Goal: Task Accomplishment & Management: Use online tool/utility

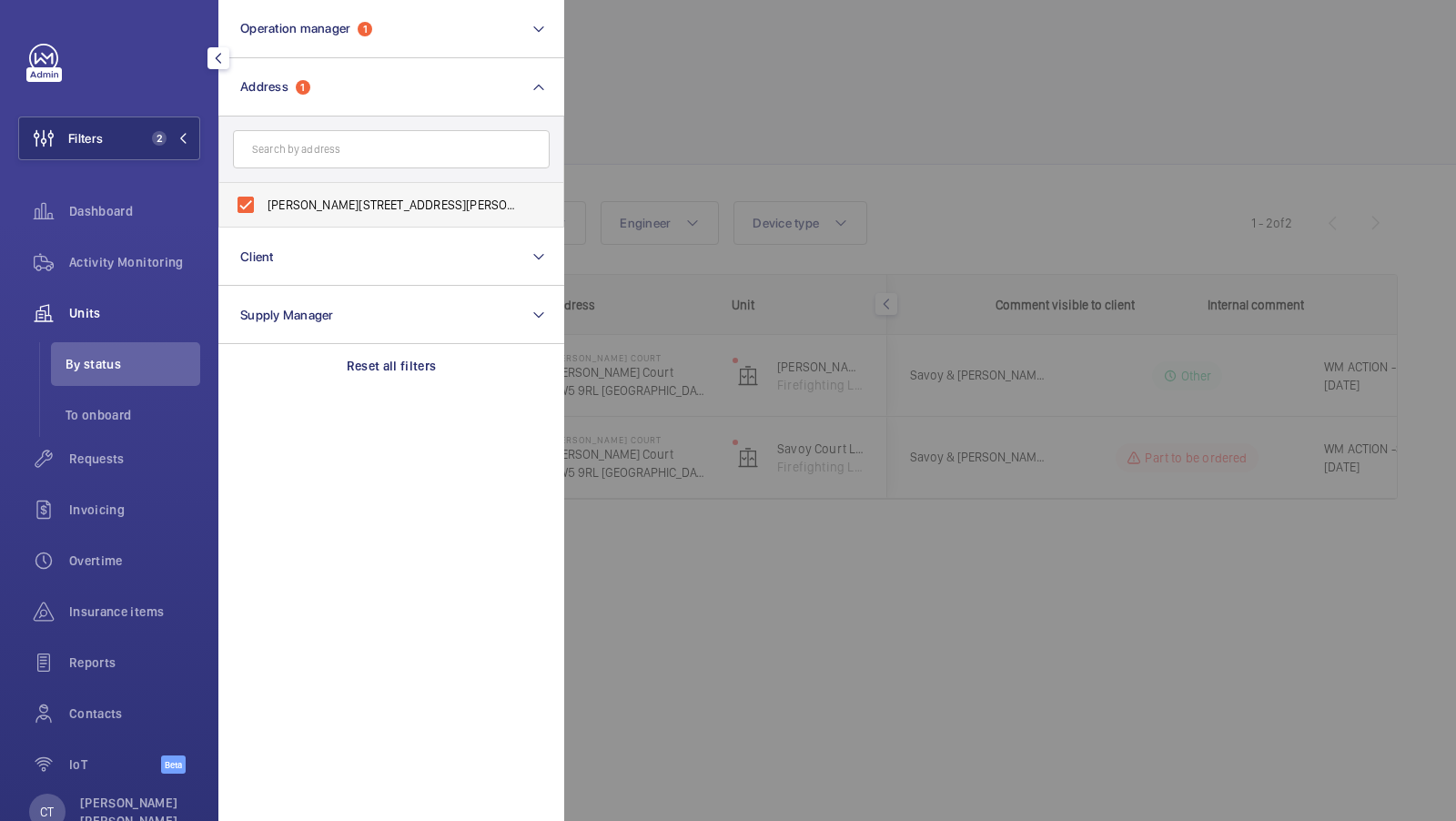
scroll to position [0, 327]
click at [303, 208] on span "Sullivan Court - Sullivan Court, LONDON SW5 9RL" at bounding box center [393, 205] width 251 height 18
click at [264, 208] on input "Sullivan Court - Sullivan Court, LONDON SW5 9RL" at bounding box center [246, 205] width 36 height 36
checkbox input "false"
click at [300, 144] on input "text" at bounding box center [392, 150] width 317 height 38
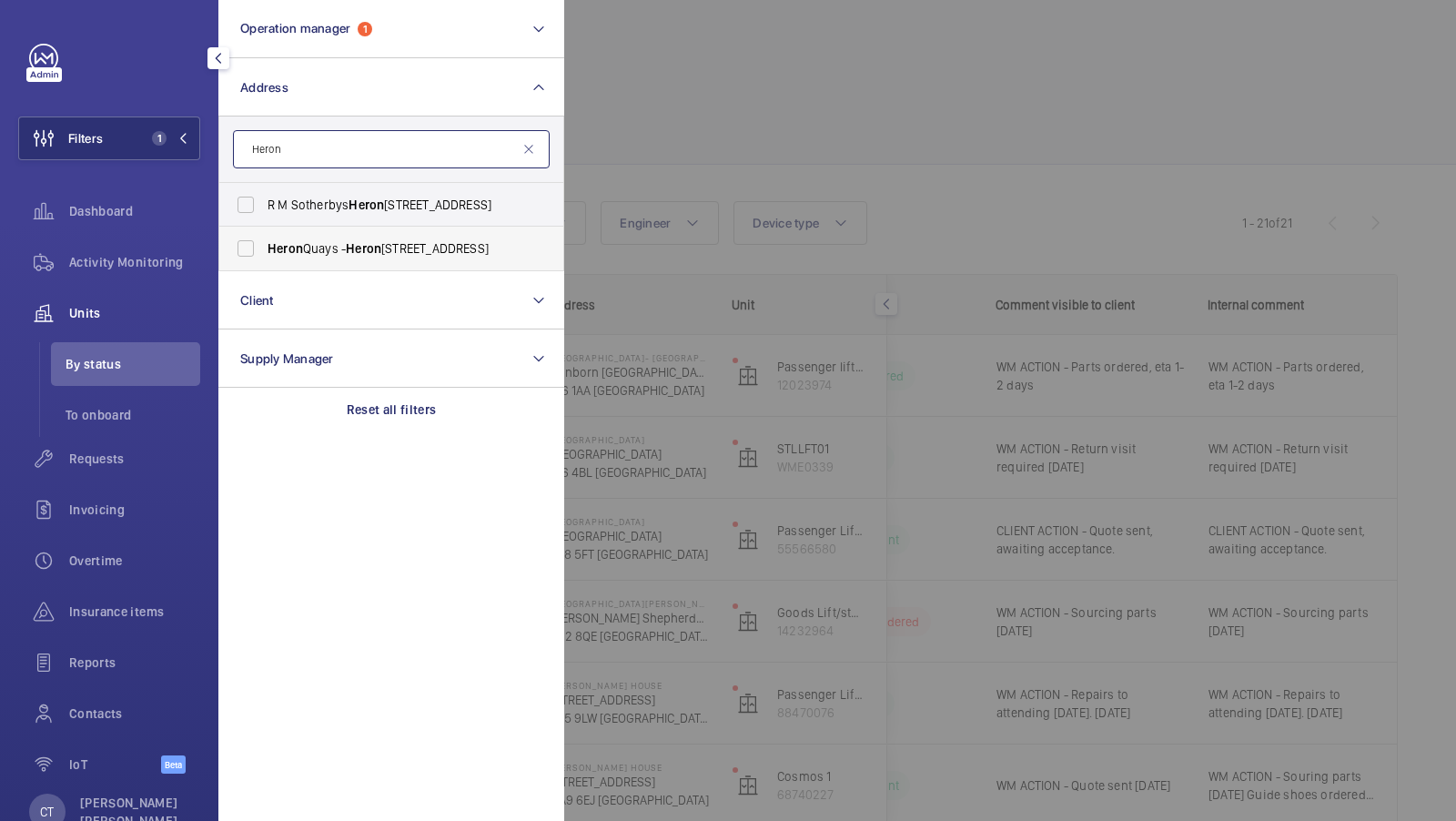
type input "Heron"
click at [325, 257] on label "Heron Quays - Heron Quays, Isle of Dogs, LONDON E14 9SJ" at bounding box center [378, 249] width 317 height 44
click at [264, 257] on input "Heron Quays - Heron Quays, Isle of Dogs, LONDON E14 9SJ" at bounding box center [246, 249] width 36 height 36
checkbox input "true"
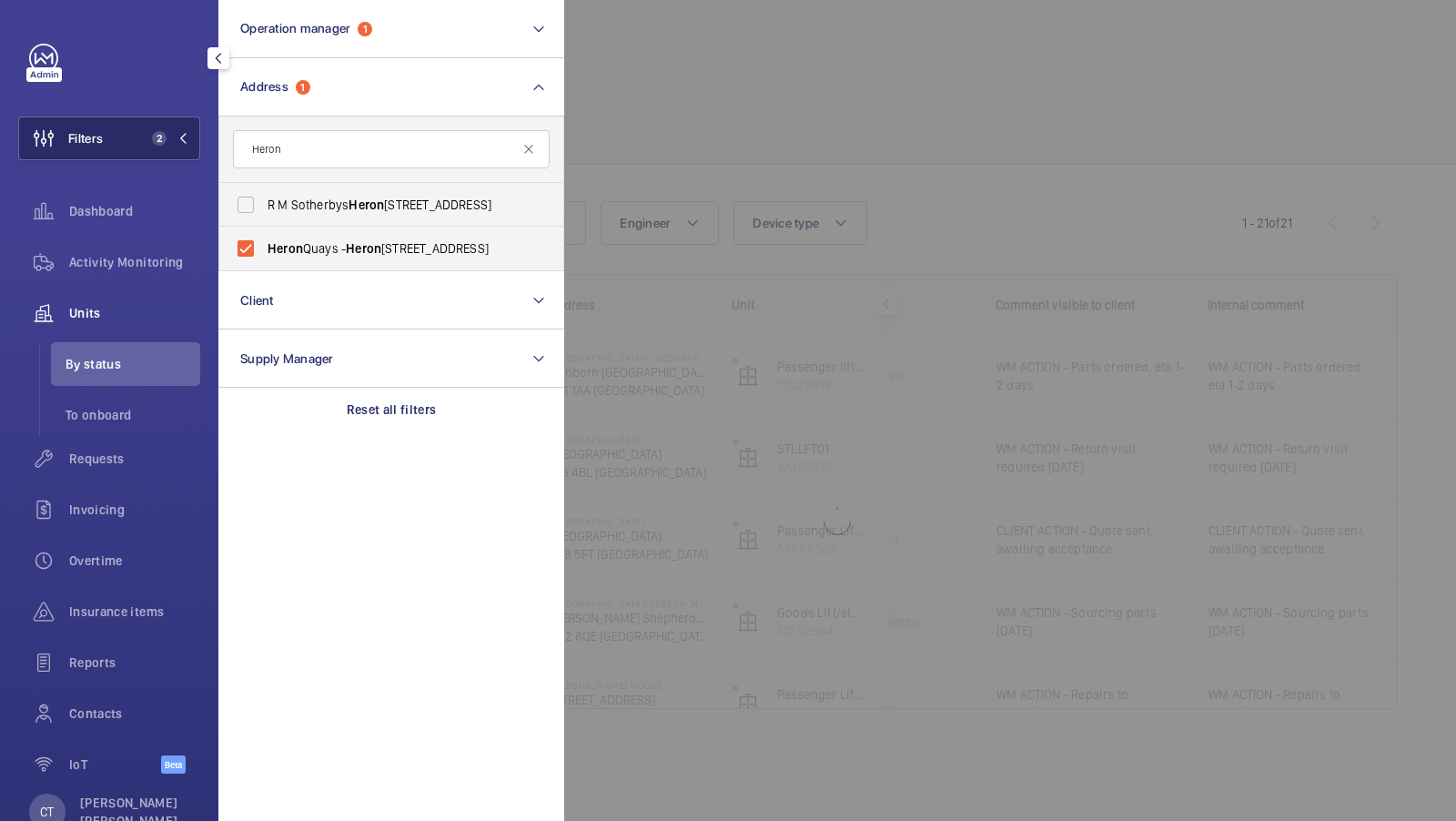
click at [182, 146] on button "Filters 2" at bounding box center [109, 138] width 182 height 44
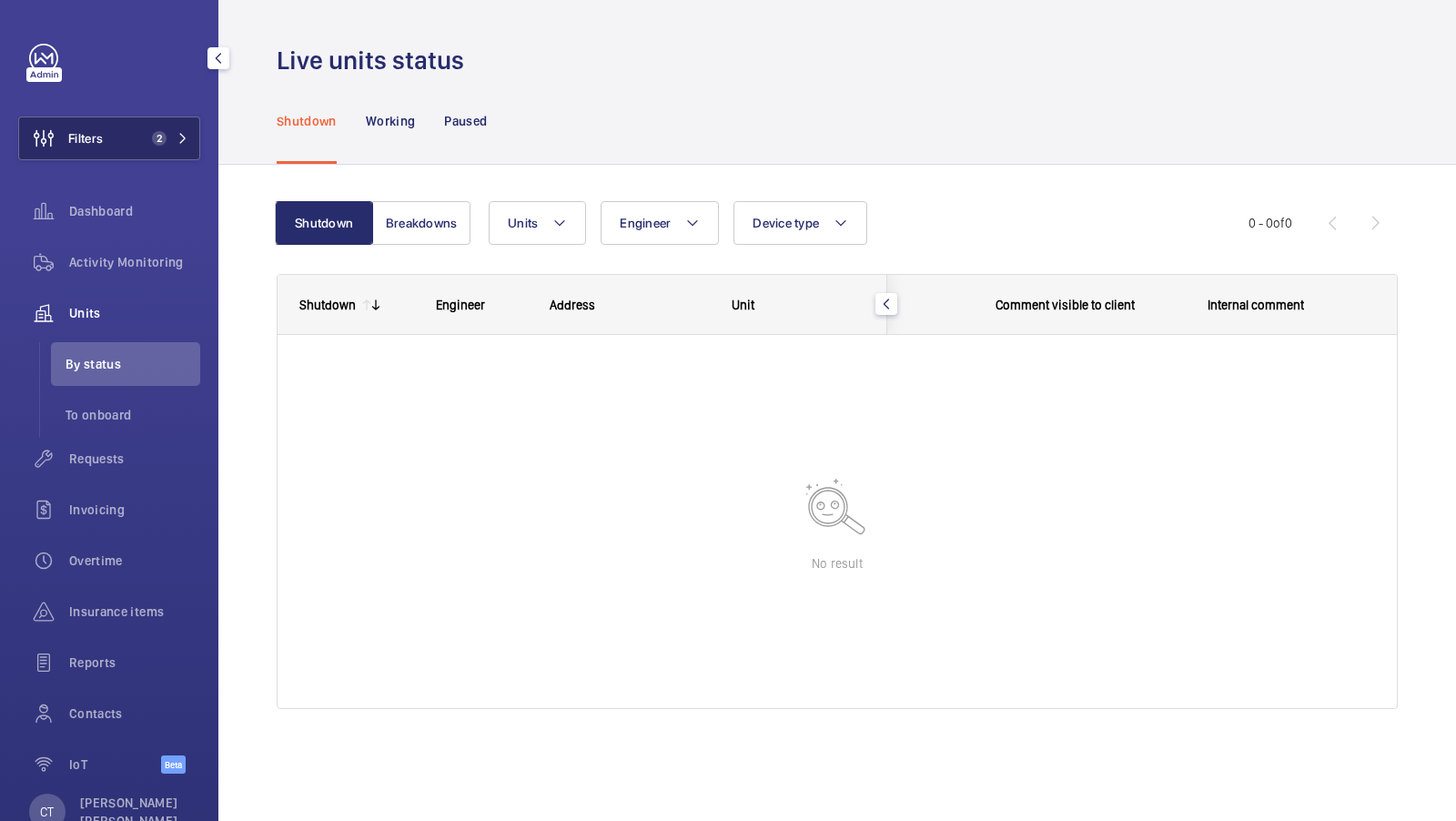
click at [122, 156] on button "Filters 2" at bounding box center [109, 138] width 182 height 44
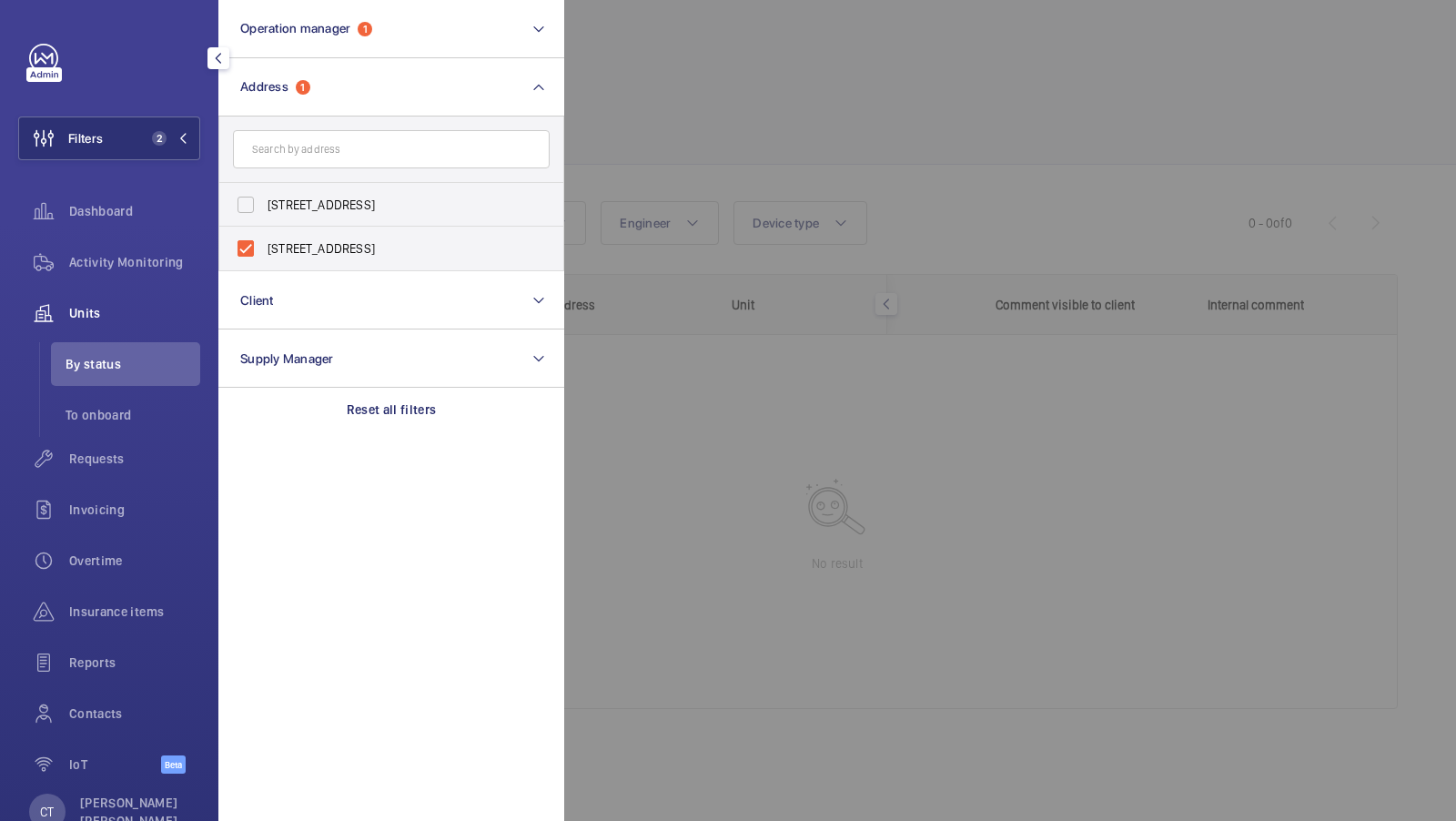
click at [127, 468] on div "Requests" at bounding box center [109, 459] width 182 height 44
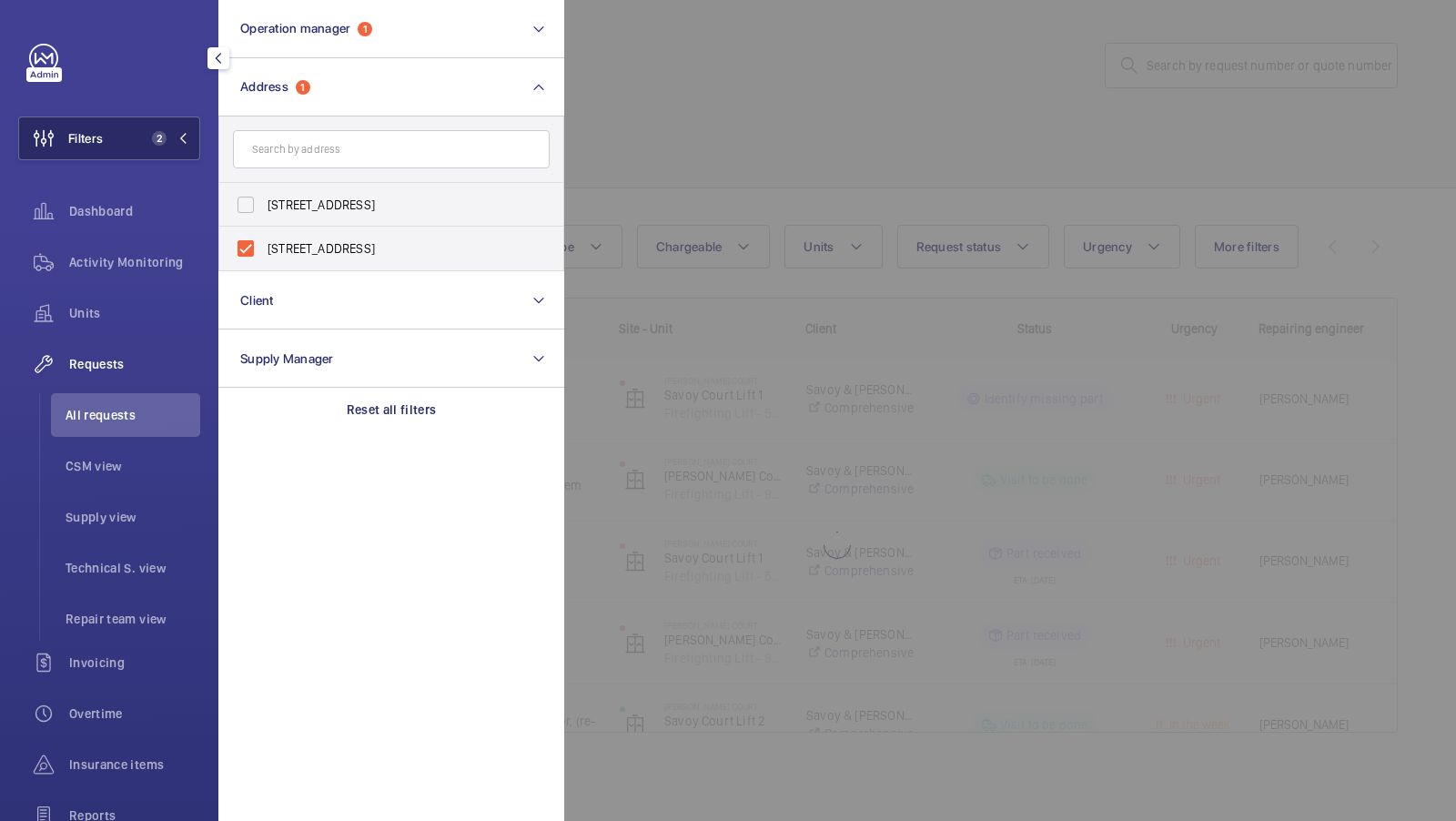
click at [144, 130] on button "Filters 2" at bounding box center [109, 138] width 182 height 44
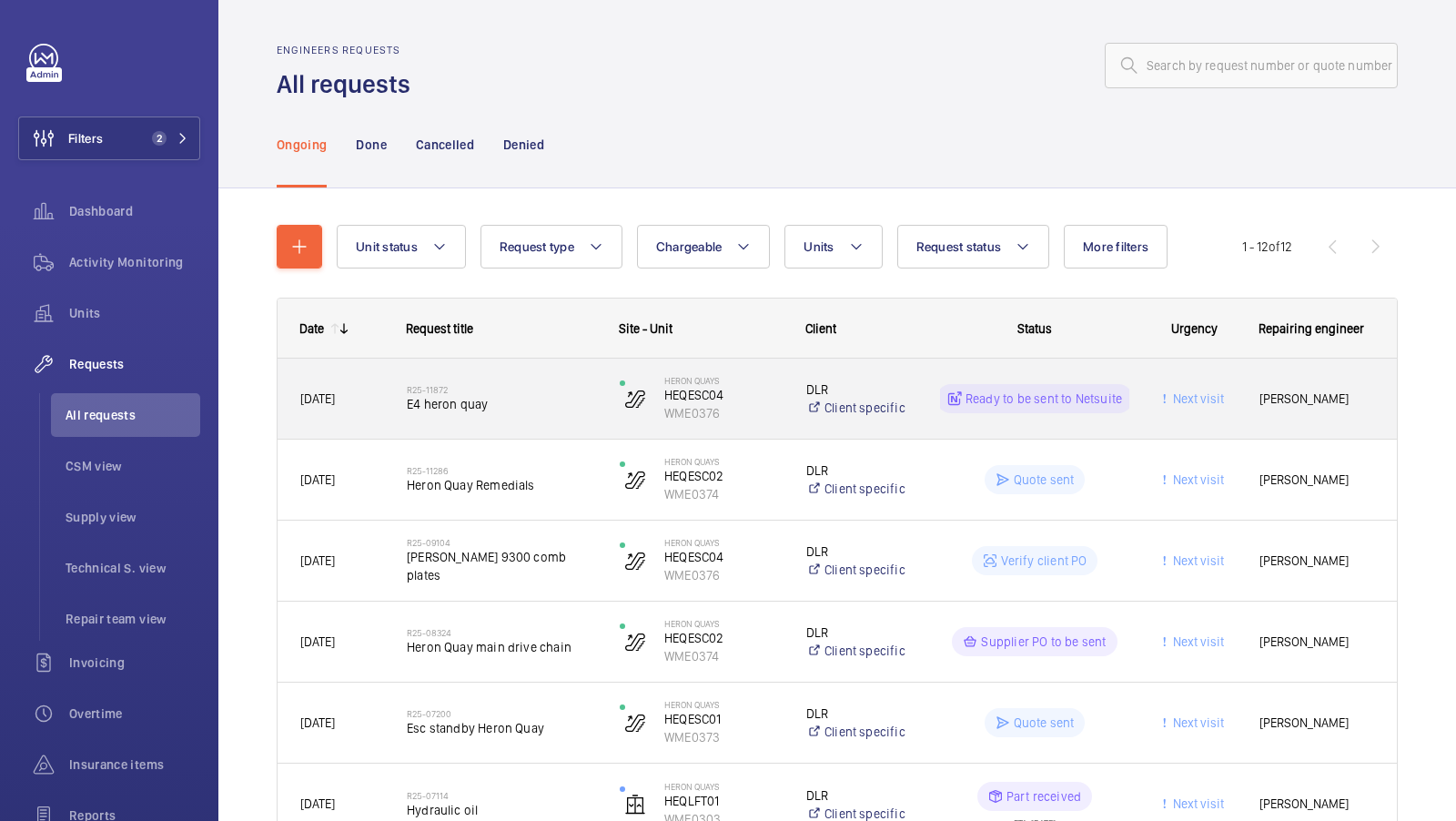
click at [514, 415] on div "R25-11872 E4 heron quay" at bounding box center [501, 398] width 189 height 53
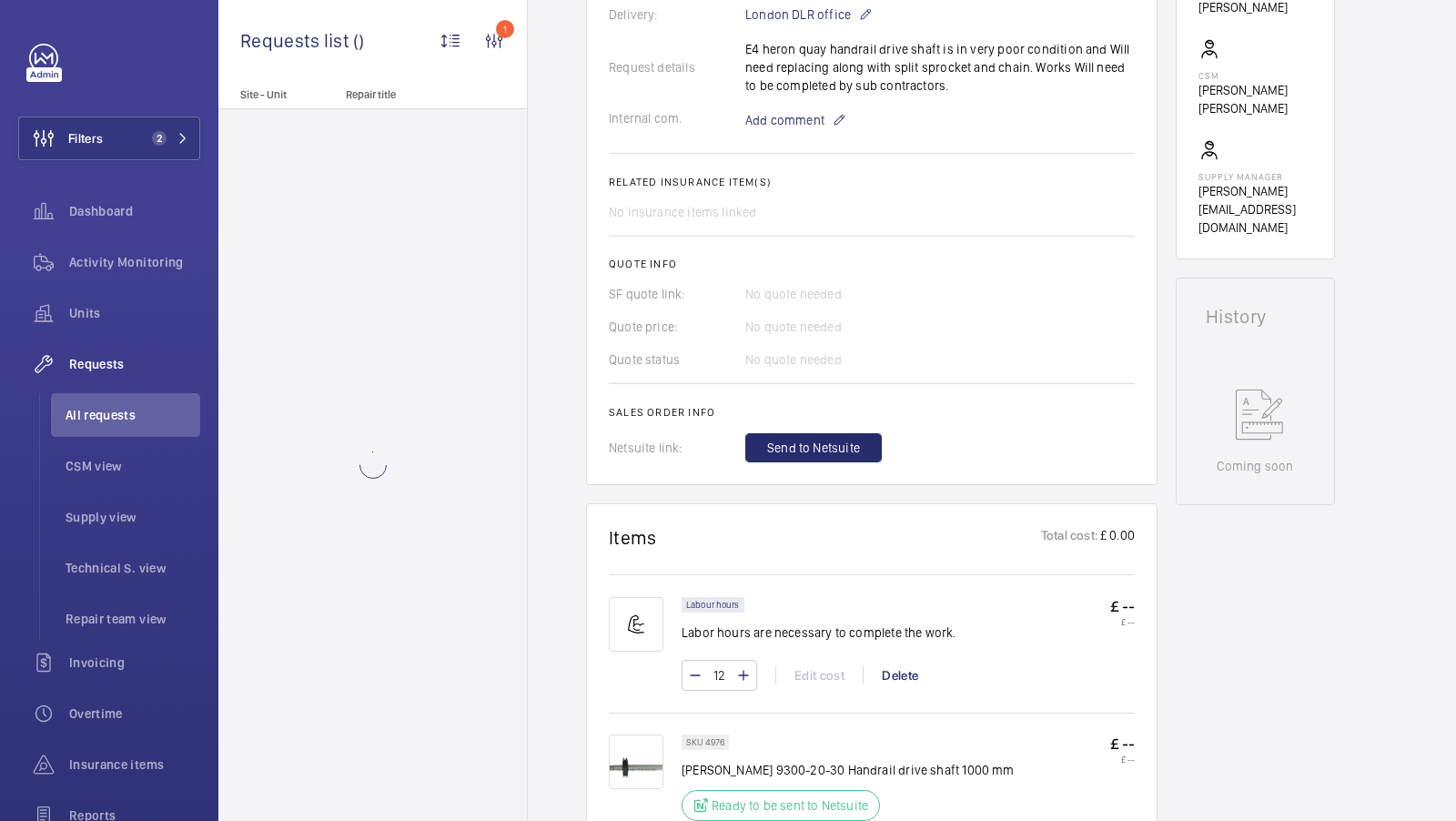
scroll to position [586, 0]
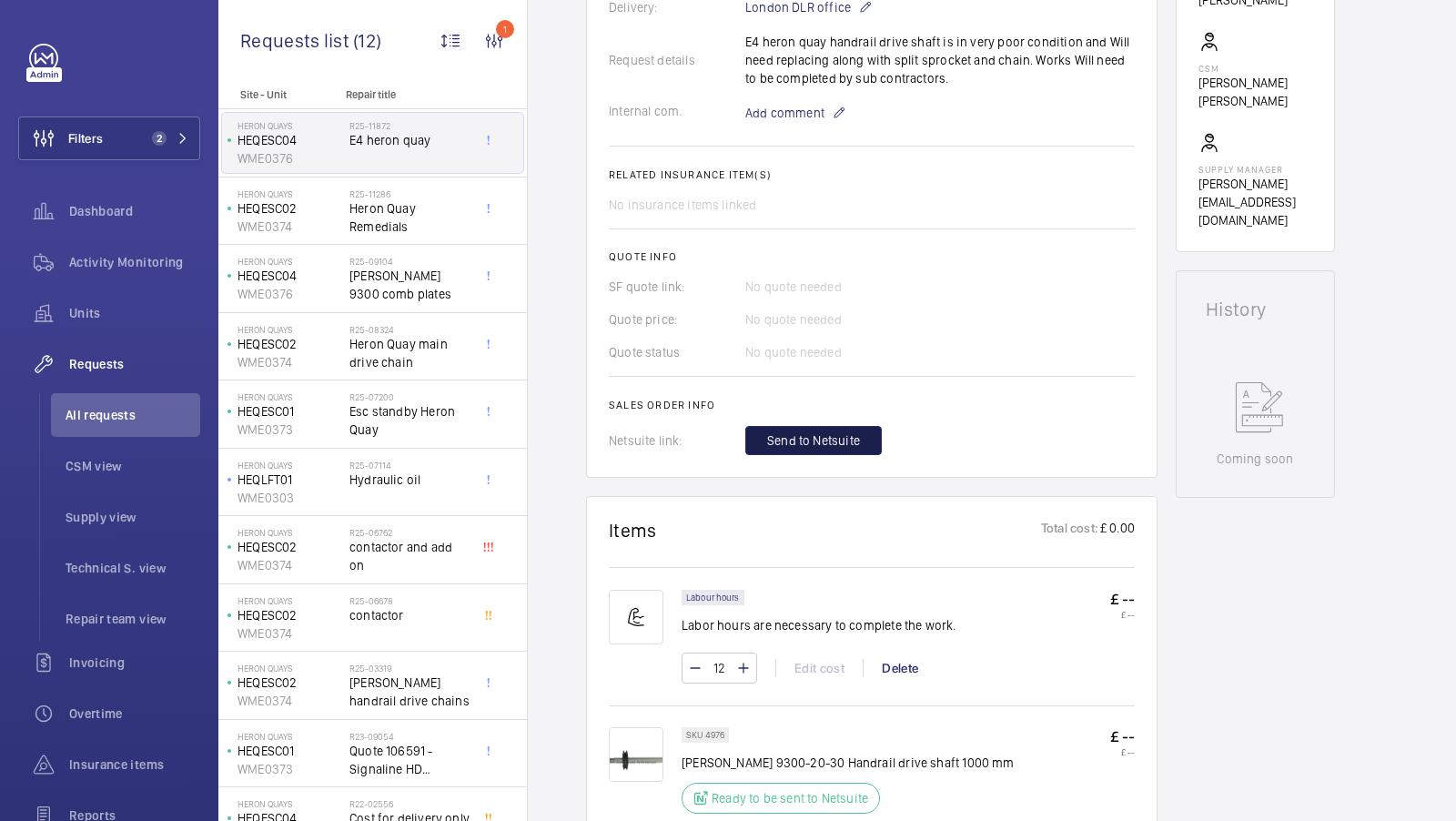
click at [813, 447] on span "Send to Netsuite" at bounding box center [813, 441] width 93 height 18
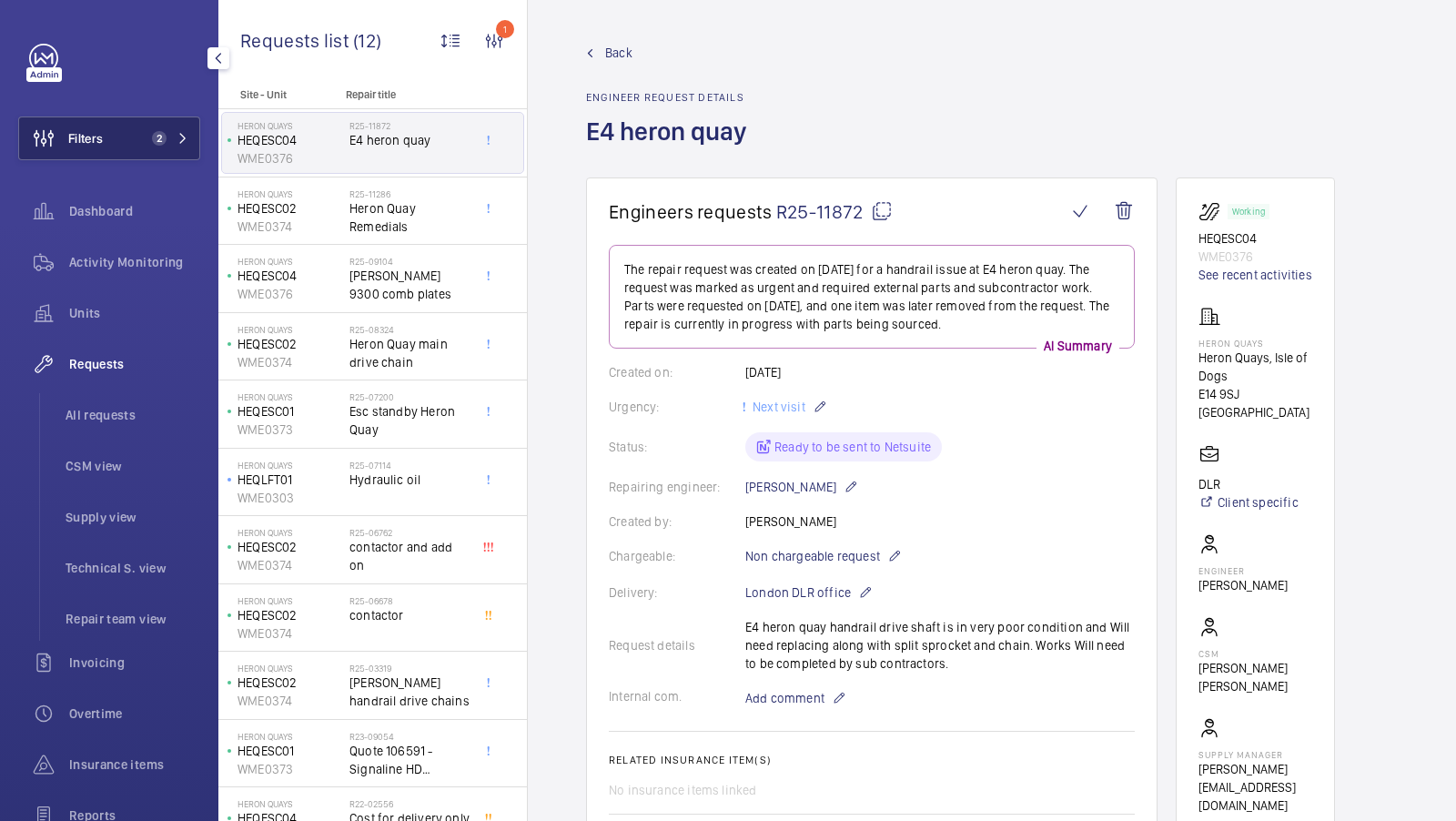
click at [165, 132] on span "2" at bounding box center [155, 138] width 22 height 14
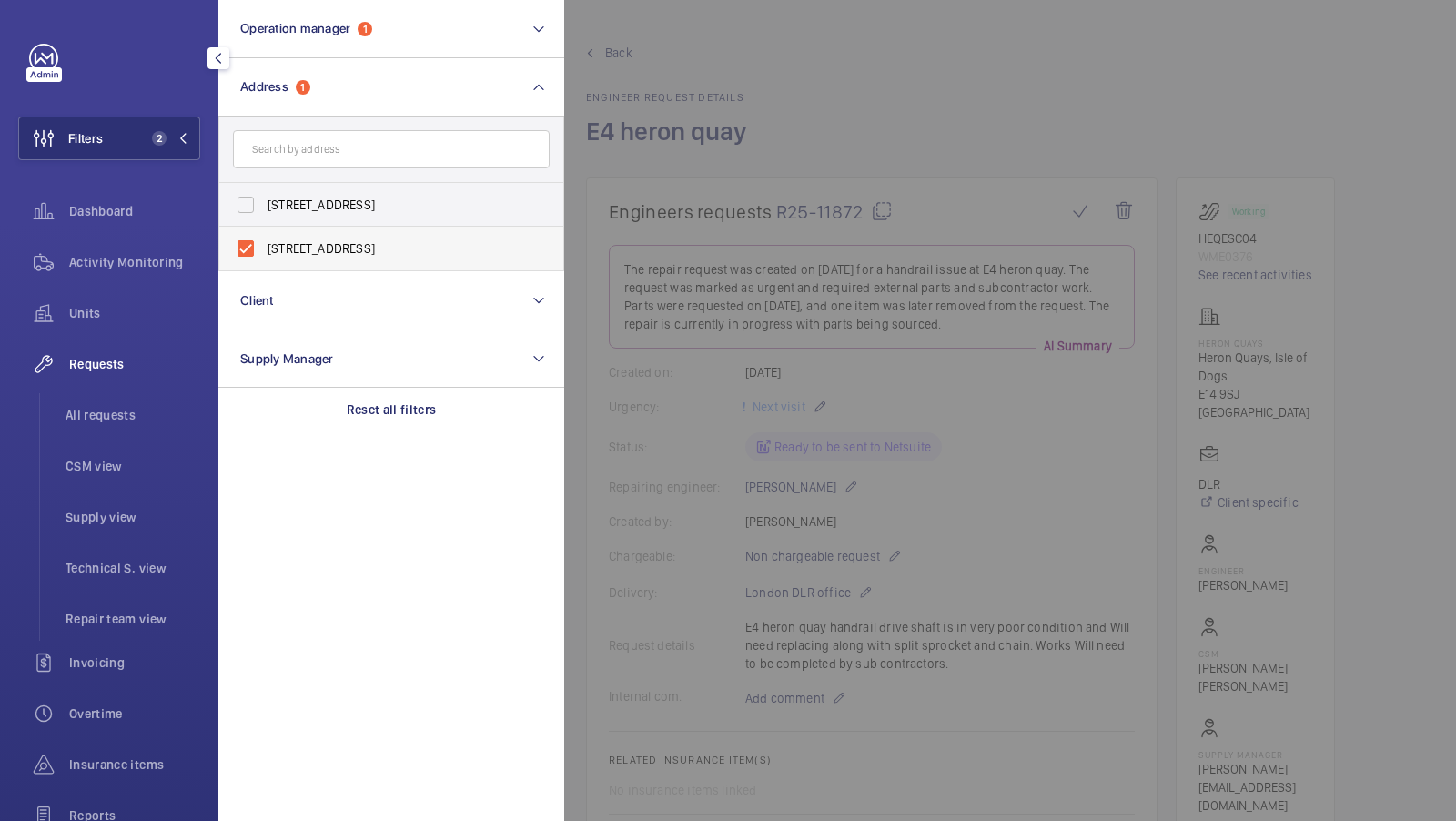
click at [348, 255] on span "Heron Quays - Heron Quays, Isle of Dogs, LONDON E14 9SJ" at bounding box center [393, 248] width 251 height 18
click at [264, 255] on input "Heron Quays - Heron Quays, Isle of Dogs, LONDON E14 9SJ" at bounding box center [246, 249] width 36 height 36
checkbox input "false"
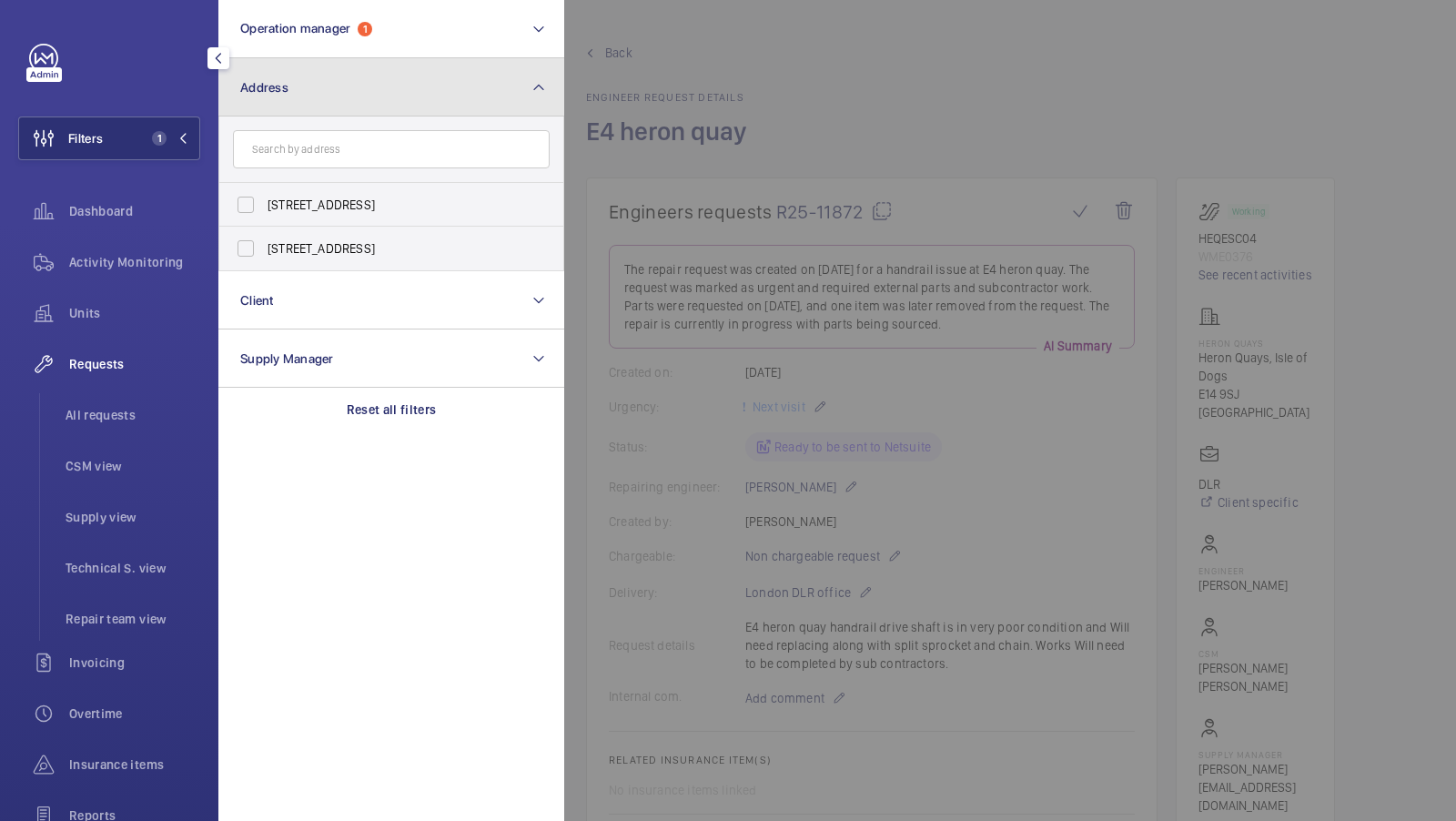
click at [488, 101] on button "Address" at bounding box center [392, 87] width 346 height 59
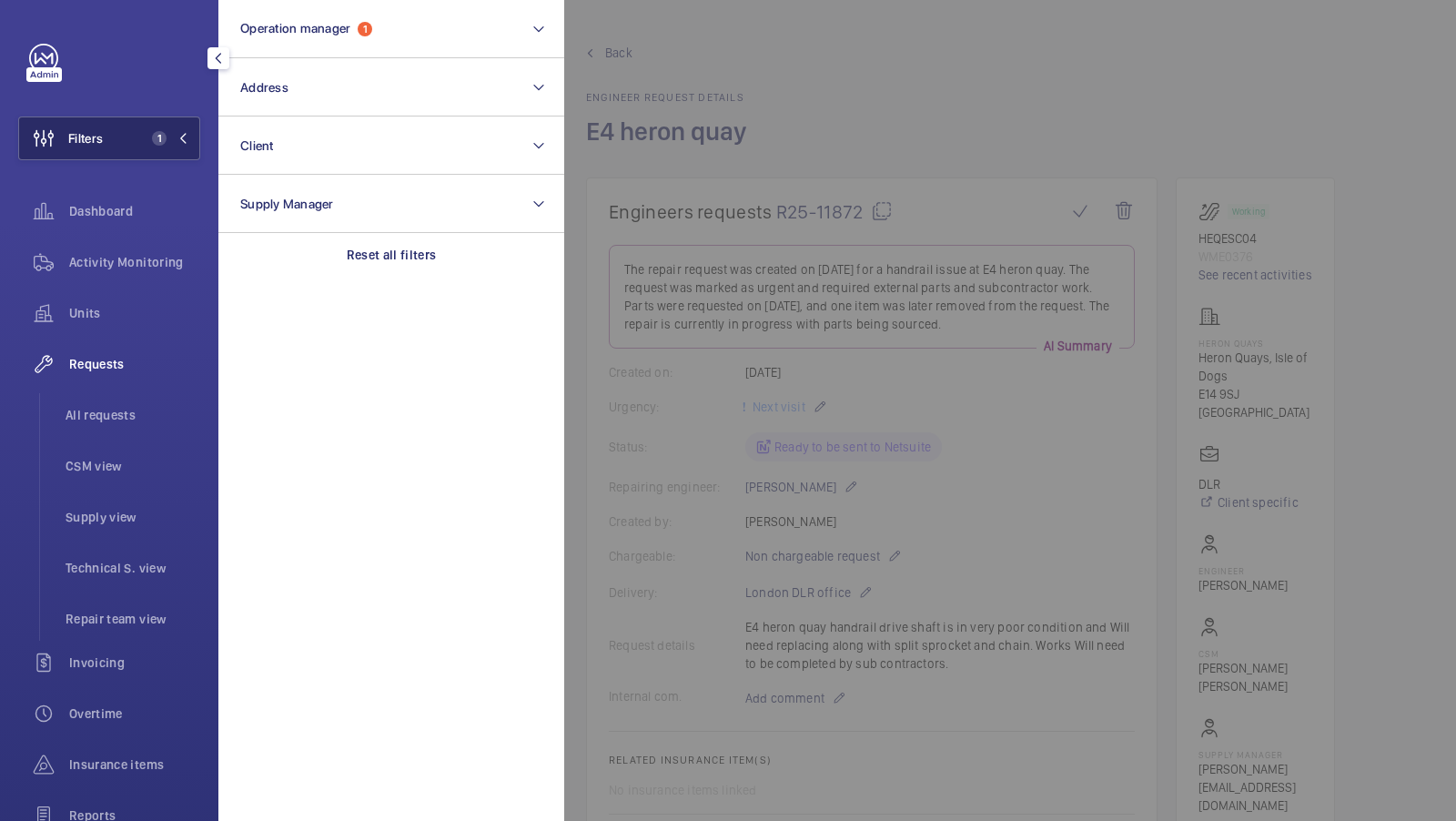
click at [156, 143] on span "1" at bounding box center [158, 138] width 14 height 14
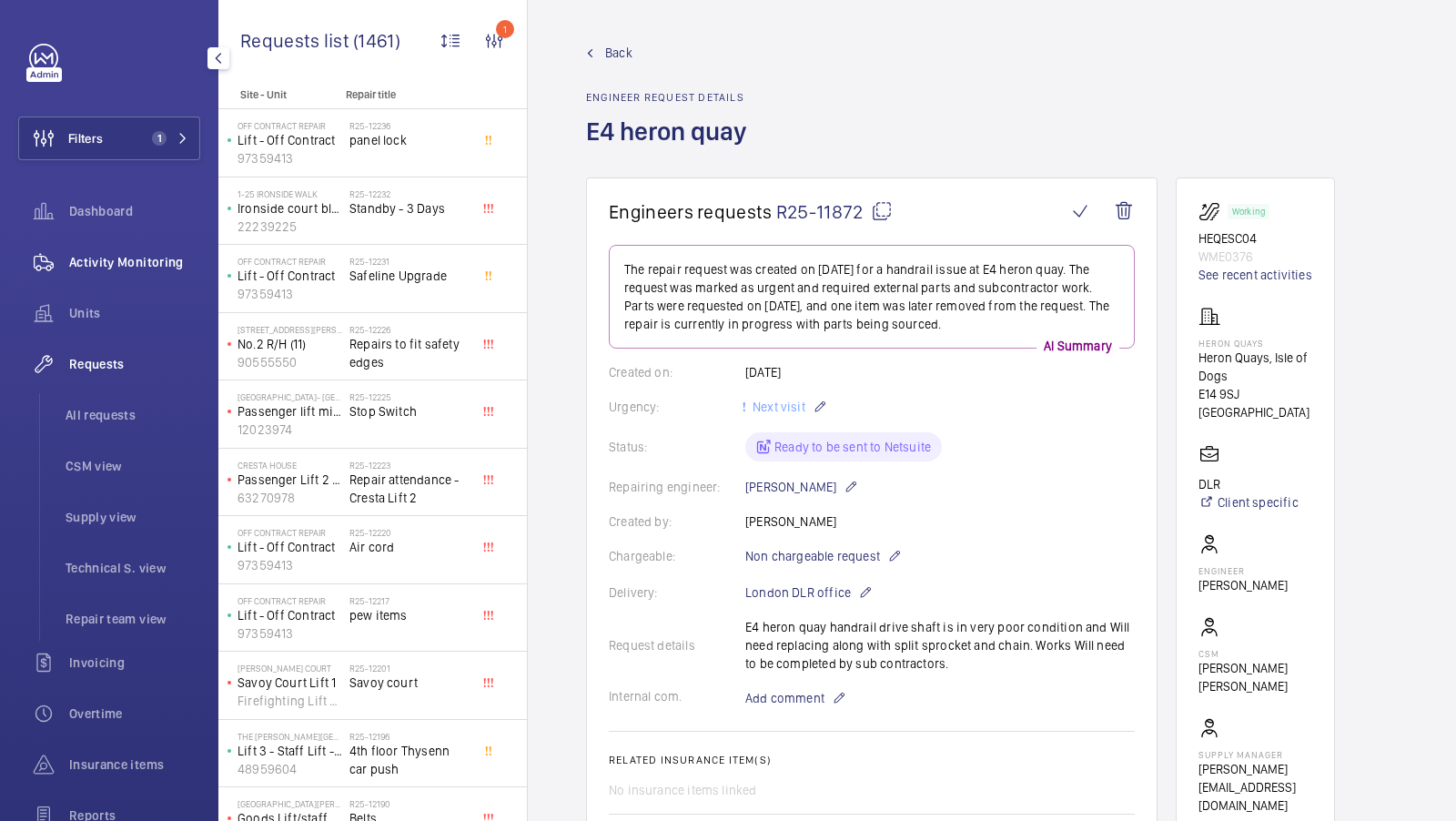
click at [114, 267] on span "Activity Monitoring" at bounding box center [134, 262] width 131 height 18
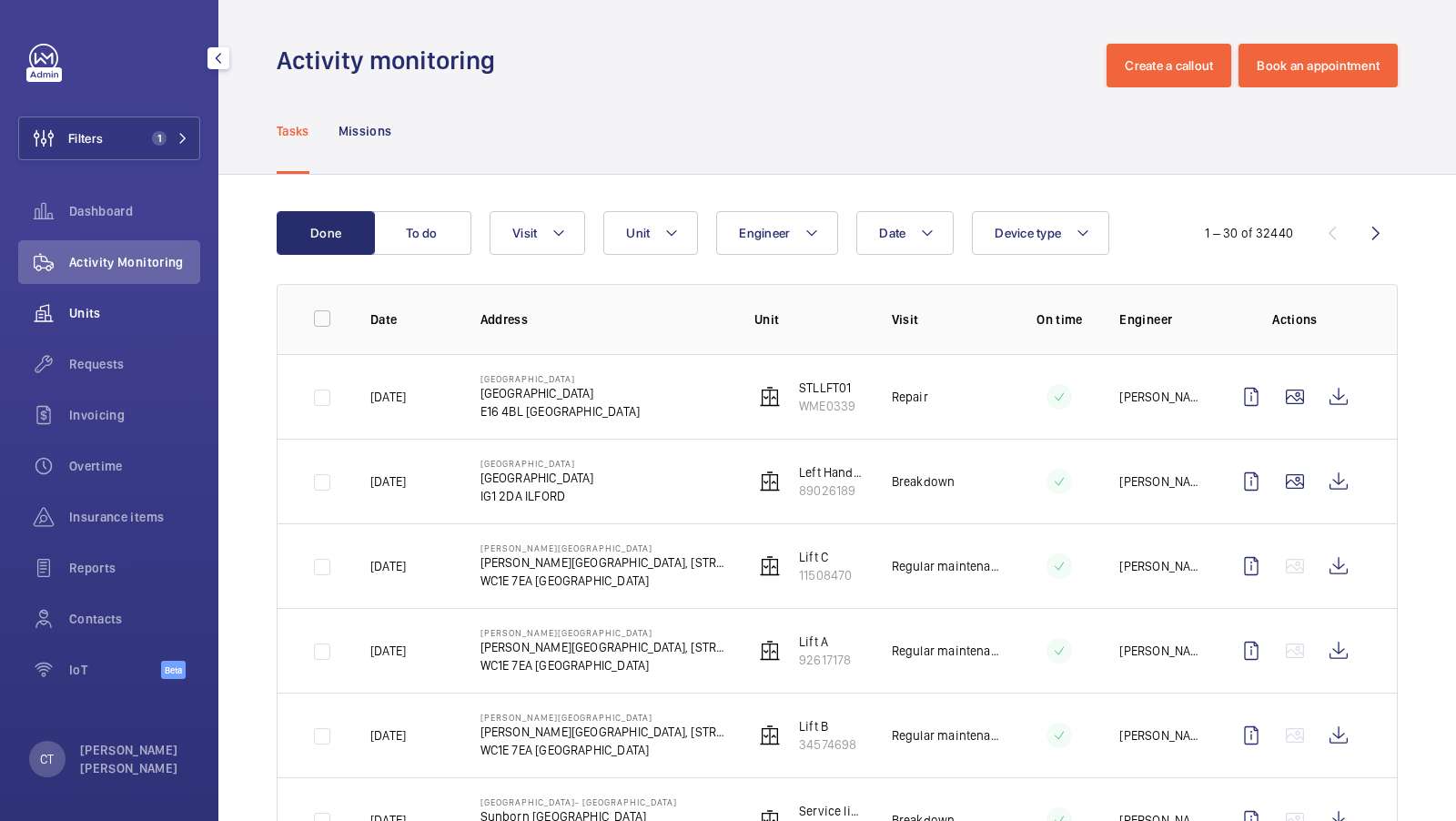
click at [99, 315] on span "Units" at bounding box center [134, 313] width 131 height 18
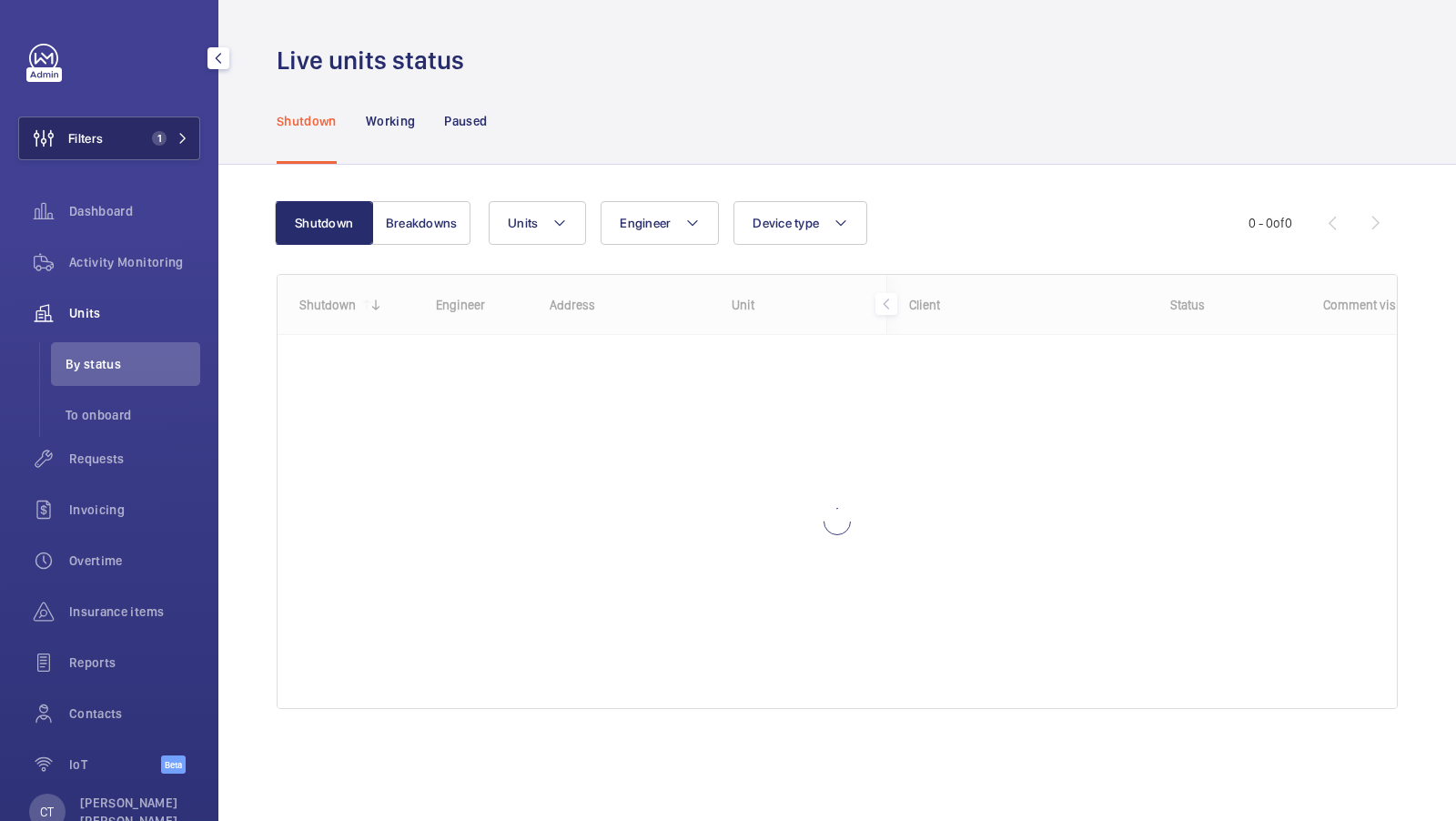
click at [167, 133] on span "1" at bounding box center [167, 138] width 44 height 14
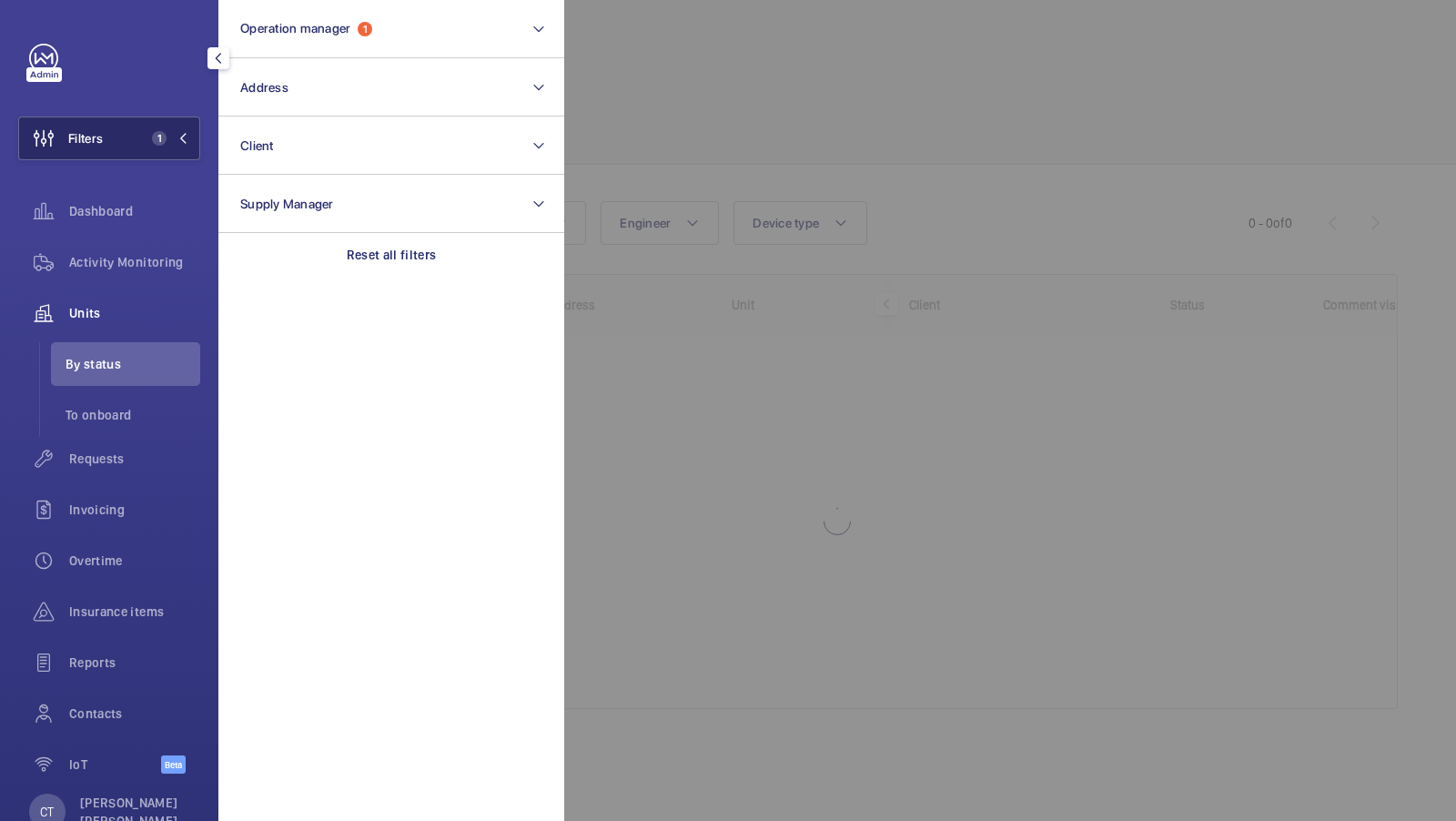
click at [141, 121] on button "Filters 1" at bounding box center [109, 138] width 182 height 44
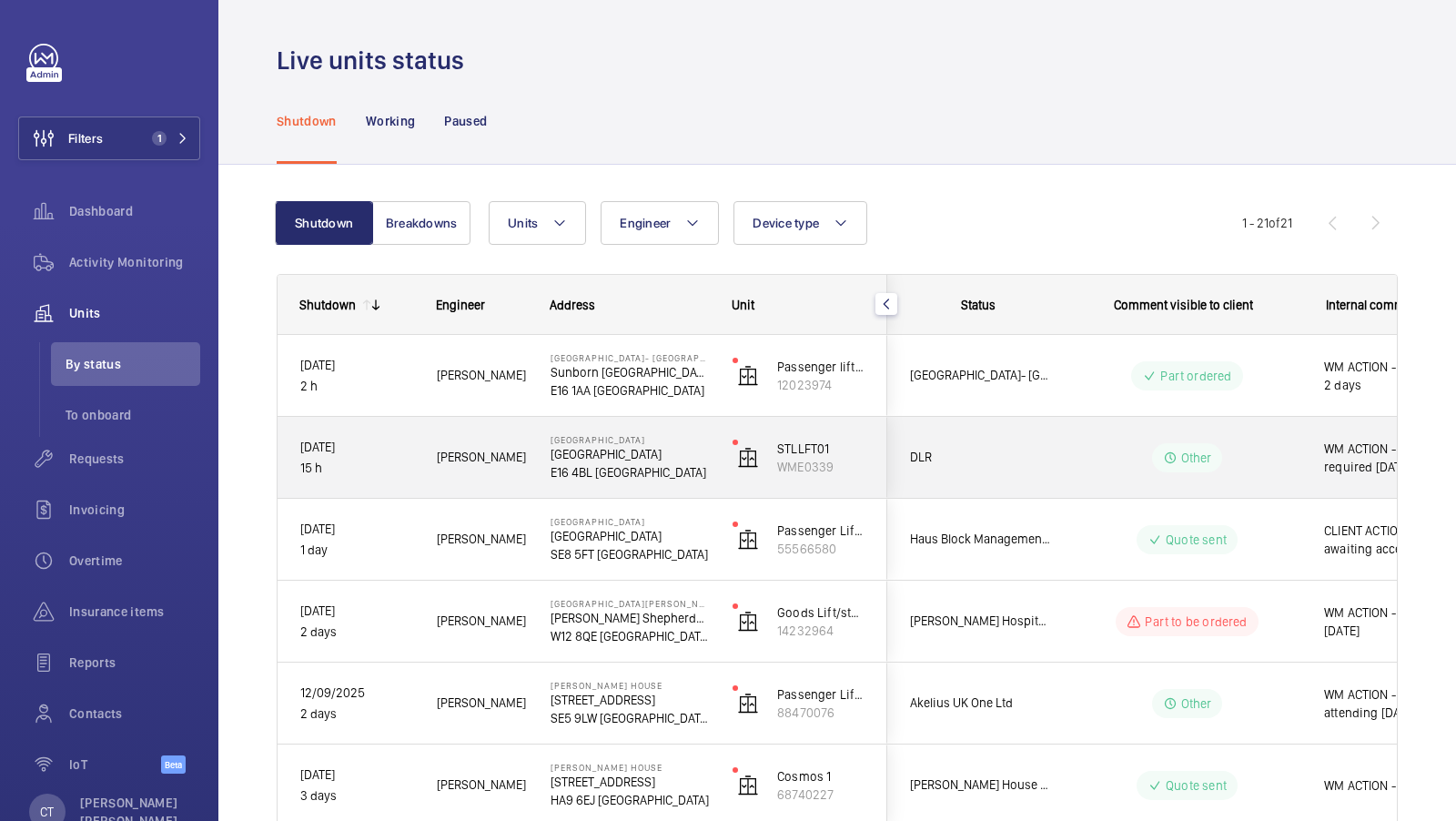
scroll to position [0, 327]
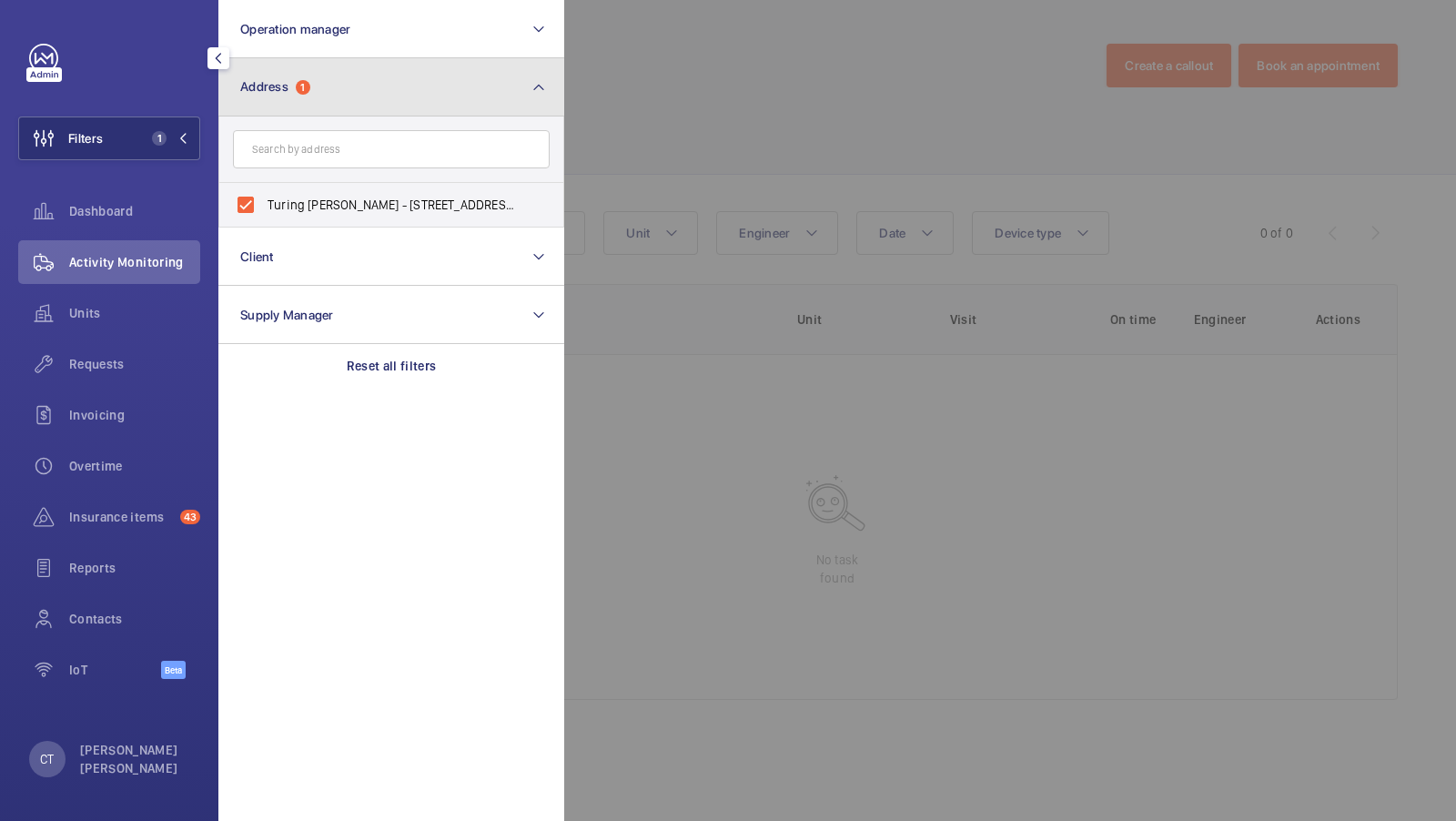
click at [509, 98] on button "Address 1" at bounding box center [392, 87] width 346 height 59
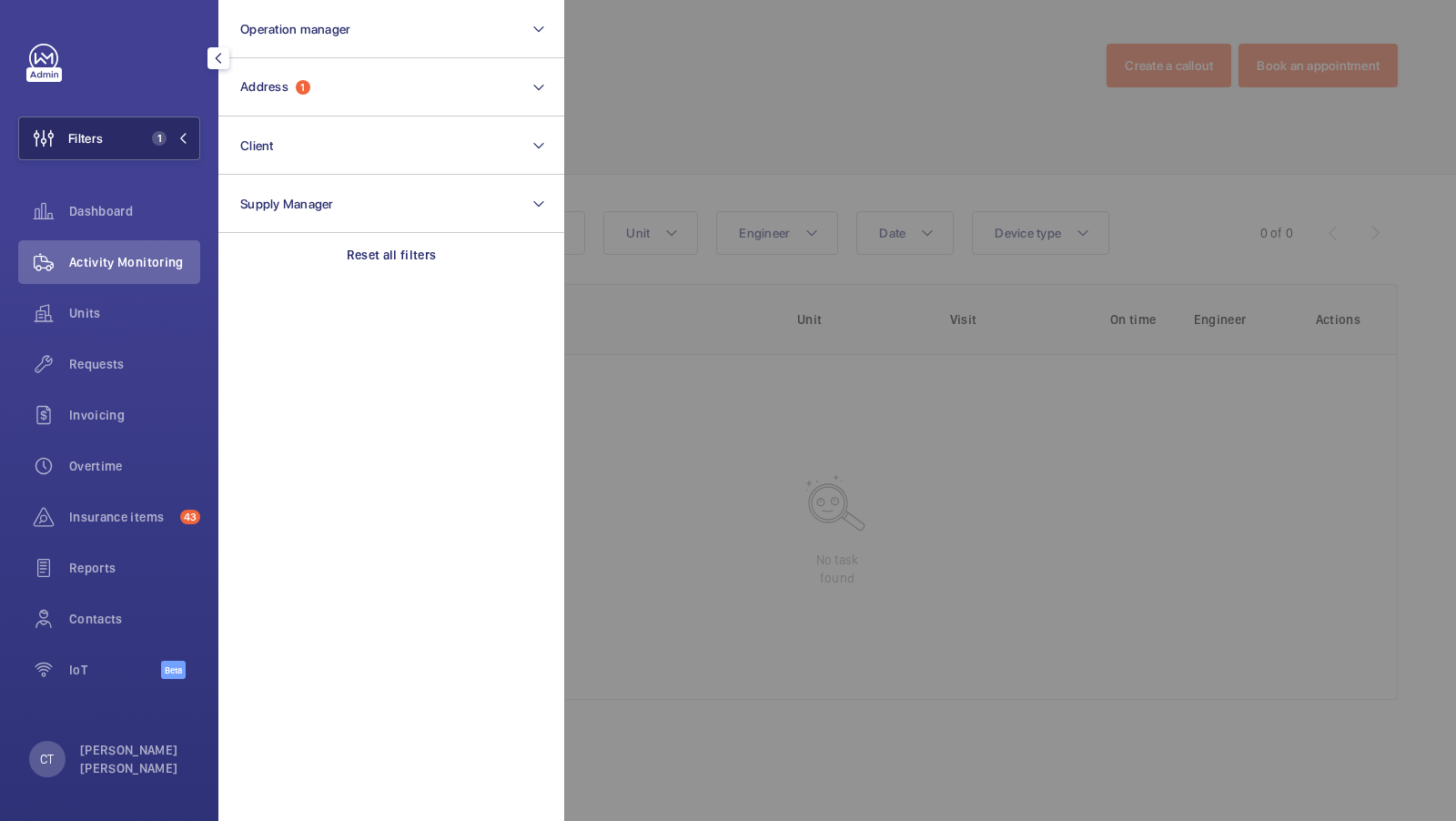
click at [156, 144] on span "1" at bounding box center [158, 138] width 14 height 14
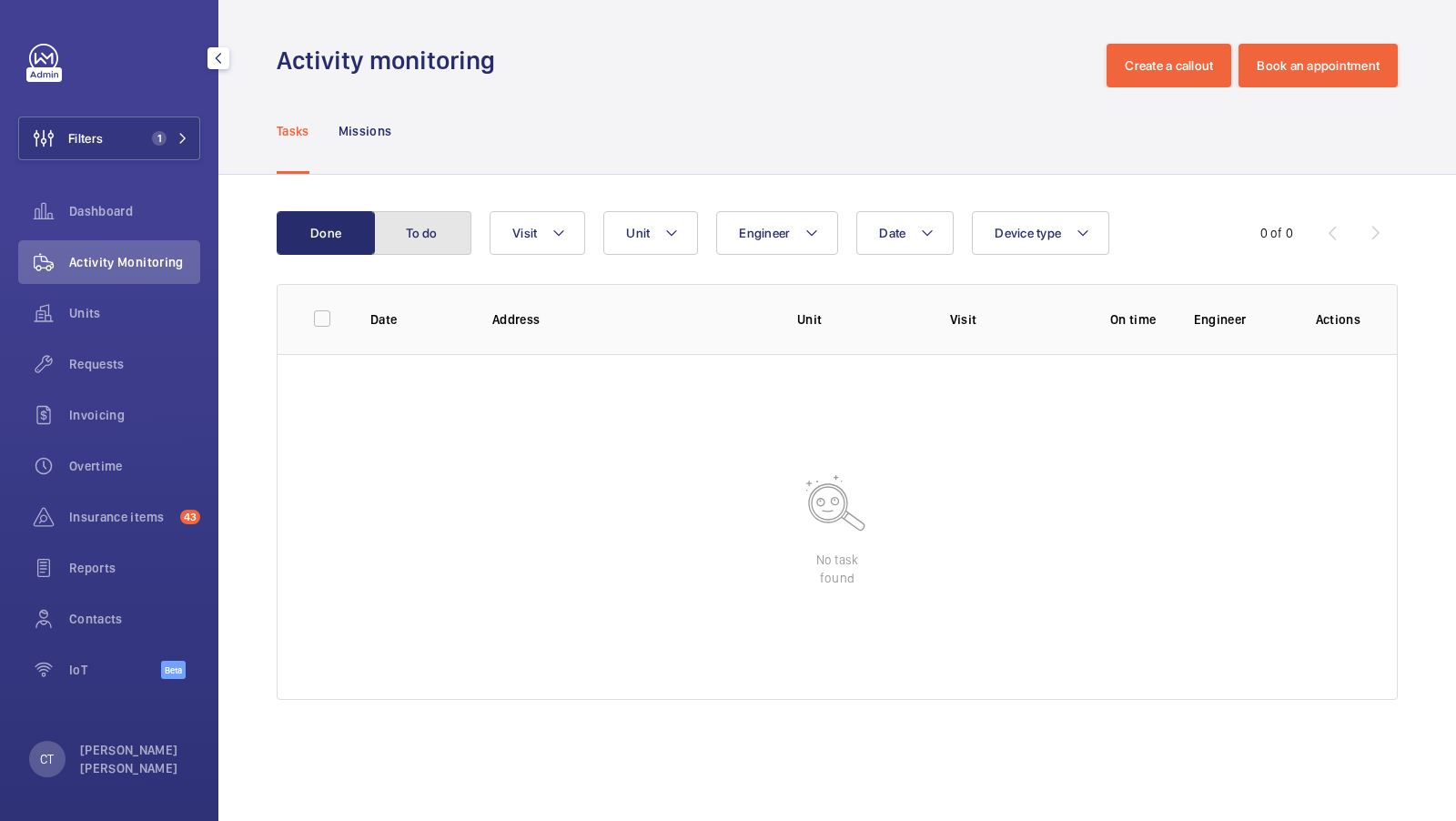
click at [413, 229] on button "To do" at bounding box center [422, 233] width 98 height 44
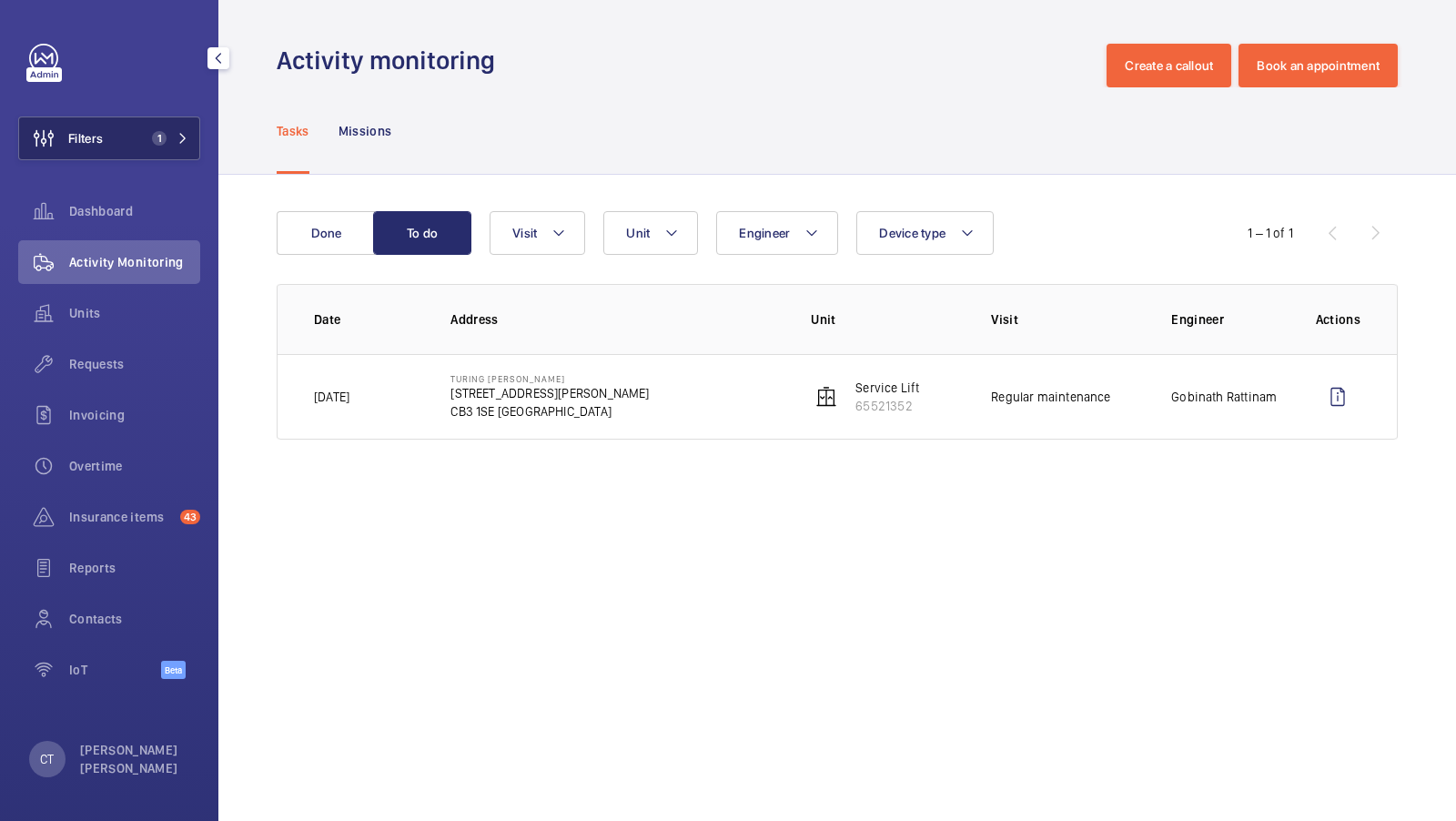
click at [184, 127] on button "Filters 1" at bounding box center [109, 138] width 182 height 44
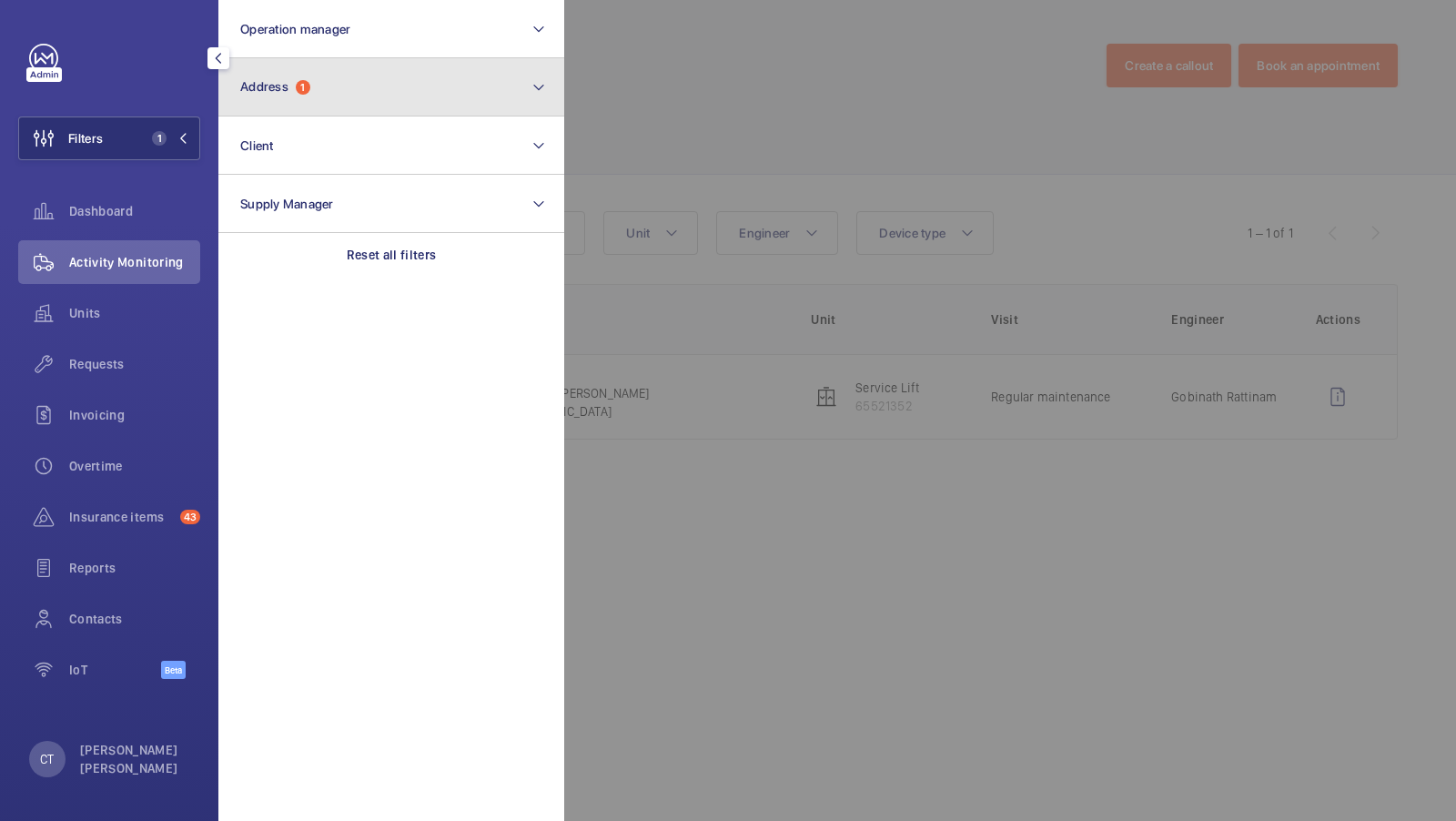
click at [376, 104] on button "Address 1" at bounding box center [392, 87] width 346 height 59
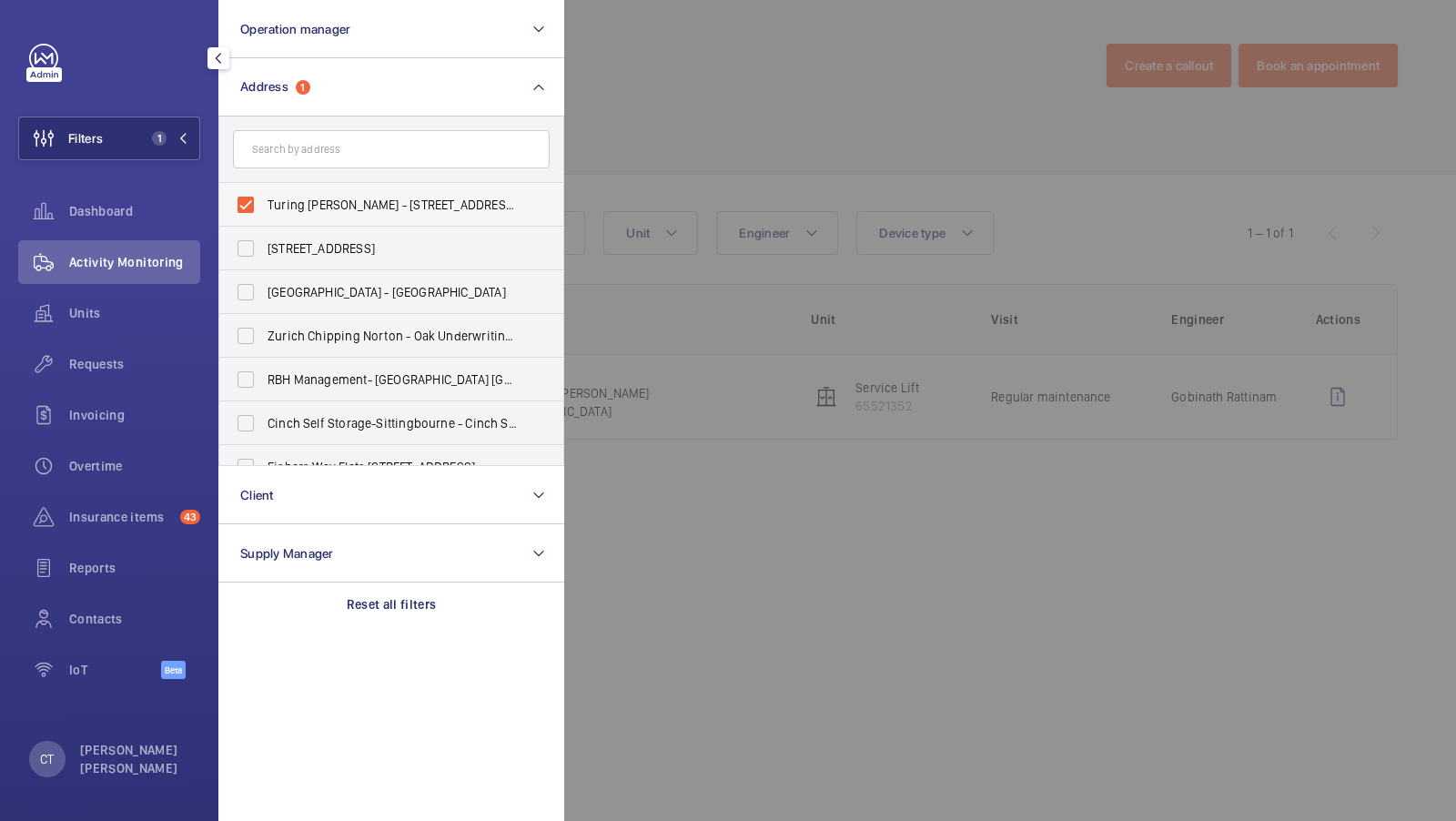
click at [404, 207] on span "Turing [PERSON_NAME] - [STREET_ADDRESS][PERSON_NAME]" at bounding box center [393, 205] width 251 height 18
click at [264, 207] on input "Turing [PERSON_NAME] - [STREET_ADDRESS][PERSON_NAME]" at bounding box center [246, 205] width 36 height 36
checkbox input "false"
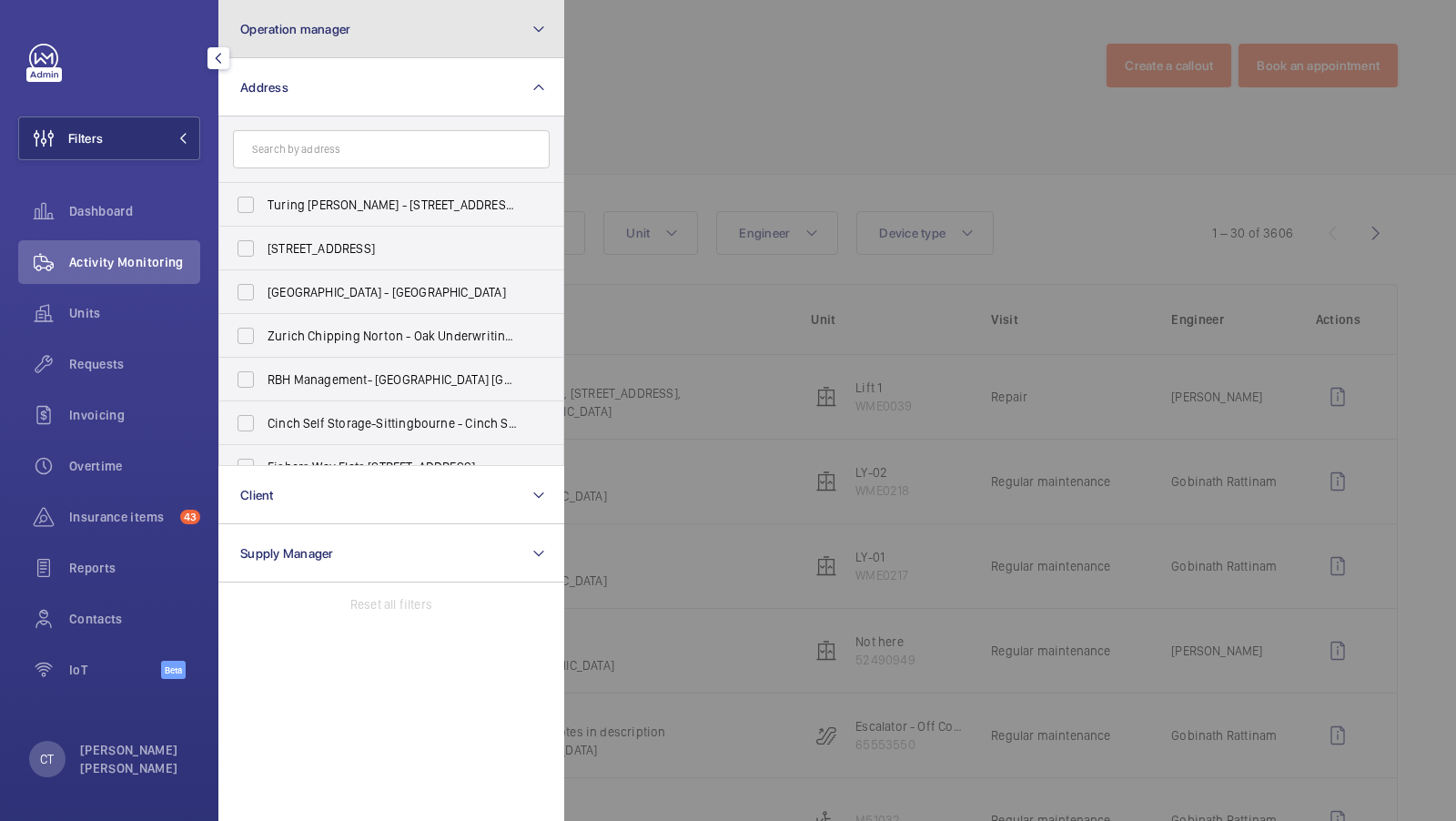
click at [432, 57] on button "Operation manager" at bounding box center [392, 29] width 346 height 59
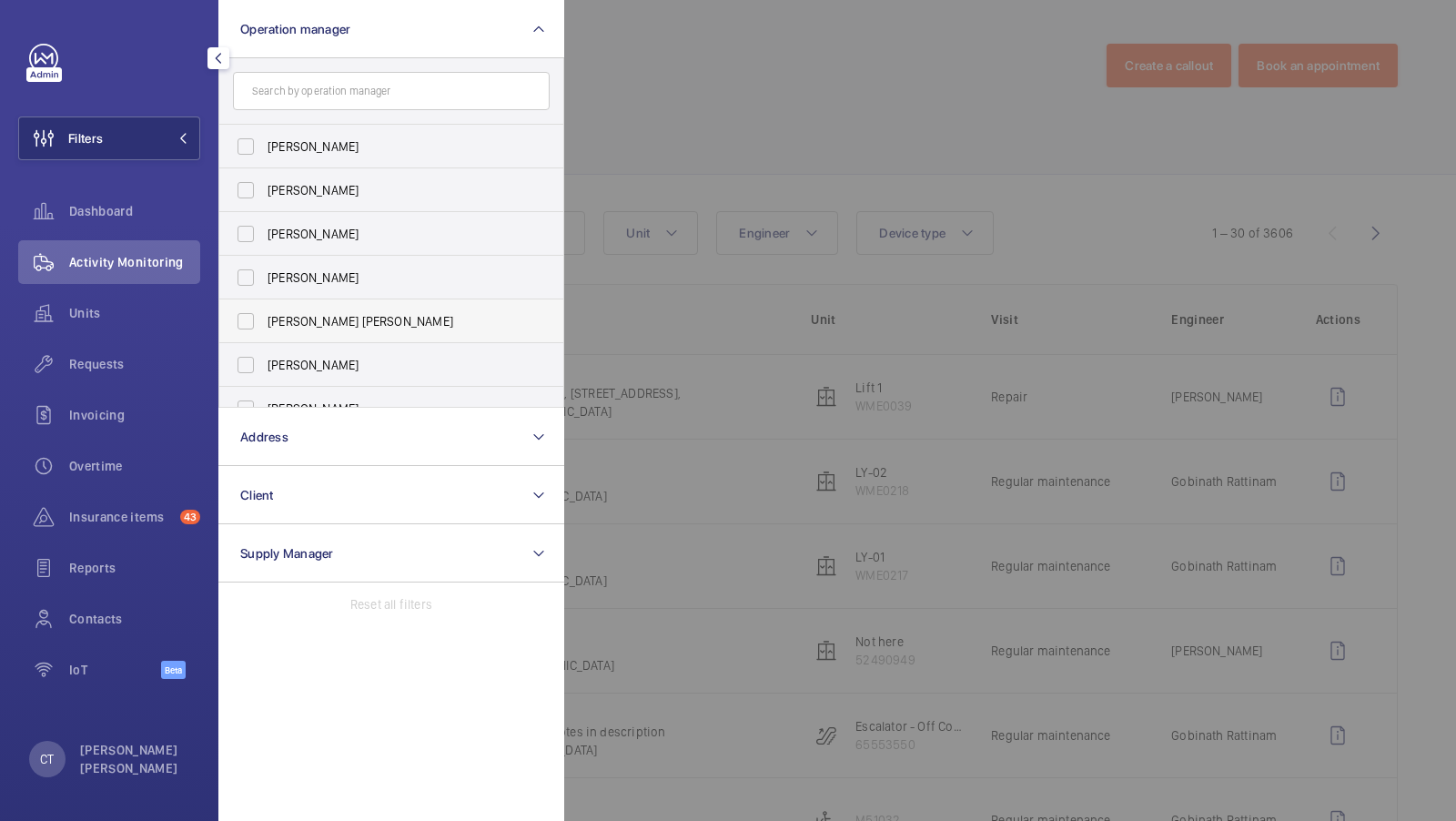
click at [291, 312] on span "[PERSON_NAME] [PERSON_NAME]" at bounding box center [393, 321] width 251 height 18
click at [264, 312] on input "[PERSON_NAME] [PERSON_NAME]" at bounding box center [246, 322] width 36 height 36
checkbox input "true"
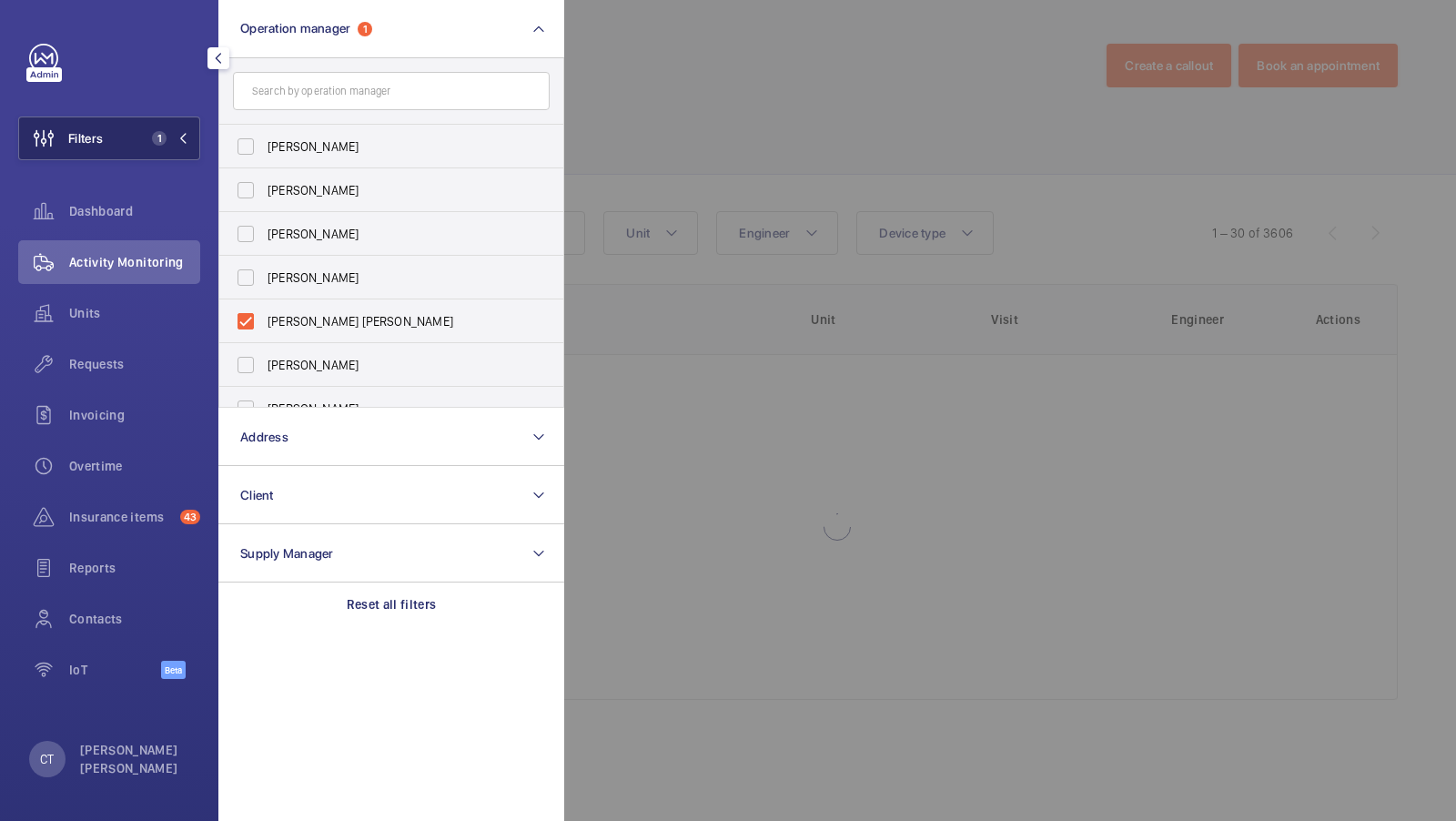
click at [155, 133] on span "1" at bounding box center [158, 138] width 14 height 14
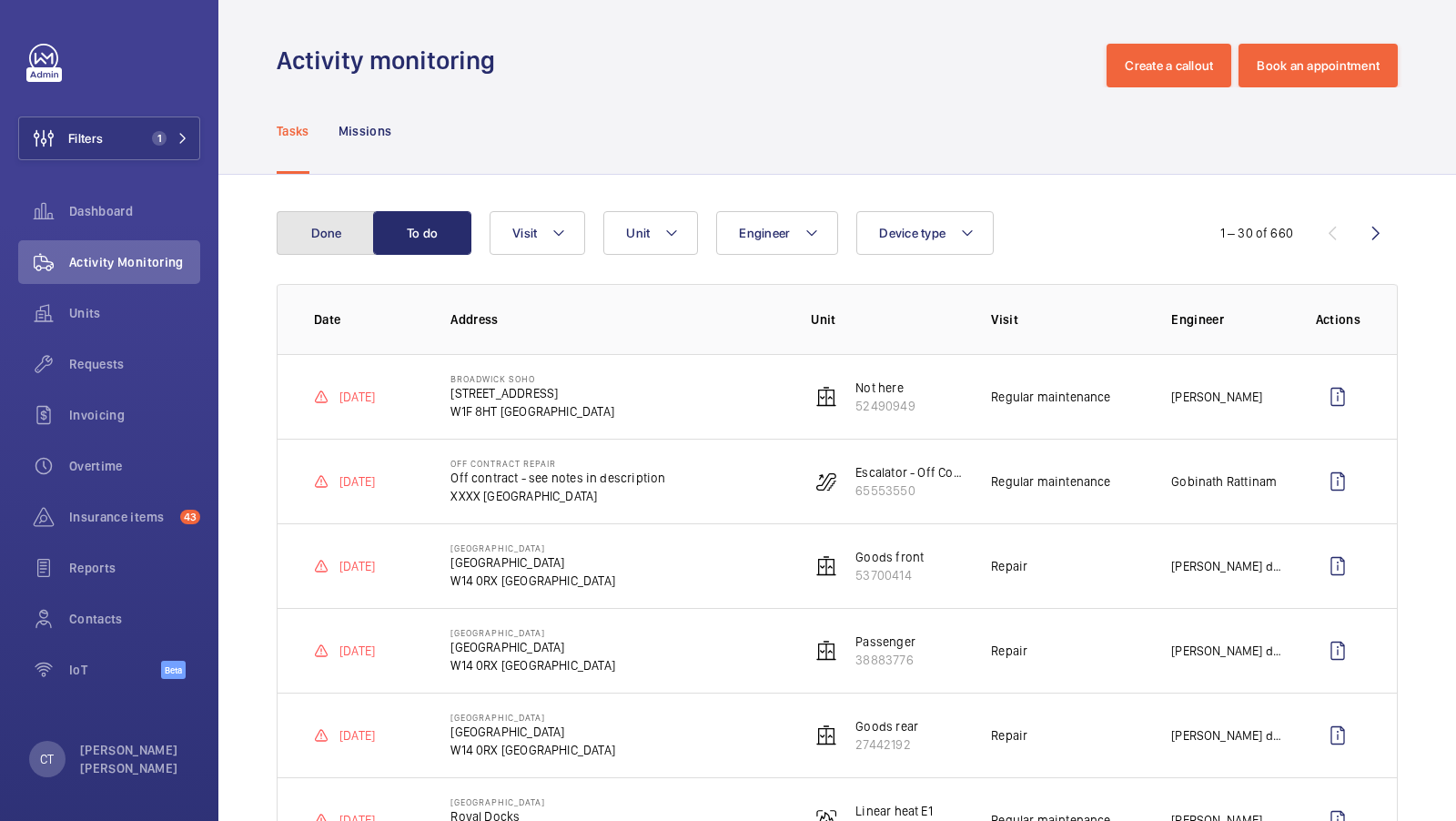
click at [341, 229] on button "Done" at bounding box center [325, 233] width 98 height 44
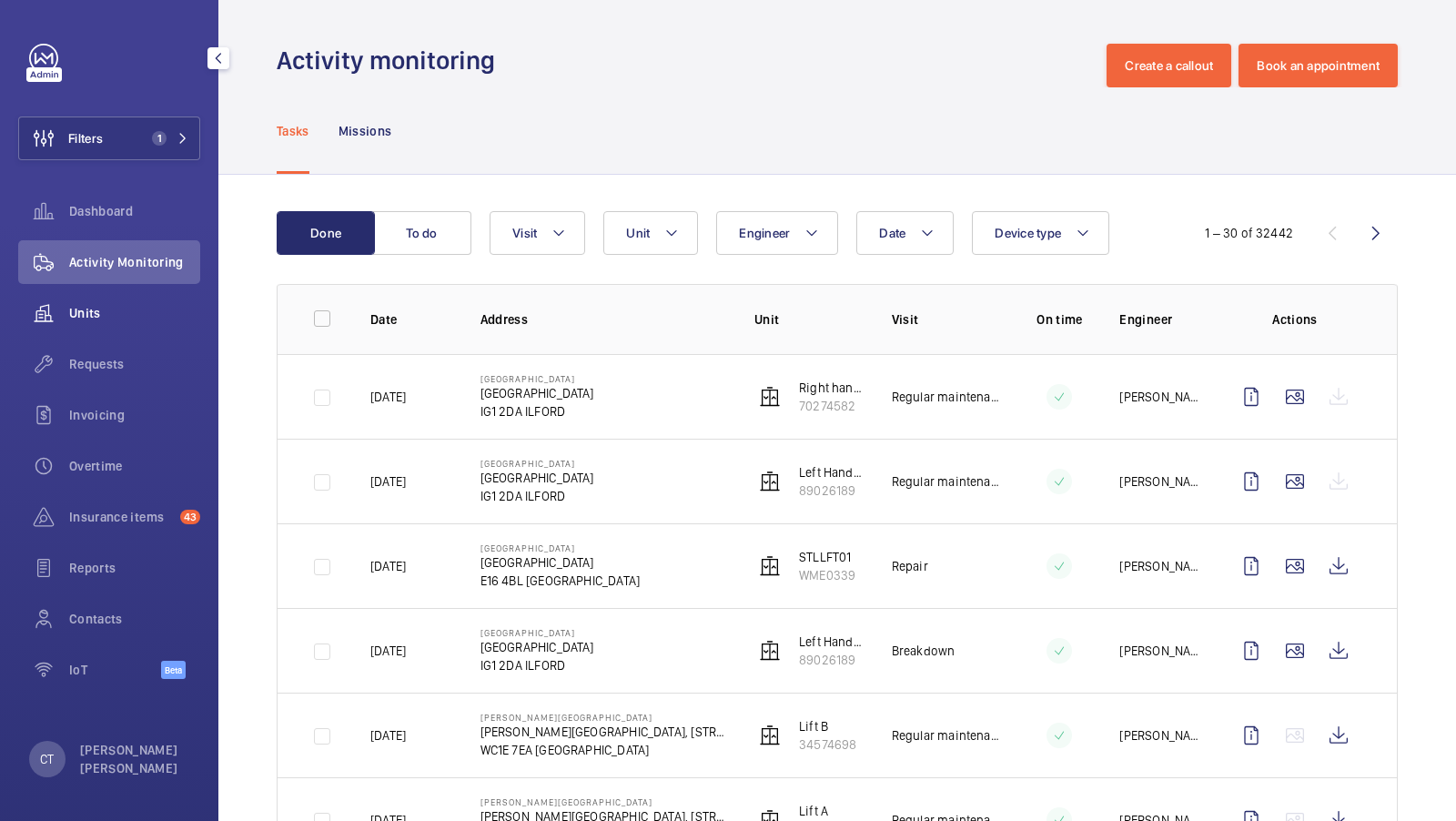
click at [61, 315] on wm-front-icon-button at bounding box center [43, 313] width 51 height 44
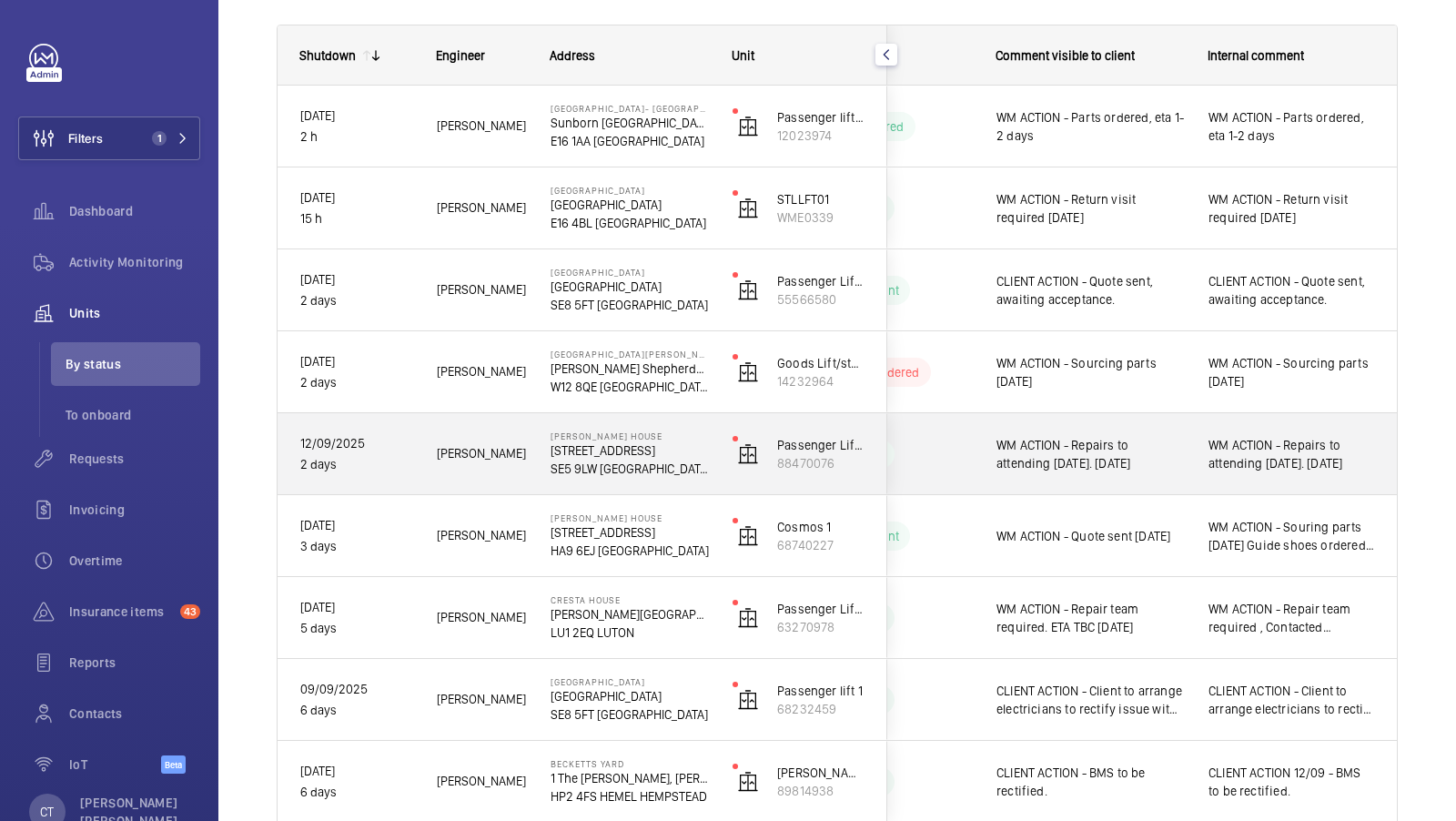
scroll to position [262, 0]
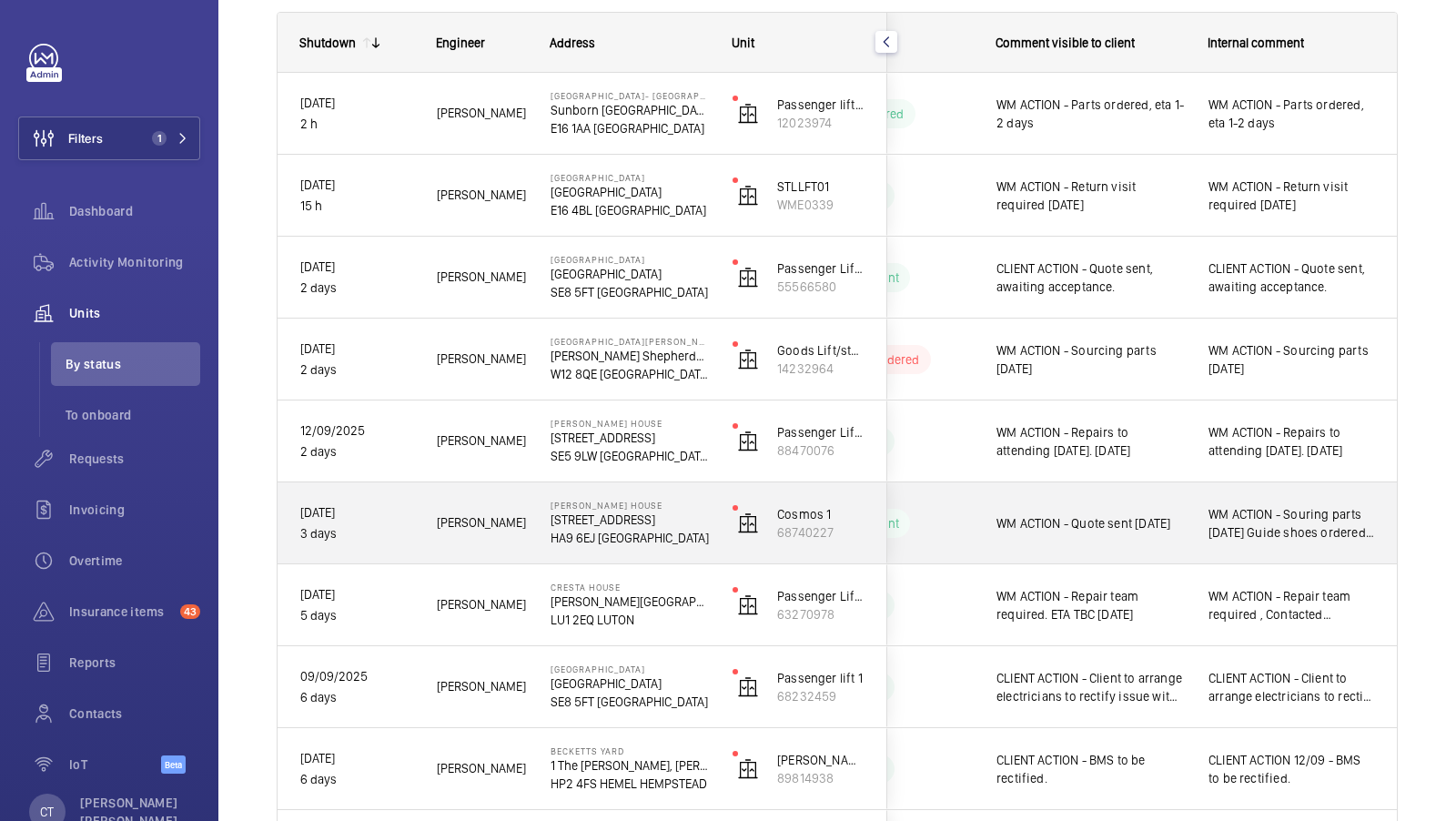
click at [1141, 520] on span "WM ACTION - Quote sent [DATE]" at bounding box center [1090, 523] width 188 height 18
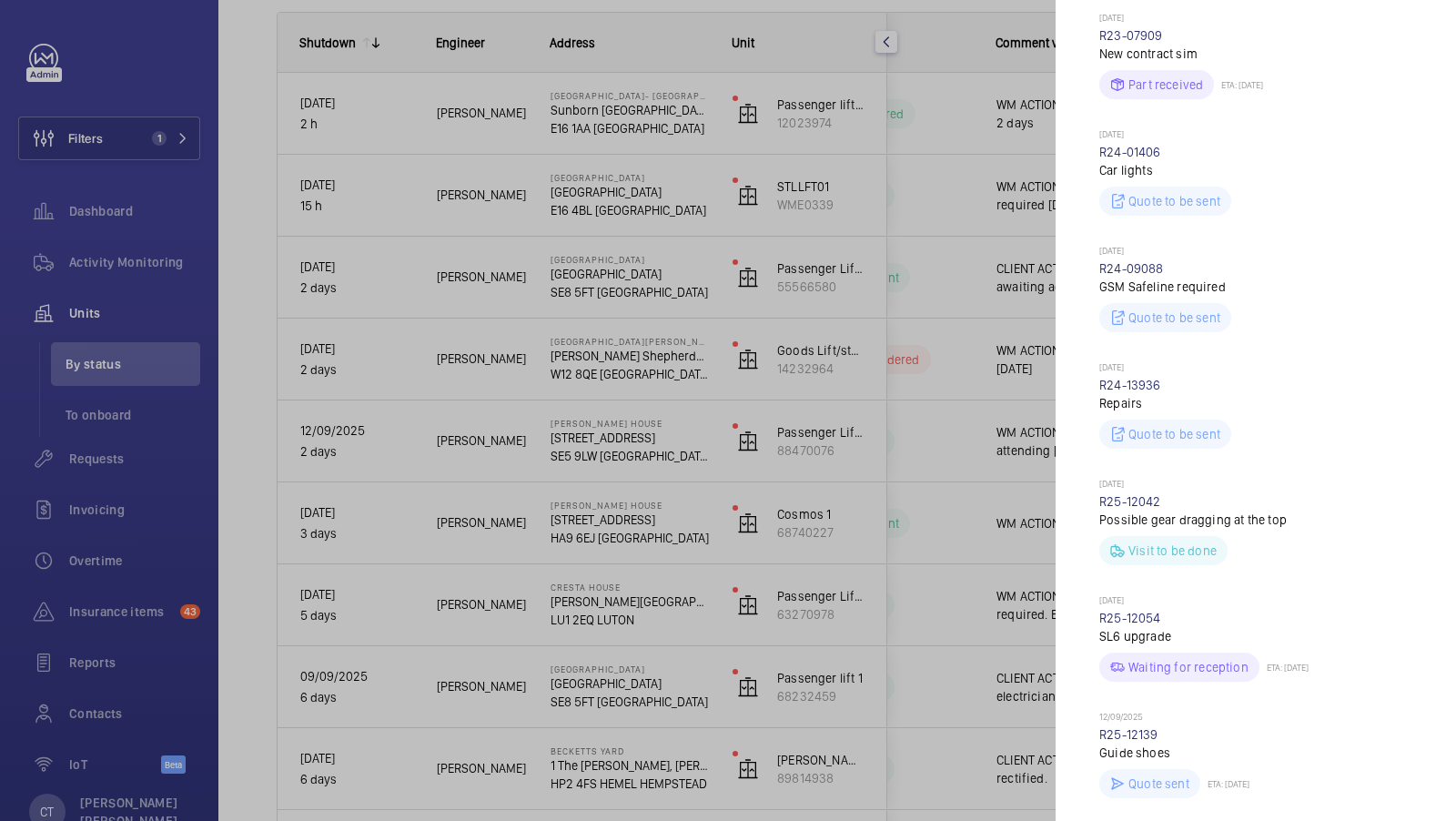
scroll to position [611, 0]
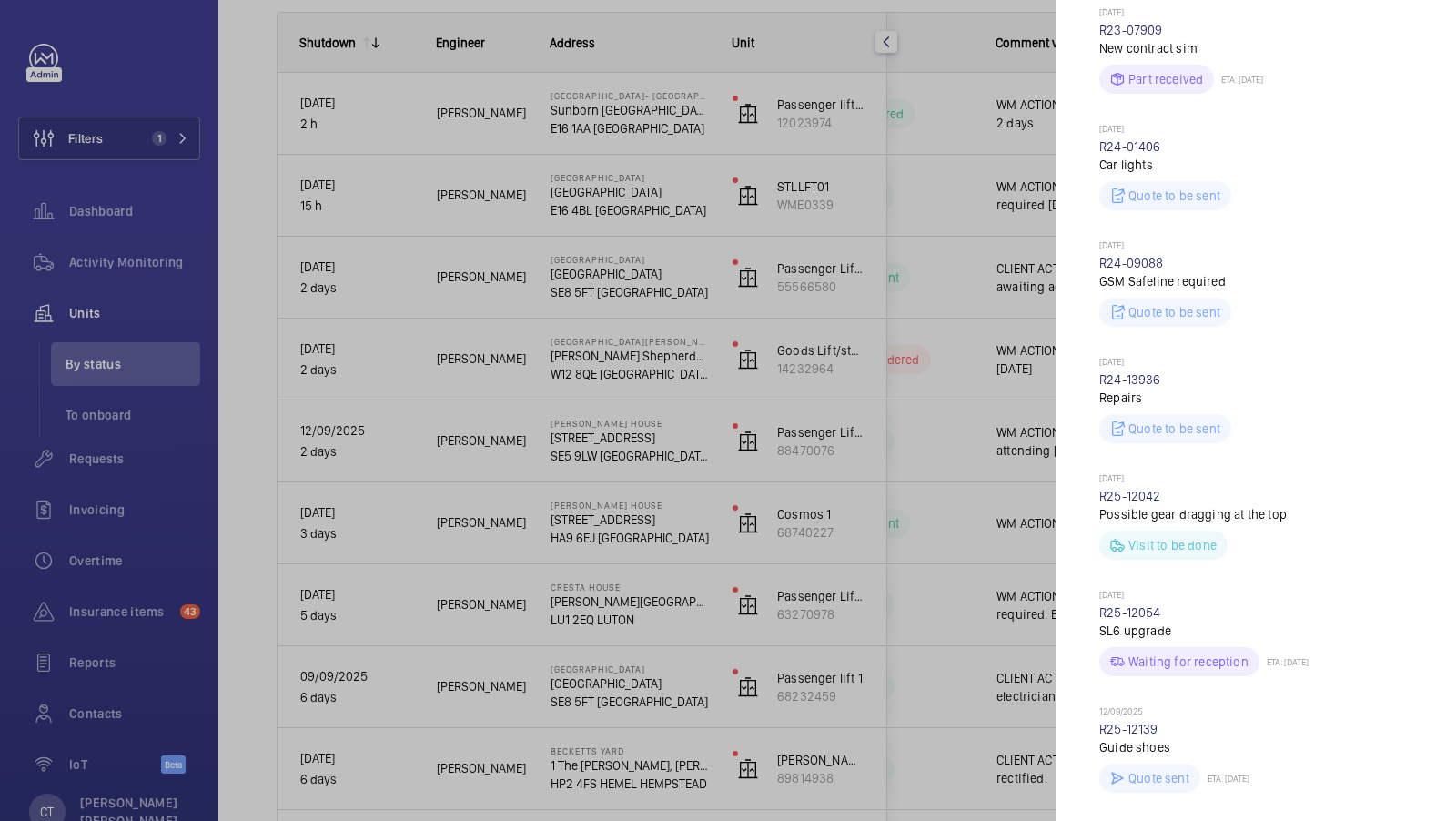
click at [964, 566] on div at bounding box center [728, 410] width 1456 height 821
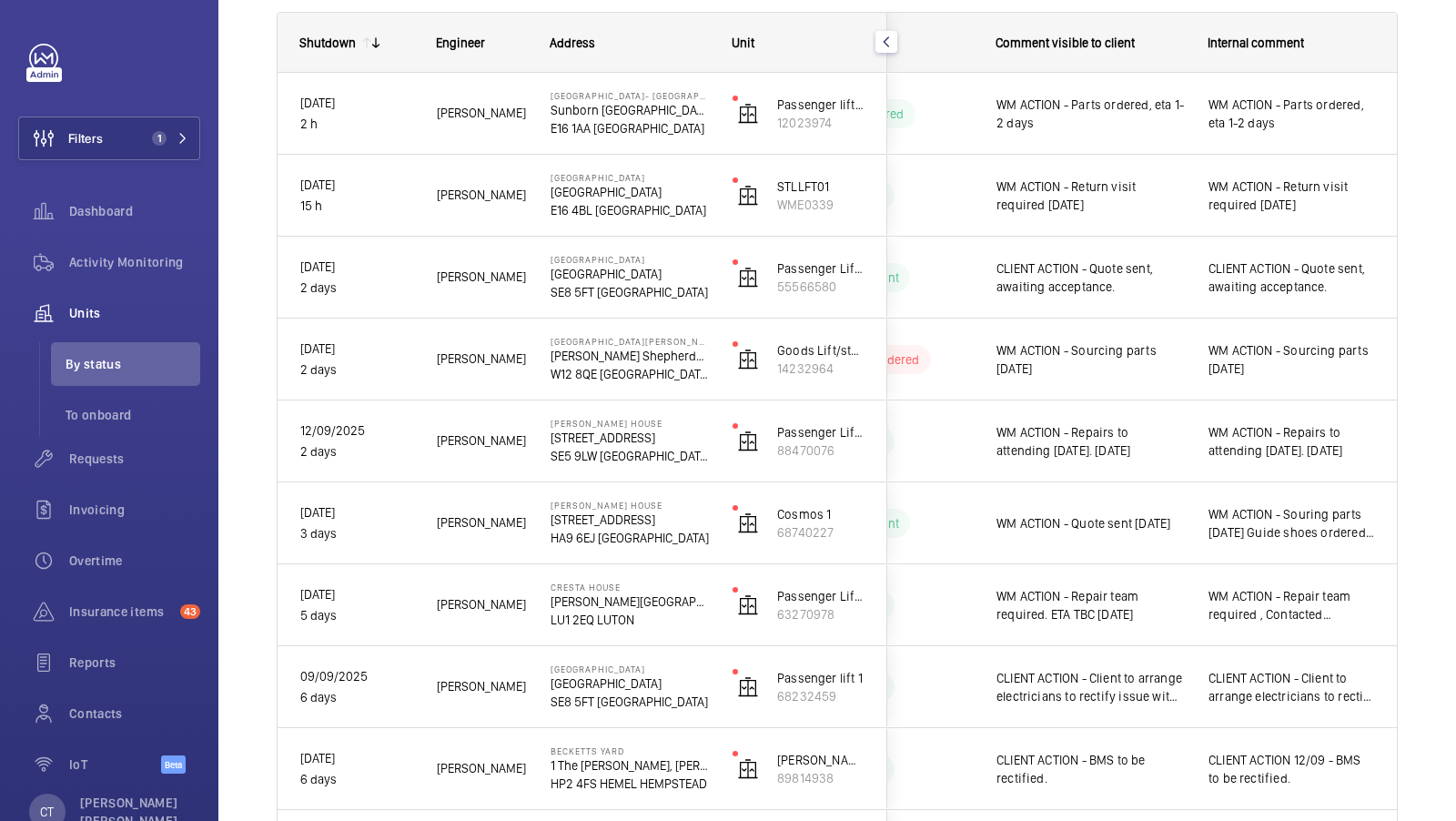
scroll to position [0, 0]
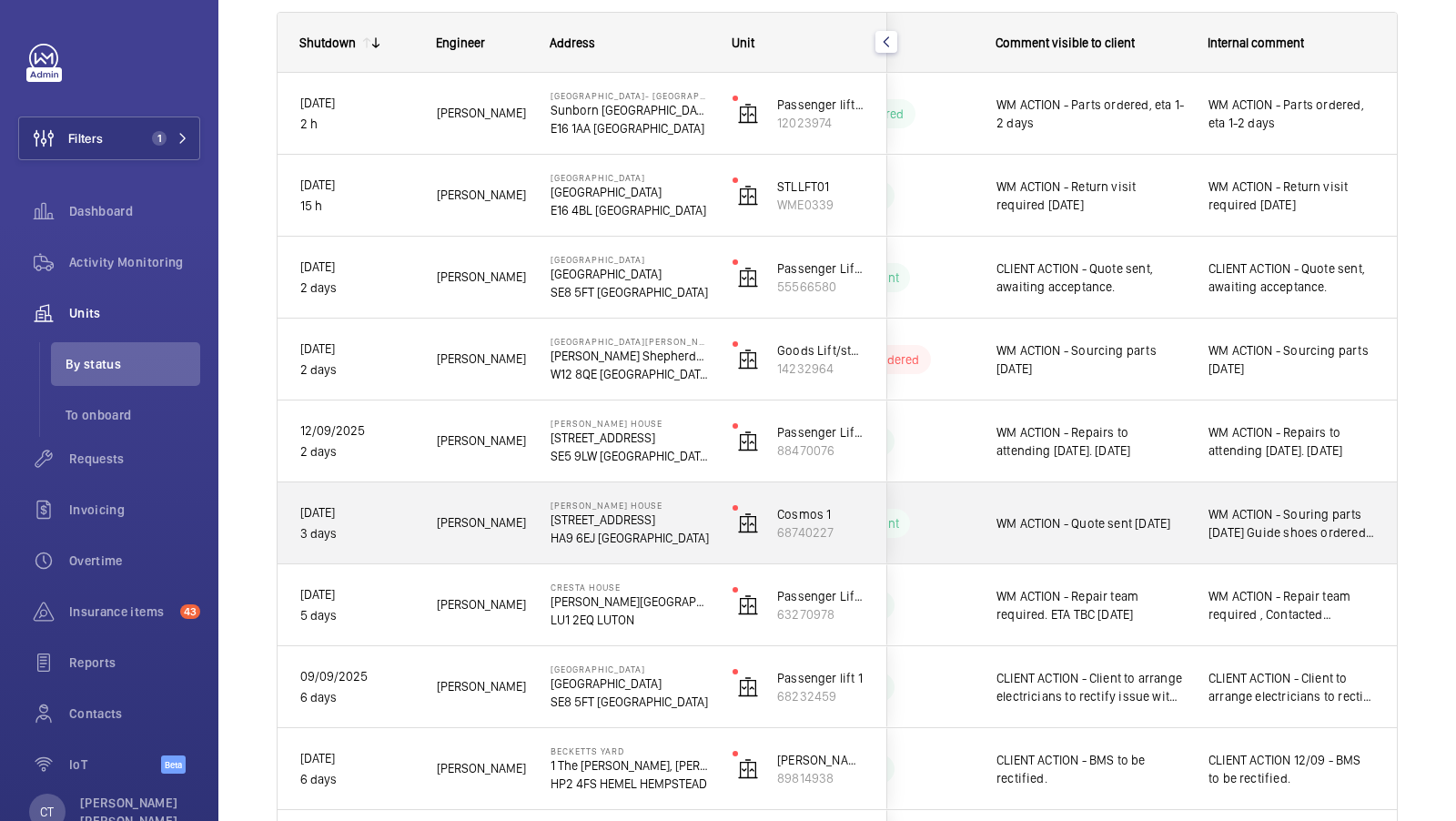
click at [1157, 503] on div "WM ACTION - Quote sent [DATE]" at bounding box center [1090, 524] width 188 height 42
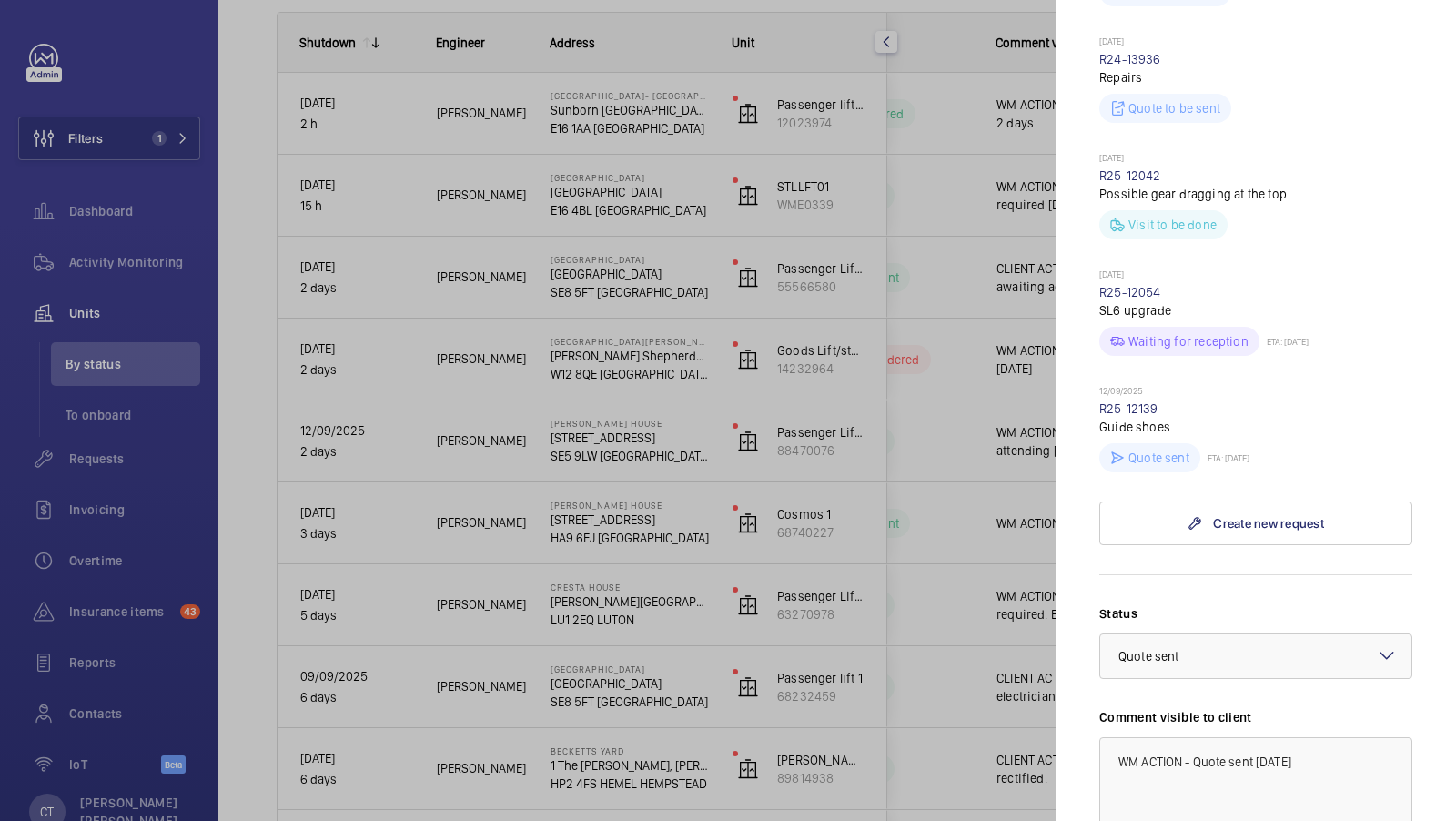
scroll to position [949, 0]
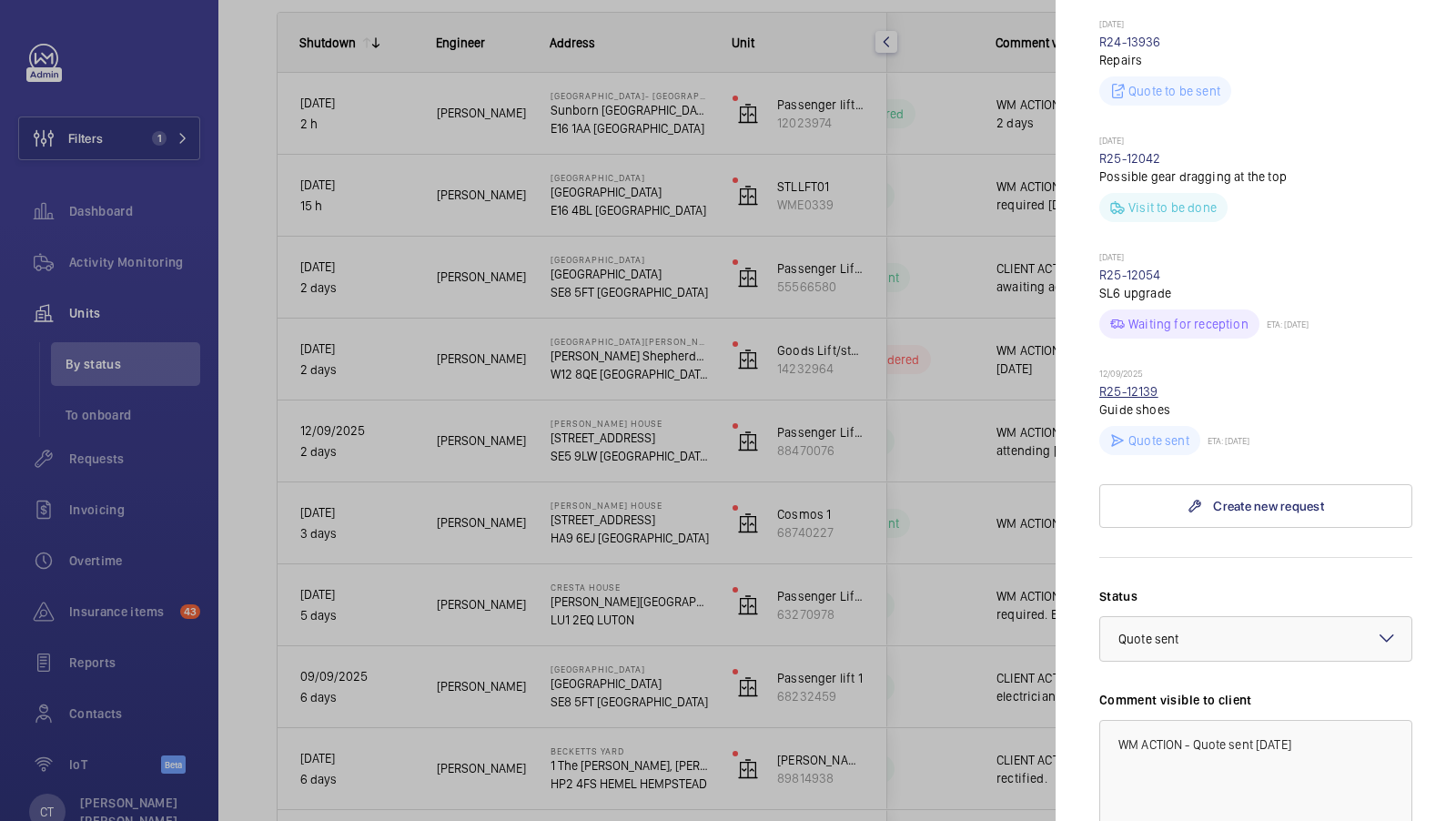
click at [1137, 384] on link "R25-12139" at bounding box center [1130, 391] width 60 height 14
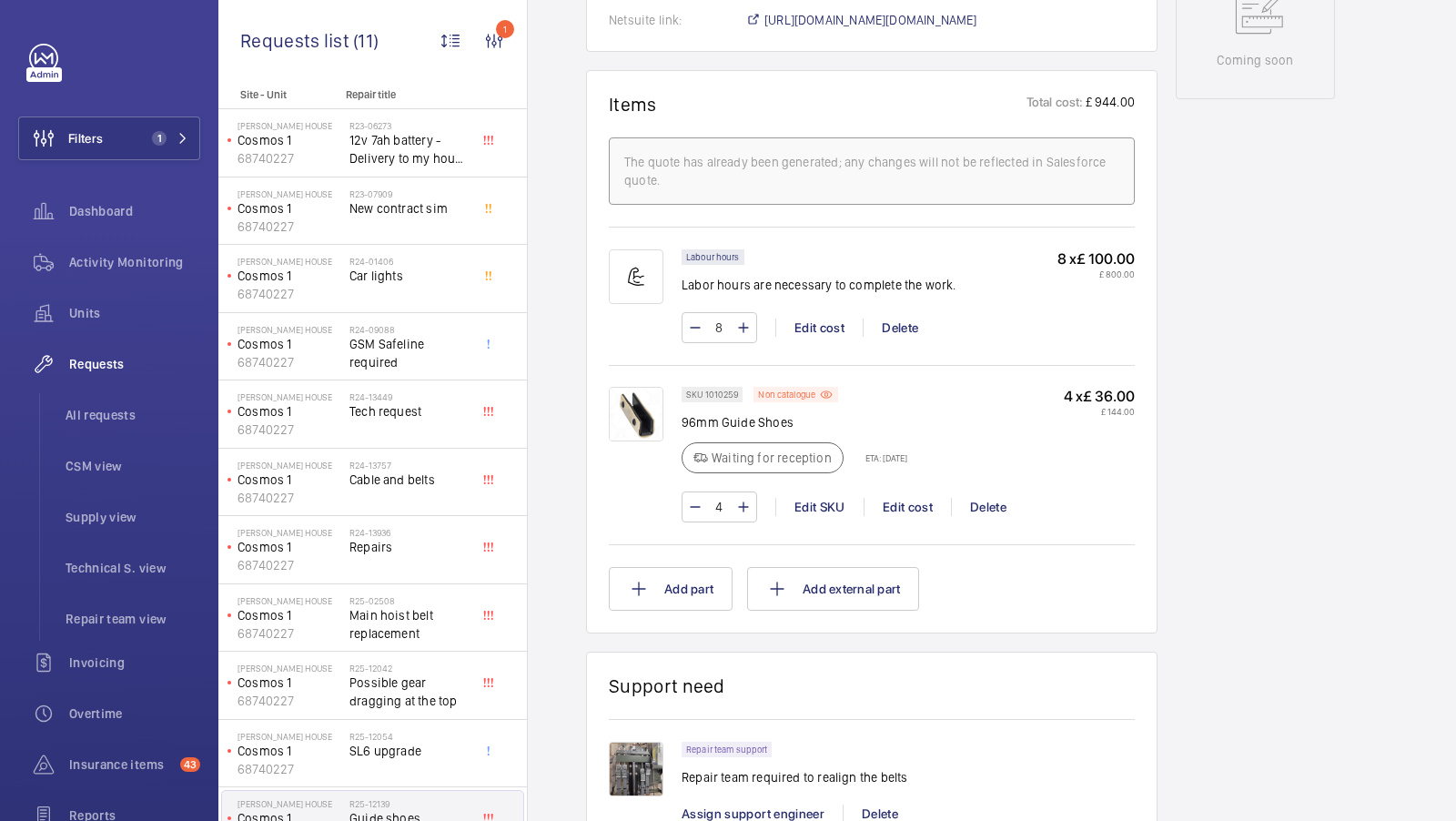
scroll to position [1075, 0]
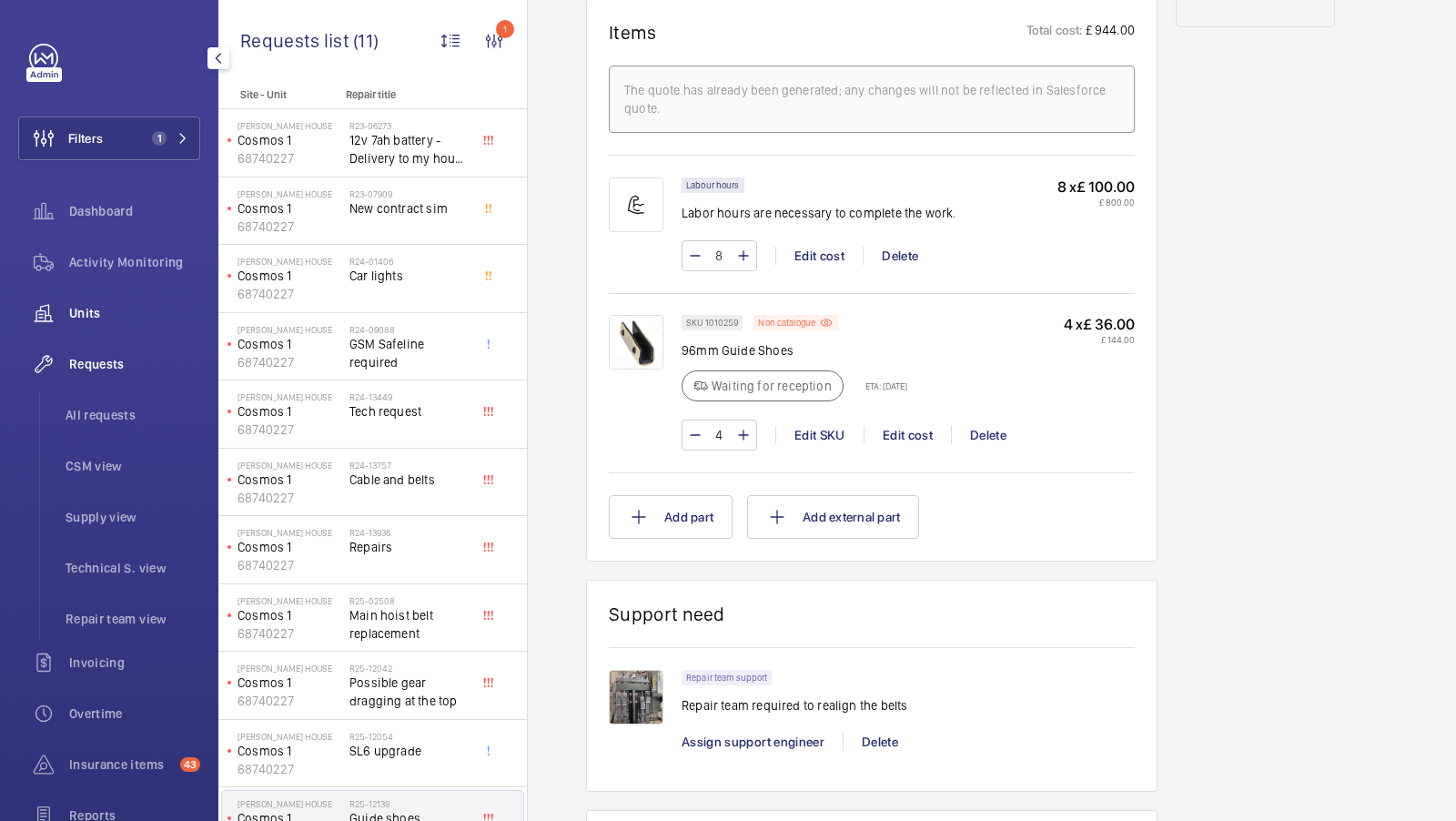
click at [124, 323] on div "Units" at bounding box center [109, 313] width 182 height 44
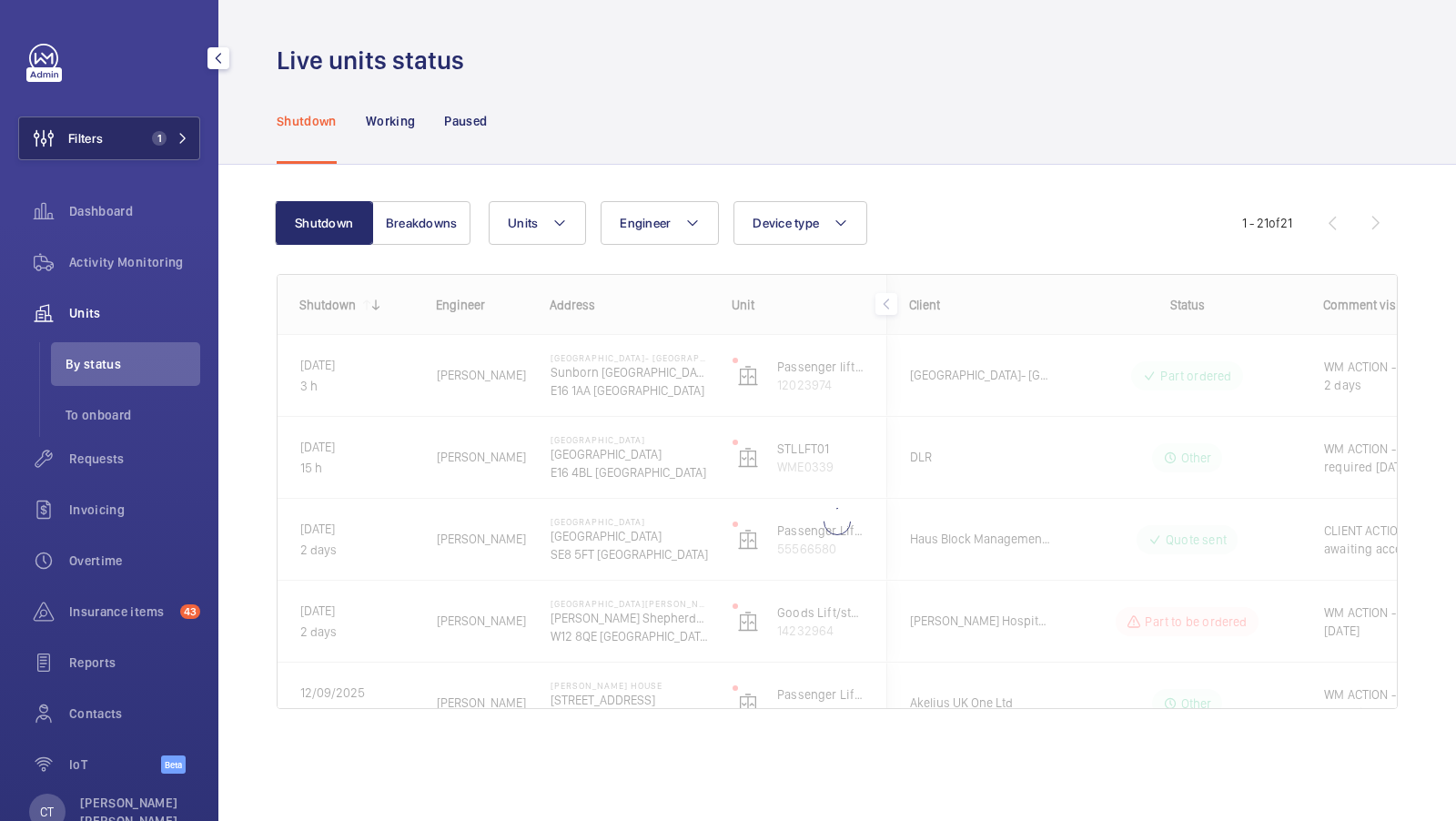
click at [155, 143] on span "1" at bounding box center [158, 138] width 14 height 14
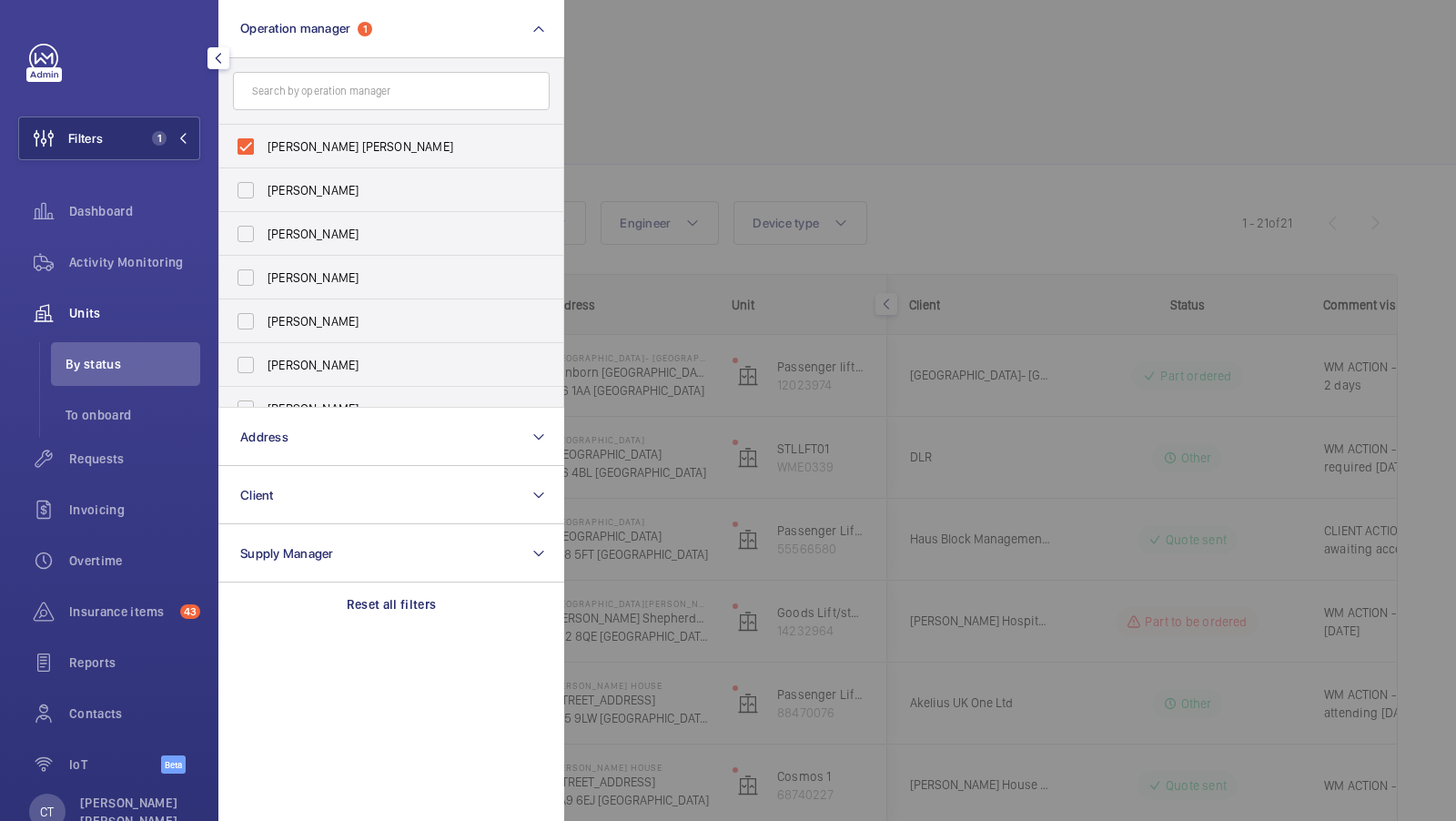
click at [901, 136] on div at bounding box center [1292, 410] width 1456 height 821
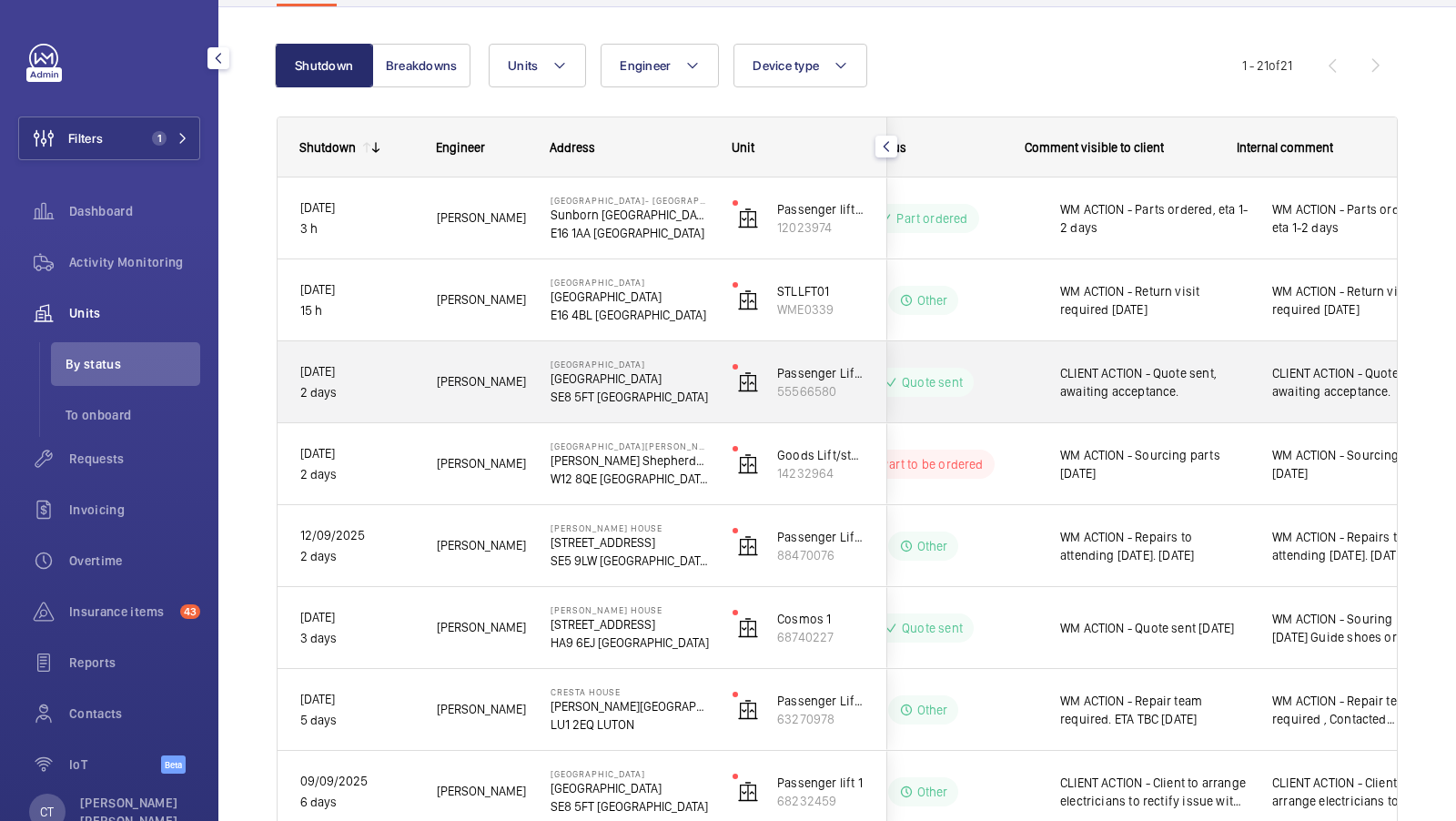
scroll to position [0, 327]
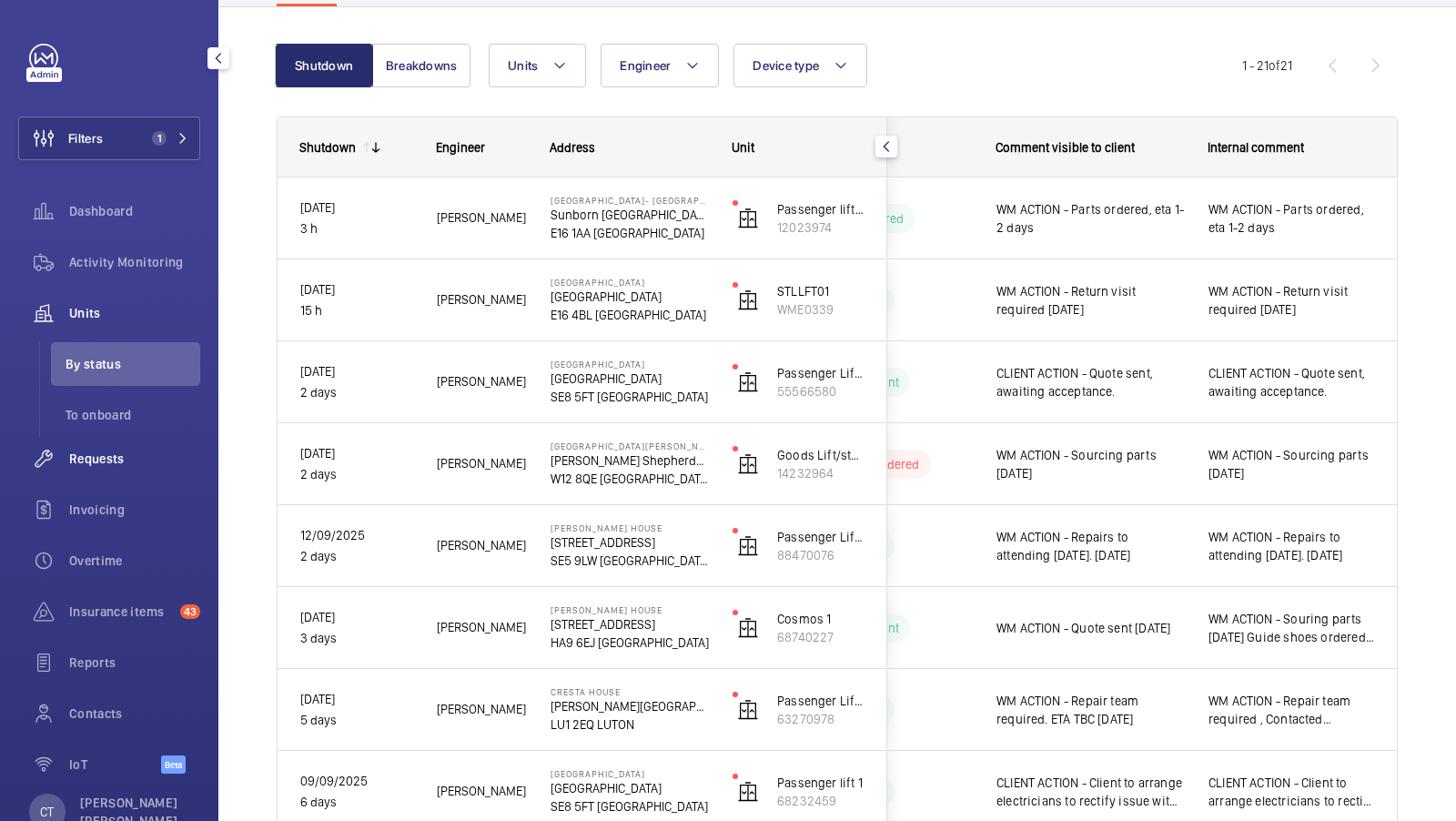
click at [120, 462] on span "Requests" at bounding box center [134, 459] width 131 height 18
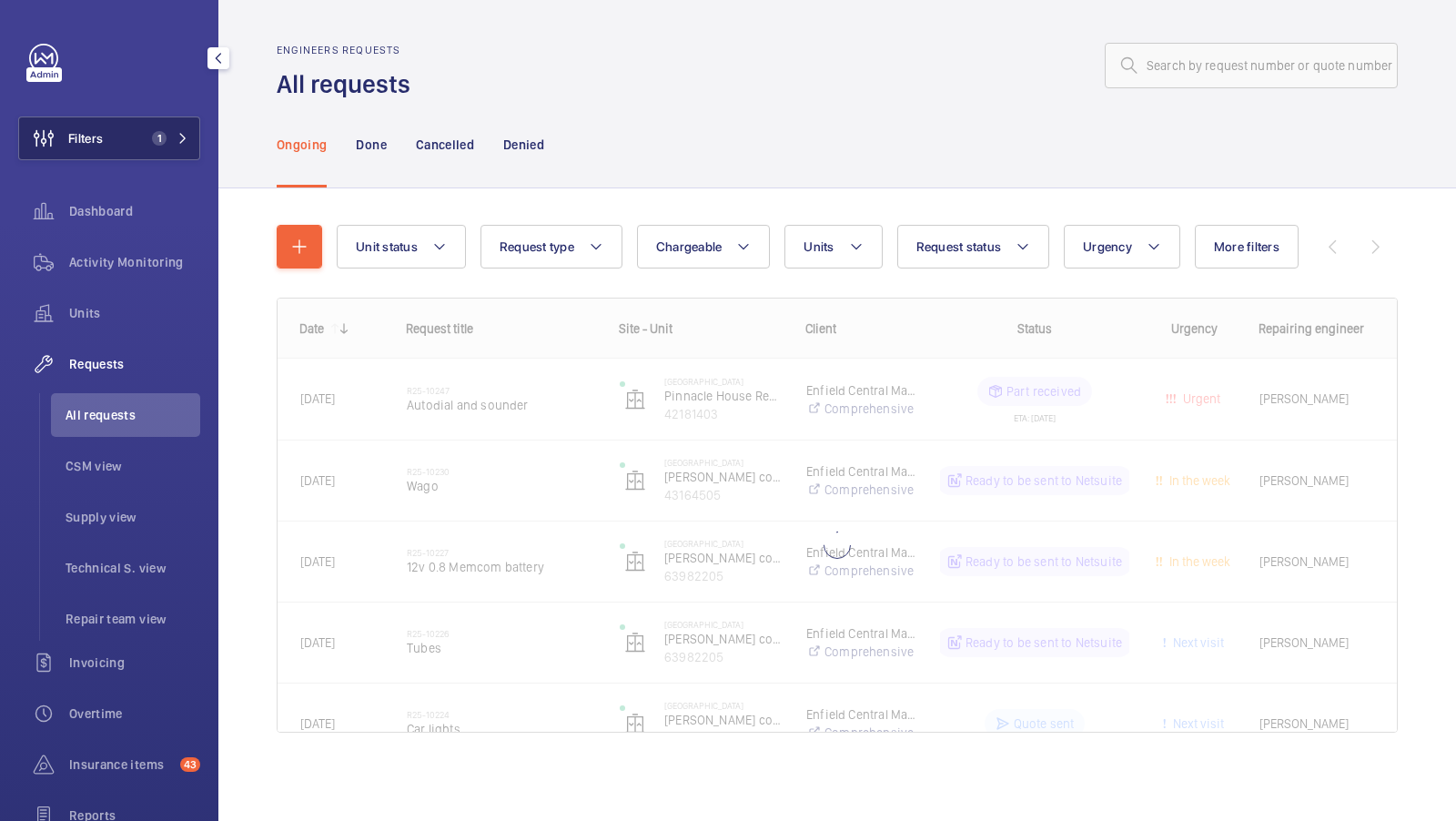
click at [157, 131] on button "Filters 1" at bounding box center [109, 138] width 182 height 44
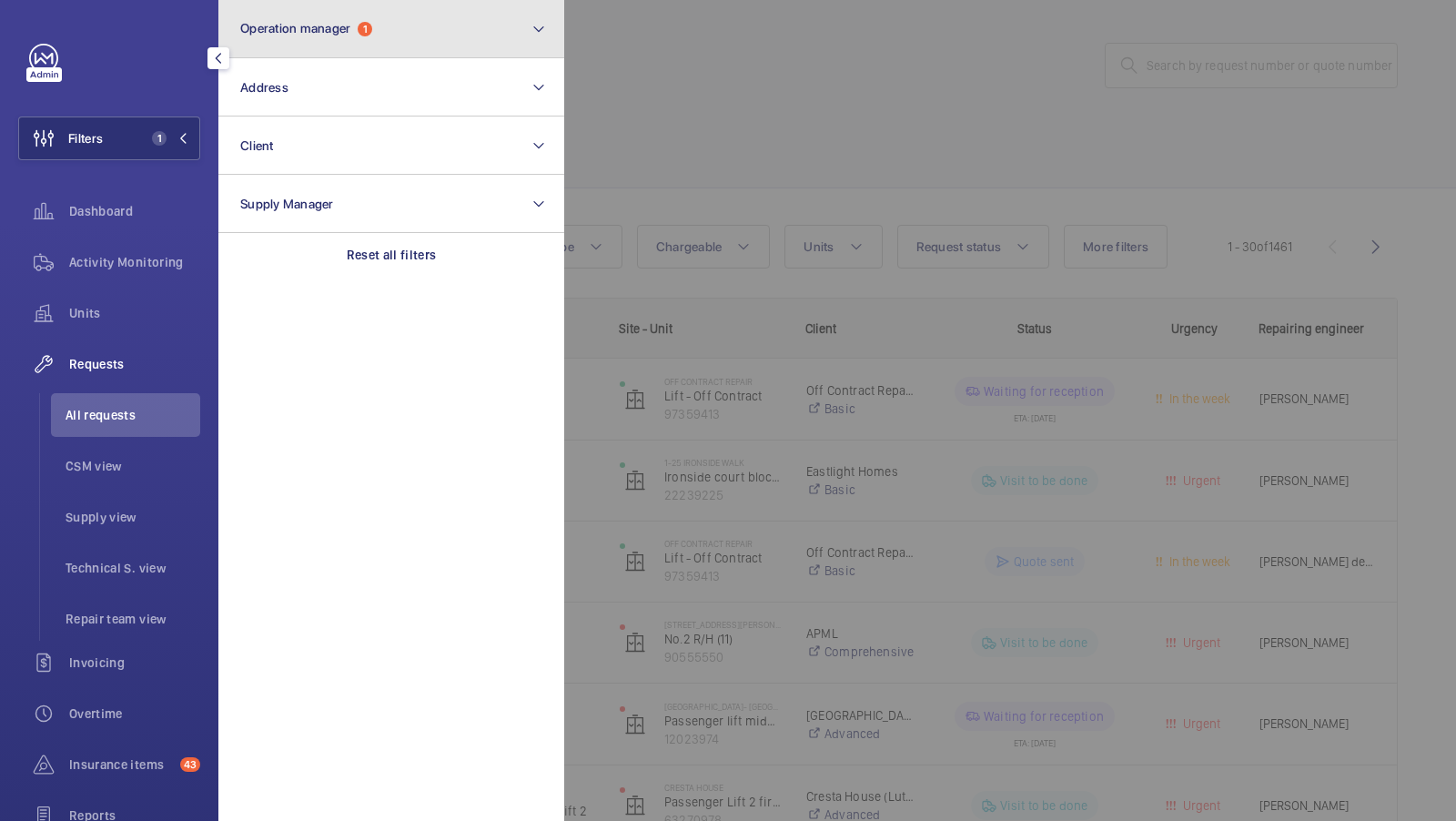
click at [436, 31] on button "Operation manager 1" at bounding box center [392, 29] width 346 height 59
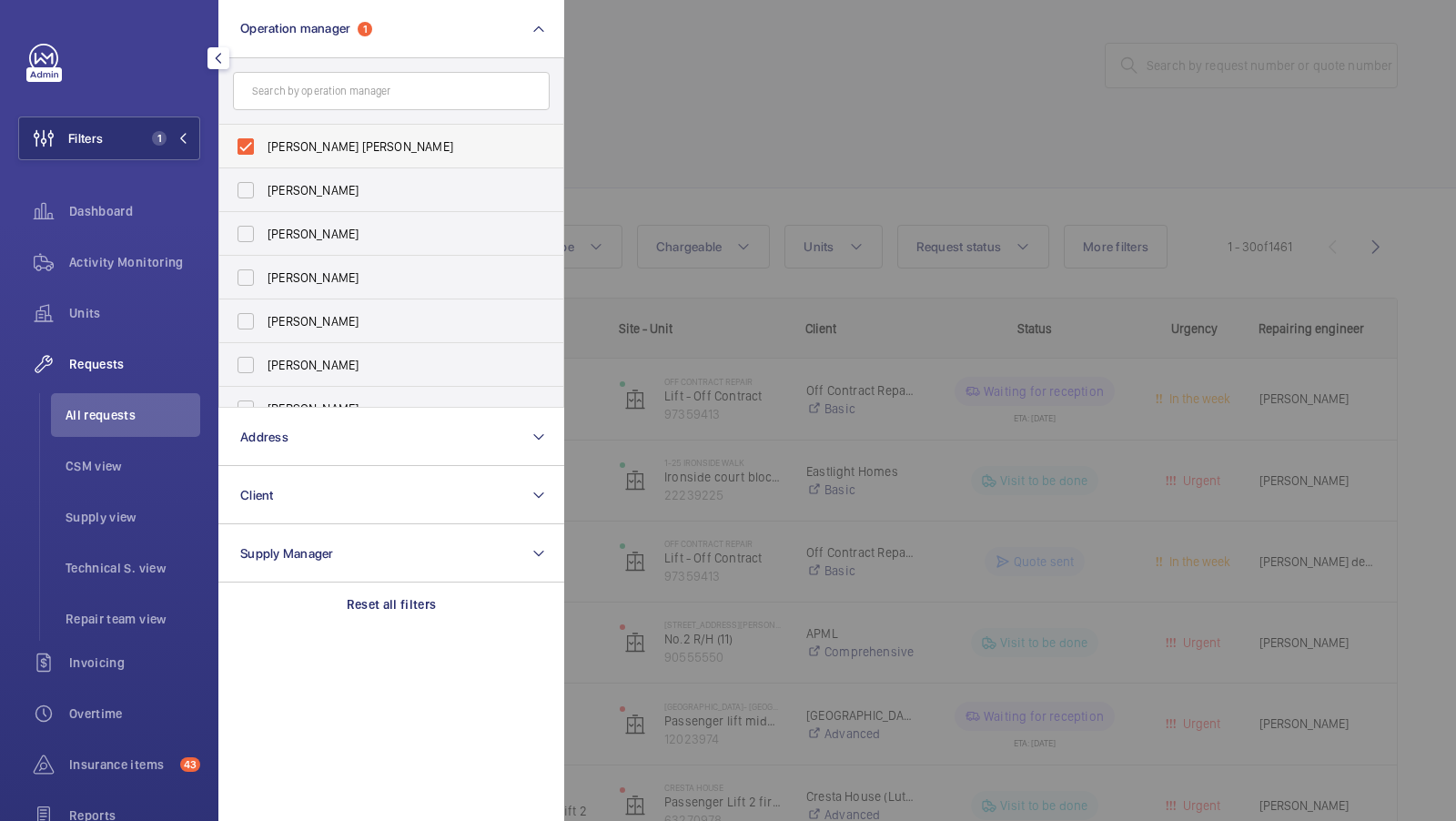
click at [321, 143] on span "[PERSON_NAME] [PERSON_NAME]" at bounding box center [393, 146] width 251 height 18
click at [264, 143] on input "[PERSON_NAME] [PERSON_NAME]" at bounding box center [246, 147] width 36 height 36
checkbox input "false"
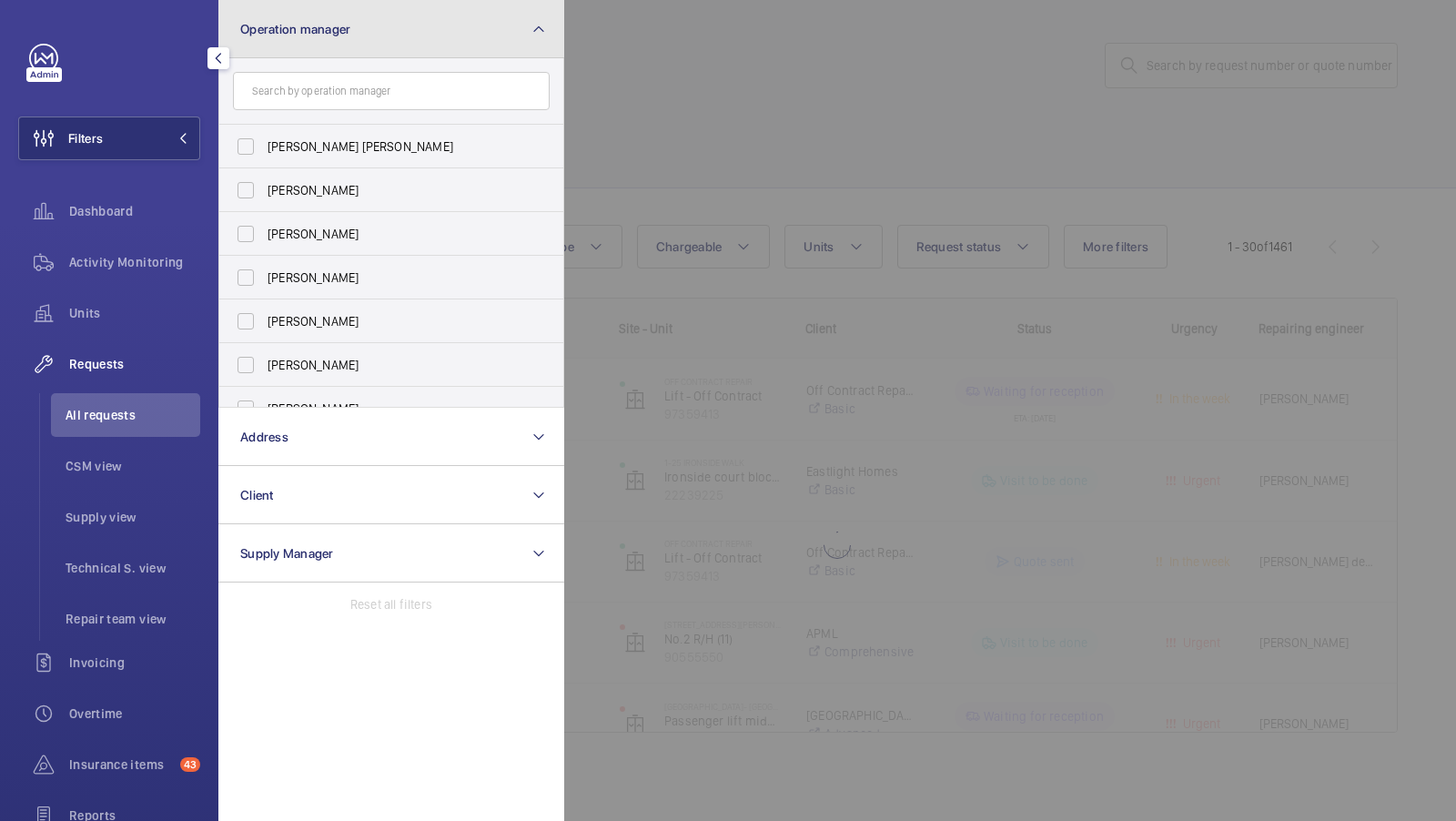
click at [378, 34] on button "Operation manager" at bounding box center [392, 29] width 346 height 59
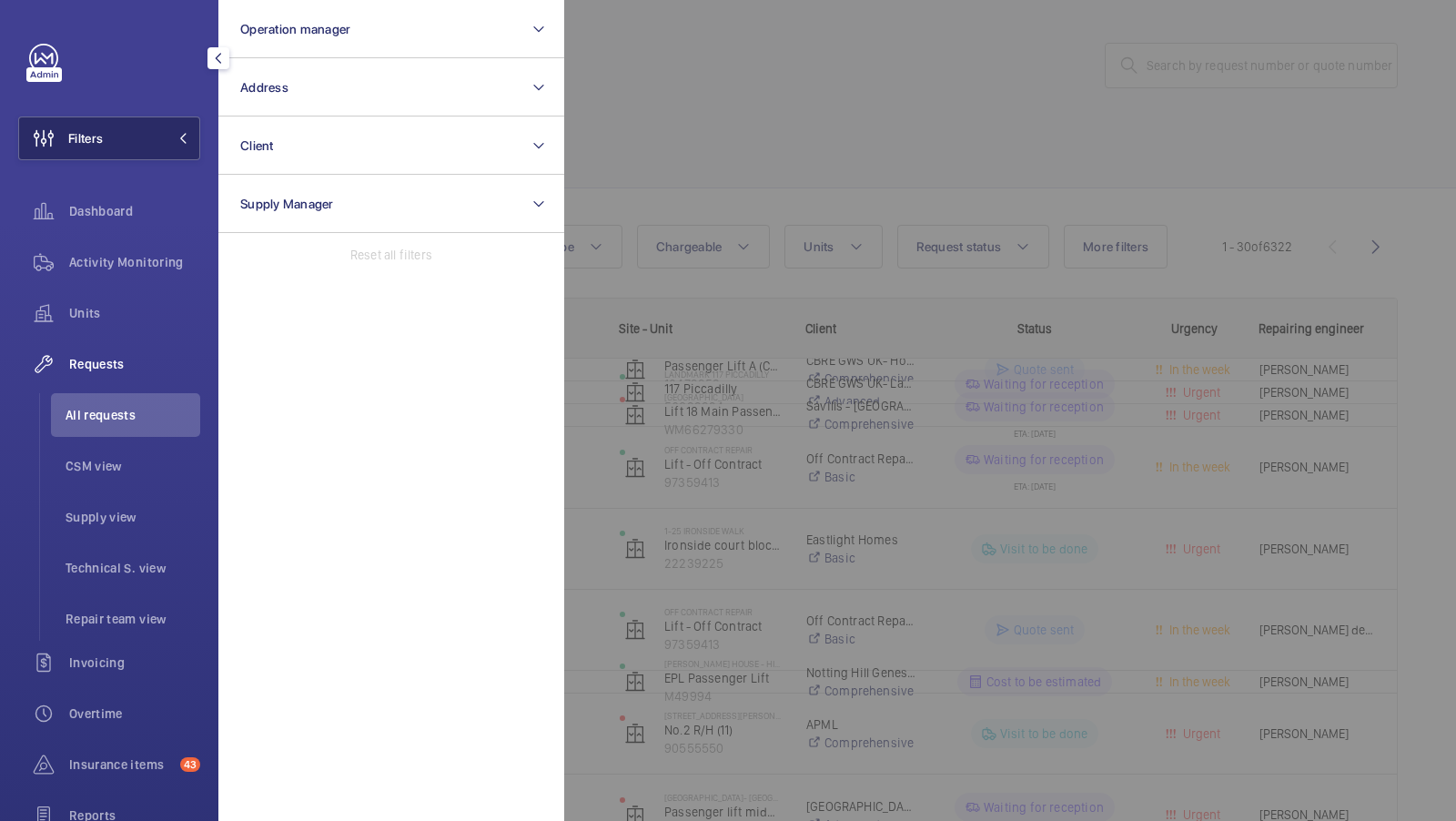
click at [160, 148] on button "Filters" at bounding box center [109, 138] width 182 height 44
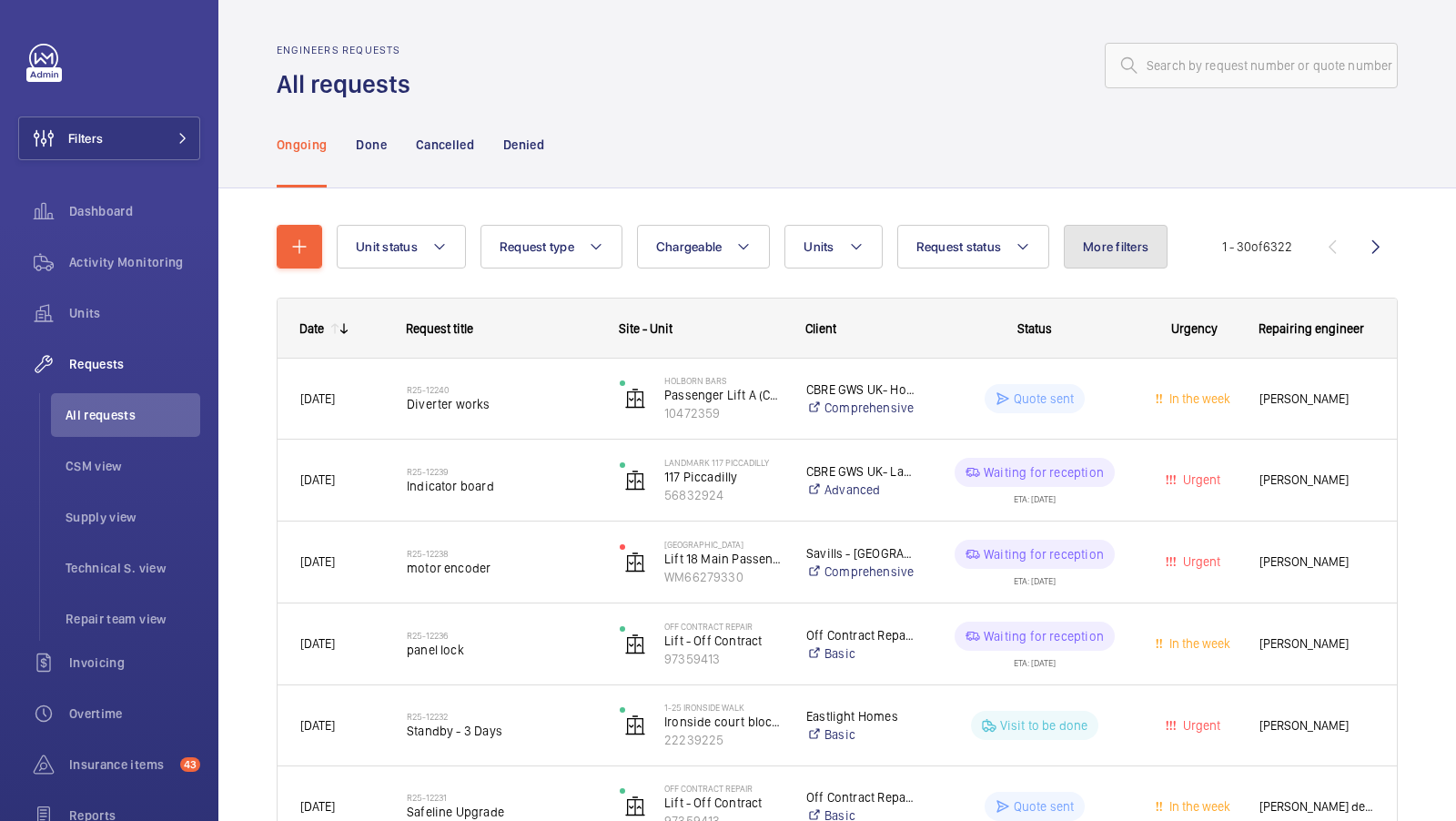
click at [1119, 250] on span "More filters" at bounding box center [1116, 246] width 65 height 14
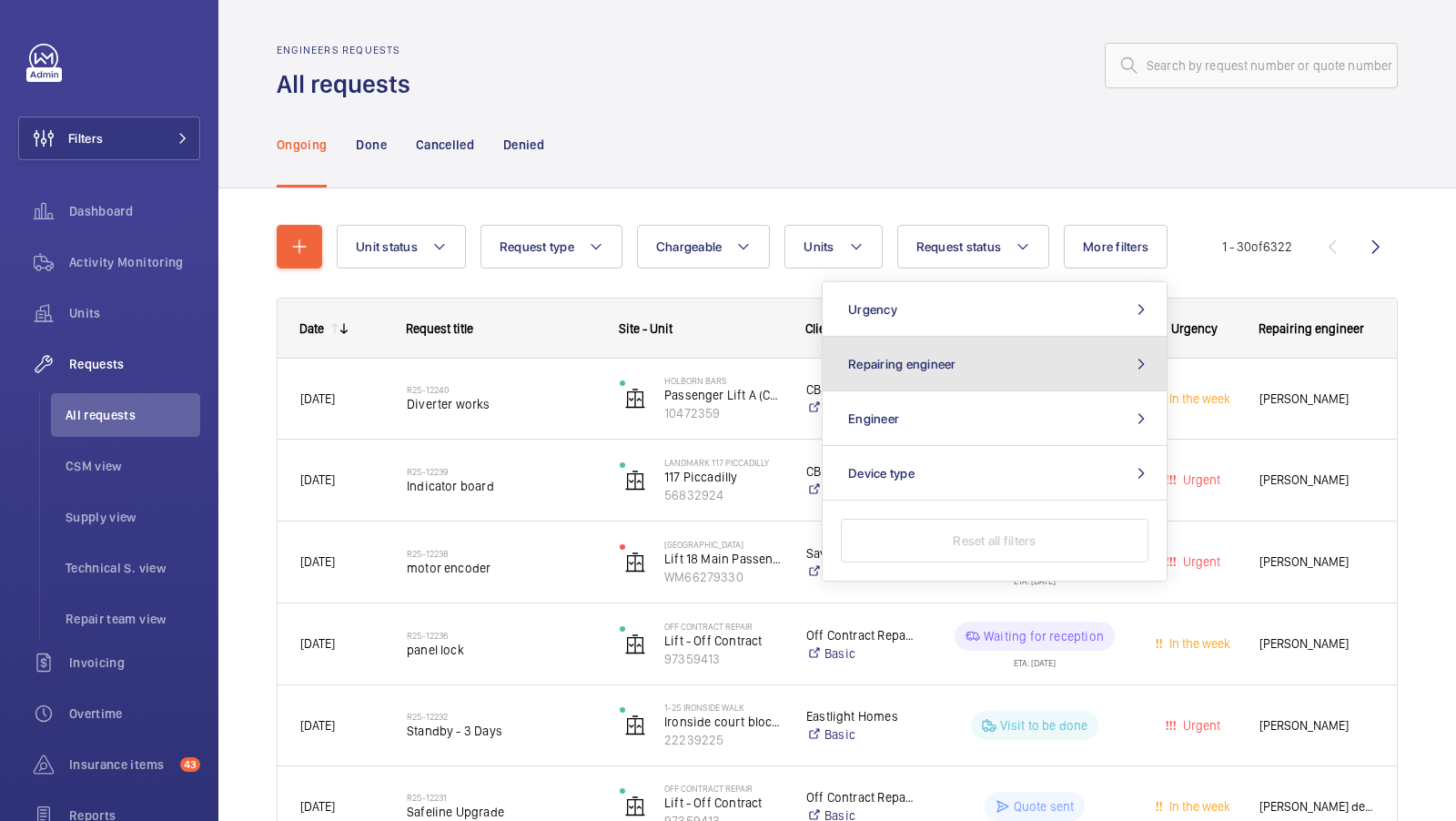
click at [936, 363] on span "Repairing engineer" at bounding box center [902, 364] width 108 height 14
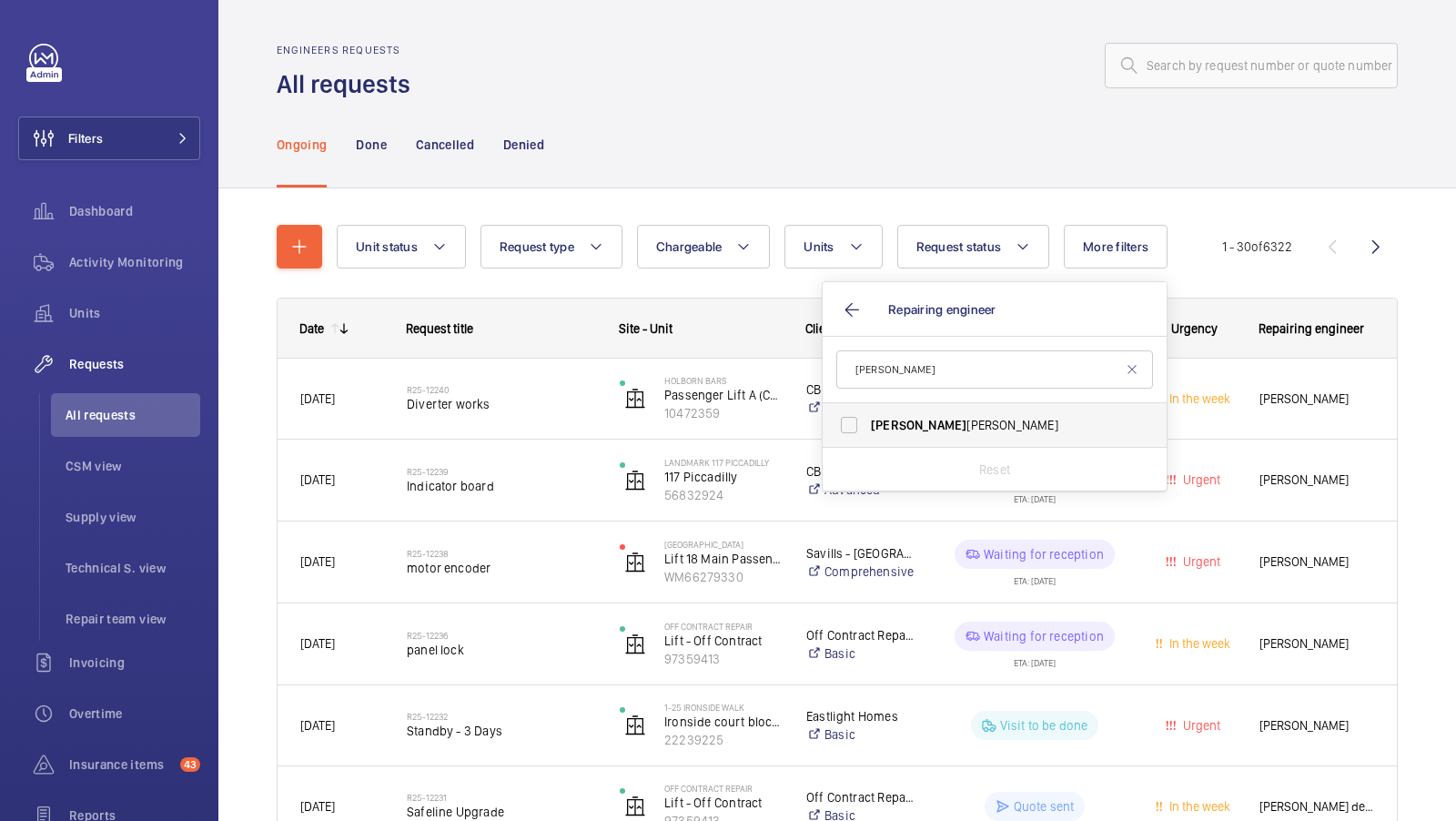
type input "[PERSON_NAME]"
click at [892, 438] on label "[PERSON_NAME]" at bounding box center [981, 425] width 317 height 44
click at [868, 438] on input "[PERSON_NAME]" at bounding box center [849, 425] width 36 height 36
checkbox input "true"
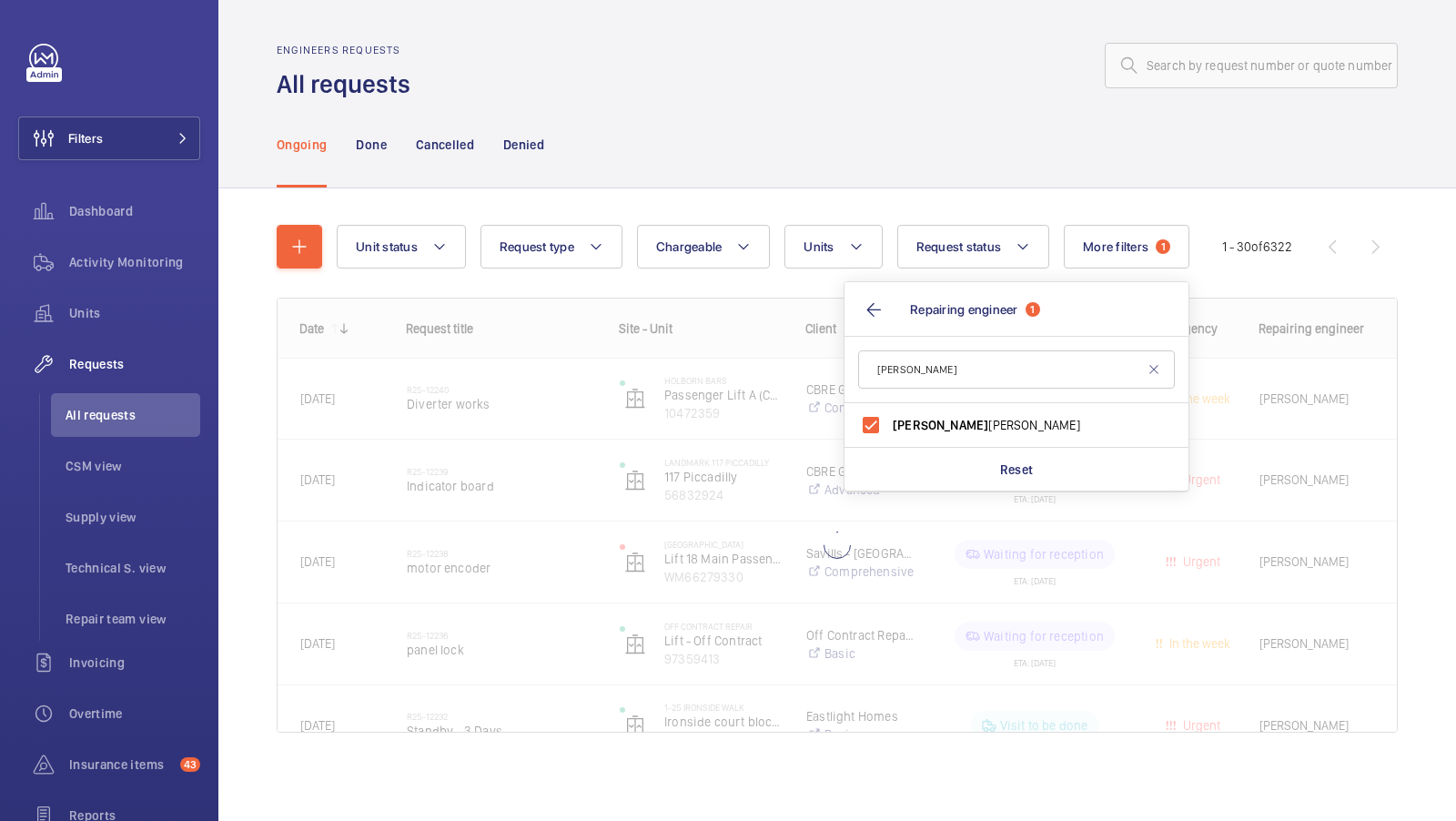
click at [774, 133] on div "Ongoing Done Cancelled Denied" at bounding box center [837, 144] width 1121 height 86
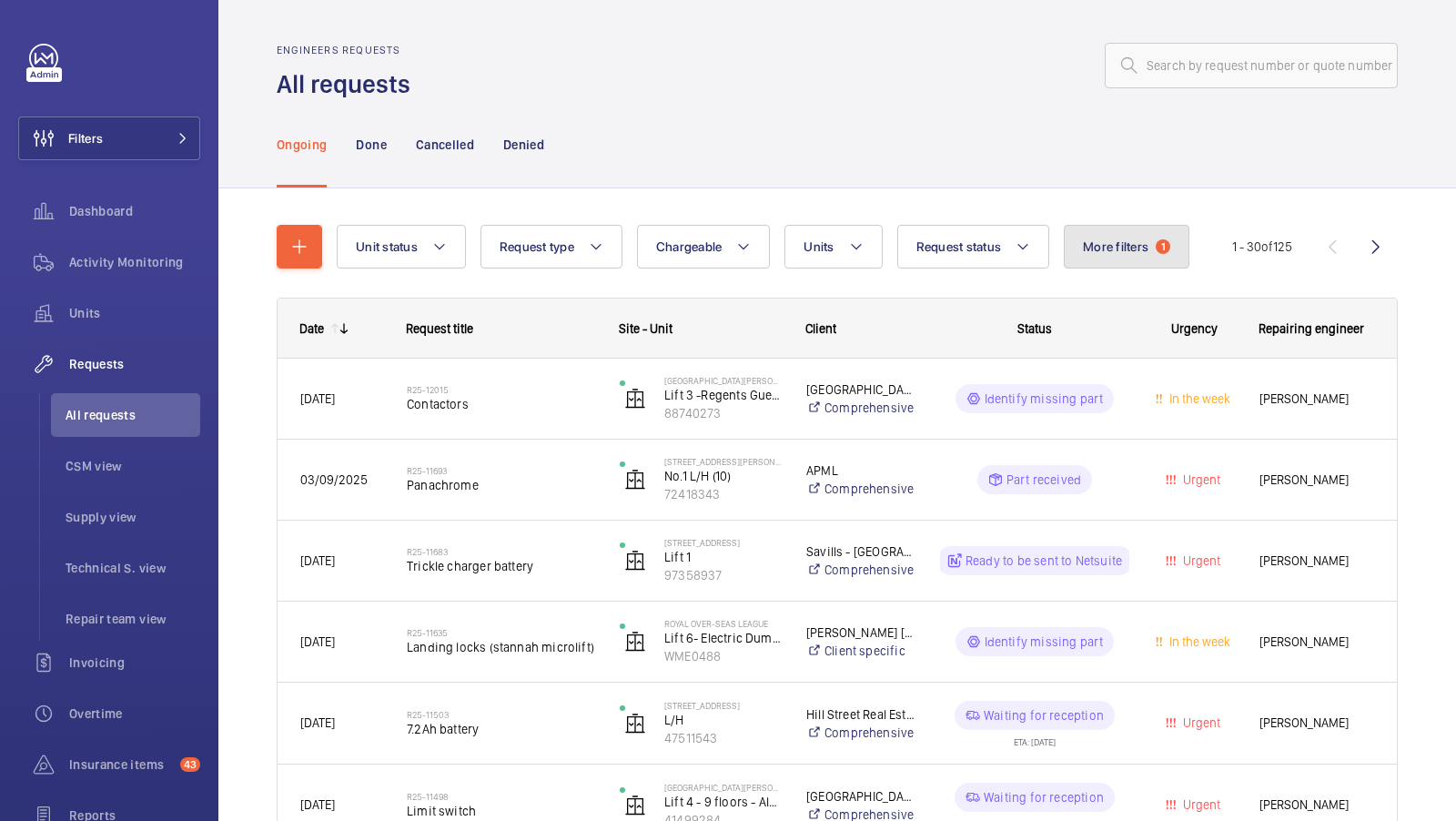
click at [1147, 235] on button "More filters 1" at bounding box center [1127, 247] width 126 height 44
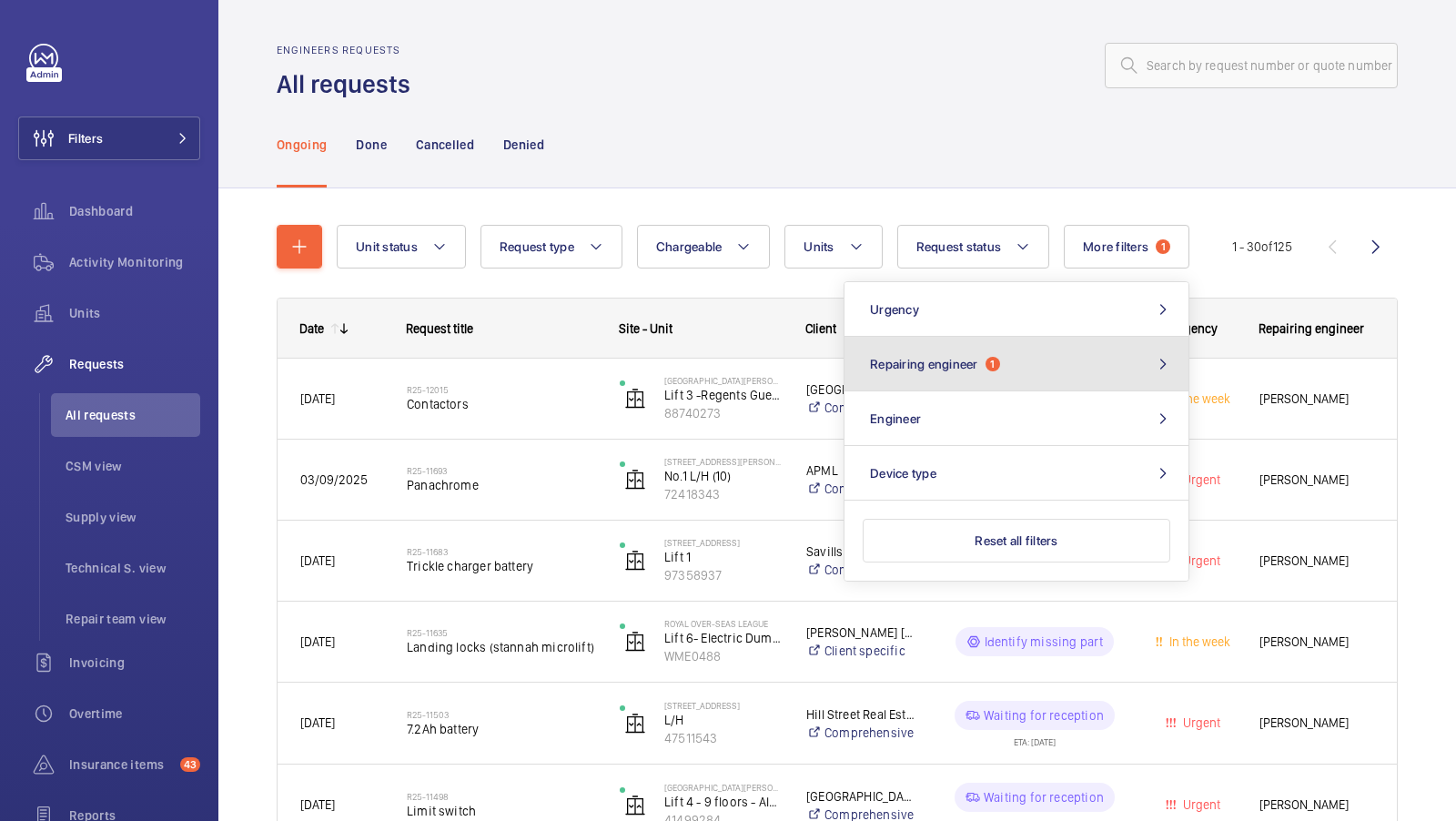
click at [940, 371] on button "Repairing engineer 1" at bounding box center [1016, 364] width 344 height 55
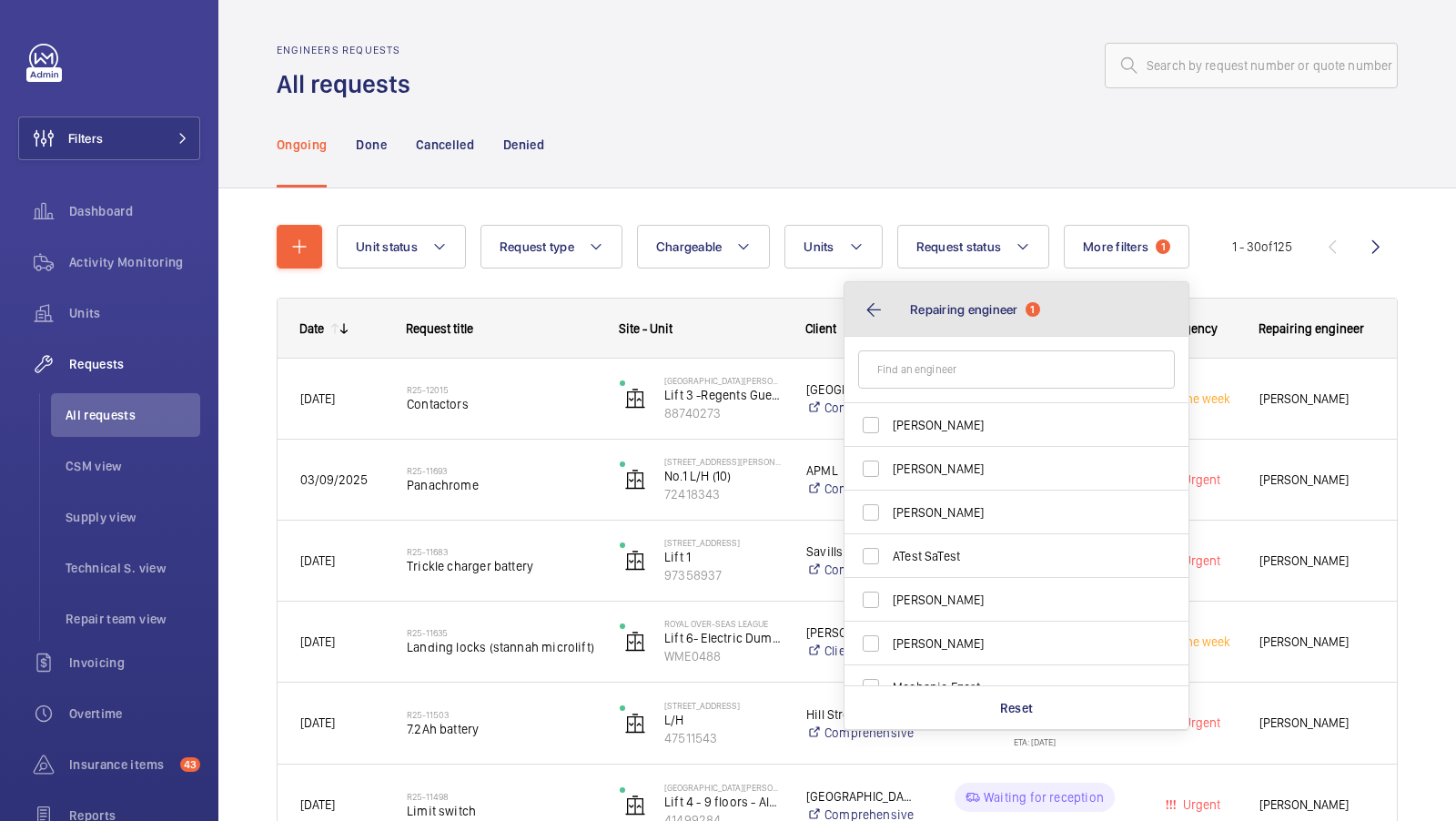
click at [866, 305] on button "Repairing engineer 1" at bounding box center [1016, 309] width 344 height 55
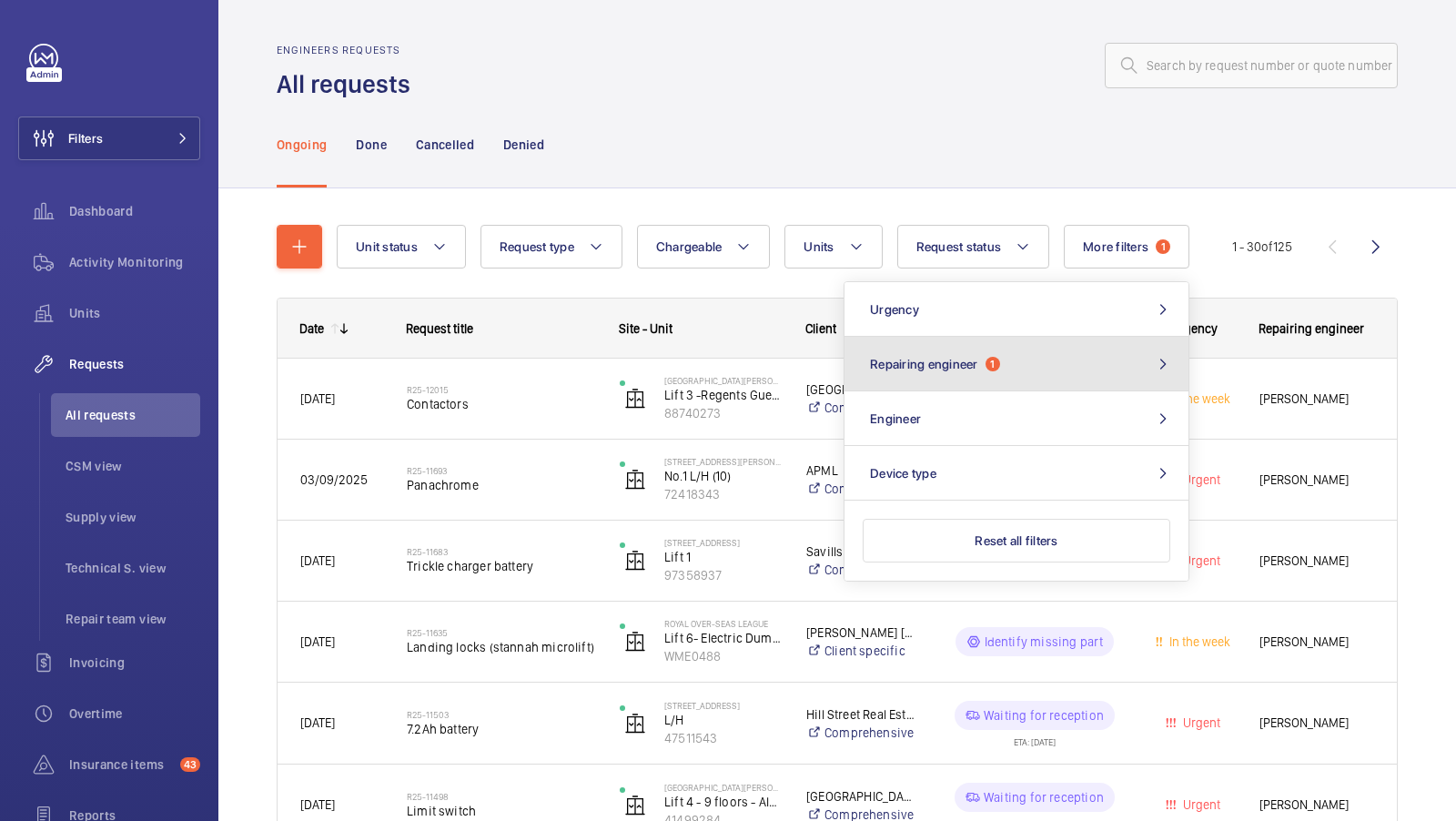
click at [992, 367] on button "Repairing engineer 1" at bounding box center [1016, 364] width 344 height 55
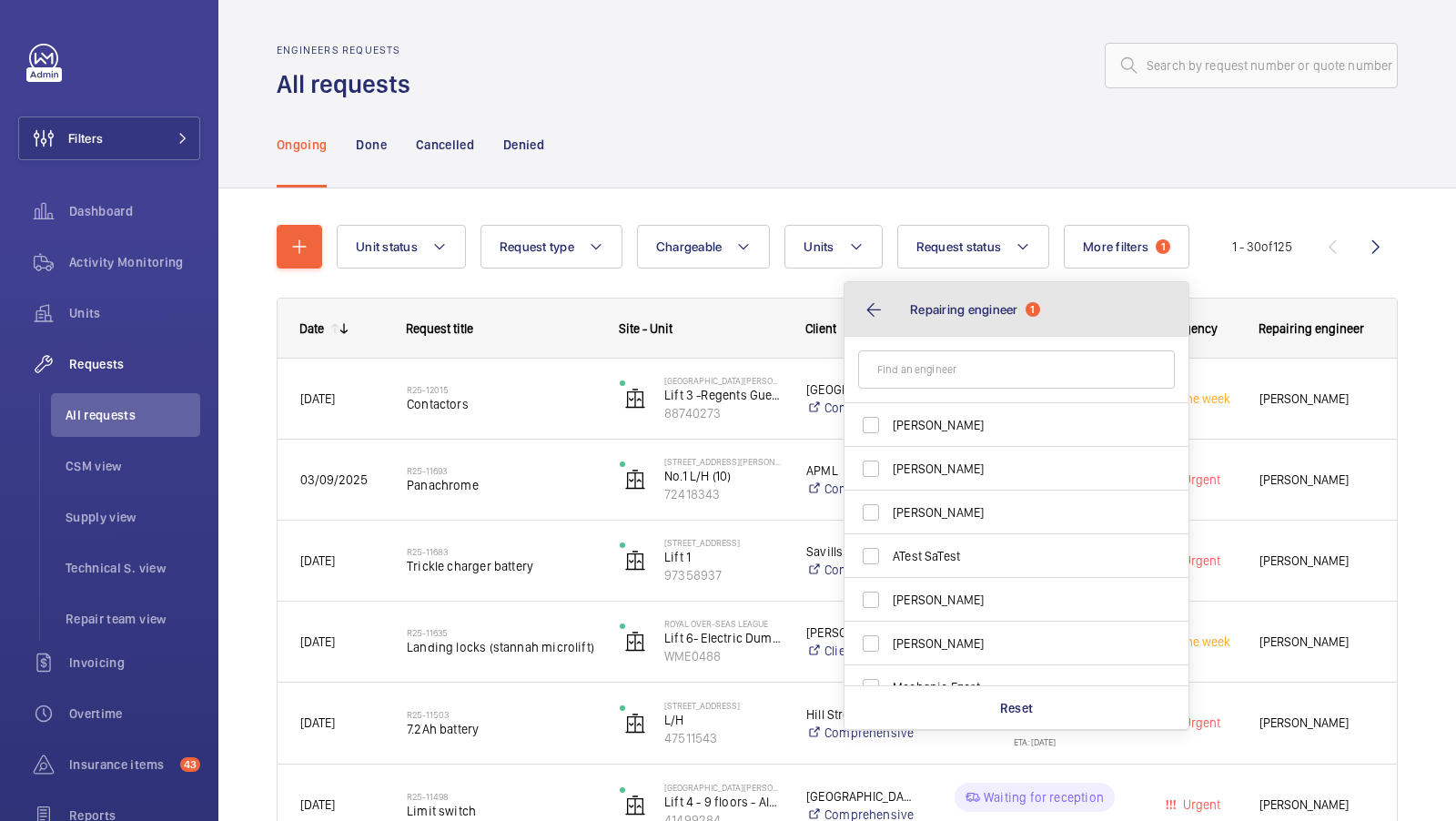
click at [865, 321] on button "Repairing engineer 1" at bounding box center [1016, 309] width 344 height 55
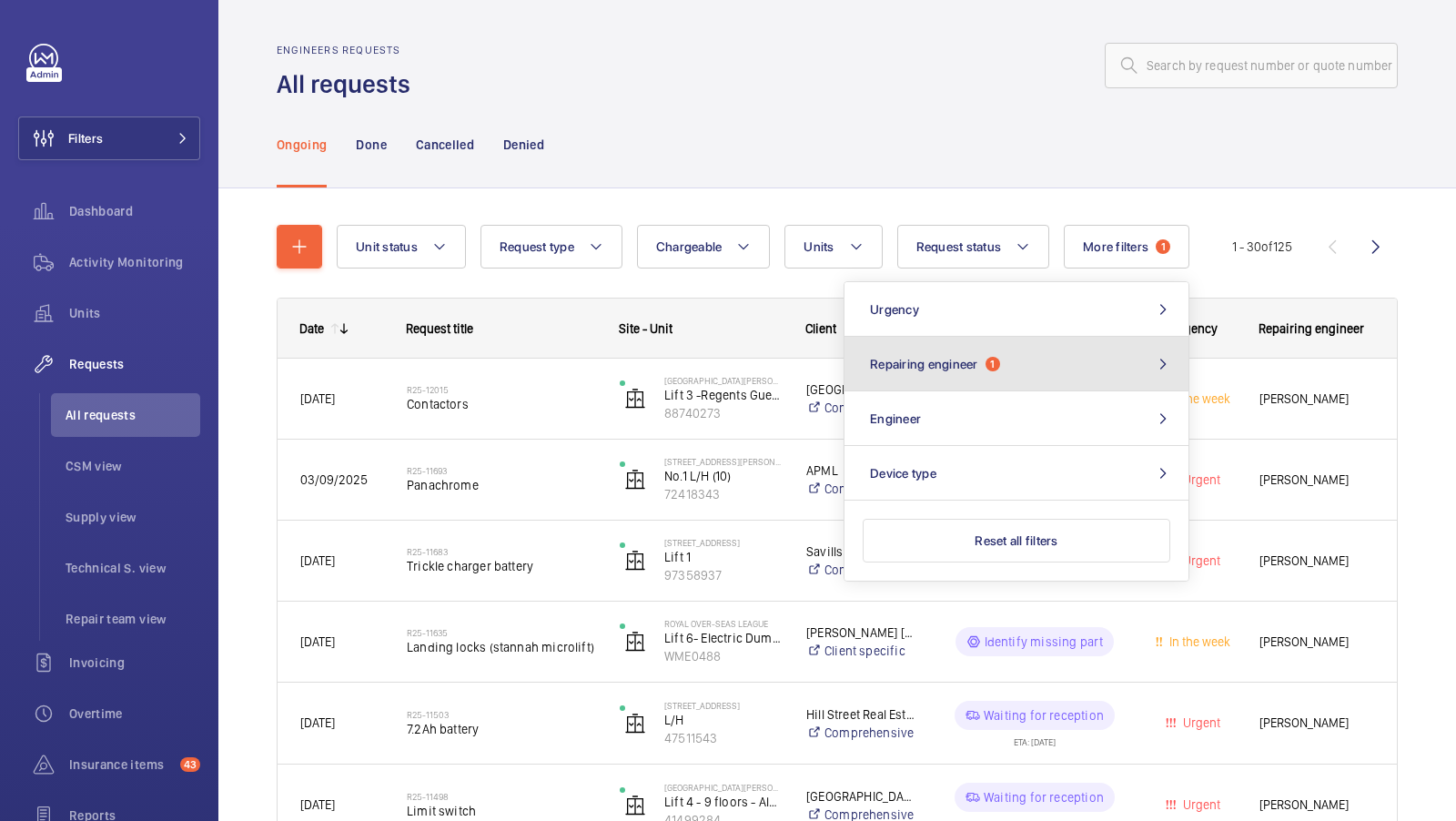
click at [961, 385] on button "Repairing engineer 1" at bounding box center [1016, 364] width 344 height 55
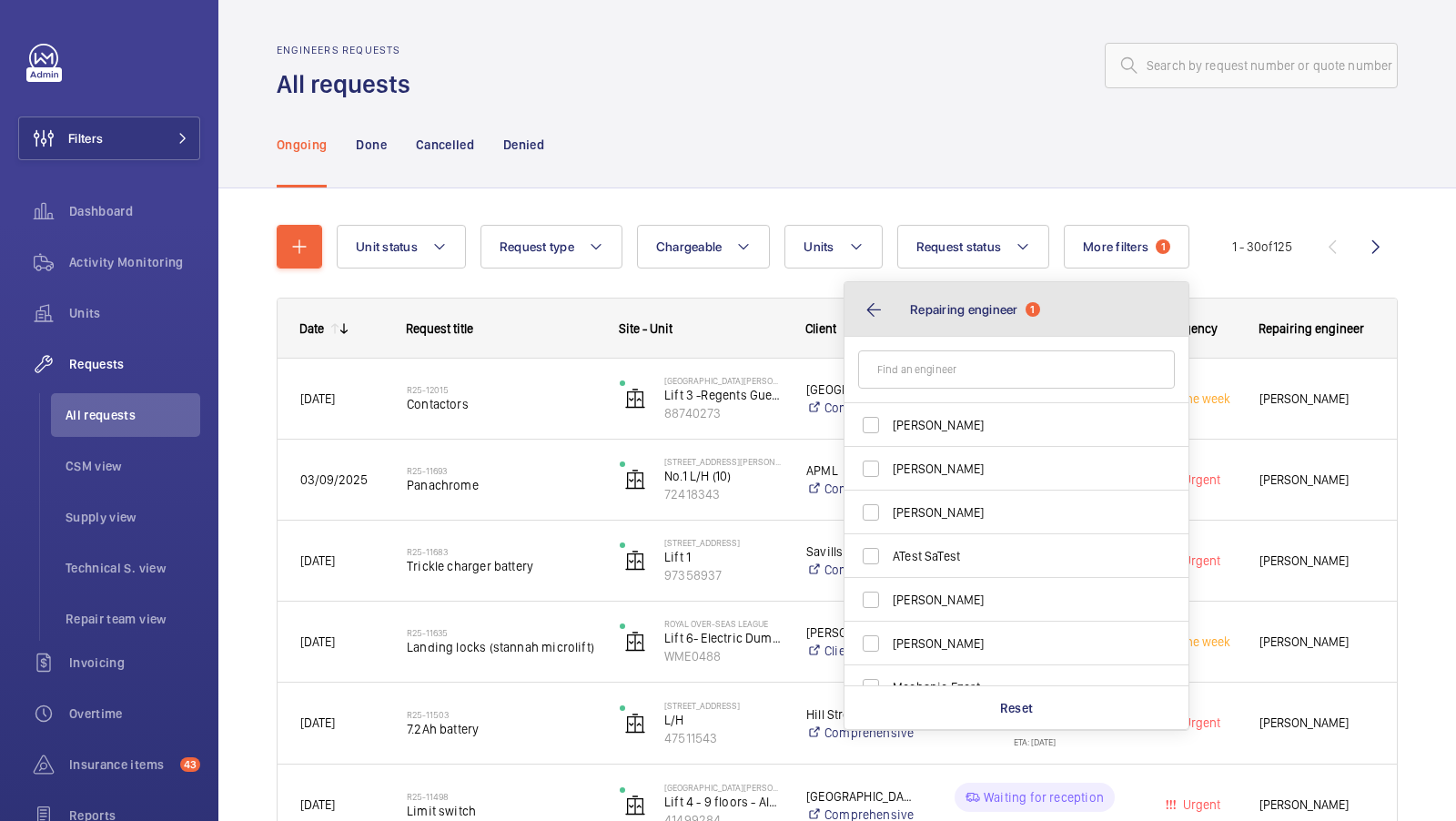
click at [868, 309] on button "Repairing engineer 1" at bounding box center [1016, 309] width 344 height 55
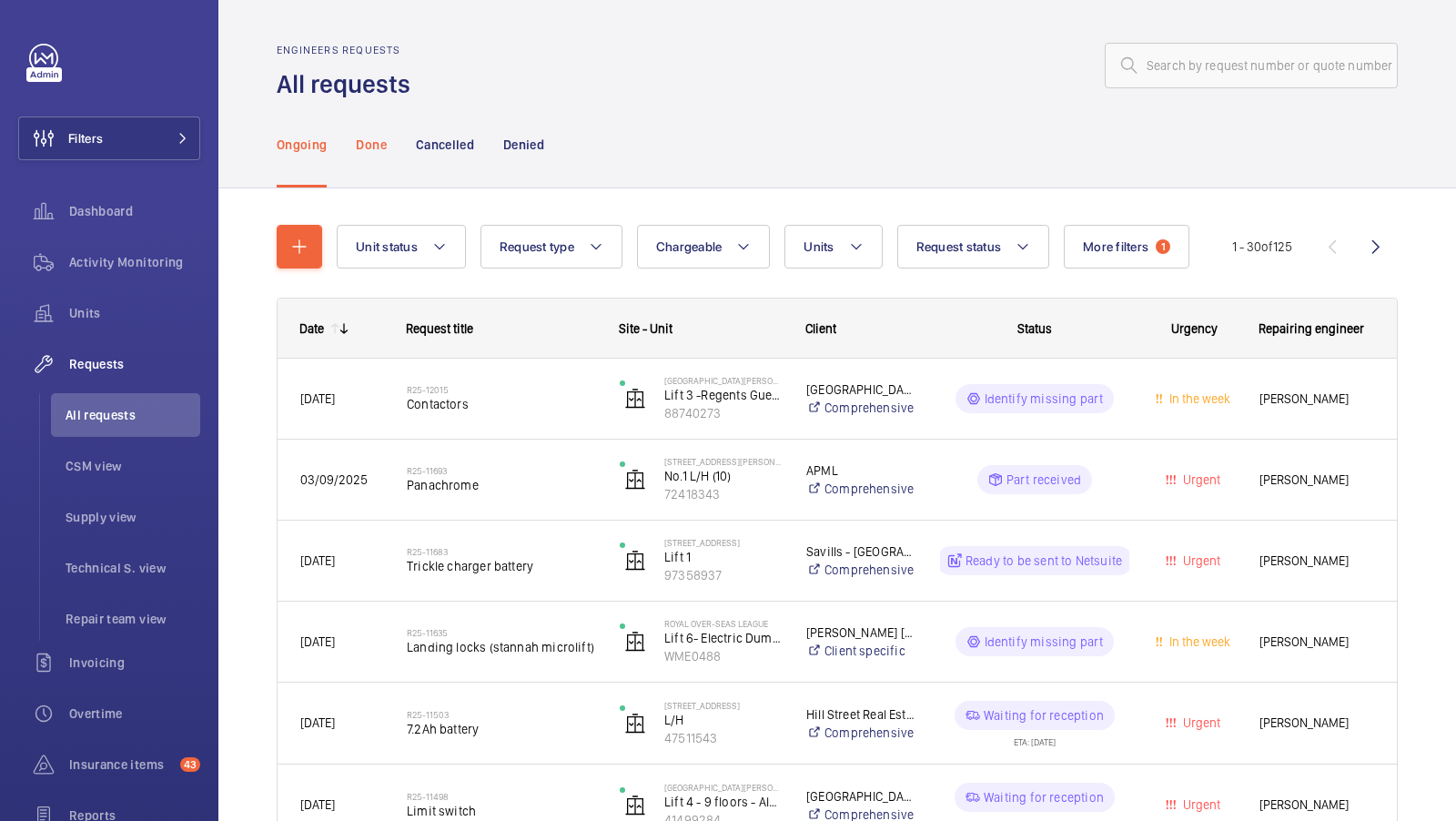
click at [373, 136] on p "Done" at bounding box center [370, 144] width 30 height 18
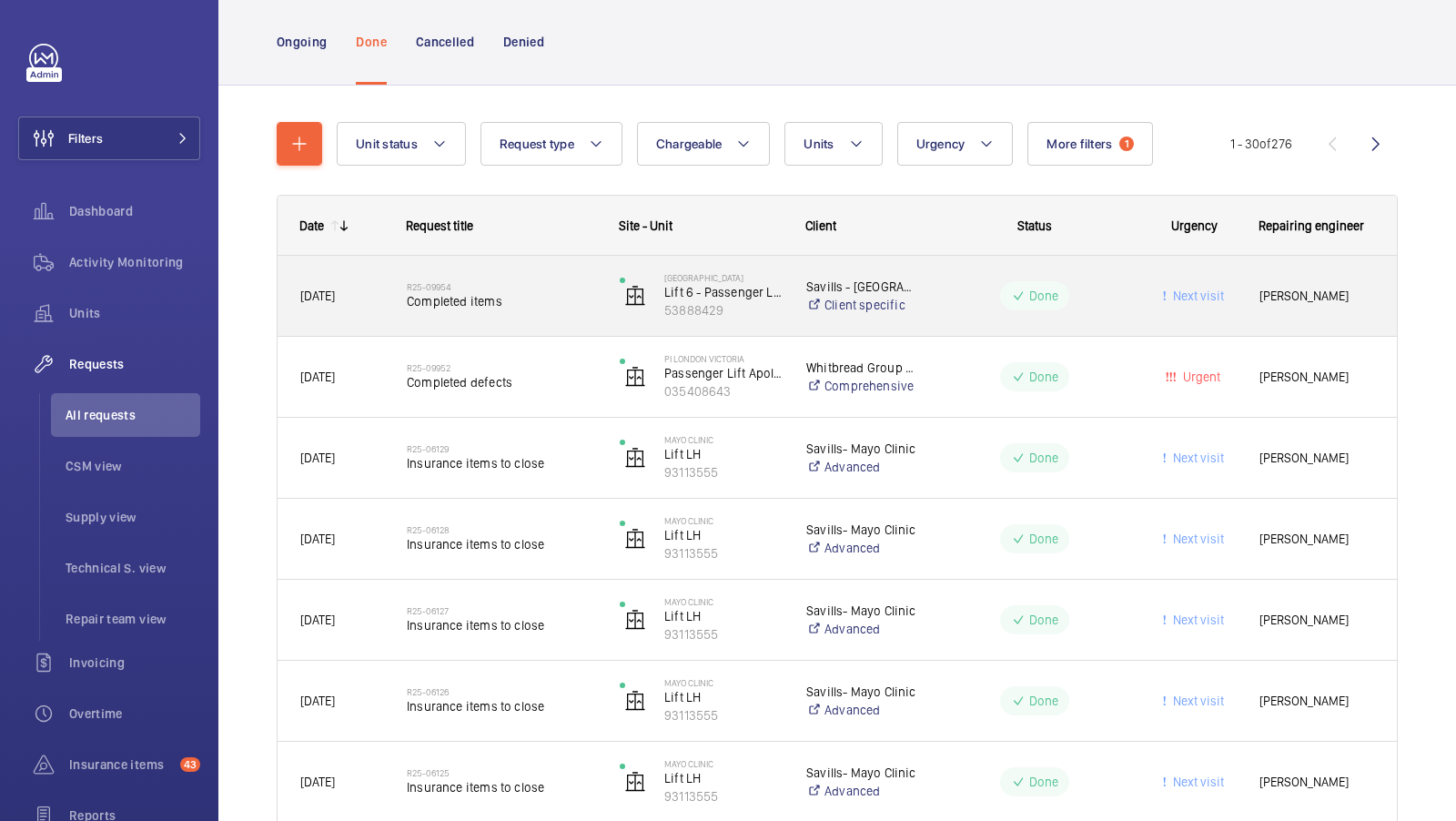
scroll to position [113, 0]
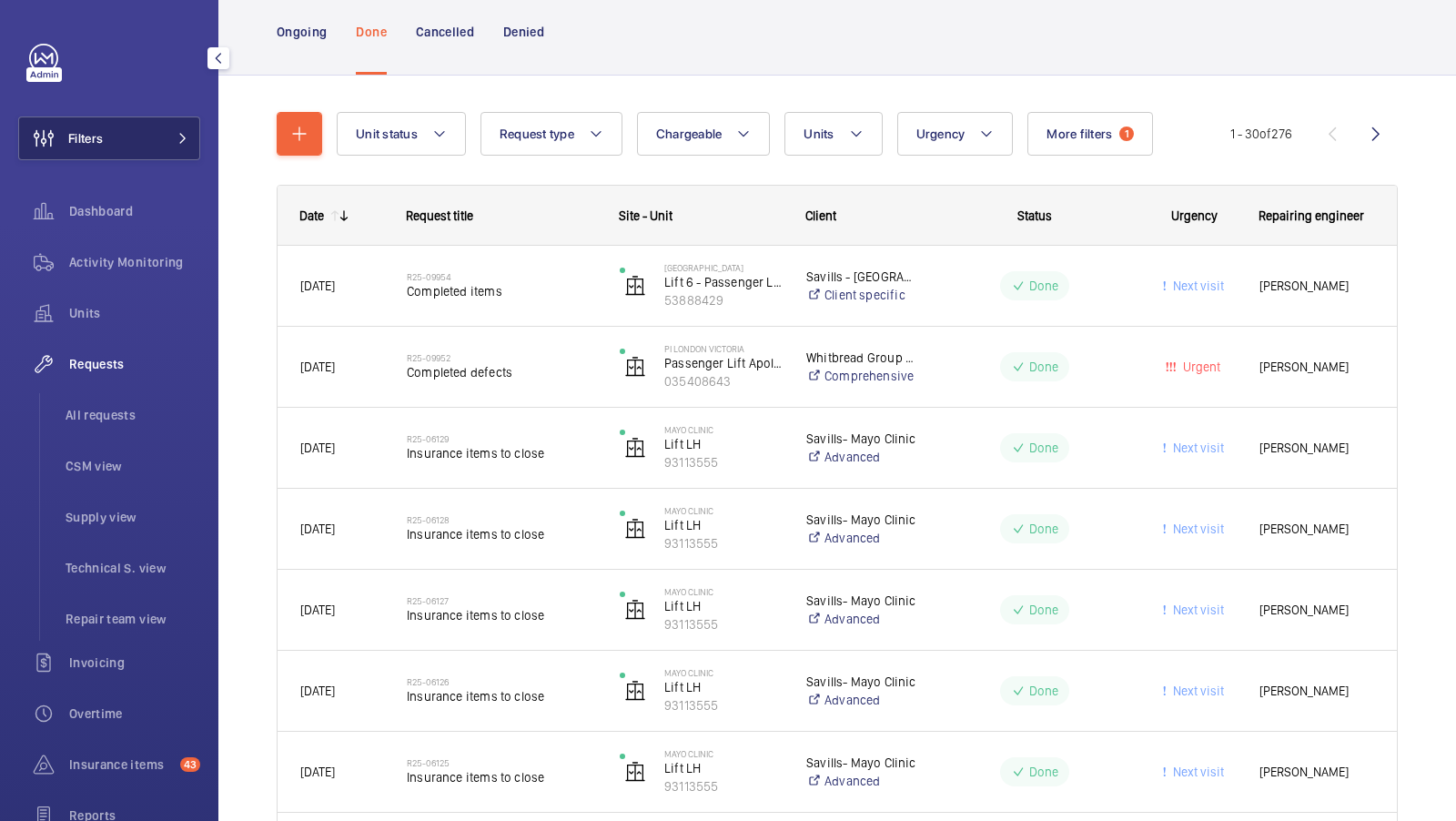
click at [147, 133] on button "Filters" at bounding box center [109, 138] width 182 height 44
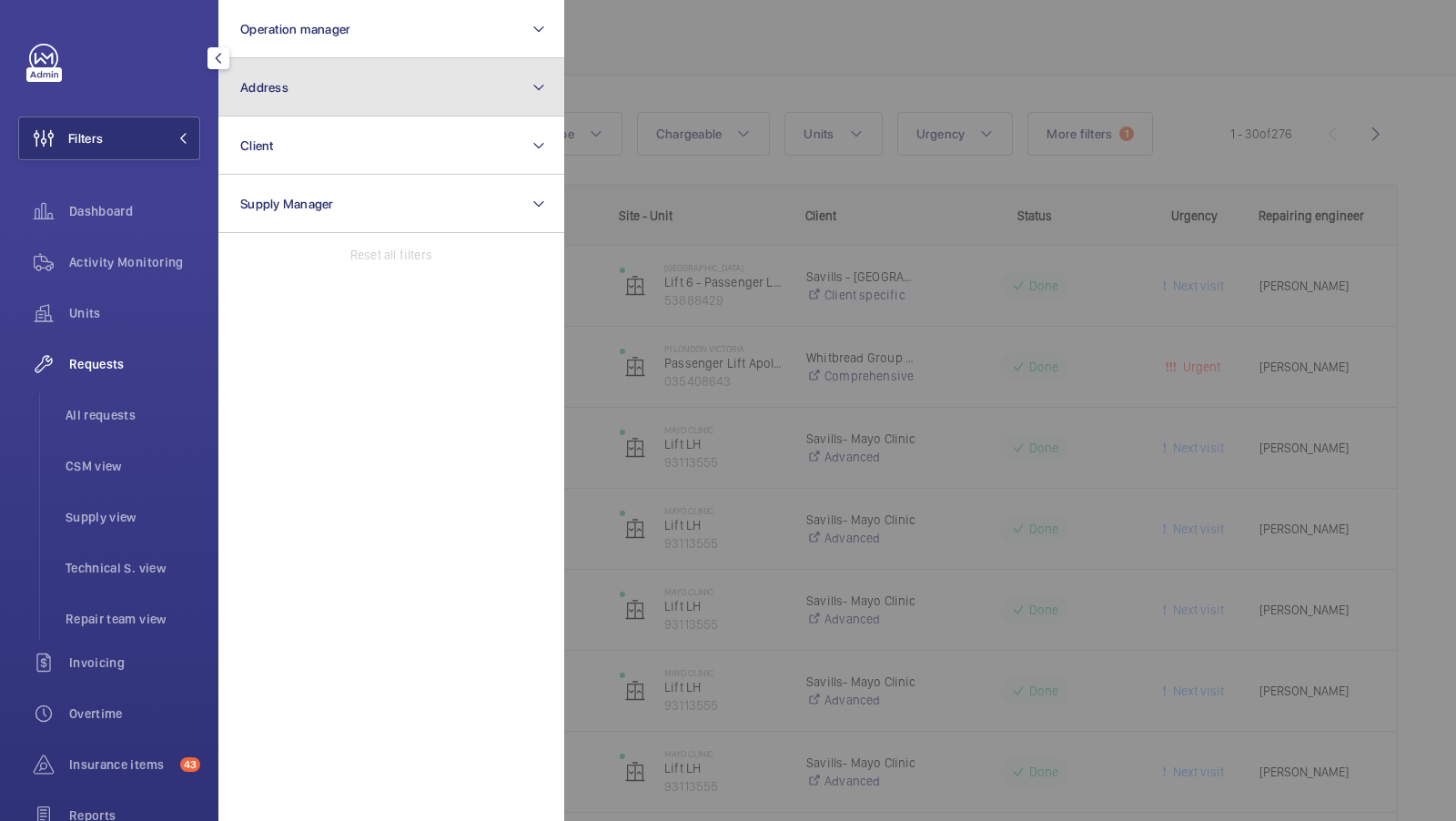
click at [447, 100] on button "Address" at bounding box center [392, 87] width 346 height 59
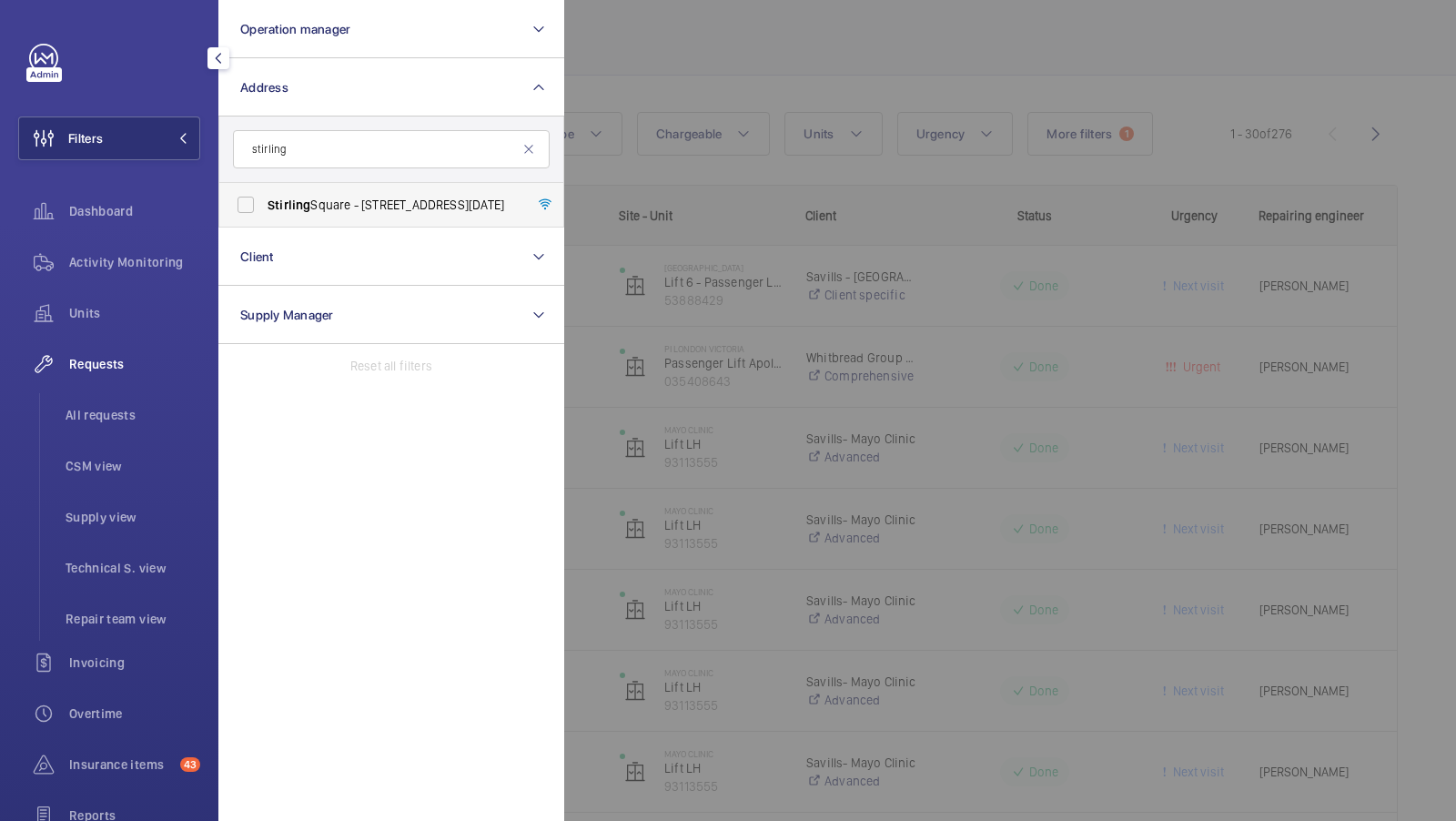
type input "stirling"
click at [330, 206] on span "[GEOGRAPHIC_DATA] - [STREET_ADDRESS][DATE]" at bounding box center [393, 205] width 251 height 18
click at [264, 206] on input "[GEOGRAPHIC_DATA] - [STREET_ADDRESS][DATE]" at bounding box center [246, 205] width 36 height 36
checkbox input "true"
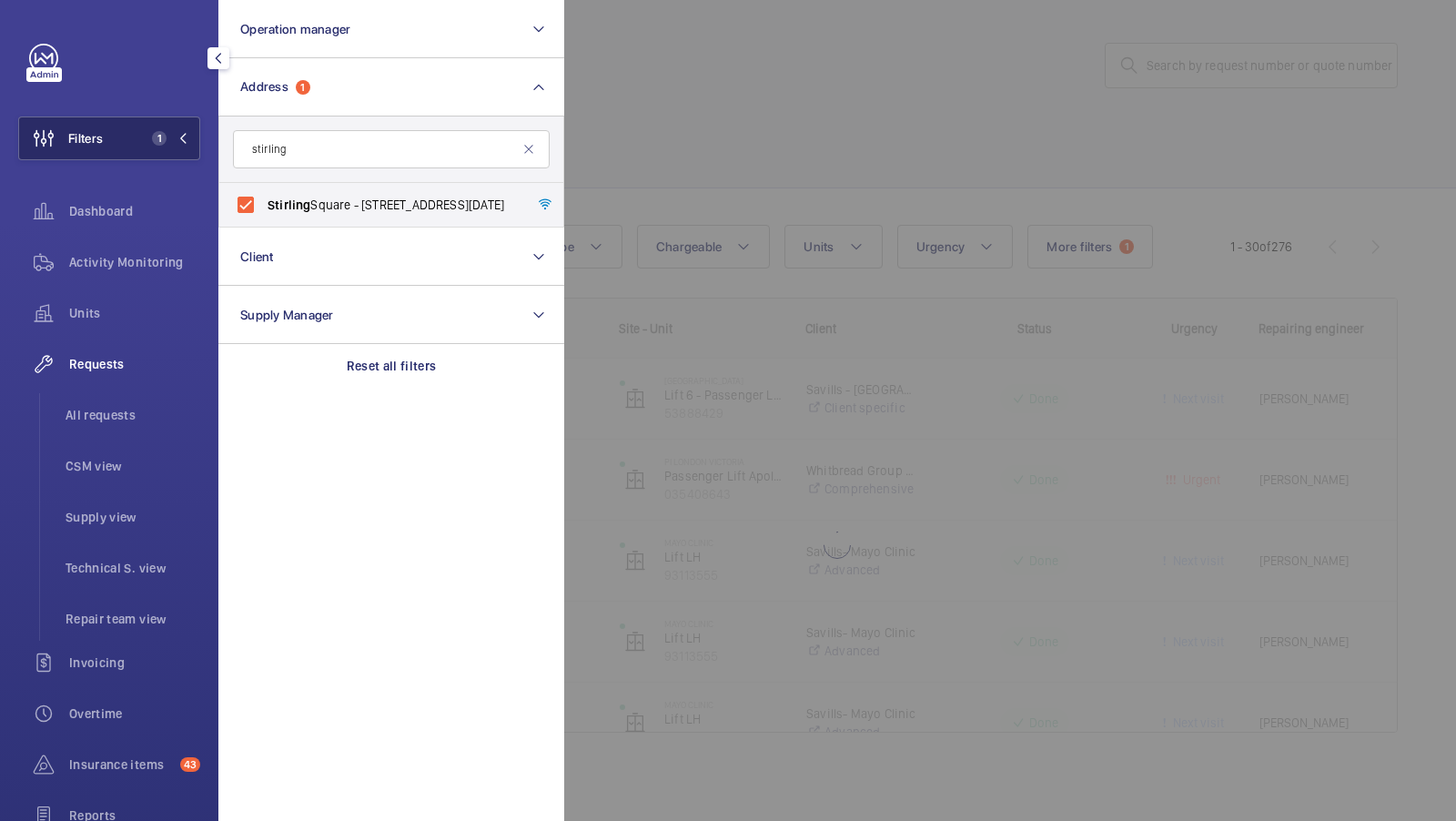
click at [152, 133] on span "1" at bounding box center [155, 138] width 22 height 14
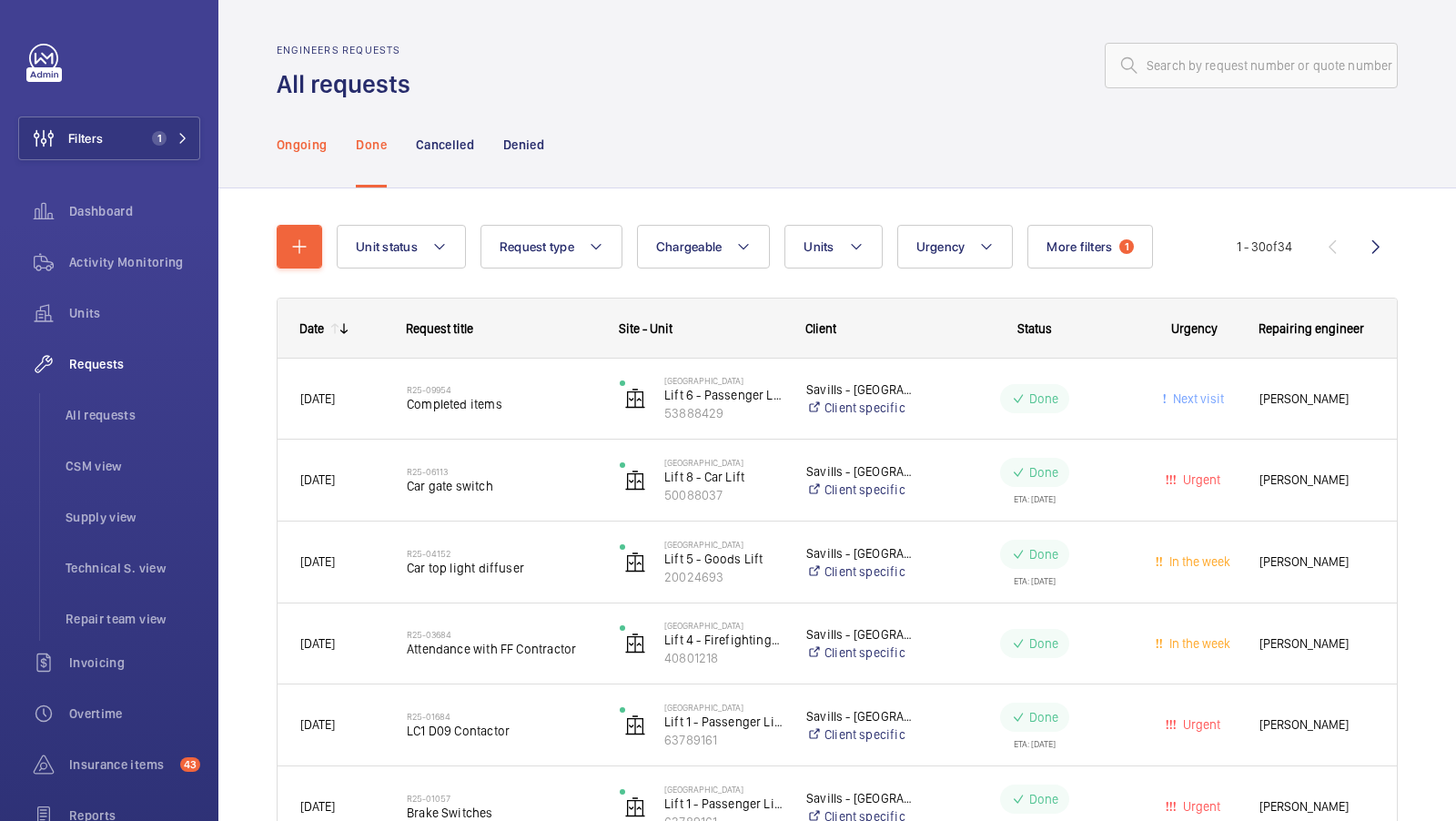
click at [312, 139] on p "Ongoing" at bounding box center [301, 144] width 50 height 18
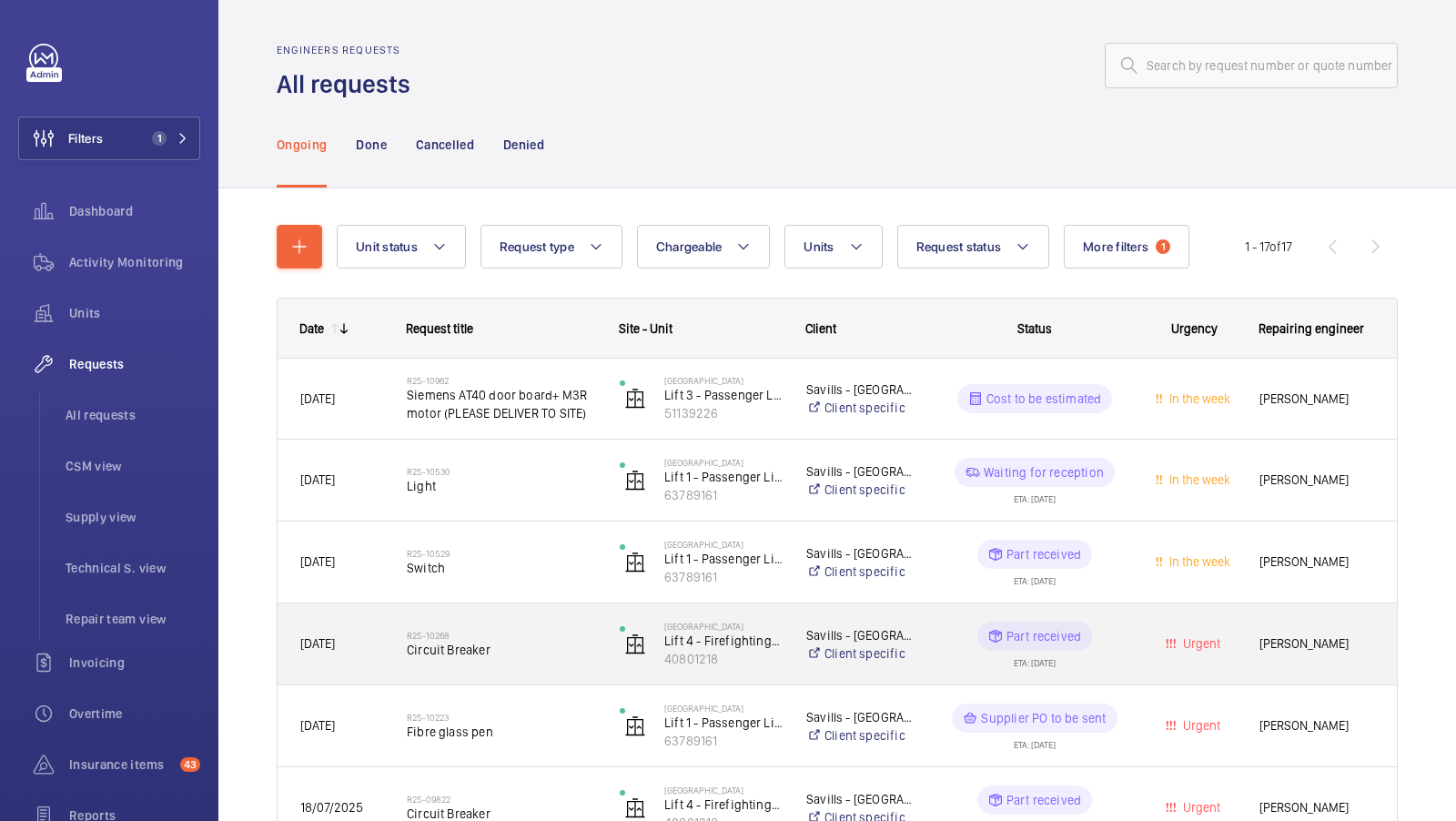
scroll to position [89, 0]
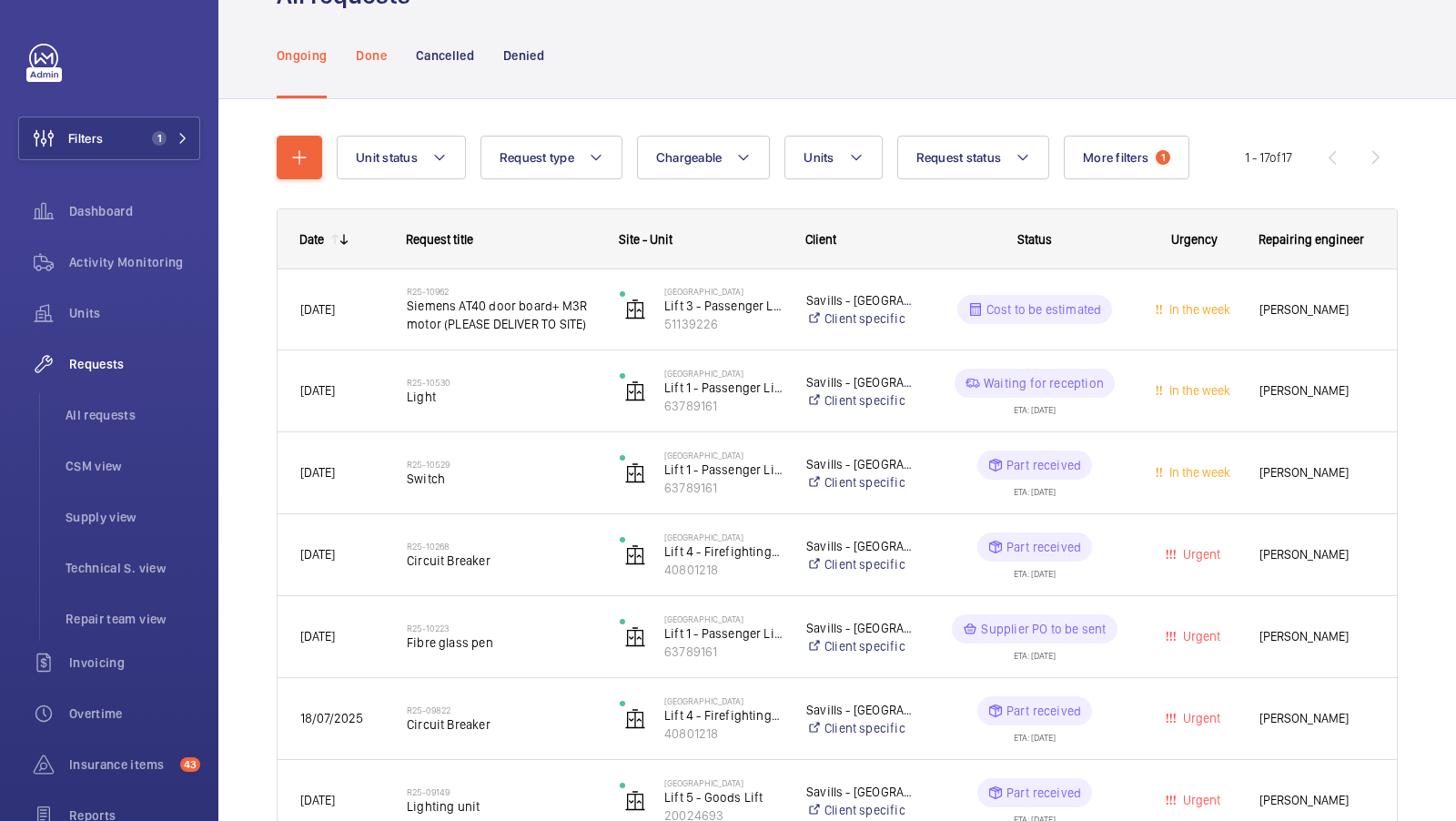
click at [364, 56] on p "Done" at bounding box center [370, 55] width 30 height 18
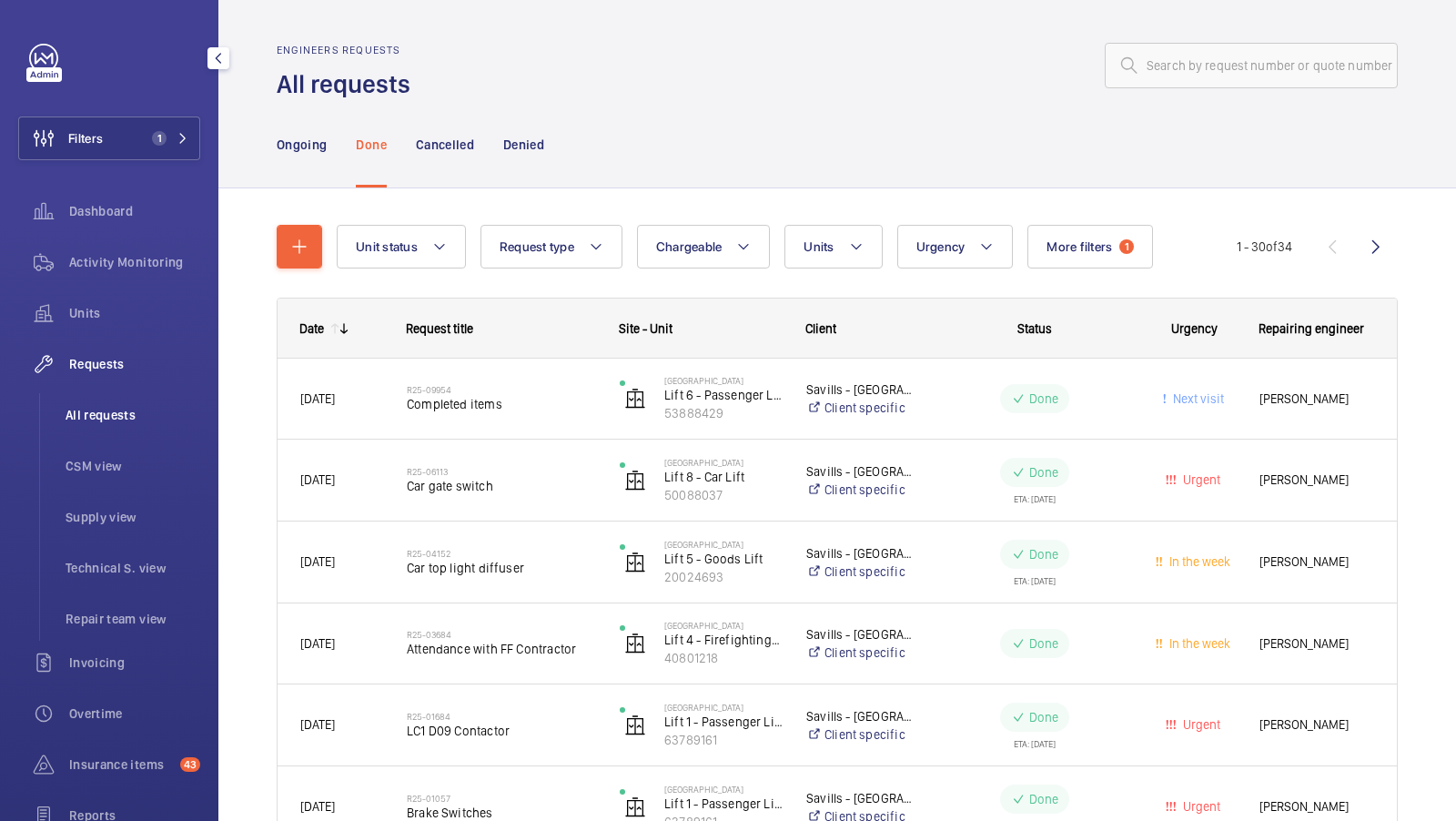
click at [118, 420] on span "All requests" at bounding box center [132, 415] width 134 height 18
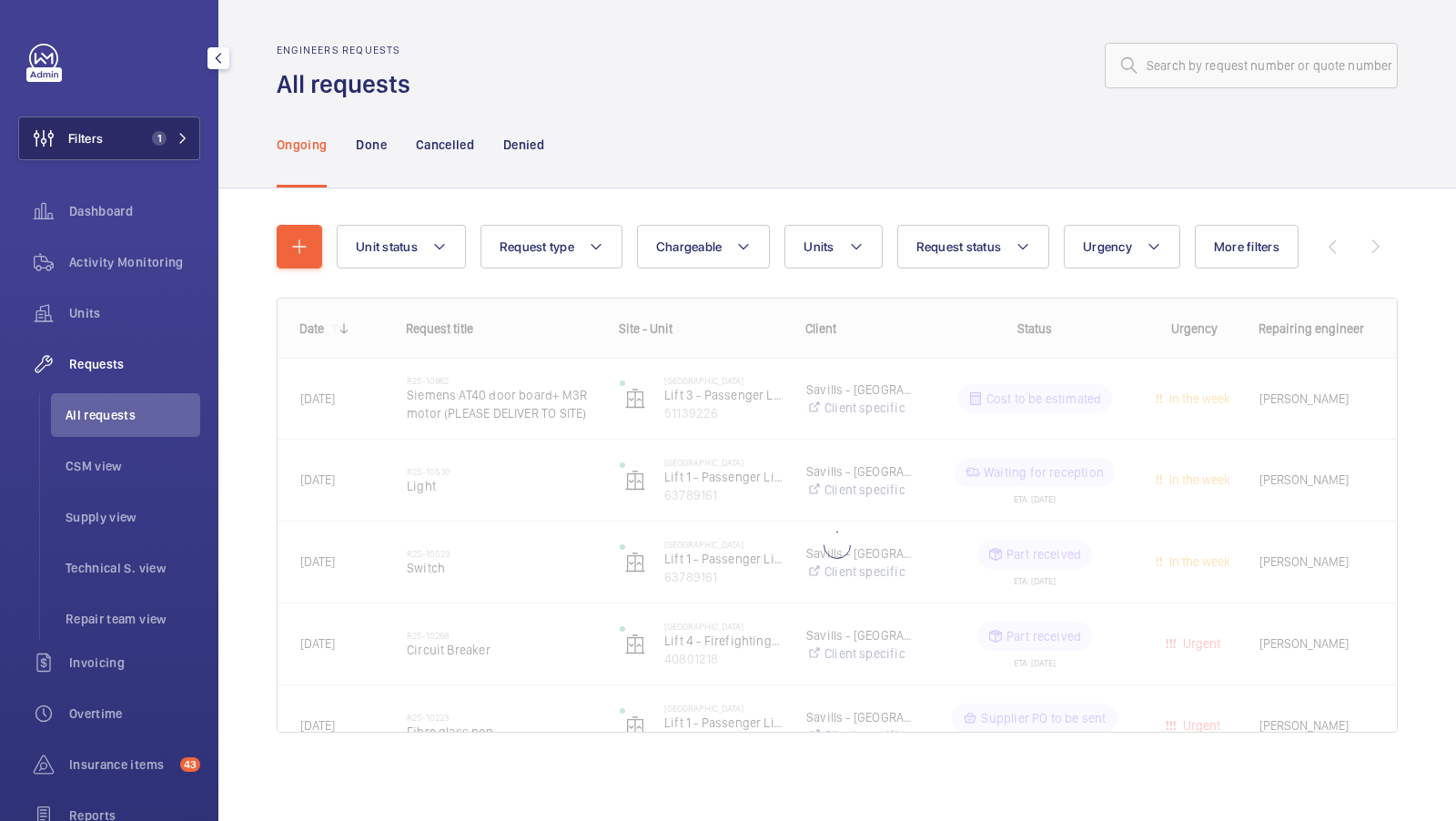
click at [150, 133] on span "1" at bounding box center [155, 138] width 22 height 14
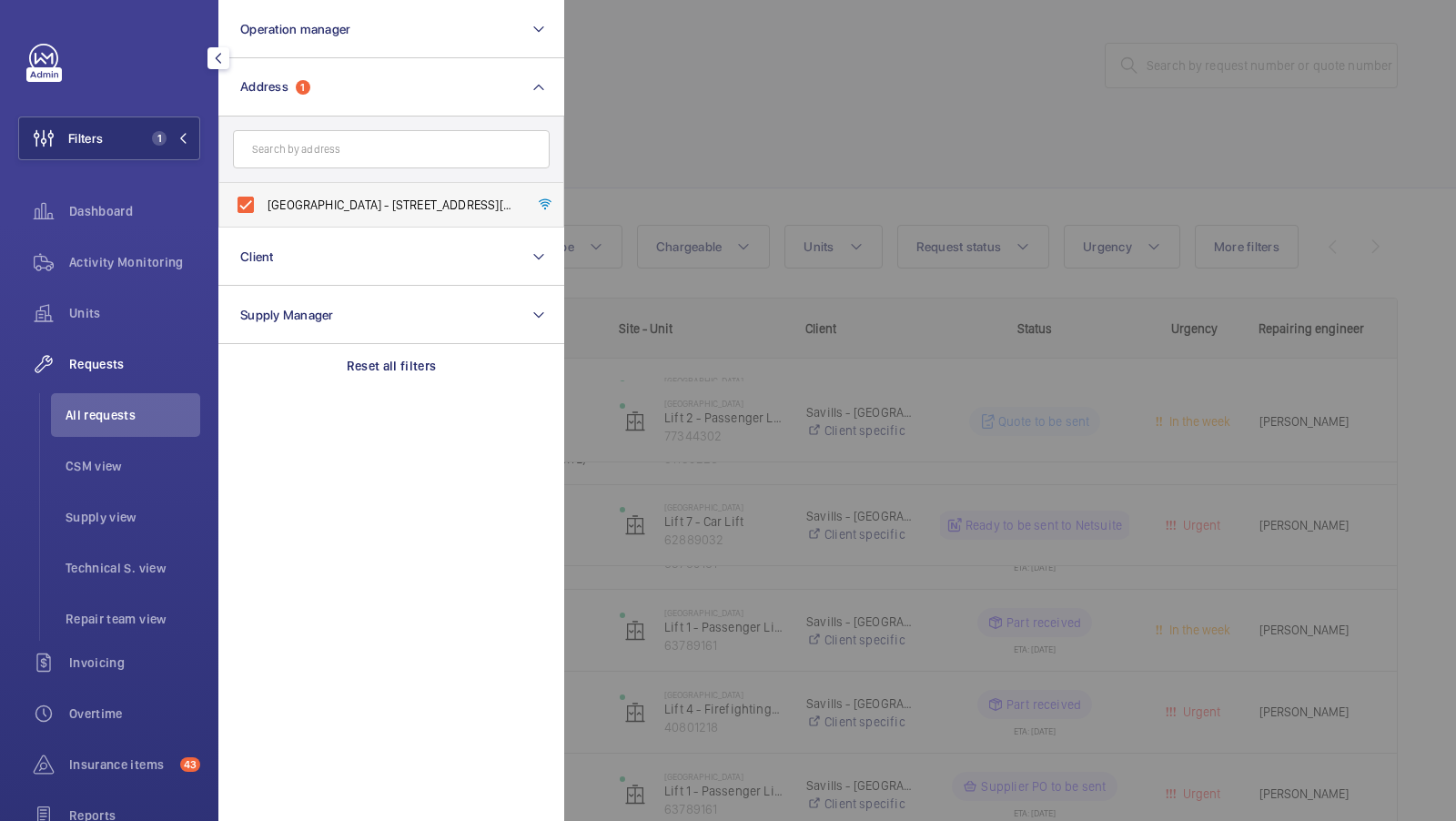
click at [298, 208] on span "[GEOGRAPHIC_DATA] - [STREET_ADDRESS][DATE]" at bounding box center [393, 205] width 251 height 18
click at [264, 208] on input "[GEOGRAPHIC_DATA] - [STREET_ADDRESS][DATE]" at bounding box center [246, 205] width 36 height 36
checkbox input "false"
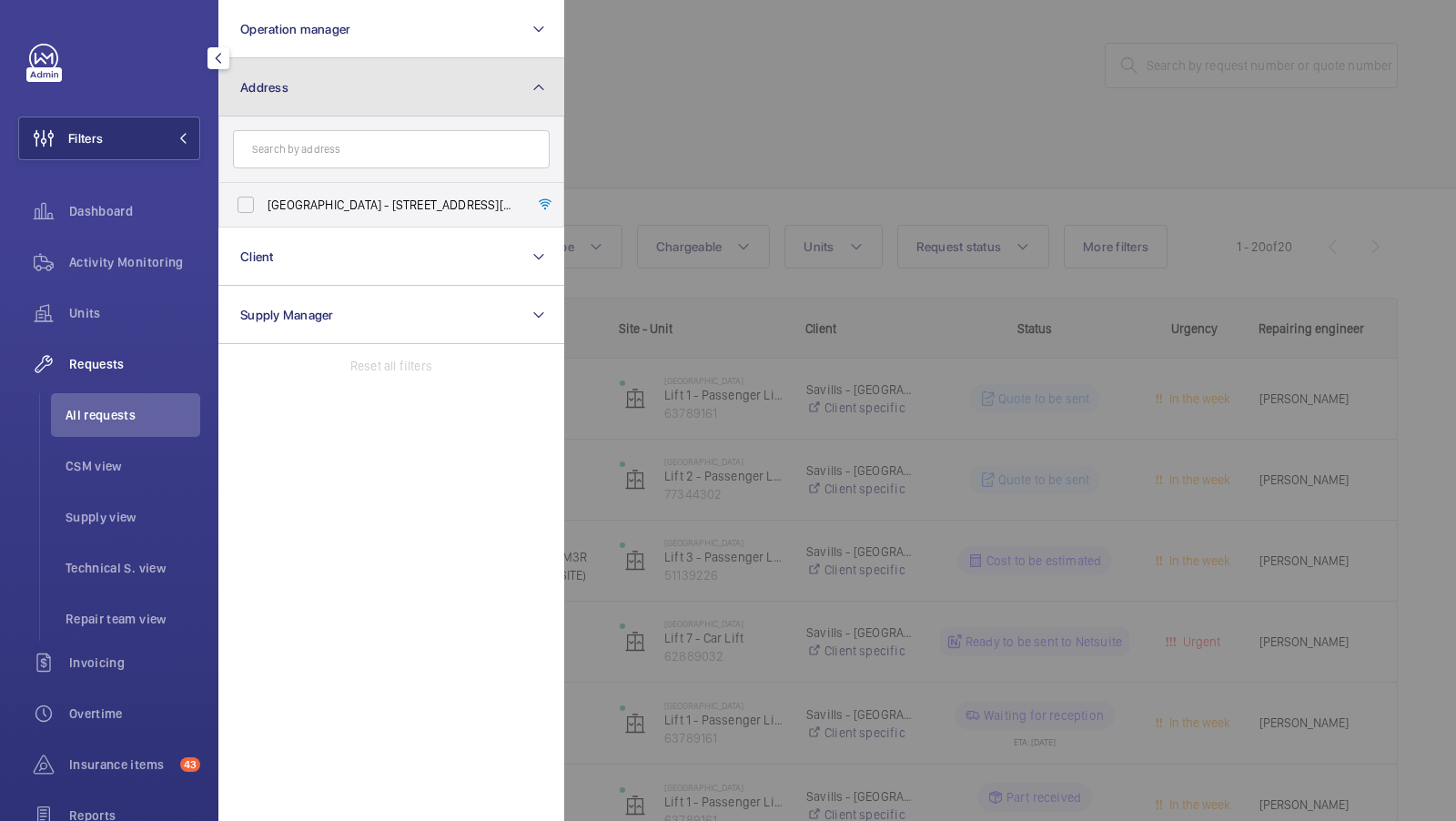
click at [352, 104] on button "Address" at bounding box center [392, 87] width 346 height 59
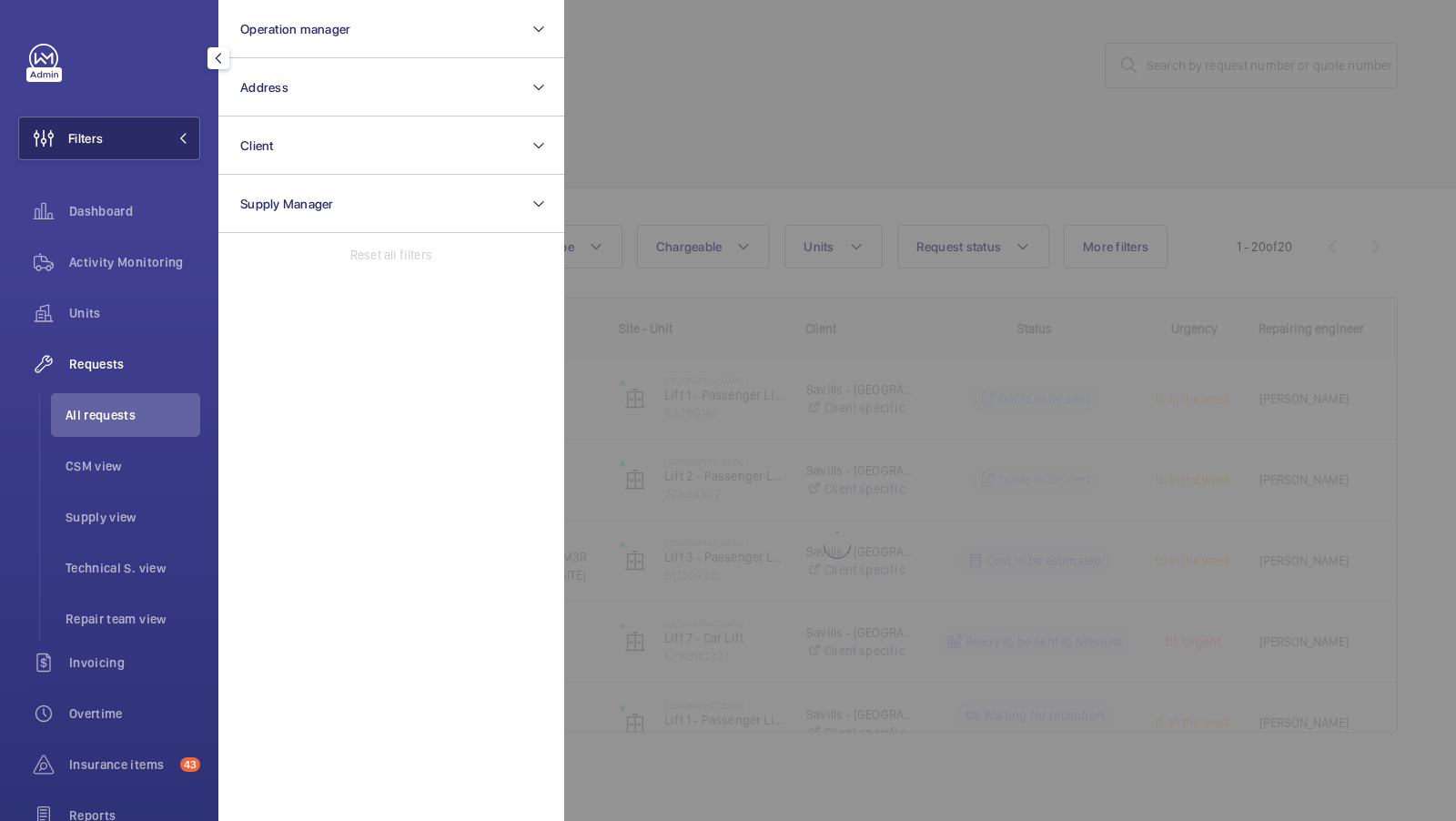
click at [142, 148] on button "Filters" at bounding box center [109, 138] width 182 height 44
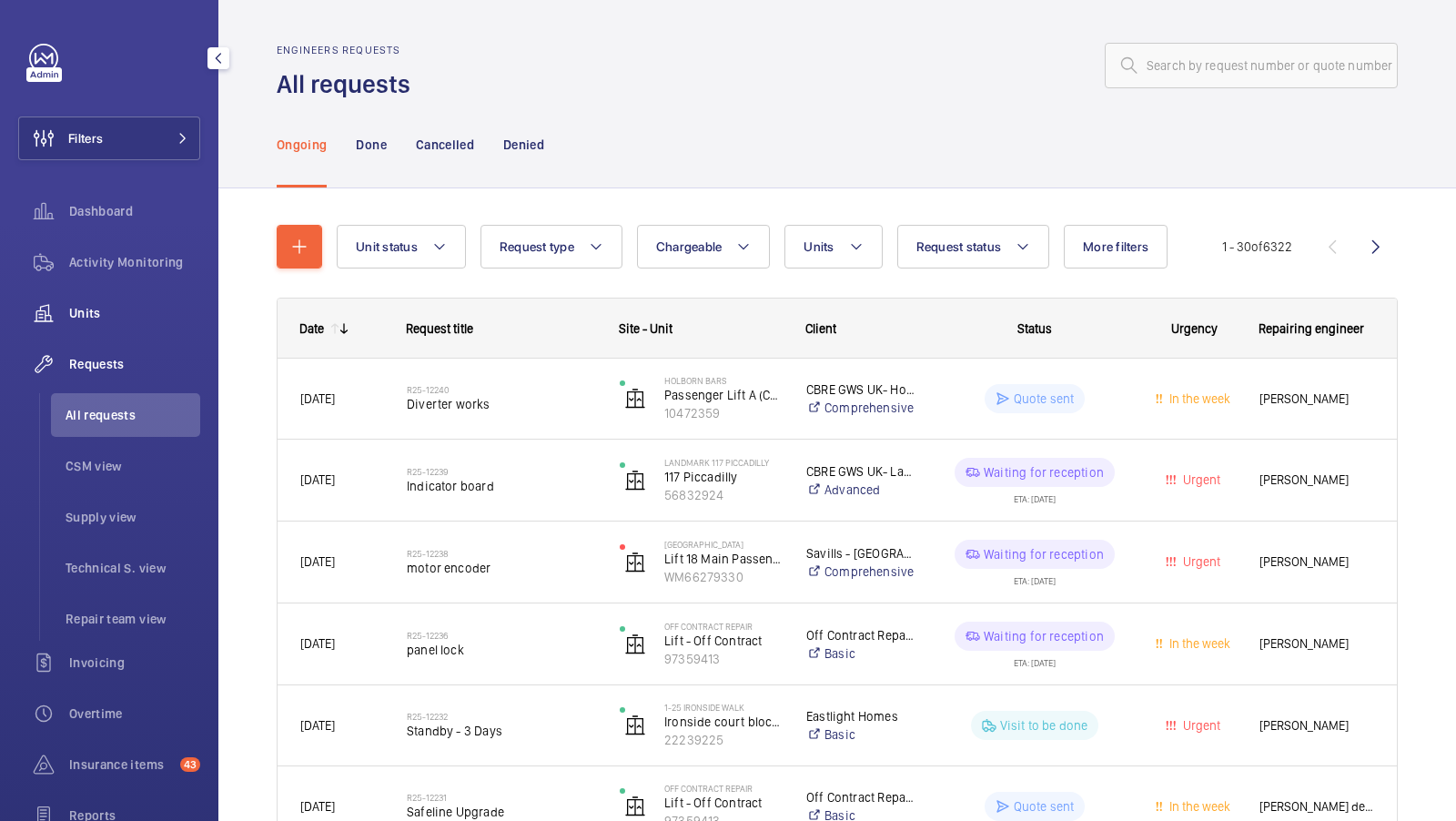
click at [87, 304] on span "Units" at bounding box center [134, 313] width 131 height 18
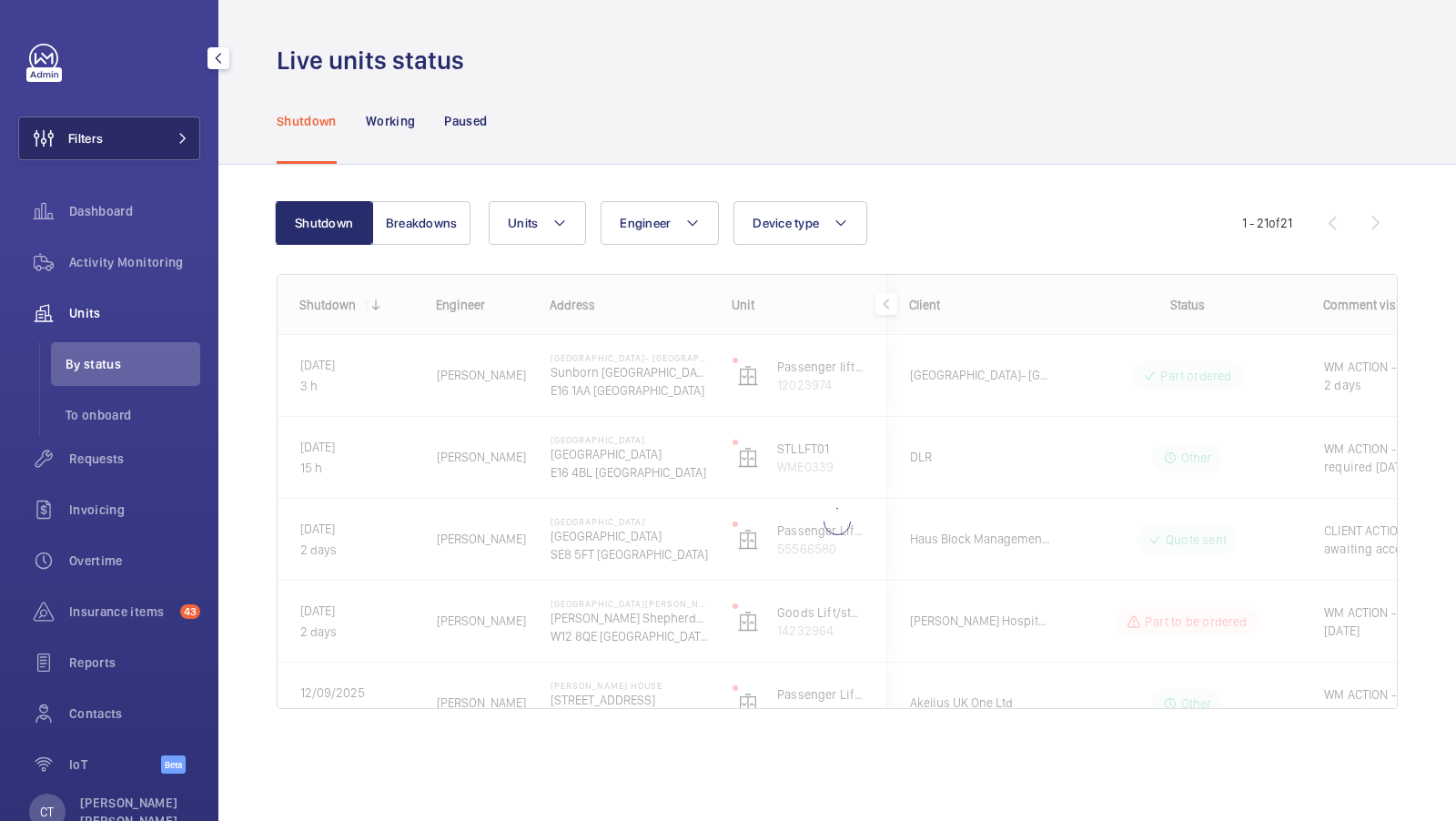
click at [152, 142] on button "Filters" at bounding box center [109, 138] width 182 height 44
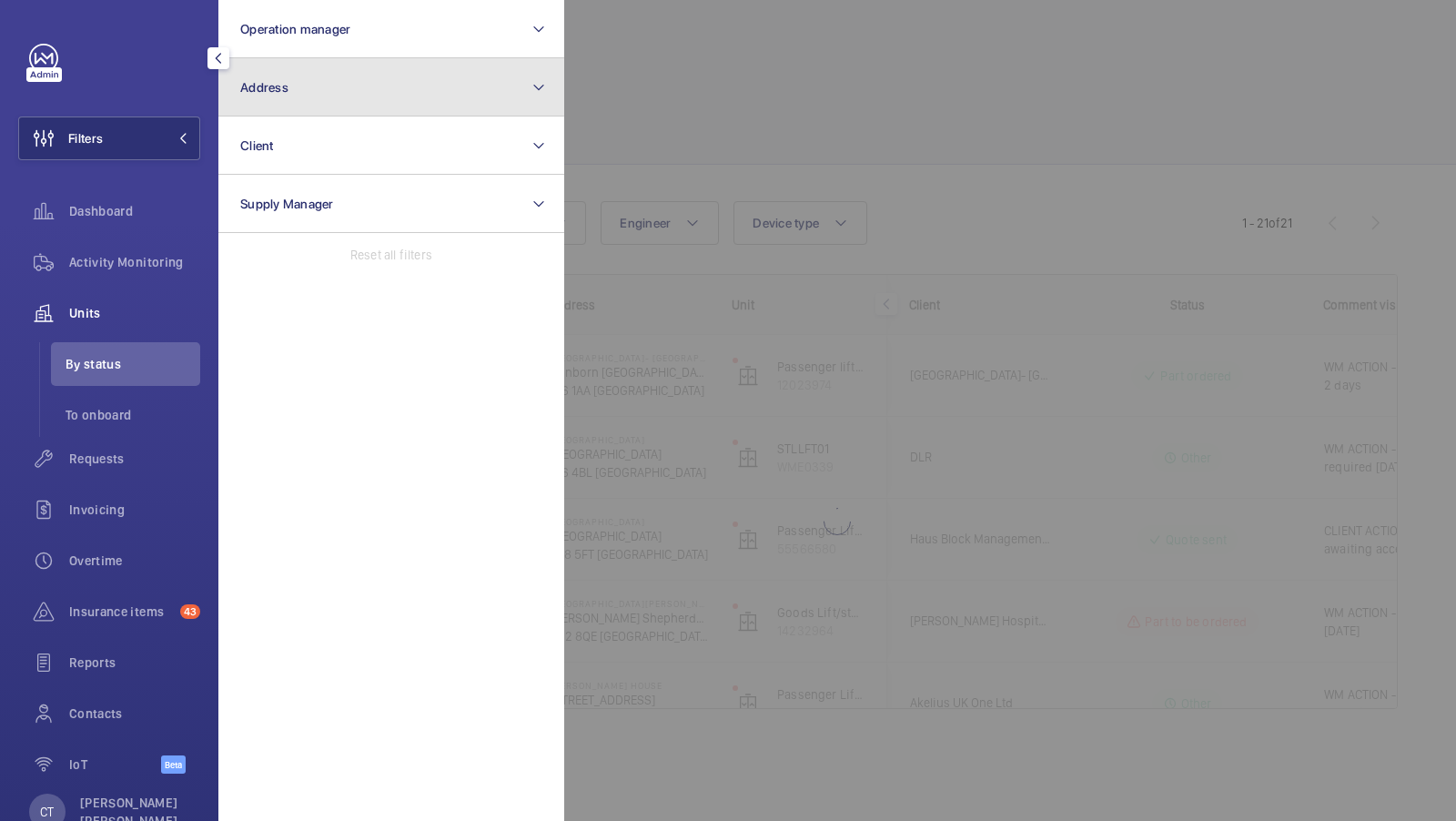
click at [497, 59] on button "Address" at bounding box center [392, 87] width 346 height 59
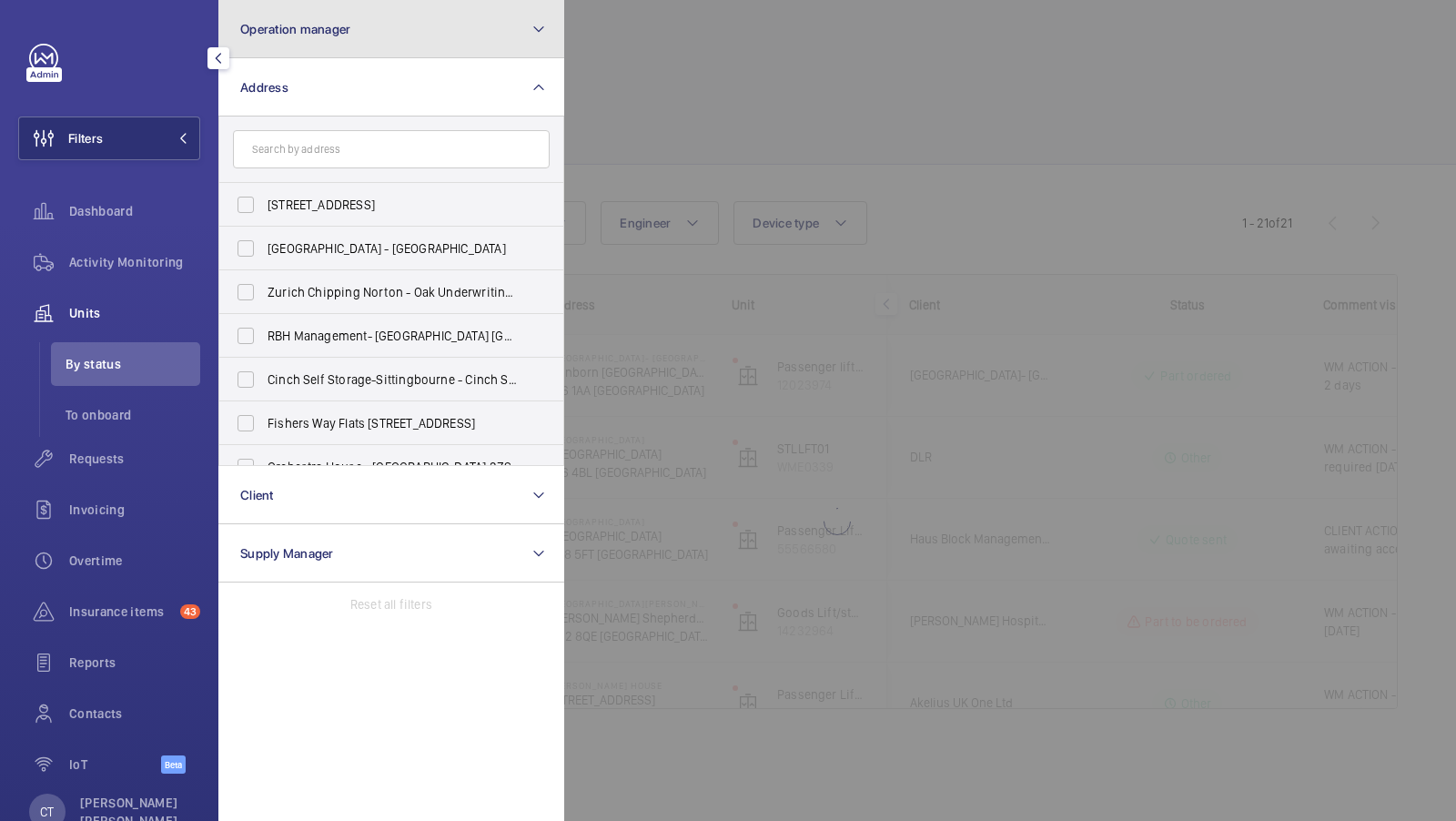
click at [444, 37] on button "Operation manager" at bounding box center [392, 29] width 346 height 59
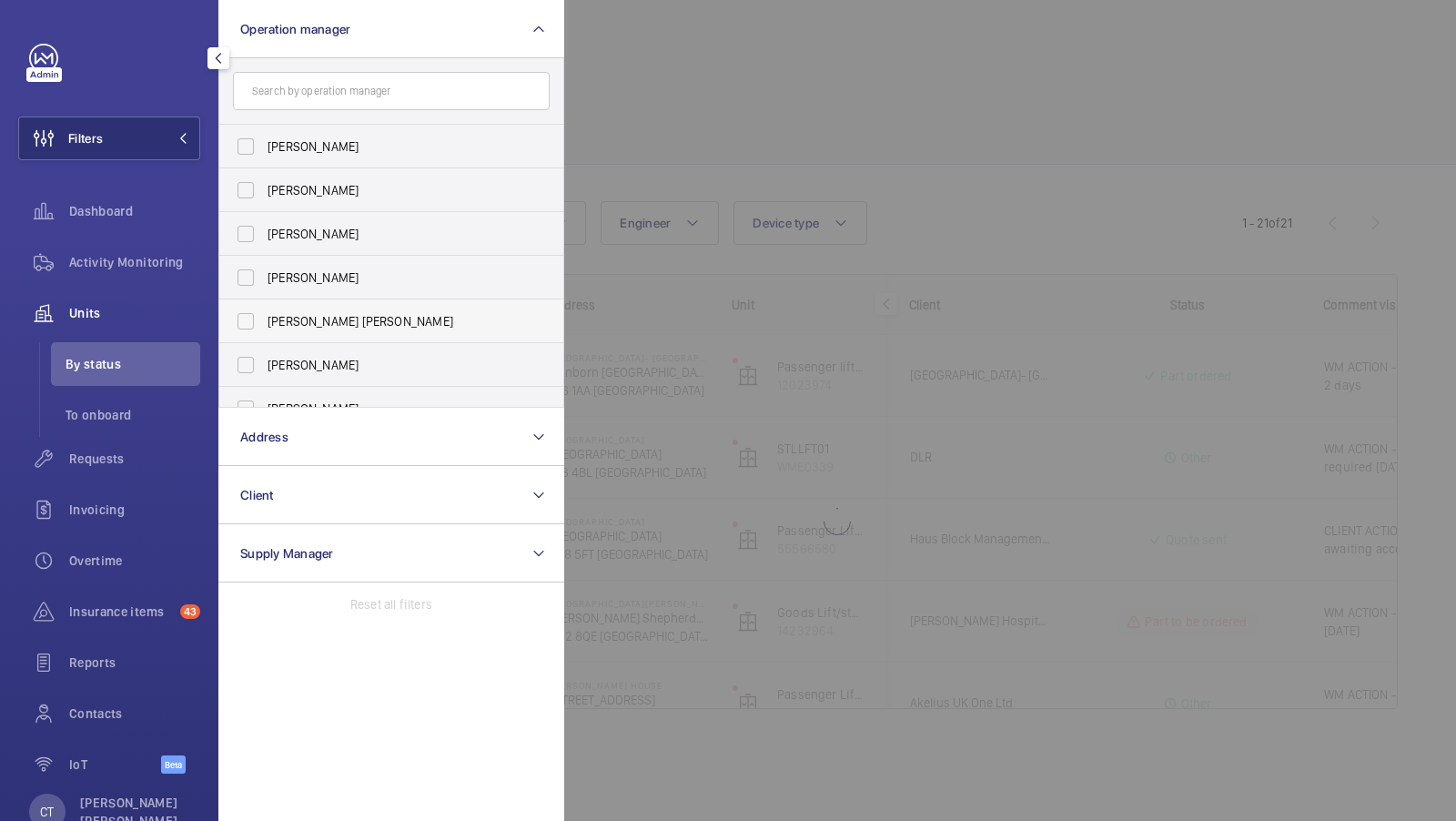
click at [343, 298] on label "[PERSON_NAME]" at bounding box center [378, 278] width 317 height 44
click at [264, 296] on input "[PERSON_NAME]" at bounding box center [246, 278] width 36 height 36
checkbox input "true"
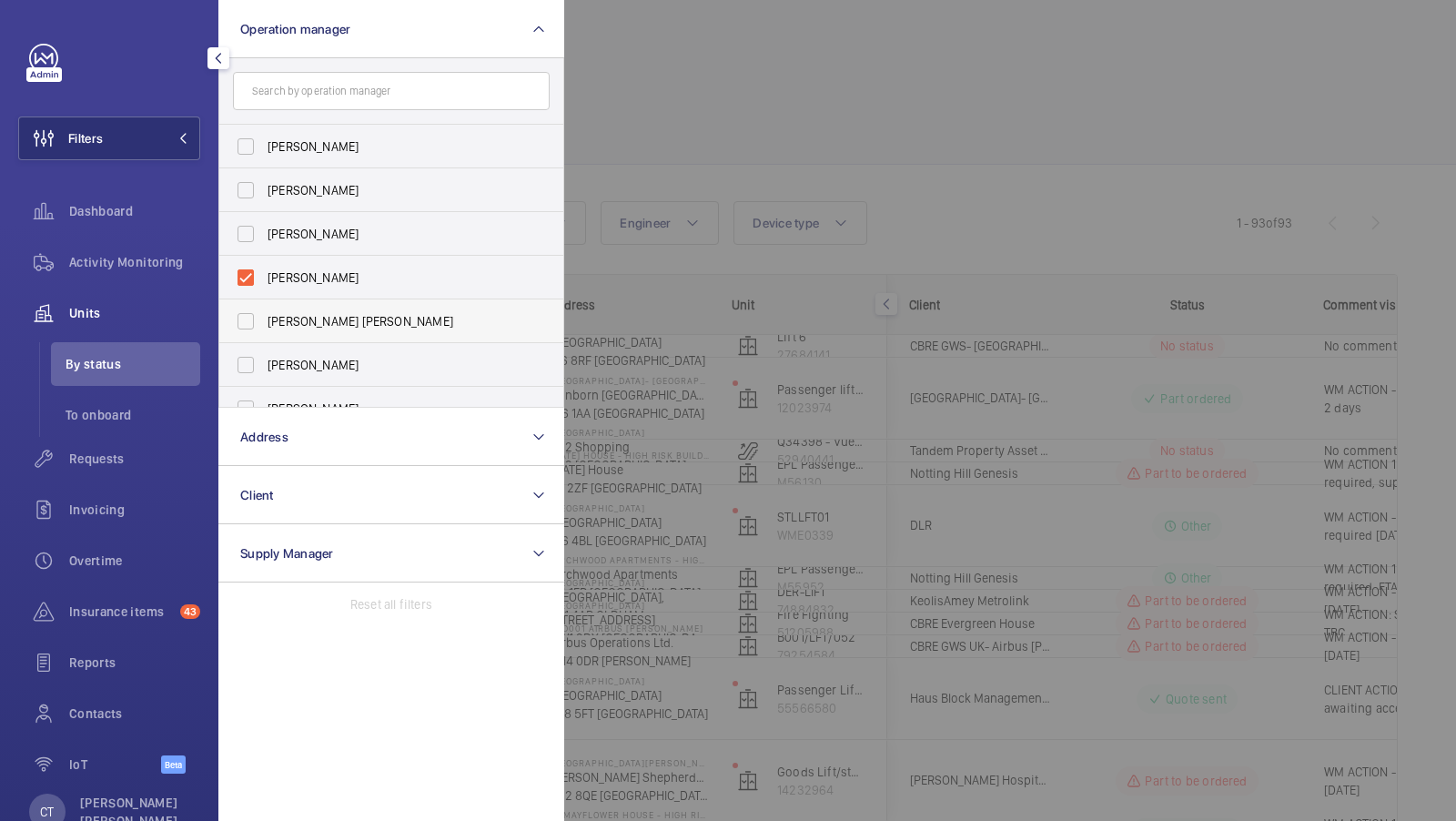
click at [264, 334] on label "[PERSON_NAME] [PERSON_NAME]" at bounding box center [378, 322] width 317 height 44
click at [264, 334] on input "[PERSON_NAME] [PERSON_NAME]" at bounding box center [246, 322] width 36 height 36
checkbox input "true"
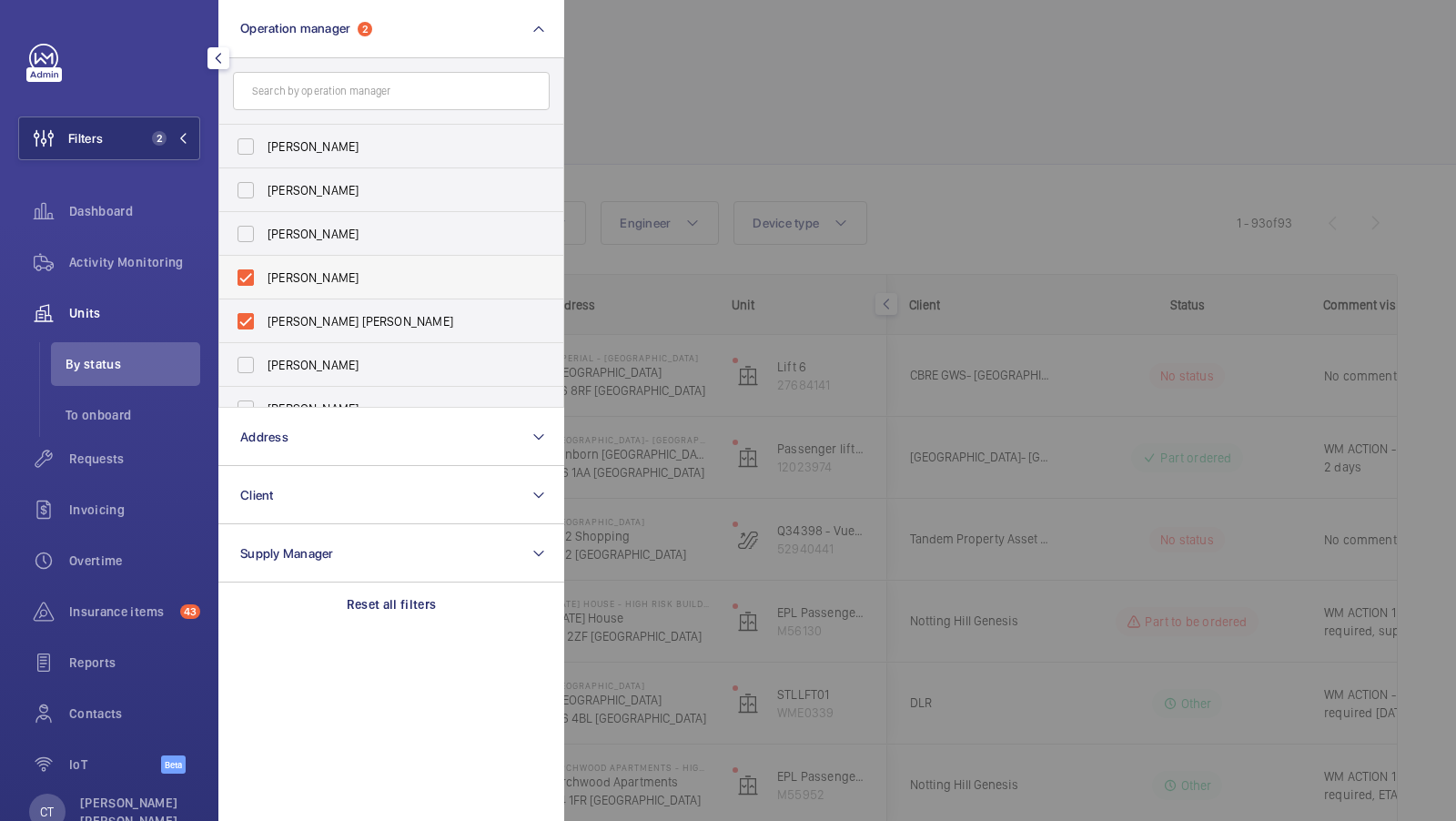
click at [297, 279] on span "[PERSON_NAME]" at bounding box center [393, 278] width 251 height 18
click at [264, 279] on input "[PERSON_NAME]" at bounding box center [246, 278] width 36 height 36
checkbox input "false"
click at [149, 150] on button "Filters 1" at bounding box center [109, 138] width 182 height 44
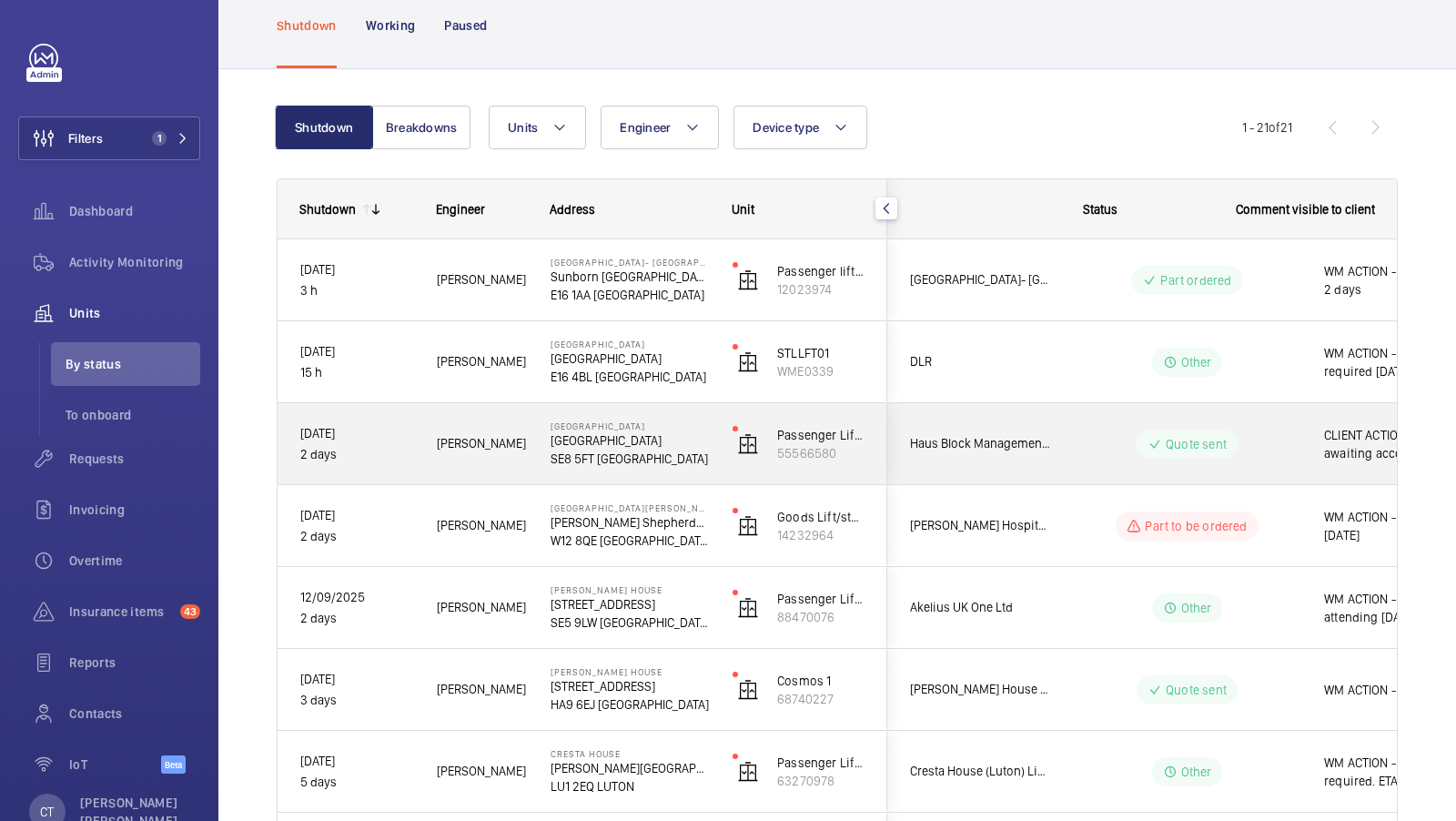
scroll to position [0, 327]
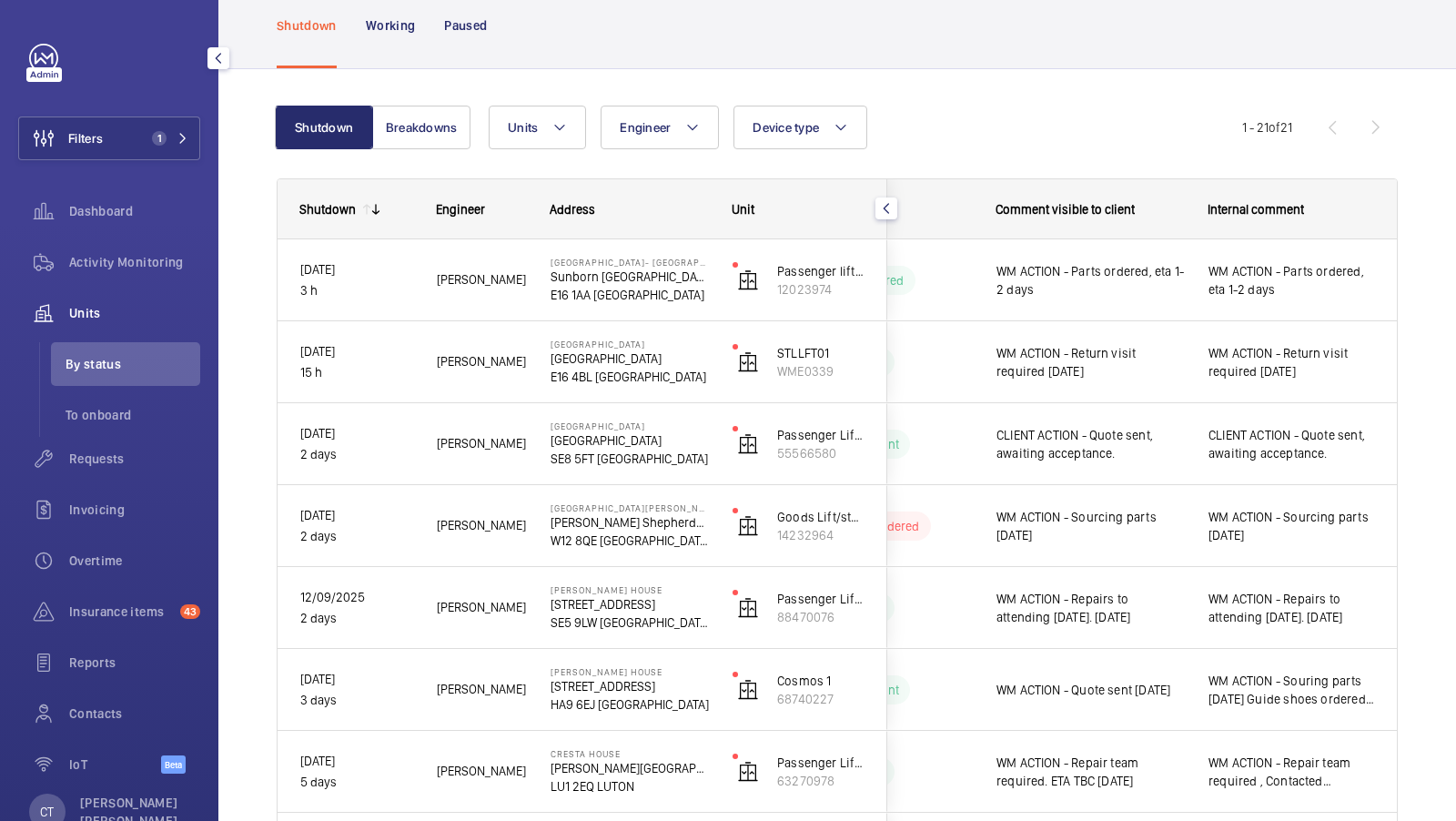
click at [146, 114] on div "Filters 1 Dashboard Activity Monitoring Units By status To onboard Requests Inv…" at bounding box center [109, 419] width 182 height 750
click at [156, 130] on button "Filters 1" at bounding box center [109, 138] width 182 height 44
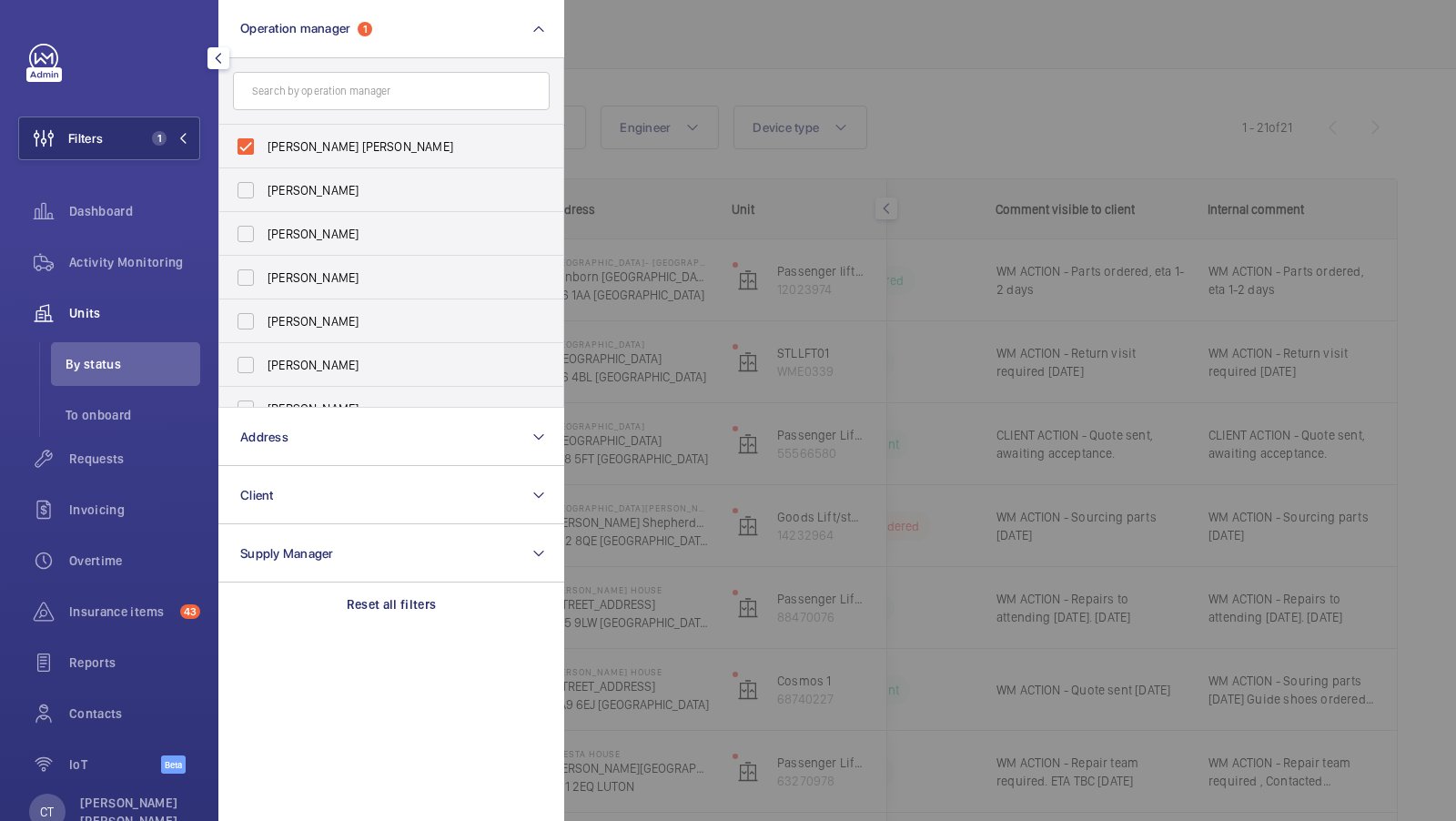
click at [320, 68] on form at bounding box center [392, 91] width 344 height 66
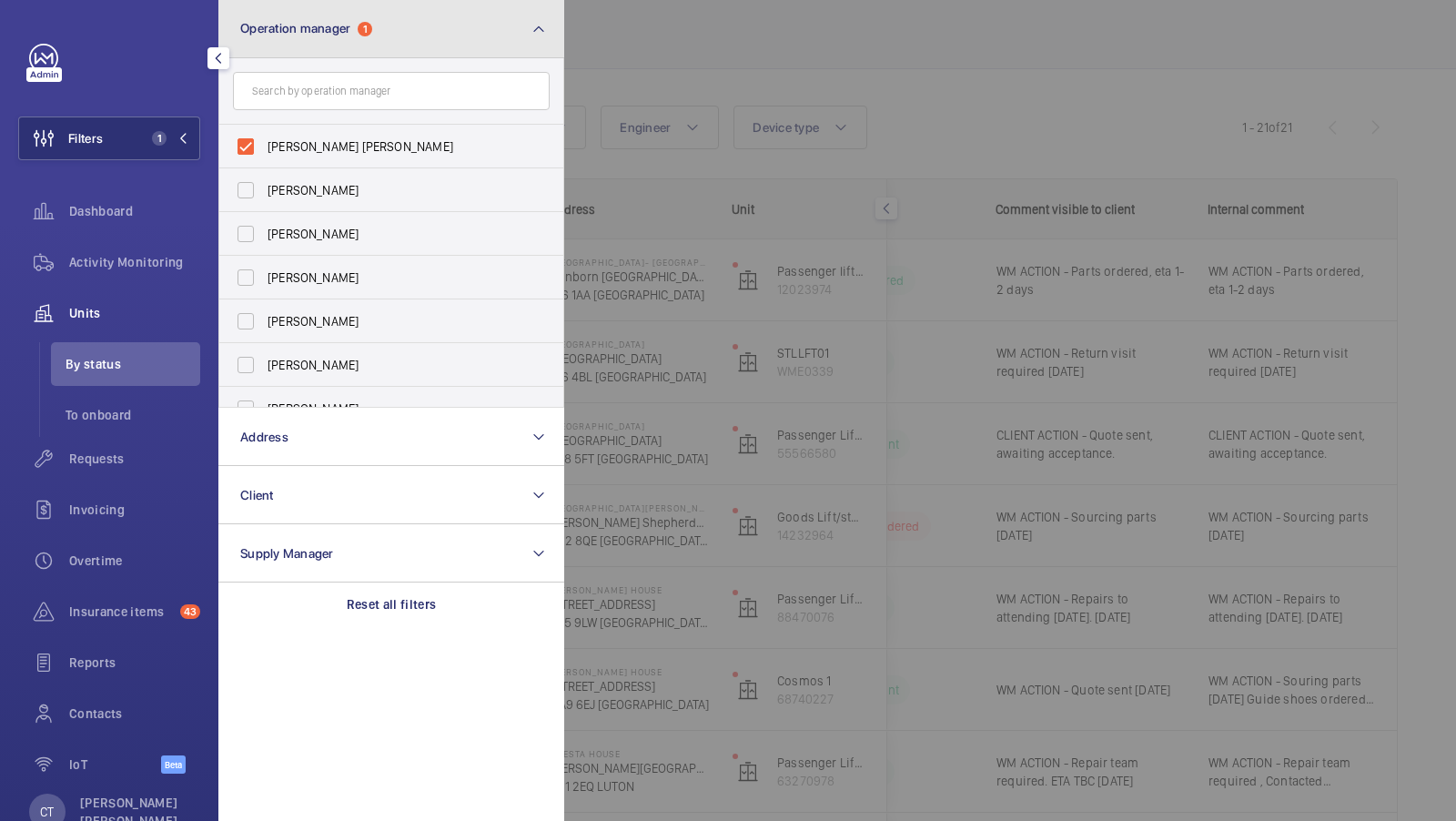
click at [326, 47] on button "Operation manager 1" at bounding box center [392, 29] width 346 height 59
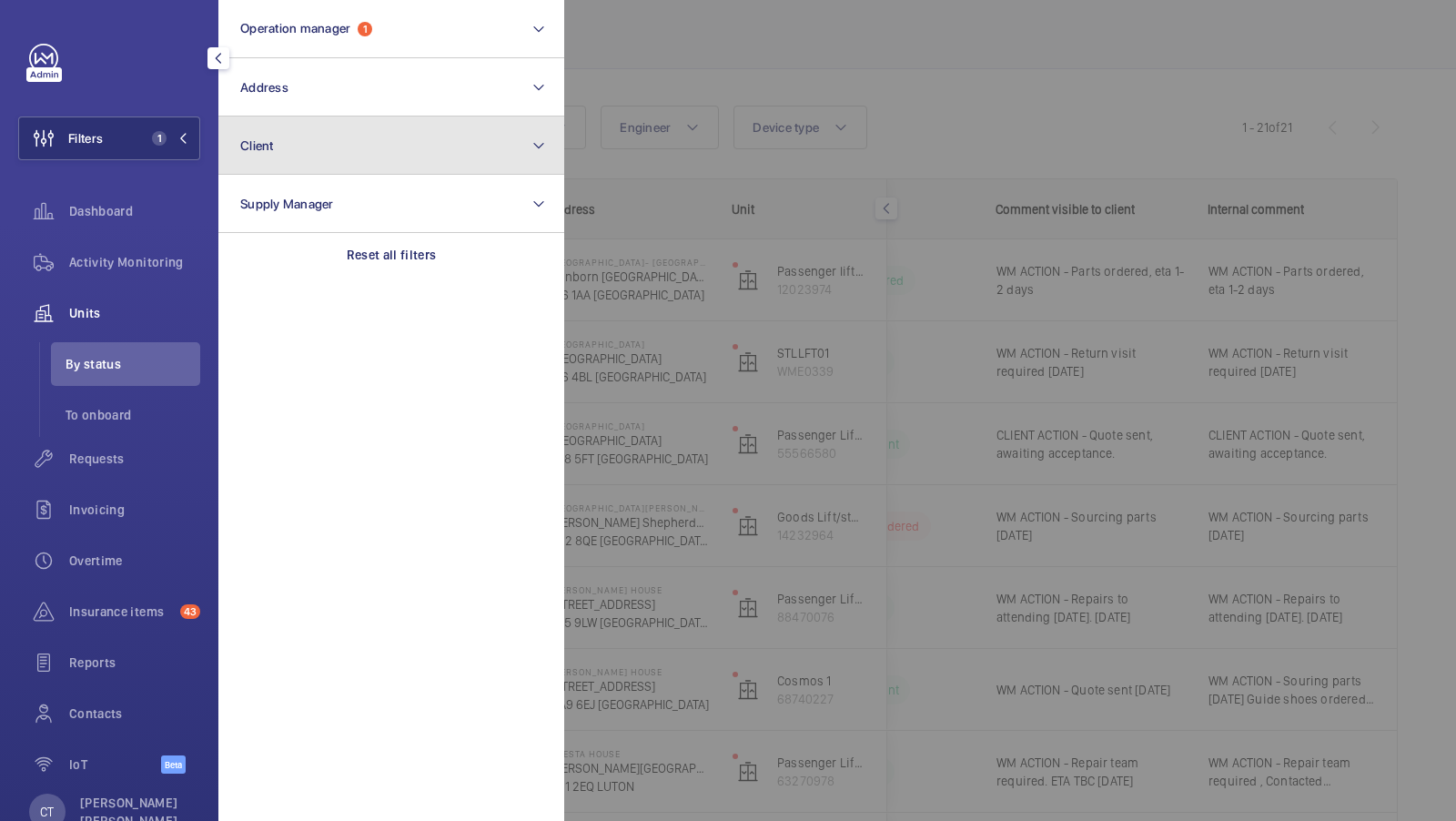
click at [311, 168] on button "Client" at bounding box center [392, 145] width 346 height 59
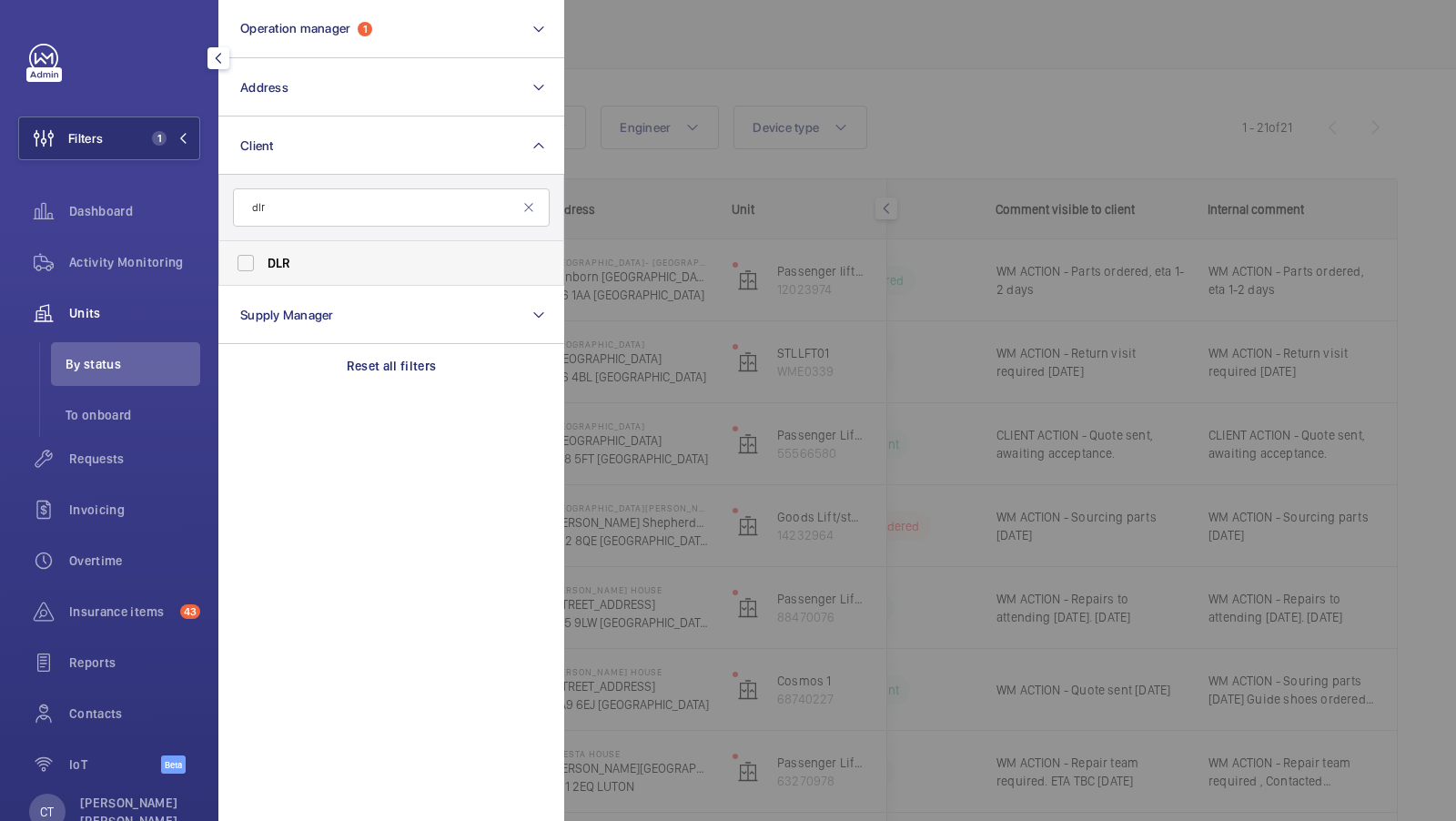
type input "dlr"
click at [287, 258] on span "DLR" at bounding box center [279, 262] width 24 height 14
click at [264, 258] on input "DLR" at bounding box center [246, 263] width 36 height 36
checkbox input "true"
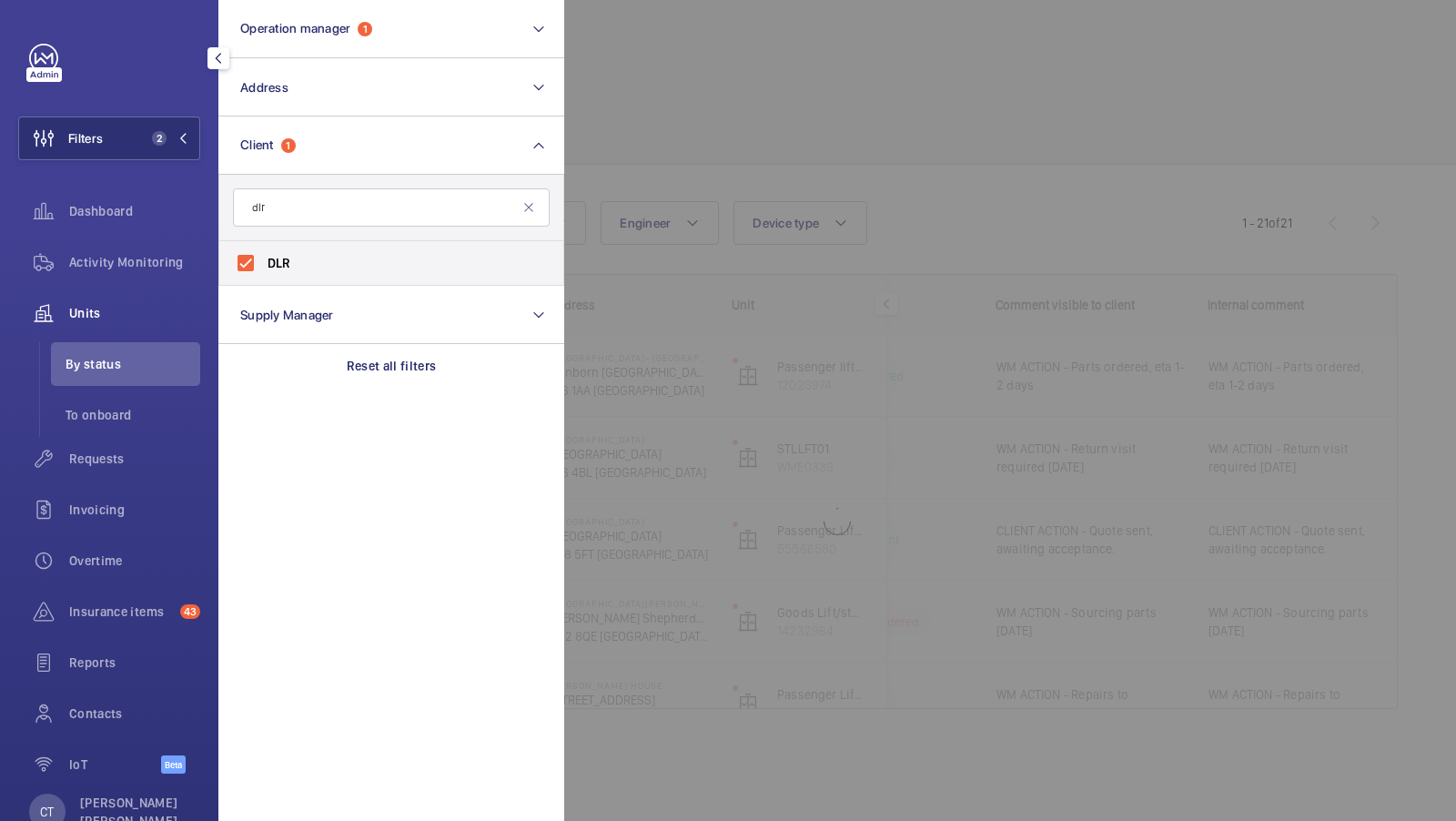
click at [163, 111] on div "Filters 2 Operation manager 1 Address Client 1 dlr DLR Reset Supply Manager Res…" at bounding box center [109, 419] width 182 height 750
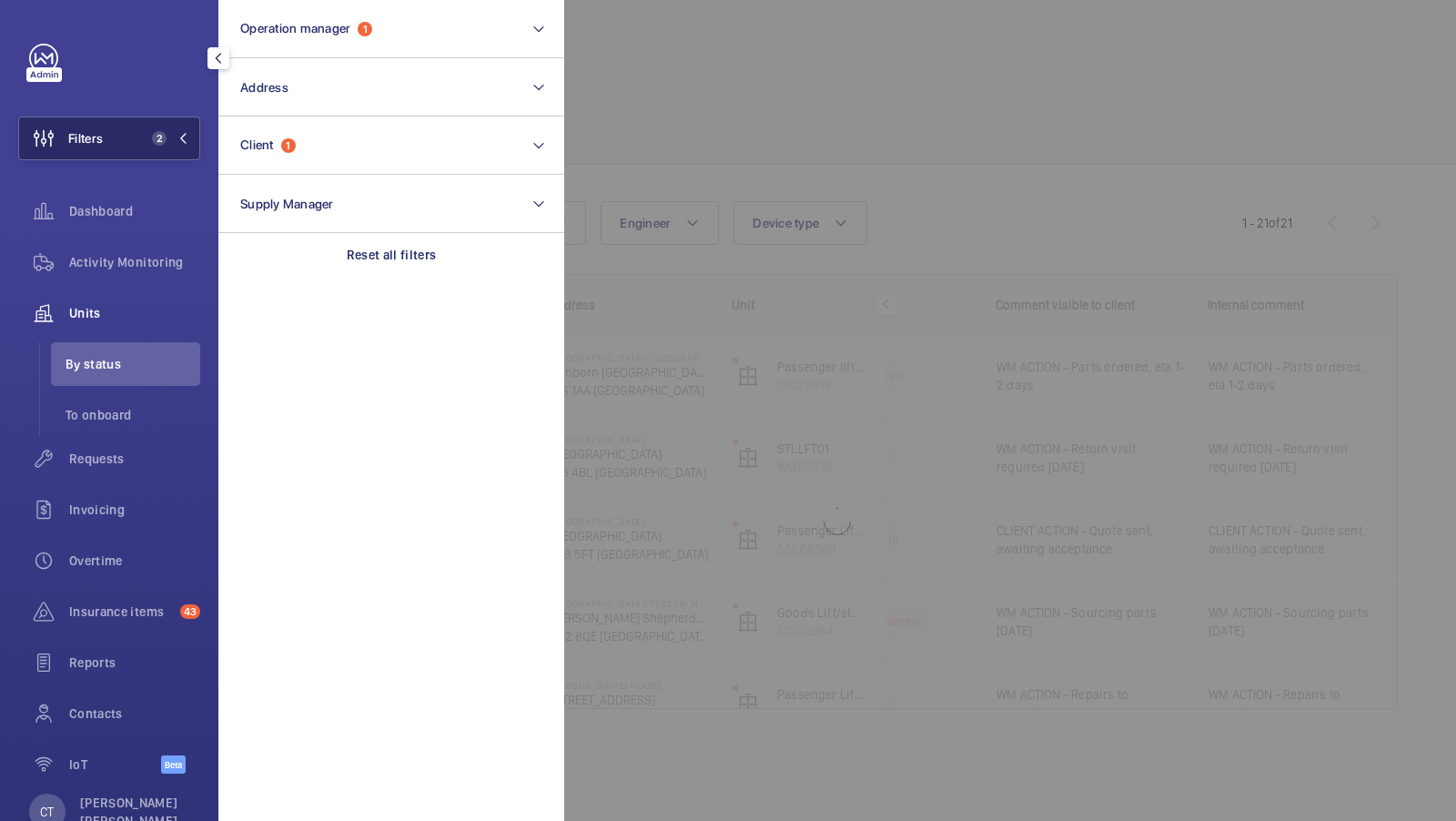
click at [162, 133] on span "2" at bounding box center [158, 138] width 14 height 14
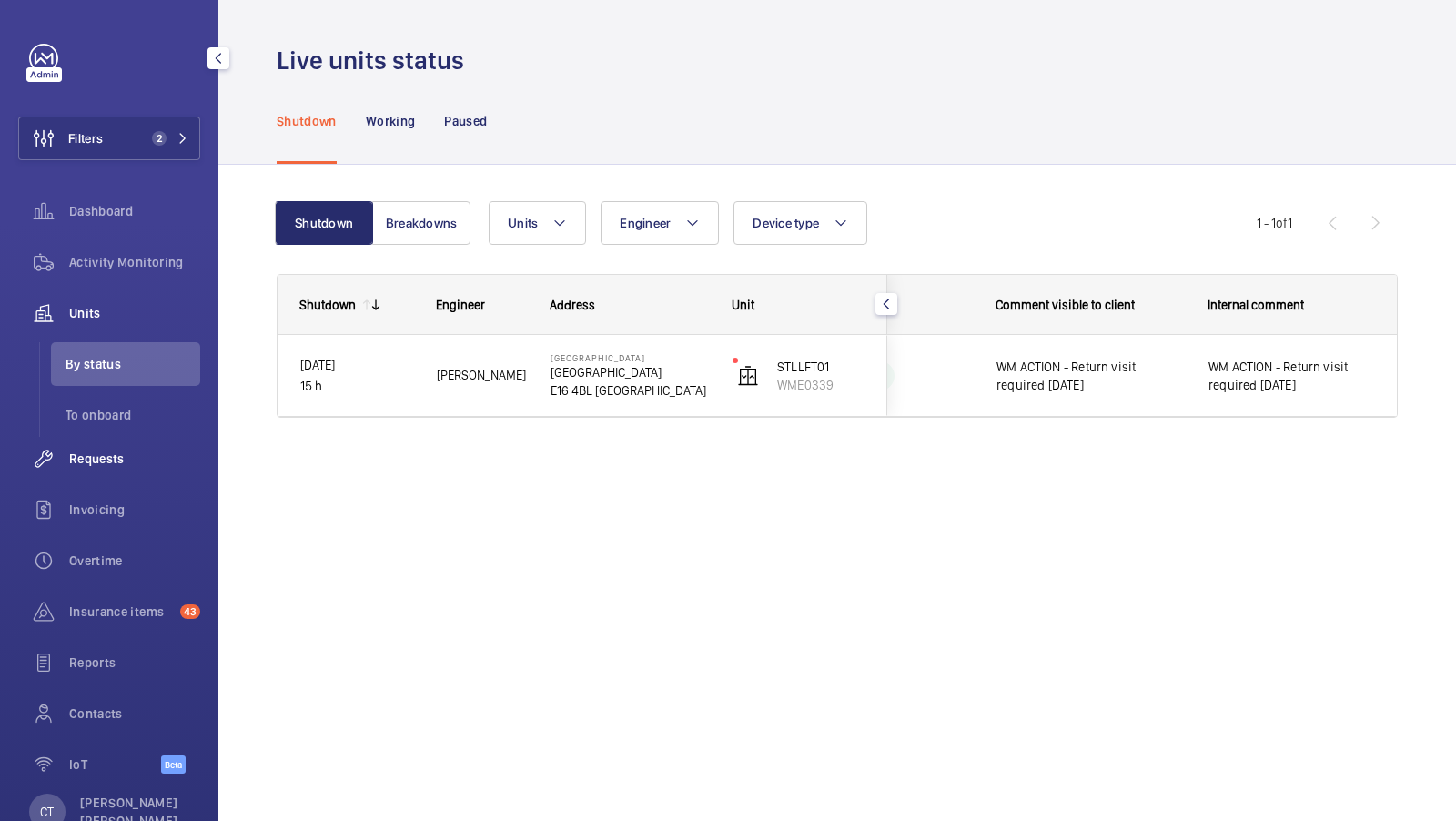
click at [106, 479] on div "Requests" at bounding box center [109, 459] width 182 height 44
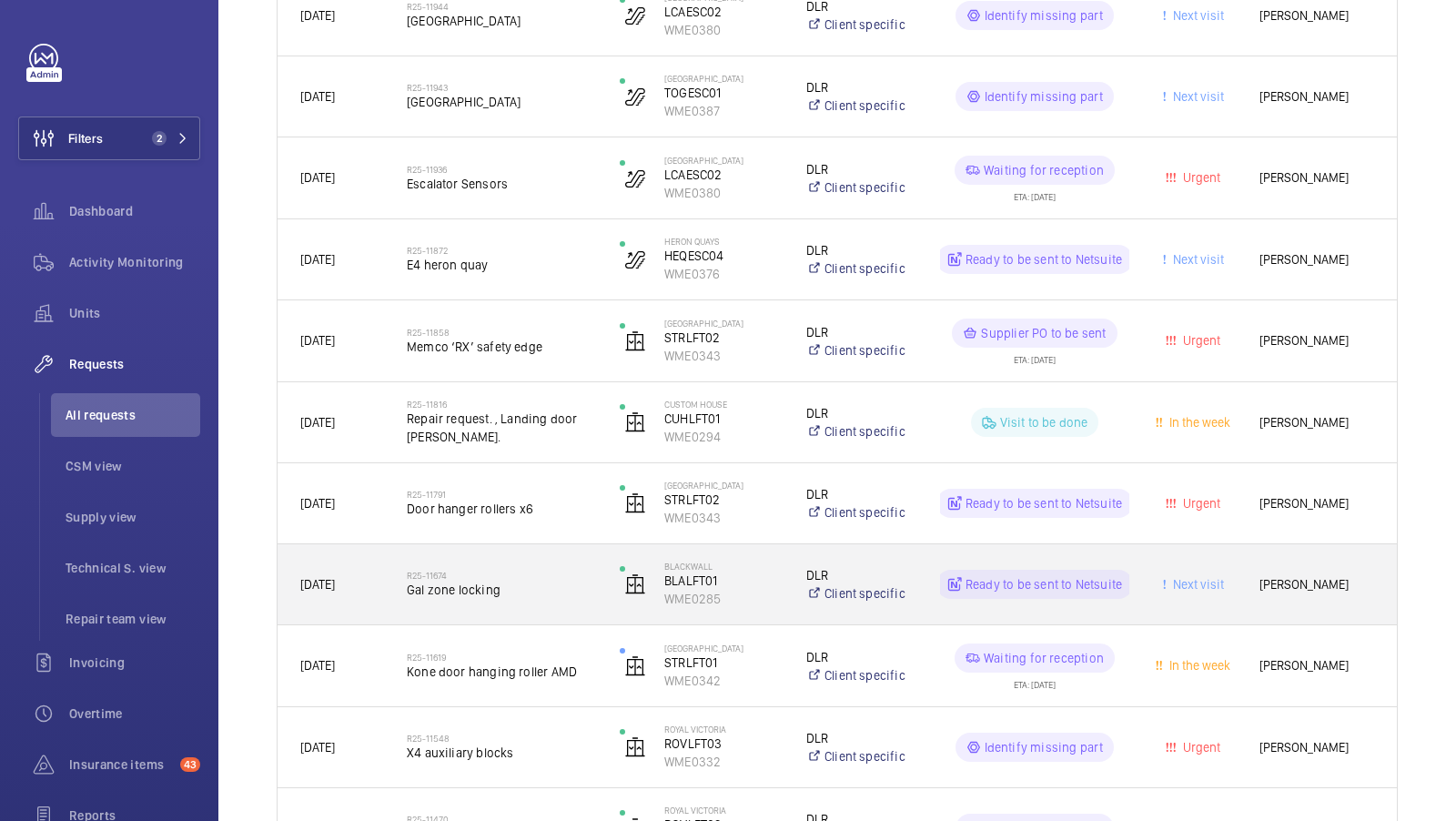
scroll to position [902, 0]
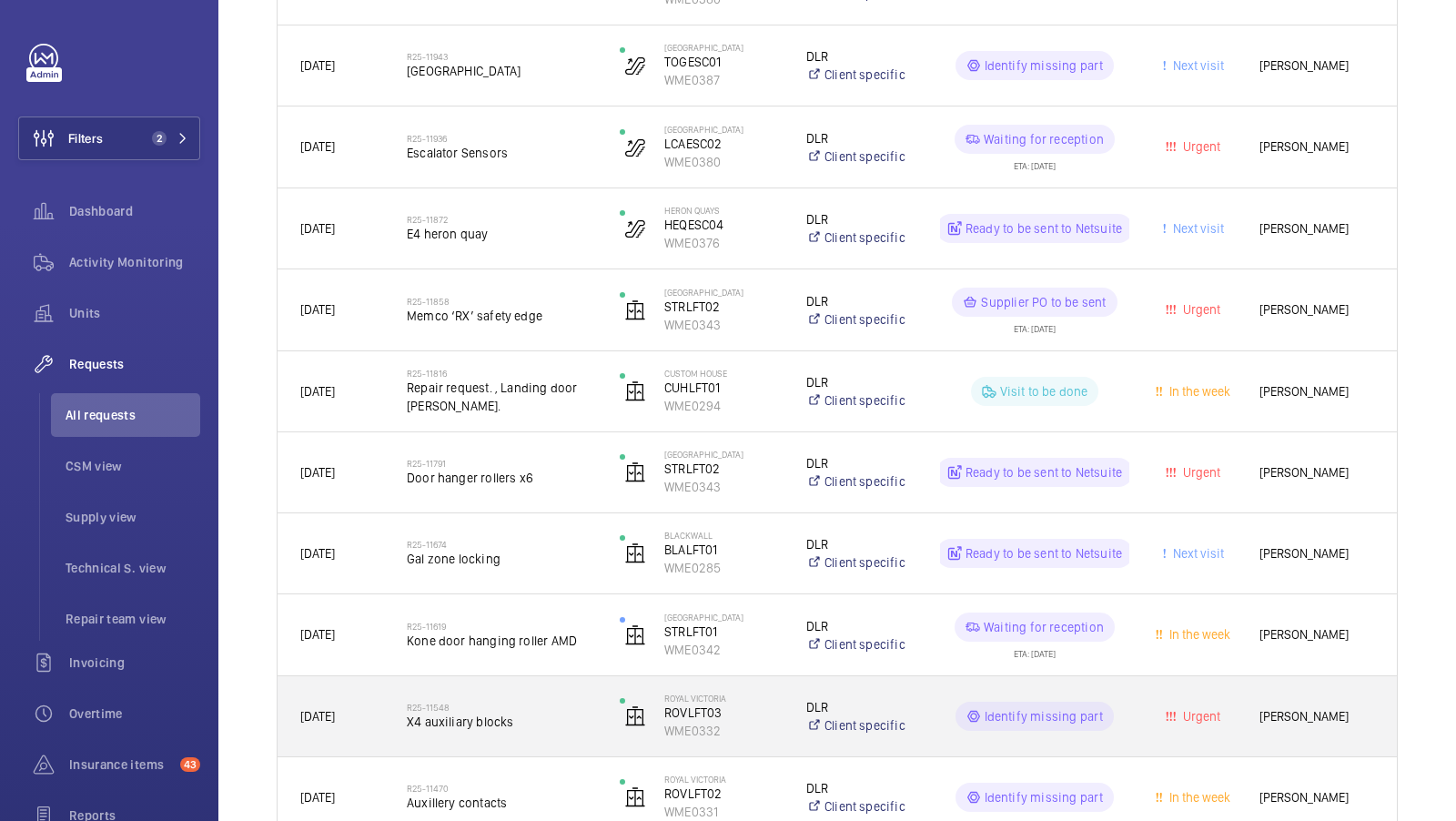
click at [506, 713] on span "X4 auxiliary blocks" at bounding box center [501, 722] width 189 height 18
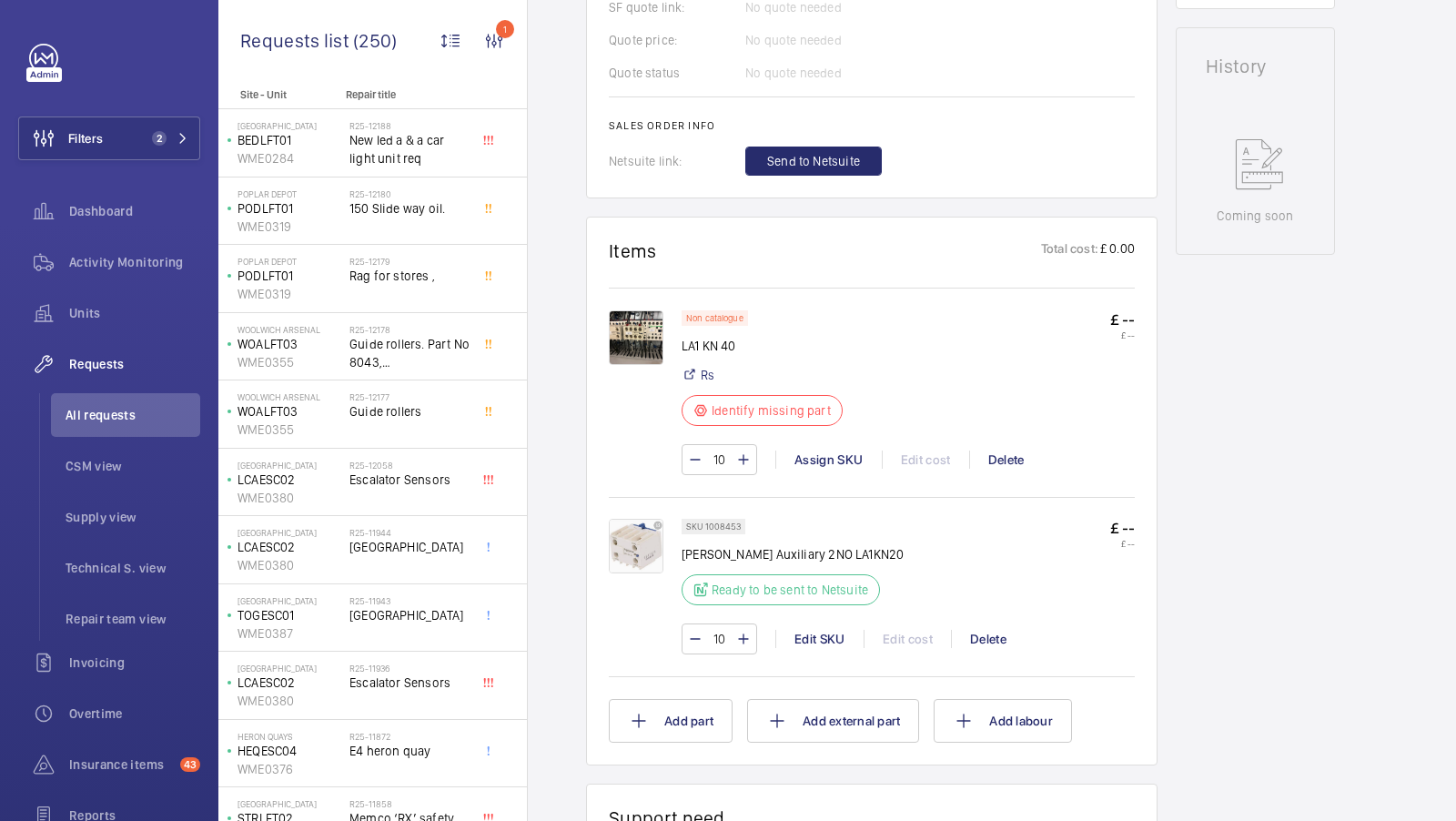
scroll to position [879, 0]
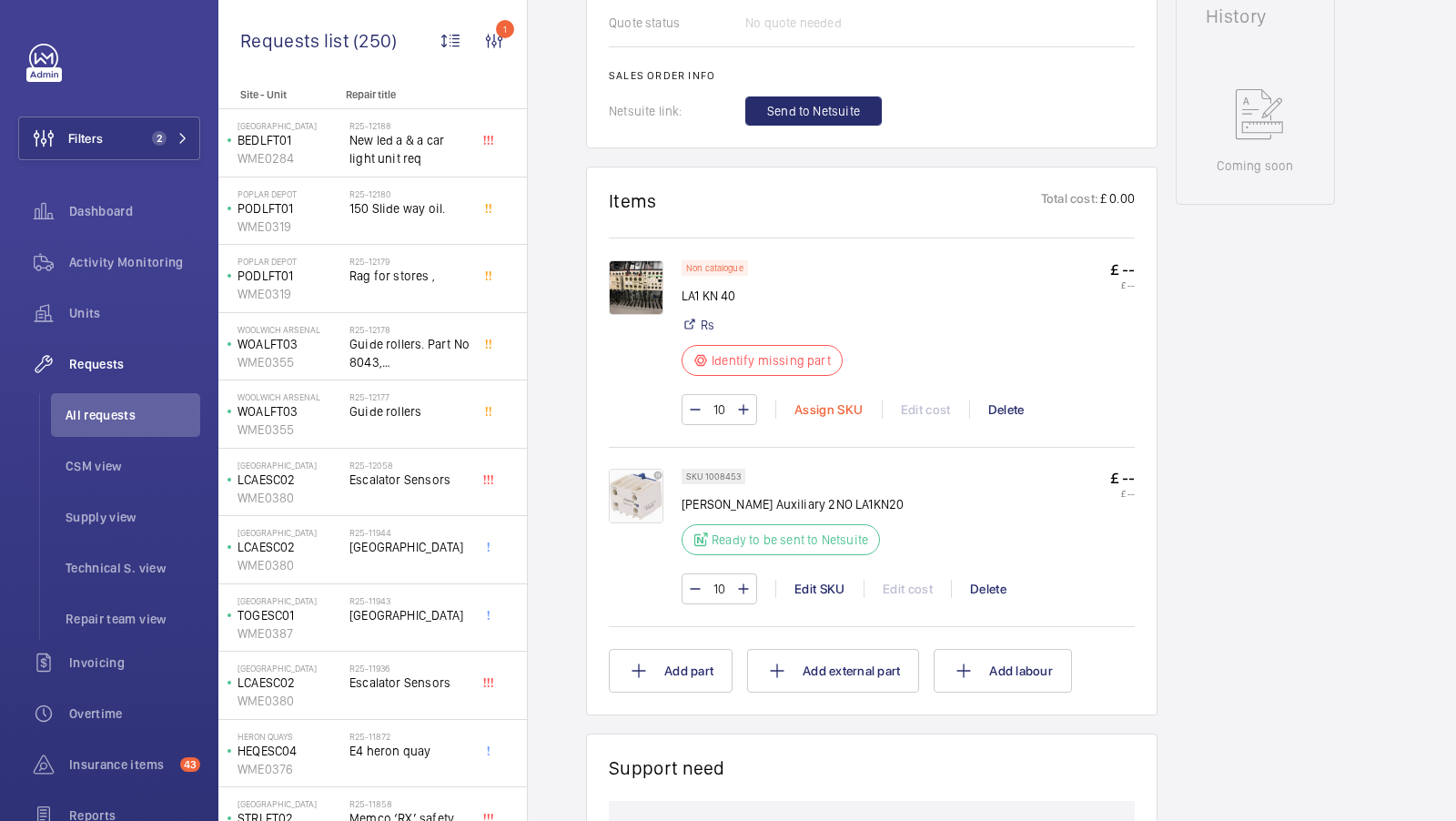
click at [827, 415] on div "Assign SKU" at bounding box center [828, 409] width 107 height 18
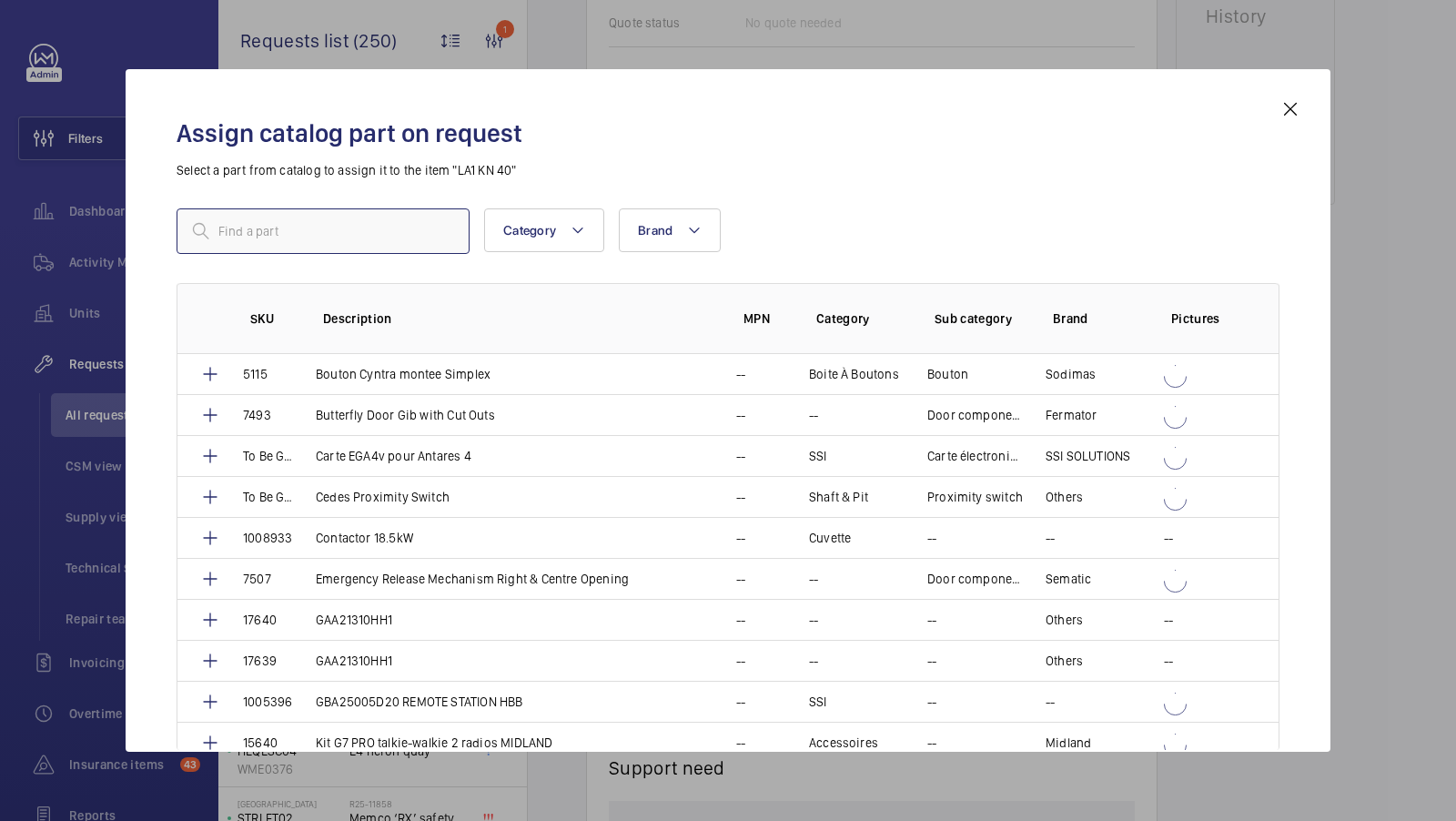
click at [312, 246] on input "text" at bounding box center [322, 230] width 293 height 45
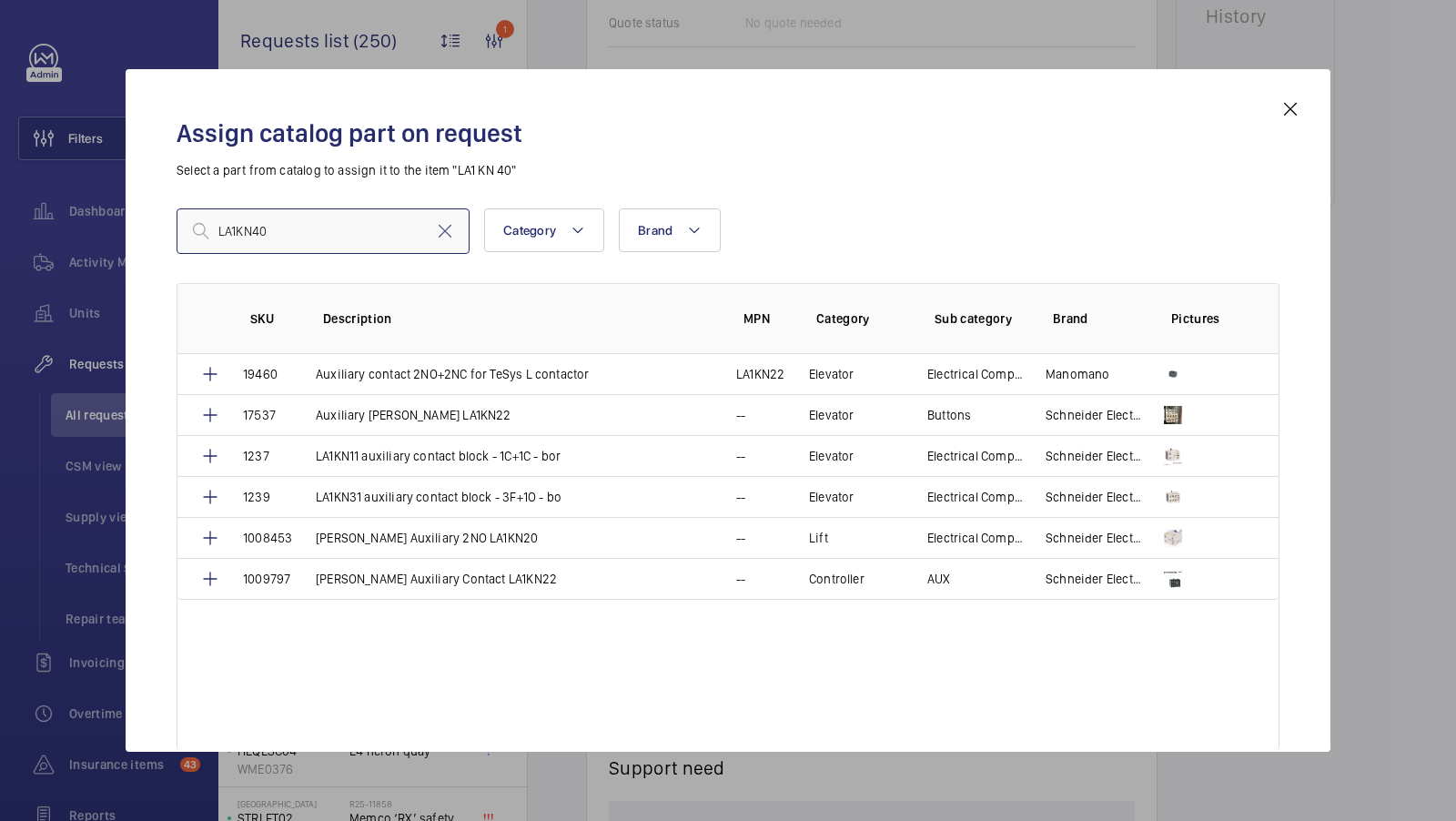
type input "LA1KN40"
click at [1291, 112] on mat-icon at bounding box center [1290, 109] width 22 height 22
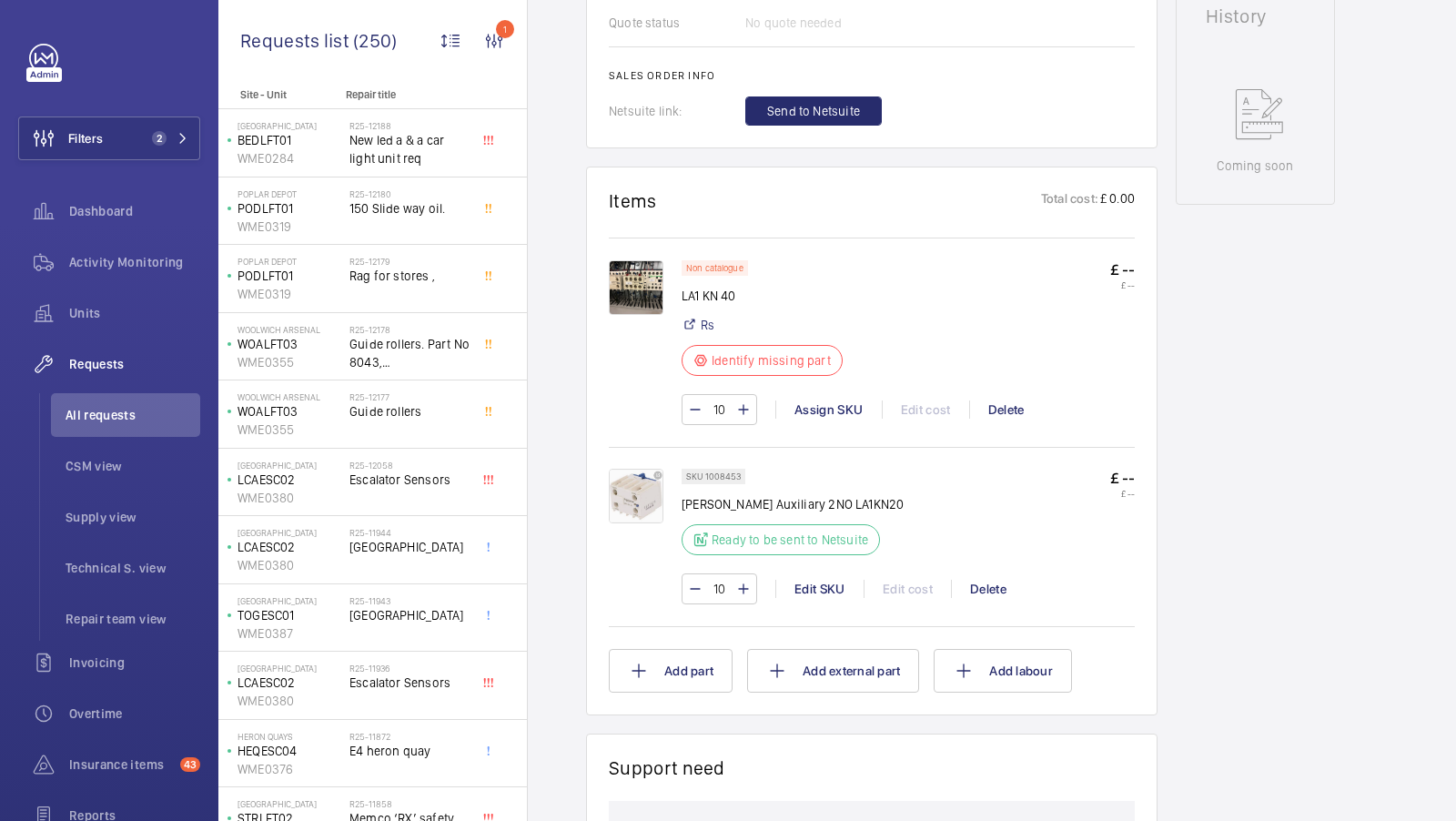
scroll to position [805, 0]
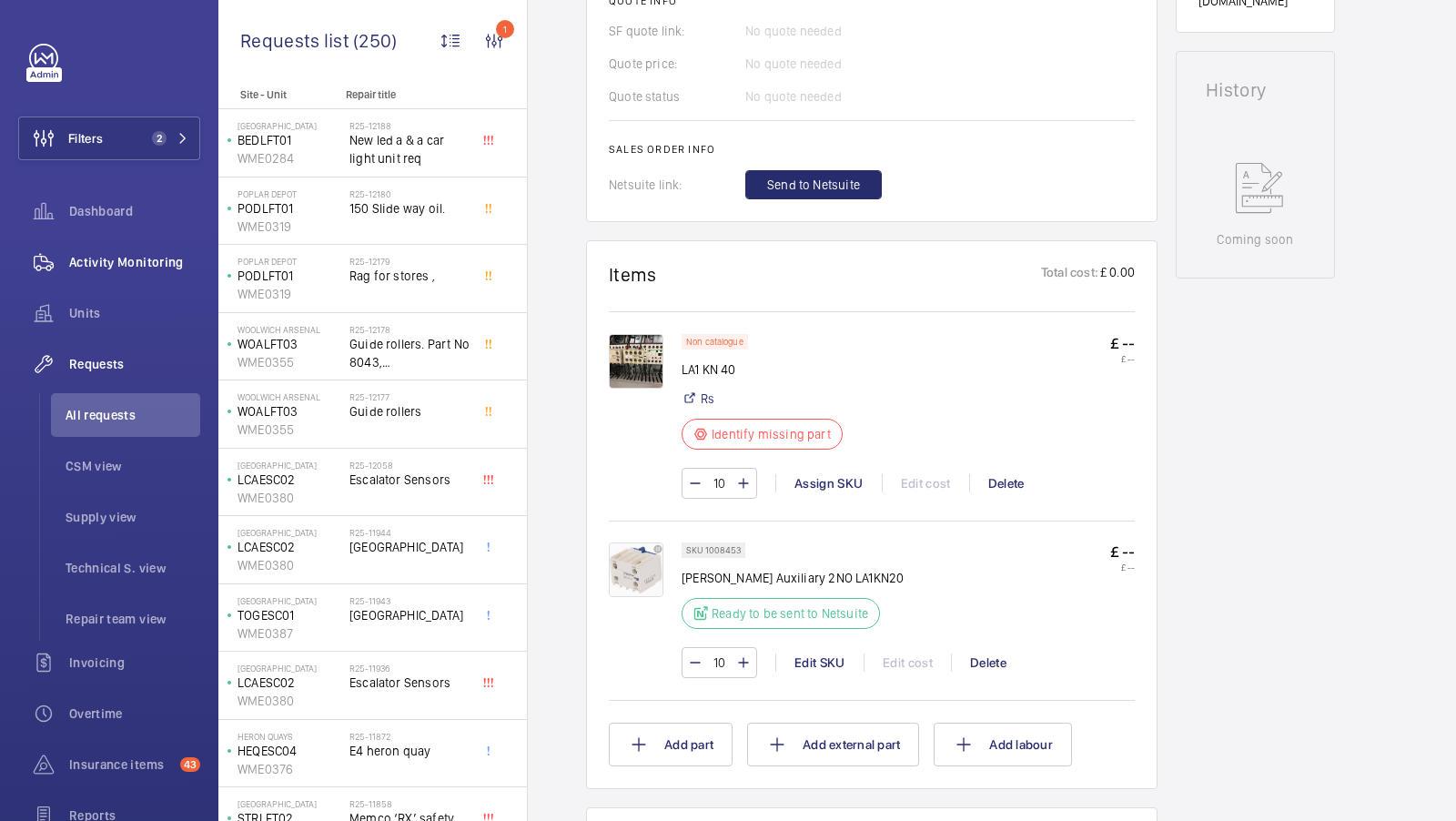
click at [105, 316] on span "Units" at bounding box center [134, 313] width 131 height 18
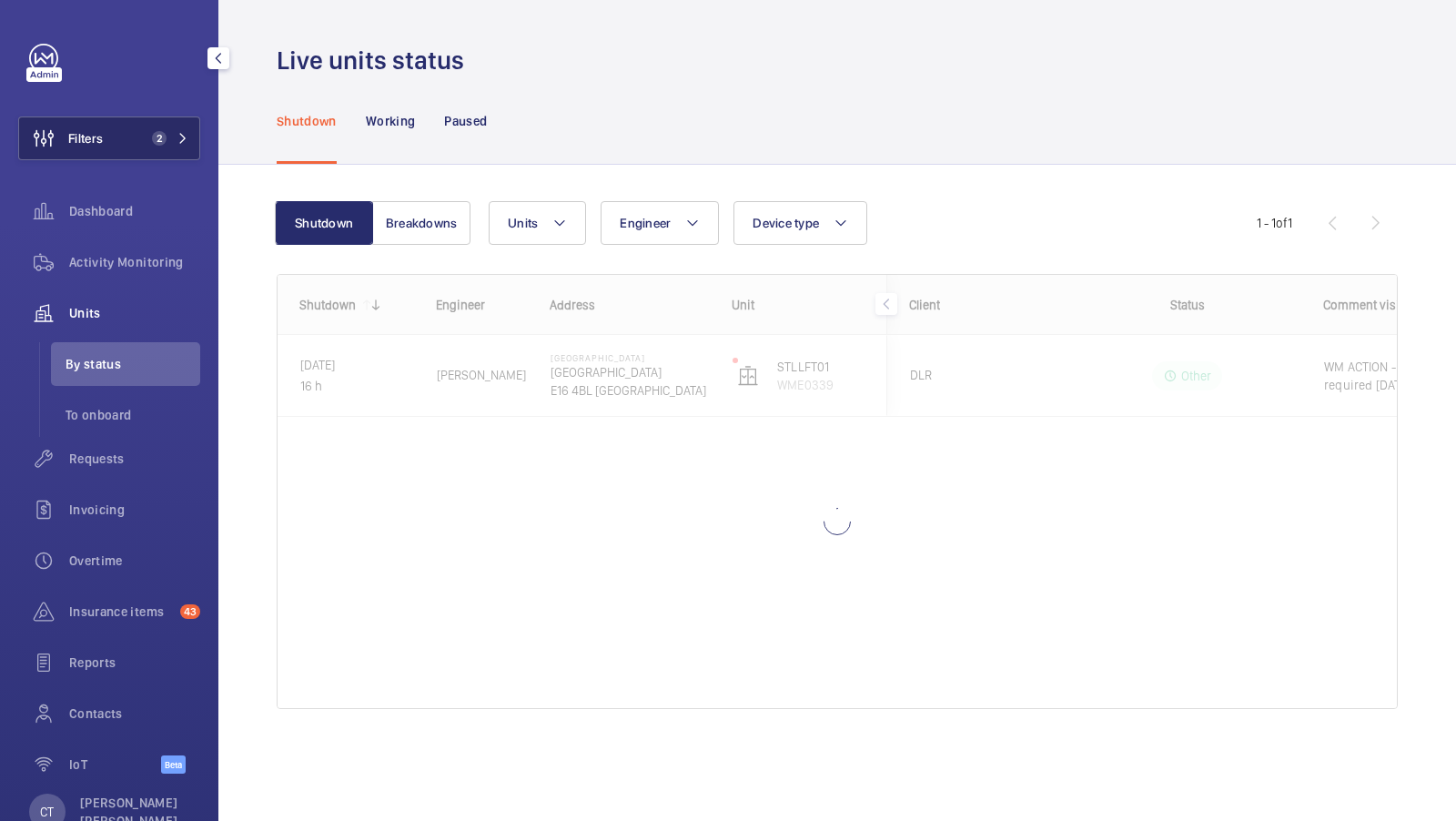
click at [177, 133] on span "2" at bounding box center [167, 138] width 44 height 14
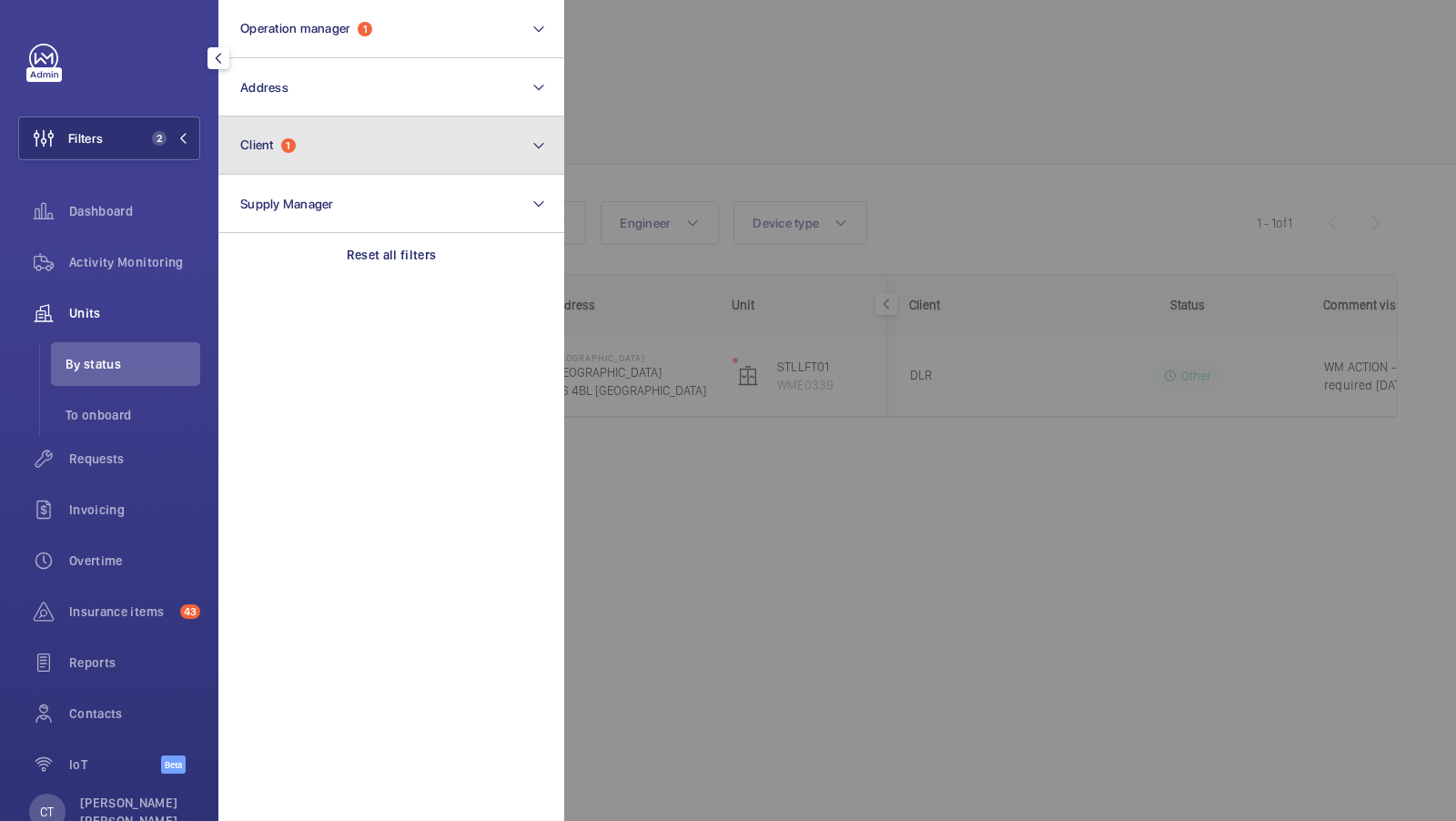
click at [328, 134] on button "Client 1" at bounding box center [392, 145] width 346 height 59
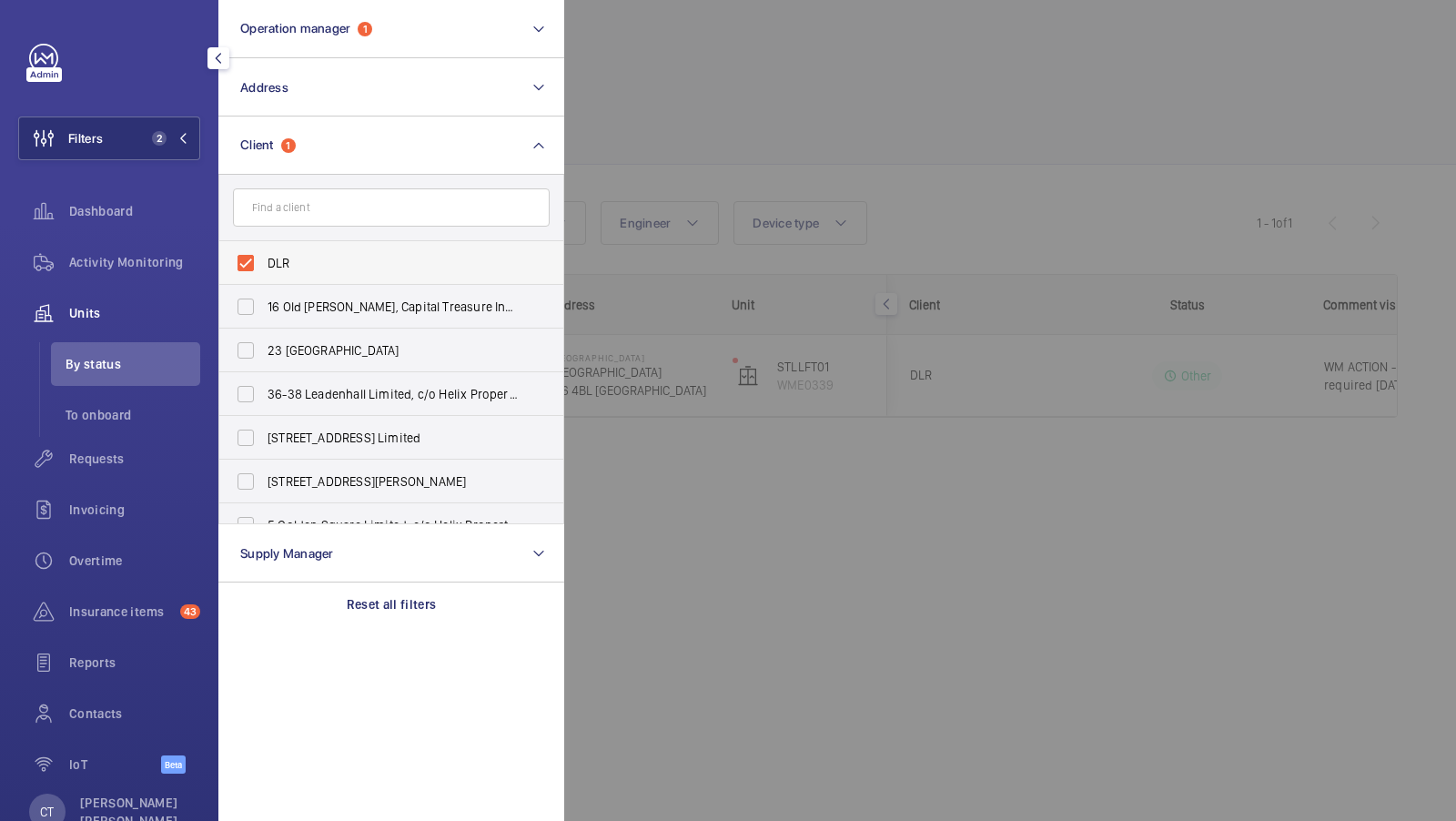
click at [342, 254] on span "DLR" at bounding box center [393, 263] width 251 height 18
click at [264, 254] on input "DLR" at bounding box center [246, 263] width 36 height 36
checkbox input "false"
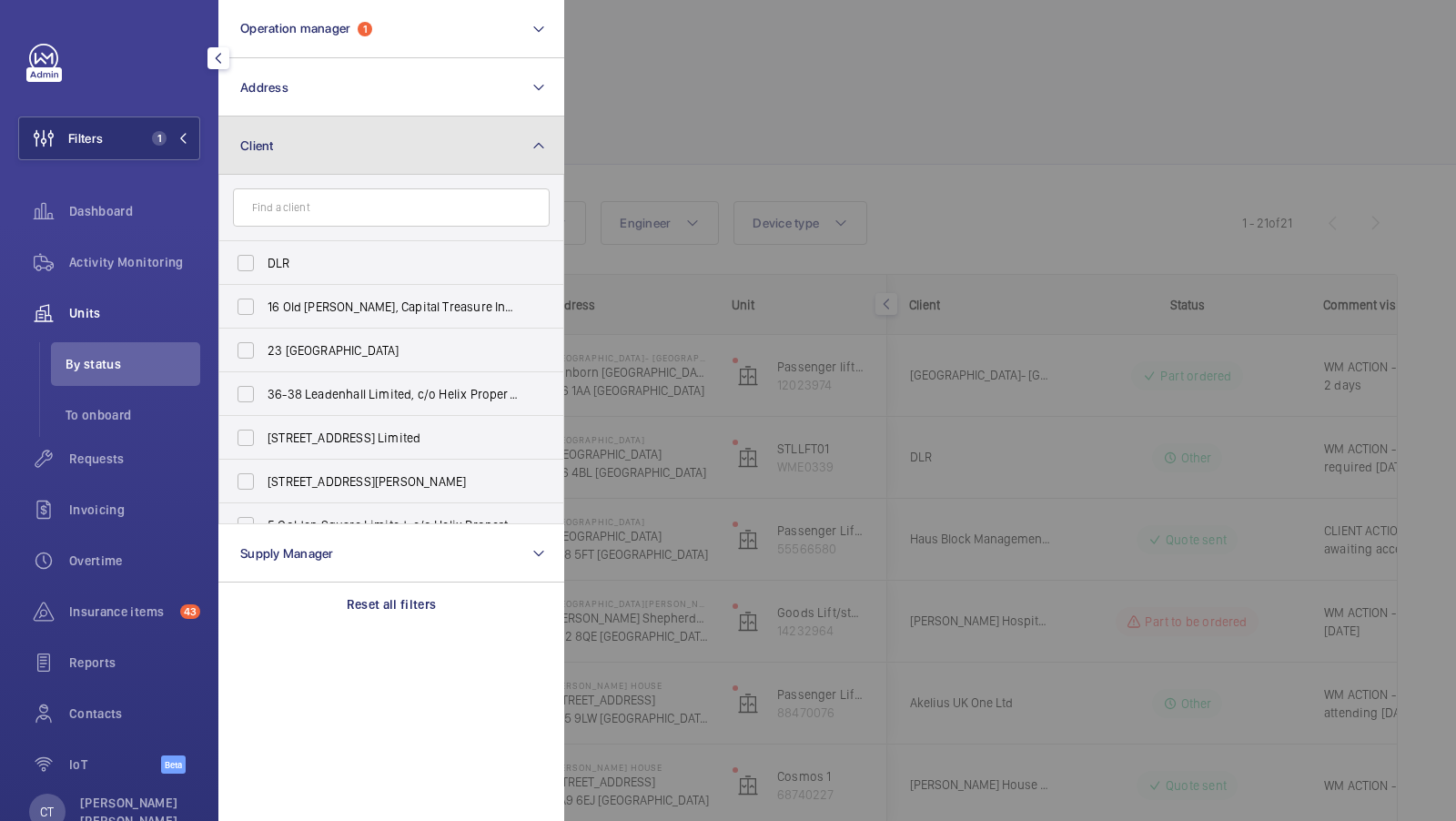
click at [331, 150] on button "Client" at bounding box center [392, 145] width 346 height 59
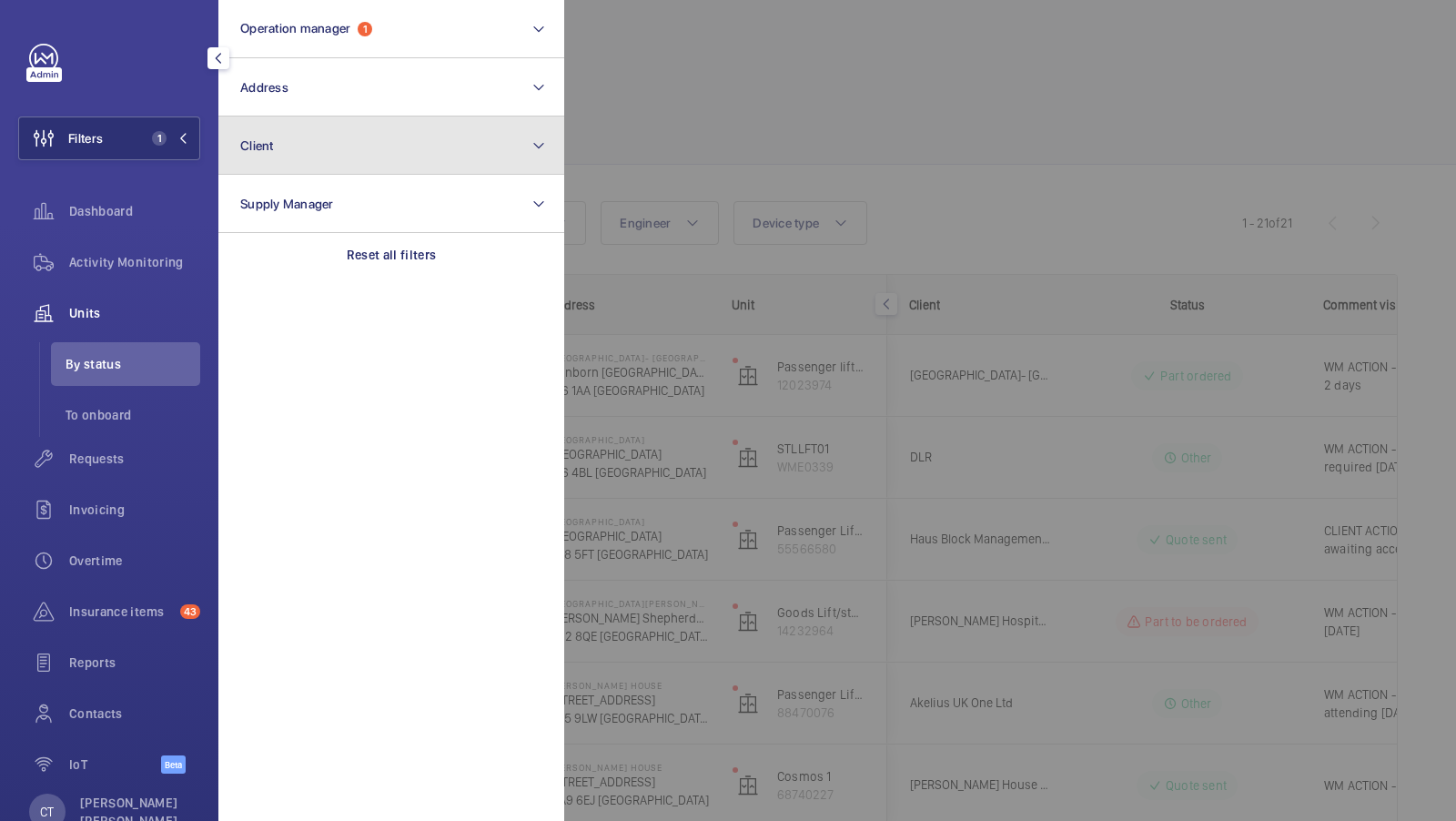
click at [329, 157] on button "Client" at bounding box center [392, 145] width 346 height 59
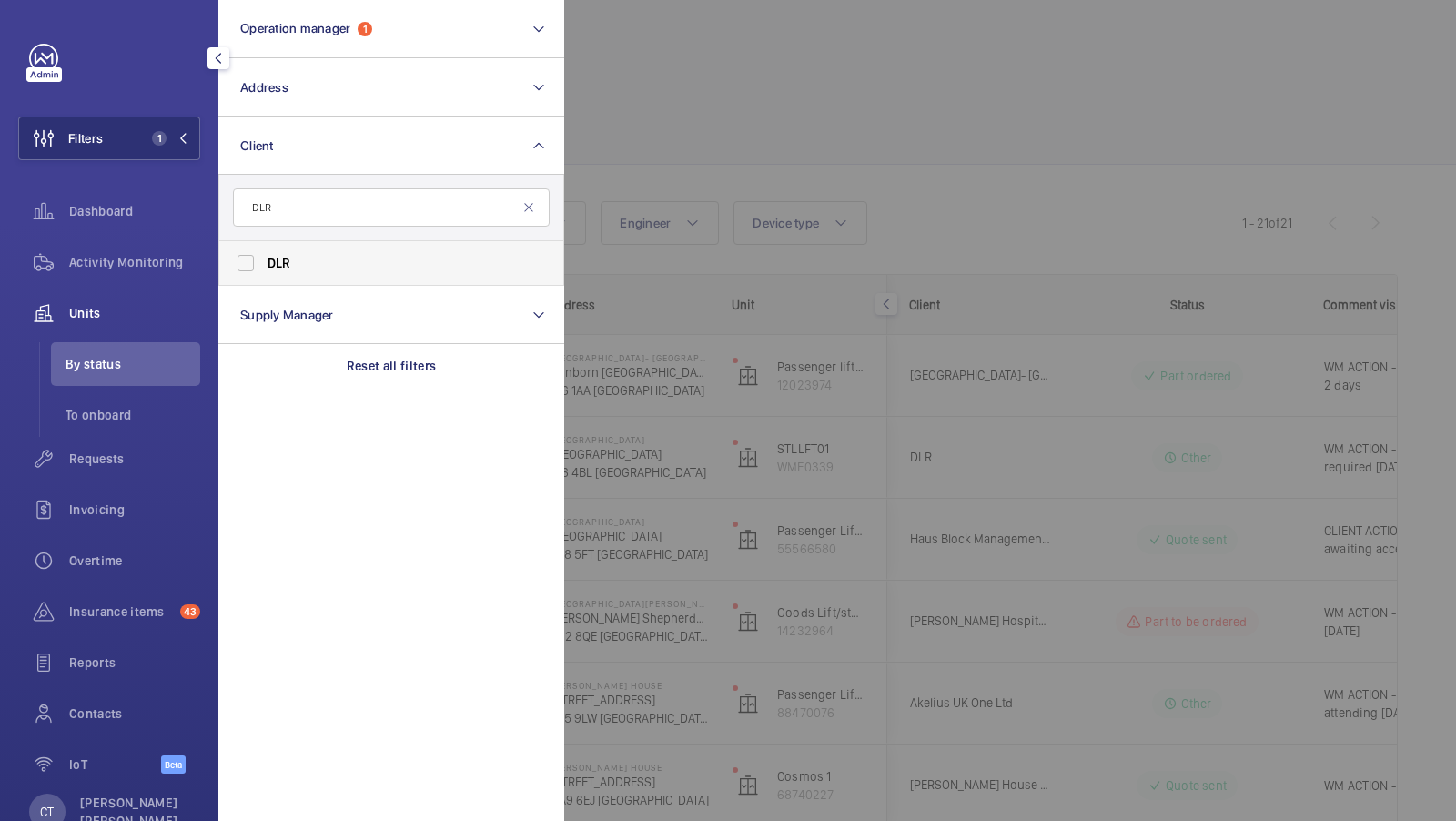
type input "DLR"
click at [272, 270] on span "DLR" at bounding box center [279, 262] width 24 height 14
click at [264, 270] on input "DLR" at bounding box center [246, 263] width 36 height 36
checkbox input "true"
click at [147, 134] on span "2" at bounding box center [155, 138] width 22 height 14
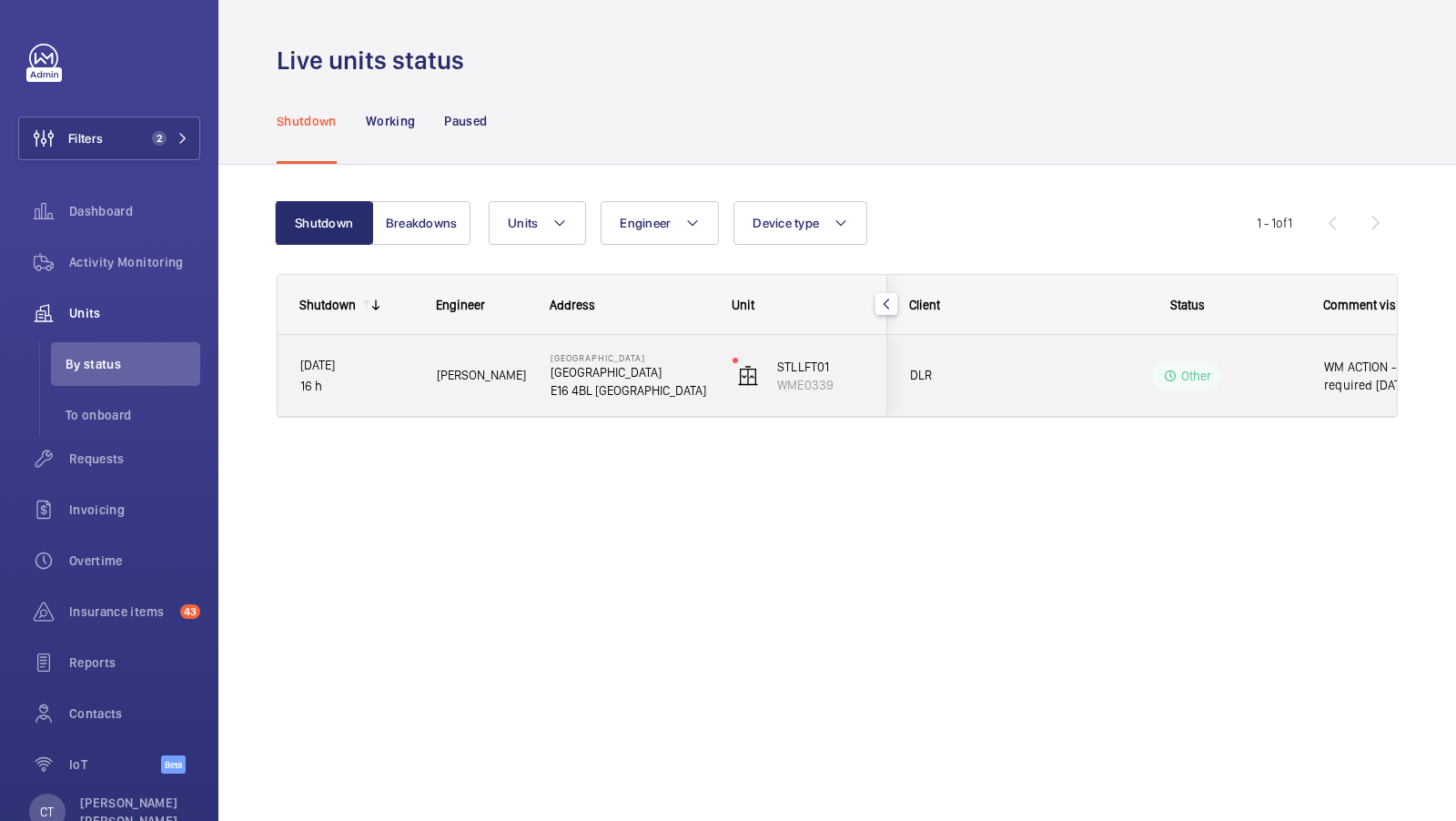
scroll to position [0, 327]
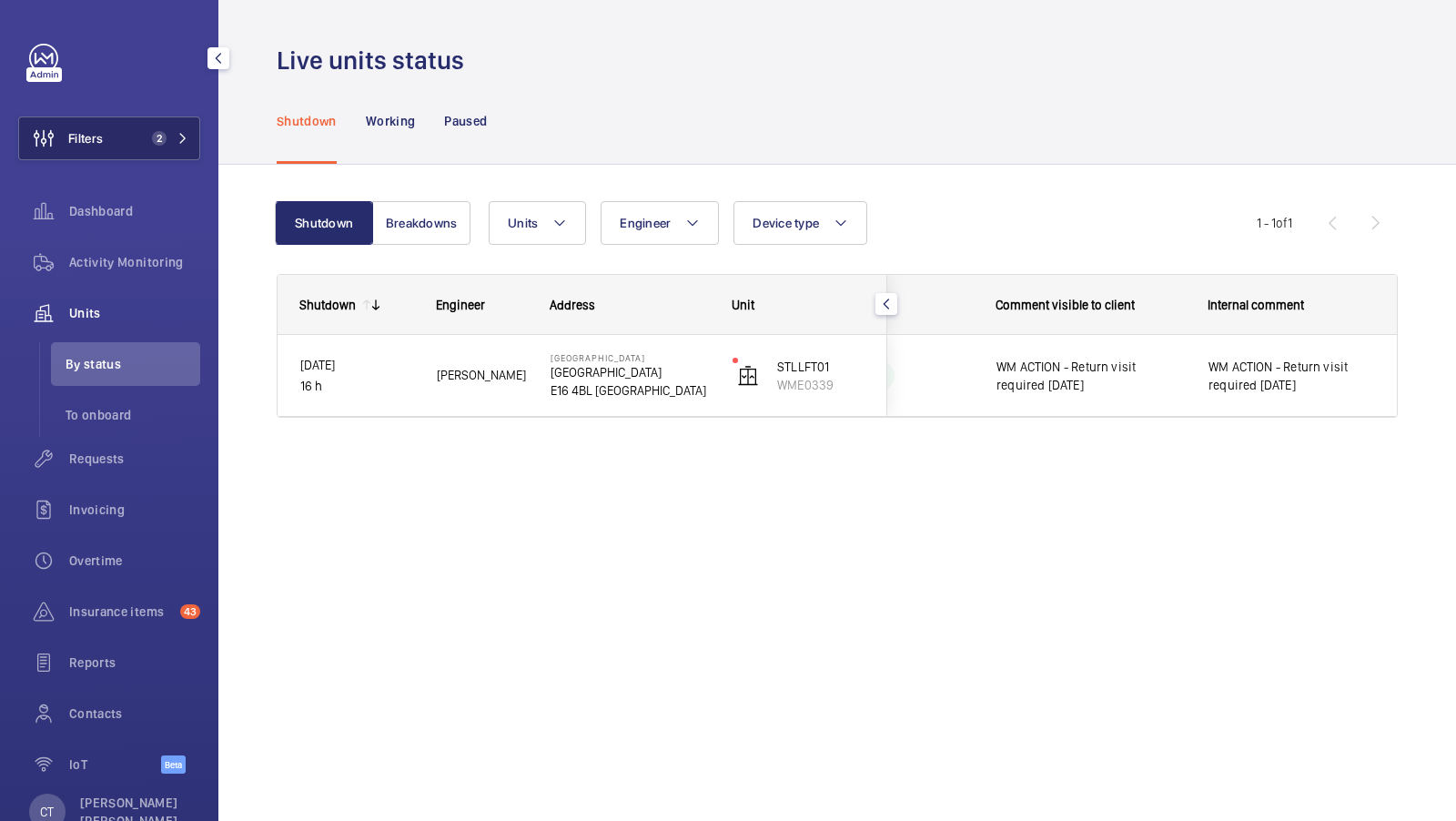
click at [149, 141] on span "2" at bounding box center [155, 138] width 22 height 14
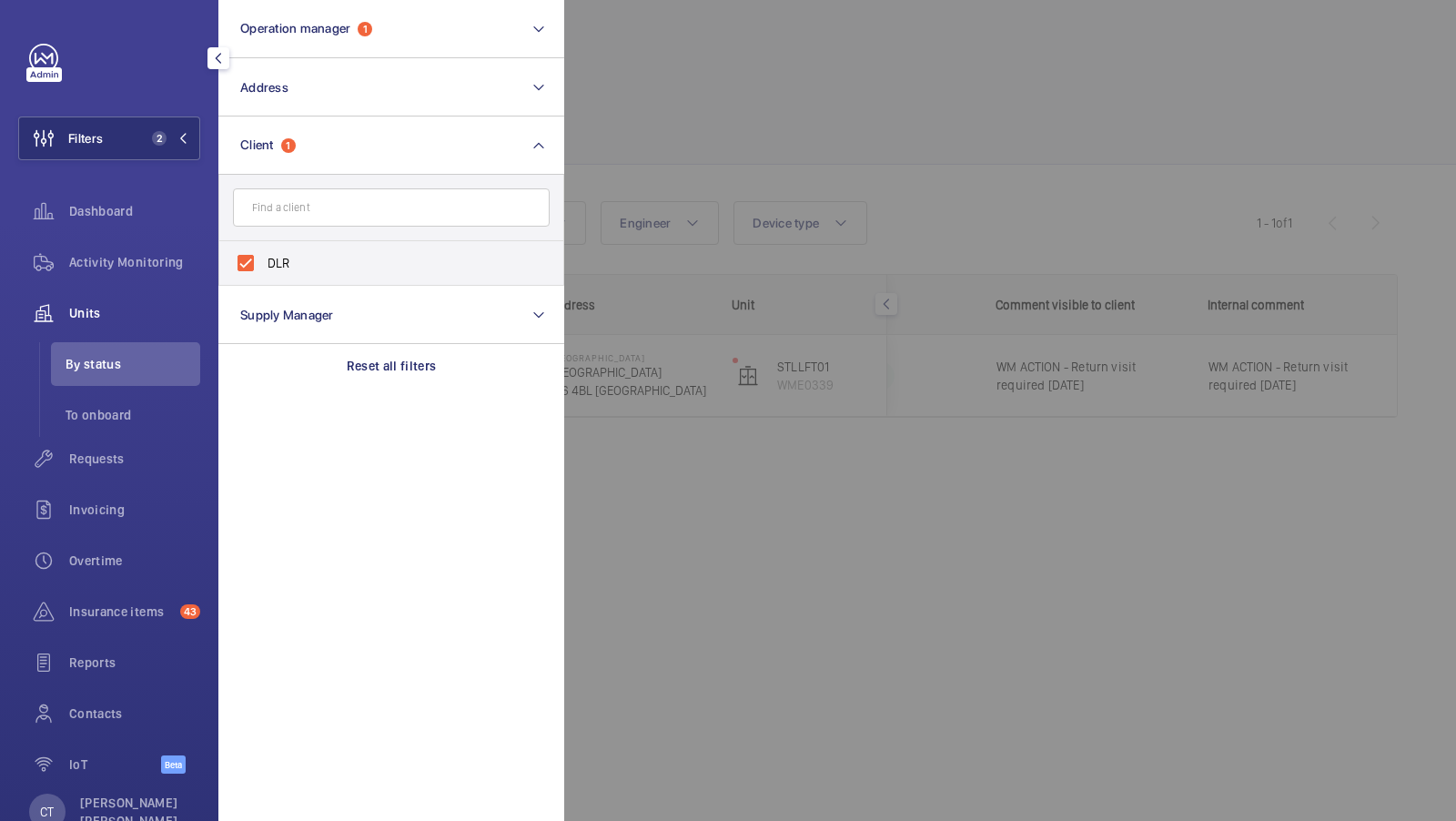
click at [797, 166] on div at bounding box center [1292, 410] width 1456 height 821
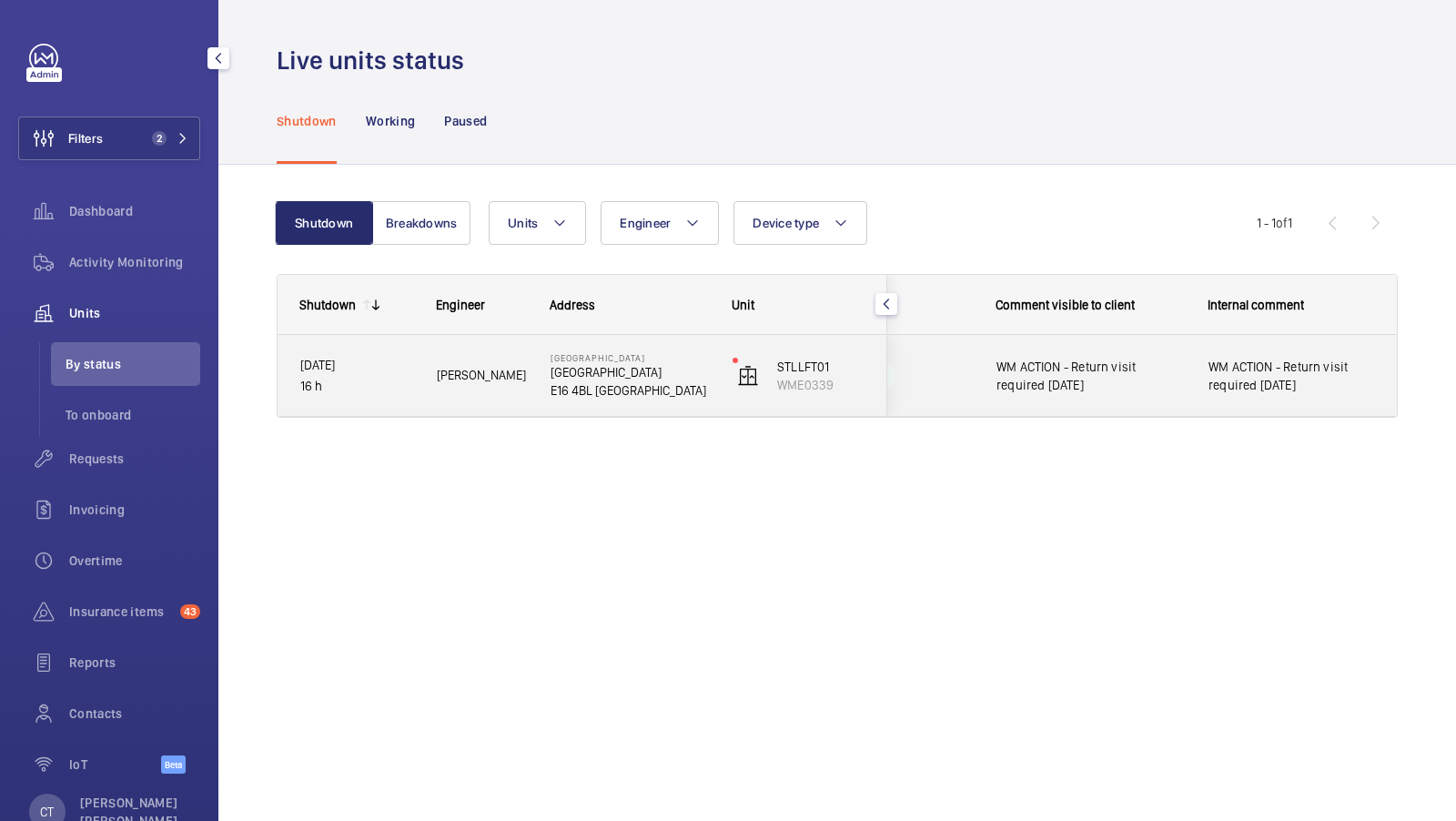
click at [1166, 397] on div "WM ACTION - Return visit required [DATE]" at bounding box center [1080, 376] width 210 height 79
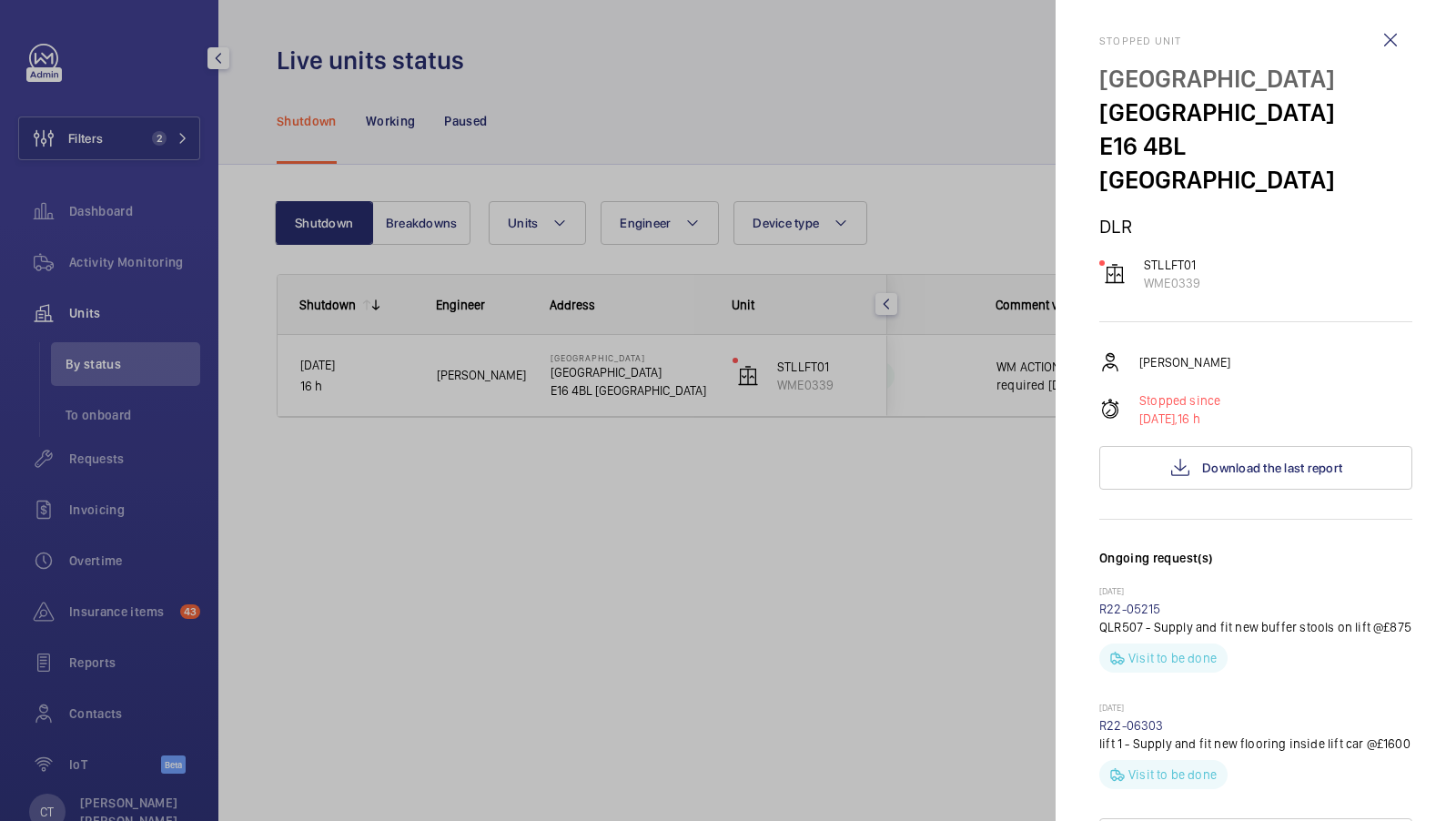
scroll to position [0, 0]
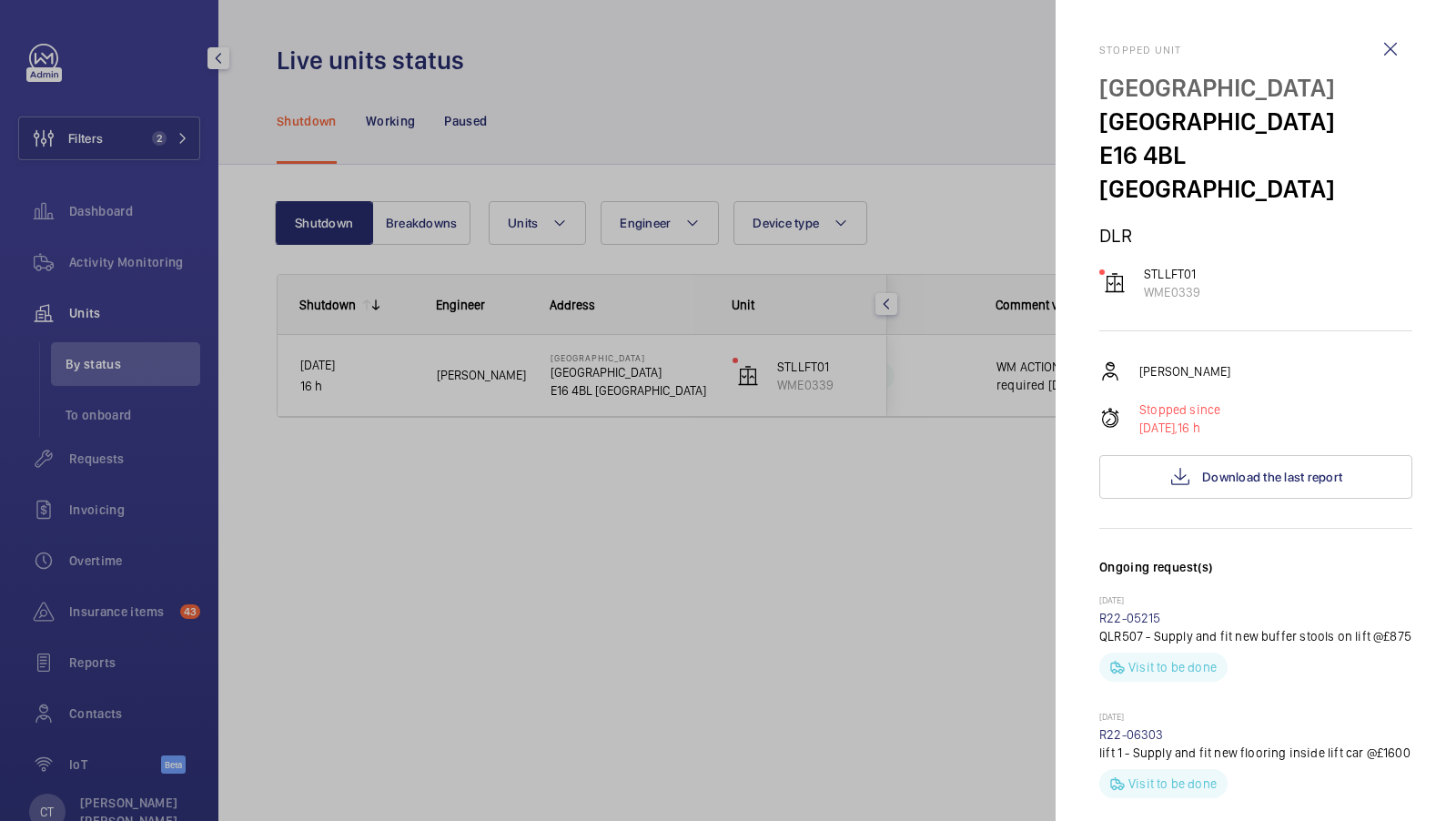
click at [80, 452] on div at bounding box center [728, 410] width 1456 height 821
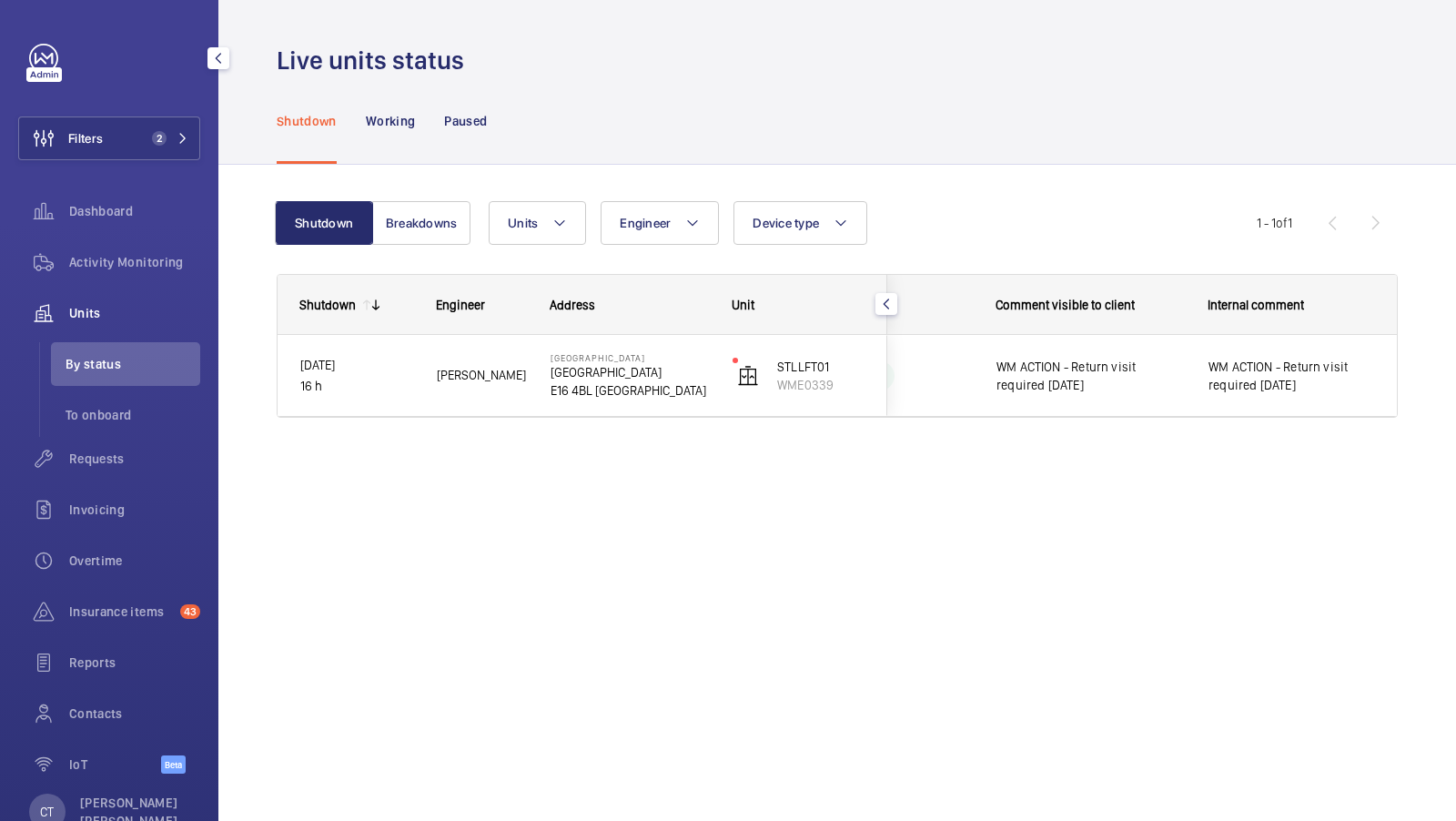
click at [103, 460] on mat-sidenav-container "Filters 2 Dashboard Activity Monitoring Units By status To onboard Requests Inv…" at bounding box center [728, 410] width 1456 height 821
click at [102, 455] on span "Requests" at bounding box center [134, 459] width 131 height 18
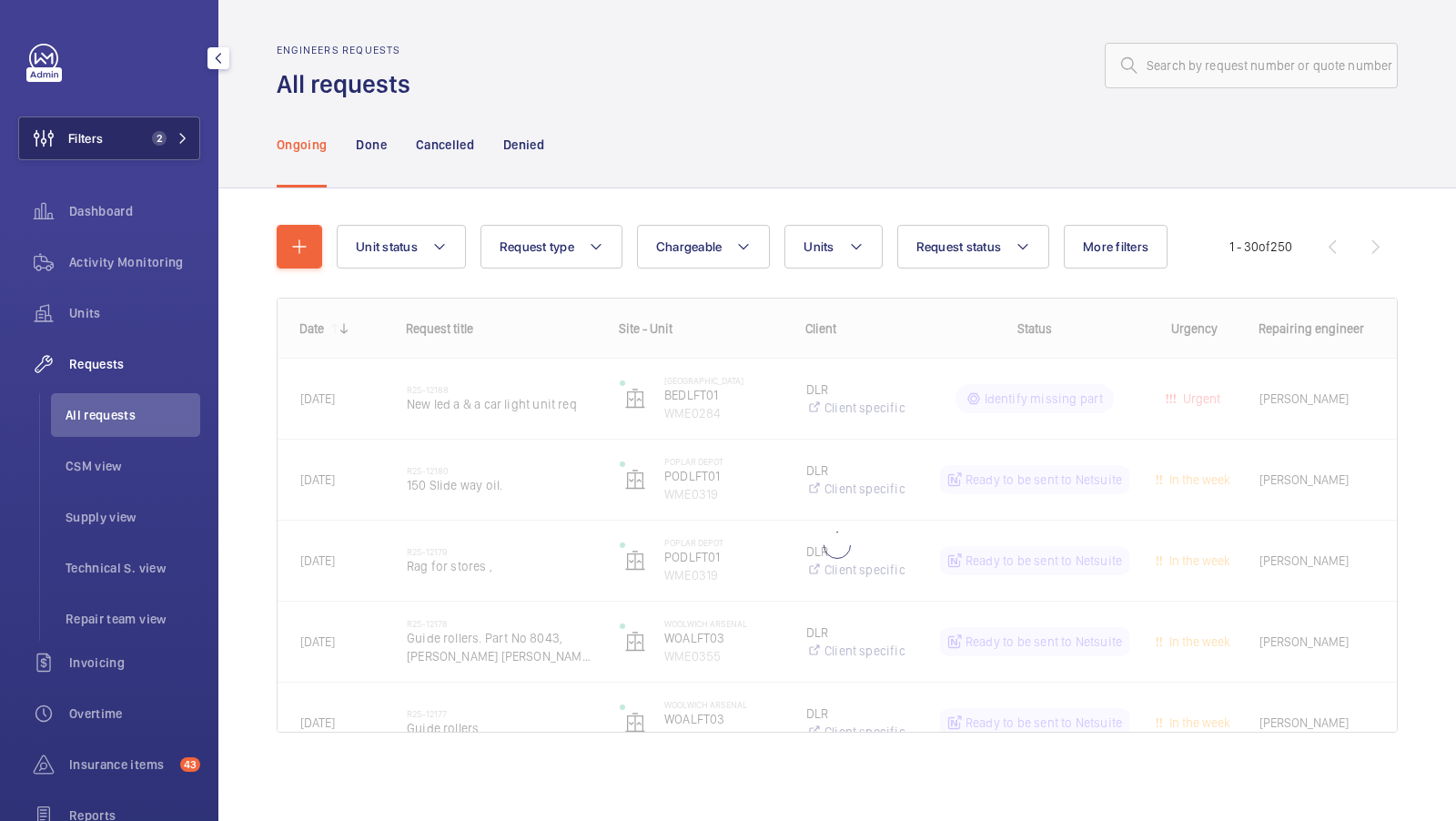
click at [182, 138] on mat-icon at bounding box center [182, 137] width 11 height 11
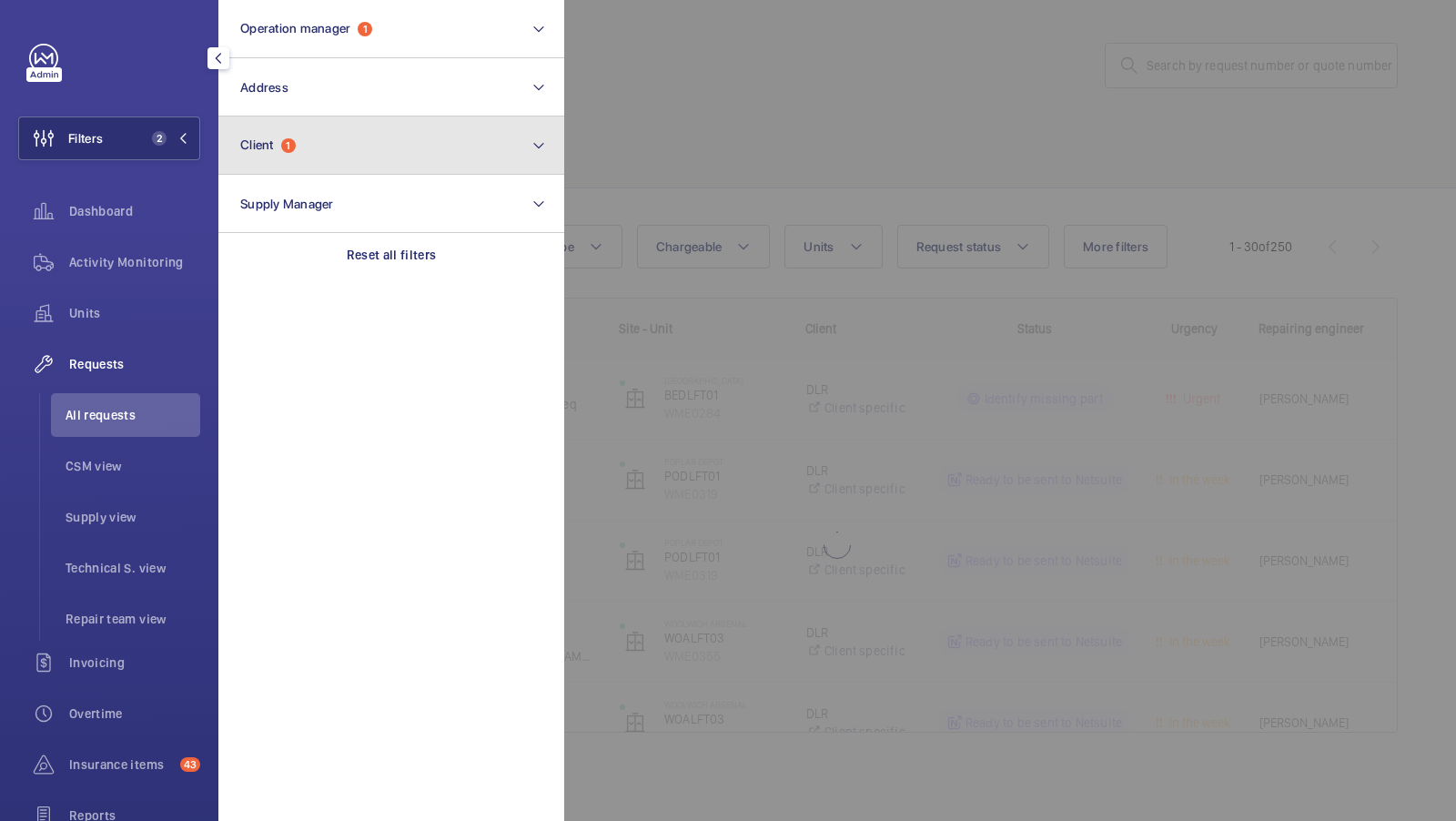
click at [383, 141] on button "Client 1" at bounding box center [392, 145] width 346 height 59
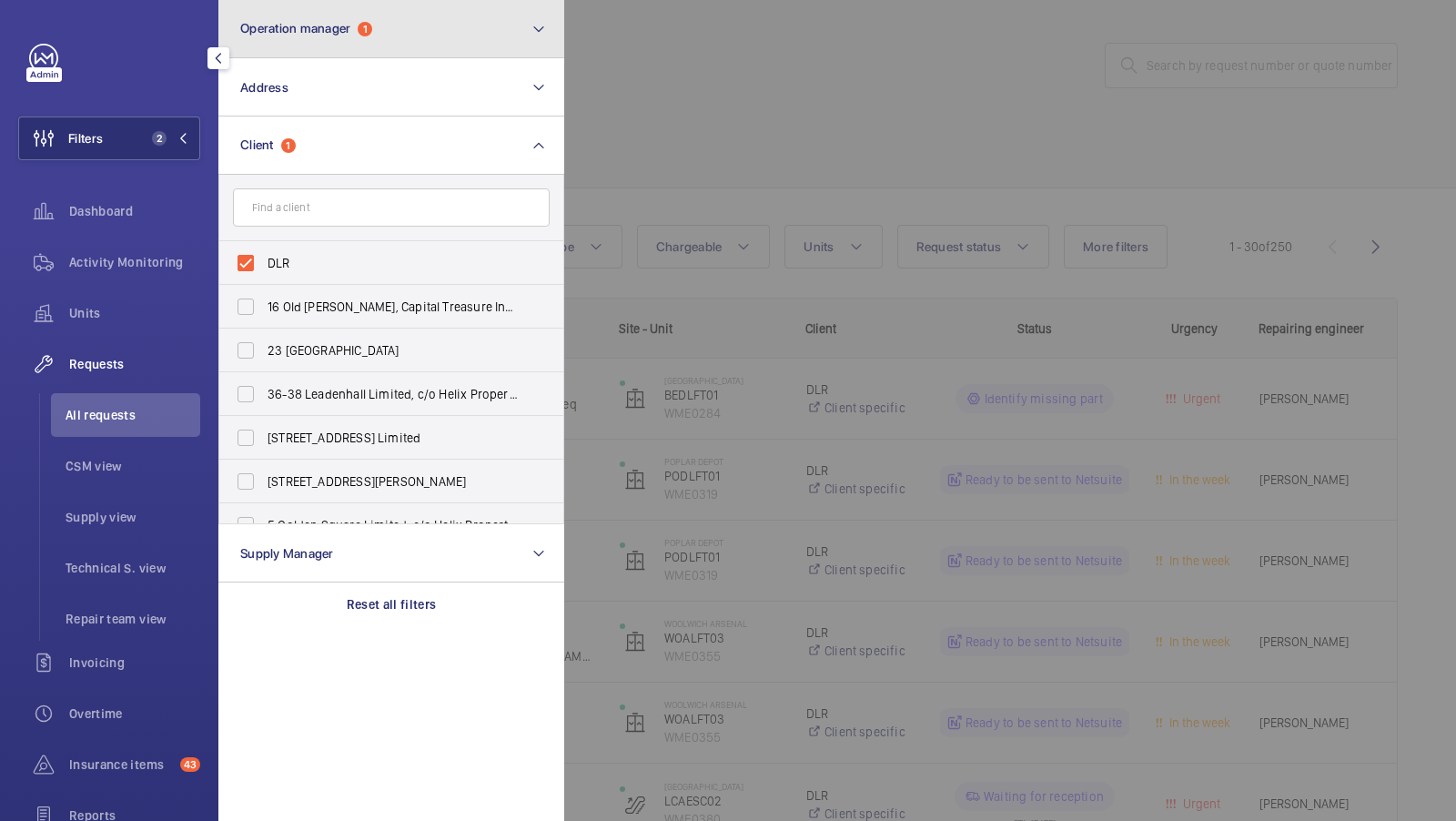
click at [409, 45] on button "Operation manager 1" at bounding box center [392, 29] width 346 height 59
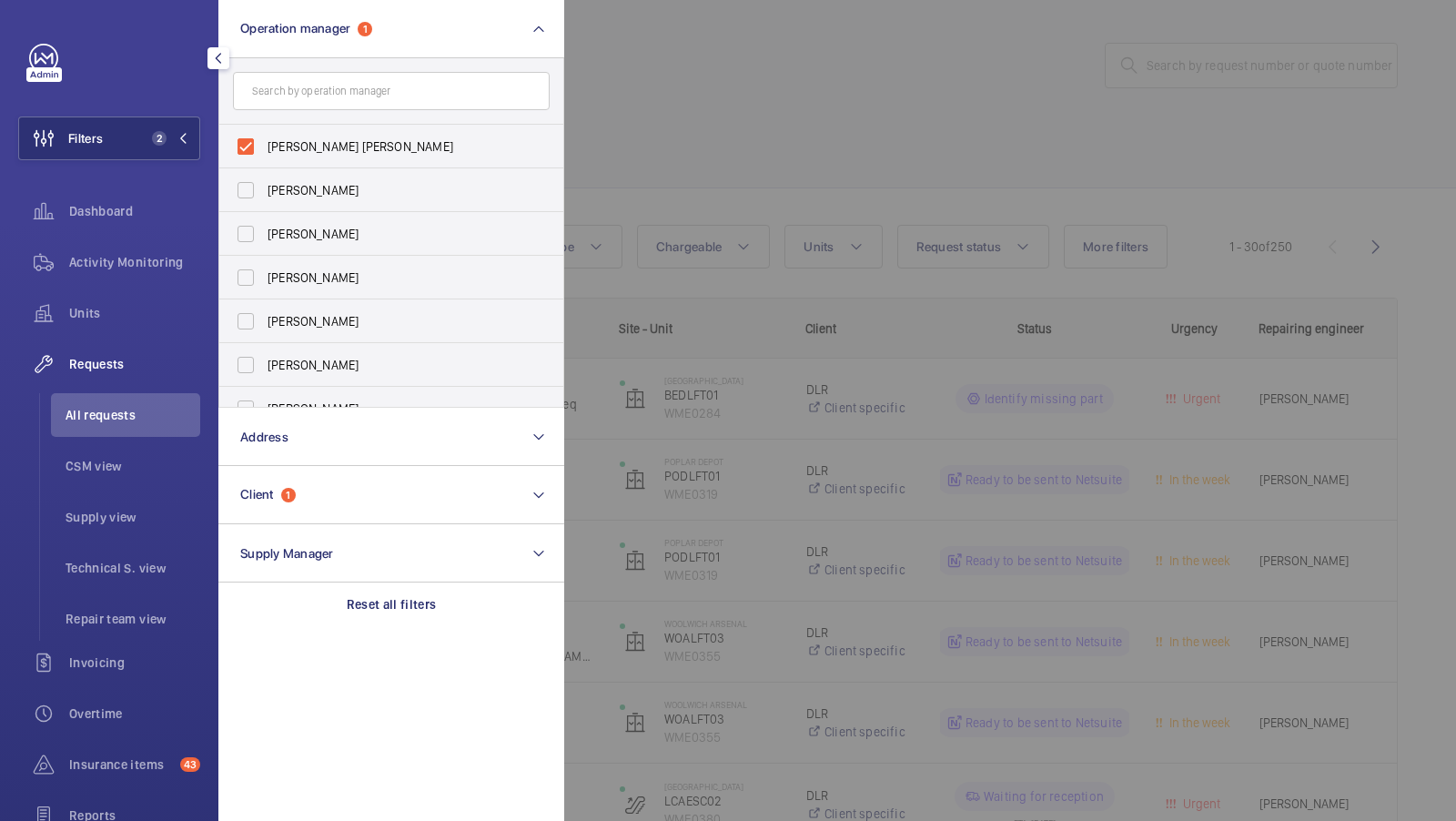
click at [952, 109] on div at bounding box center [1292, 410] width 1456 height 821
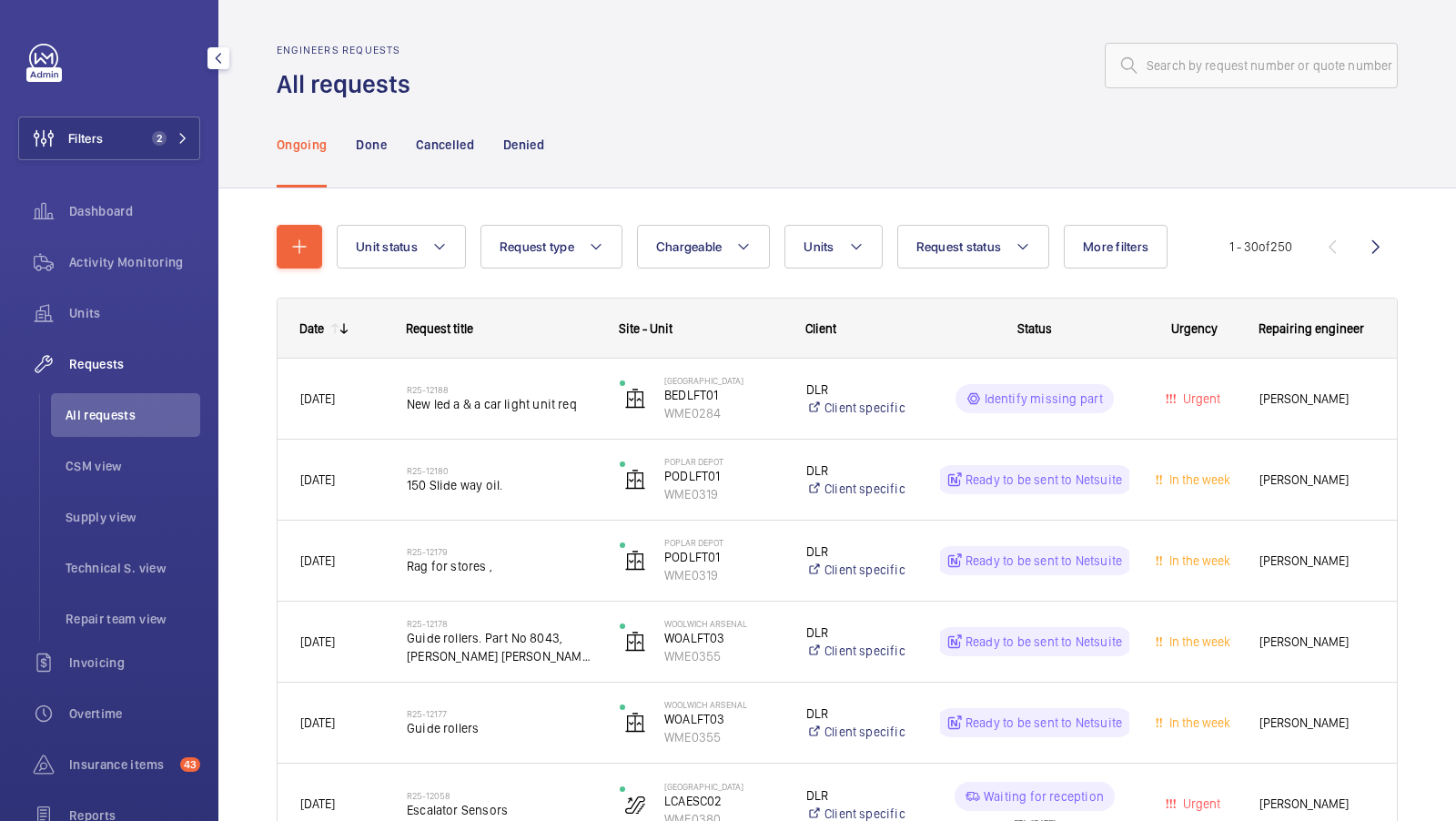
click at [1185, 27] on wm-front-admin-header "Engineers requests All requests" at bounding box center [838, 50] width 1238 height 101
click at [1185, 51] on input "text" at bounding box center [1251, 65] width 293 height 45
paste input "R25-11872"
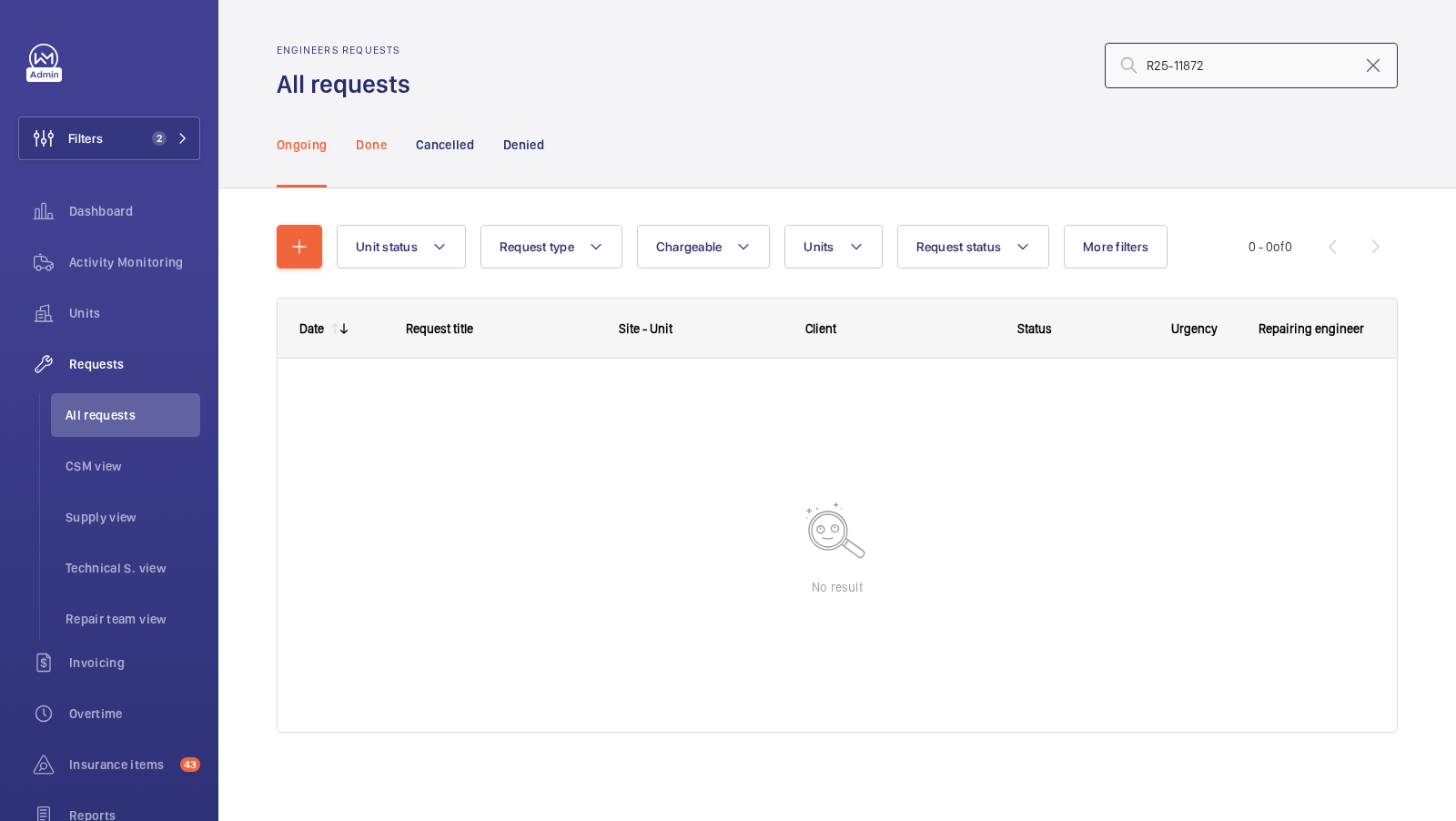
type input "R25-11872"
click at [374, 150] on p "Done" at bounding box center [370, 144] width 30 height 18
click at [303, 150] on p "Ongoing" at bounding box center [301, 144] width 50 height 18
click at [144, 140] on button "Filters 2" at bounding box center [109, 138] width 182 height 44
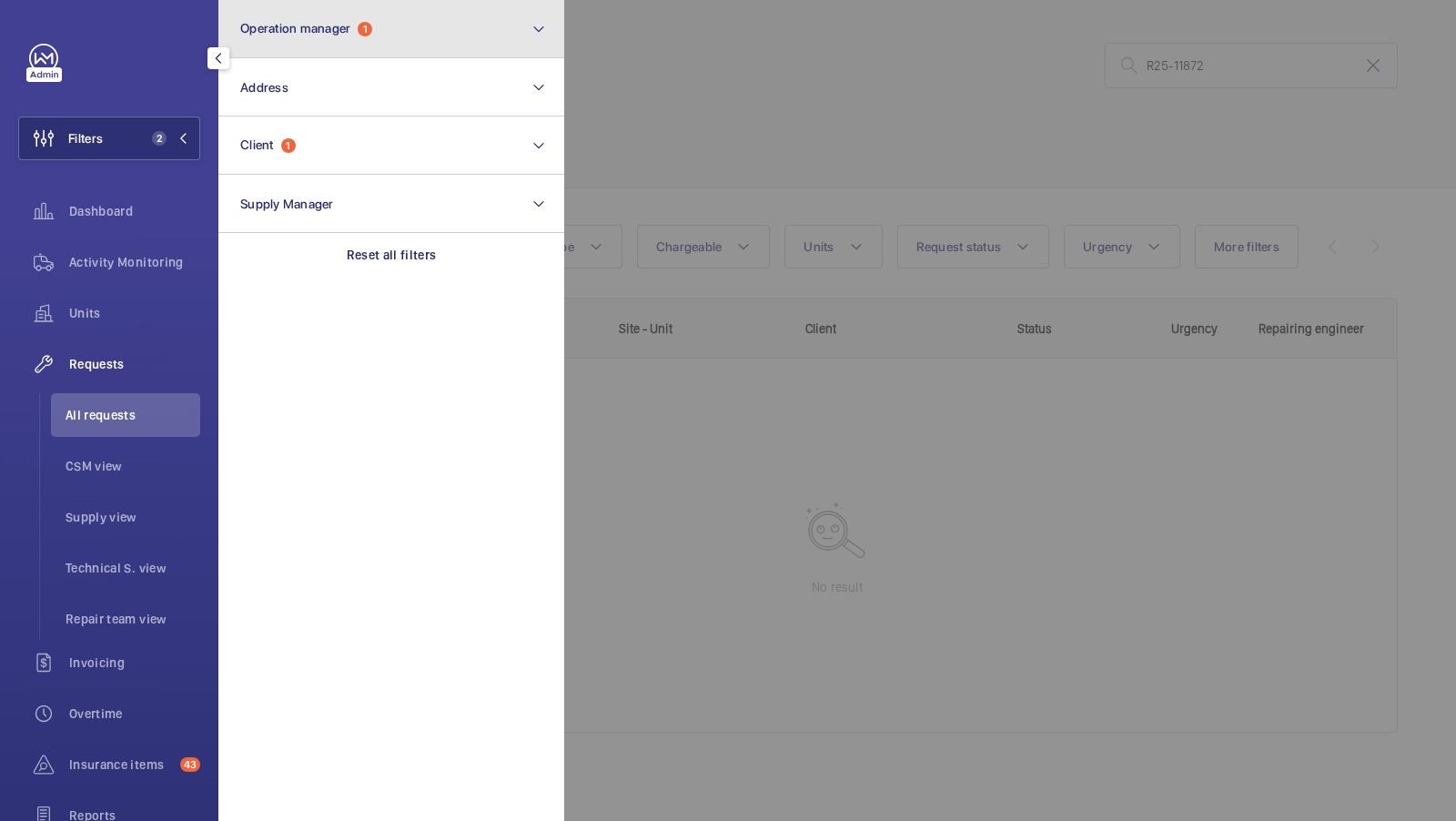
click at [433, 56] on button "Operation manager 1" at bounding box center [392, 29] width 346 height 59
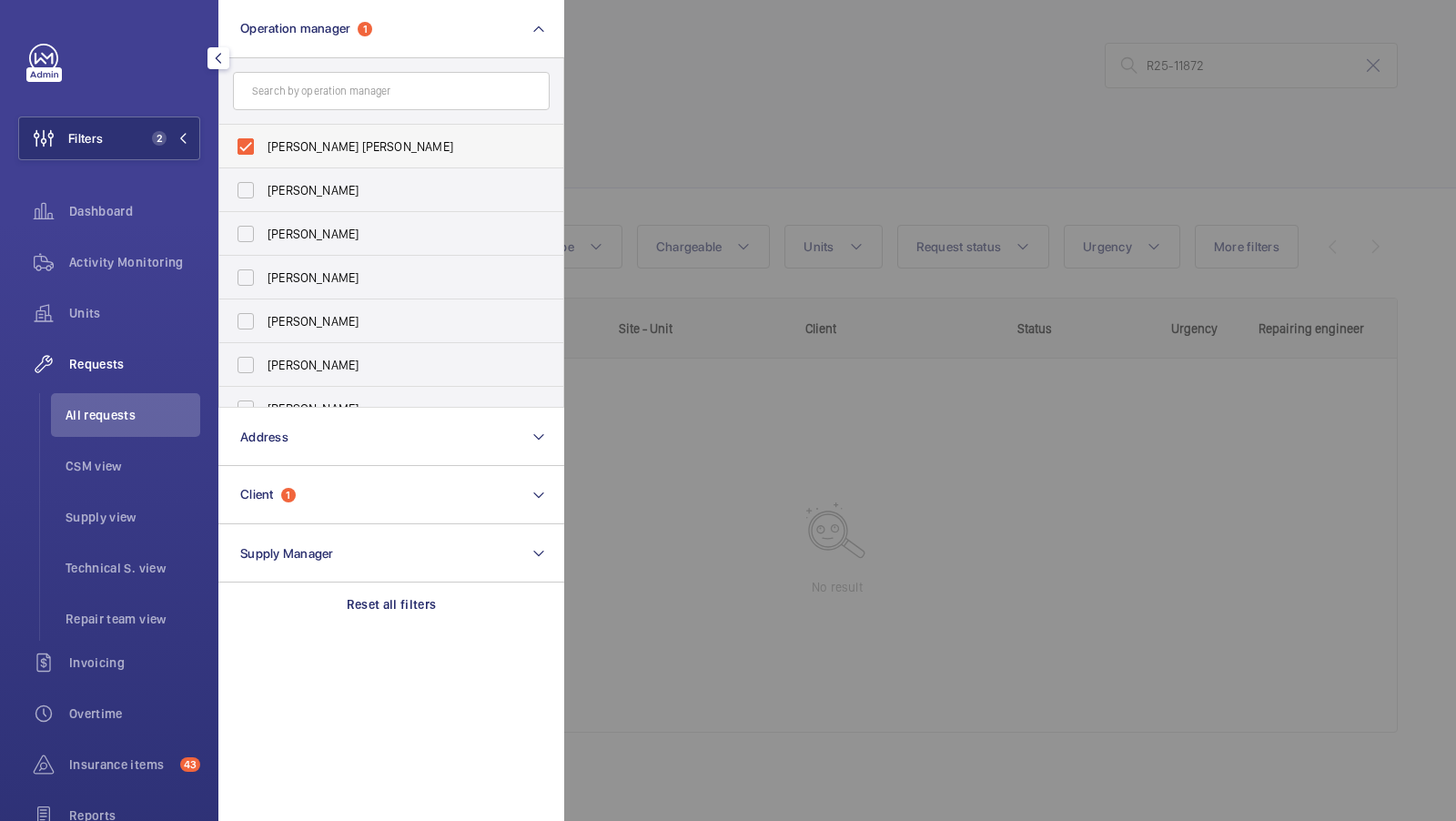
click at [330, 152] on span "[PERSON_NAME] [PERSON_NAME]" at bounding box center [393, 146] width 251 height 18
click at [264, 152] on input "[PERSON_NAME] [PERSON_NAME]" at bounding box center [246, 147] width 36 height 36
checkbox input "false"
click at [191, 136] on button "Filters 1" at bounding box center [109, 138] width 182 height 44
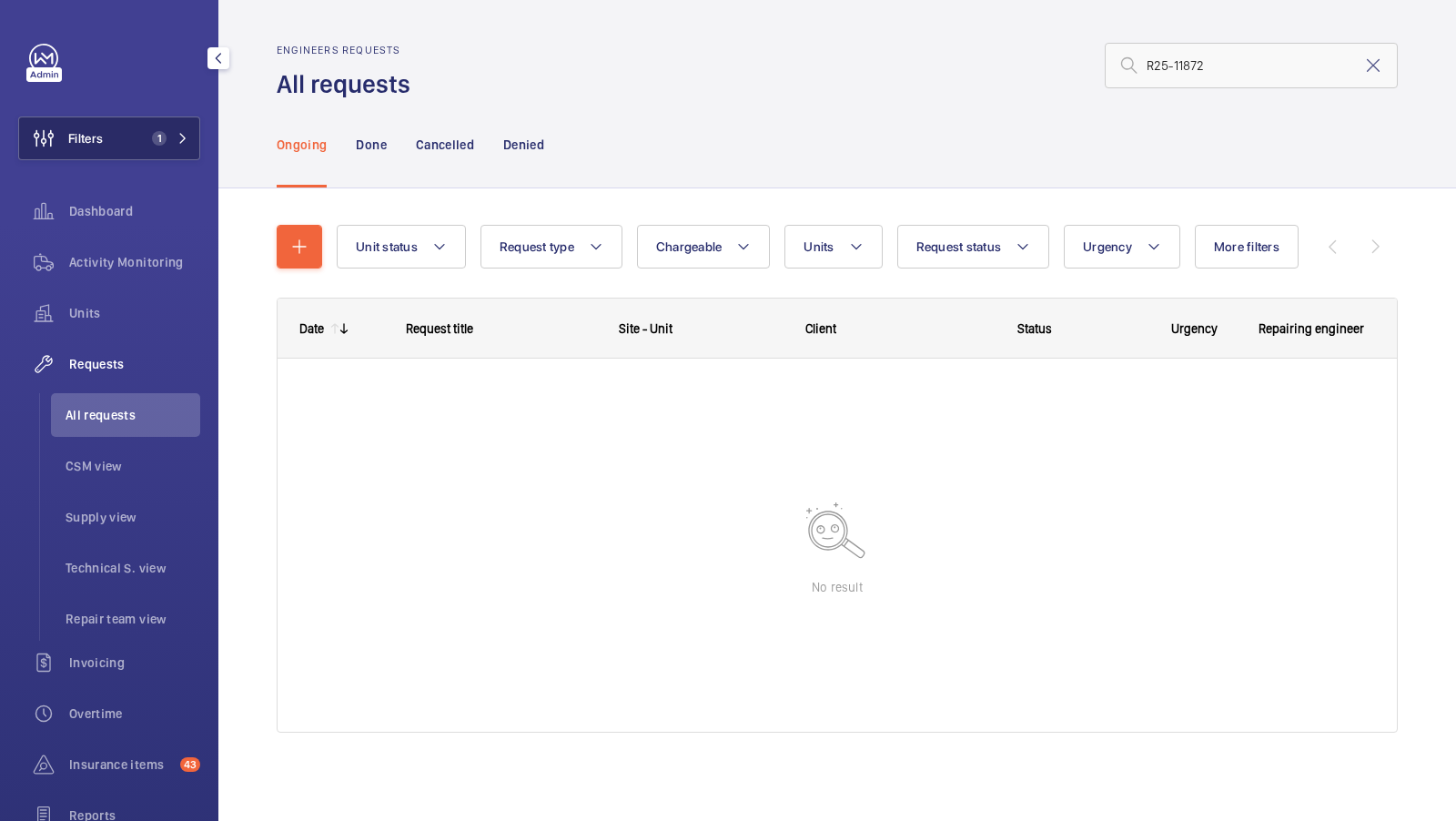
click at [168, 144] on span "1" at bounding box center [167, 138] width 44 height 14
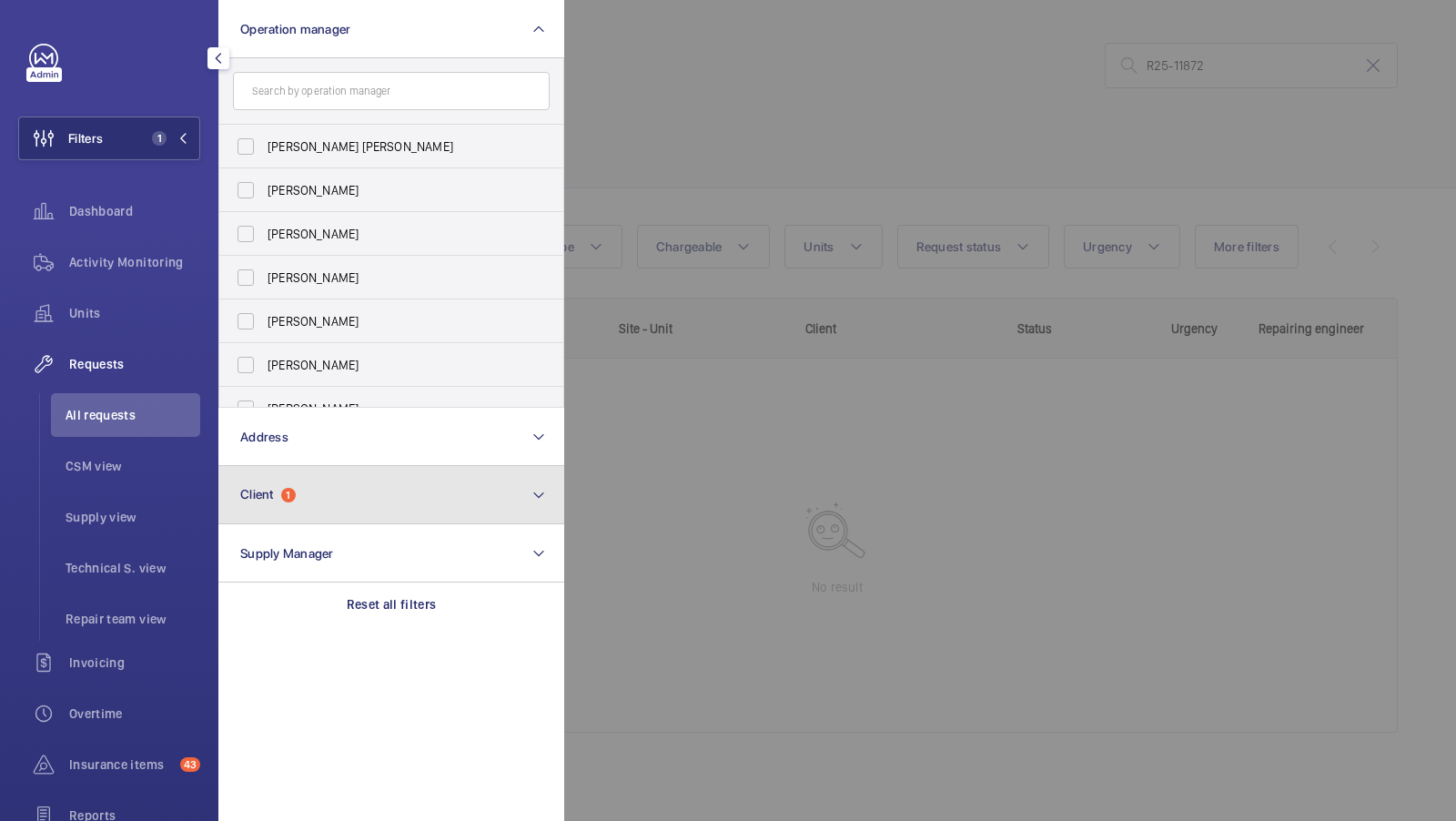
click at [317, 496] on button "Client 1" at bounding box center [392, 495] width 346 height 59
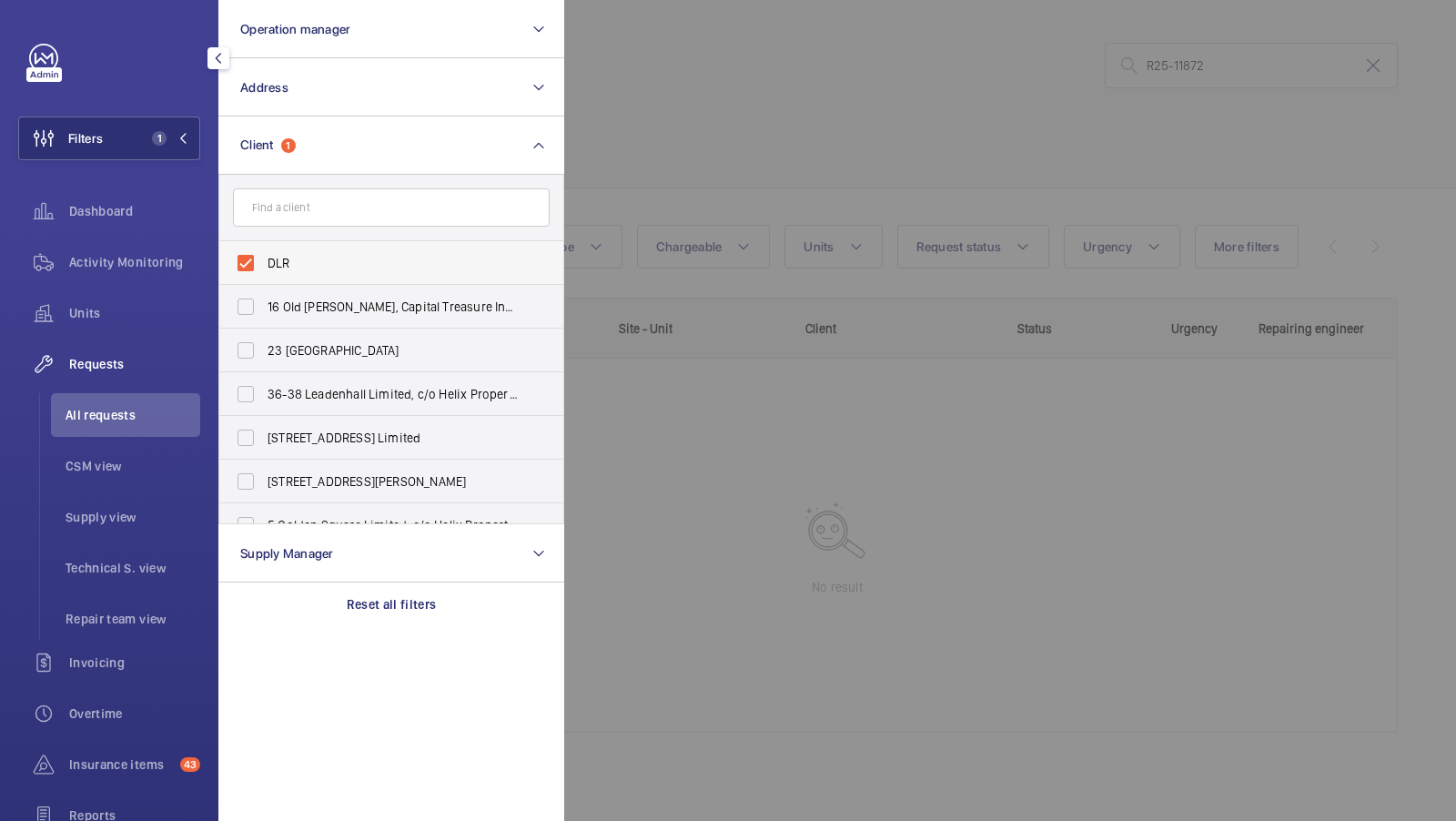
click at [360, 255] on span "DLR" at bounding box center [393, 263] width 251 height 18
click at [264, 255] on input "DLR" at bounding box center [246, 263] width 36 height 36
checkbox input "false"
click at [685, 189] on div at bounding box center [1292, 410] width 1456 height 821
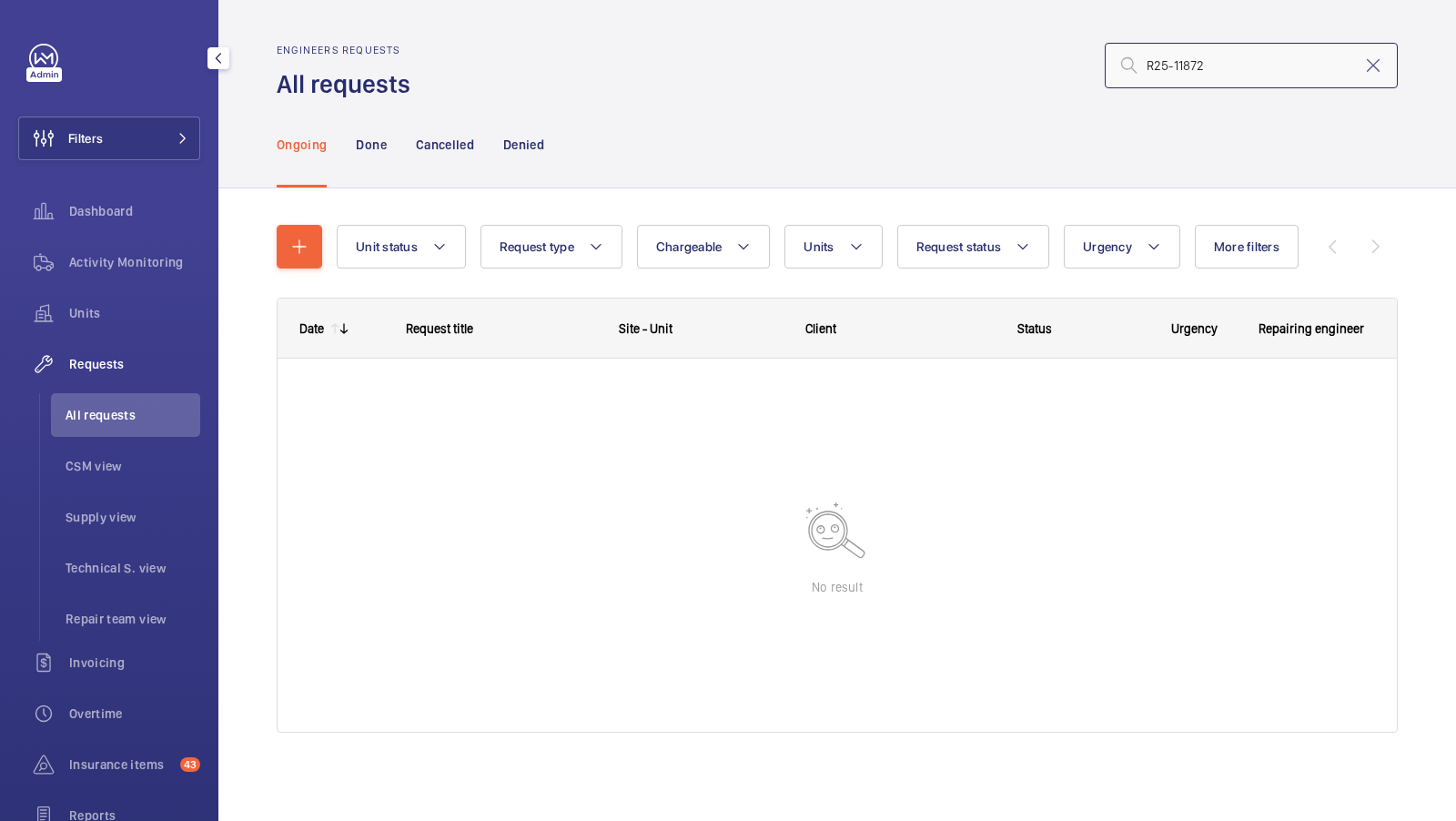
click at [1218, 75] on input "R25-11872" at bounding box center [1251, 65] width 293 height 45
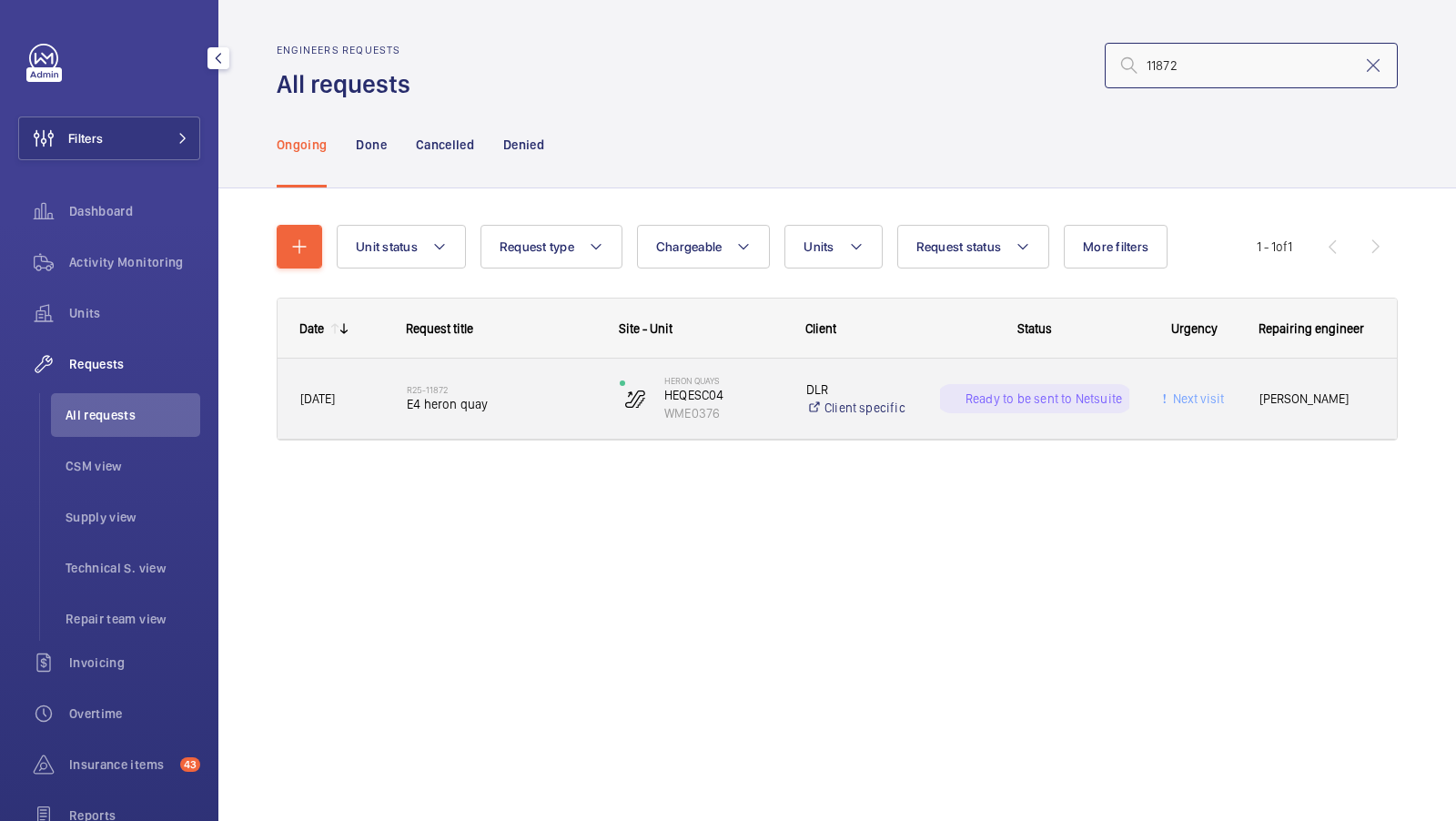
type input "11872"
click at [502, 392] on h2 "R25-11872" at bounding box center [501, 389] width 189 height 11
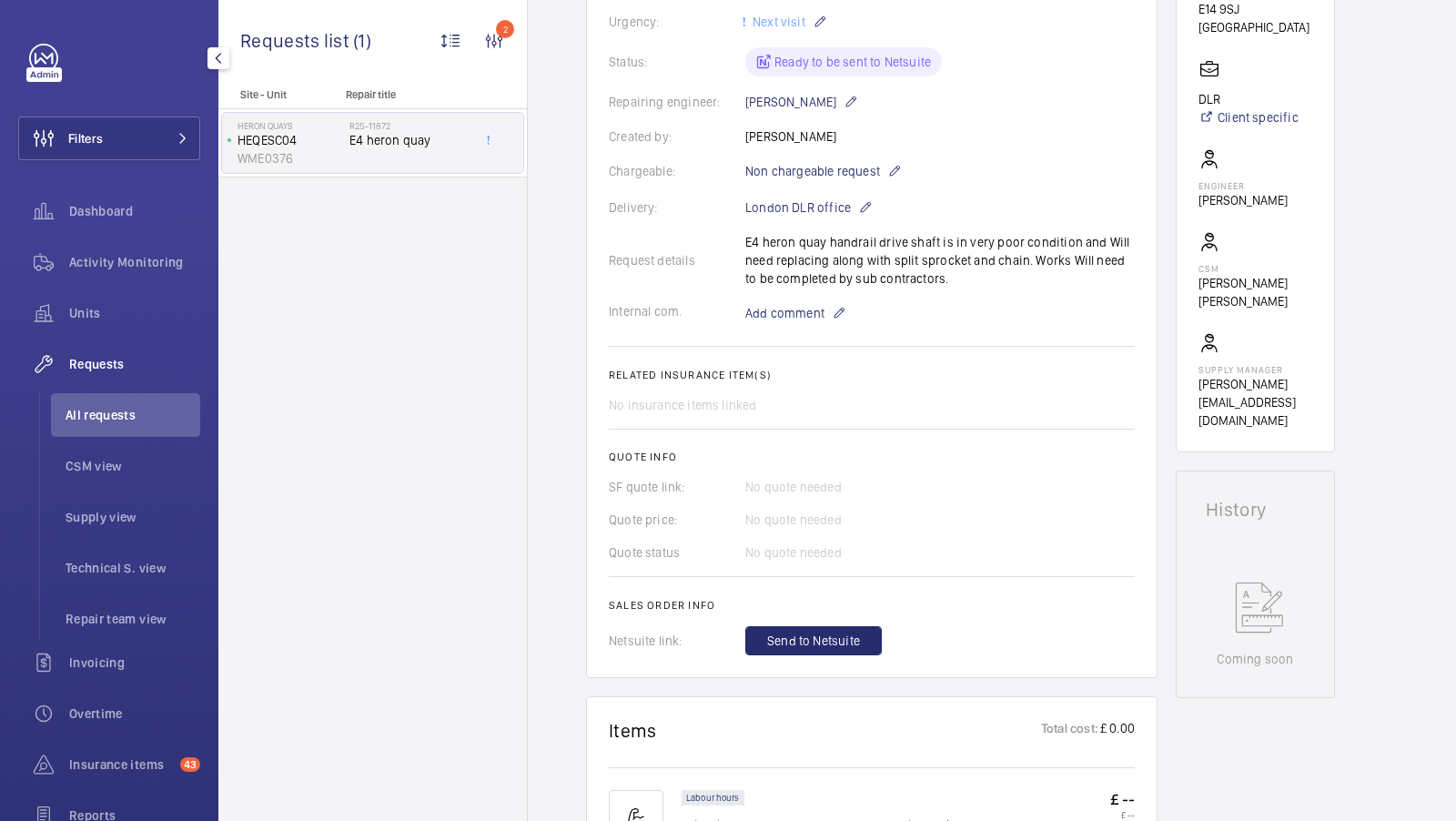
scroll to position [382, 0]
click at [821, 640] on span "Send to Netsuite" at bounding box center [813, 643] width 93 height 18
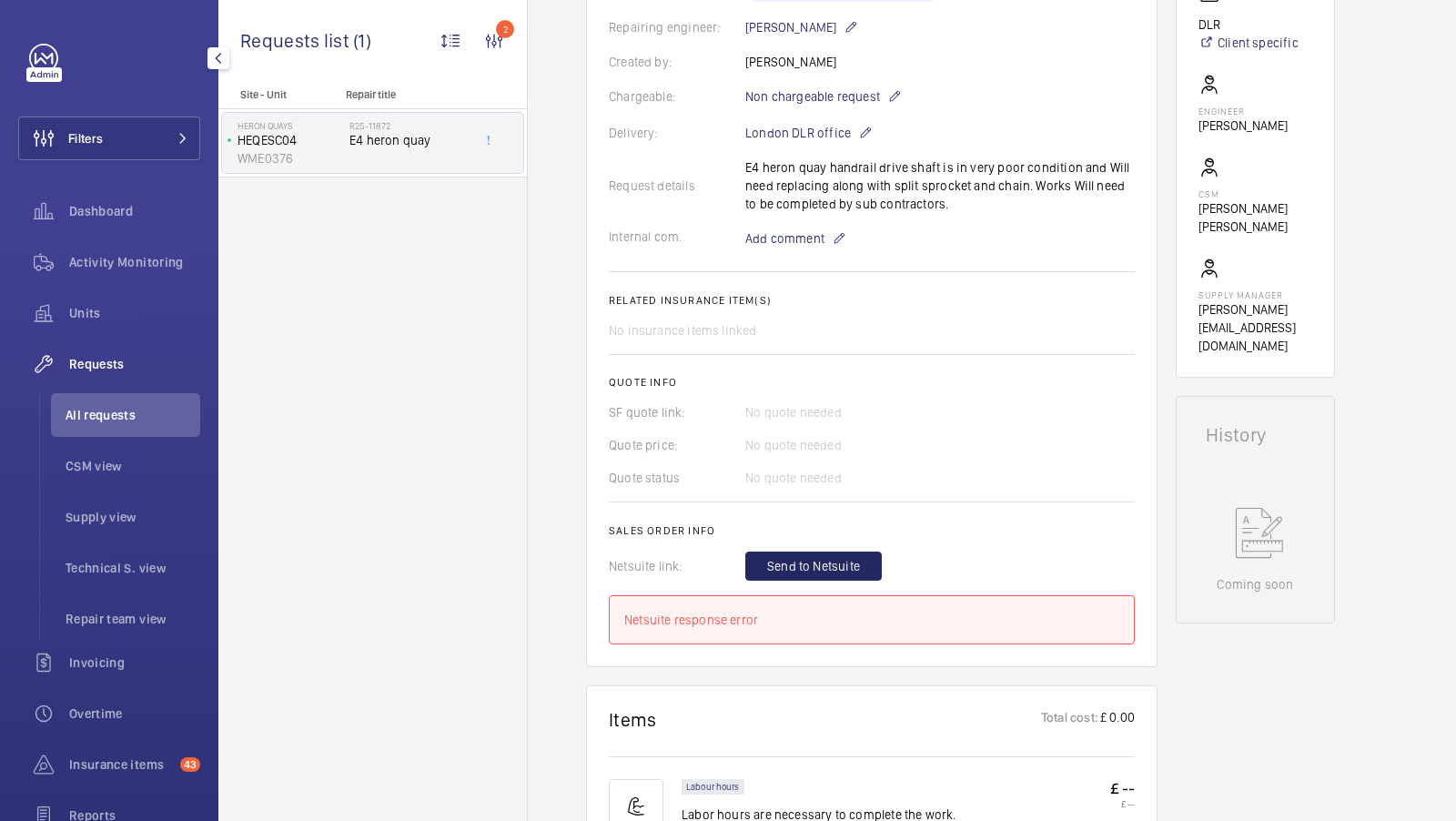
scroll to position [499, 0]
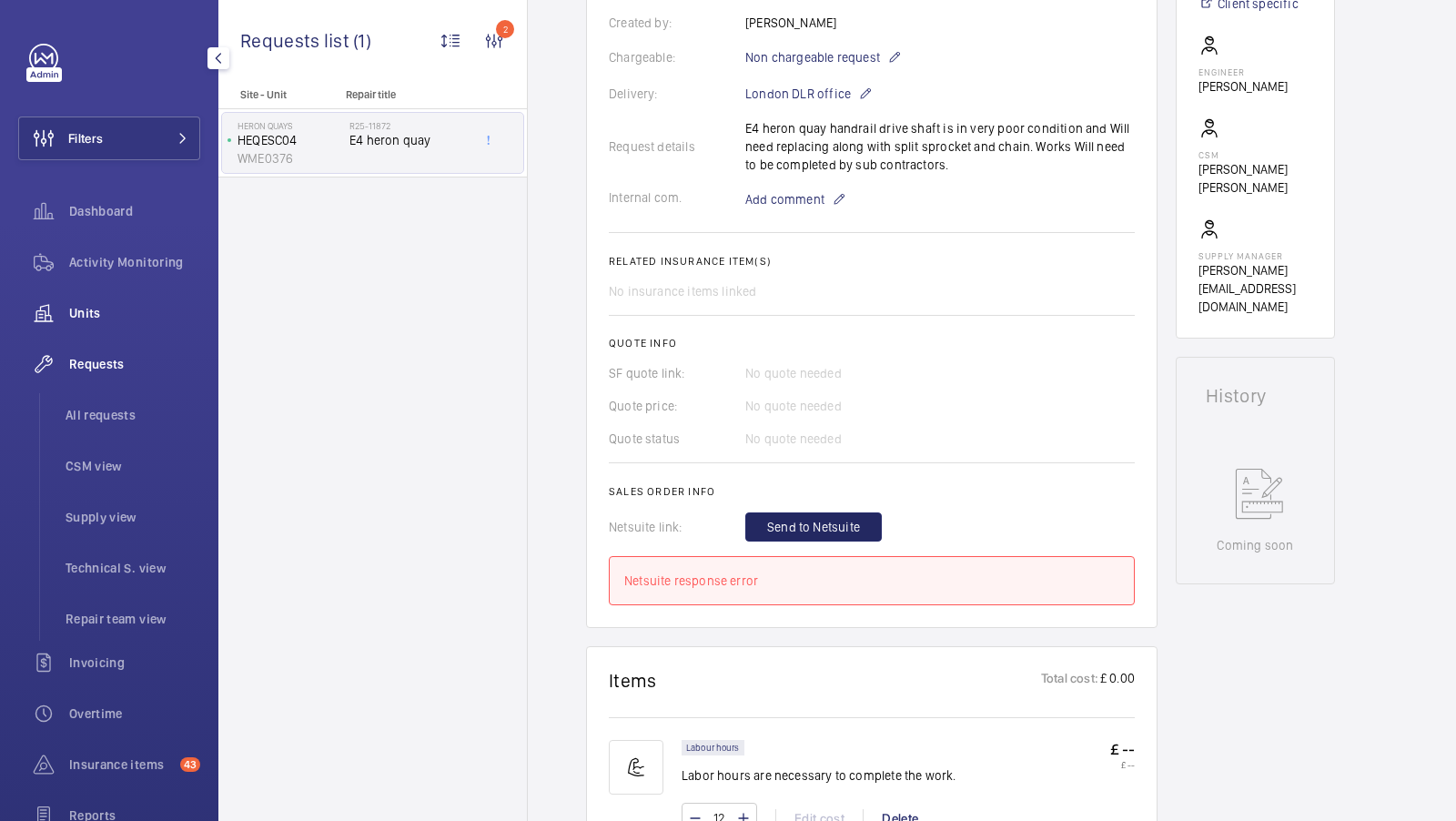
click at [129, 312] on span "Units" at bounding box center [134, 313] width 131 height 18
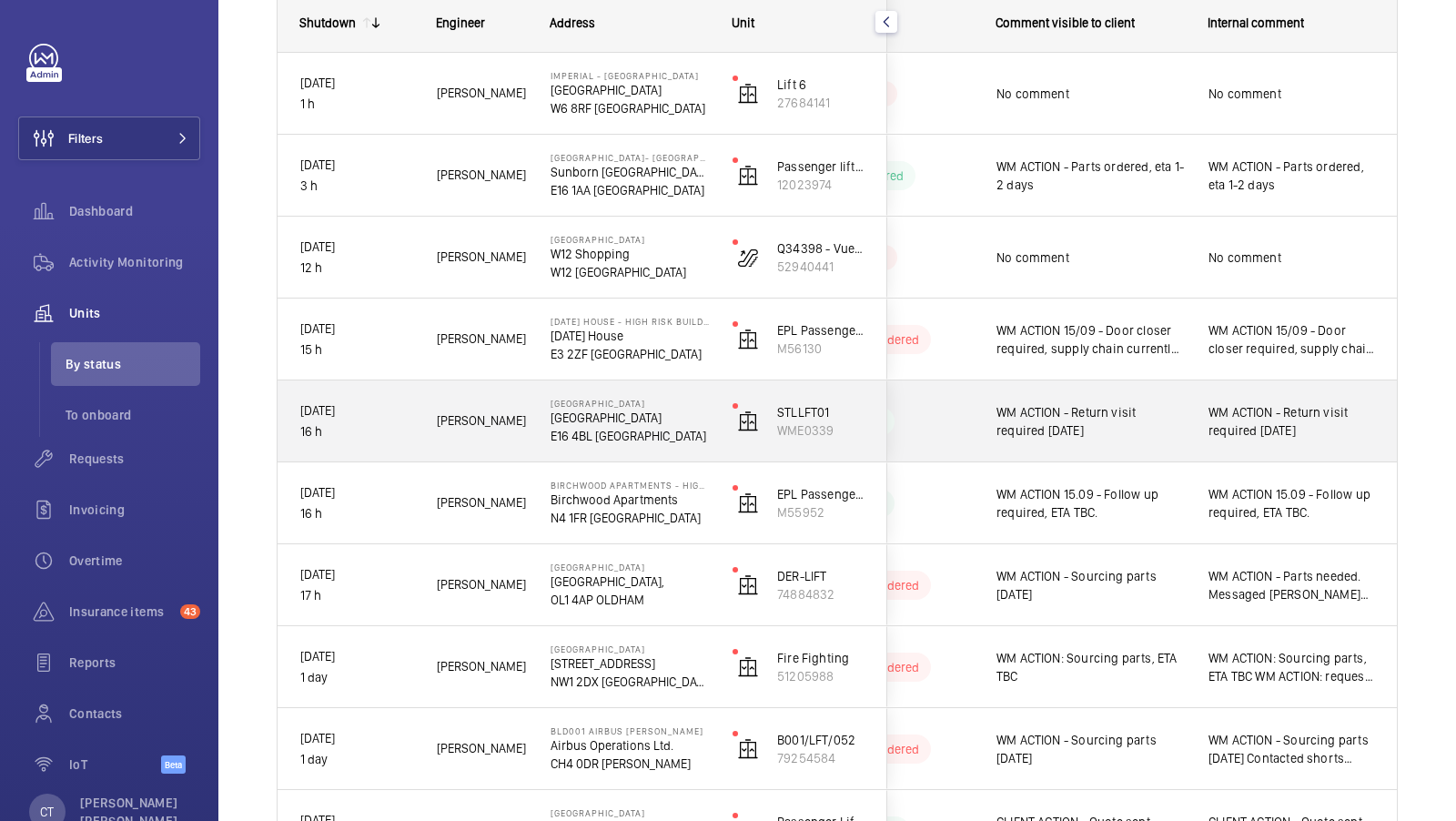
scroll to position [280, 0]
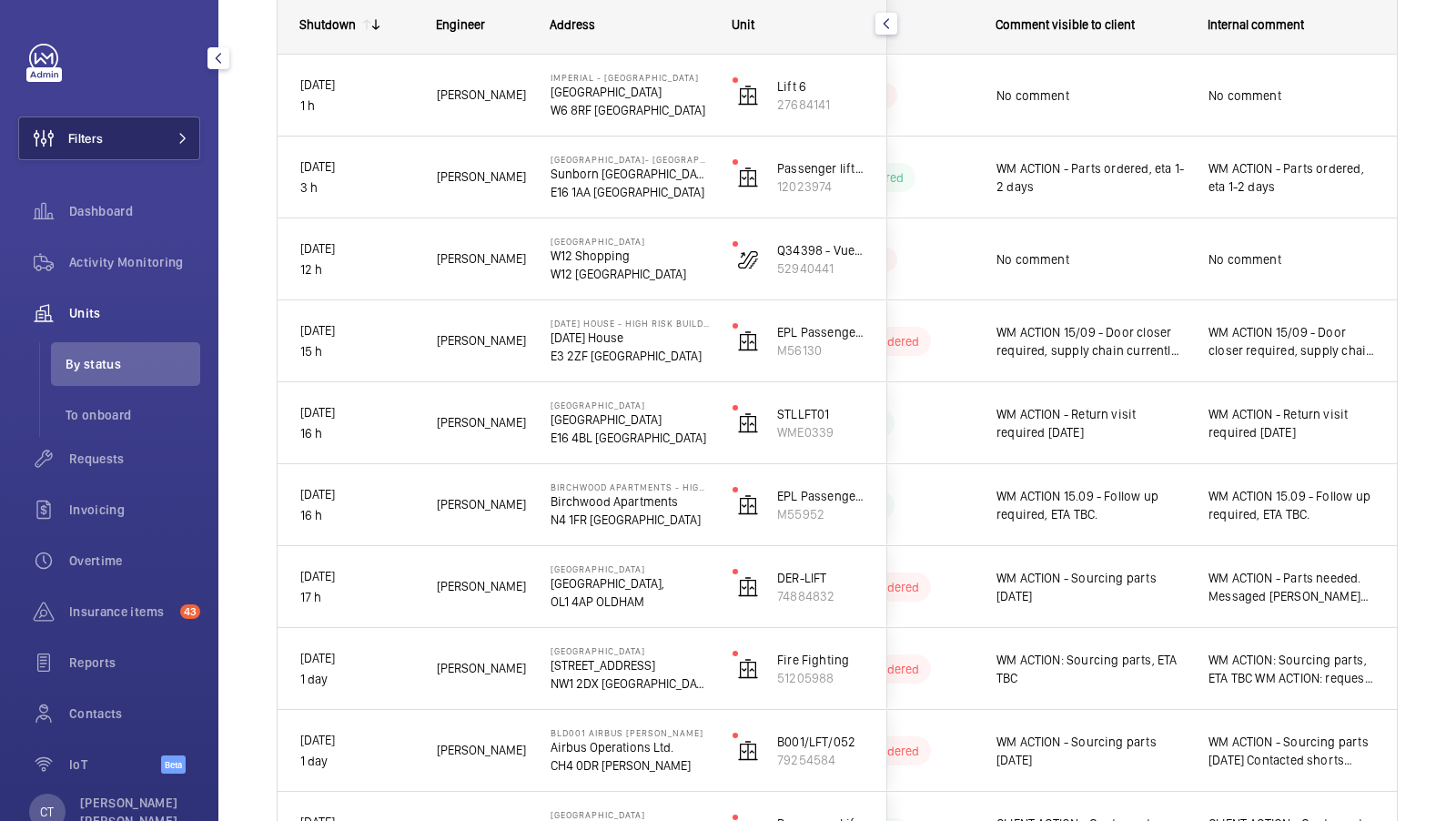
click at [172, 129] on button "Filters" at bounding box center [109, 138] width 182 height 44
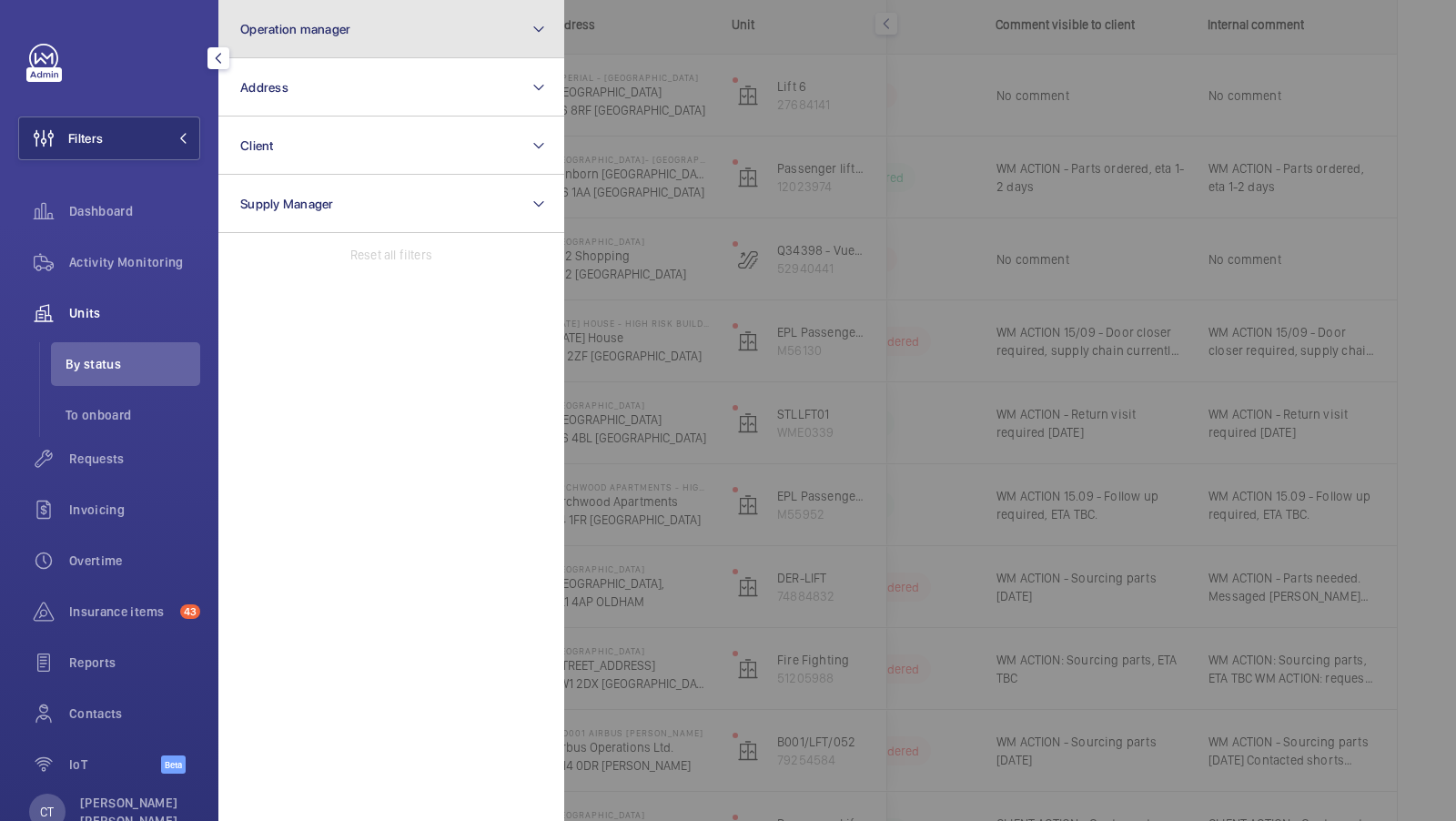
click at [392, 44] on button "Operation manager" at bounding box center [392, 29] width 346 height 59
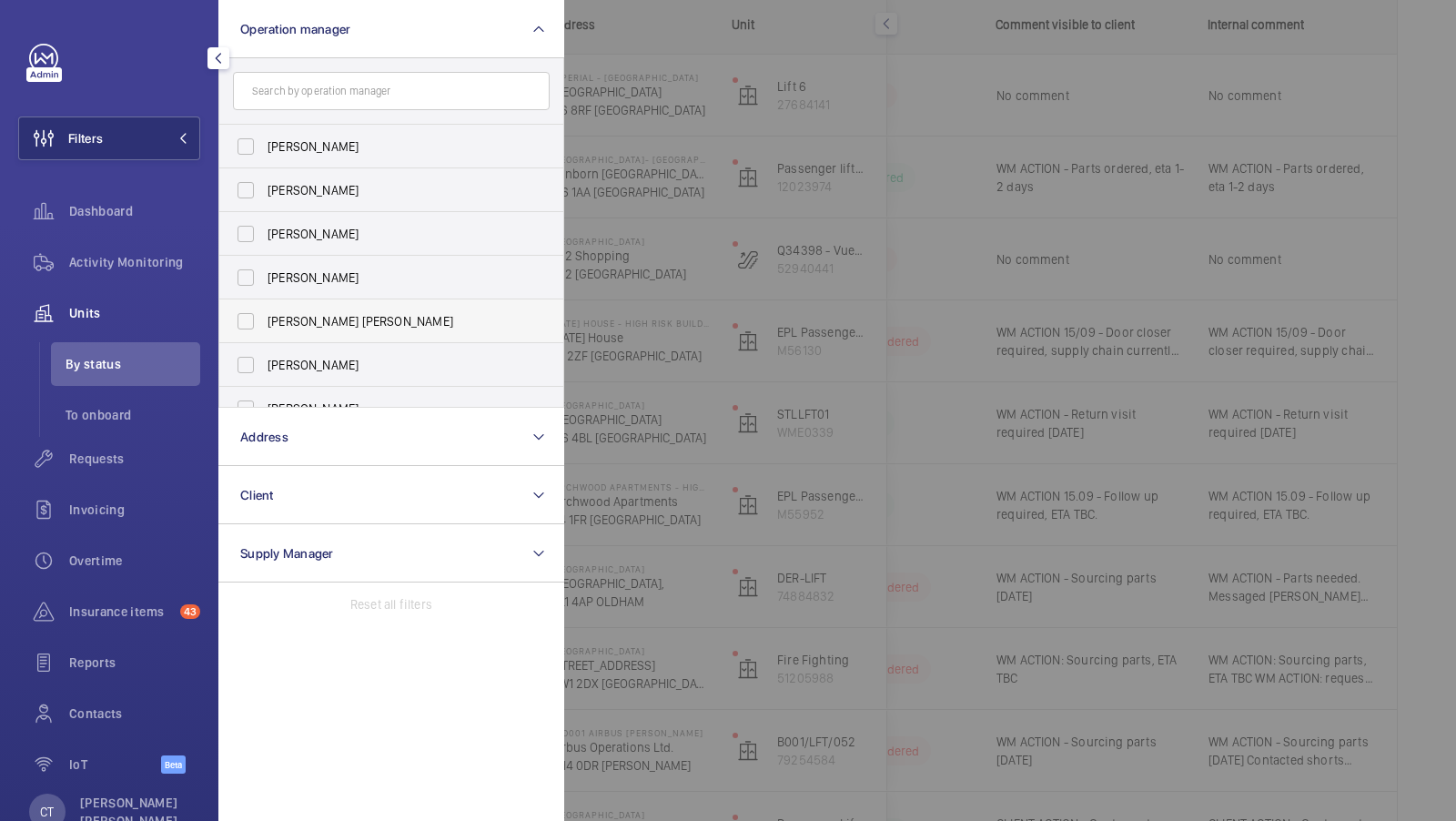
click at [320, 327] on span "[PERSON_NAME] [PERSON_NAME]" at bounding box center [393, 321] width 251 height 18
click at [264, 327] on input "[PERSON_NAME] [PERSON_NAME]" at bounding box center [246, 322] width 36 height 36
checkbox input "true"
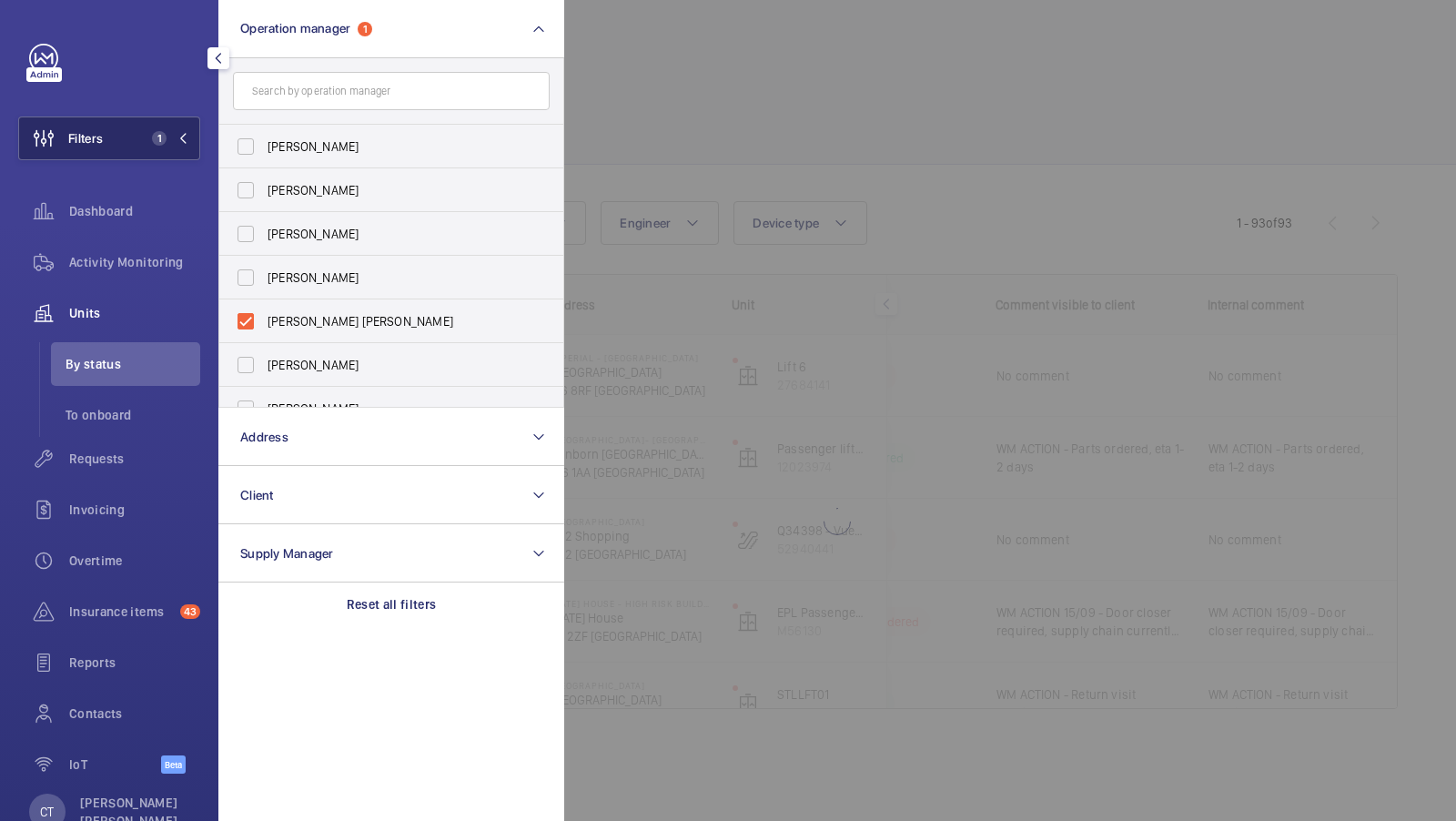
click at [160, 138] on span "1" at bounding box center [158, 138] width 14 height 14
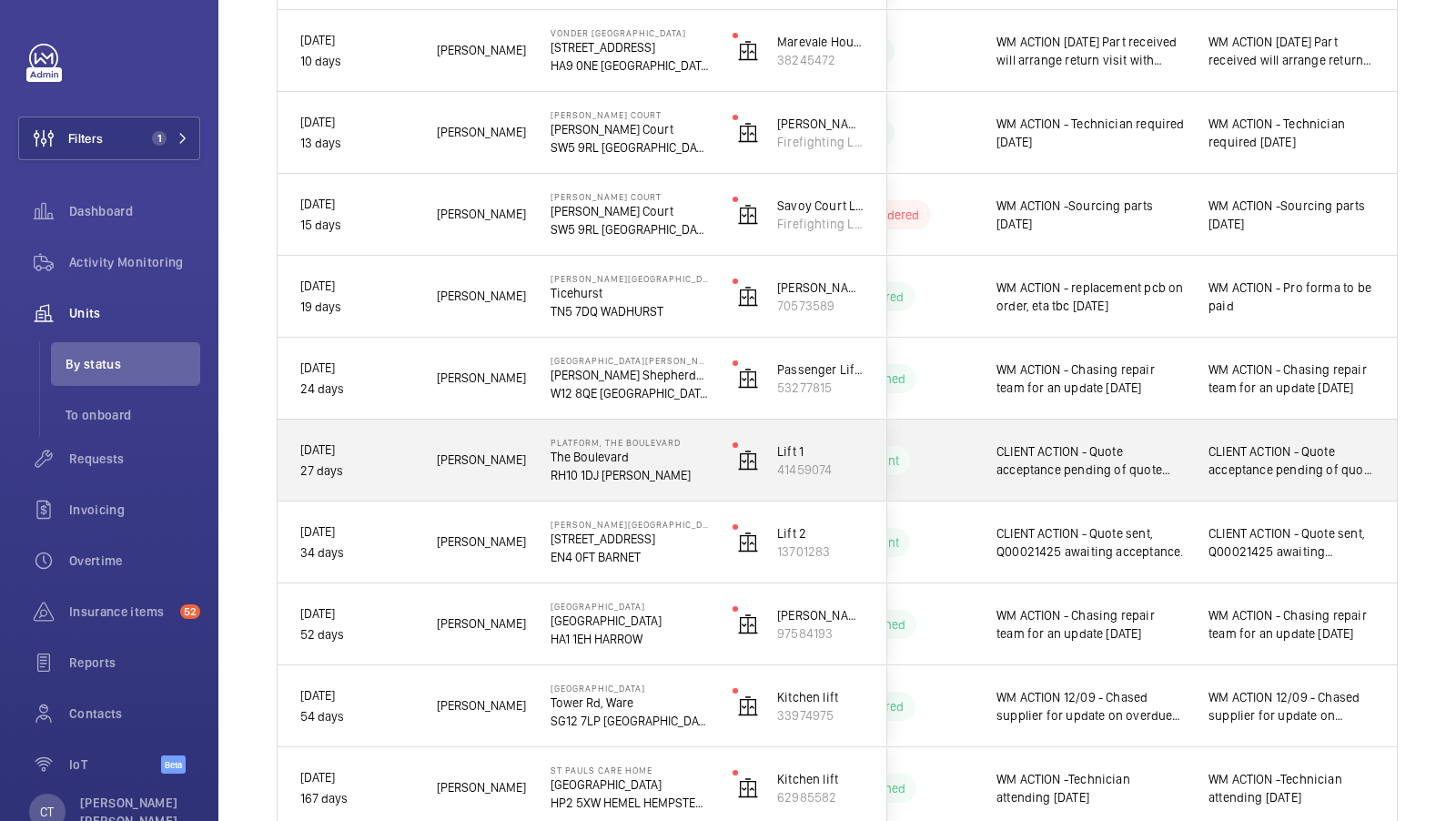
scroll to position [979, 0]
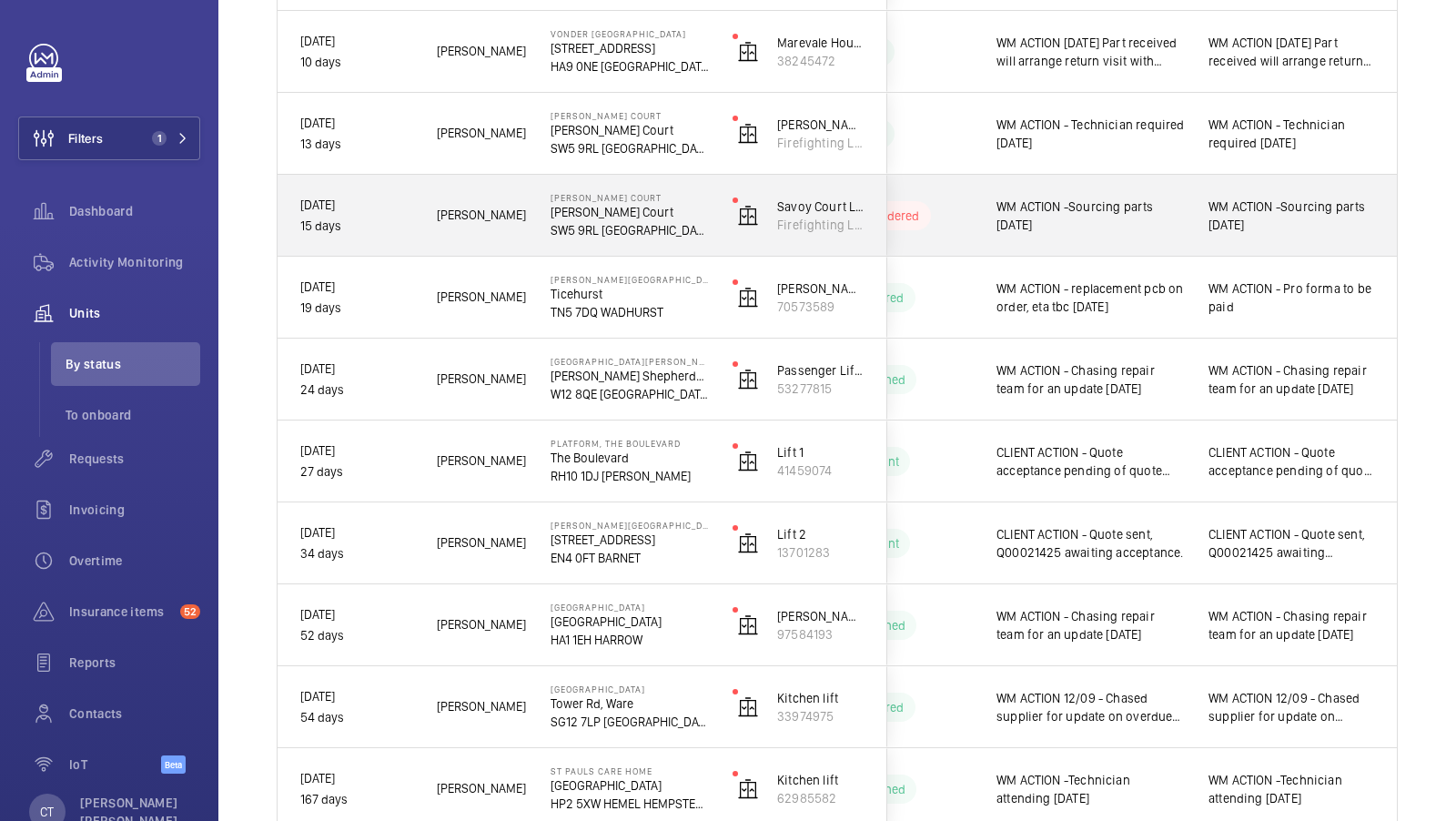
click at [1131, 214] on span "WM ACTION -Sourcing parts [DATE]" at bounding box center [1090, 216] width 188 height 36
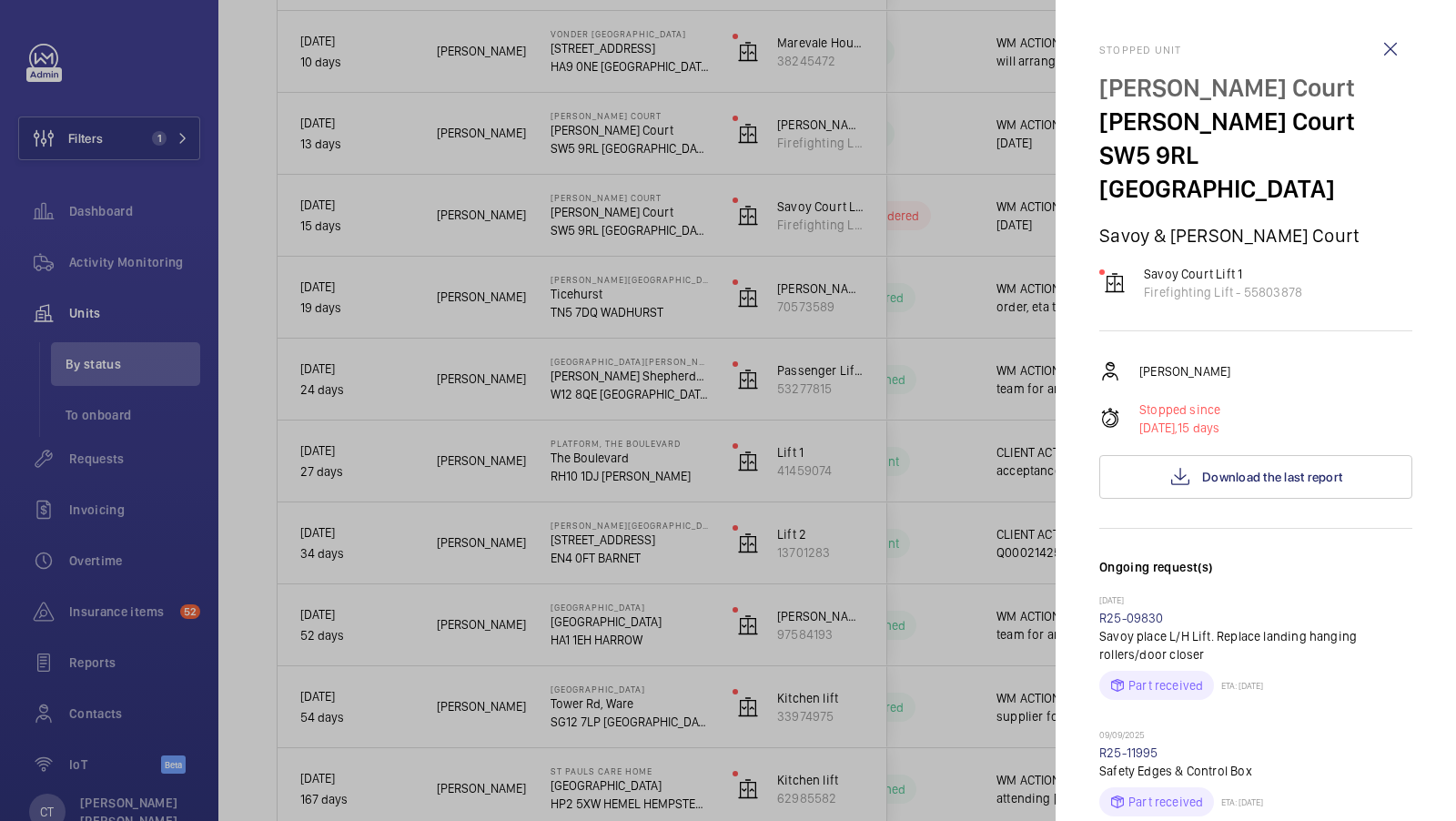
click at [911, 439] on div at bounding box center [728, 410] width 1456 height 821
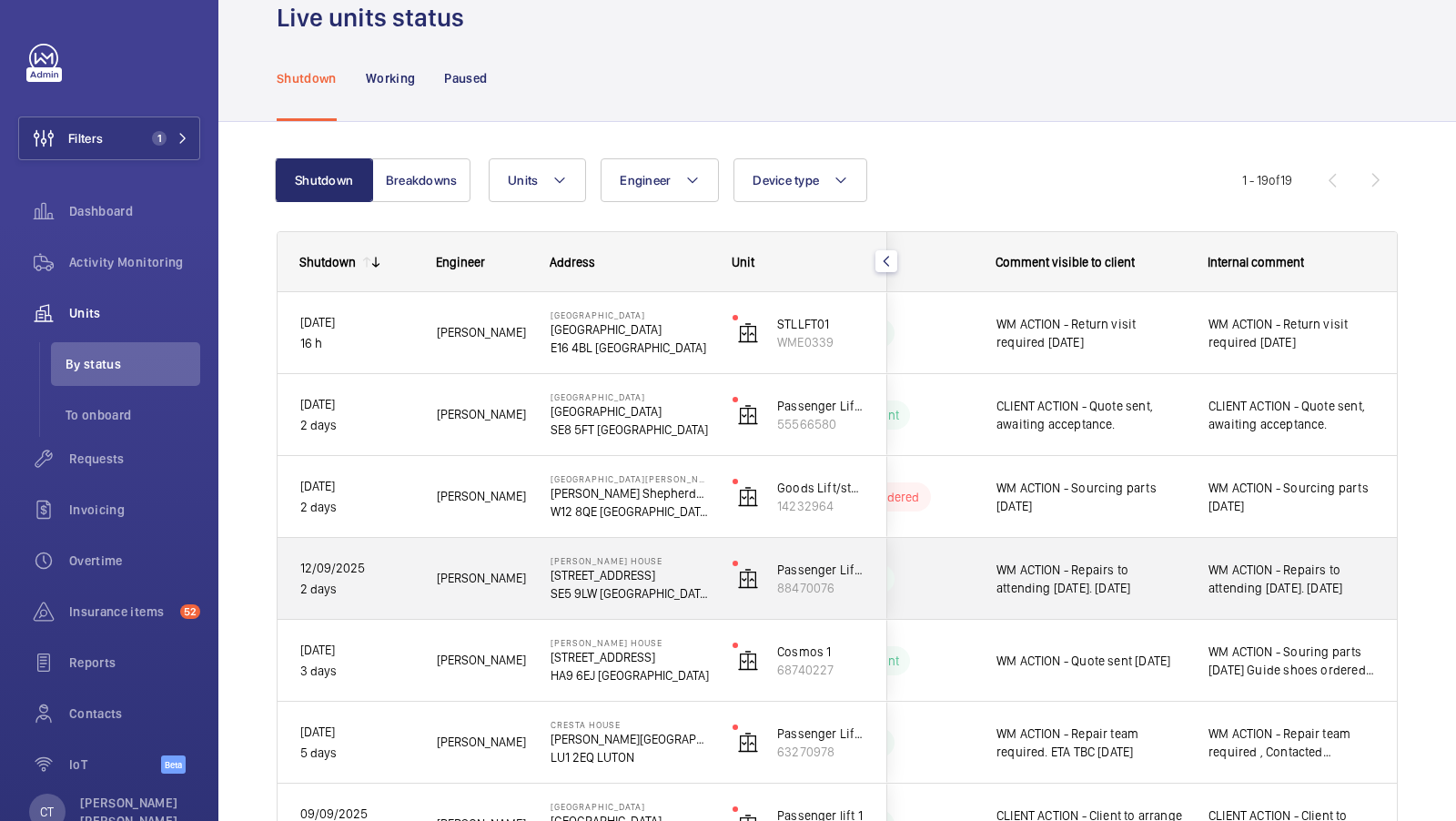
scroll to position [321, 0]
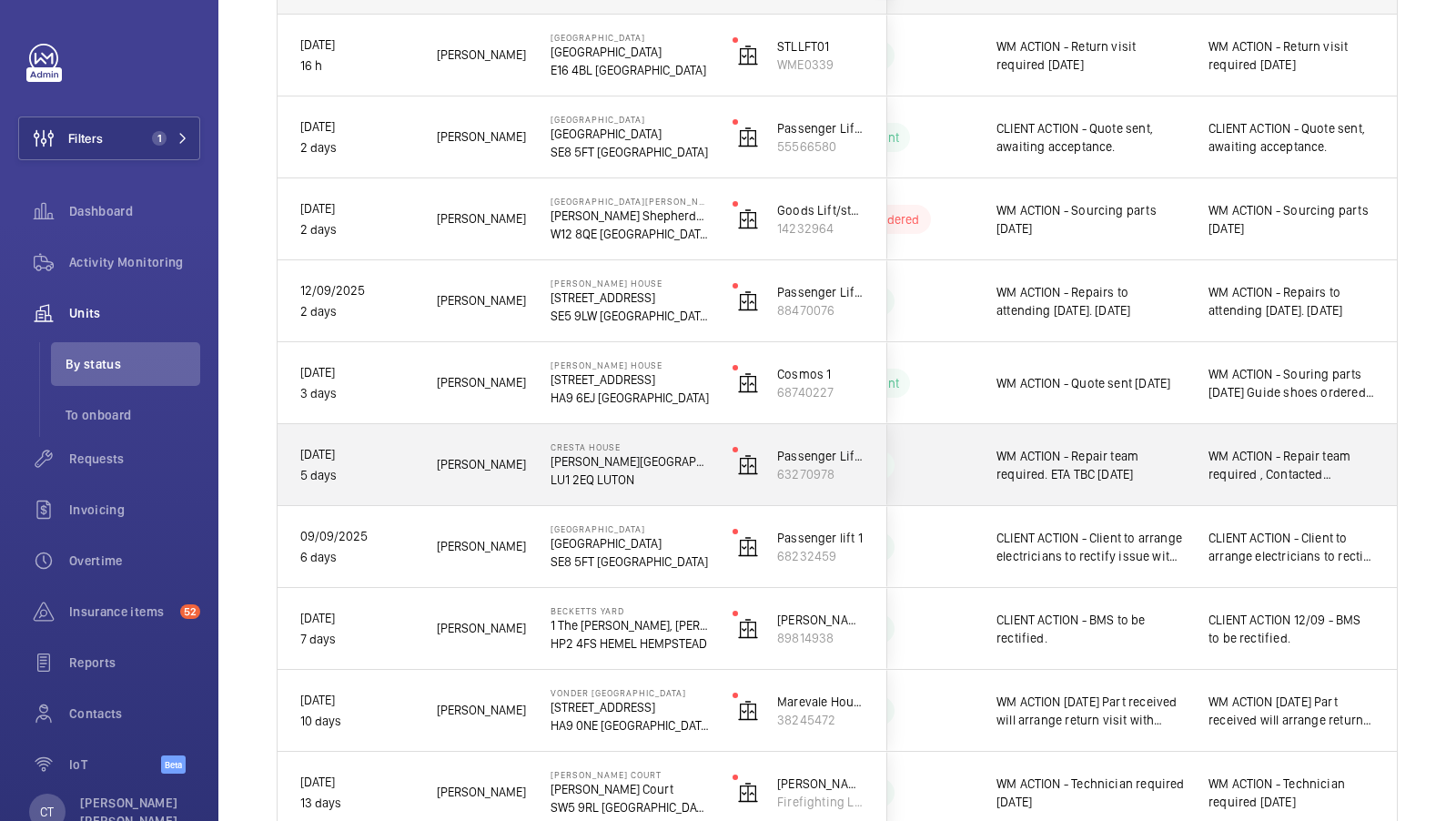
click at [1278, 486] on div "WM ACTION - Repair team required , Contacted [PERSON_NAME] and [PERSON_NAME] ET…" at bounding box center [1292, 466] width 210 height 79
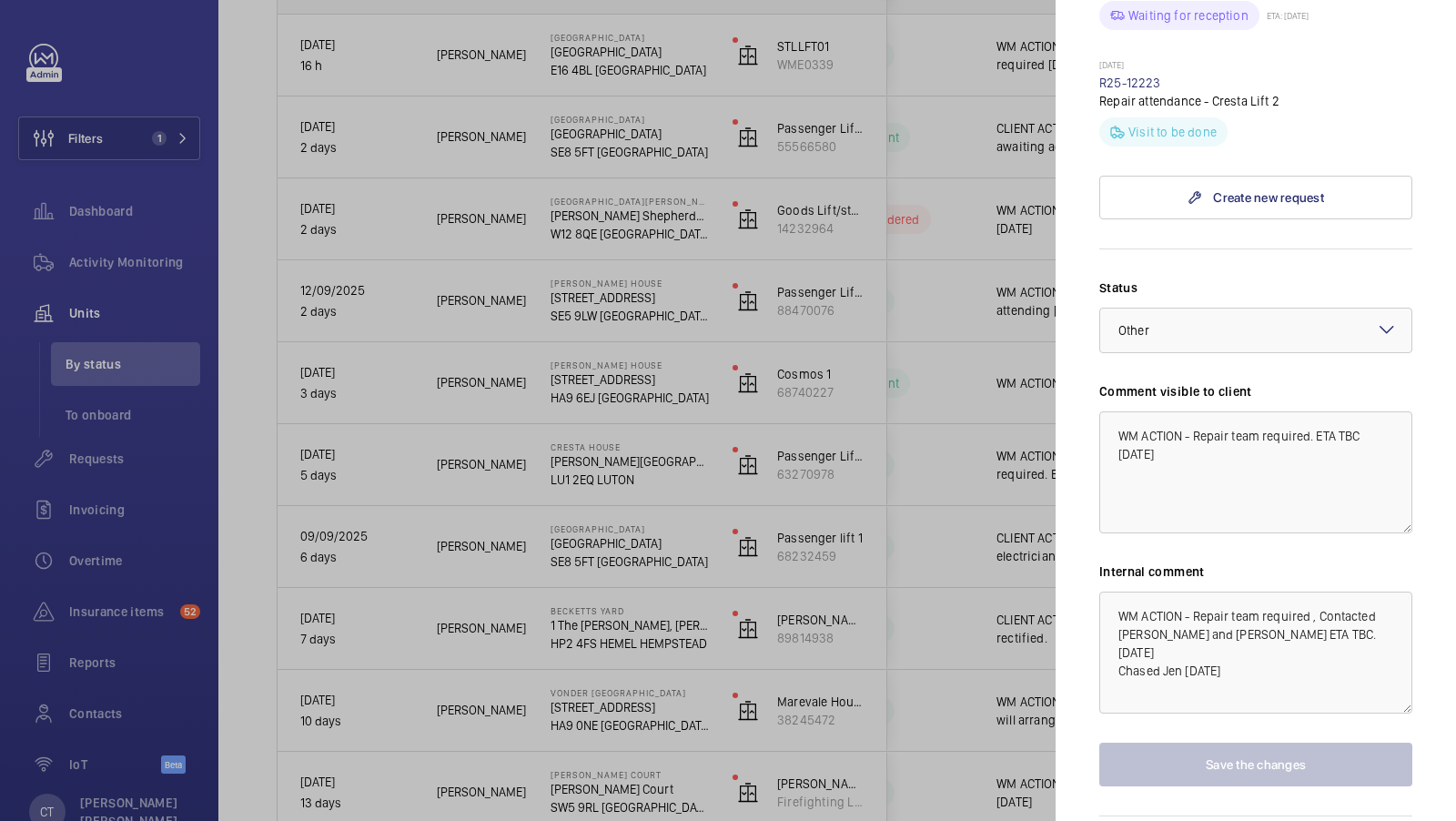
scroll to position [1610, 0]
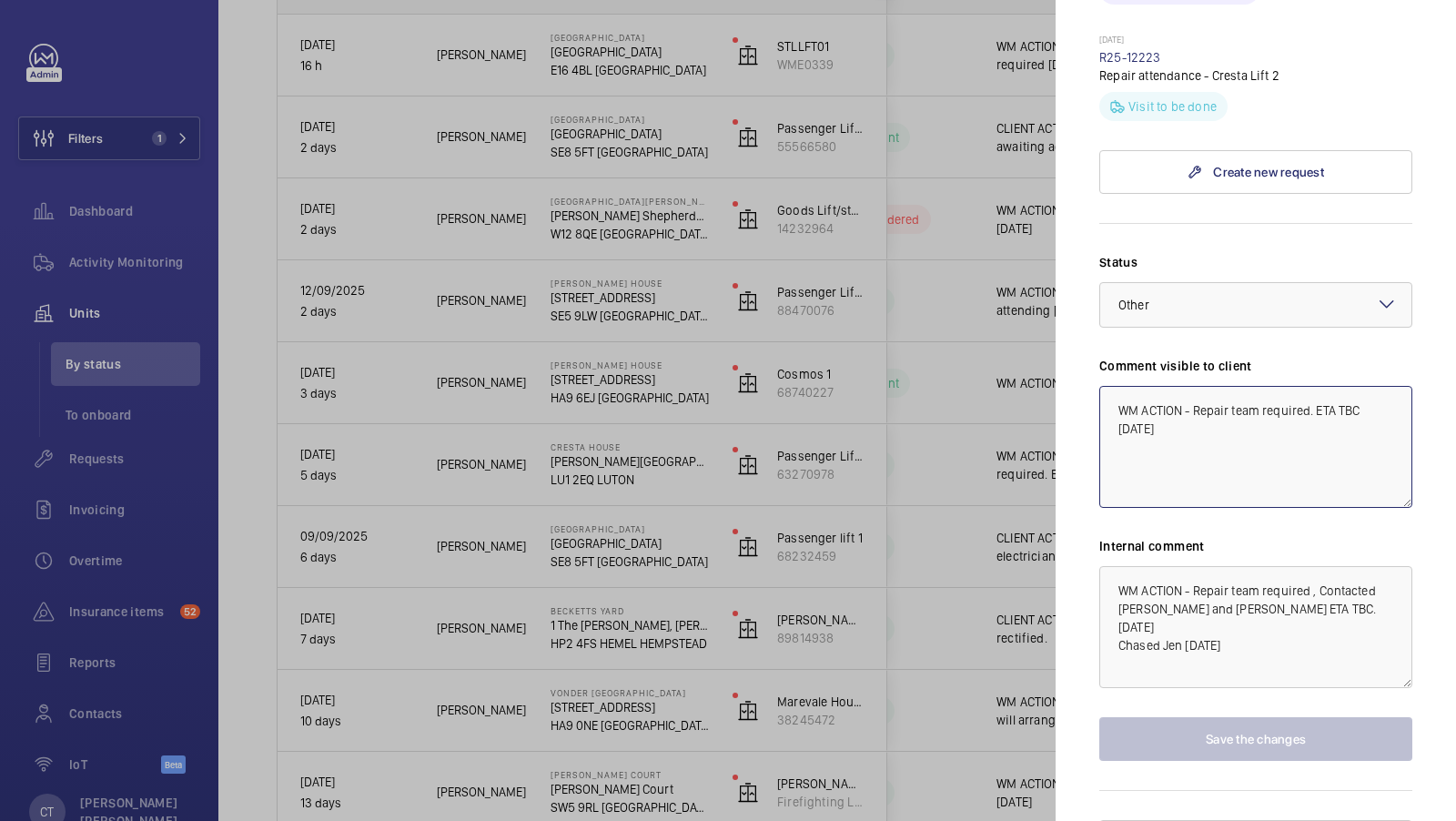
drag, startPoint x: 1266, startPoint y: 427, endPoint x: 1265, endPoint y: 373, distance: 54.0
click at [1265, 386] on textarea "WM ACTION - Repair team required. ETA TBC [DATE]" at bounding box center [1256, 447] width 313 height 122
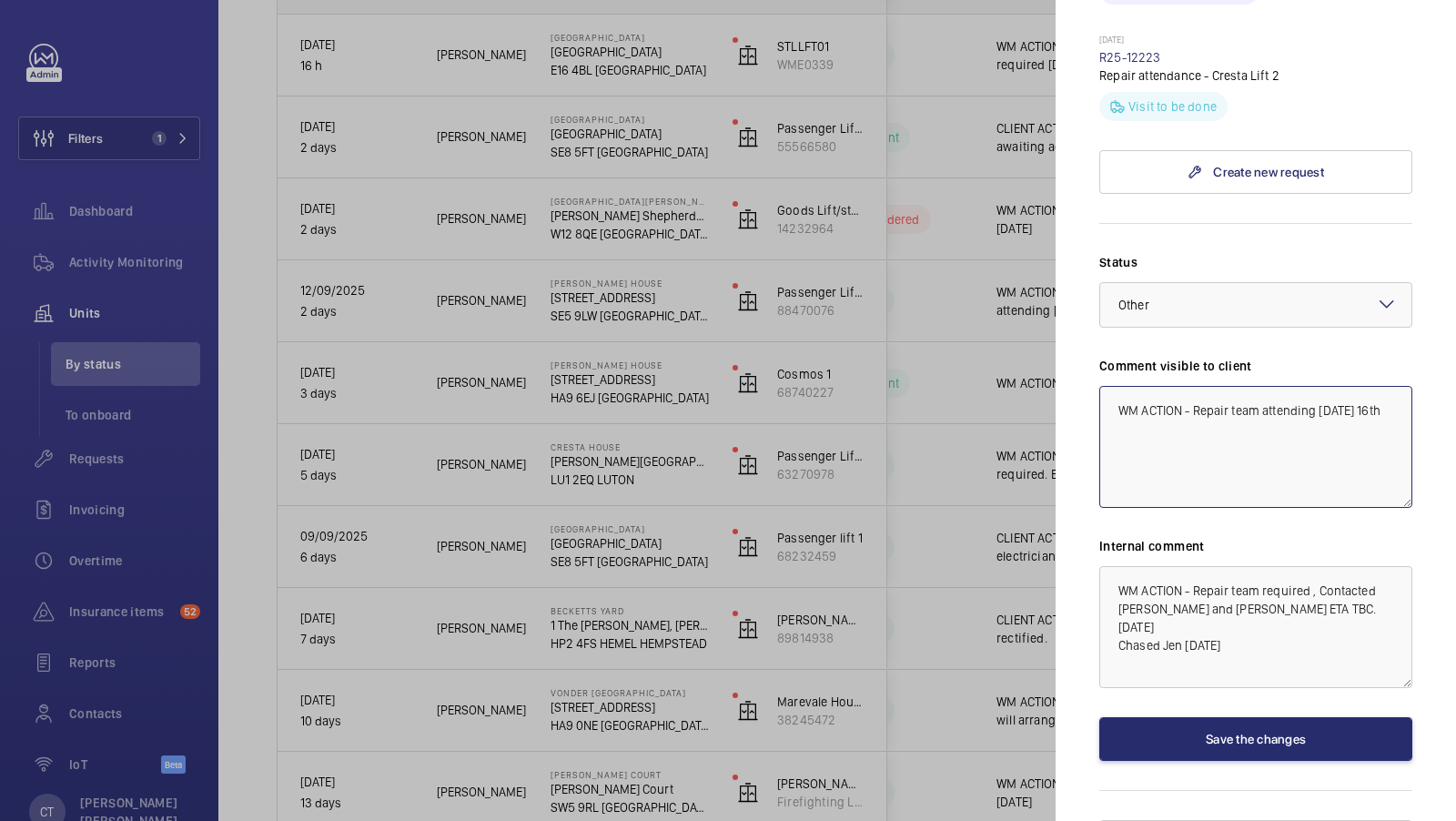
type textarea "WM ACTION - Repair team attending Tuesday 16th"
drag, startPoint x: 1355, startPoint y: 603, endPoint x: 1081, endPoint y: 428, distance: 325.1
click at [1092, 434] on mat-sidenav "Stopped unit Cresta House Alma Street LU1 2EQ LUTON Cresta House (Luton) Limite…" at bounding box center [1255, 410] width 400 height 821
drag, startPoint x: 1396, startPoint y: 377, endPoint x: 1051, endPoint y: 369, distance: 345.1
click at [1052, 369] on mat-sidenav-container "Filters 1 Dashboard Activity Monitoring Units By status To onboard Requests Inv…" at bounding box center [728, 410] width 1456 height 821
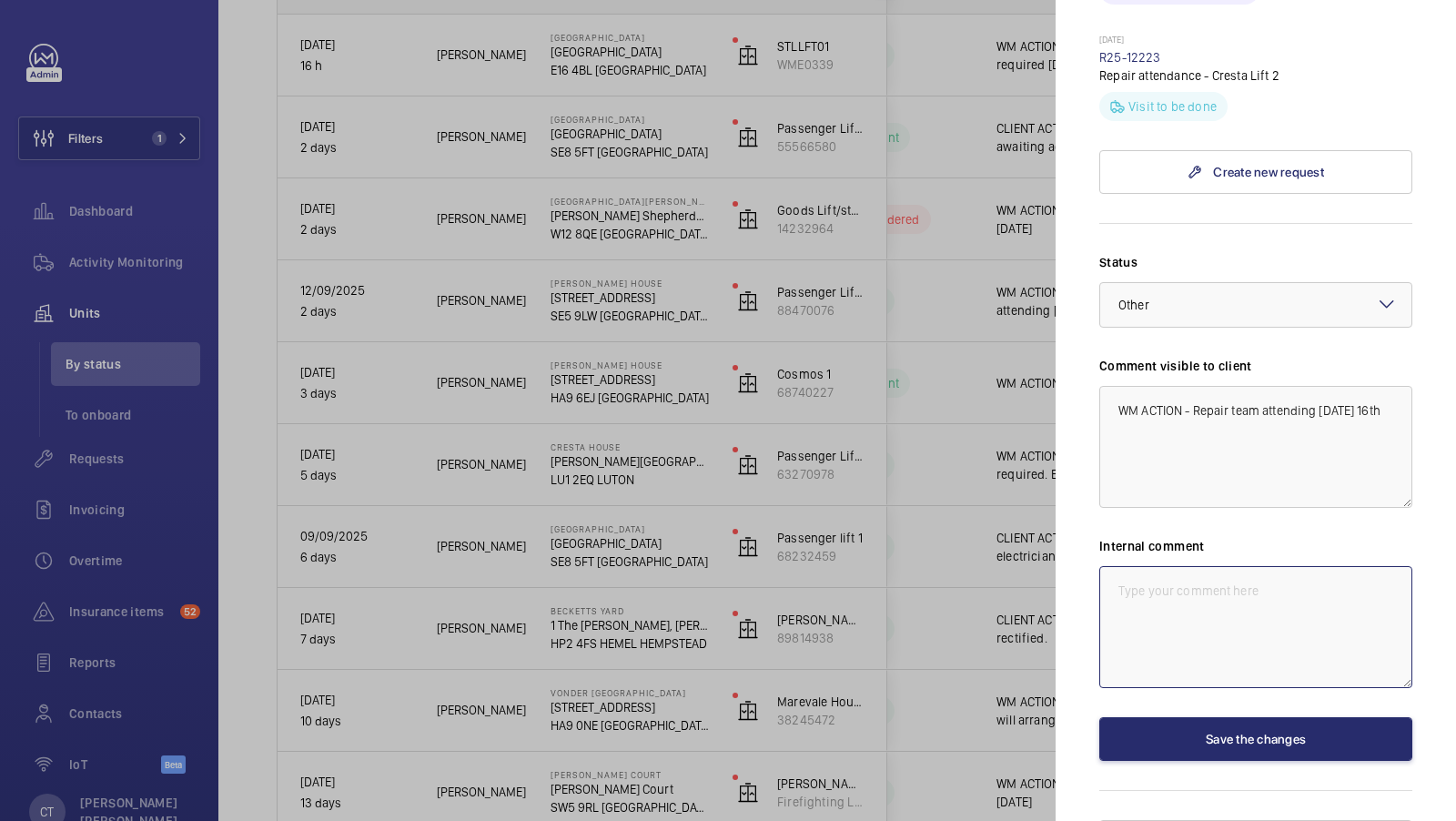
click at [1221, 581] on textarea at bounding box center [1256, 627] width 313 height 122
paste textarea "WM ACTION - Repair team attending Tuesday 16th"
click at [1213, 283] on div at bounding box center [1256, 305] width 311 height 44
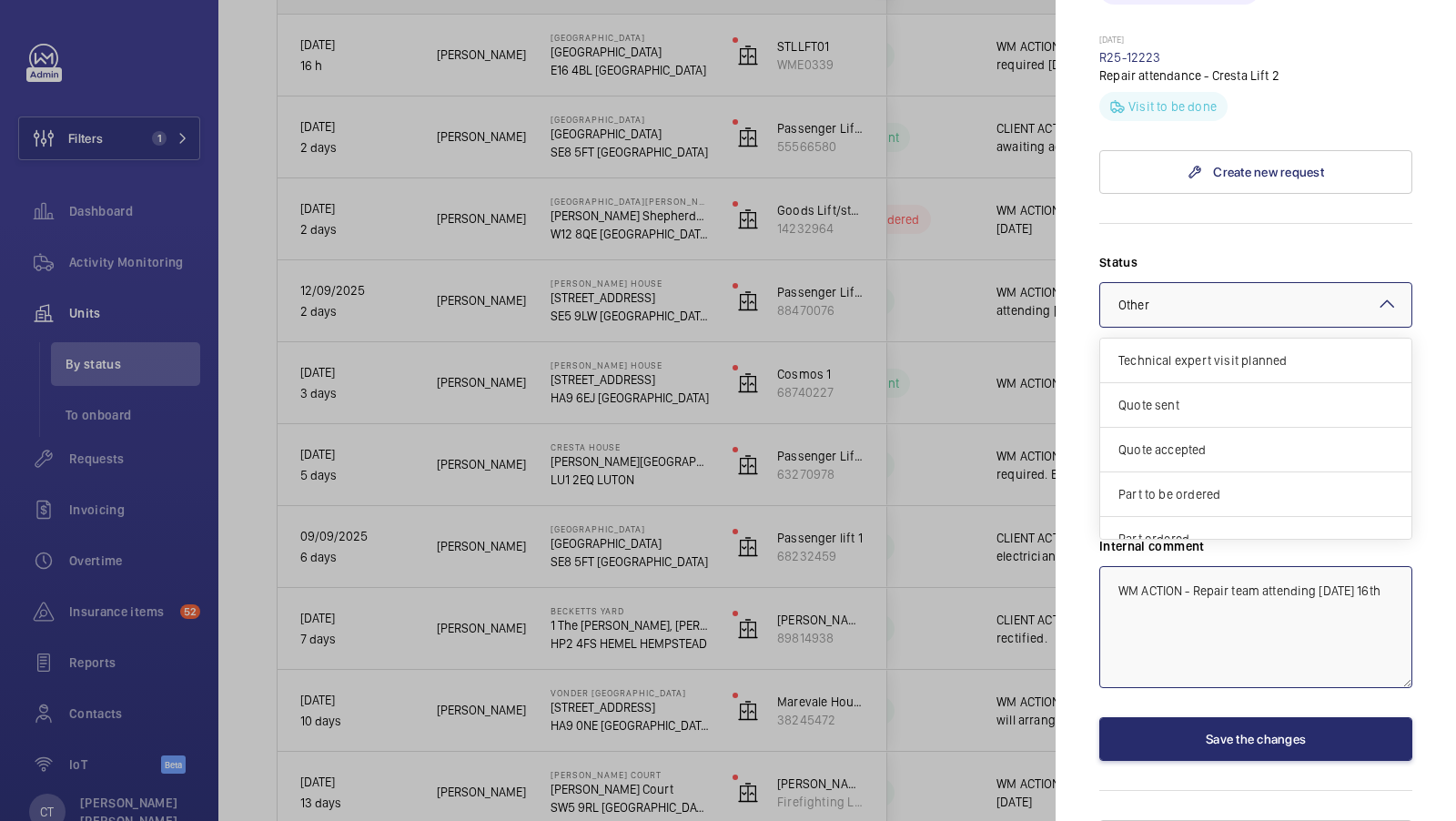
scroll to position [152, 0]
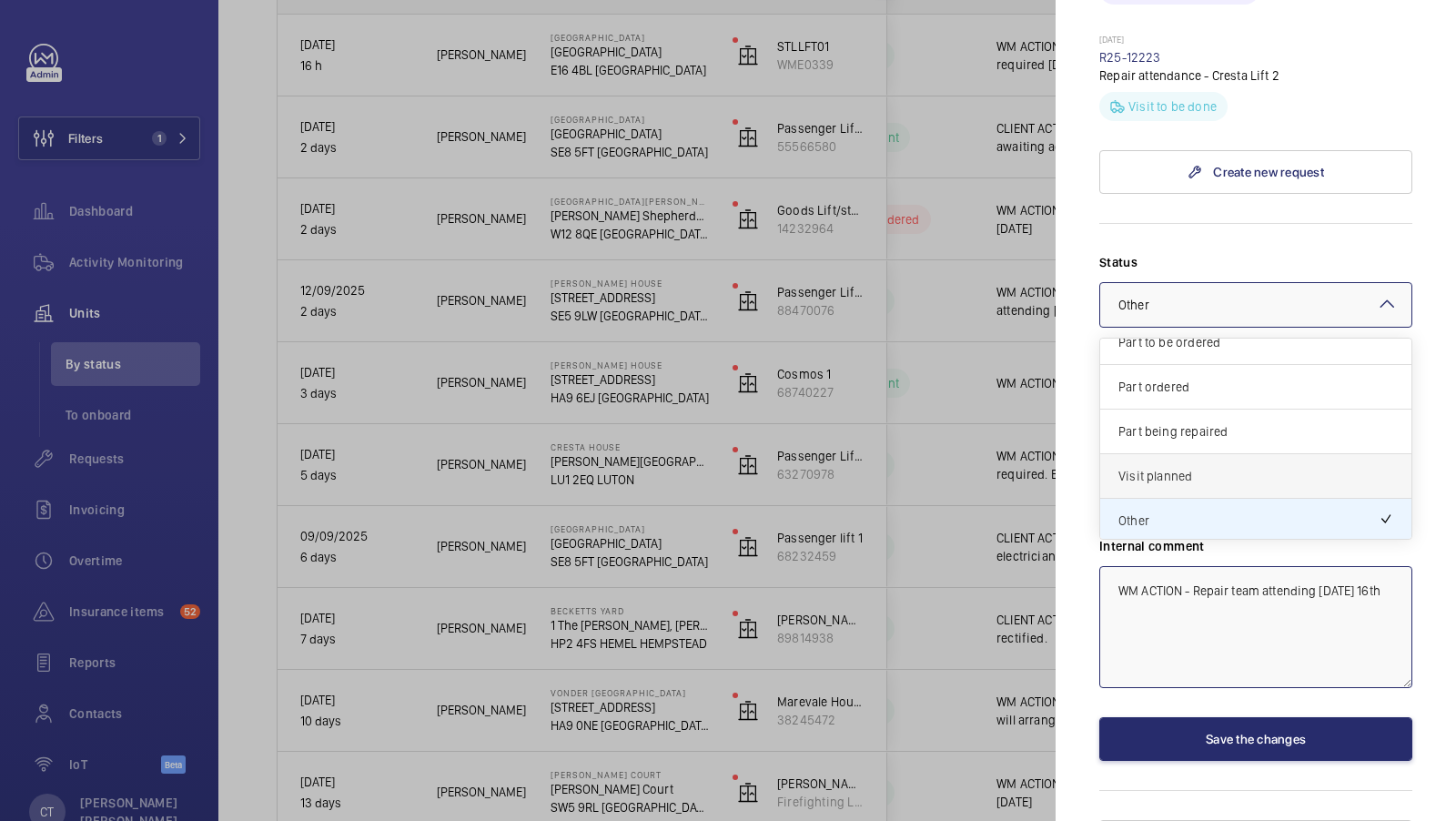
click at [1224, 468] on span "Visit planned" at bounding box center [1256, 476] width 274 height 18
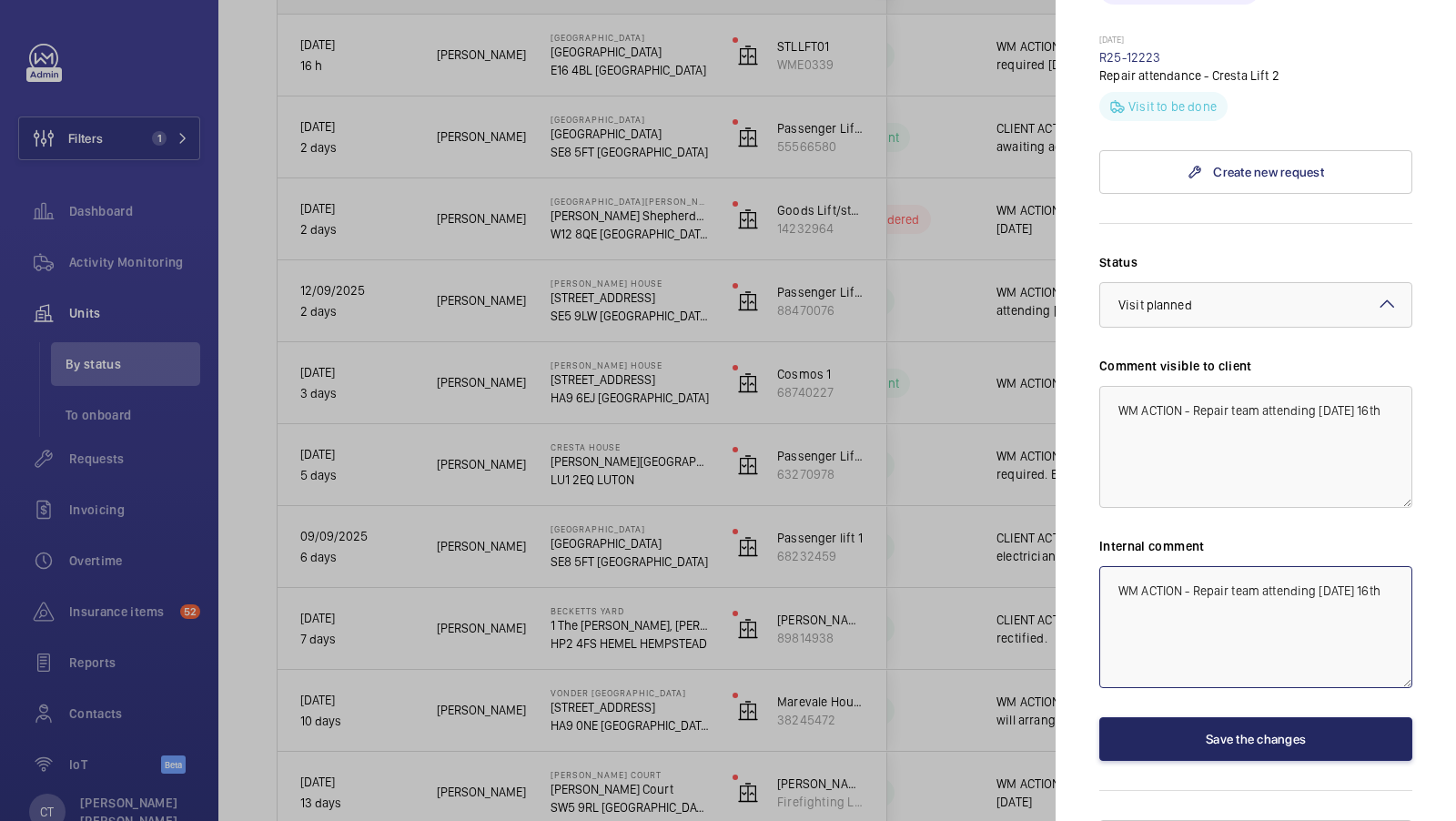
type textarea "WM ACTION - Repair team attending Tuesday 16th"
click at [1233, 717] on button "Save the changes" at bounding box center [1256, 739] width 313 height 44
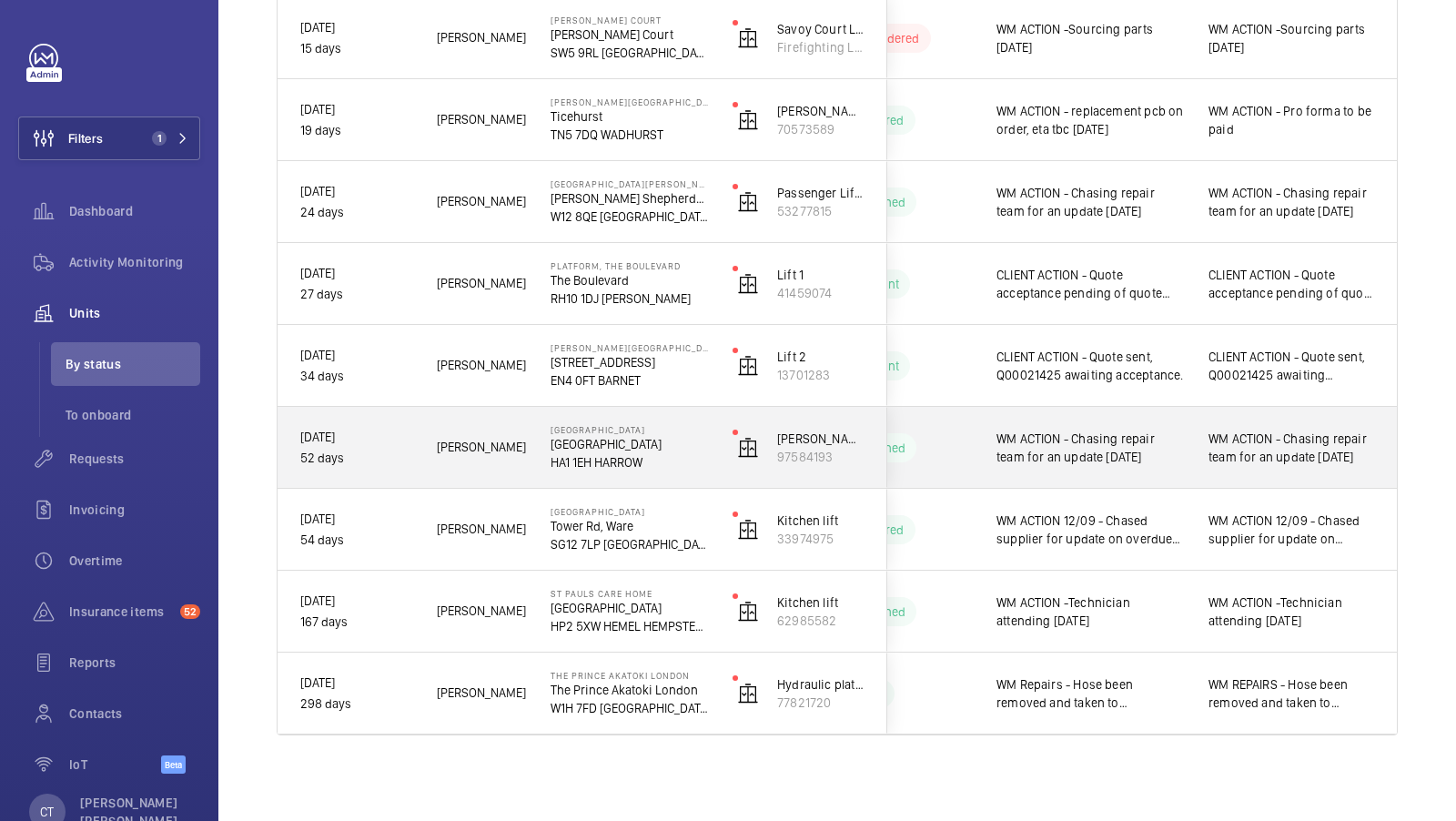
scroll to position [1155, 0]
click at [1282, 478] on div "WM ACTION - Chasing repair team for an update [DATE]" at bounding box center [1292, 450] width 210 height 79
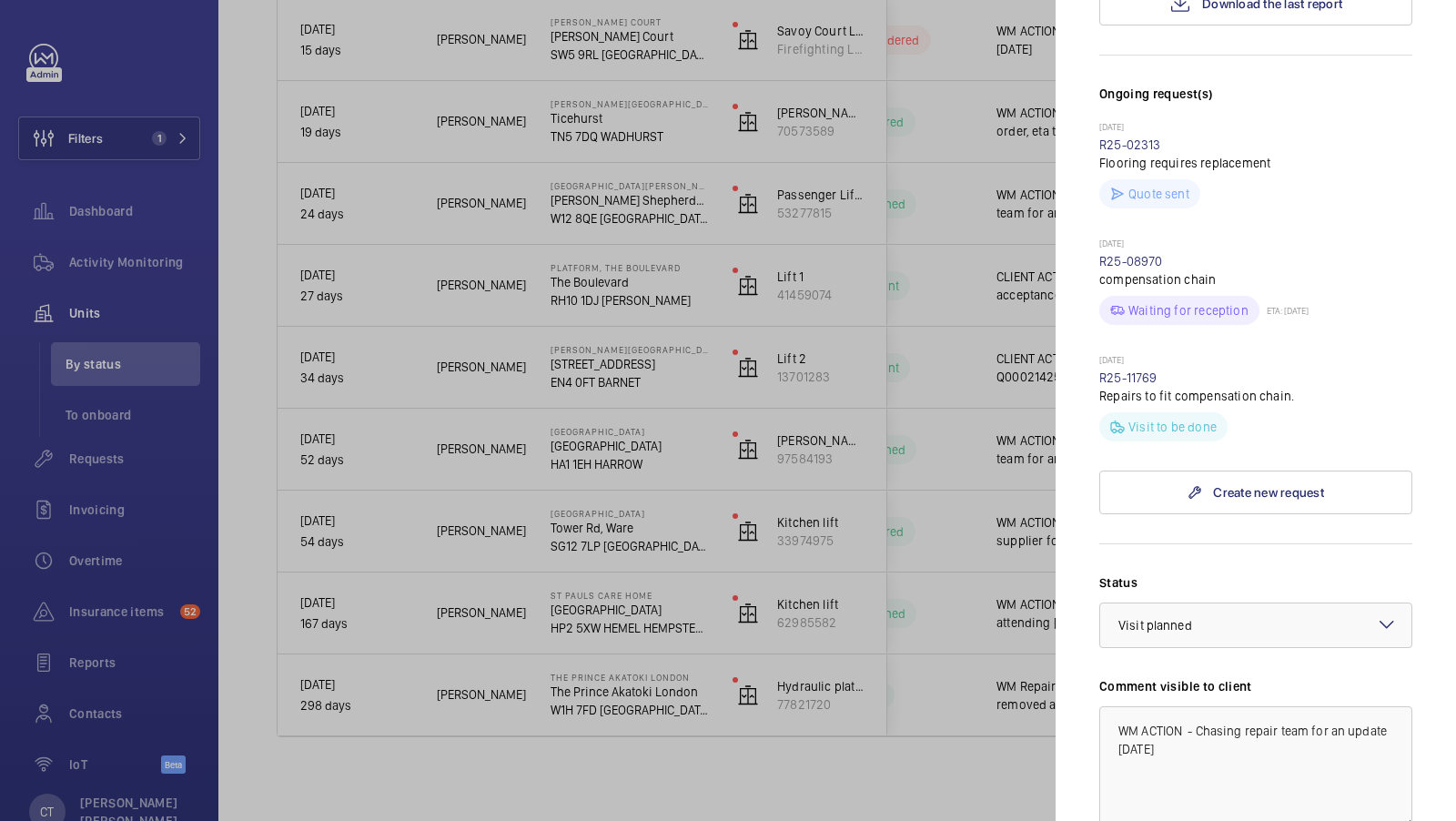
scroll to position [441, 0]
click at [836, 309] on div at bounding box center [728, 410] width 1456 height 821
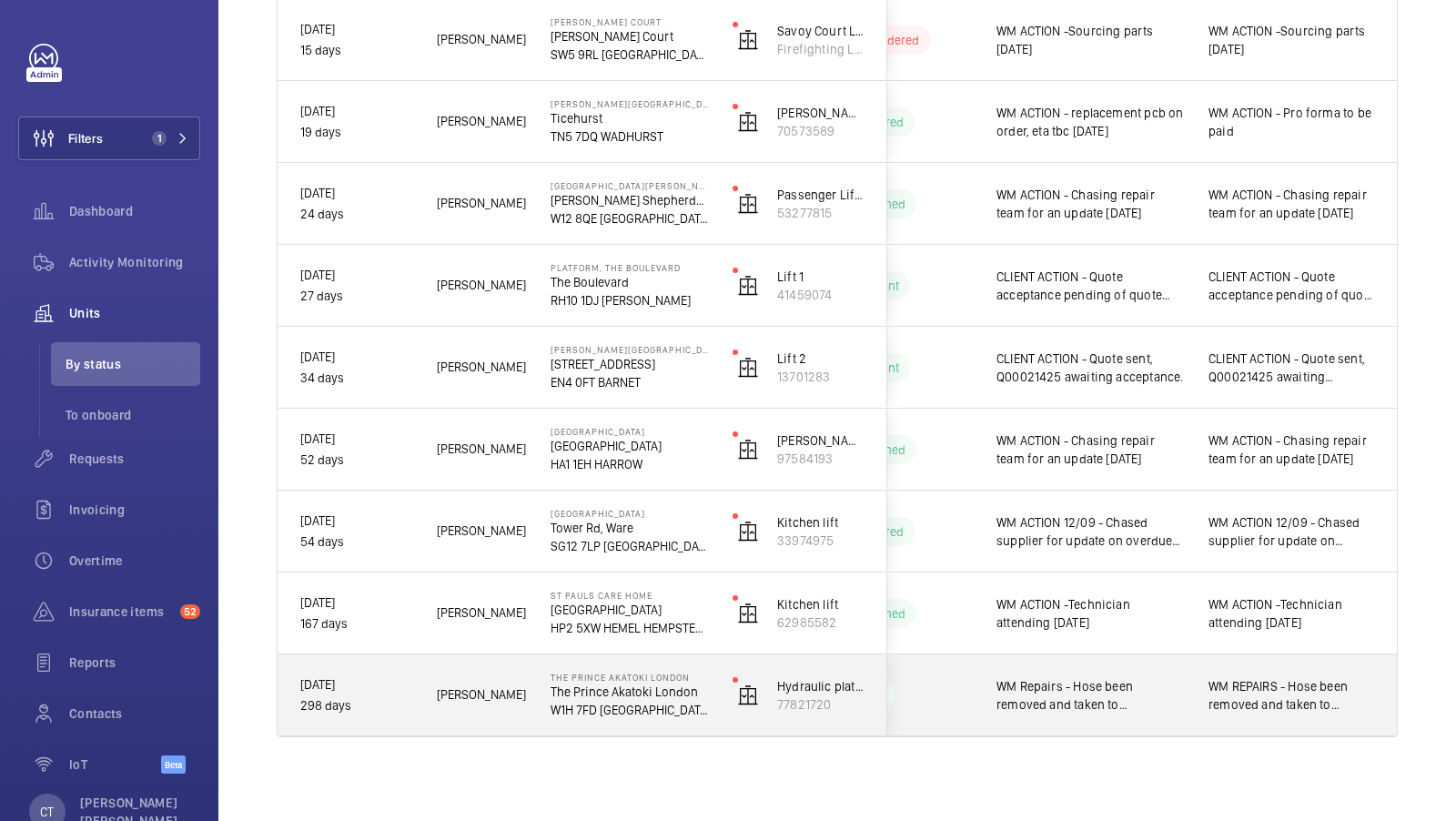
click at [1288, 714] on div "WM REPAIRS - Hose been removed and taken to [GEOGRAPHIC_DATA] to be remade. [DA…" at bounding box center [1292, 696] width 167 height 42
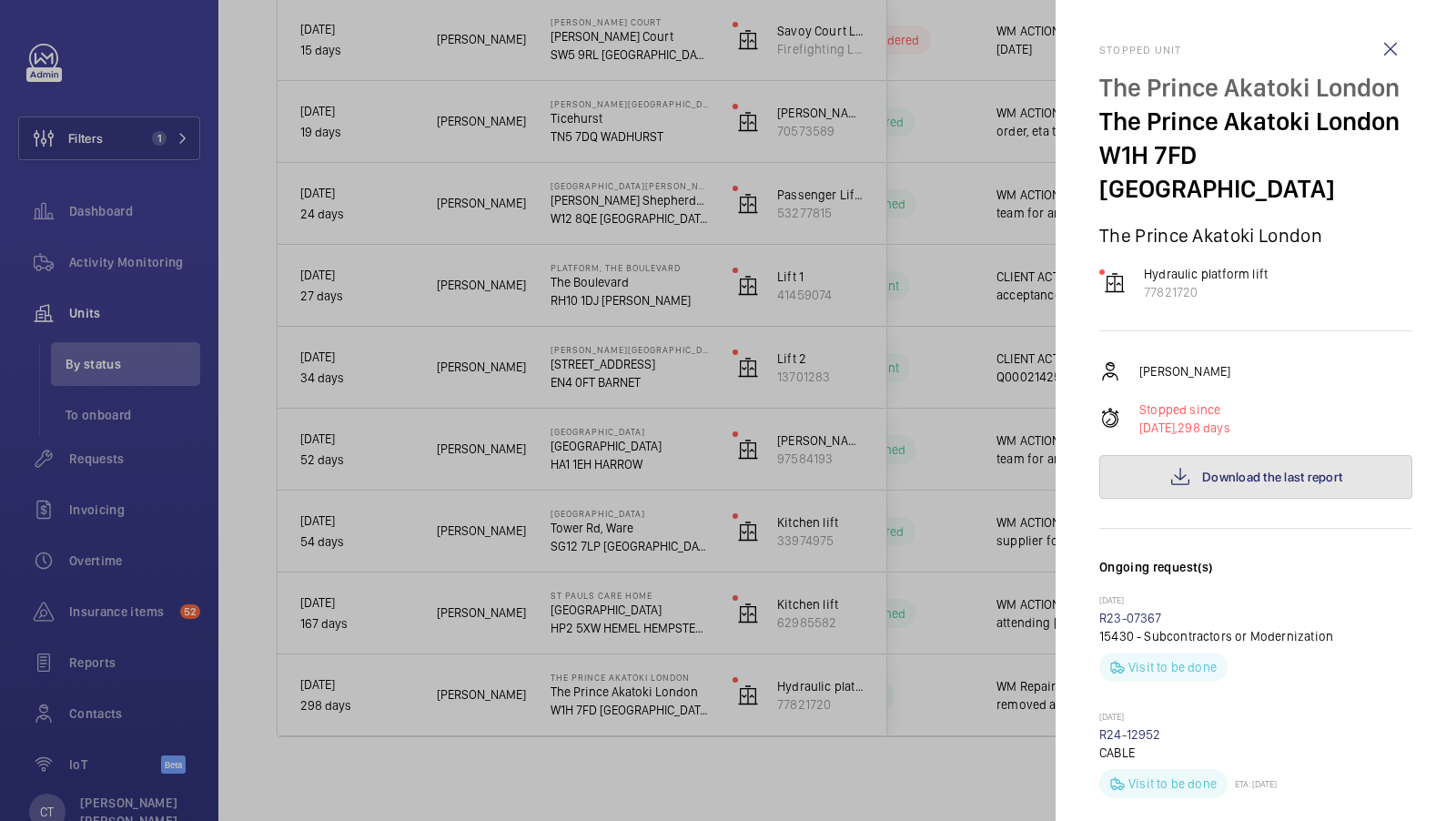
click at [1266, 470] on span "Download the last report" at bounding box center [1273, 476] width 140 height 14
click at [132, 138] on div at bounding box center [728, 410] width 1456 height 821
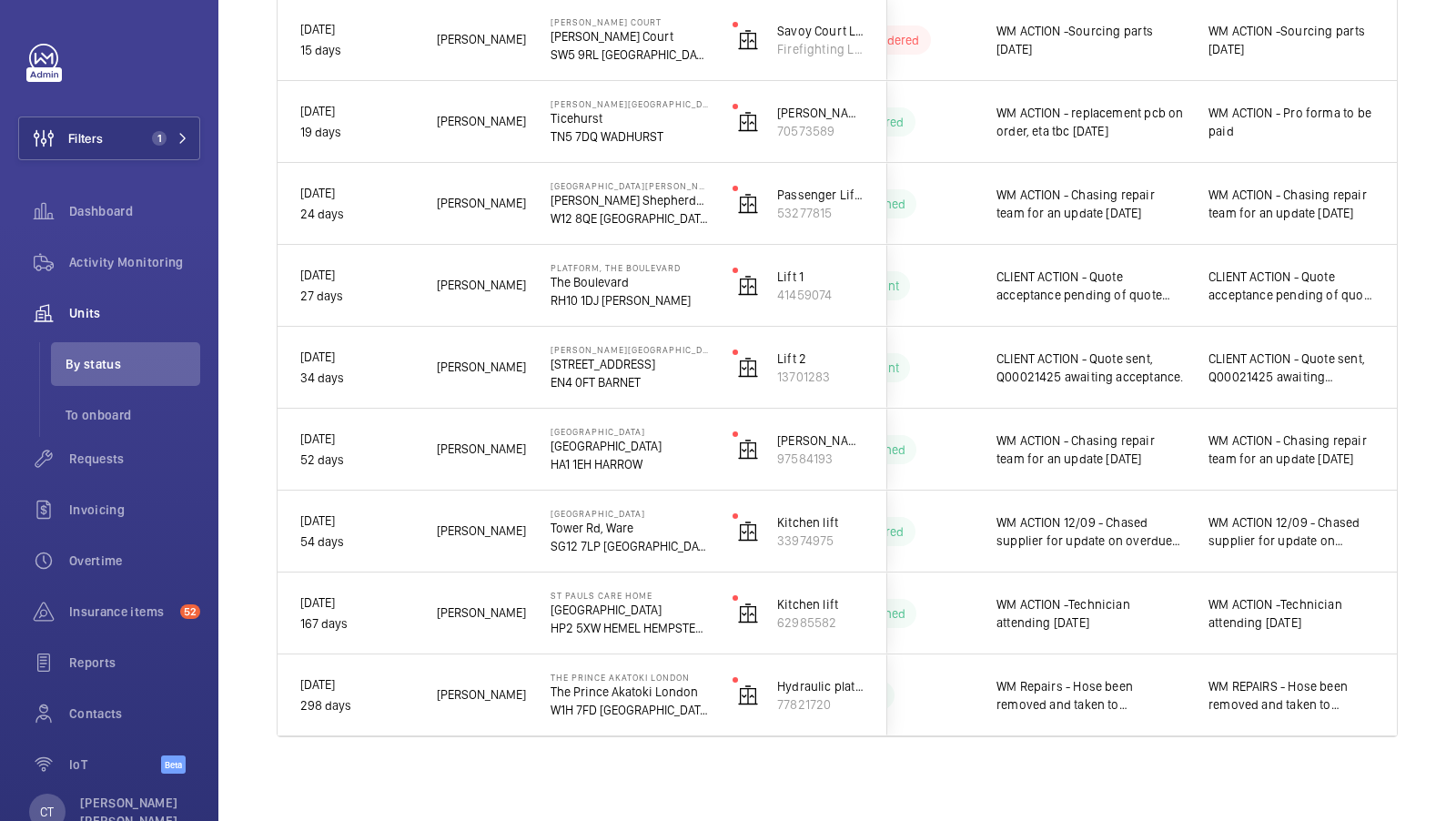
click at [169, 129] on mat-sidenav-container "Filters 1 Dashboard Activity Monitoring Units By status To onboard Requests Inv…" at bounding box center [728, 410] width 1456 height 821
click at [165, 155] on button "Filters 1" at bounding box center [109, 138] width 182 height 44
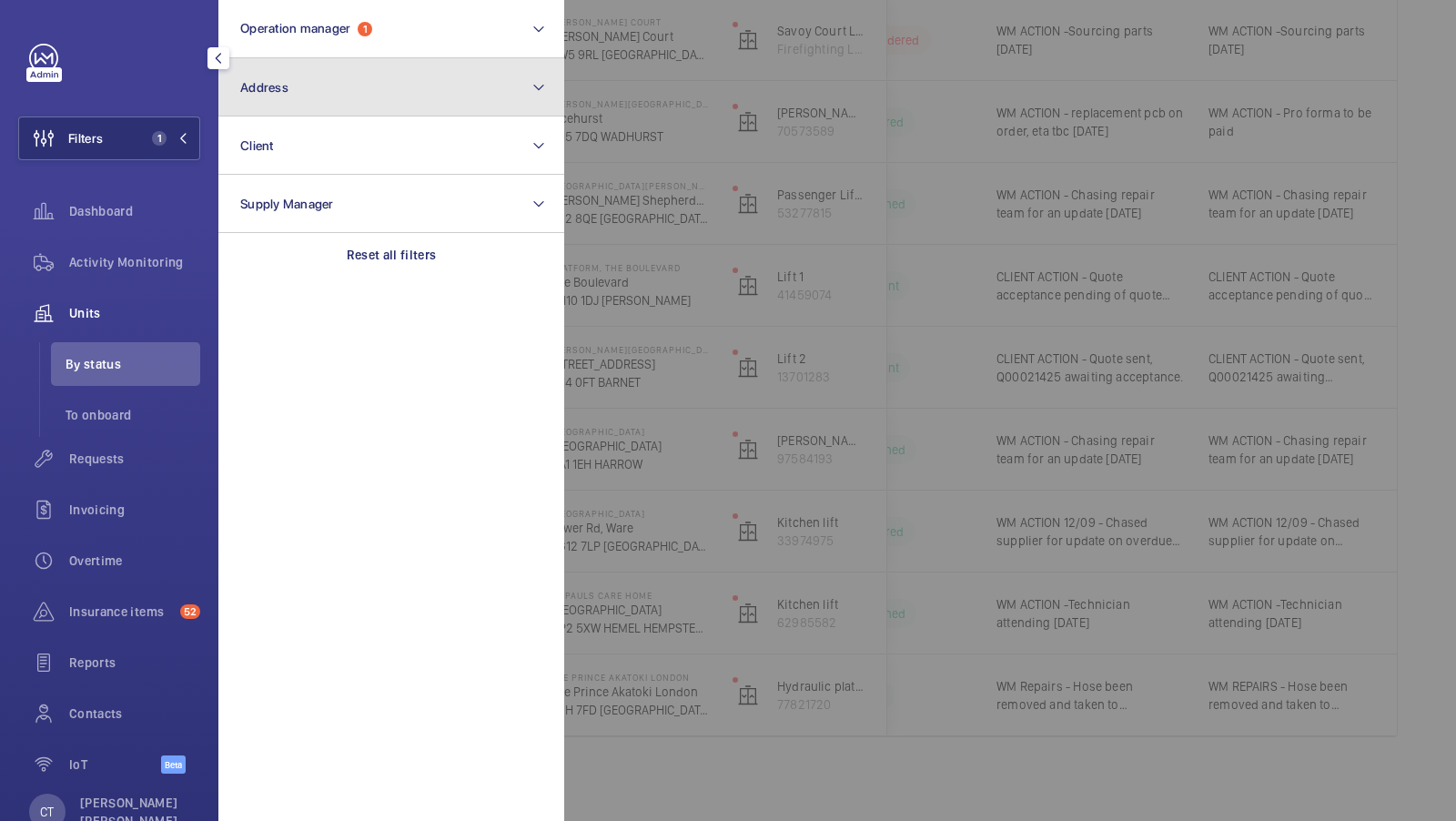
click at [370, 107] on button "Address" at bounding box center [392, 87] width 346 height 59
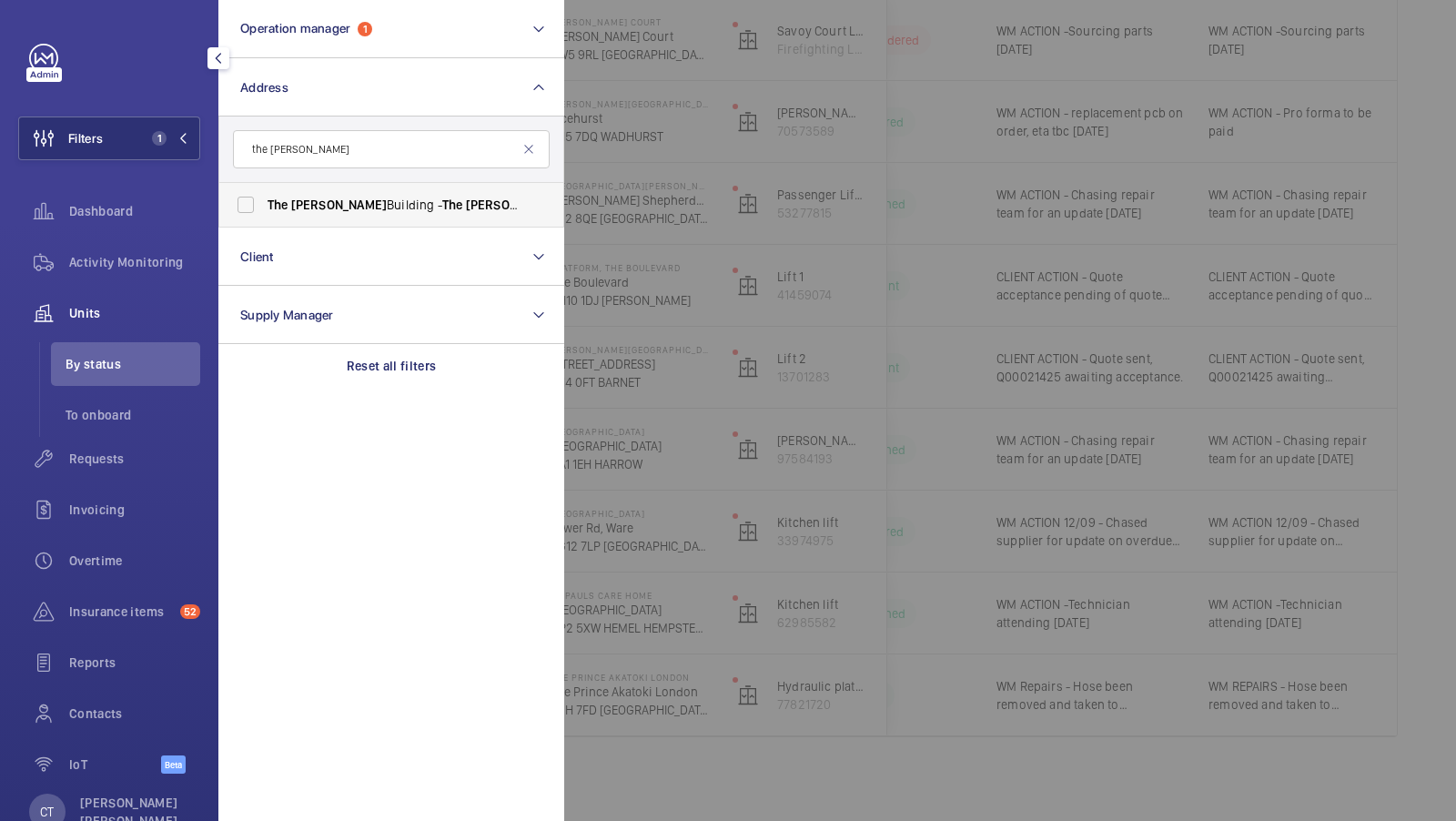
type input "the pearce"
click at [343, 213] on span "The Pearce Building - The Pearce Building, MAIDENHEAD SL6 1RL" at bounding box center [393, 205] width 251 height 18
click at [264, 213] on input "The Pearce Building - The Pearce Building, MAIDENHEAD SL6 1RL" at bounding box center [246, 205] width 36 height 36
checkbox input "true"
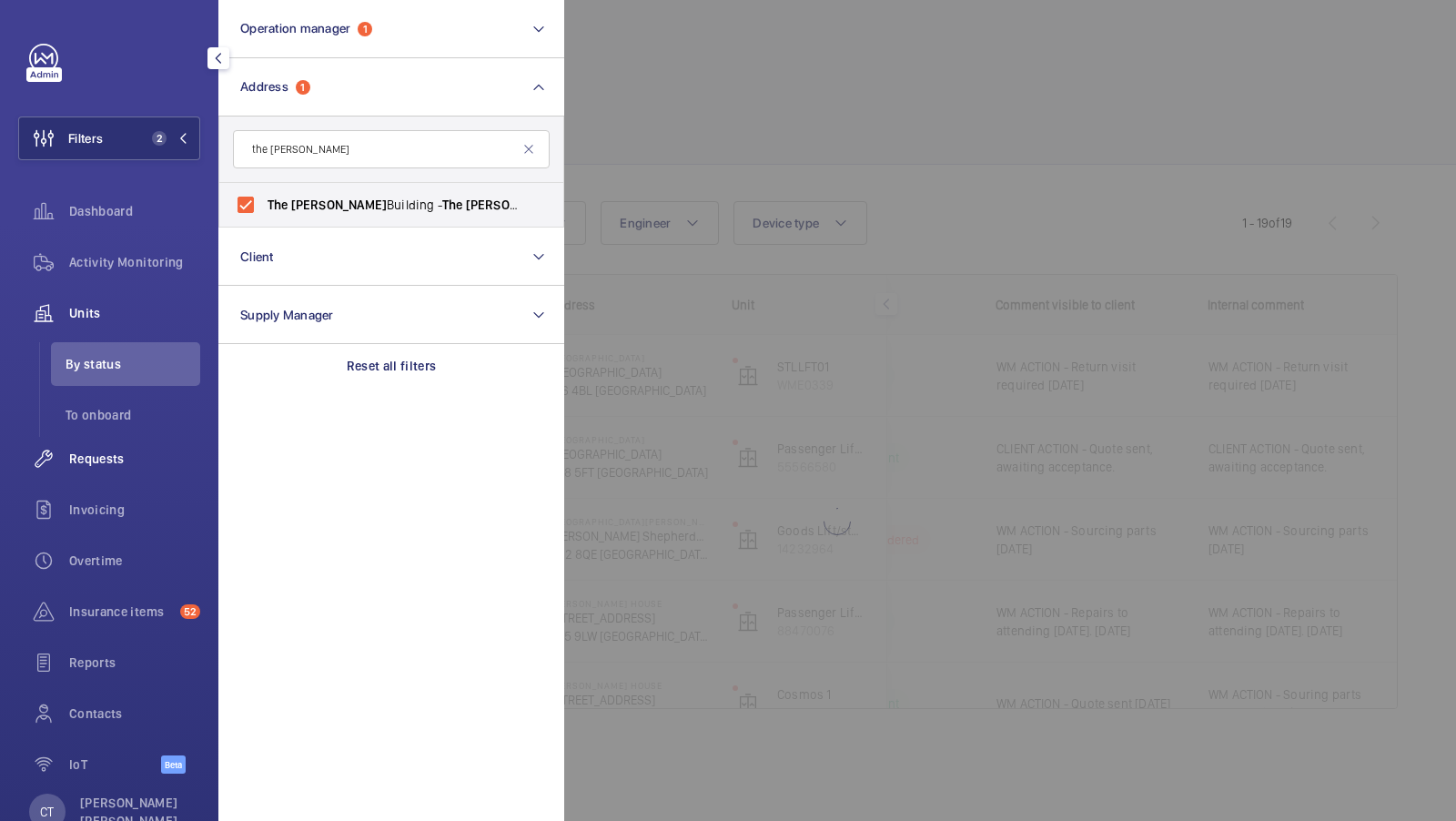
click at [119, 465] on span "Requests" at bounding box center [134, 459] width 131 height 18
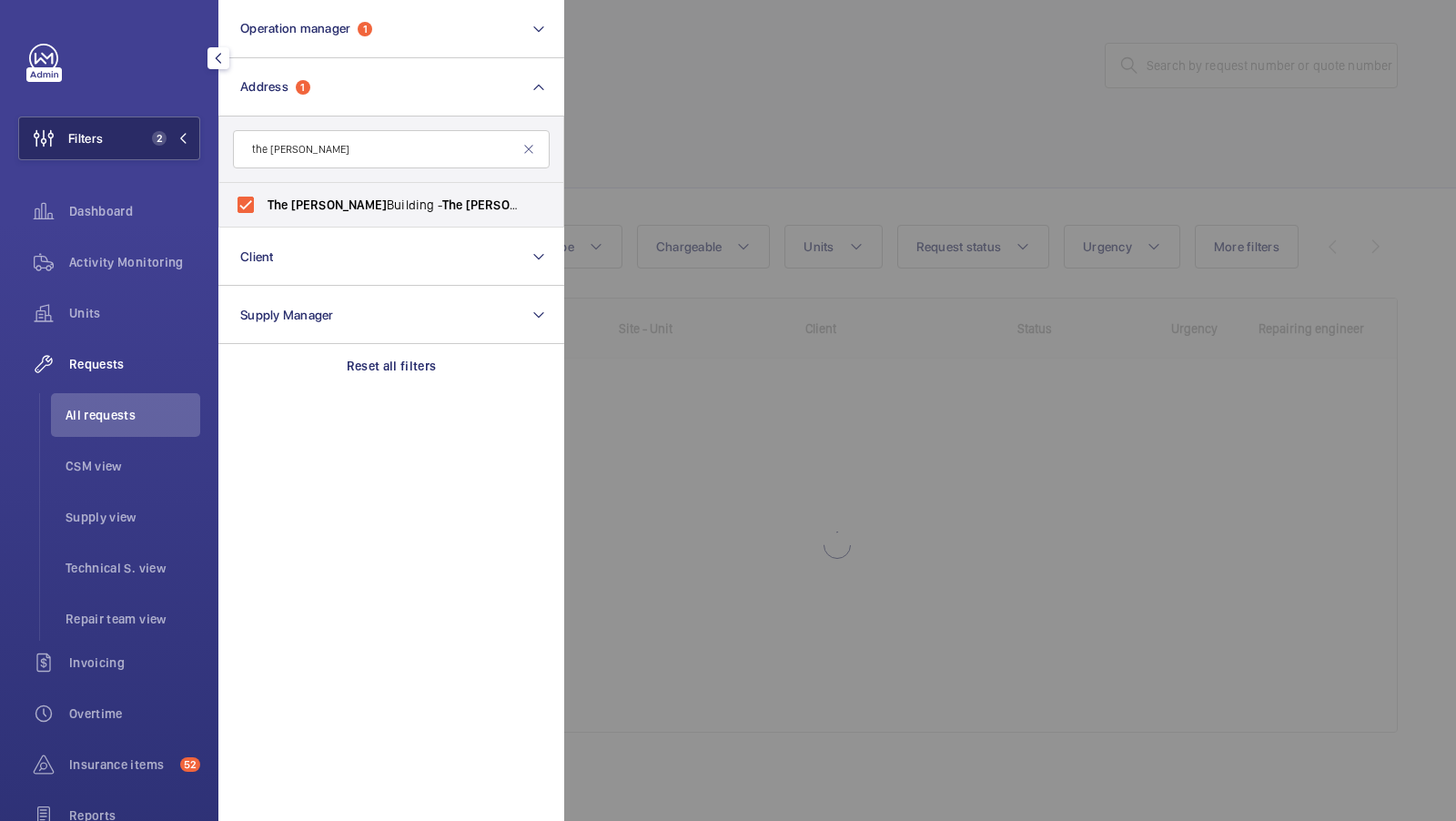
click at [167, 151] on button "Filters 2" at bounding box center [109, 138] width 182 height 44
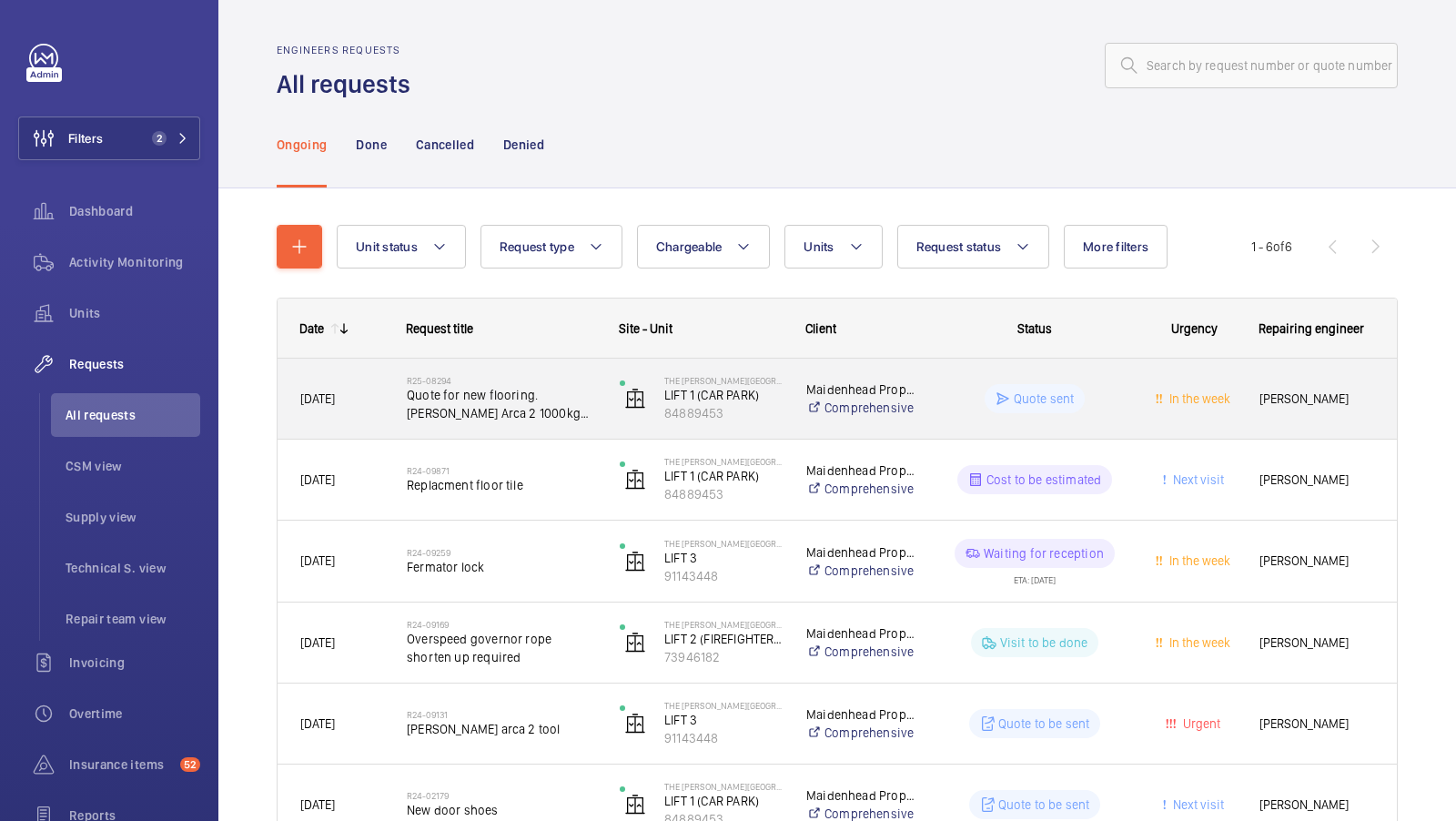
click at [562, 379] on h2 "R25-08294" at bounding box center [501, 380] width 189 height 11
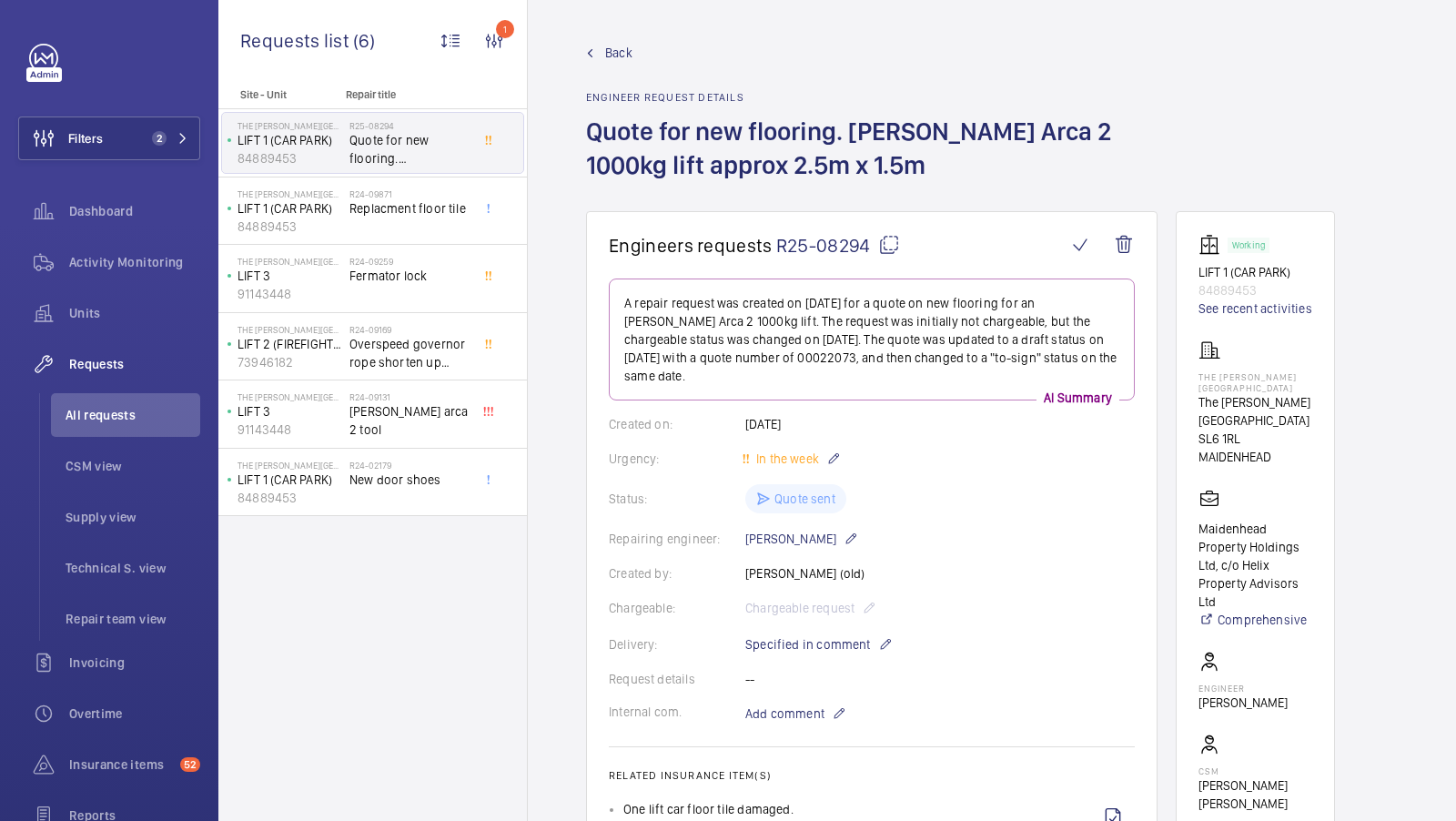
click at [613, 47] on span "Back" at bounding box center [619, 53] width 27 height 18
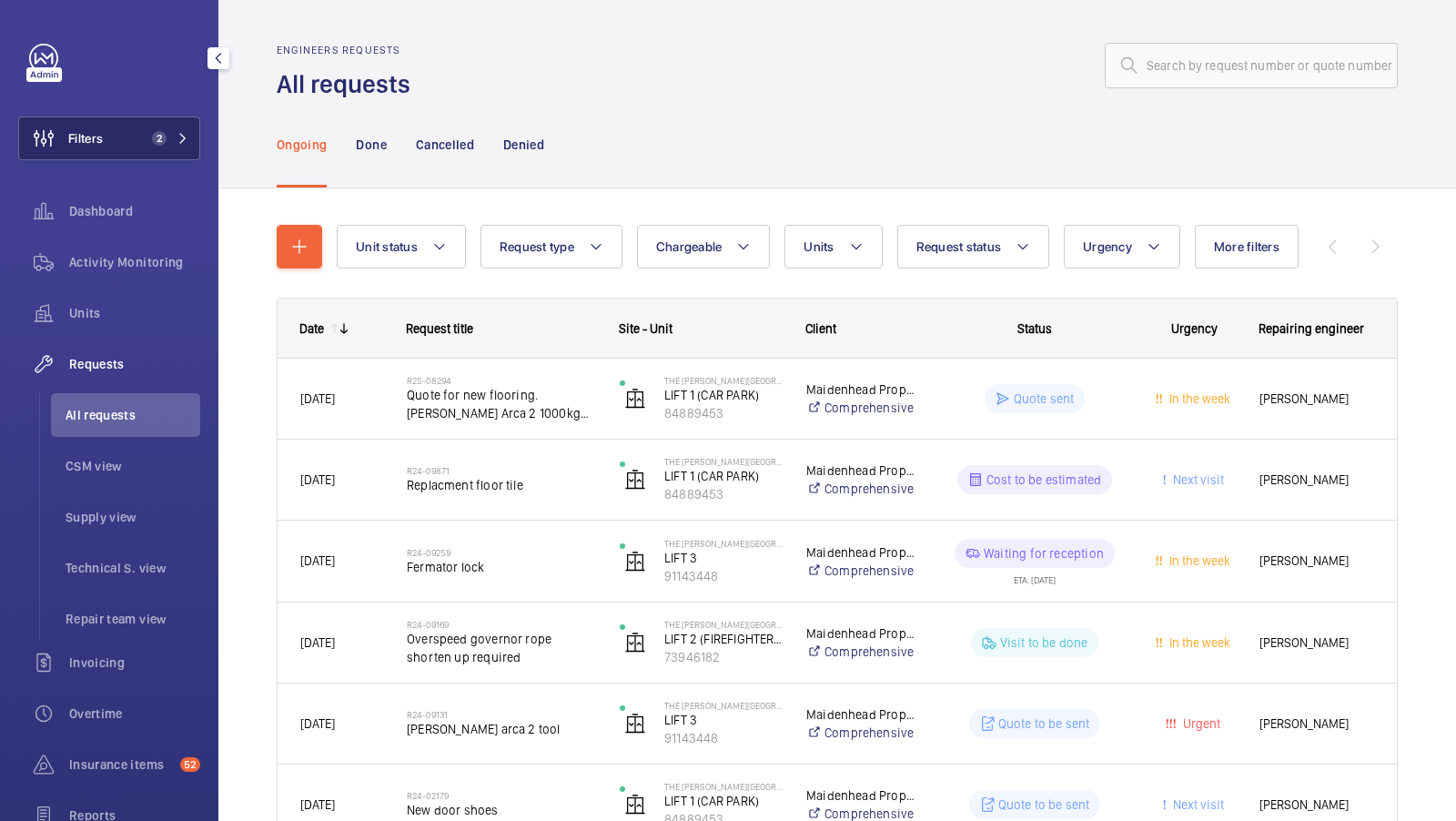
click at [174, 128] on button "Filters 2" at bounding box center [109, 138] width 182 height 44
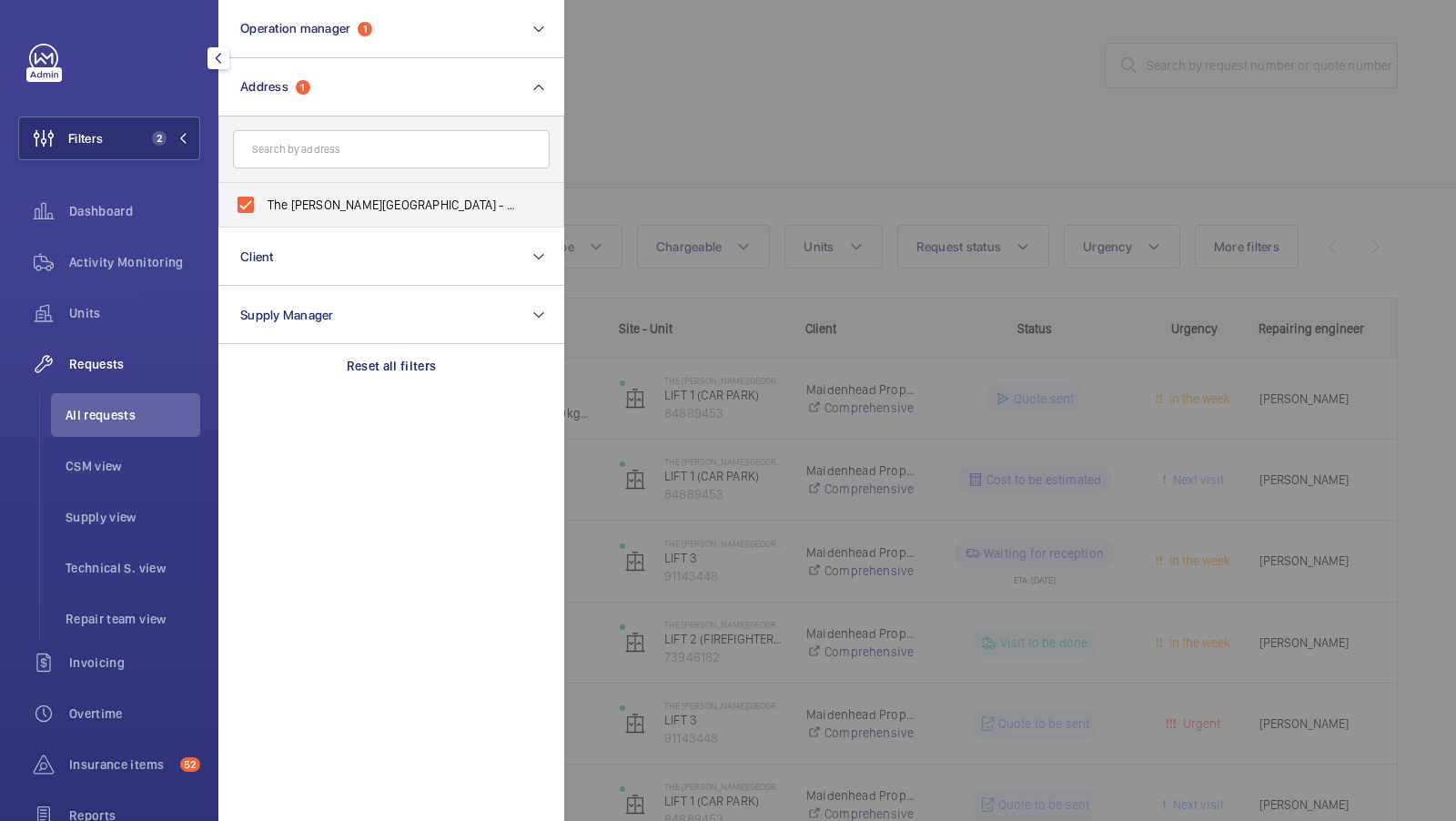
click at [755, 218] on div at bounding box center [1292, 410] width 1456 height 821
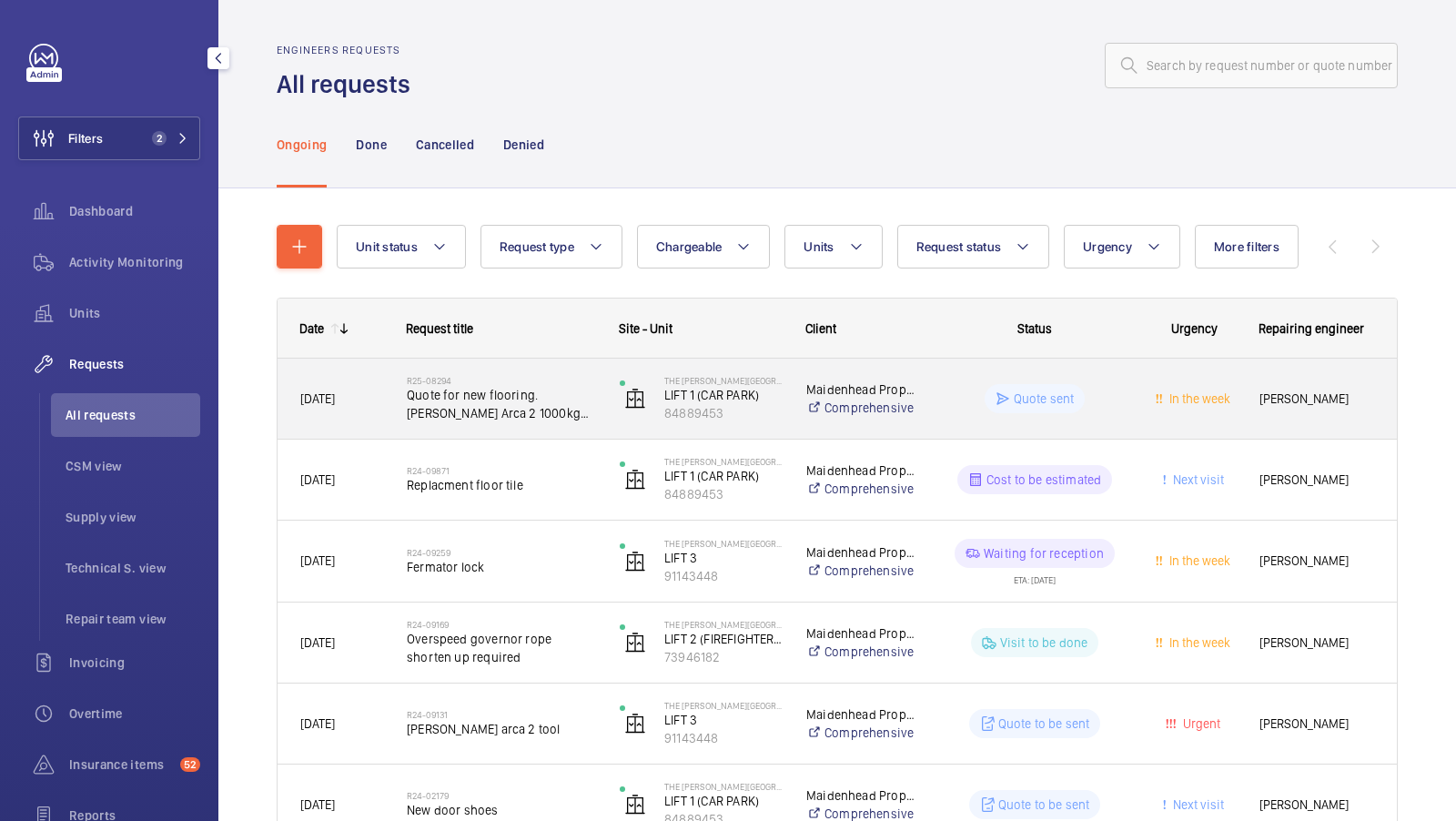
click at [517, 412] on span "Quote for new flooring. Orona Arca 2 1000kg lift approx 2.5m x 1.5m" at bounding box center [501, 404] width 189 height 36
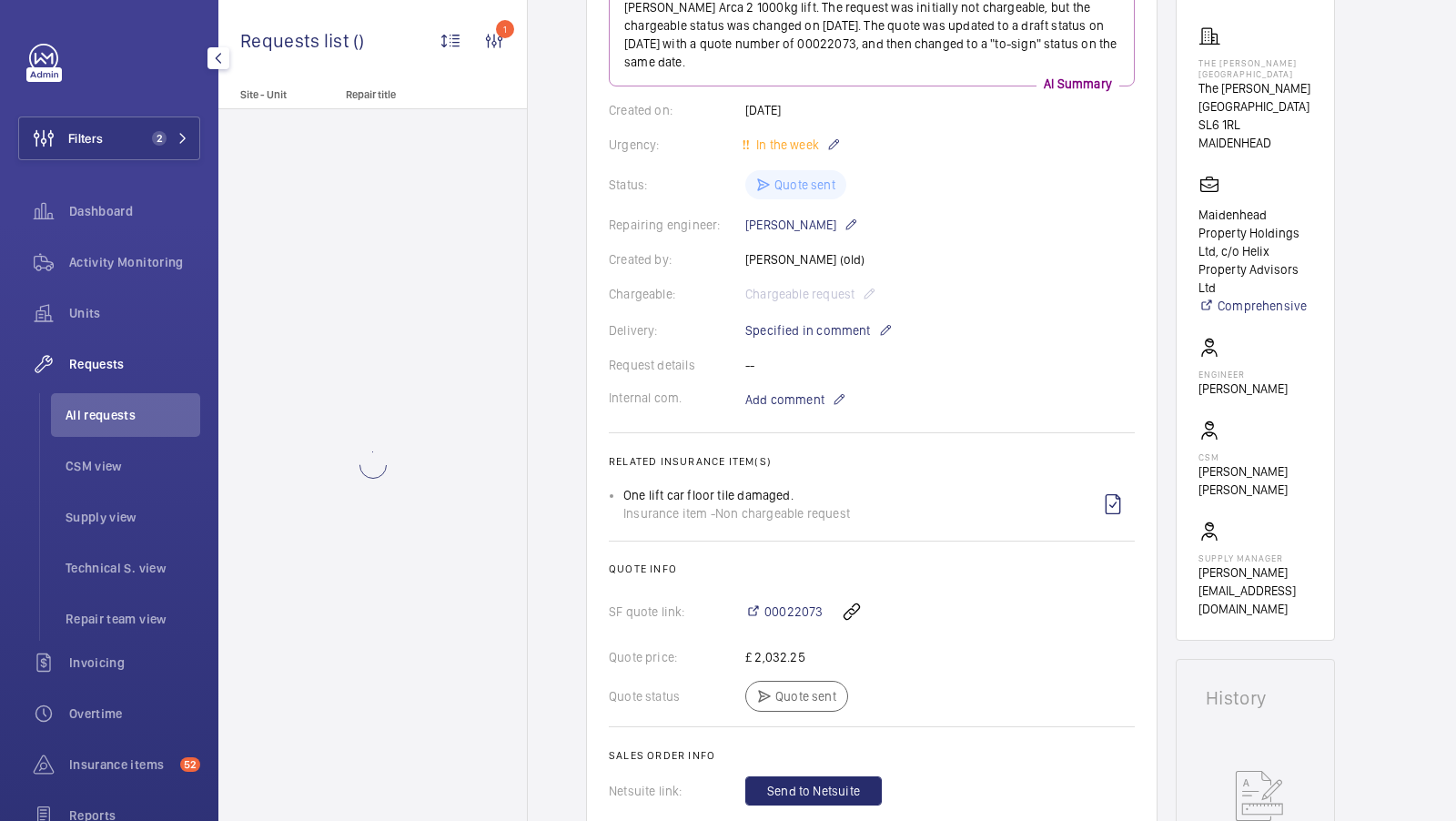
scroll to position [398, 0]
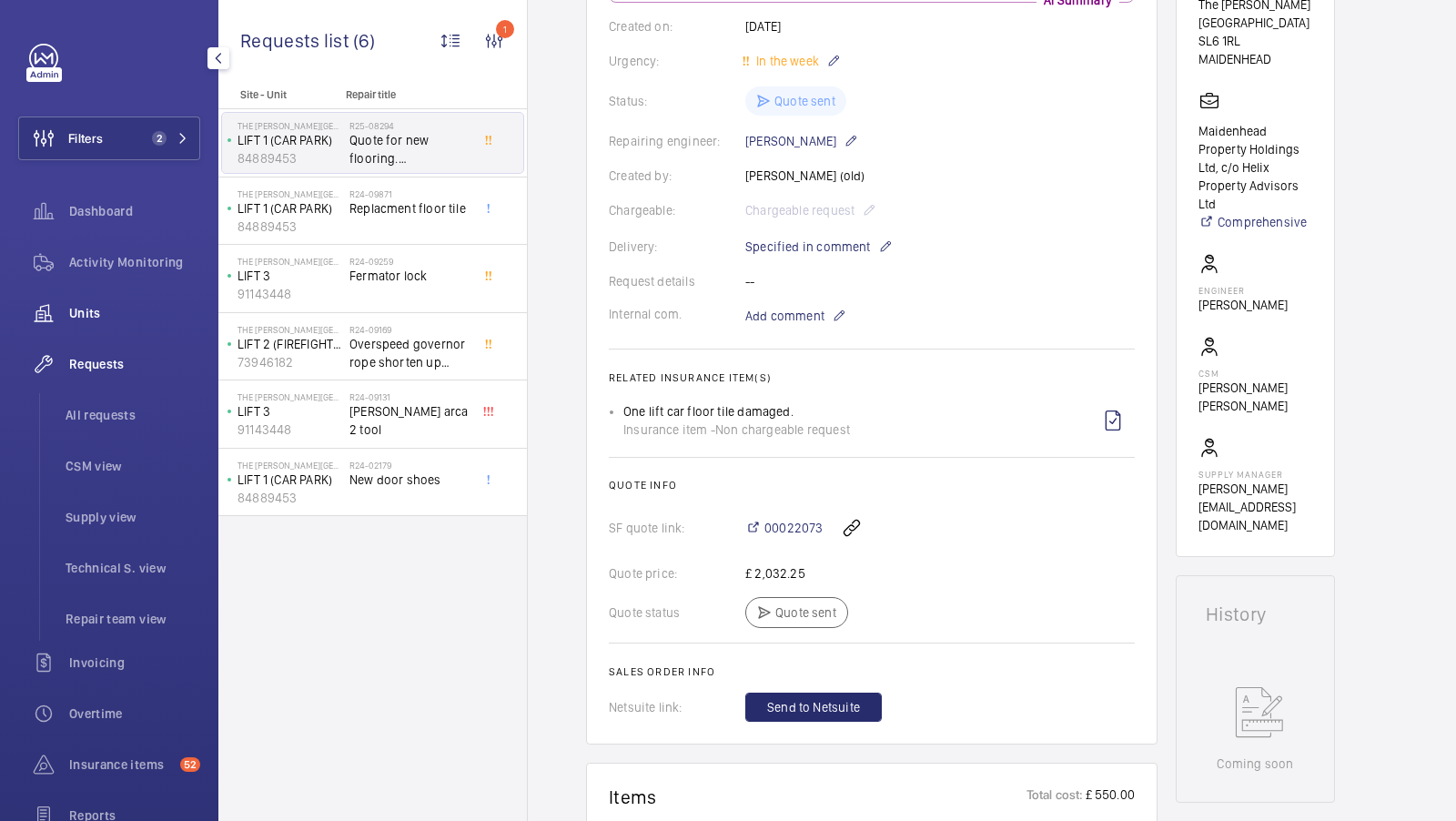
click at [85, 317] on span "Units" at bounding box center [134, 313] width 131 height 18
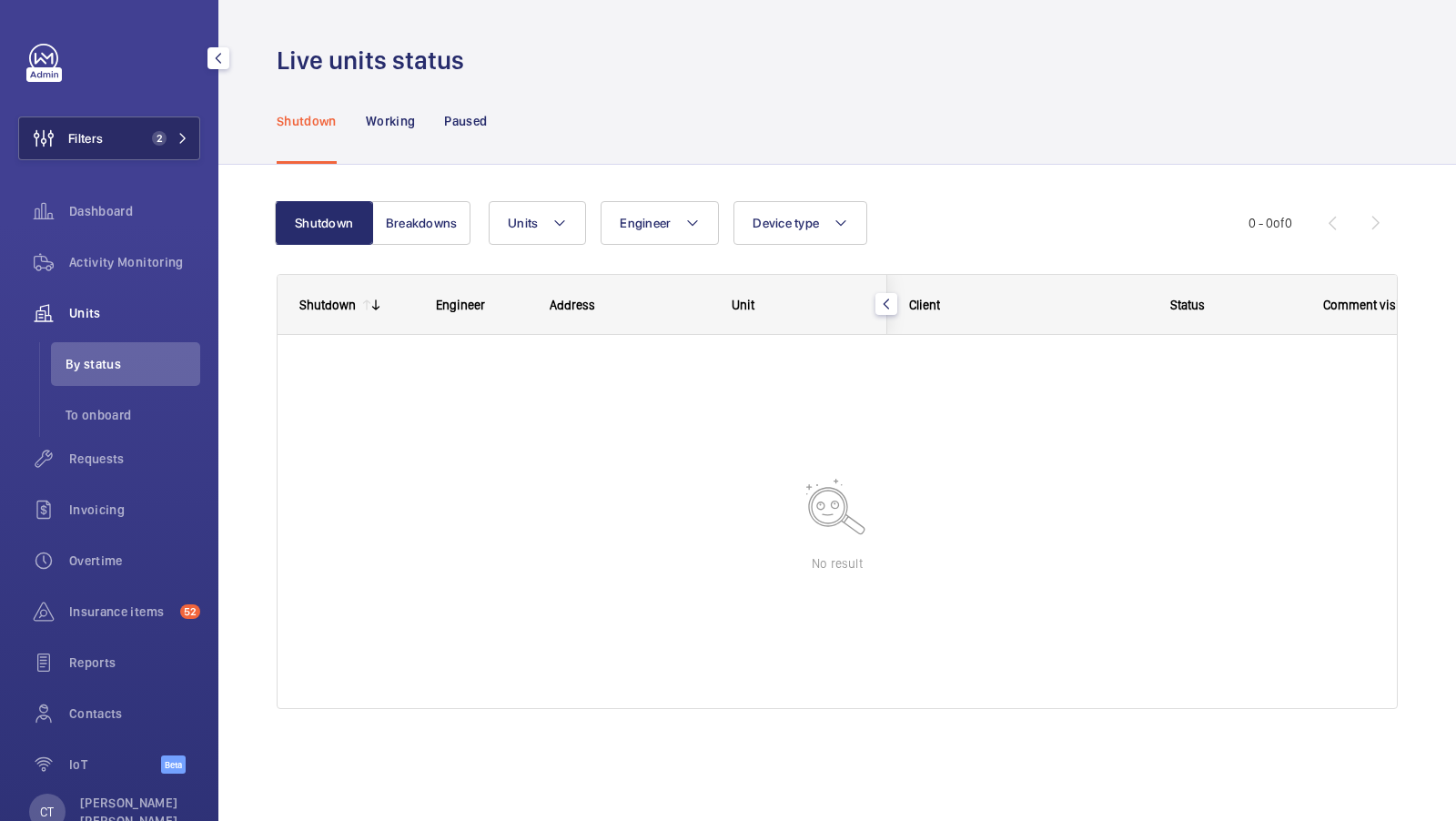
click at [155, 133] on span "2" at bounding box center [158, 138] width 14 height 14
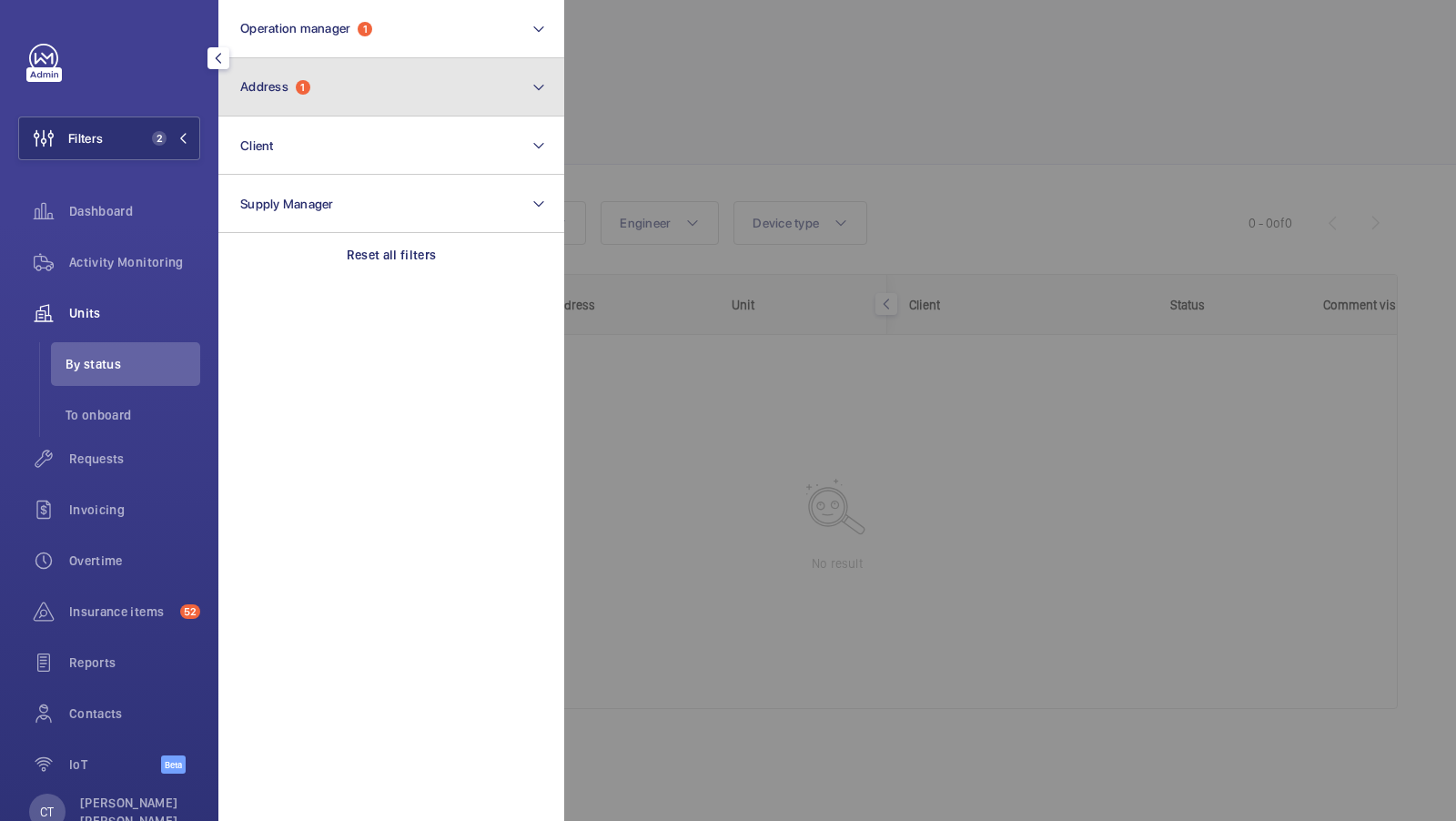
click at [309, 109] on button "Address 1" at bounding box center [392, 87] width 346 height 59
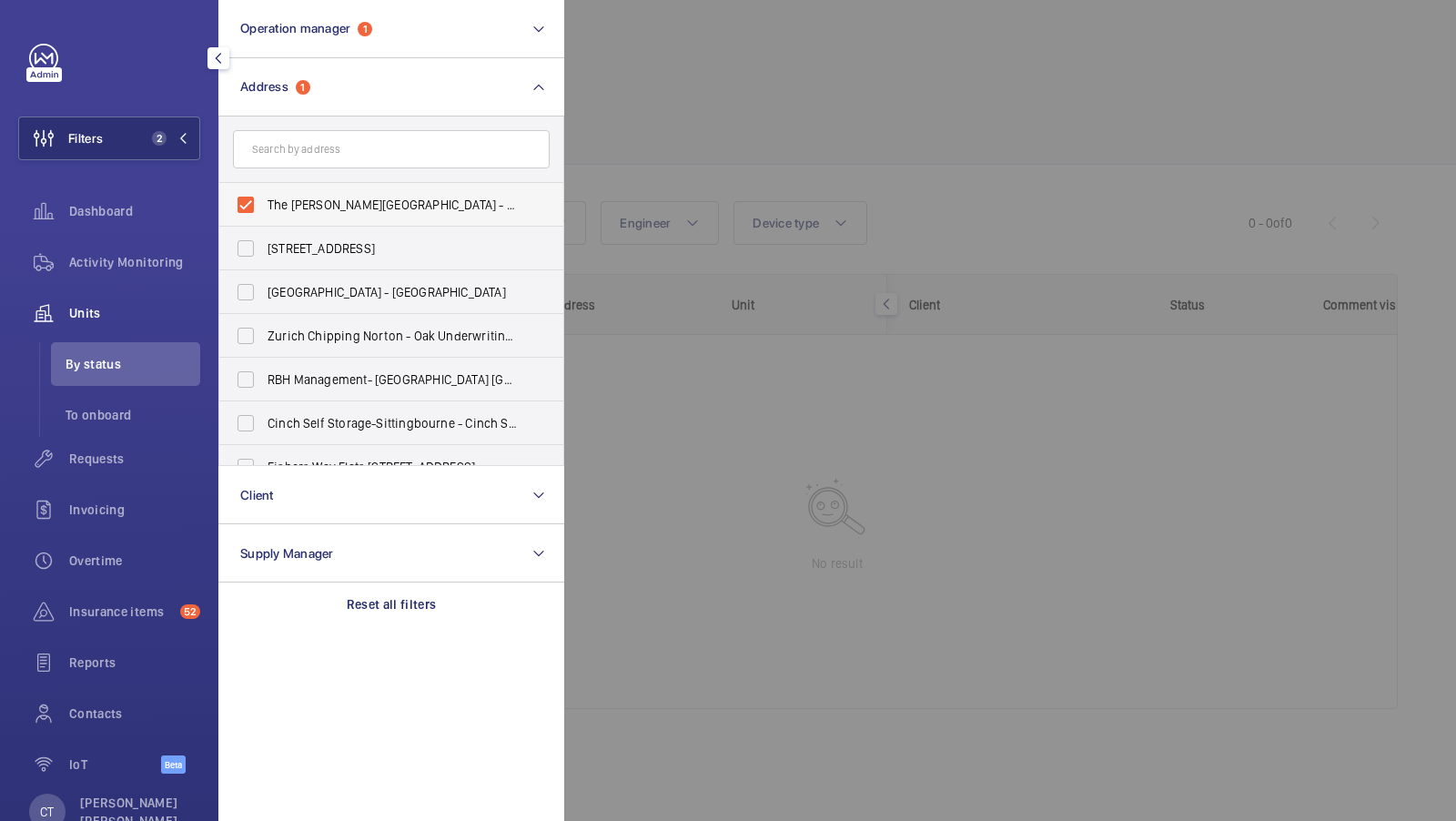
click at [303, 216] on label "The Pearce Building - The Pearce Building, MAIDENHEAD SL6 1RL" at bounding box center [378, 205] width 317 height 44
click at [264, 216] on input "The Pearce Building - The Pearce Building, MAIDENHEAD SL6 1RL" at bounding box center [246, 205] width 36 height 36
checkbox input "false"
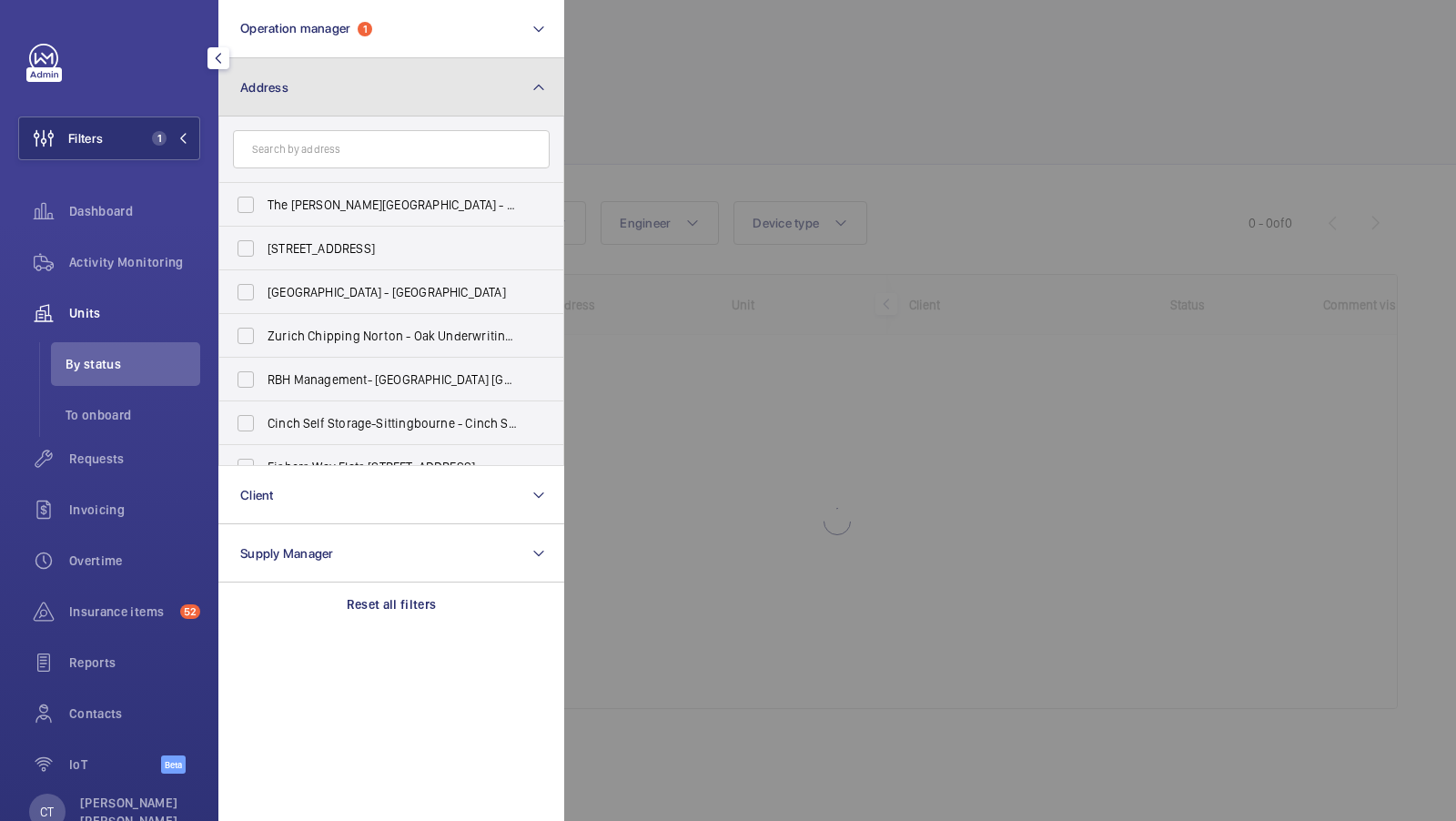
click at [318, 83] on button "Address" at bounding box center [392, 87] width 346 height 59
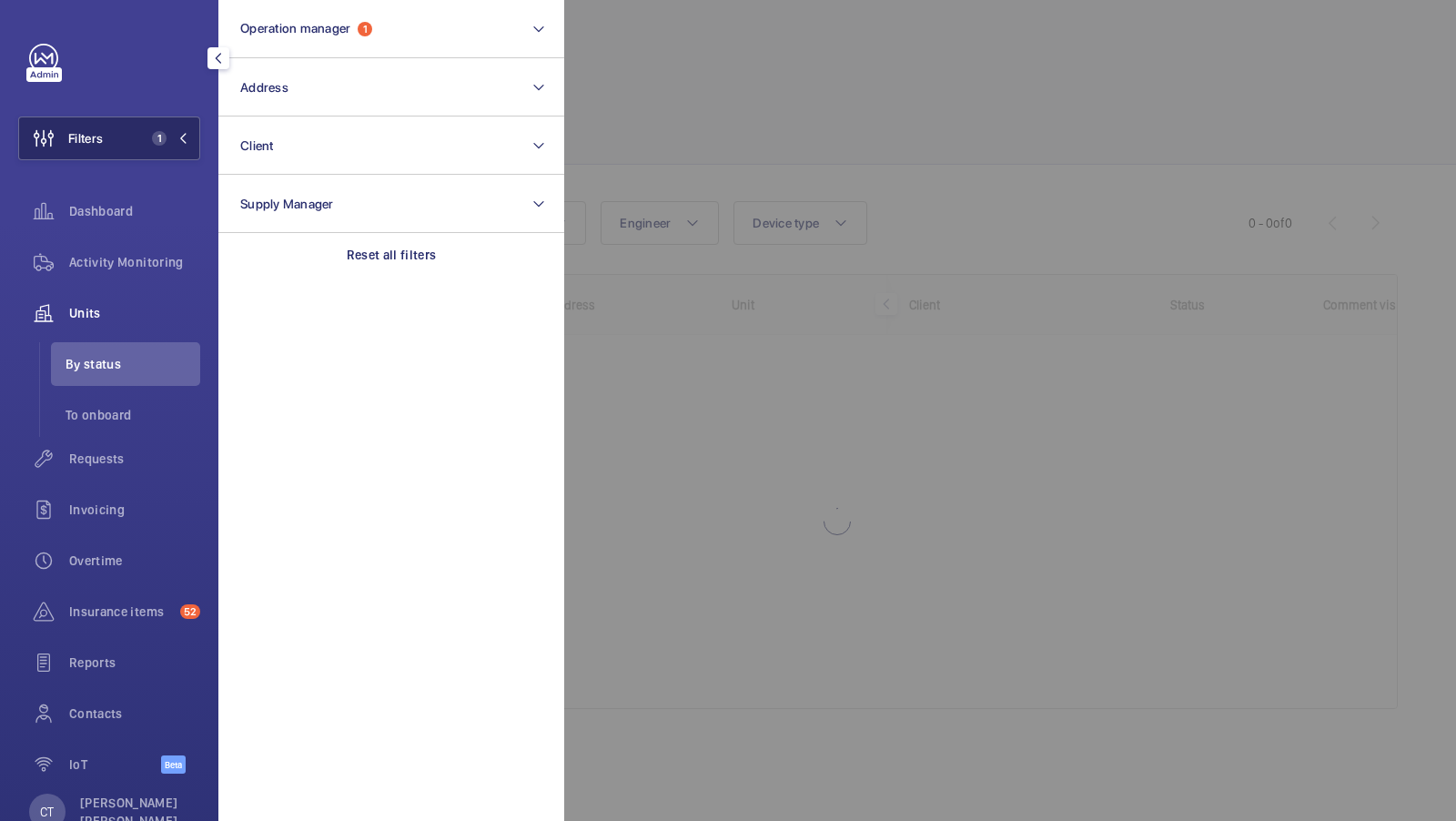
click at [159, 128] on button "Filters 1" at bounding box center [109, 138] width 182 height 44
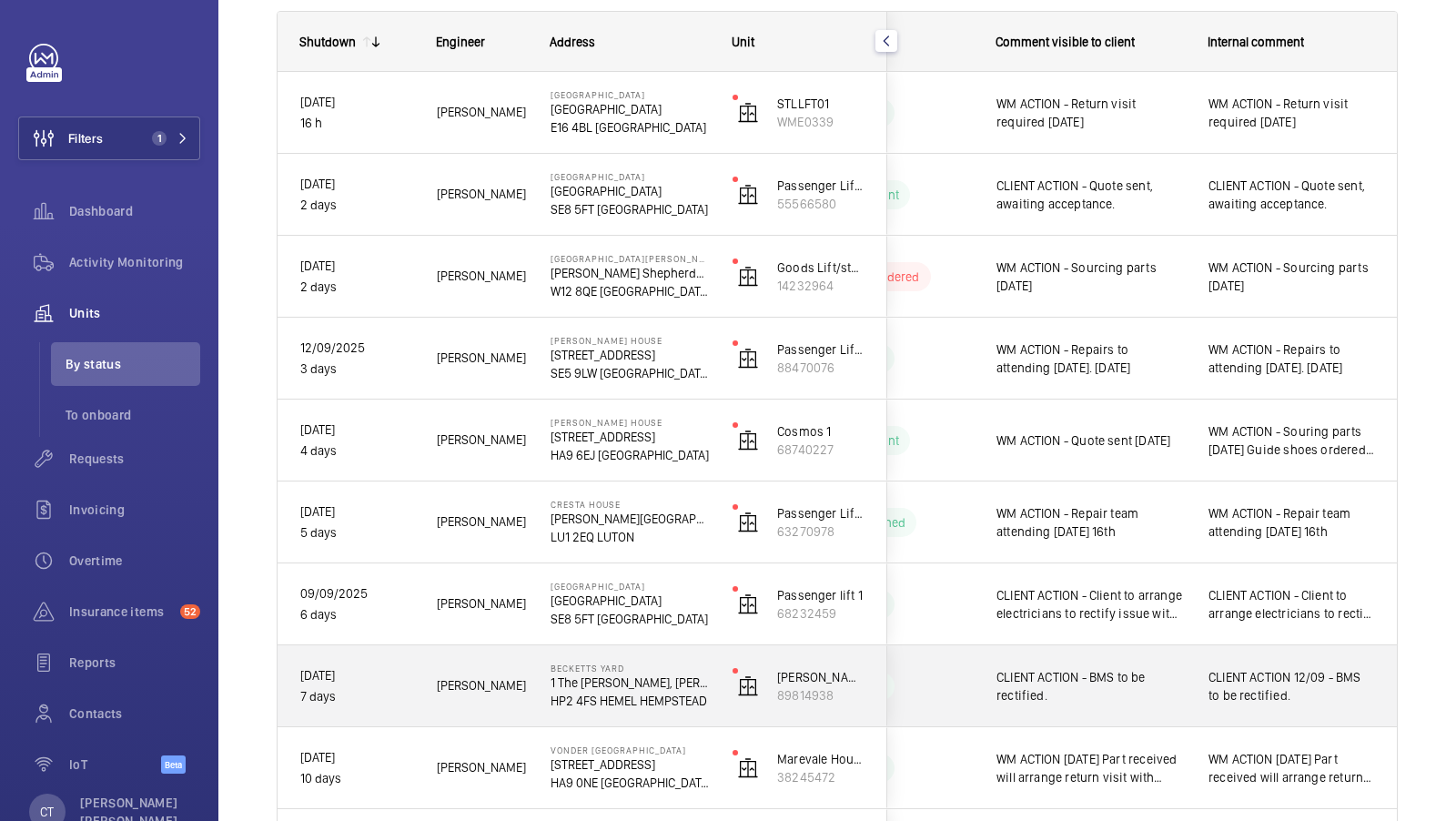
scroll to position [262, 0]
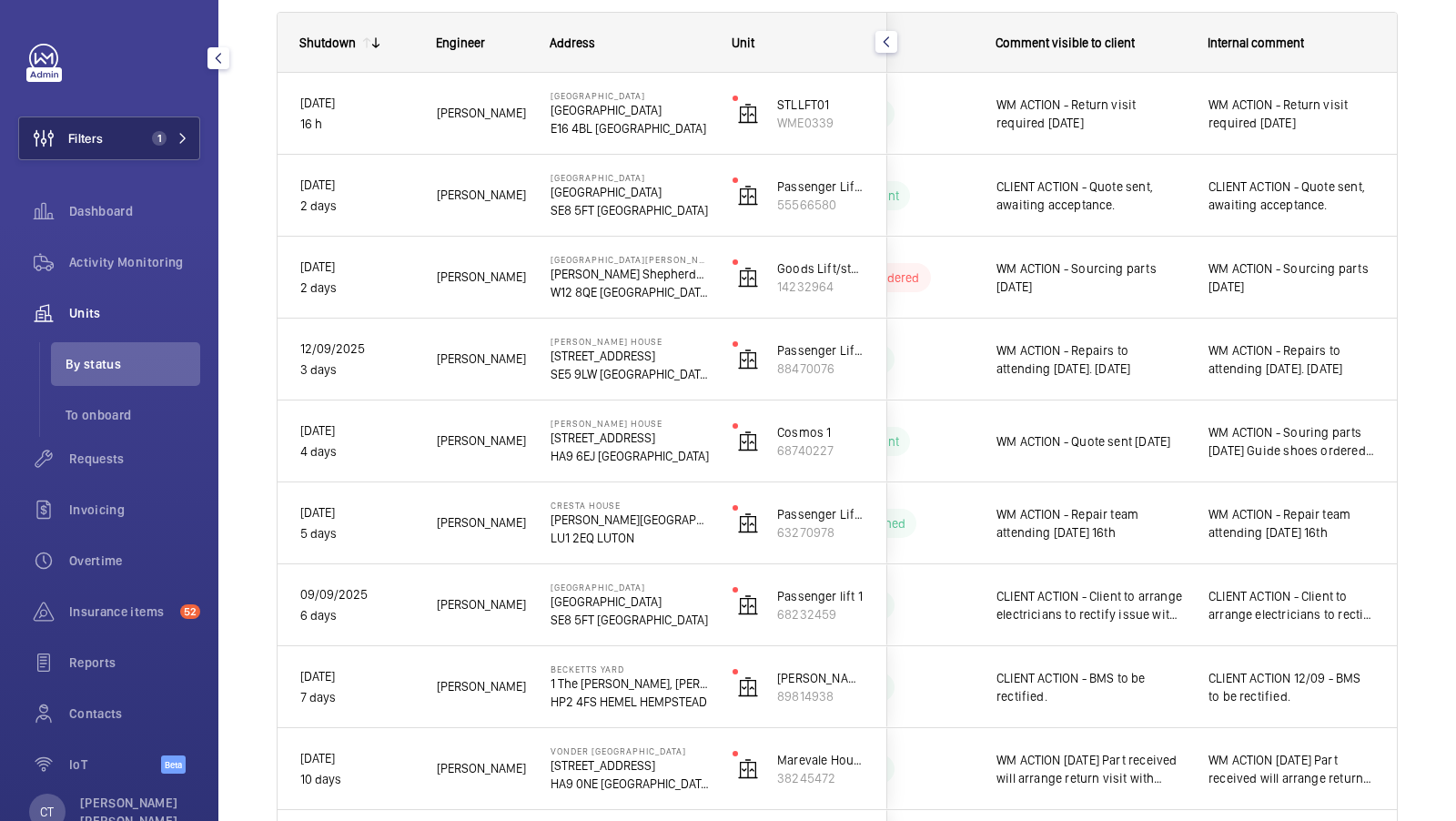
click at [155, 130] on button "Filters 1" at bounding box center [109, 138] width 182 height 44
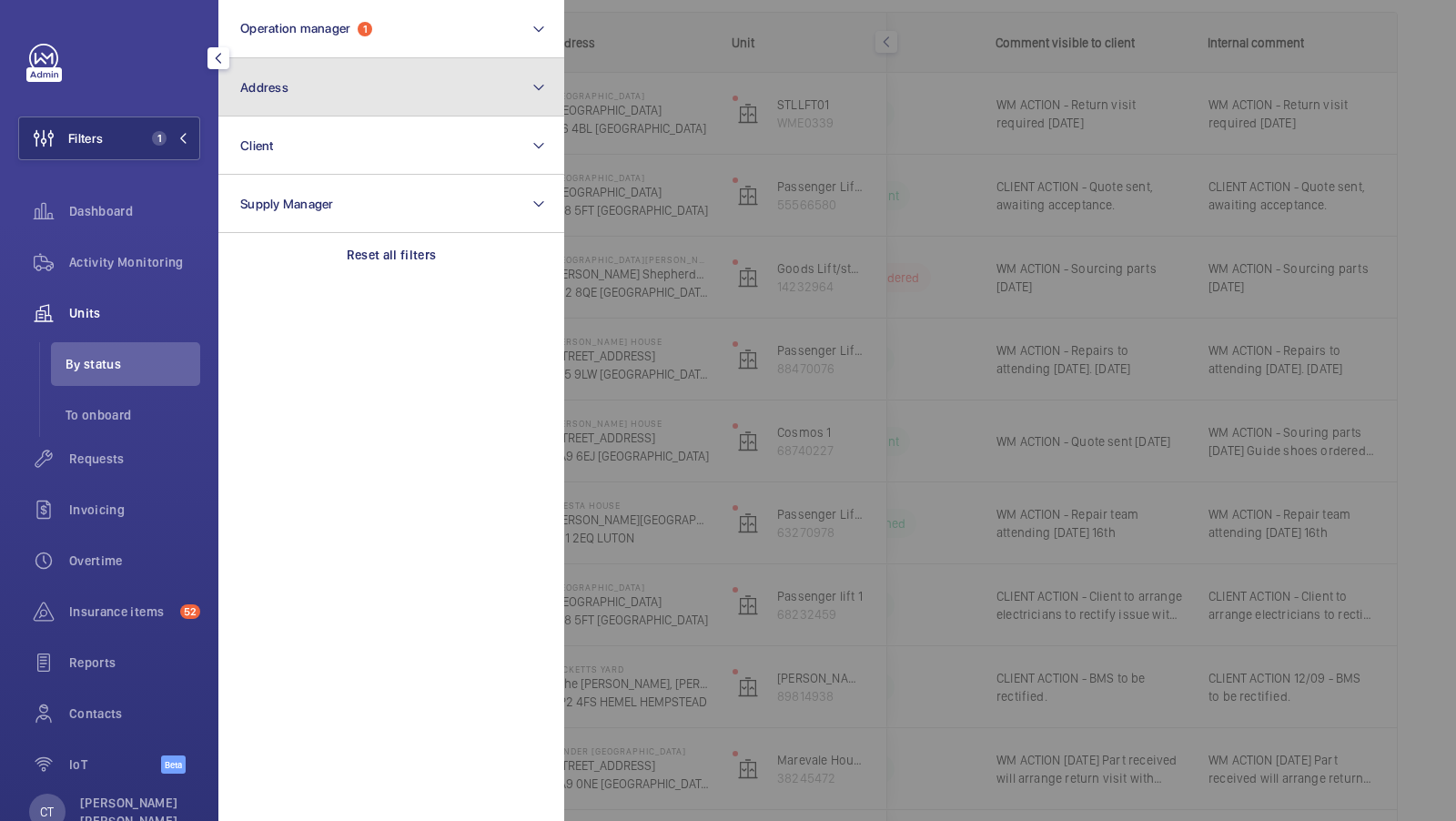
click at [323, 83] on button "Address" at bounding box center [392, 87] width 346 height 59
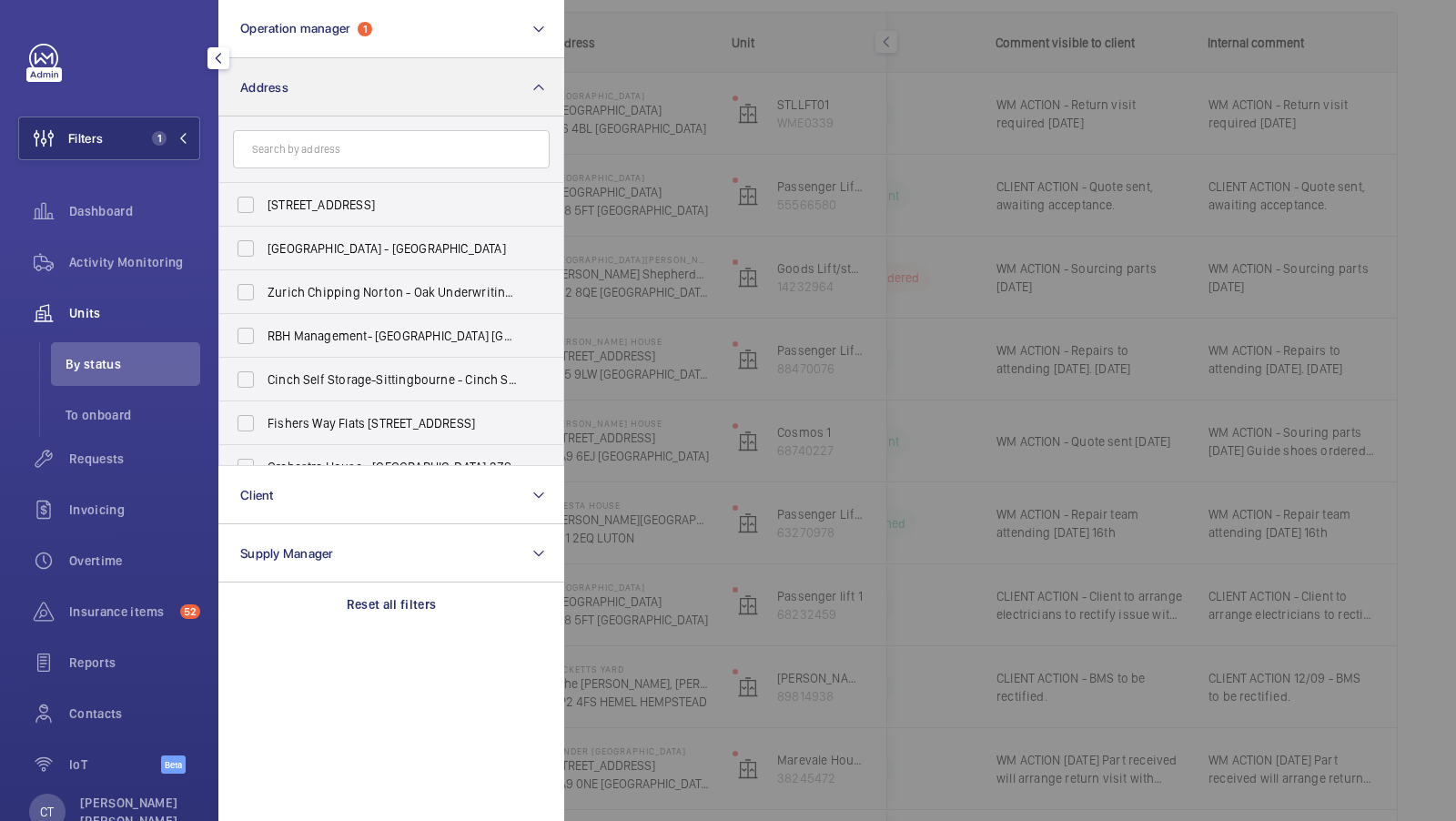
type input "o"
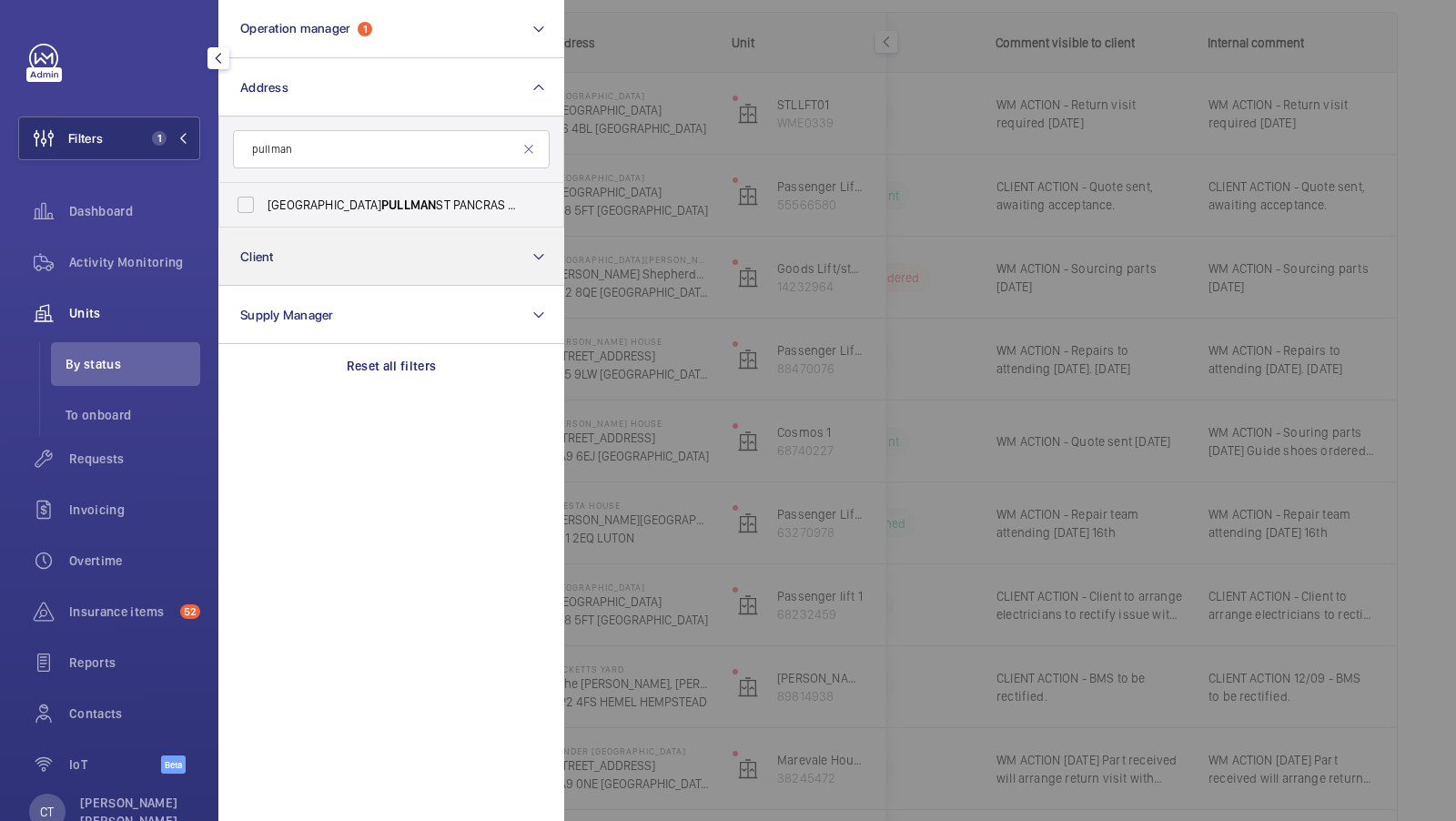
type input "pullman"
click at [296, 231] on button "Client" at bounding box center [392, 256] width 346 height 59
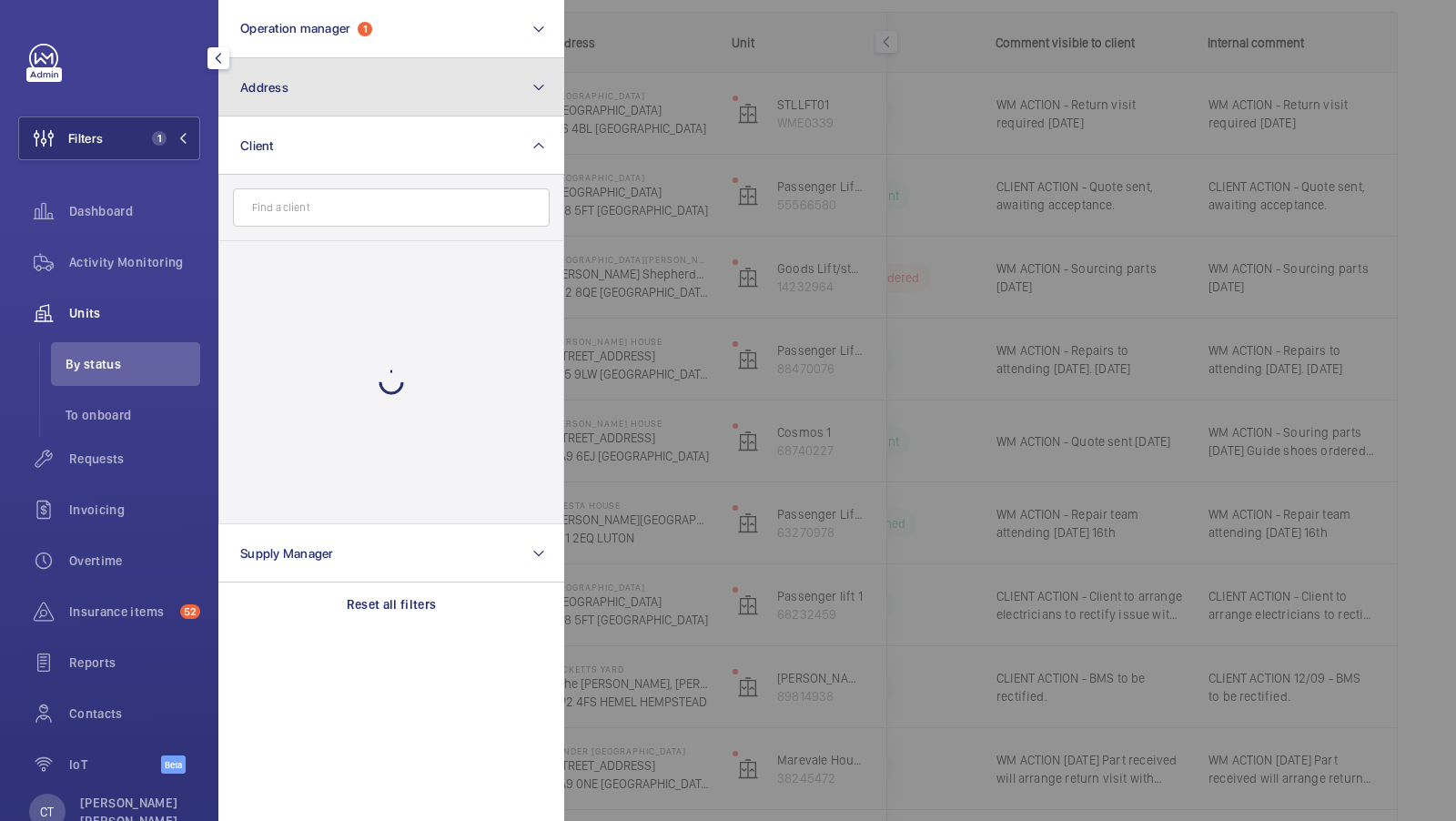
click at [338, 98] on button "Address" at bounding box center [392, 87] width 346 height 59
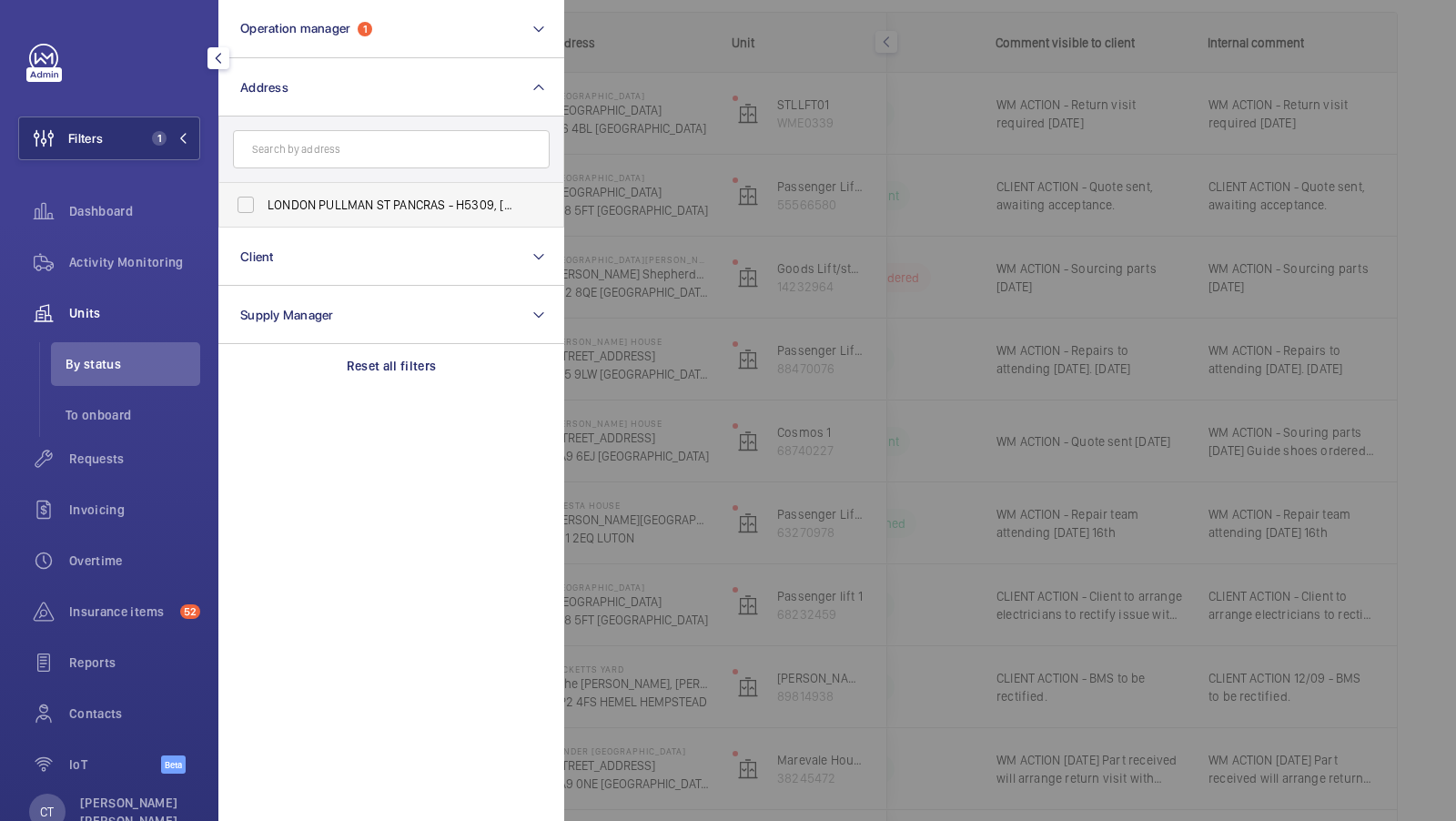
click at [306, 196] on span "LONDON PULLMAN ST PANCRAS - H5309, LONDON PULLMAN ST PANCRAS, 100 - 110 Euston …" at bounding box center [393, 205] width 251 height 18
click at [264, 195] on input "LONDON PULLMAN ST PANCRAS - H5309, LONDON PULLMAN ST PANCRAS, 100 - 110 Euston …" at bounding box center [246, 205] width 36 height 36
checkbox input "true"
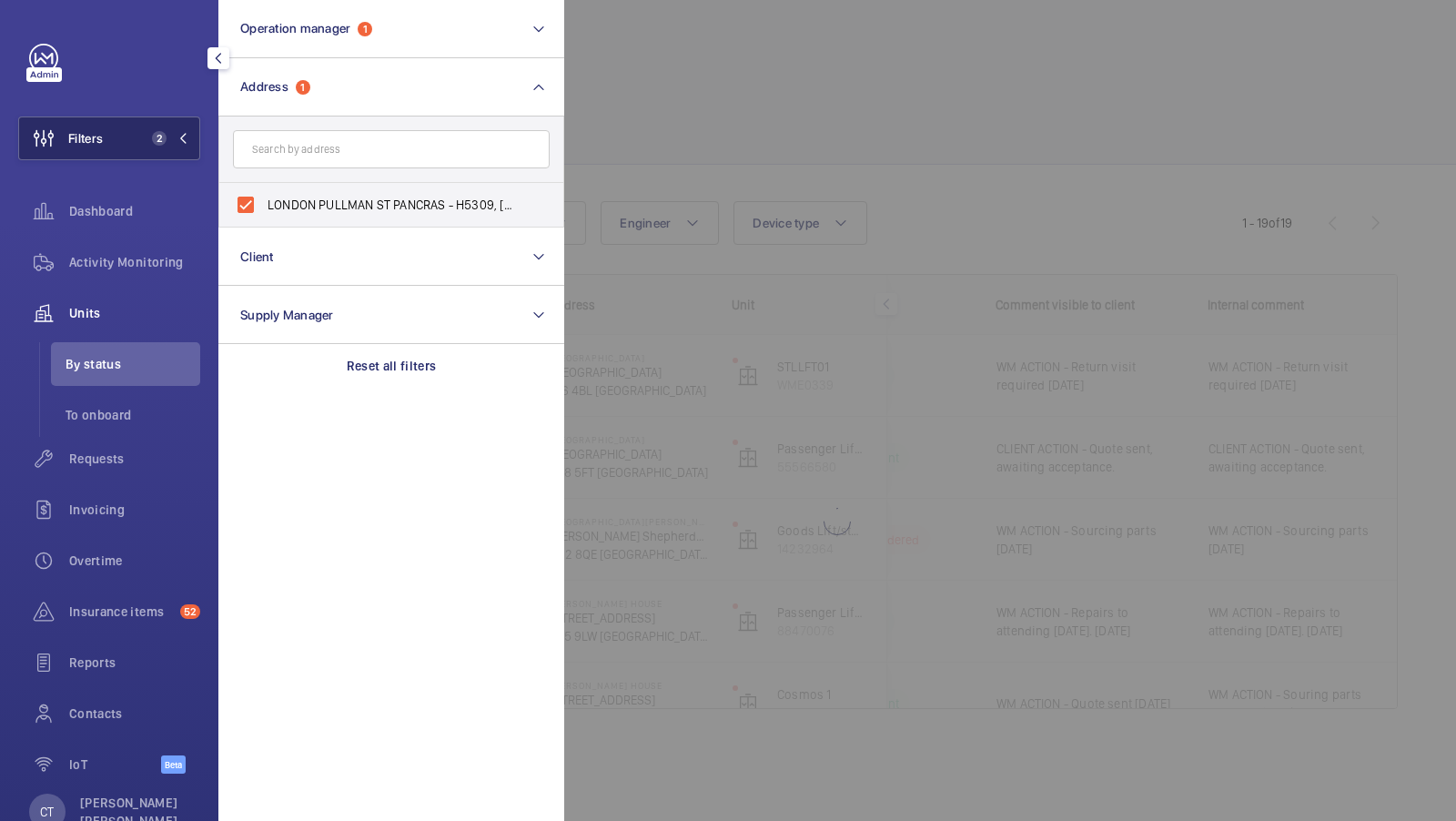
click at [161, 145] on span "2" at bounding box center [158, 138] width 14 height 14
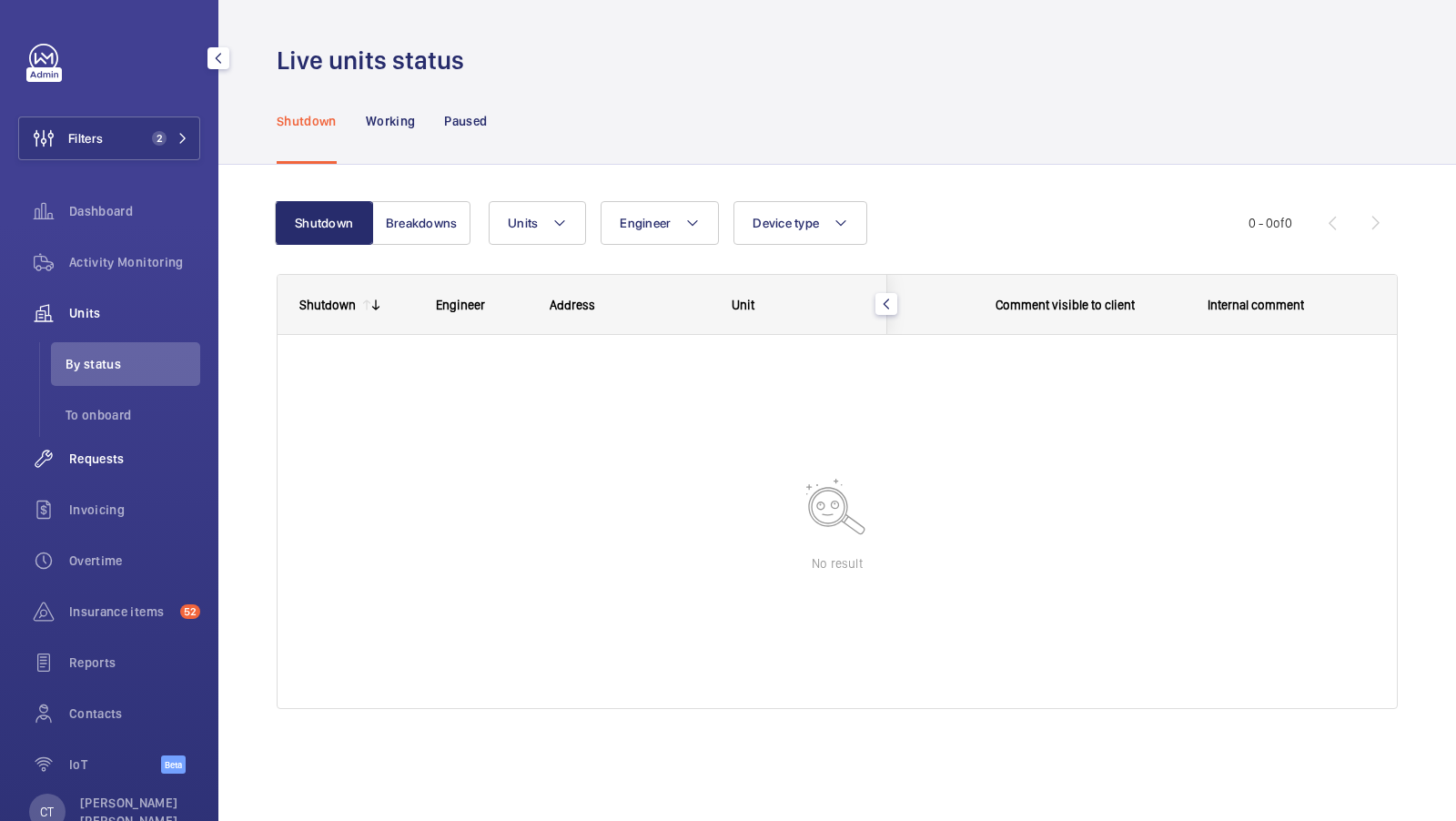
click at [100, 467] on span "Requests" at bounding box center [134, 459] width 131 height 18
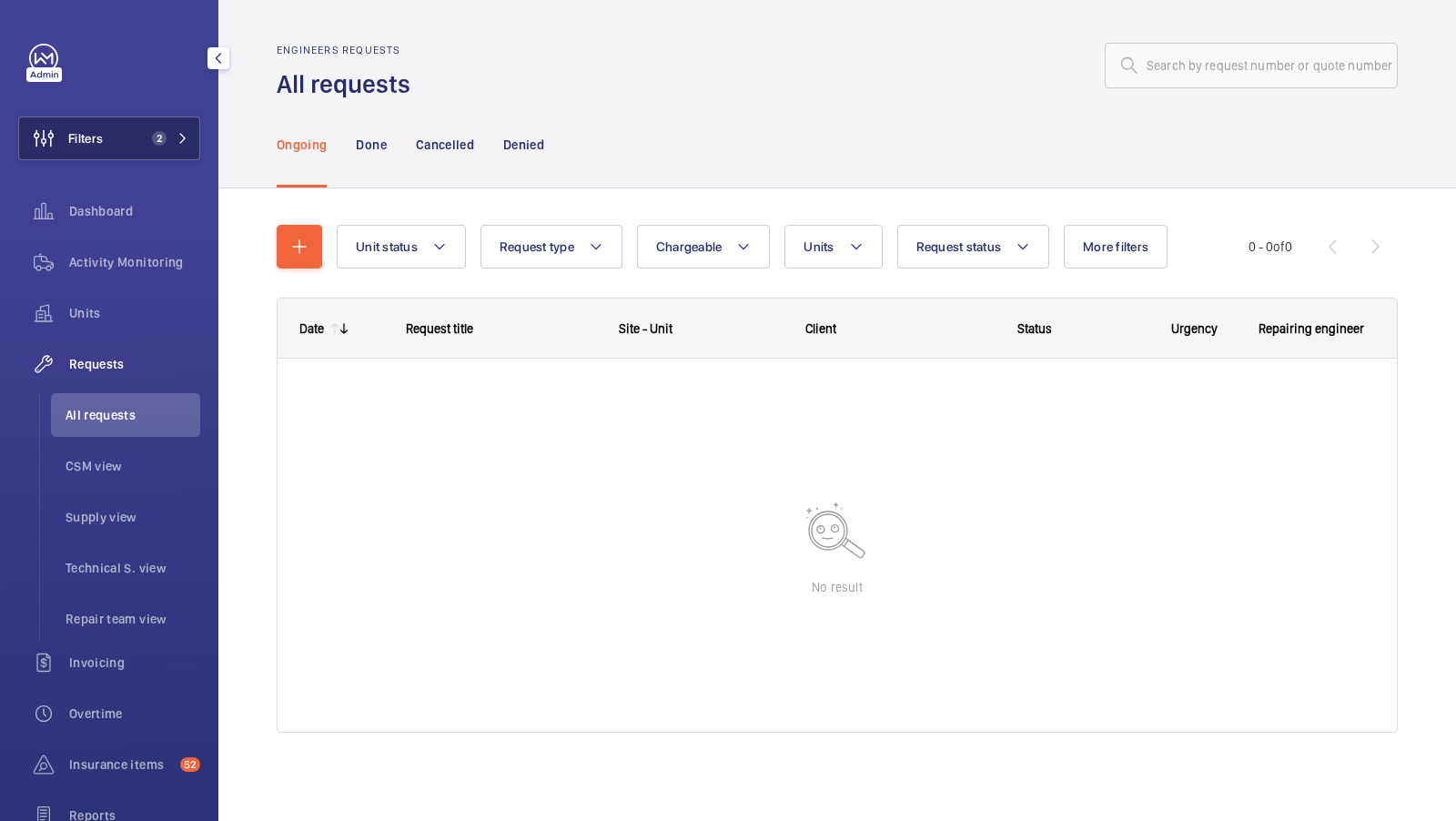
click at [117, 123] on button "Filters 2" at bounding box center [109, 138] width 182 height 44
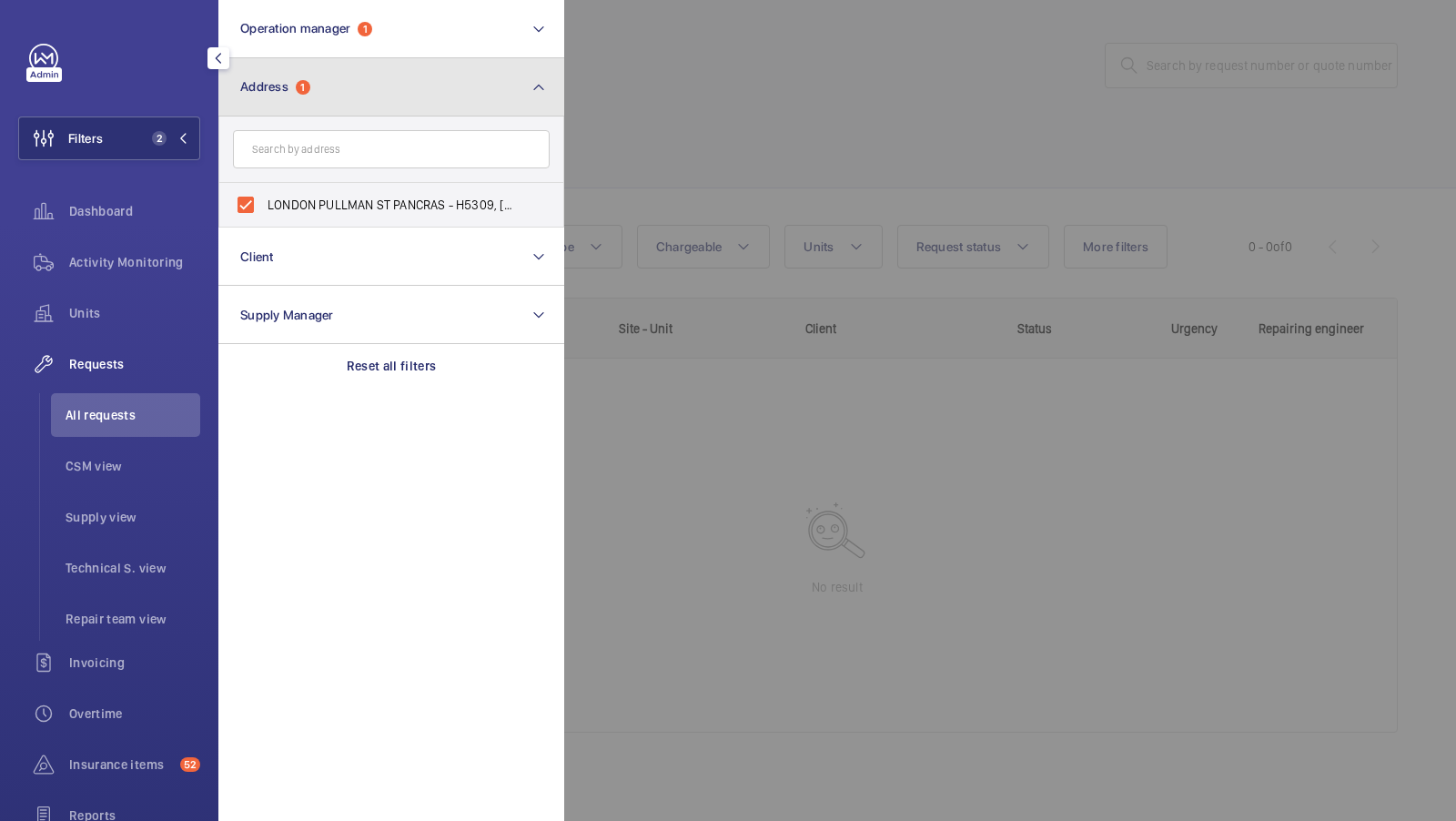
click at [305, 59] on button "Address 1" at bounding box center [392, 87] width 346 height 59
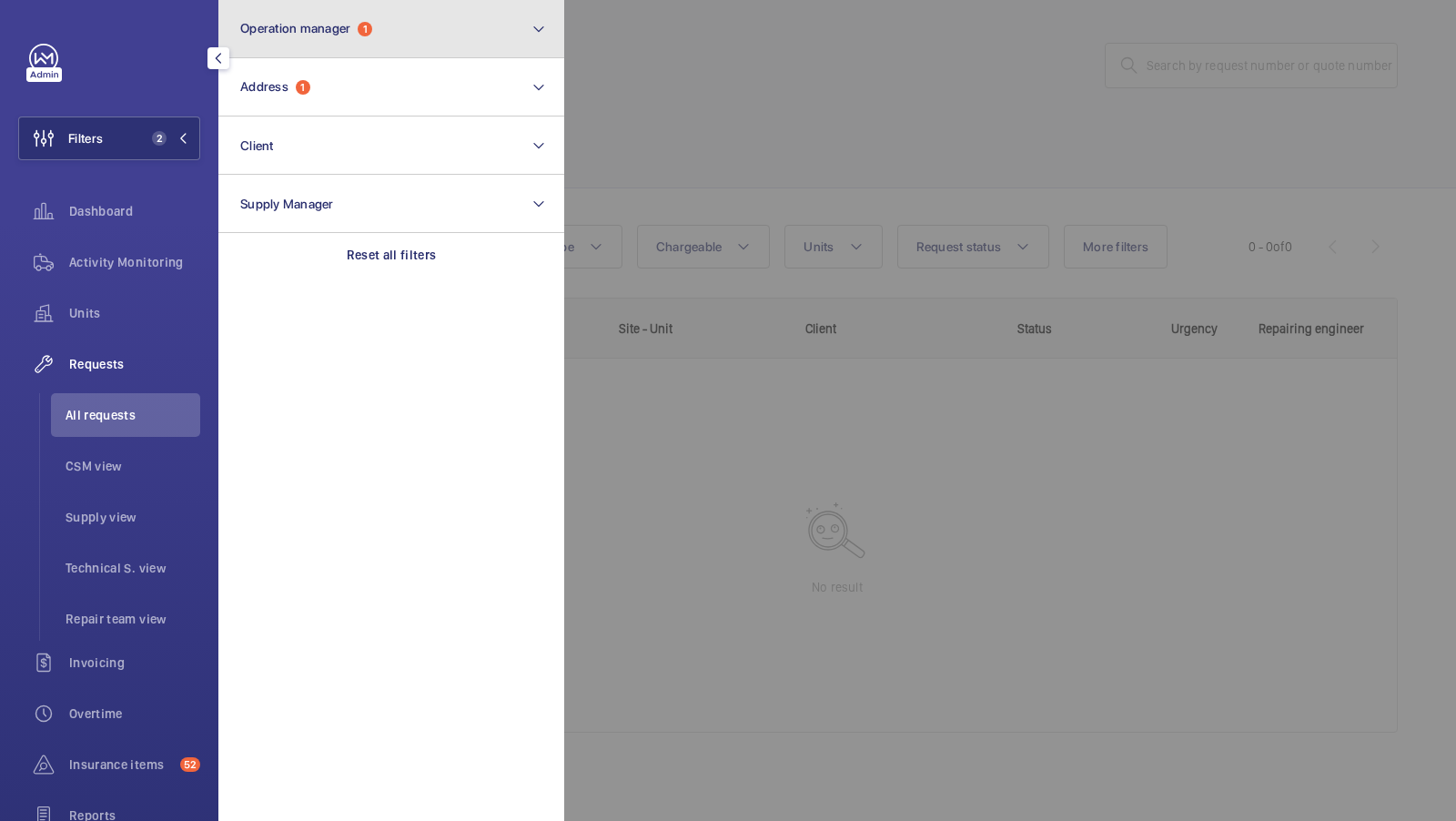
click at [346, 46] on button "Operation manager 1" at bounding box center [392, 29] width 346 height 59
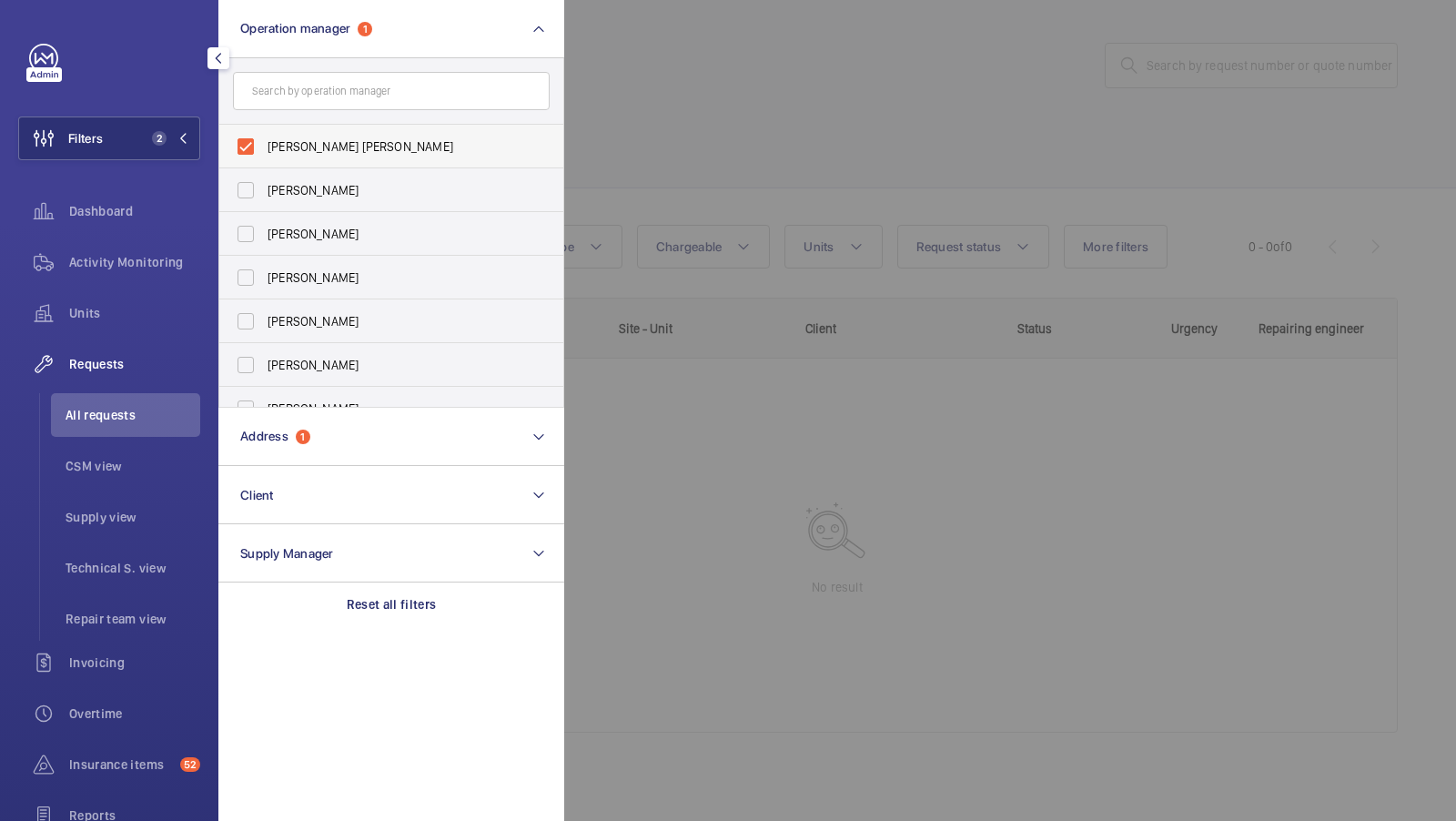
click at [312, 148] on span "[PERSON_NAME] [PERSON_NAME]" at bounding box center [393, 146] width 251 height 18
click at [264, 148] on input "[PERSON_NAME] [PERSON_NAME]" at bounding box center [246, 147] width 36 height 36
checkbox input "false"
click at [169, 125] on button "Filters 1" at bounding box center [109, 138] width 182 height 44
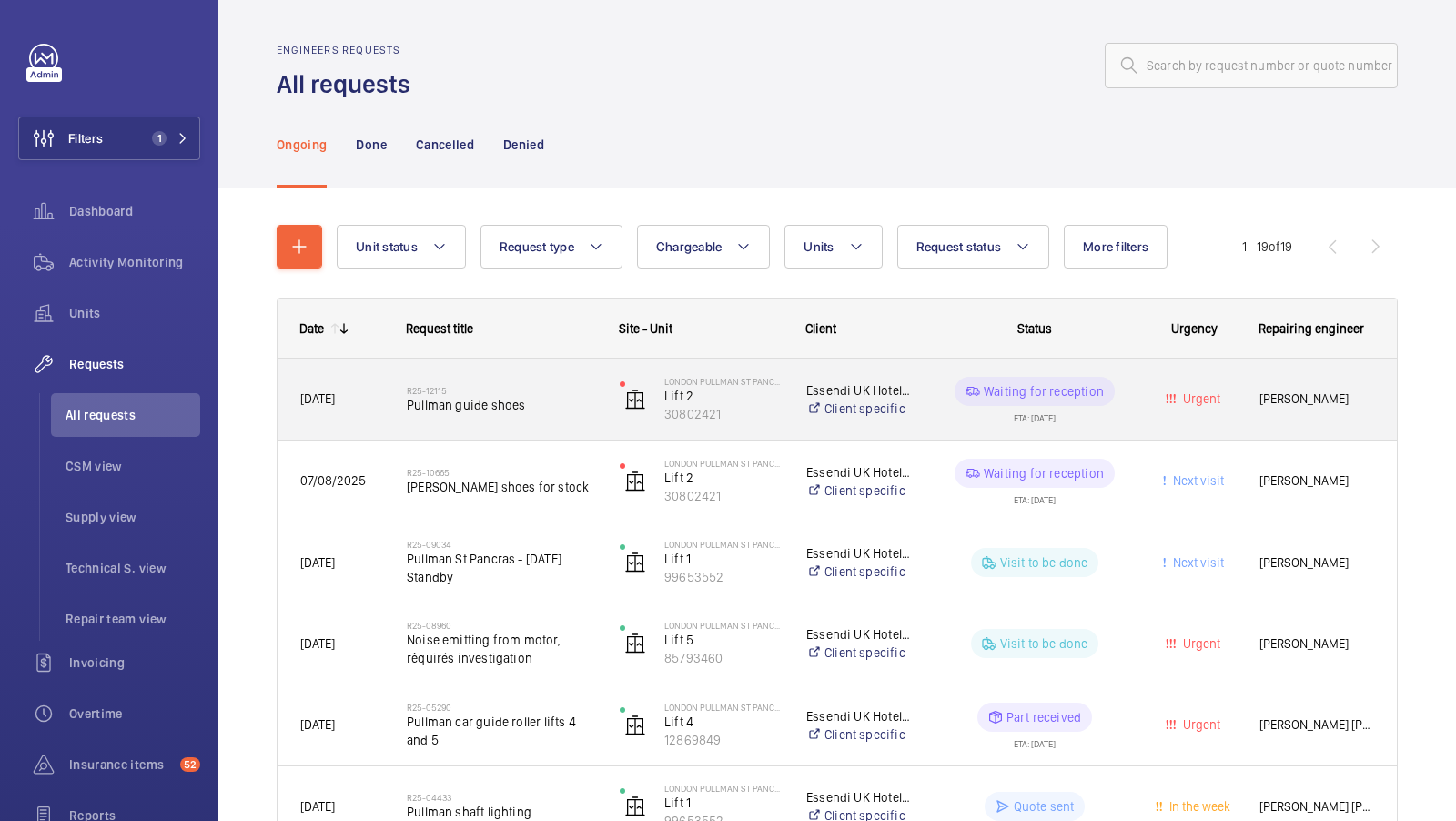
click at [543, 415] on div "R25-12115 Pullman guide shoes" at bounding box center [501, 399] width 189 height 53
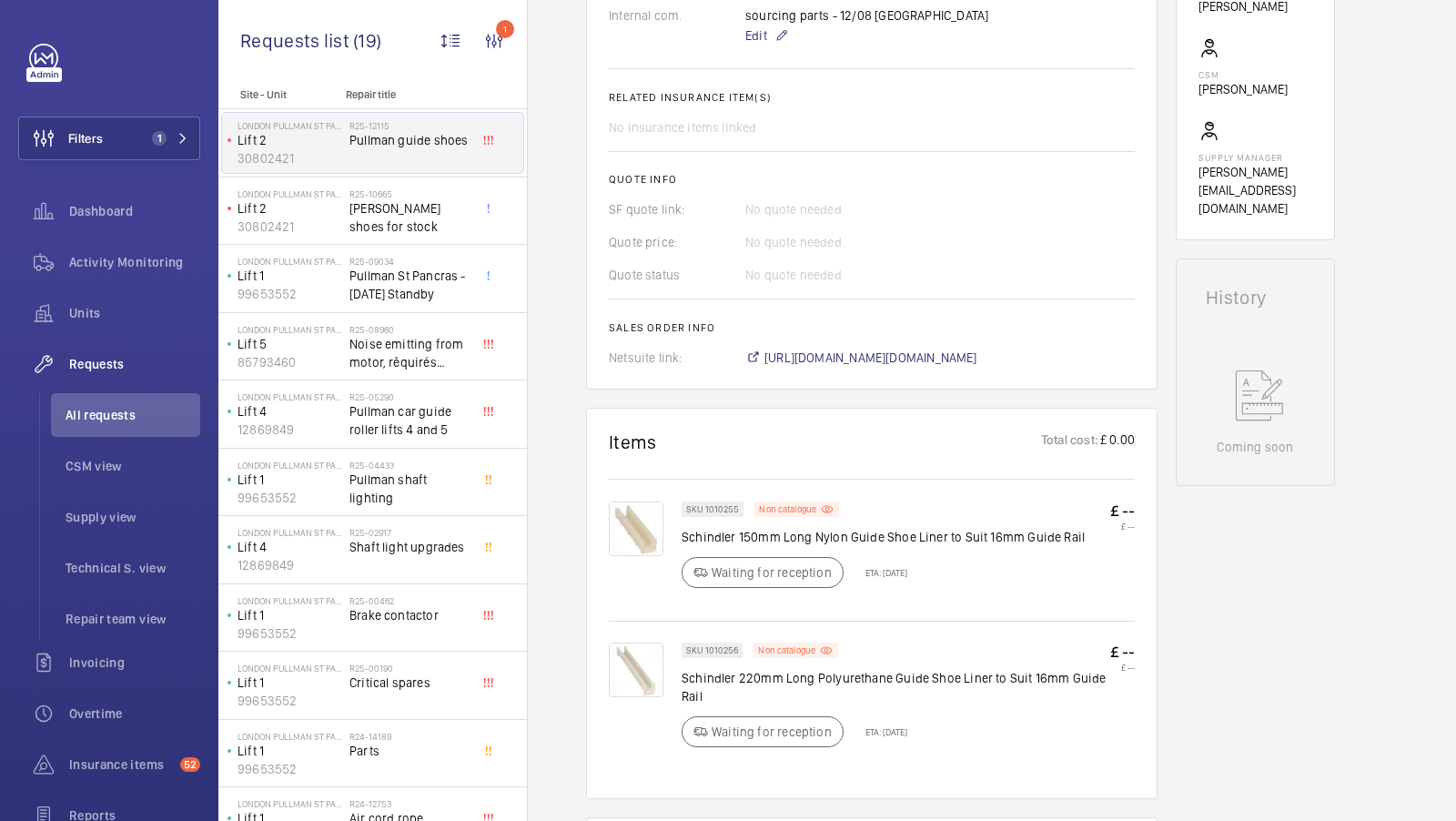
scroll to position [629, 0]
click at [944, 364] on span "https://6461500.app.netsuite.com/app/accounting/transactions/salesord.nl?id=300…" at bounding box center [871, 354] width 213 height 18
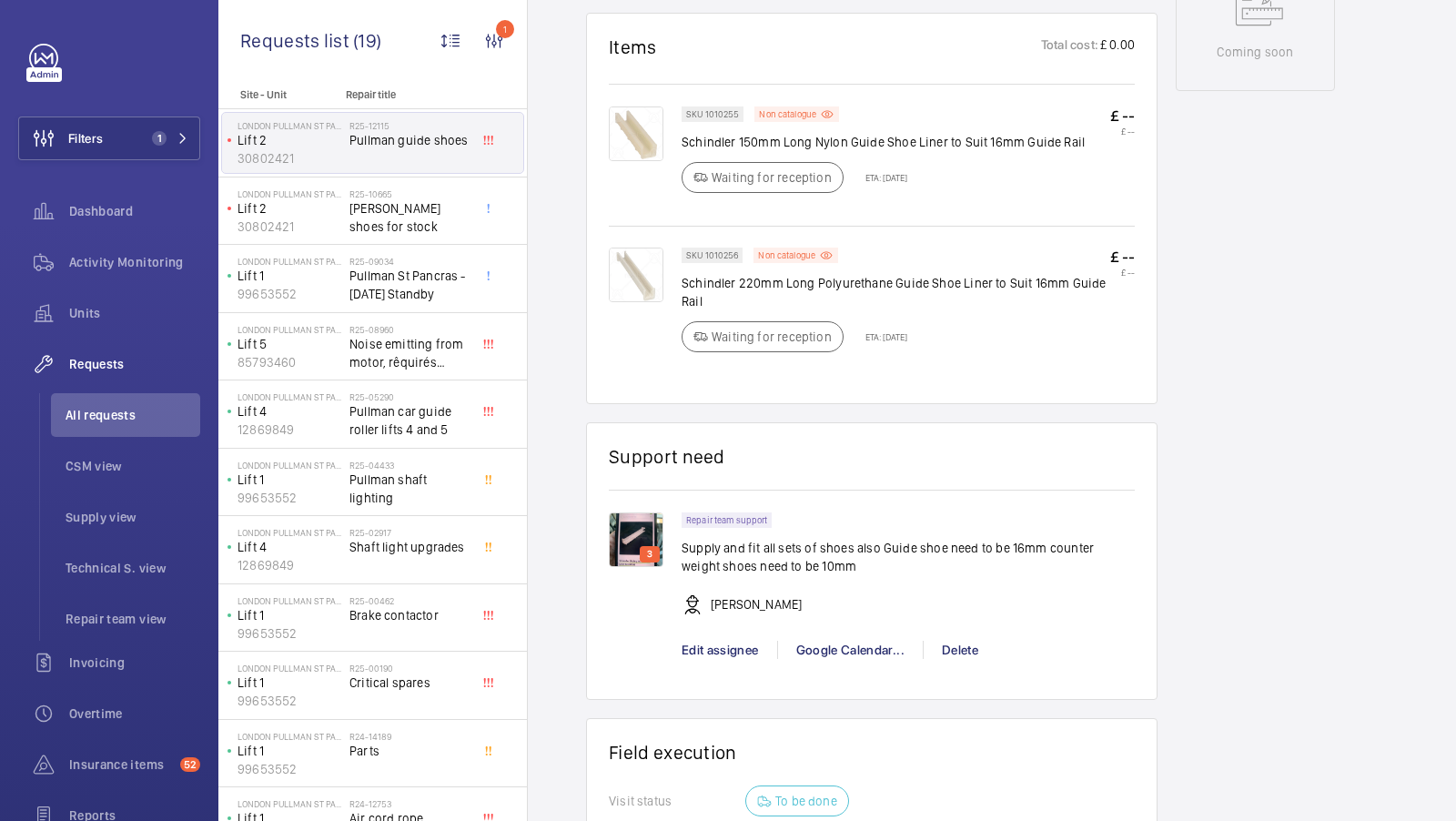
scroll to position [1021, 0]
click at [630, 548] on img at bounding box center [635, 541] width 55 height 55
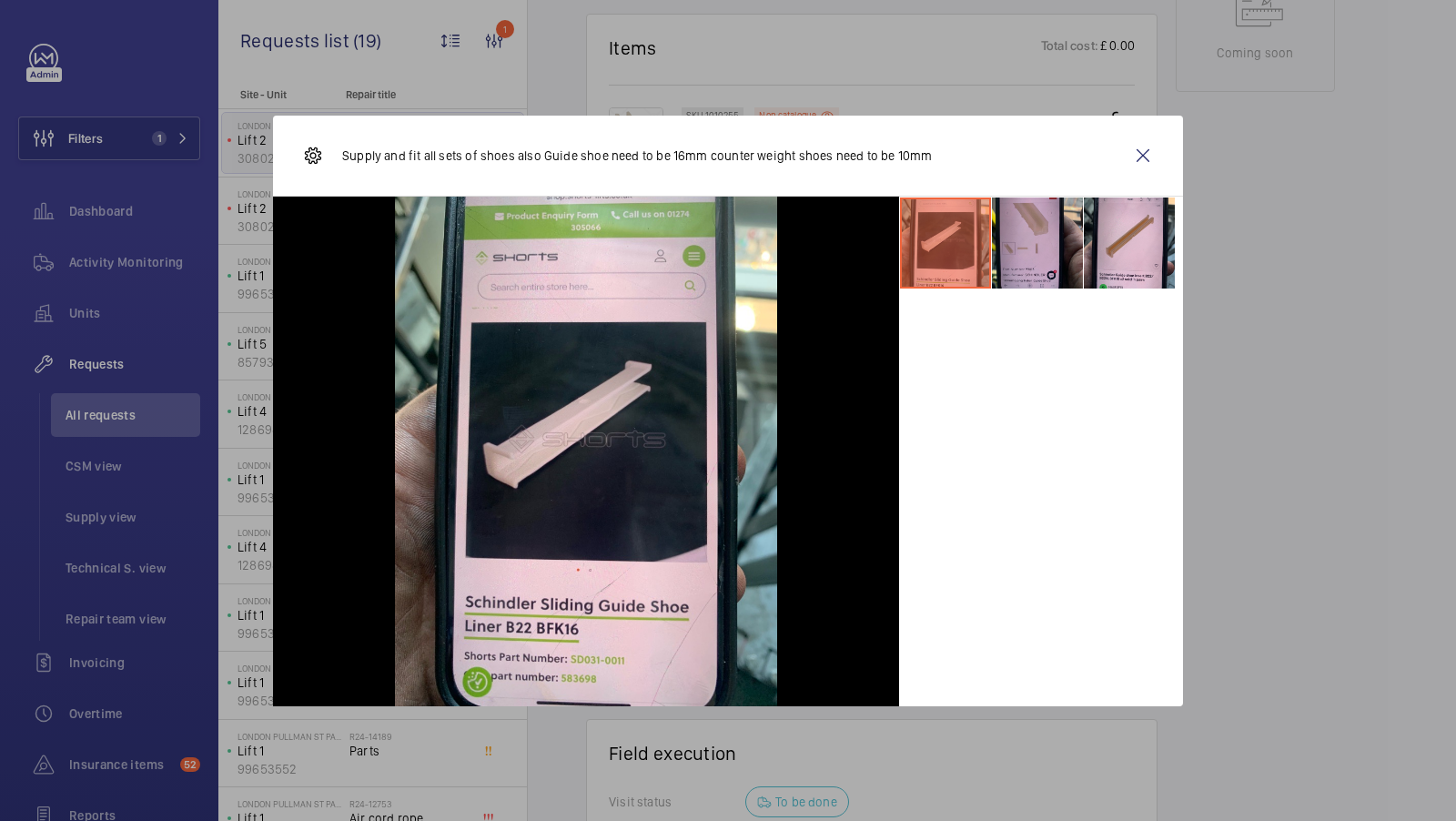
click at [1044, 252] on li at bounding box center [1038, 243] width 91 height 91
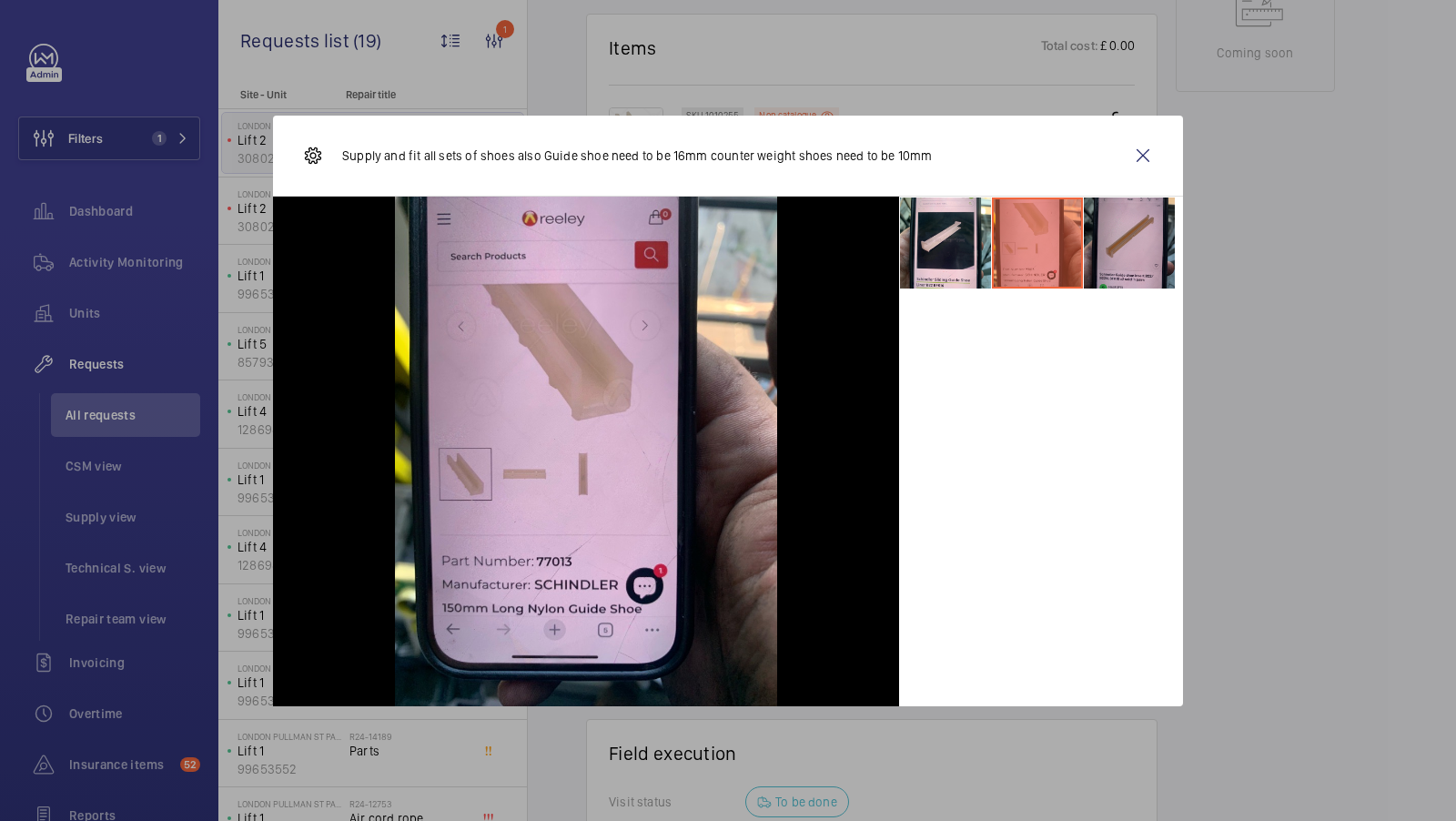
click at [1110, 255] on li at bounding box center [1130, 243] width 91 height 91
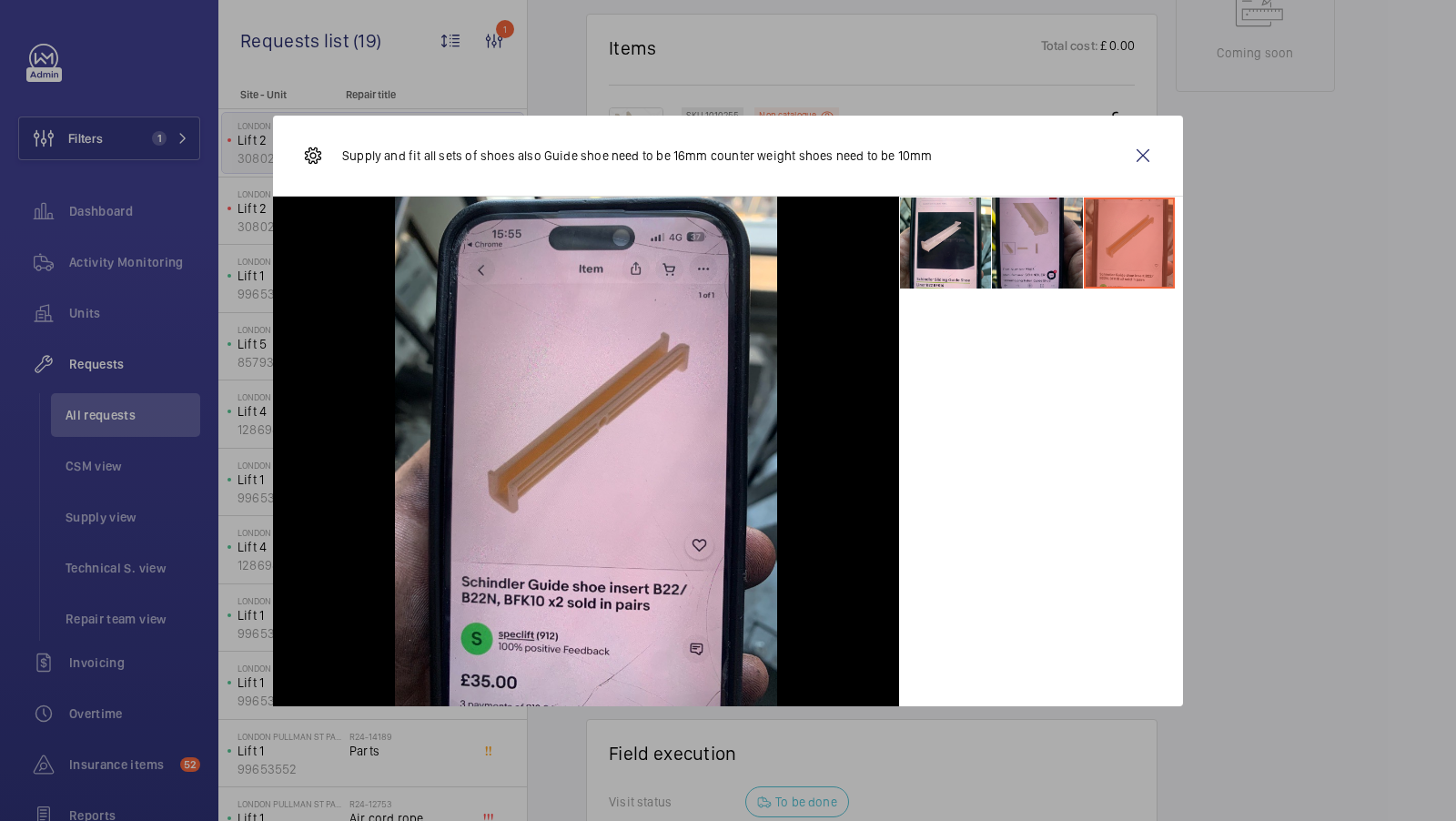
click at [1014, 260] on li at bounding box center [1038, 243] width 91 height 91
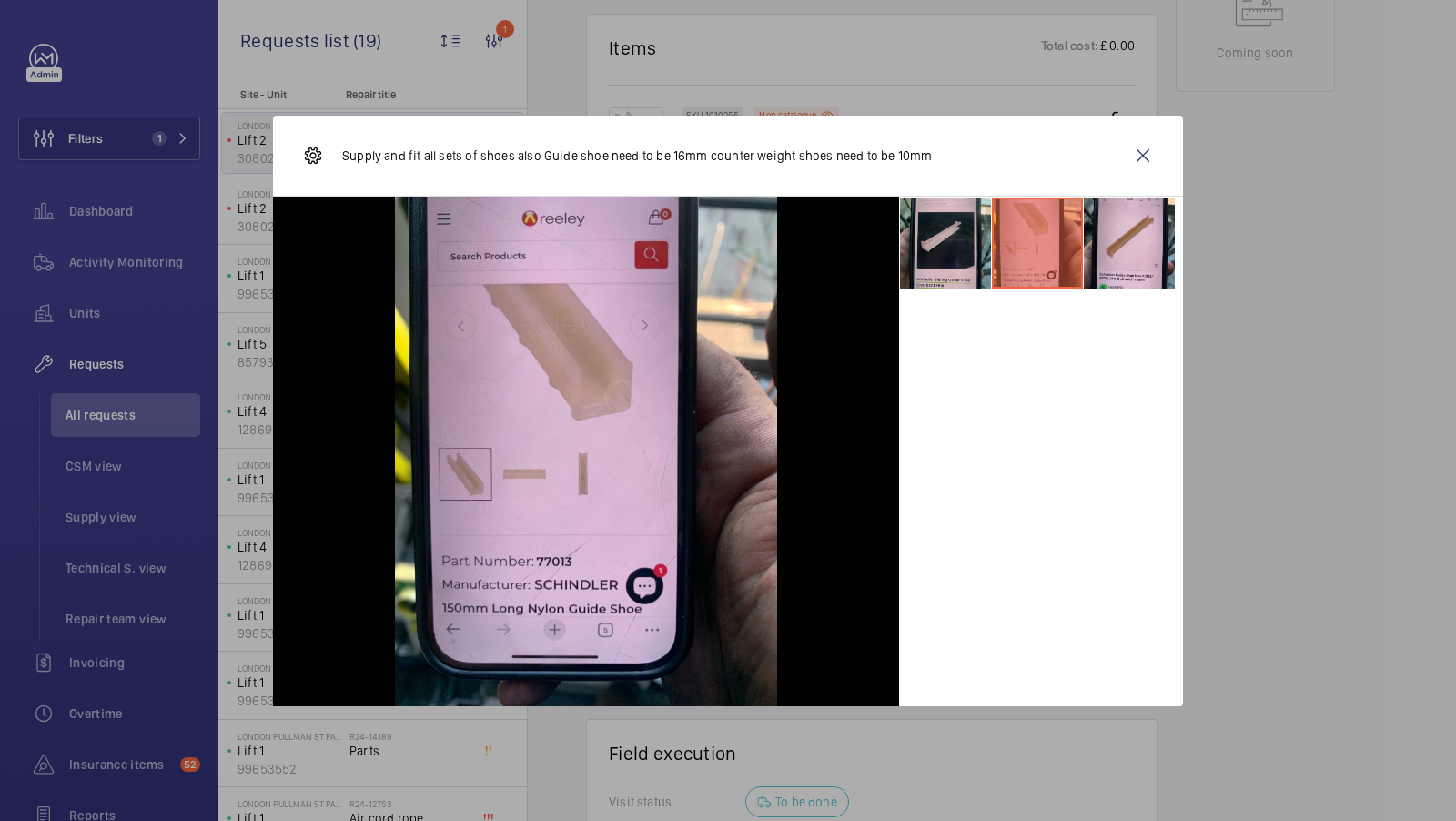
click at [939, 253] on li at bounding box center [945, 243] width 91 height 91
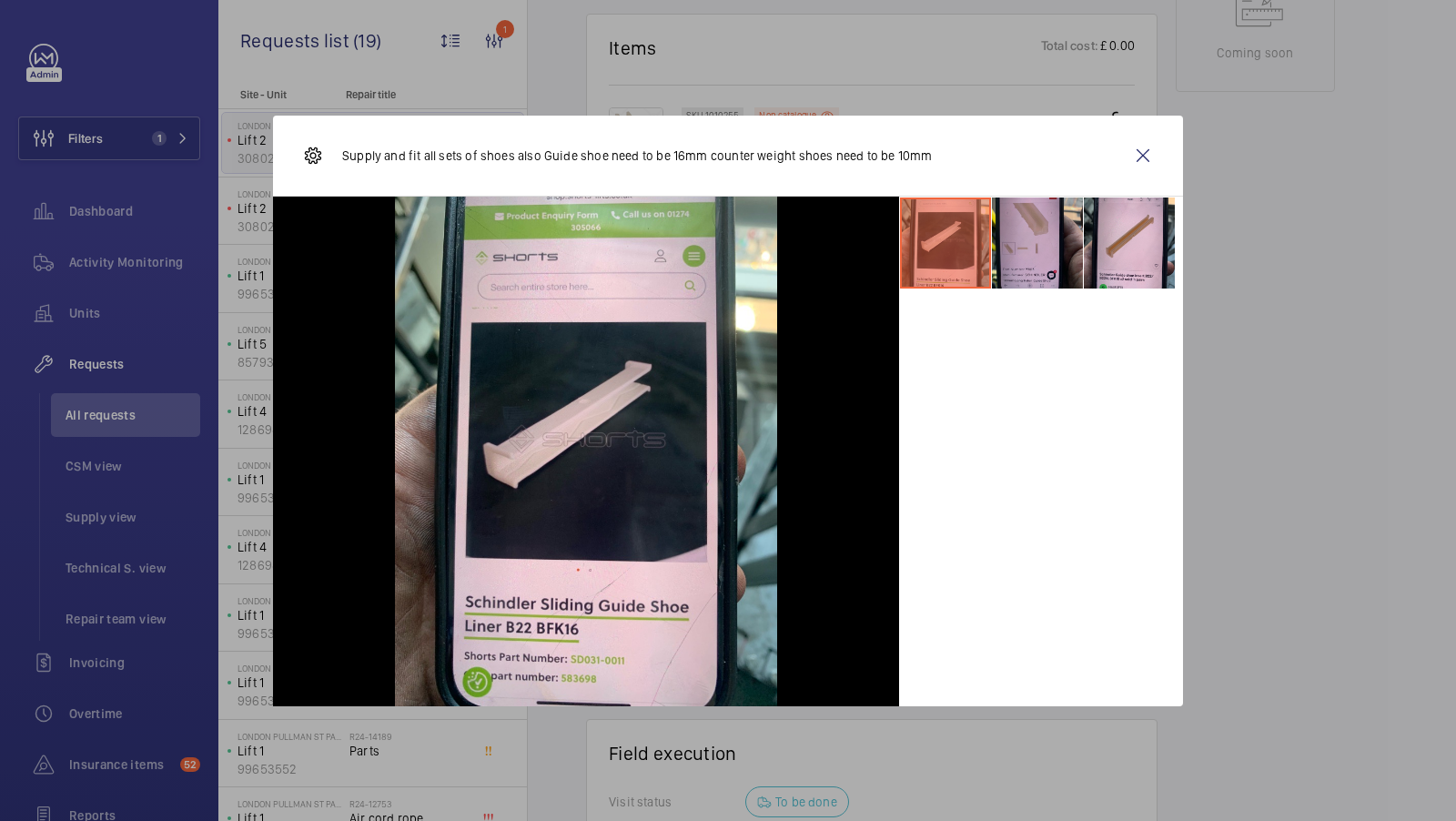
click at [1040, 252] on li at bounding box center [1038, 243] width 91 height 91
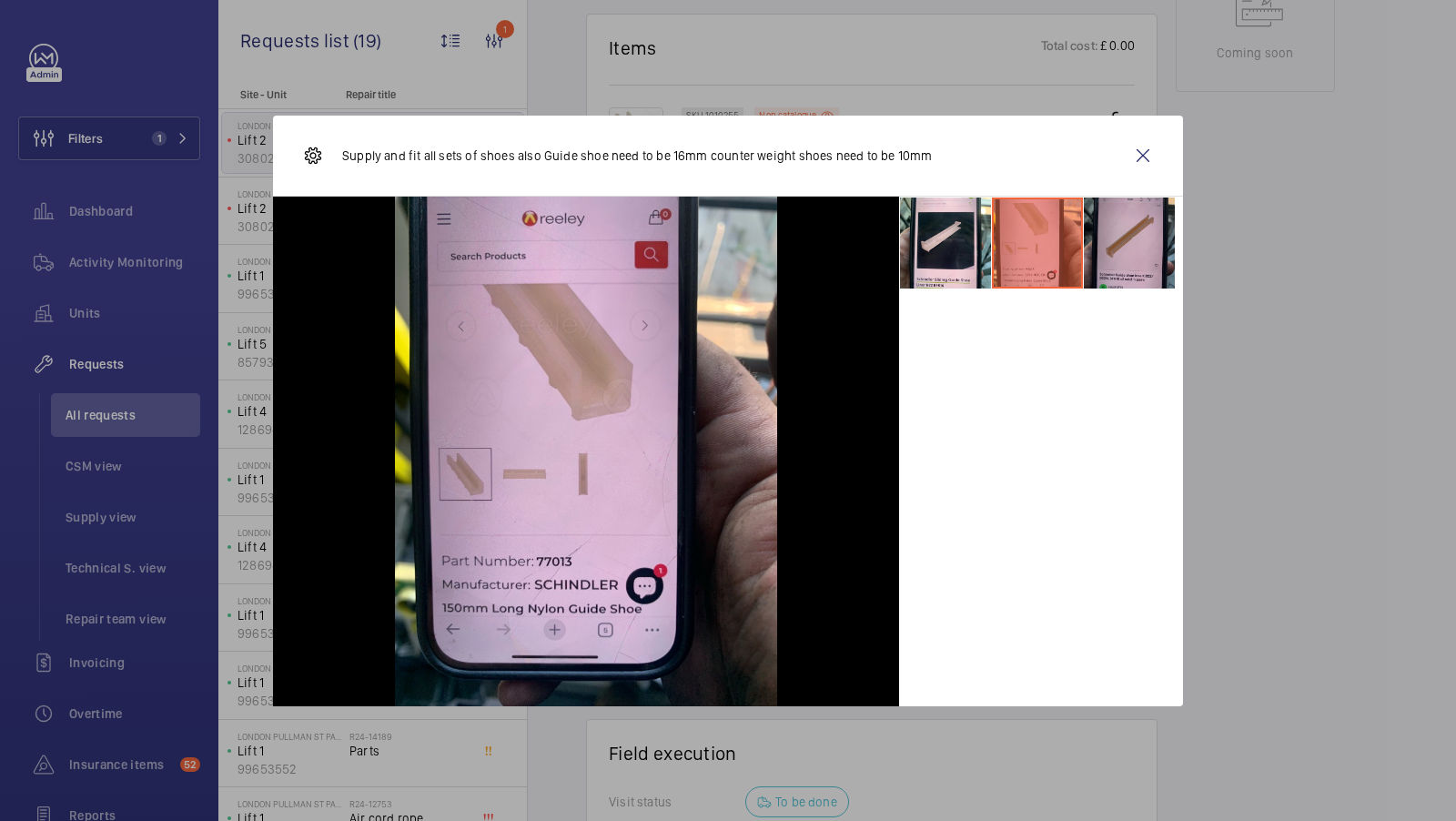
click at [1085, 253] on li at bounding box center [1130, 243] width 91 height 91
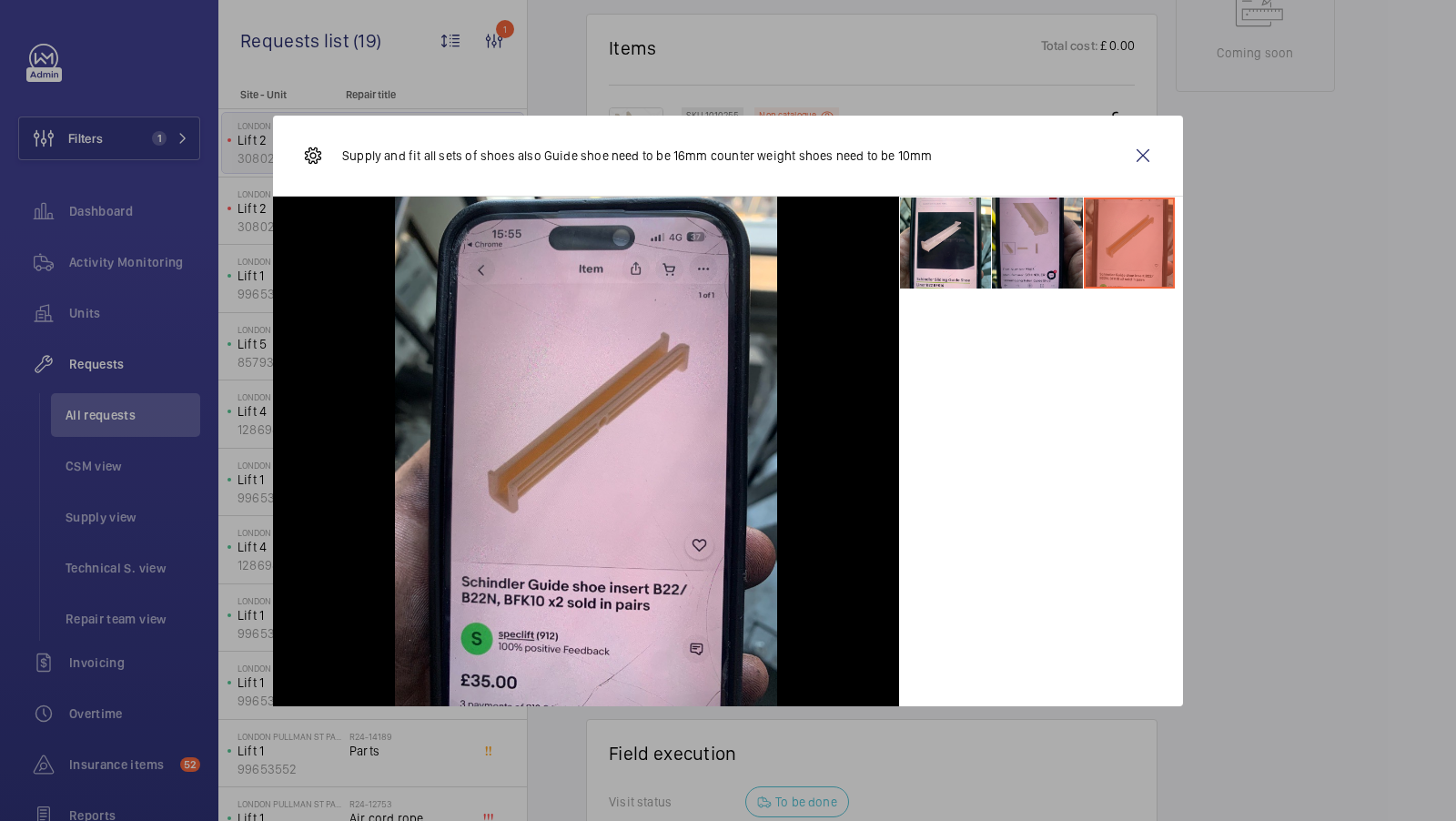
click at [1024, 252] on li at bounding box center [1038, 243] width 91 height 91
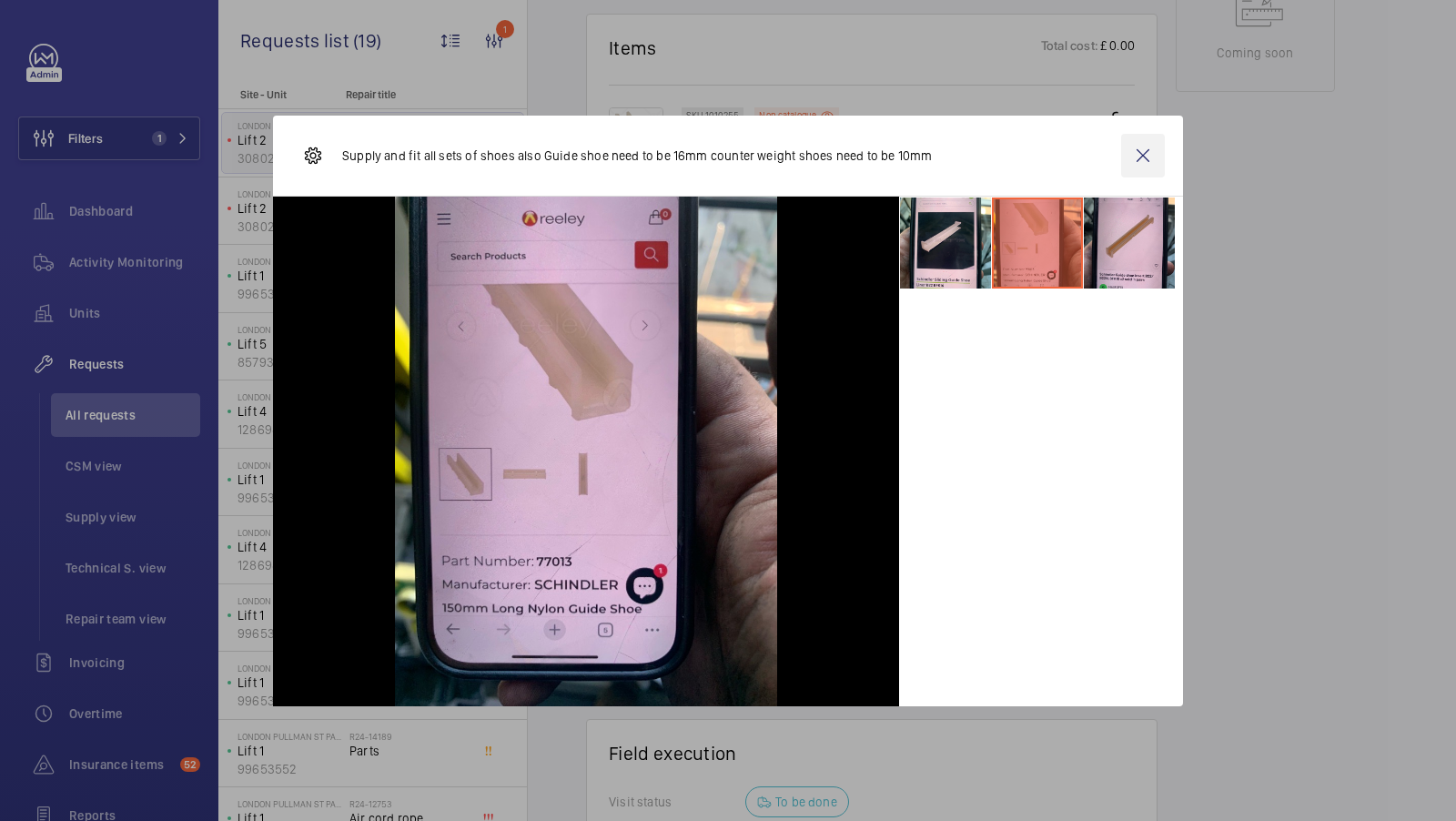
click at [1149, 153] on wm-front-icon-button at bounding box center [1143, 156] width 44 height 44
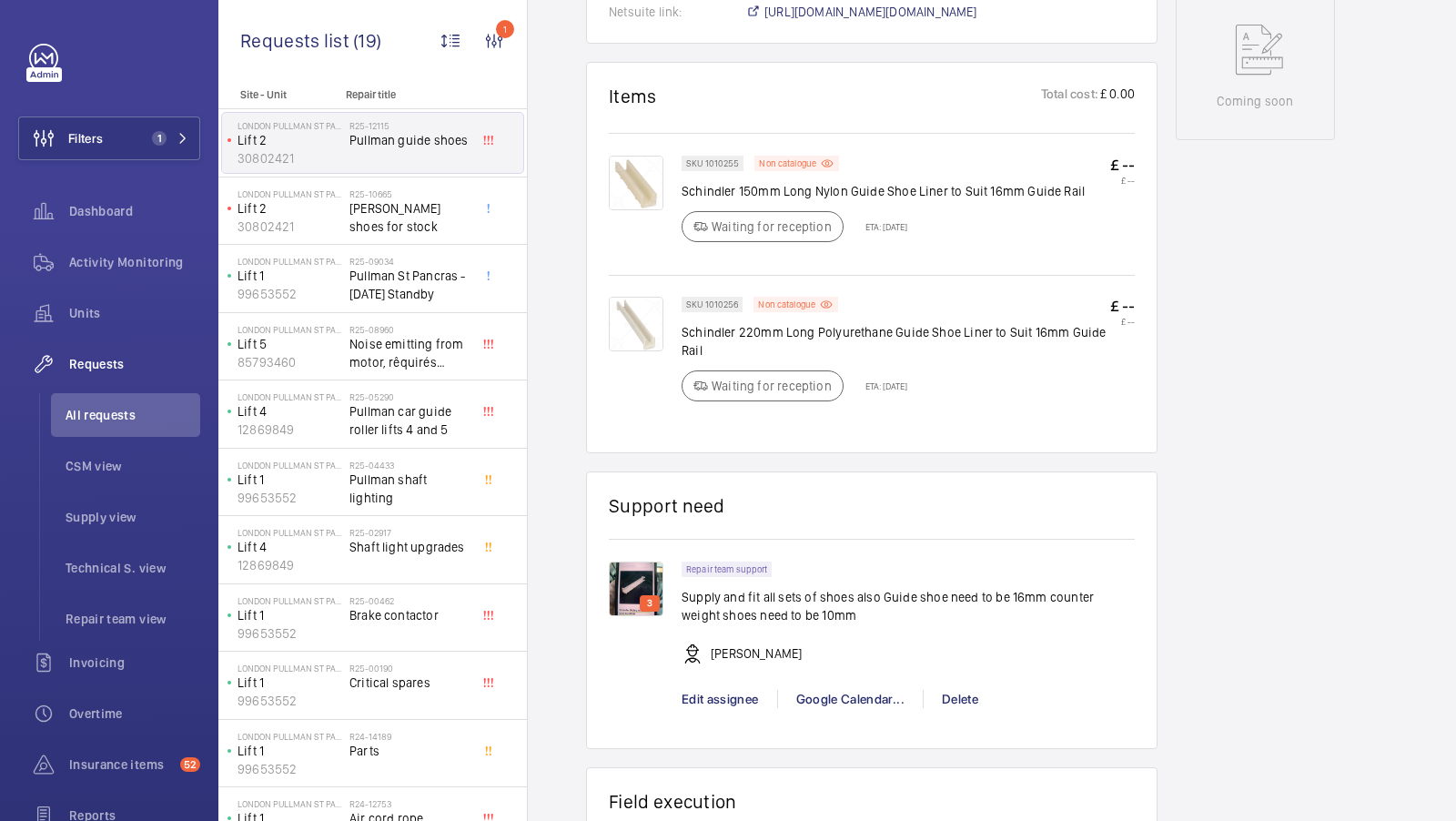
scroll to position [965, 0]
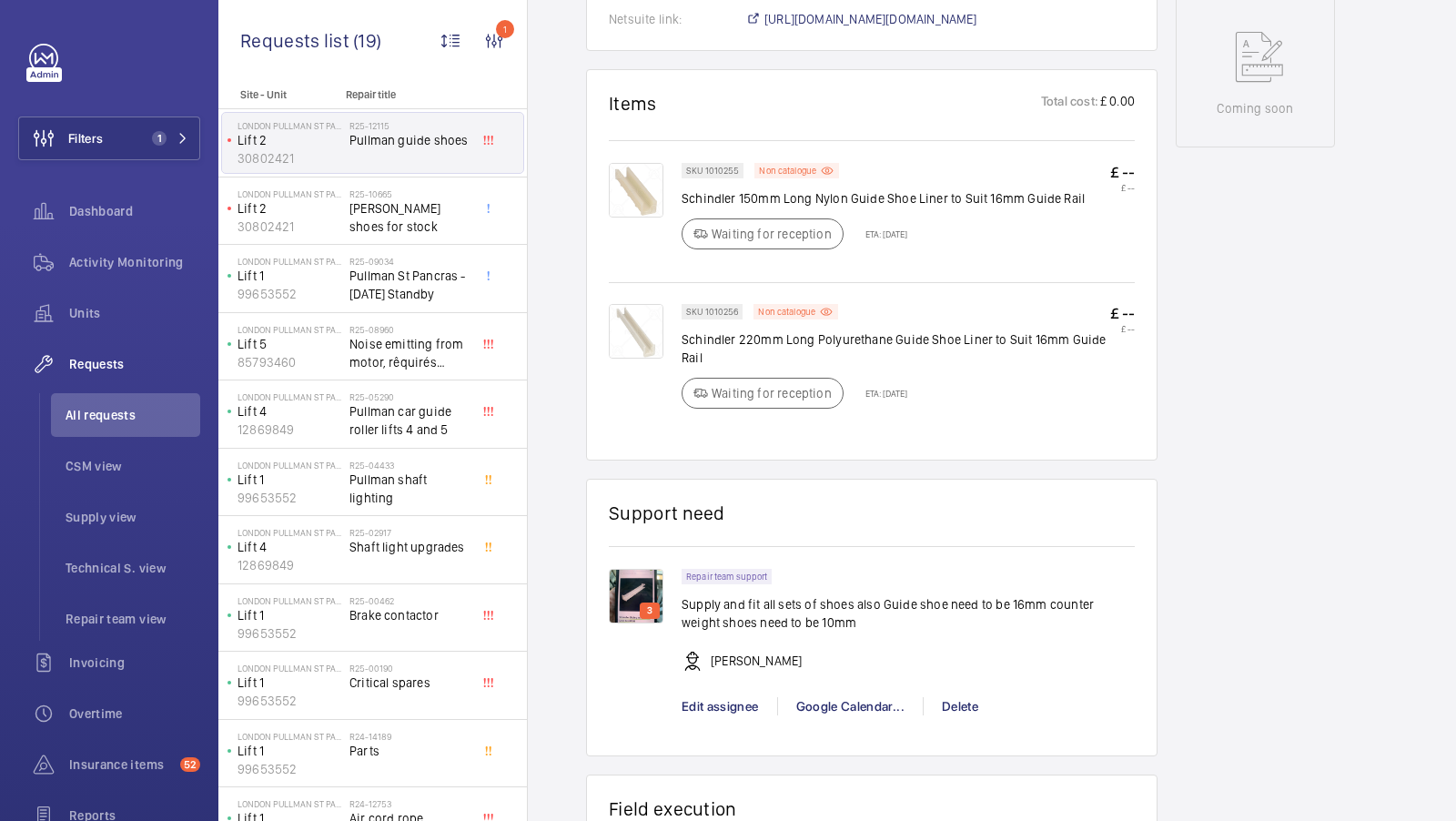
click at [624, 609] on img at bounding box center [635, 596] width 55 height 55
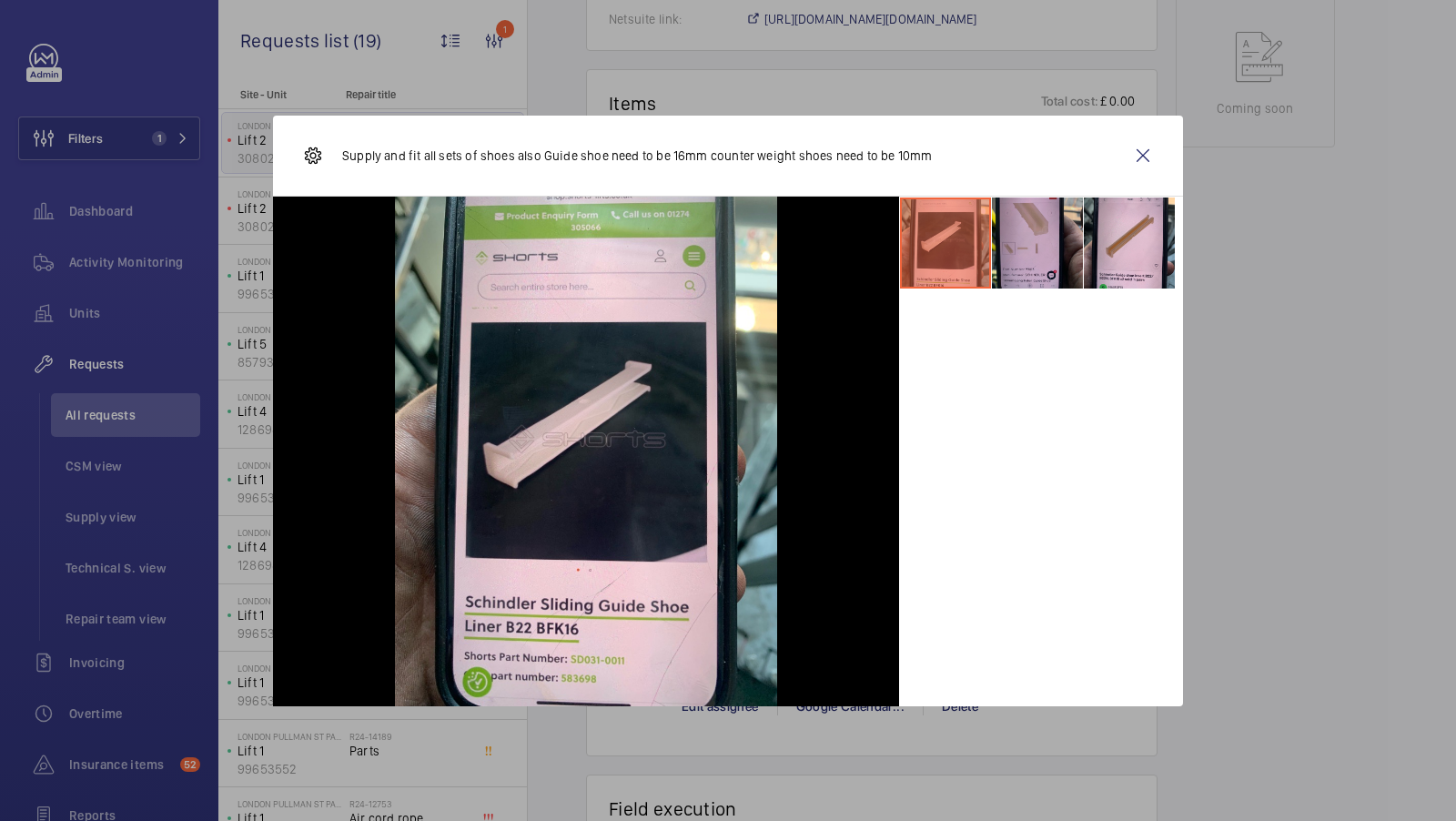
click at [1009, 254] on li at bounding box center [1038, 243] width 91 height 91
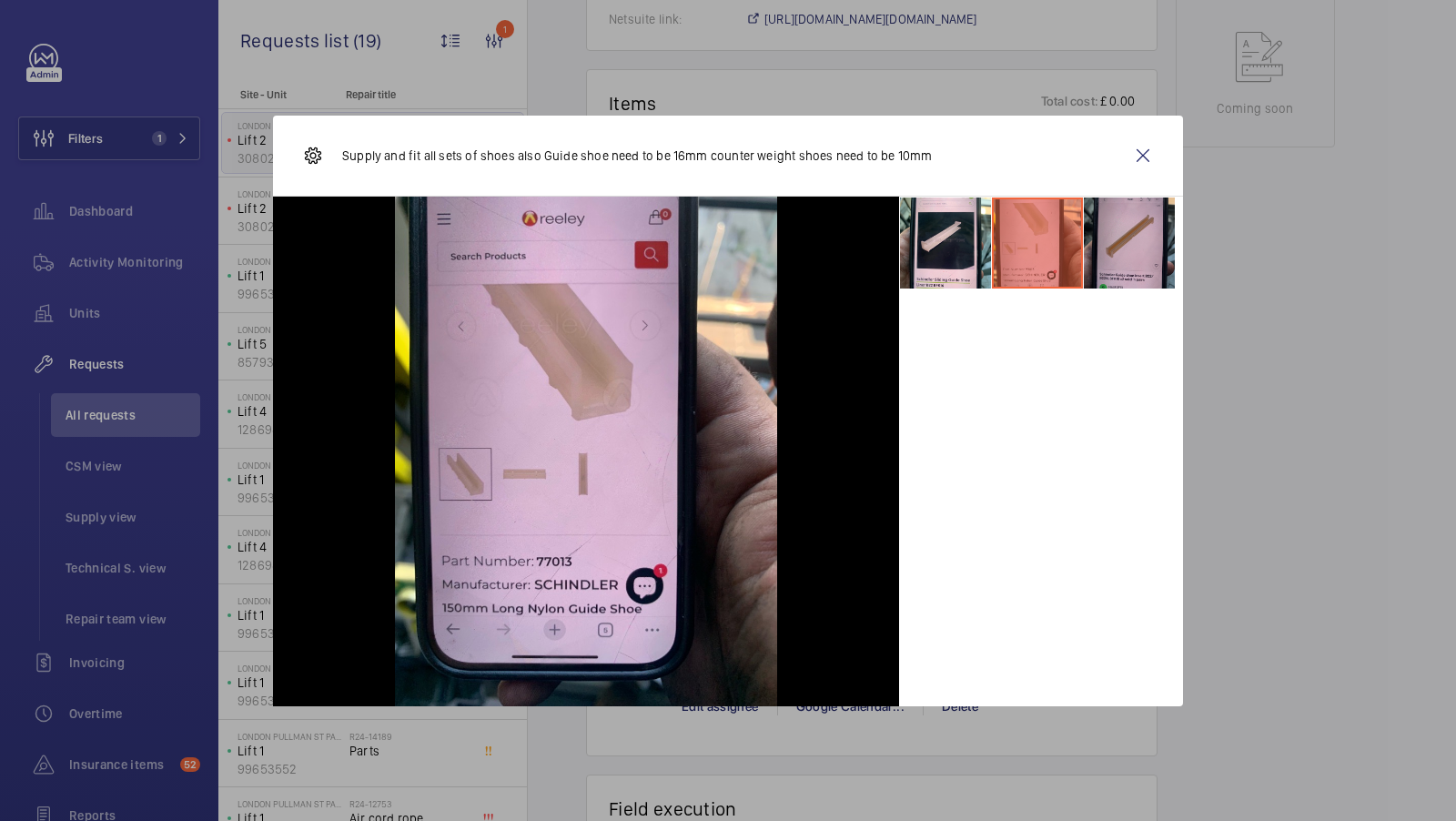
click at [1172, 265] on li at bounding box center [1130, 243] width 91 height 91
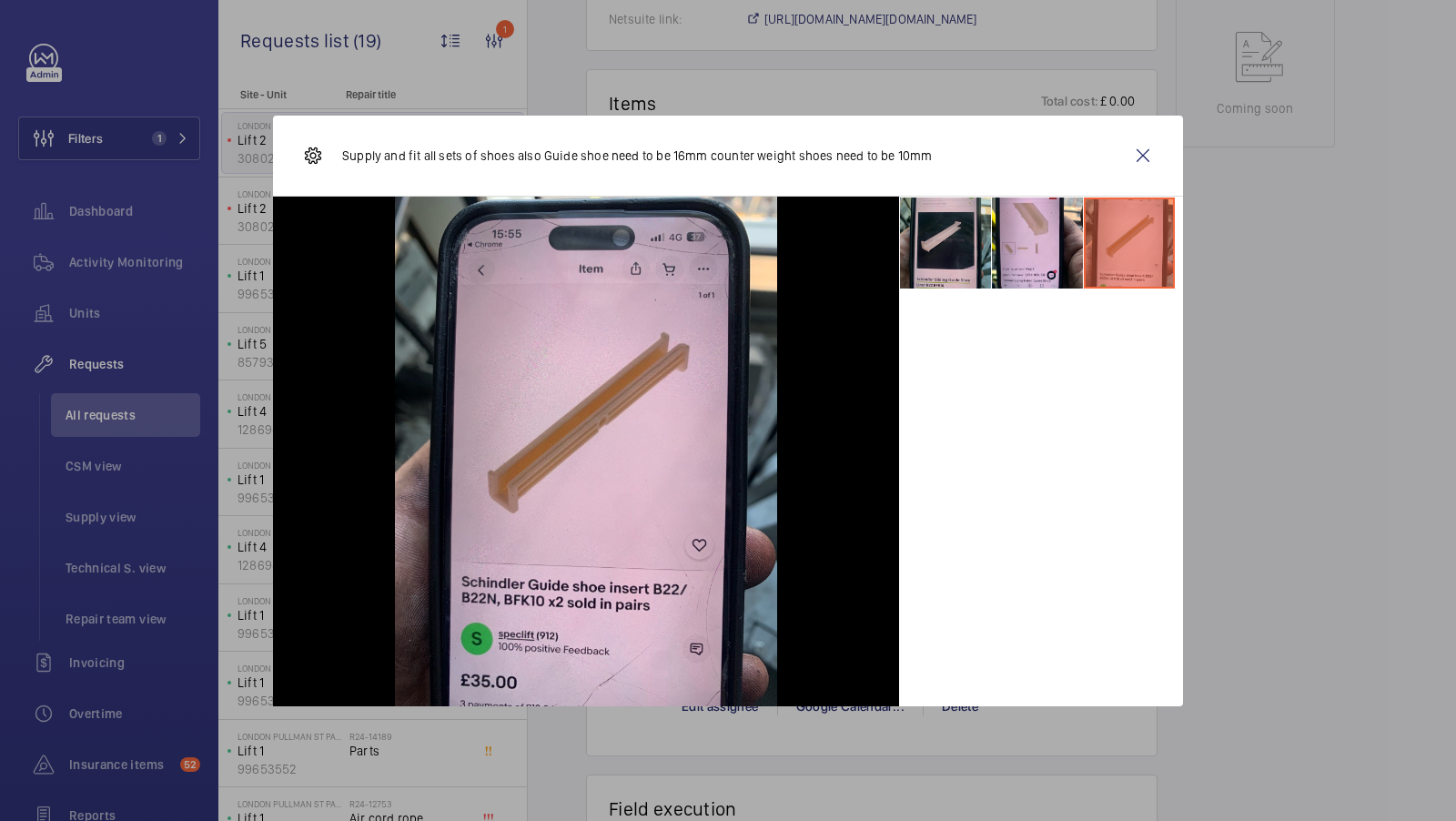
click at [938, 269] on li at bounding box center [945, 243] width 91 height 91
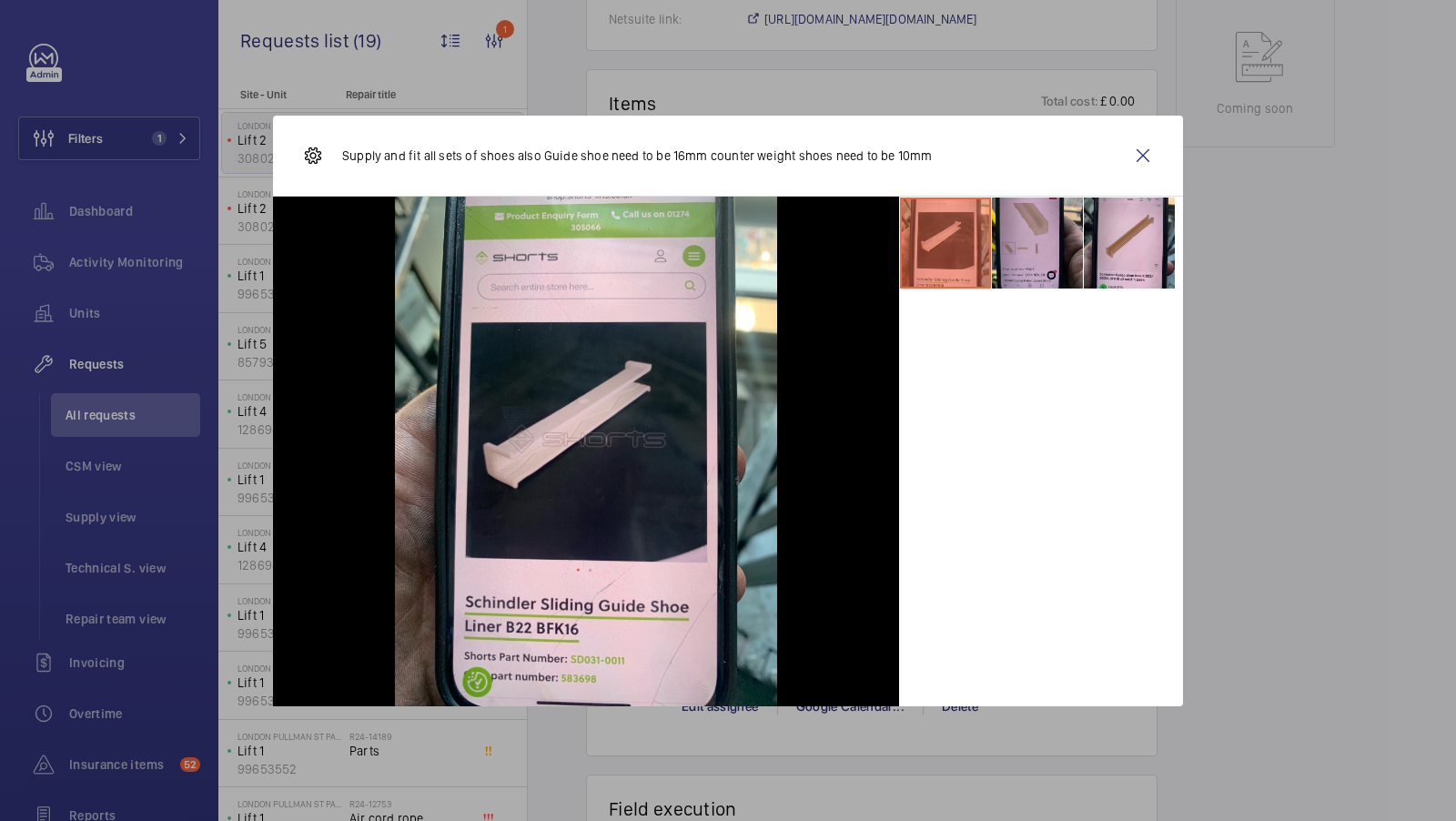
click at [1014, 257] on li at bounding box center [1038, 243] width 91 height 91
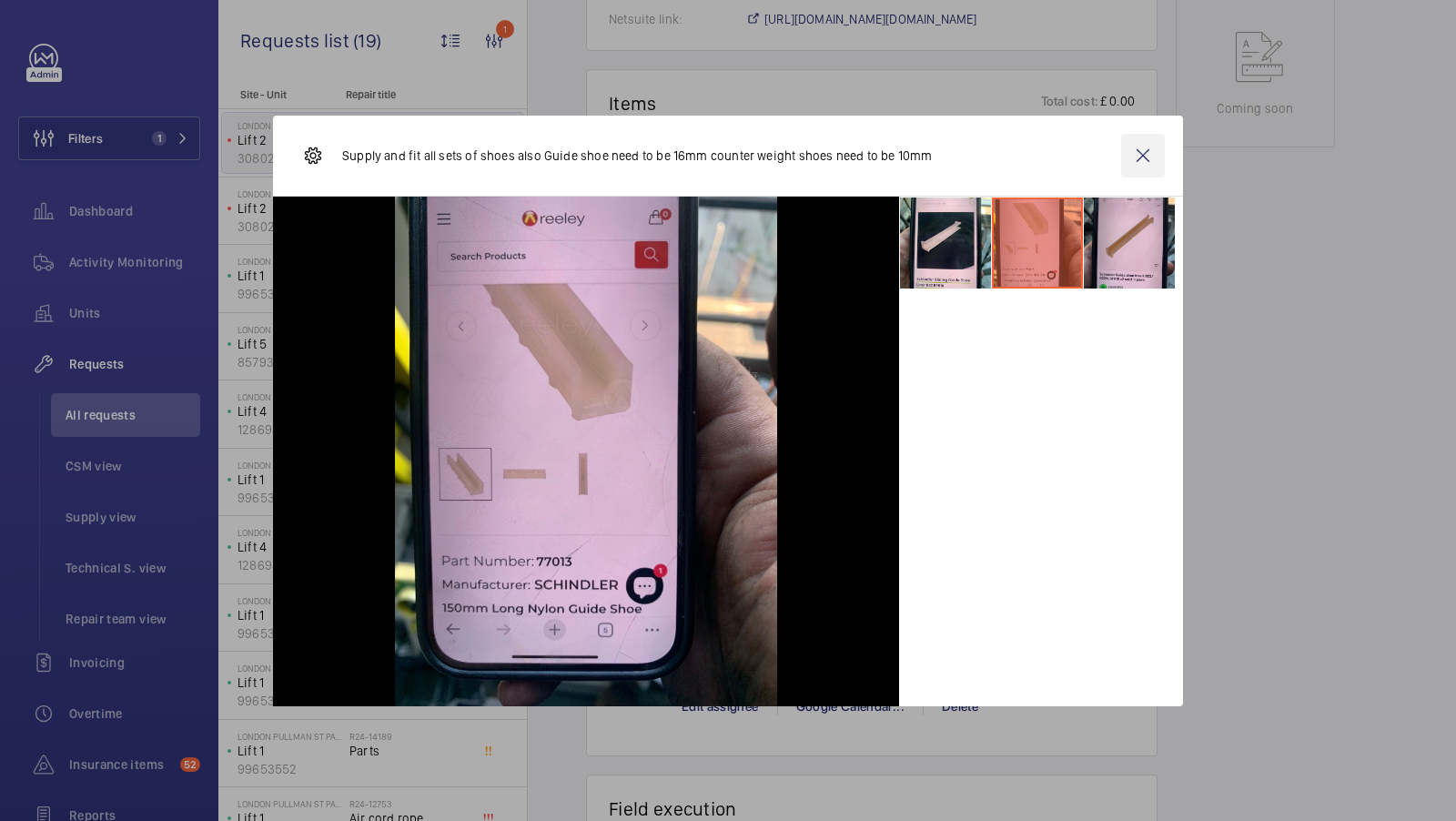
click at [1152, 154] on wm-front-icon-button at bounding box center [1143, 156] width 44 height 44
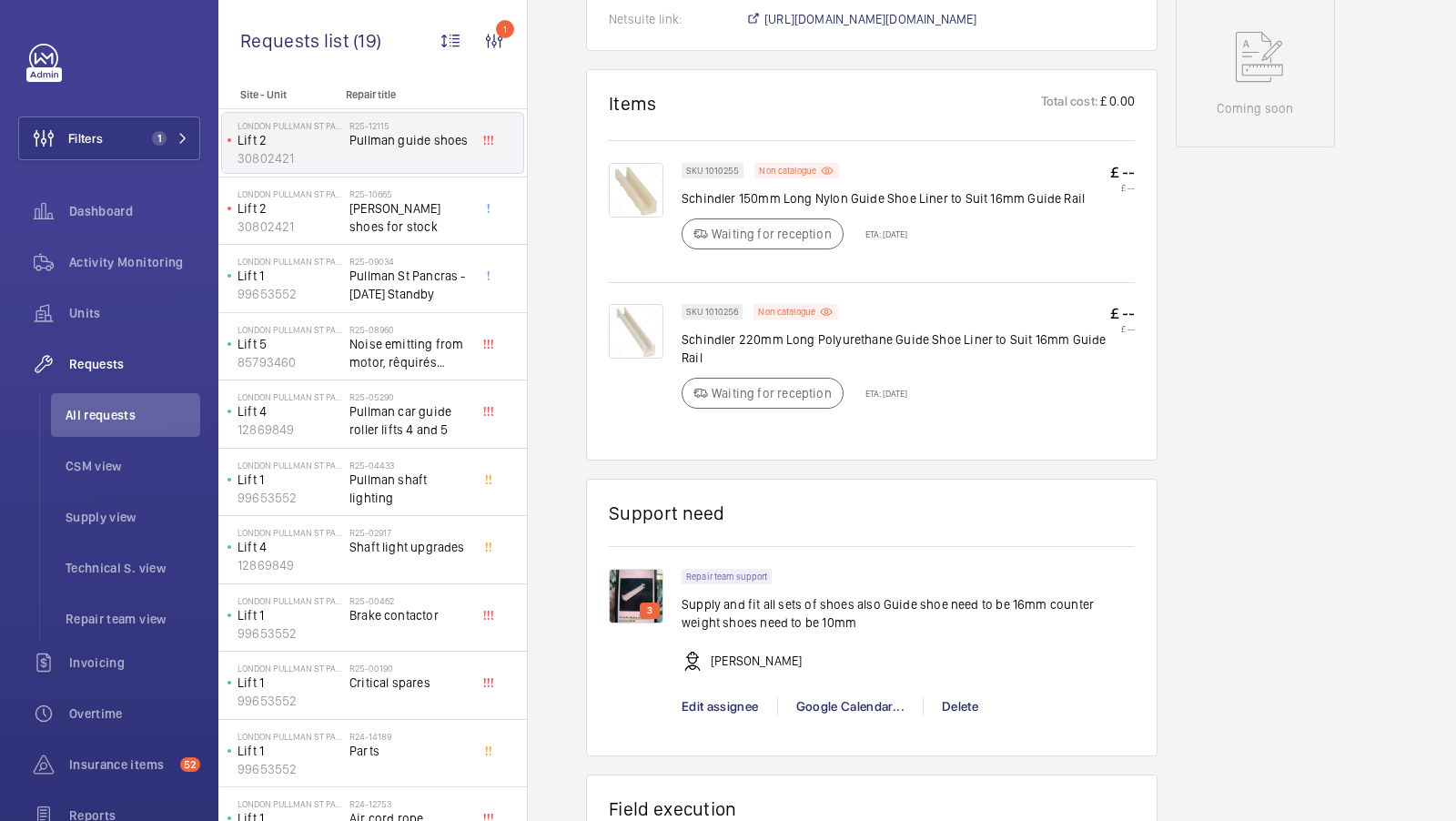
scroll to position [908, 0]
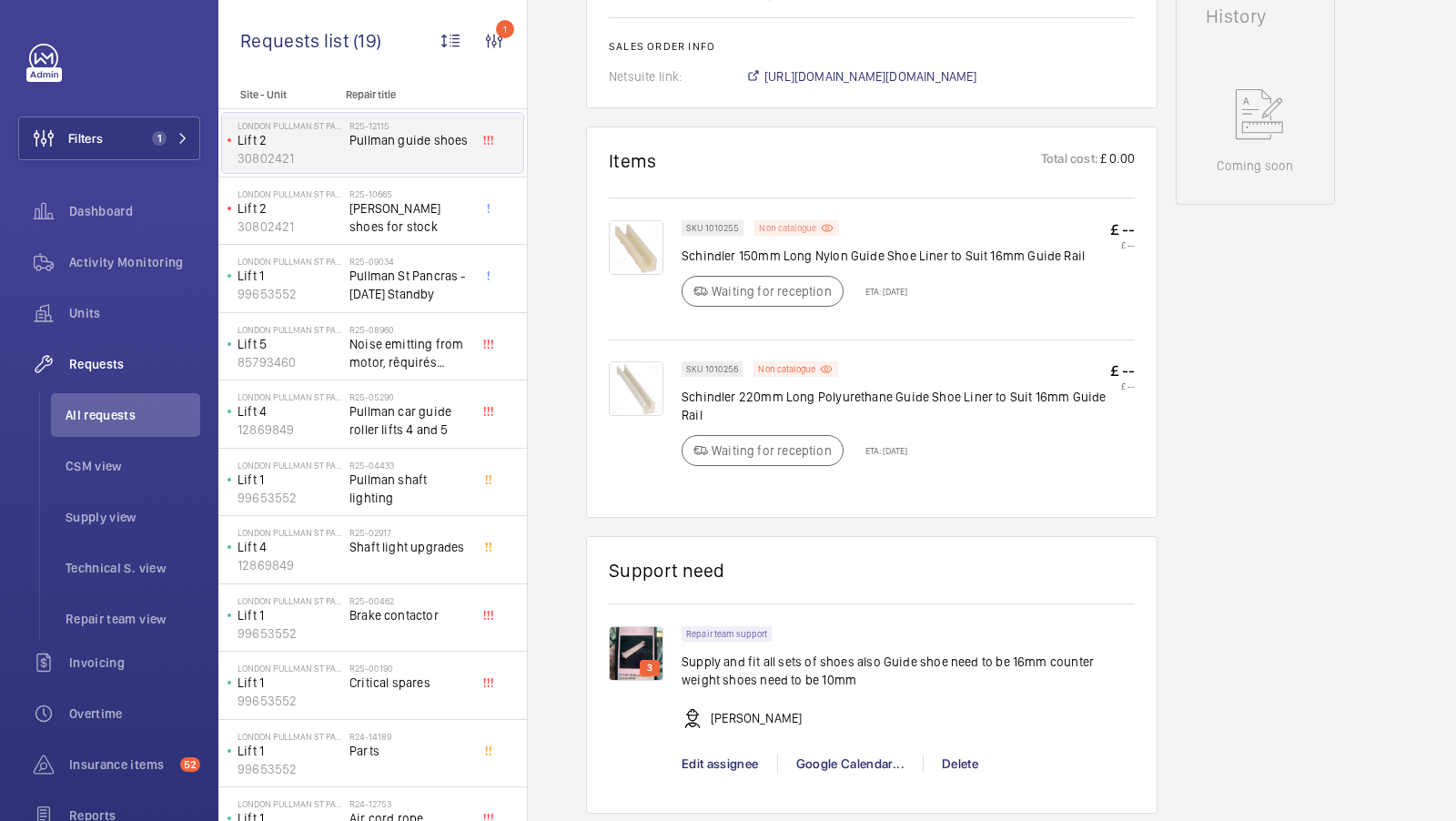
click at [791, 231] on p "Non catalogue" at bounding box center [788, 228] width 58 height 7
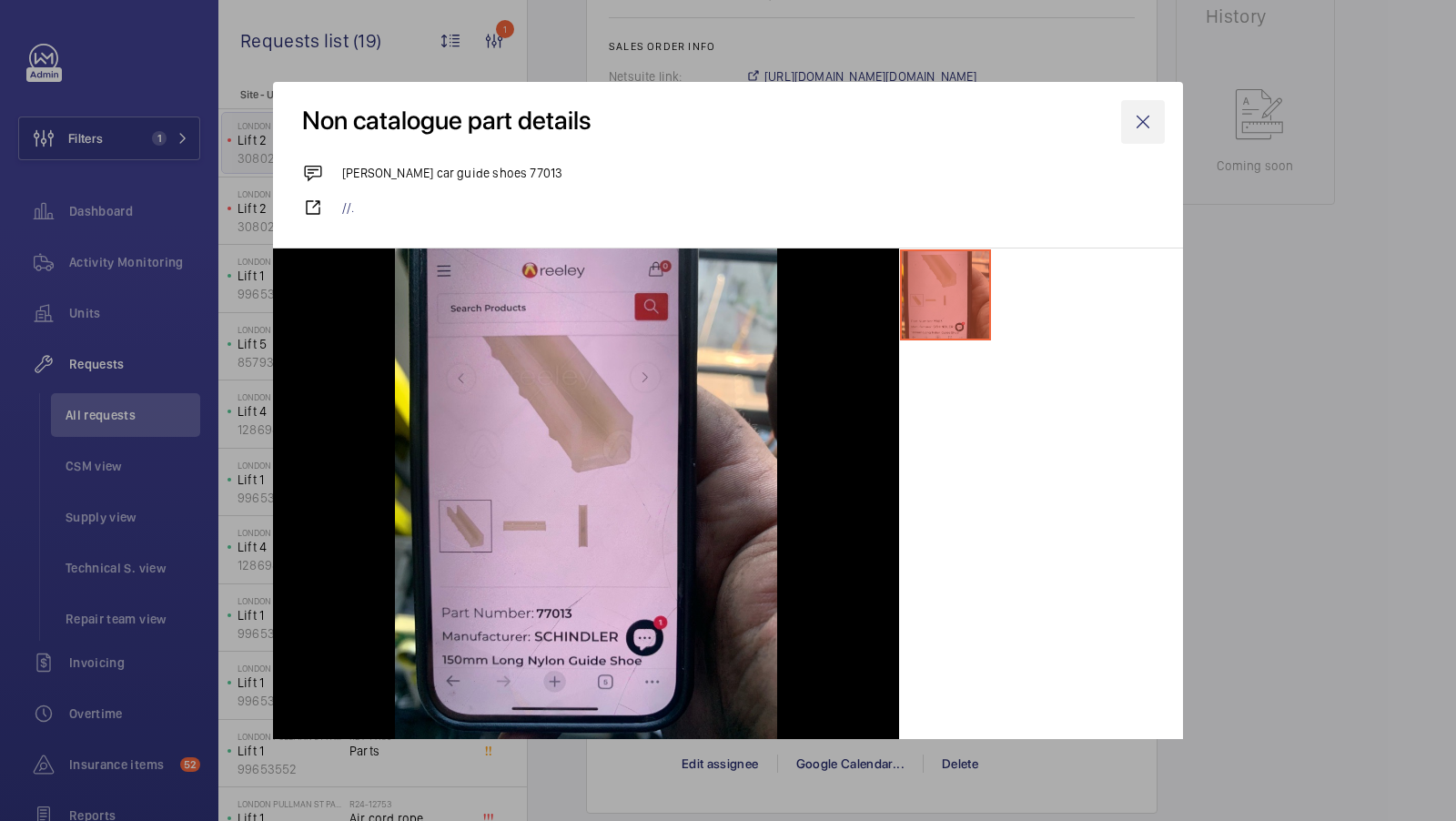
click at [1138, 133] on wm-front-icon-button at bounding box center [1143, 122] width 44 height 44
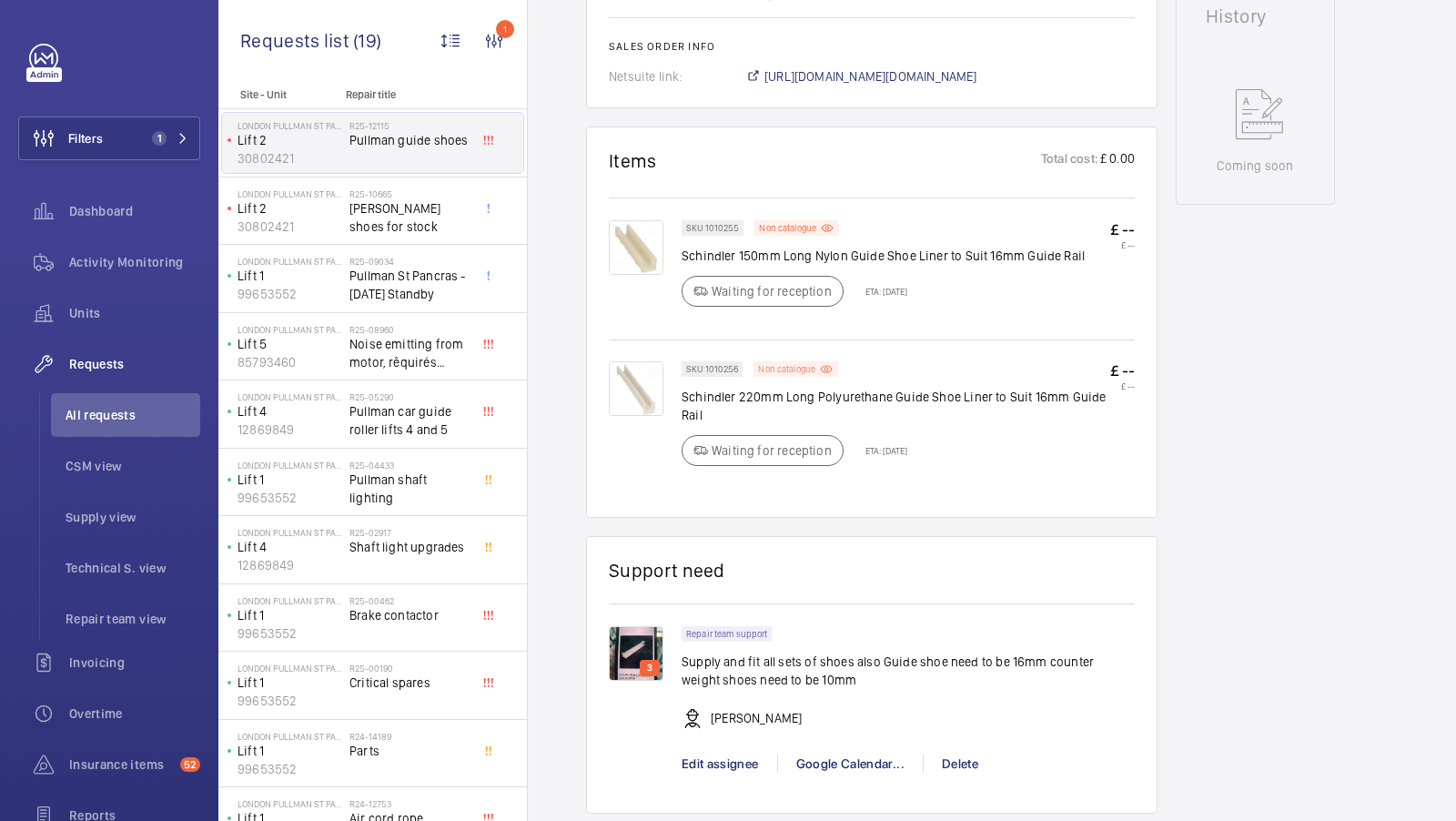
click at [779, 373] on p "Non catalogue" at bounding box center [787, 369] width 58 height 7
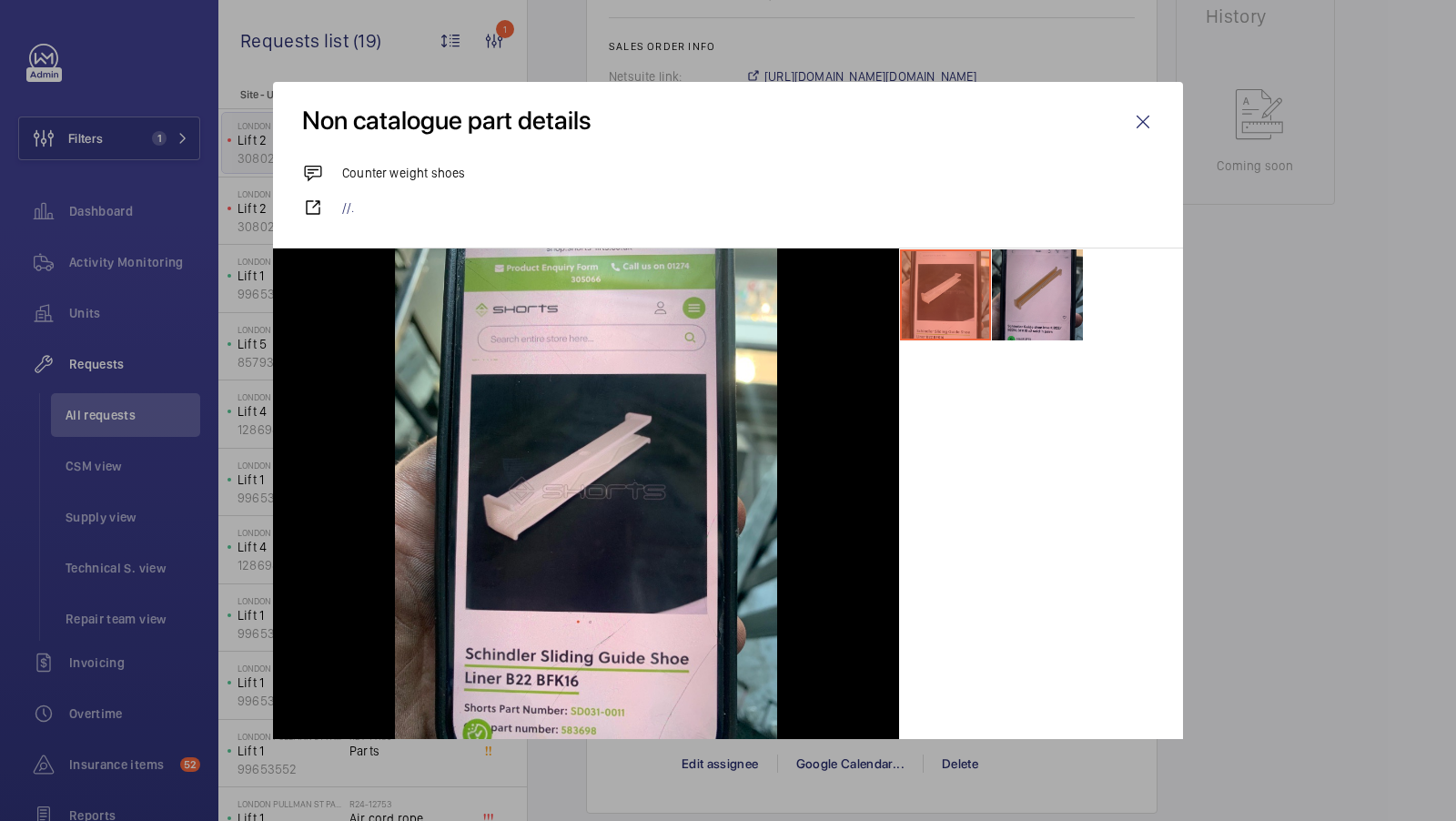
click at [1018, 288] on li at bounding box center [1038, 295] width 91 height 91
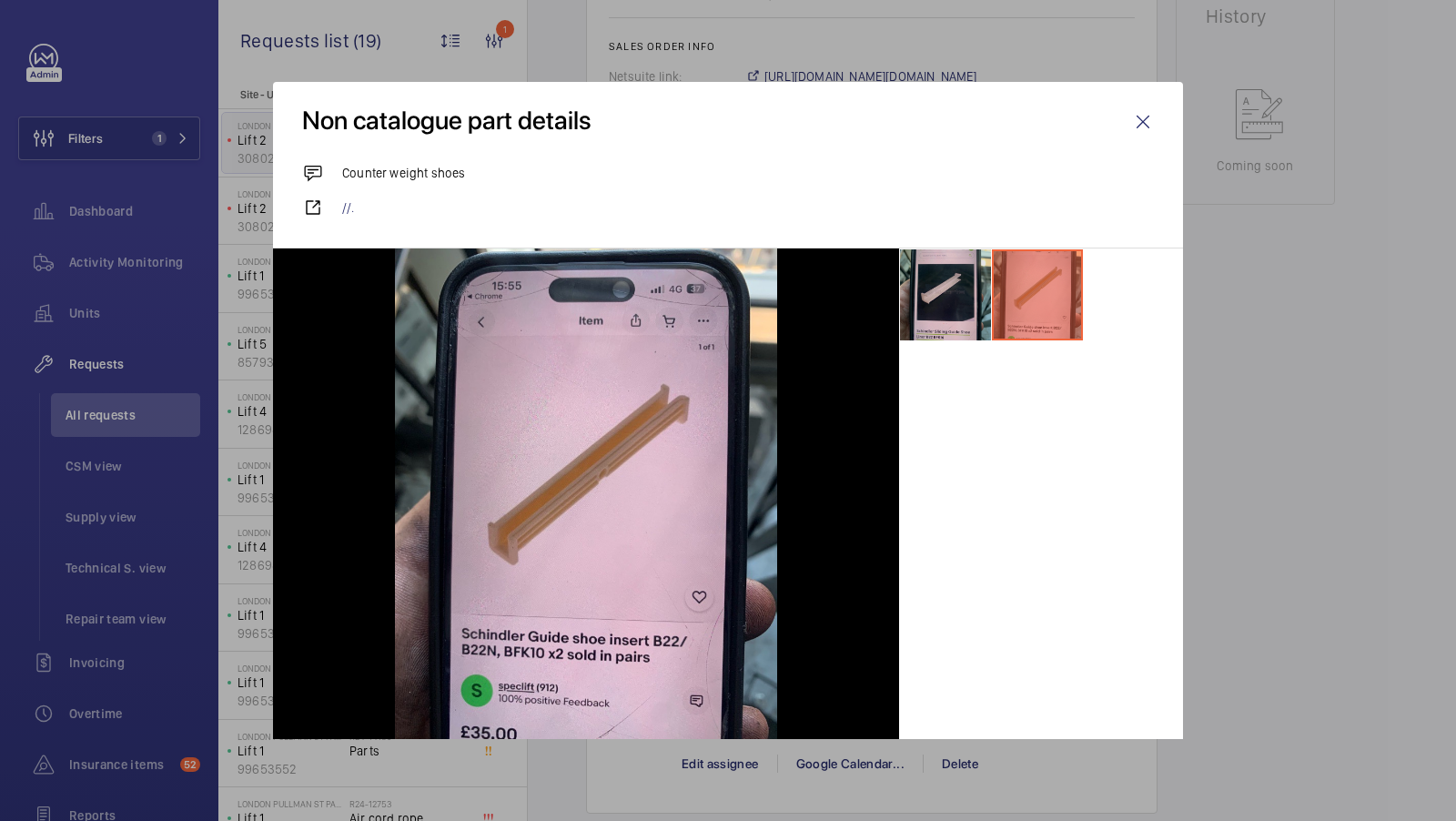
click at [949, 293] on li at bounding box center [945, 295] width 91 height 91
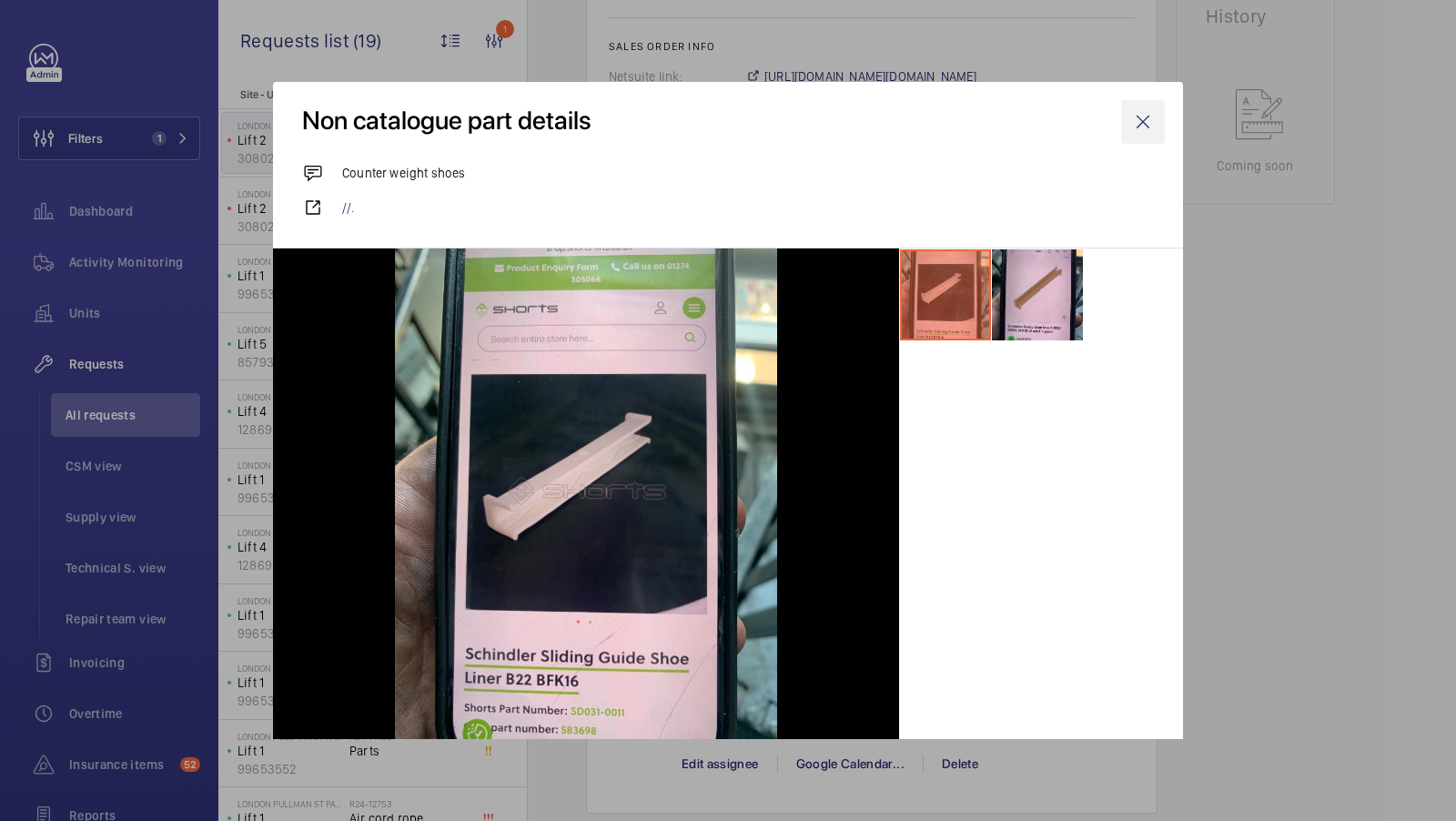
click at [1147, 129] on wm-front-icon-button at bounding box center [1143, 122] width 44 height 44
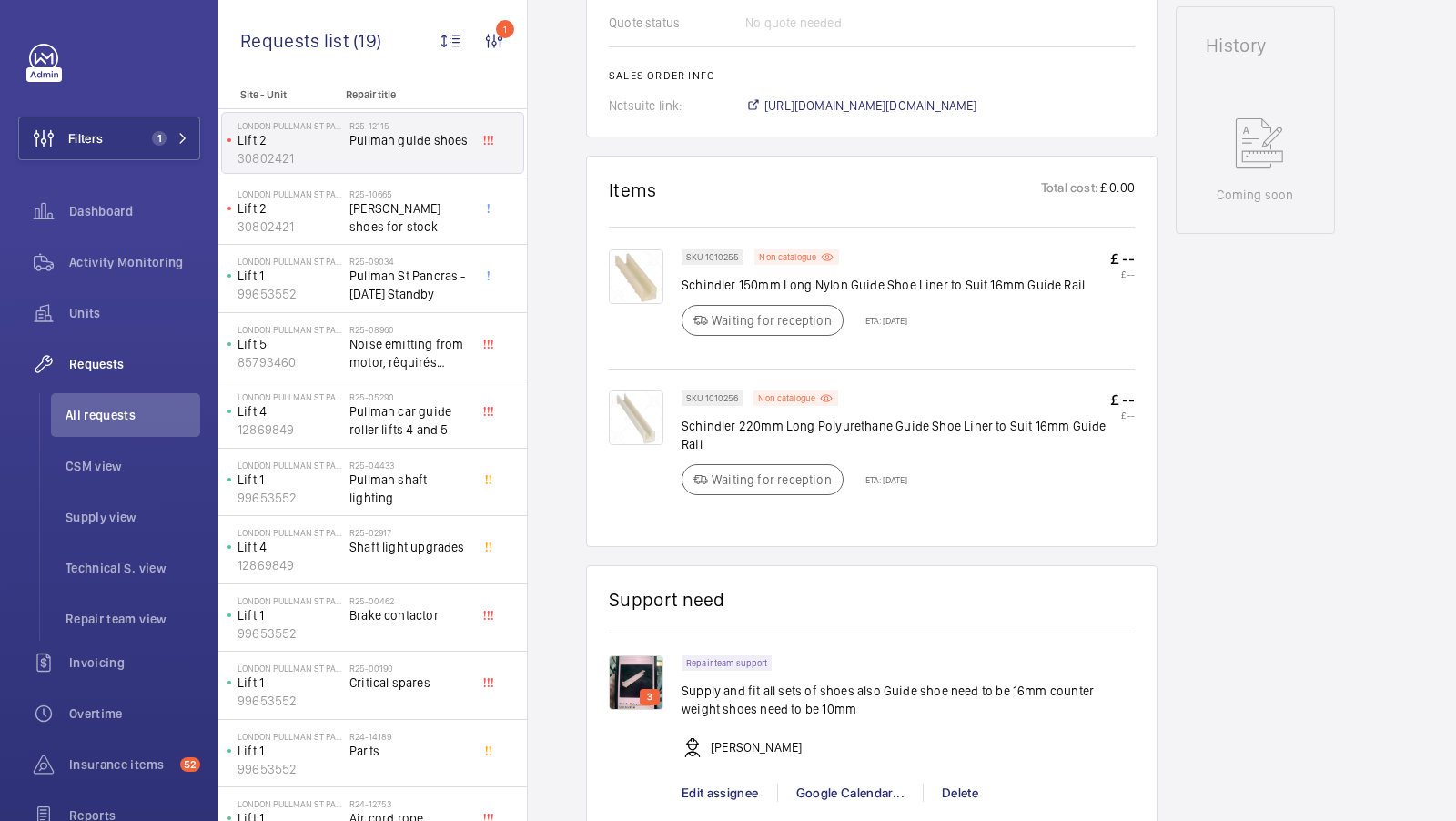
scroll to position [881, 0]
click at [794, 399] on p "Non catalogue" at bounding box center [787, 397] width 58 height 7
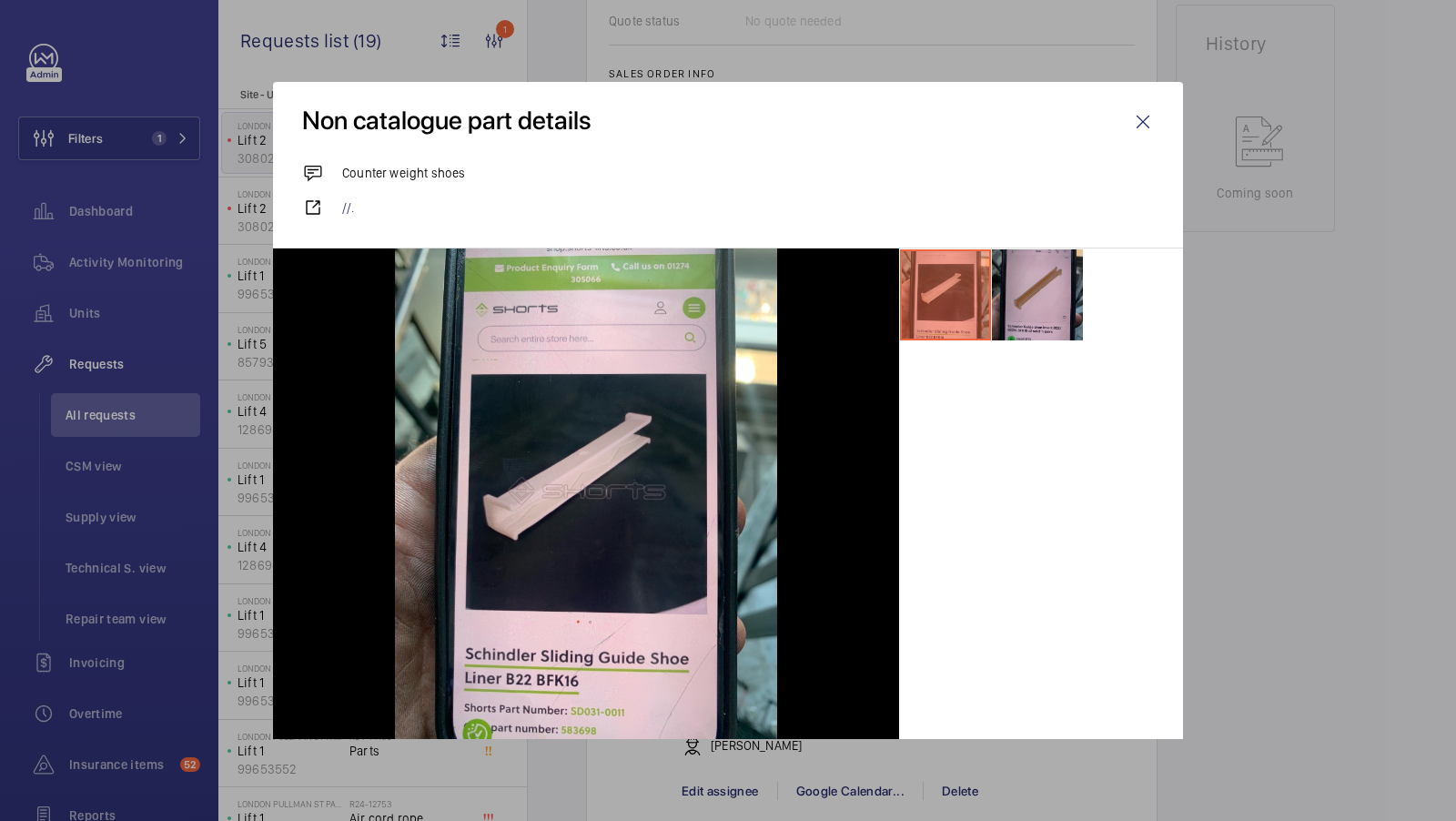
click at [1019, 306] on li at bounding box center [1038, 295] width 91 height 91
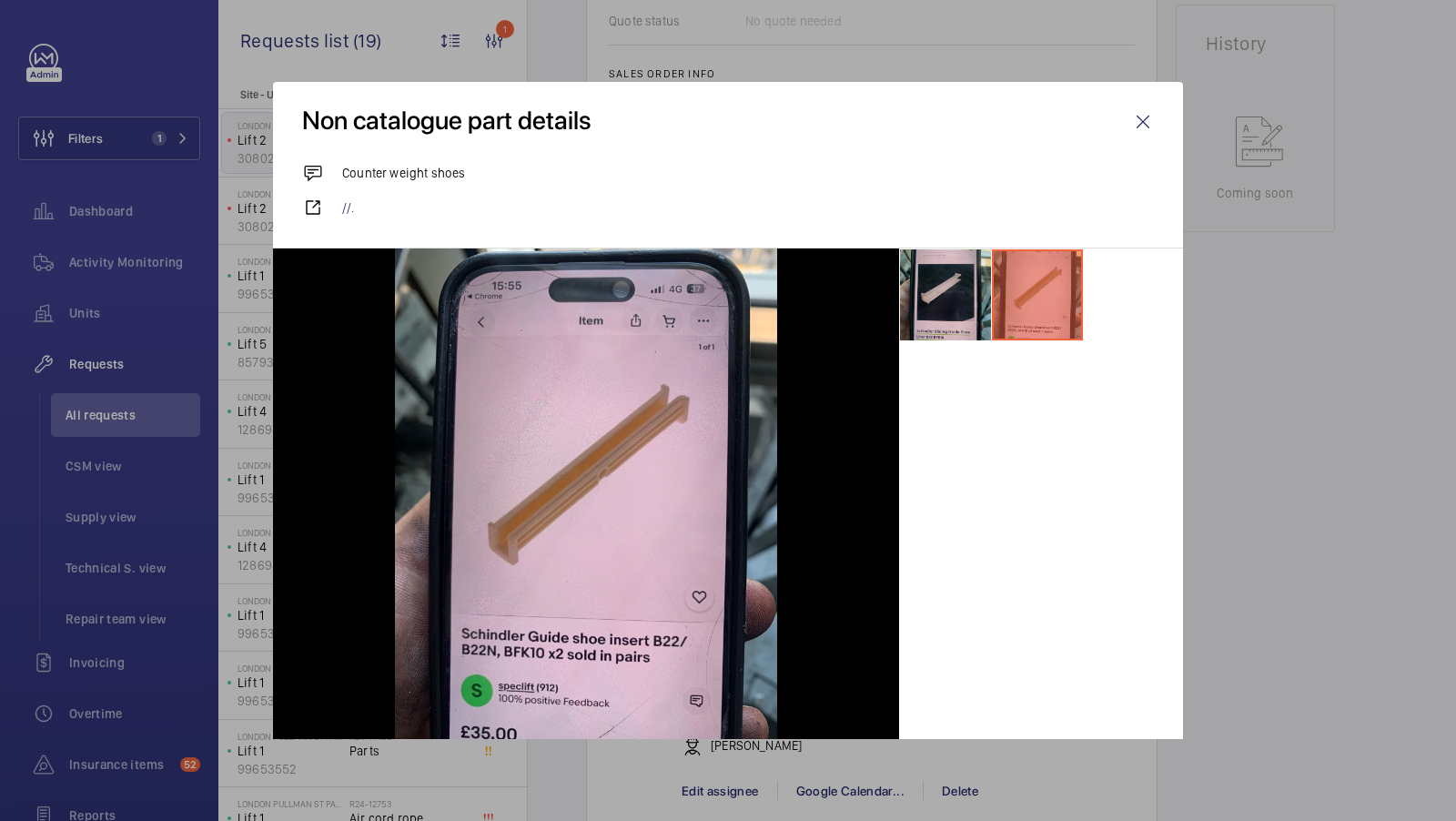
click at [969, 303] on li at bounding box center [945, 295] width 91 height 91
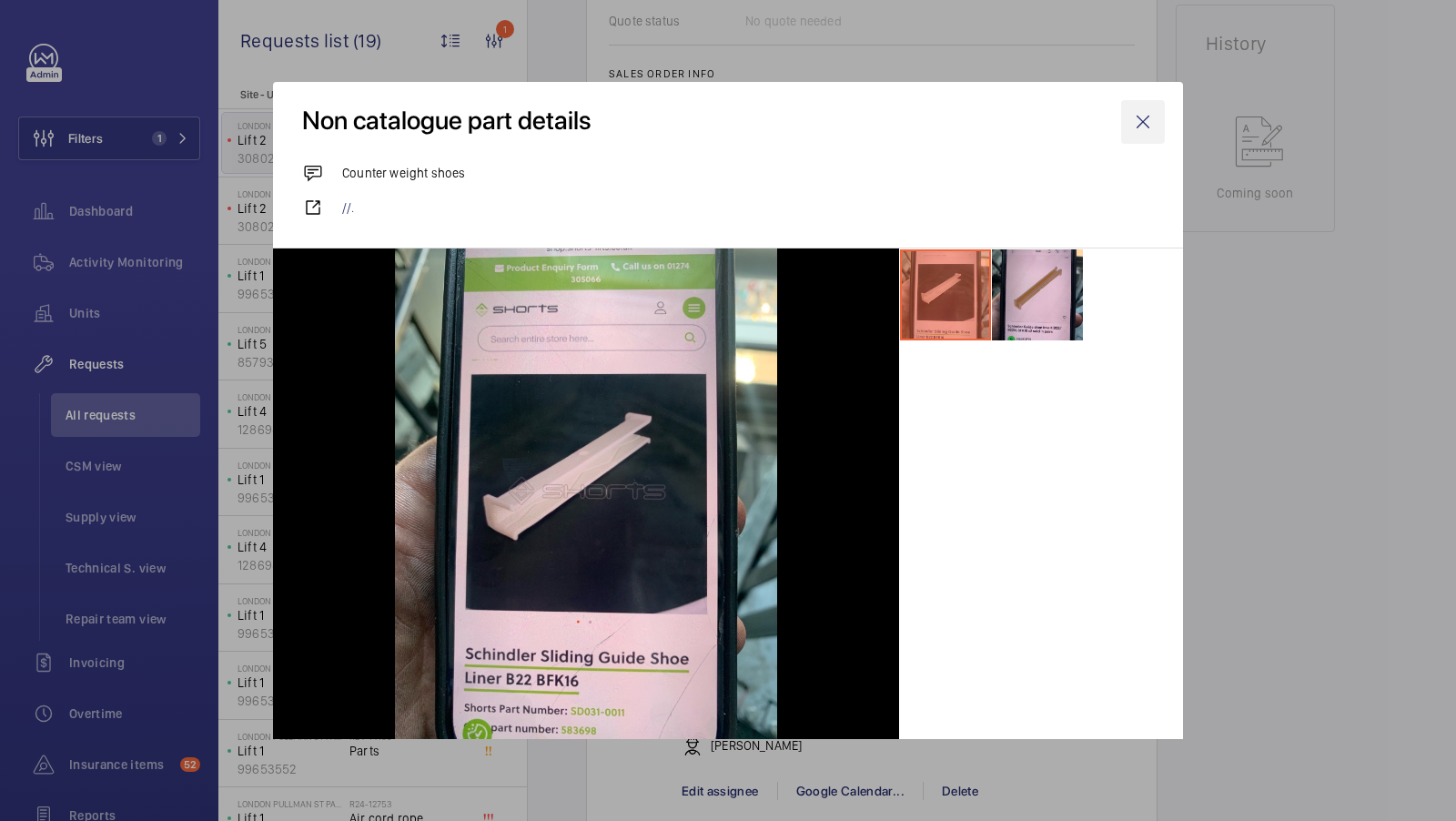
click at [1138, 125] on wm-front-icon-button at bounding box center [1143, 122] width 44 height 44
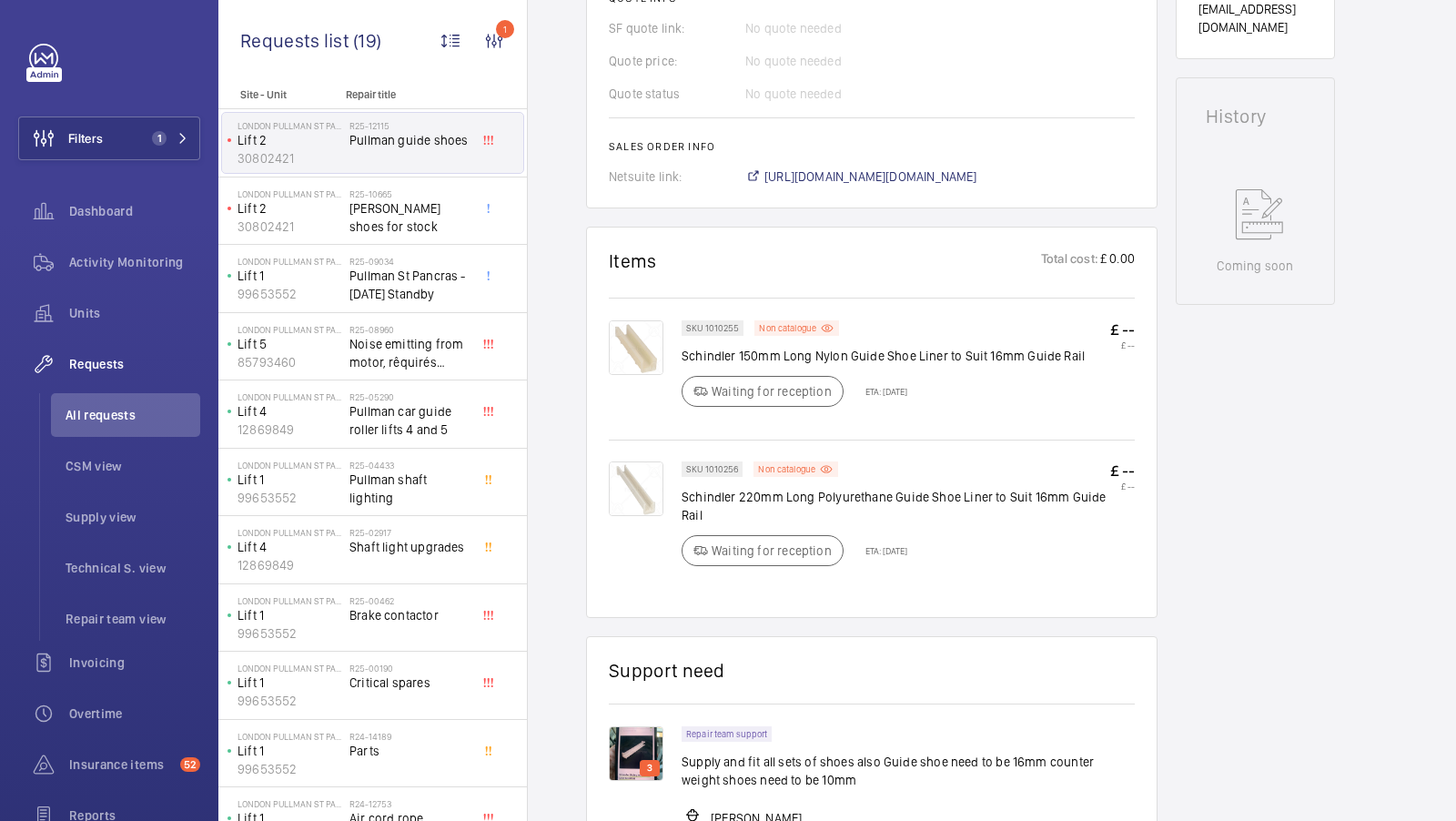
scroll to position [804, 0]
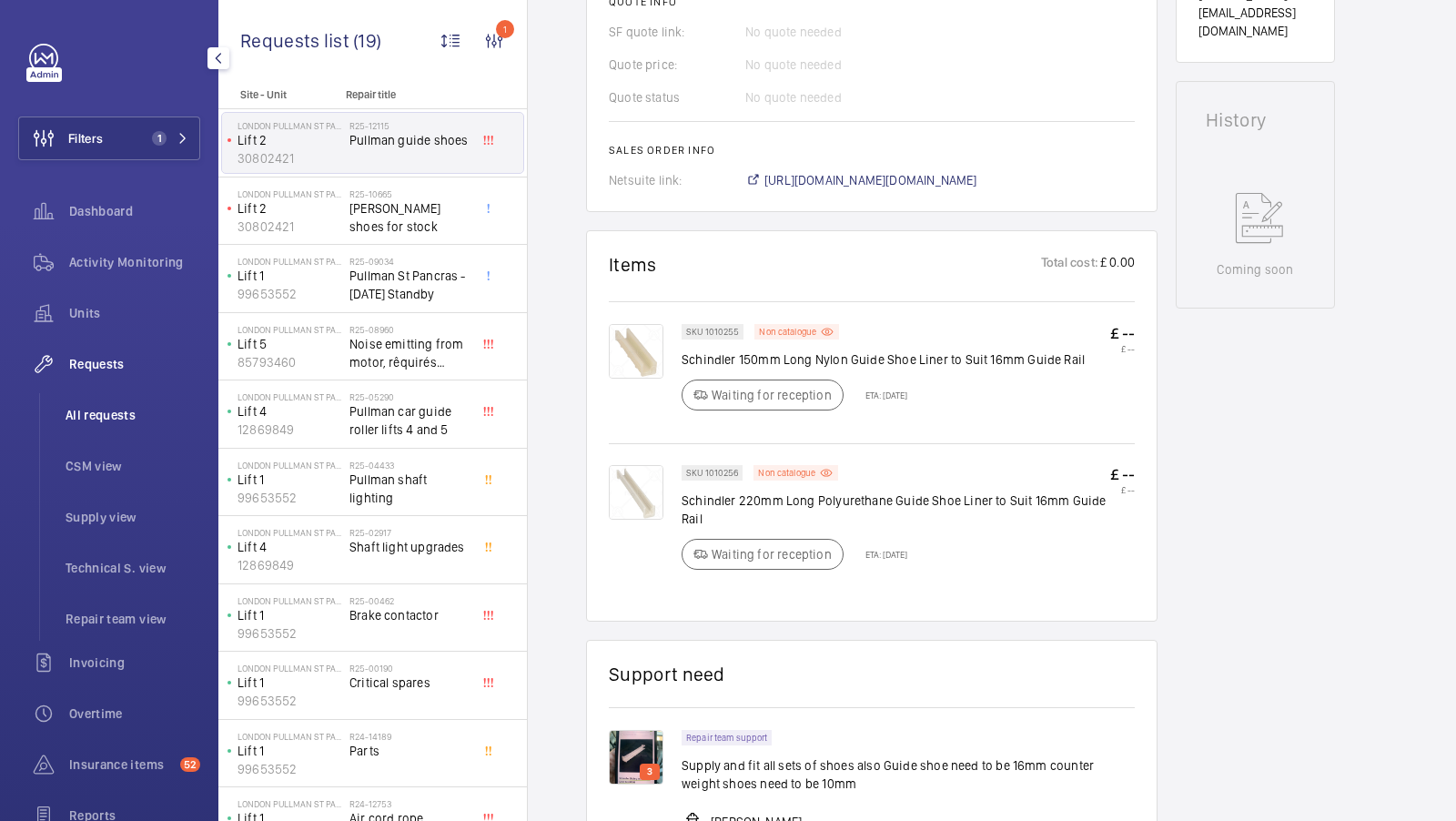
click at [110, 427] on li "All requests" at bounding box center [126, 416] width 150 height 44
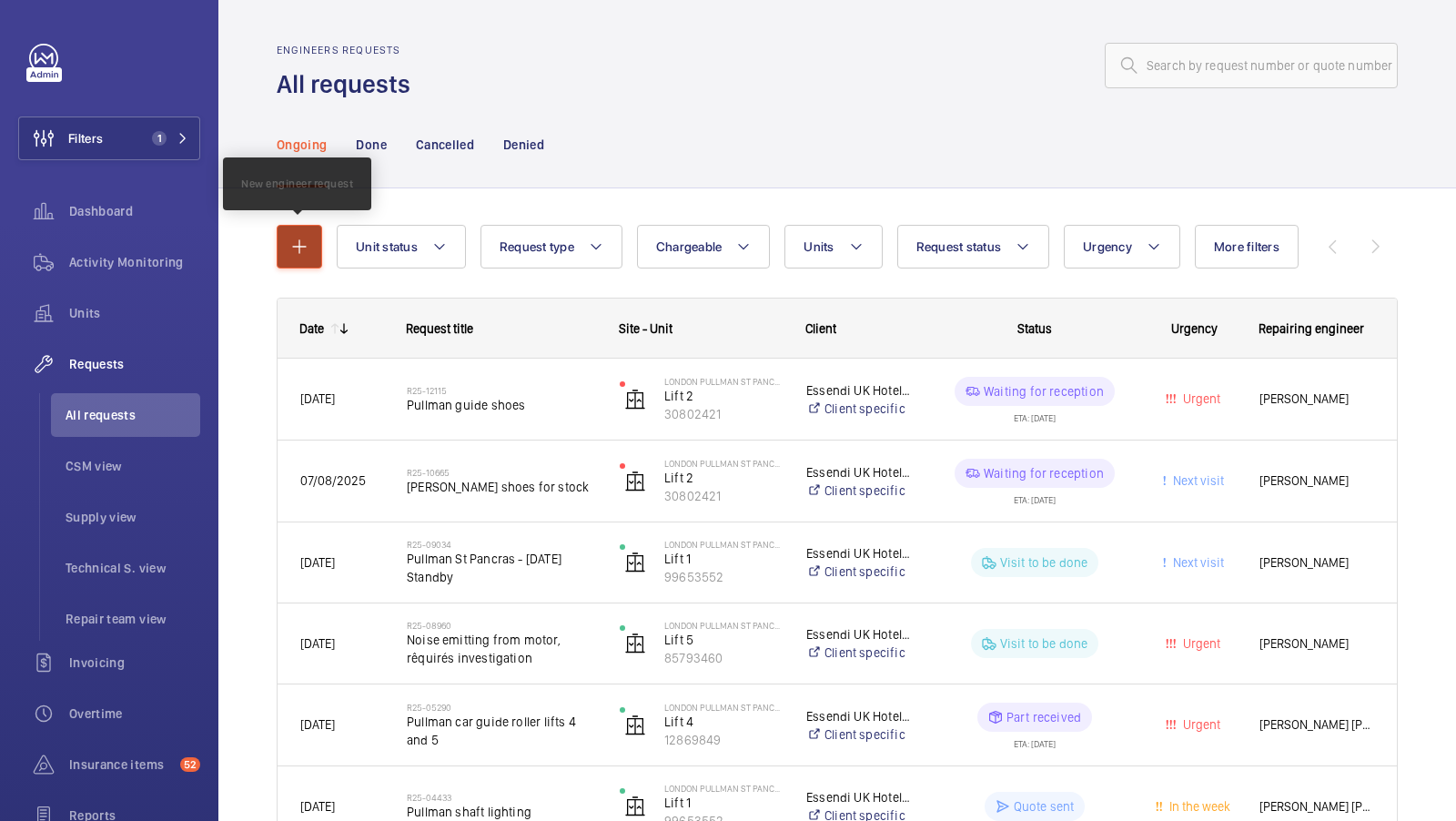
click at [298, 236] on mat-icon "button" at bounding box center [299, 247] width 22 height 22
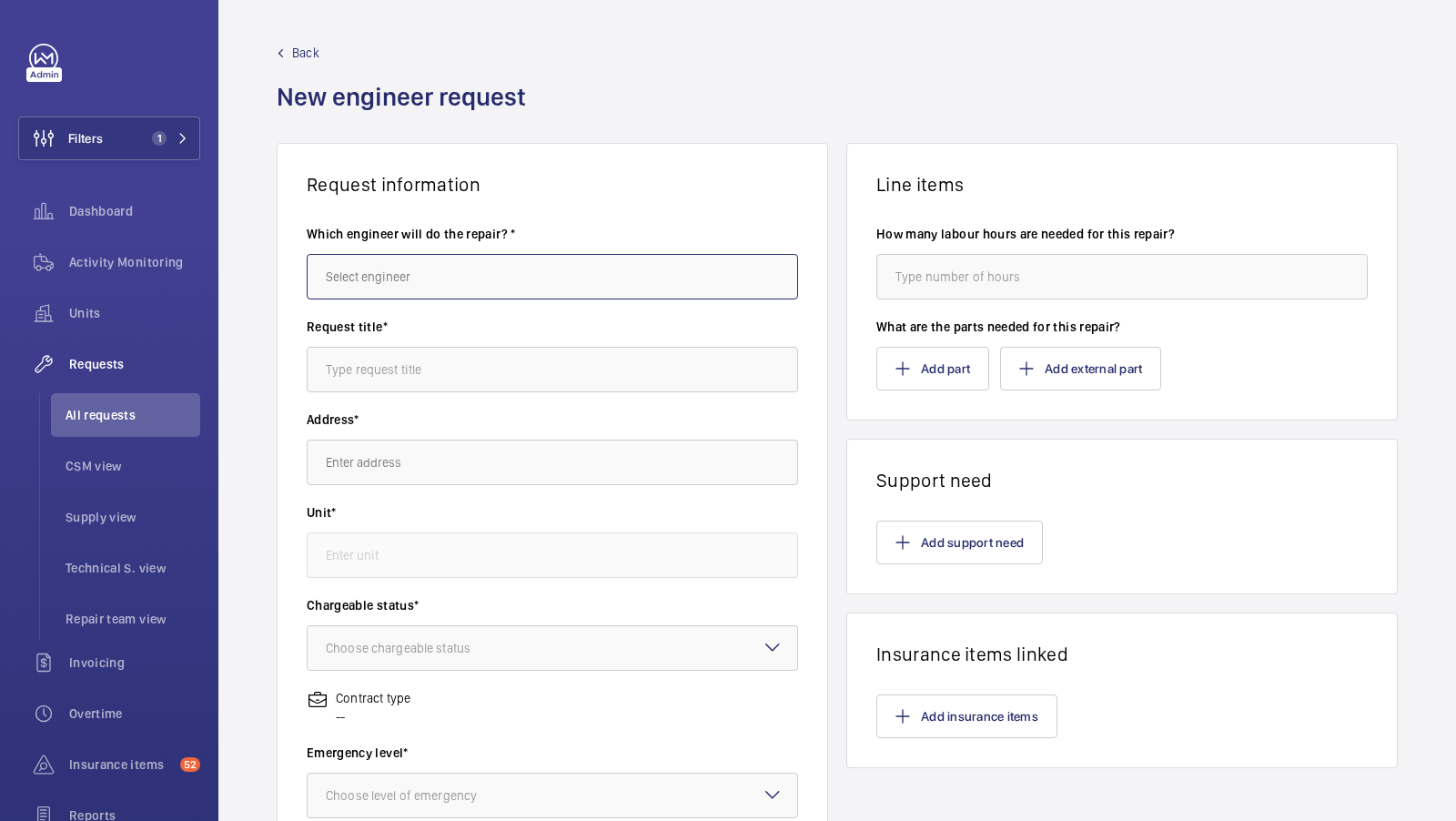
click at [379, 254] on input "text" at bounding box center [553, 277] width 491 height 45
click at [352, 324] on span "[PERSON_NAME]" at bounding box center [371, 331] width 91 height 18
type input "[PERSON_NAME]"
click at [415, 392] on div "Request title*" at bounding box center [553, 364] width 491 height 93
click at [408, 377] on input "text" at bounding box center [553, 369] width 491 height 45
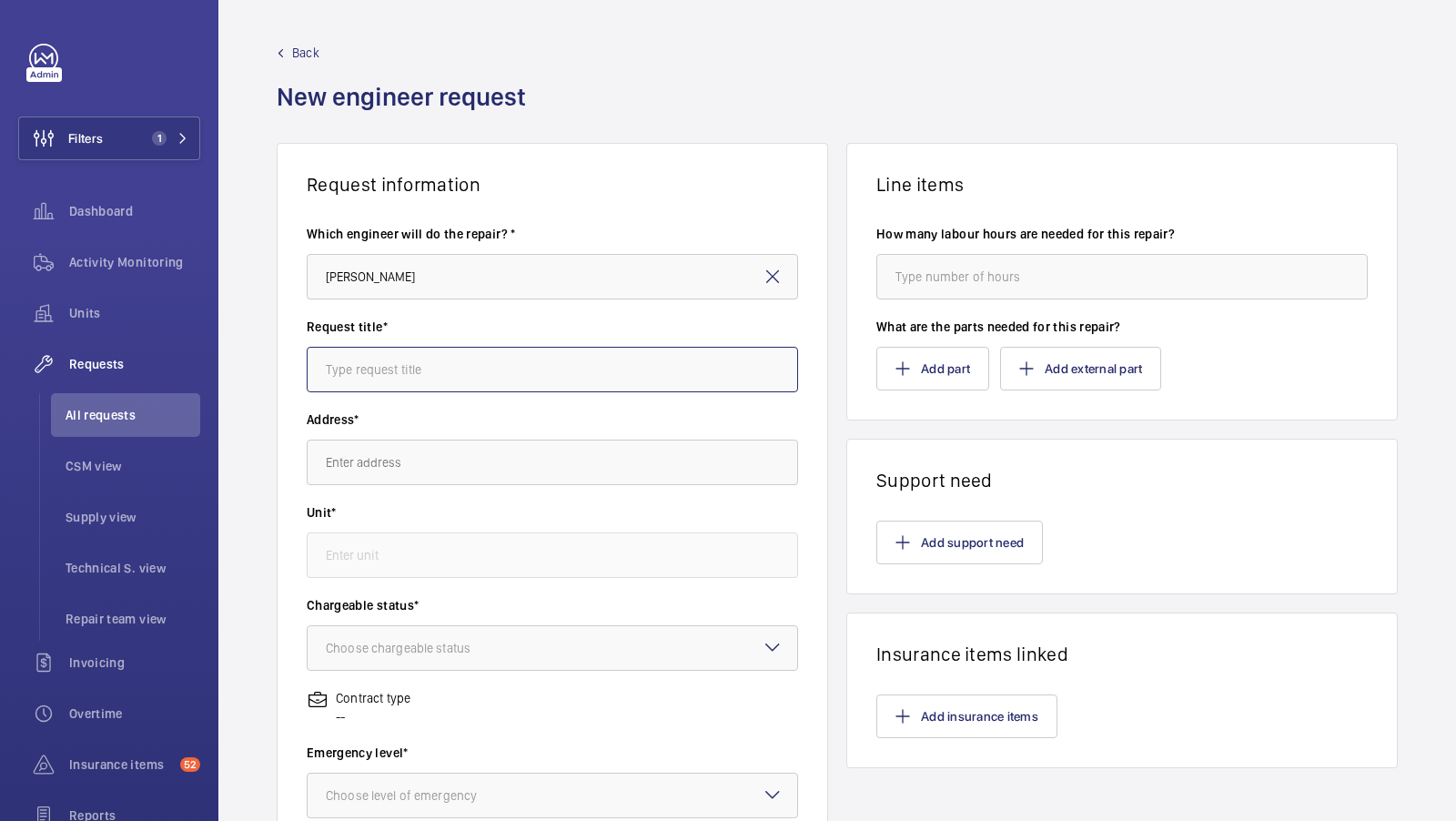
click at [429, 370] on input "text" at bounding box center [553, 369] width 491 height 45
type input "Pullman guide shoes"
click at [373, 466] on input "text" at bounding box center [553, 462] width 491 height 45
click at [478, 528] on mat-option "LONDON PULLMAN ST PANCRAS H5309, LONDON PULLMAN ST PANCRAS, 100 - 110 Euston Rd…" at bounding box center [553, 518] width 490 height 44
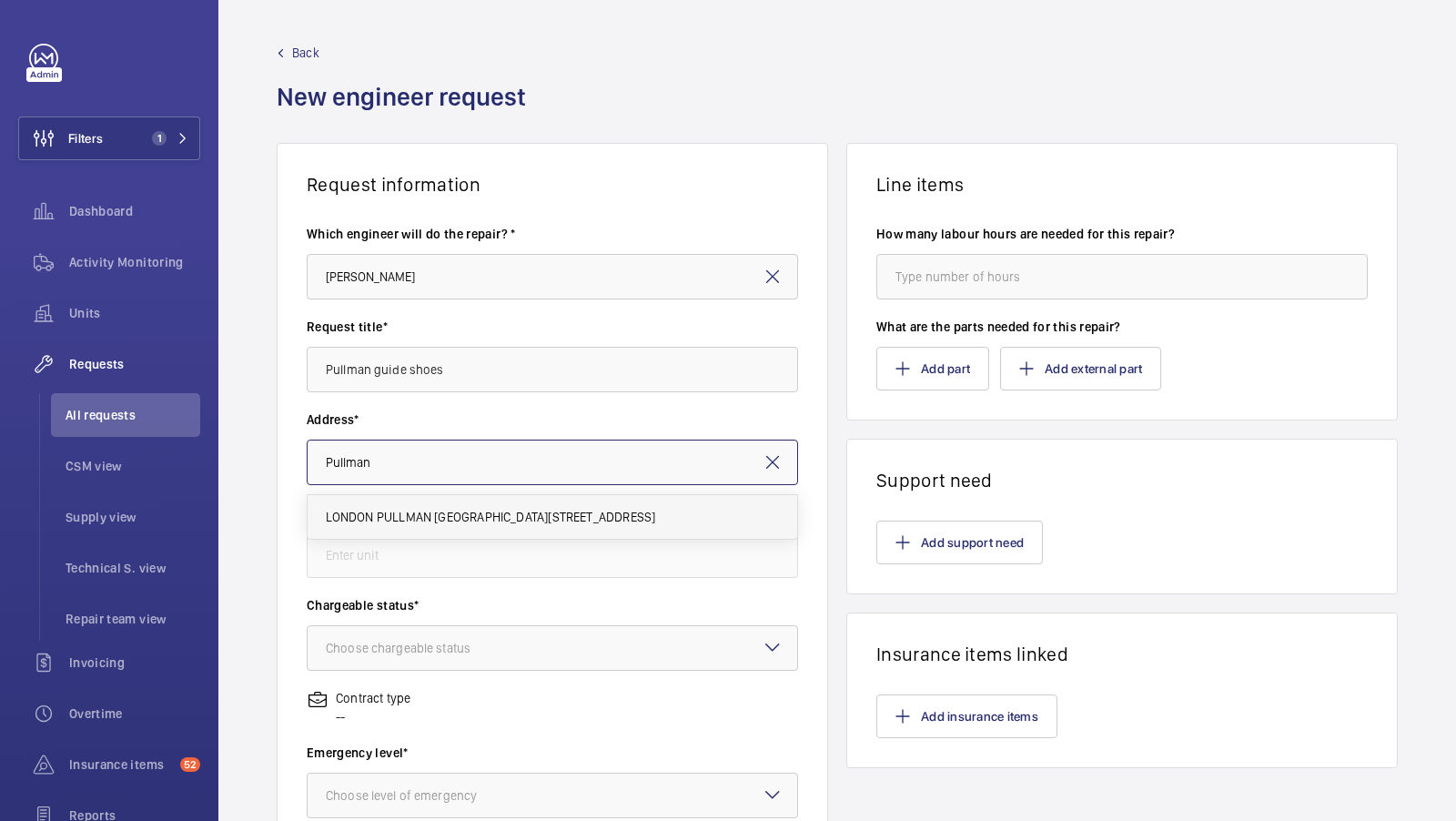
type input "LONDON PULLMAN ST PANCRAS H5309, LONDON PULLMAN ST PANCRAS, 100 - 110 Euston Rd…"
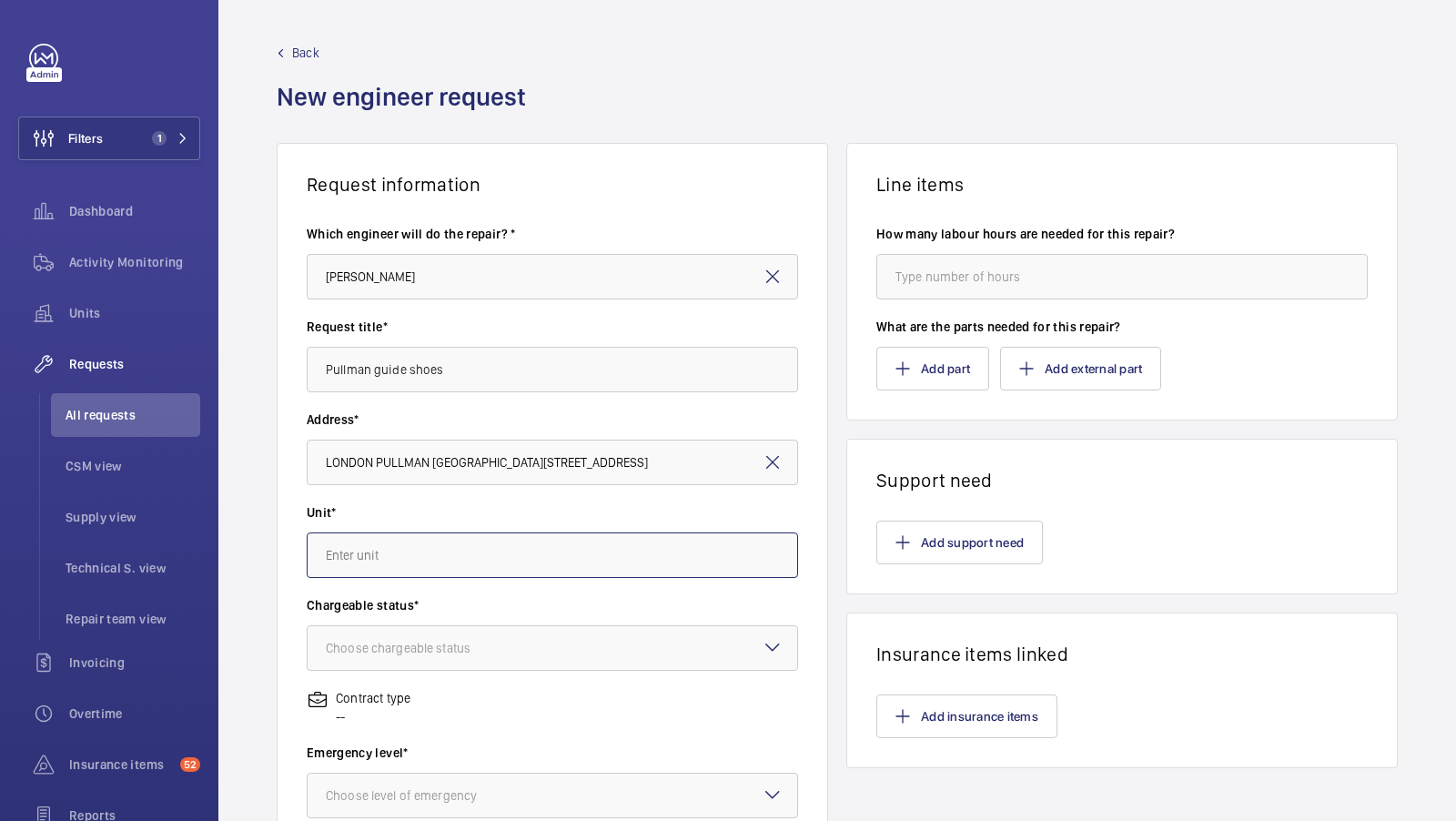
click at [407, 555] on input "text" at bounding box center [553, 555] width 491 height 45
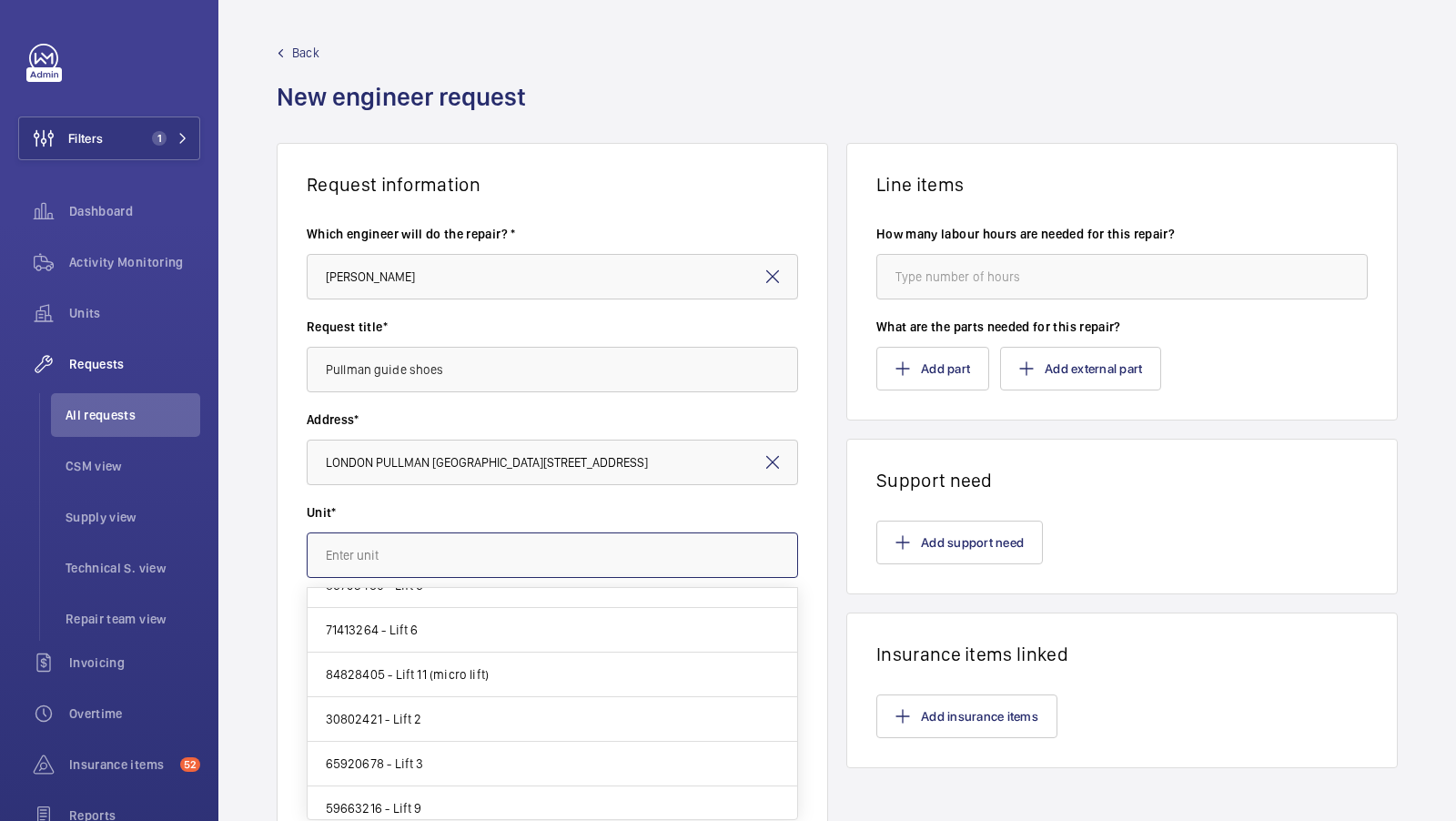
scroll to position [192, 0]
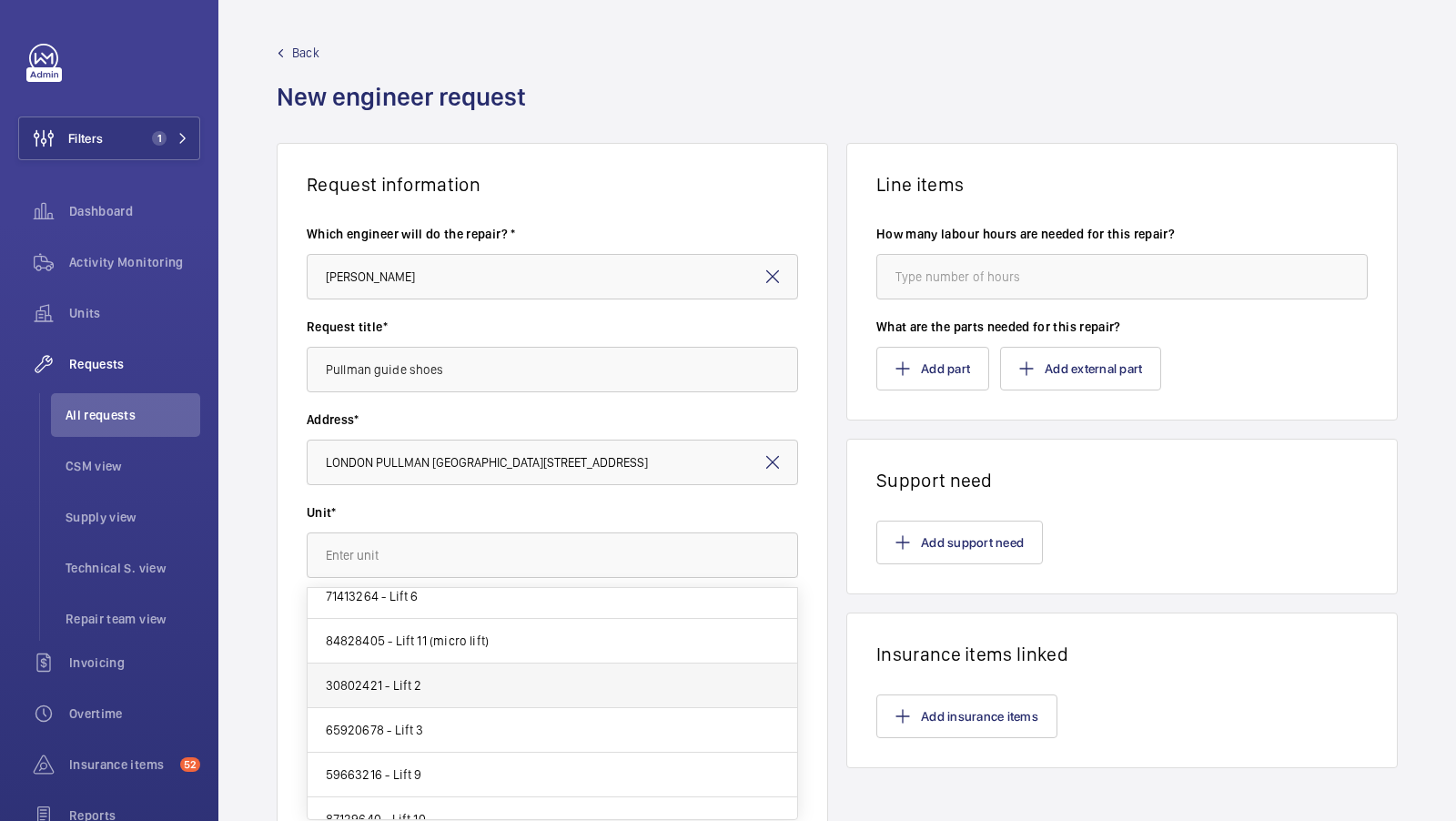
click at [438, 697] on mat-option "30802421 - Lift 2" at bounding box center [553, 686] width 490 height 44
type input "30802421 - Lift 2"
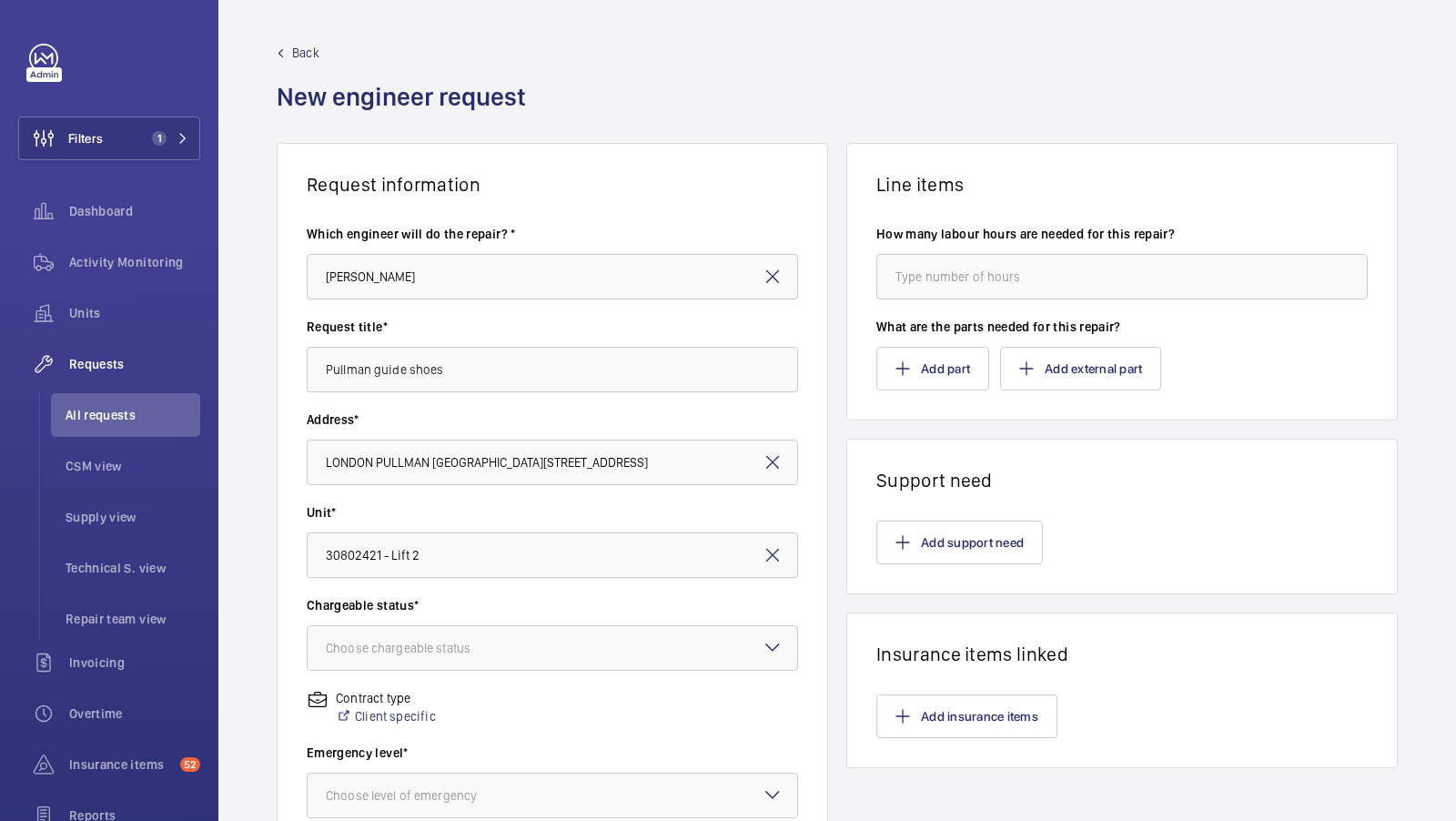
click at [419, 624] on wm-front-input-dropdown "Chargeable status* Choose chargeable status" at bounding box center [553, 634] width 491 height 75
click at [402, 641] on div "Choose chargeable status" at bounding box center [421, 648] width 190 height 18
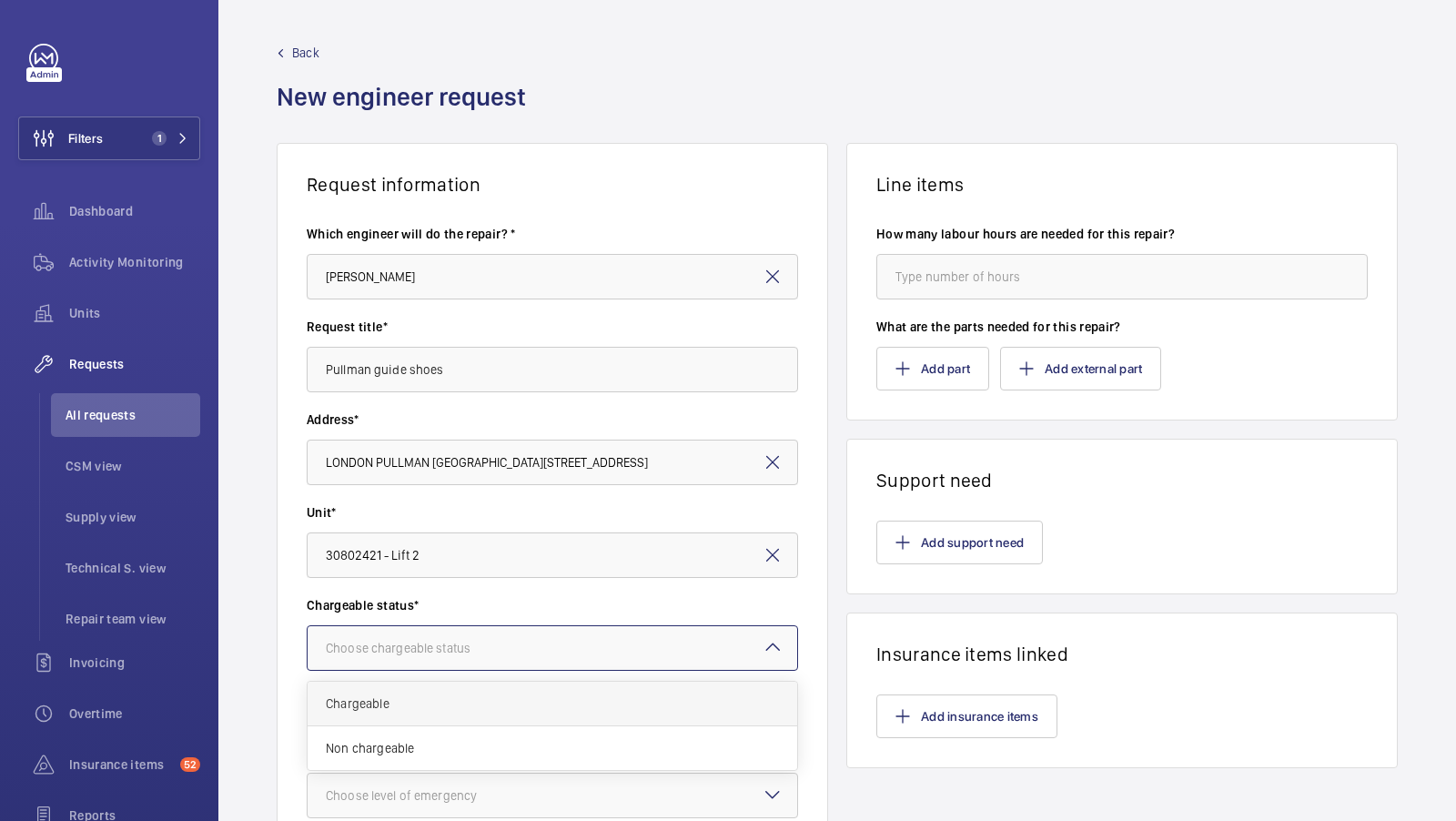
scroll to position [120, 0]
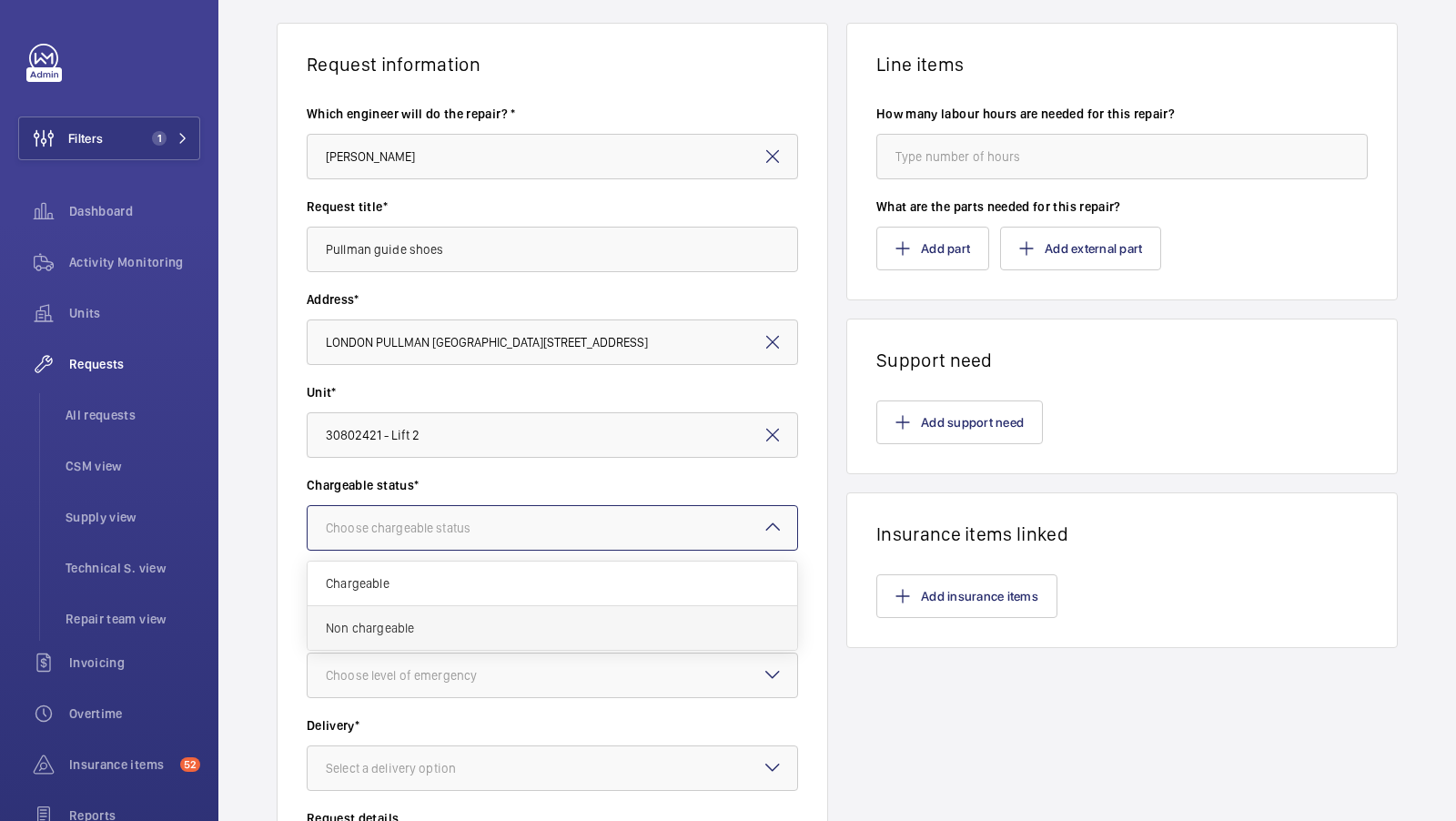
click at [400, 632] on span "Non chargeable" at bounding box center [553, 628] width 453 height 18
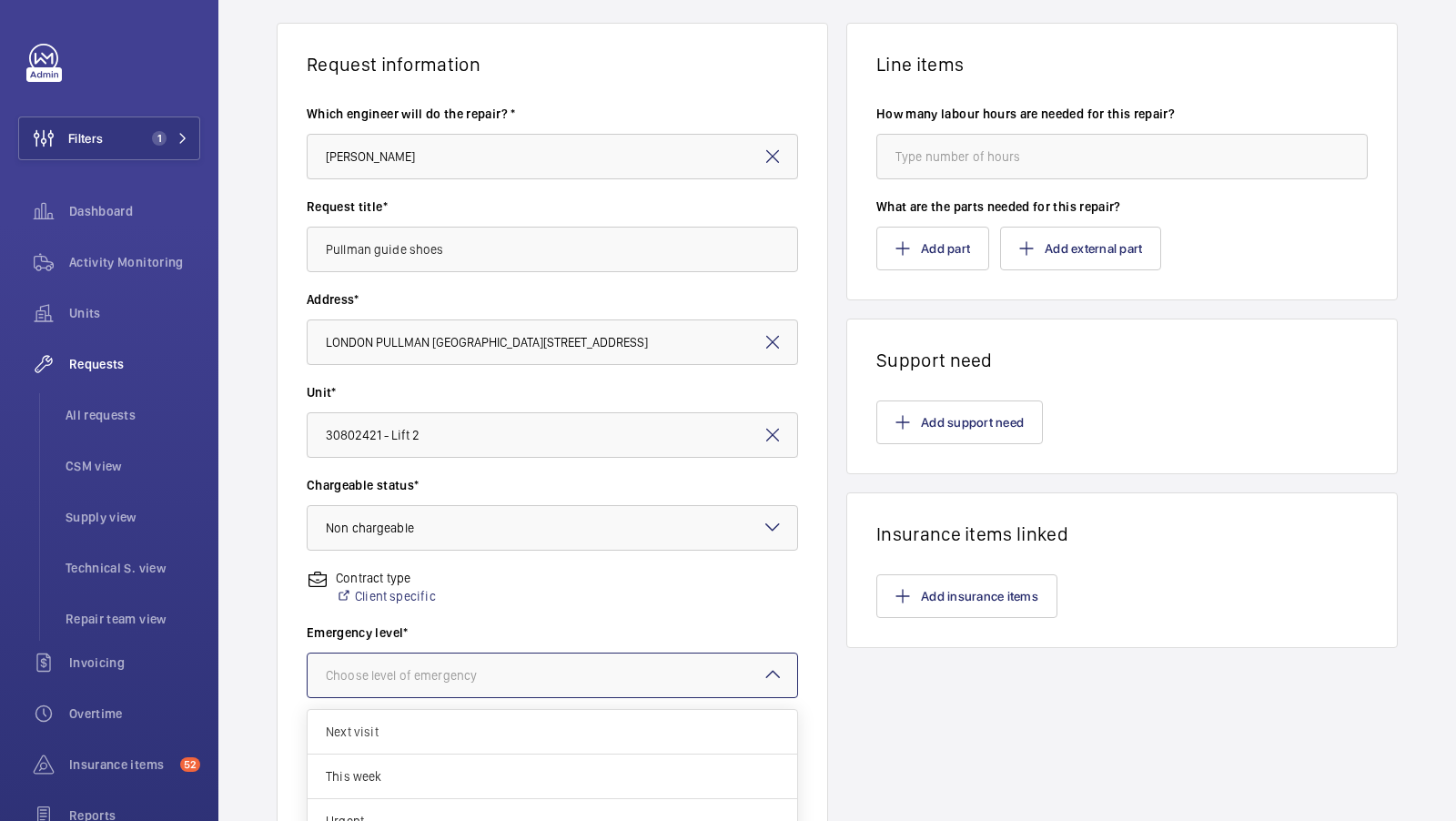
click at [462, 676] on div "Choose level of emergency" at bounding box center [424, 675] width 197 height 18
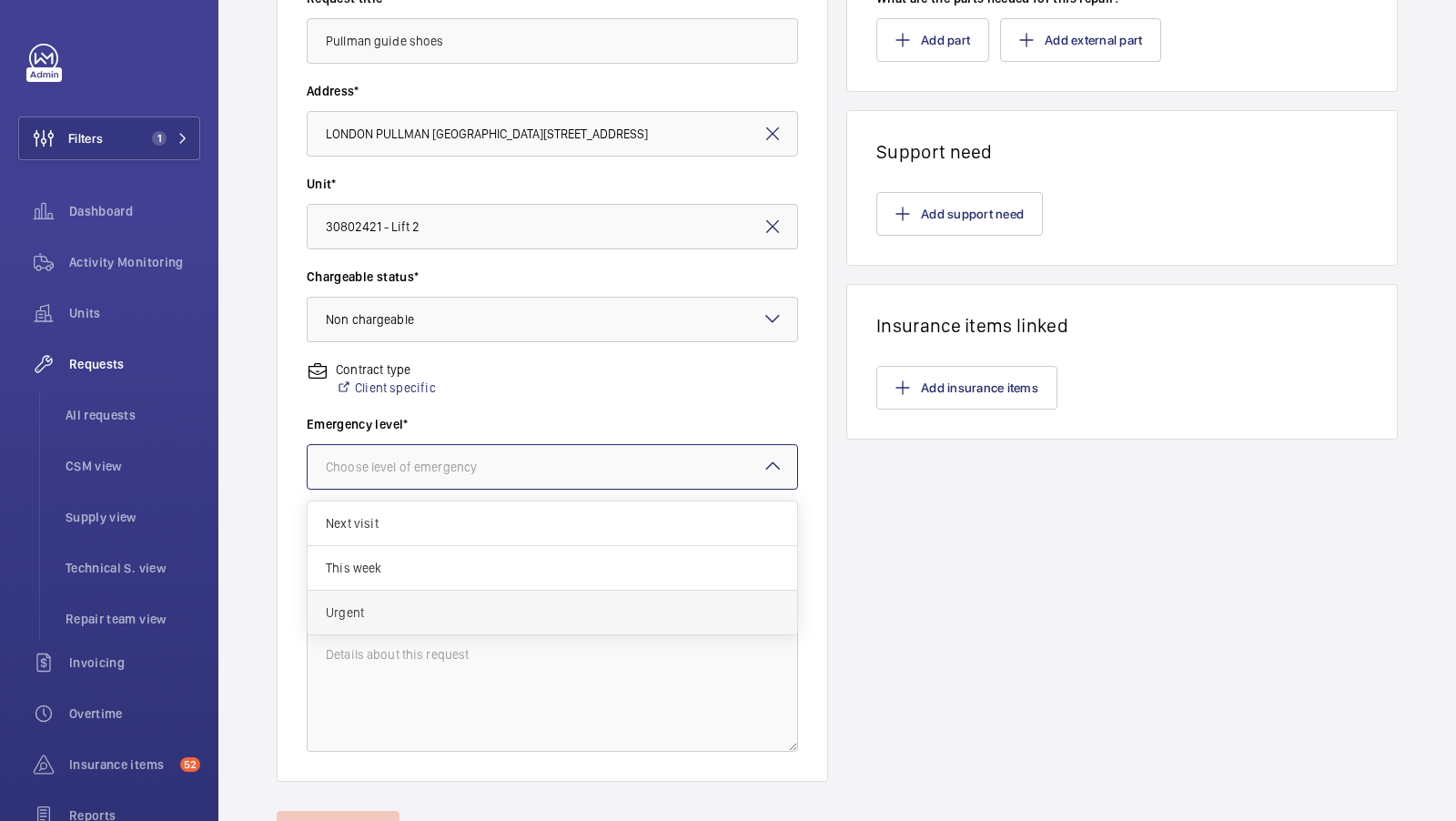
click at [388, 605] on span "Urgent" at bounding box center [553, 613] width 453 height 18
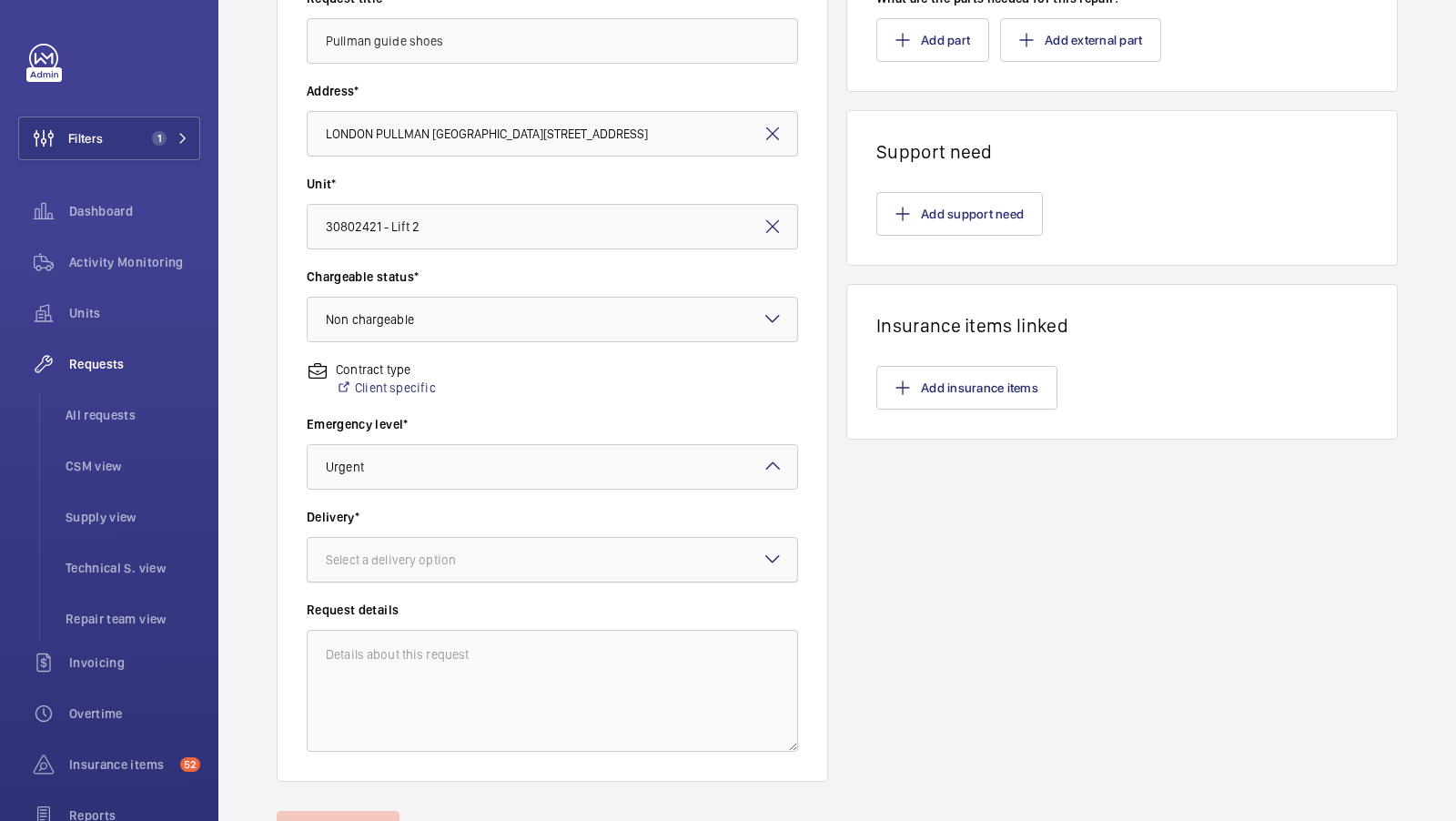
click at [439, 565] on div "Select a delivery option" at bounding box center [414, 560] width 176 height 18
click at [413, 689] on div "London office" at bounding box center [553, 705] width 489 height 44
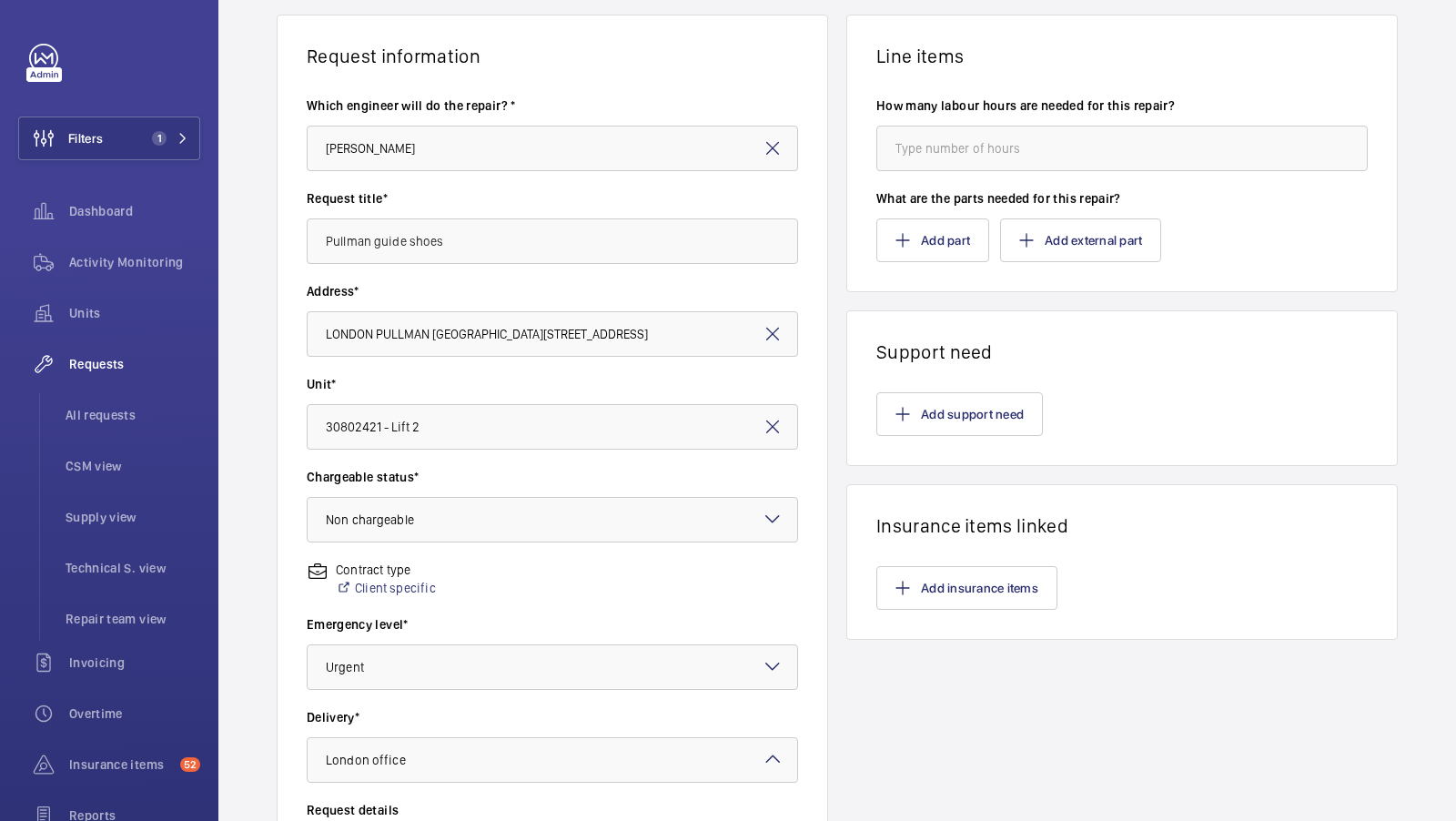
scroll to position [106, 0]
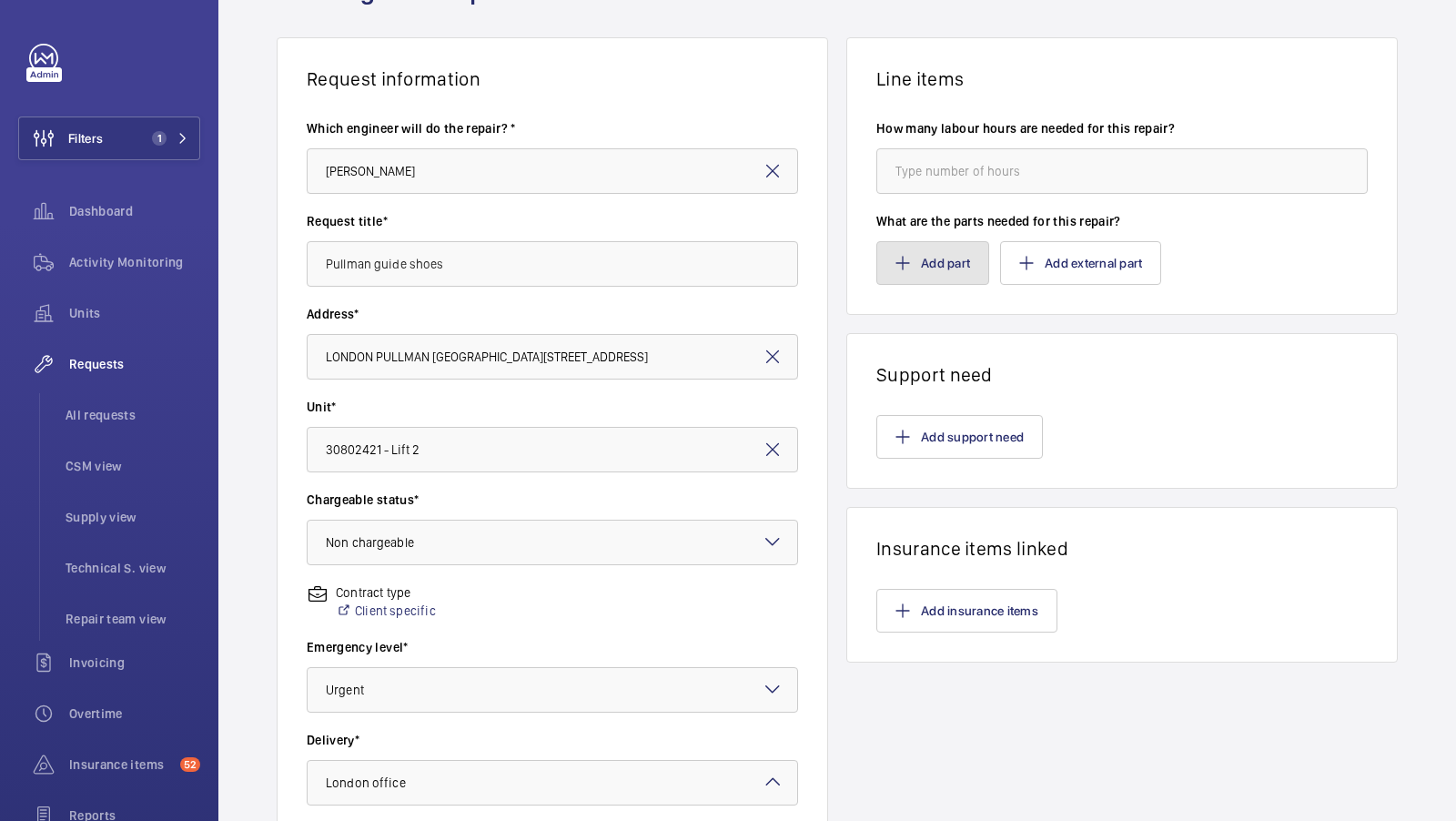
click at [932, 251] on button "Add part" at bounding box center [933, 263] width 113 height 44
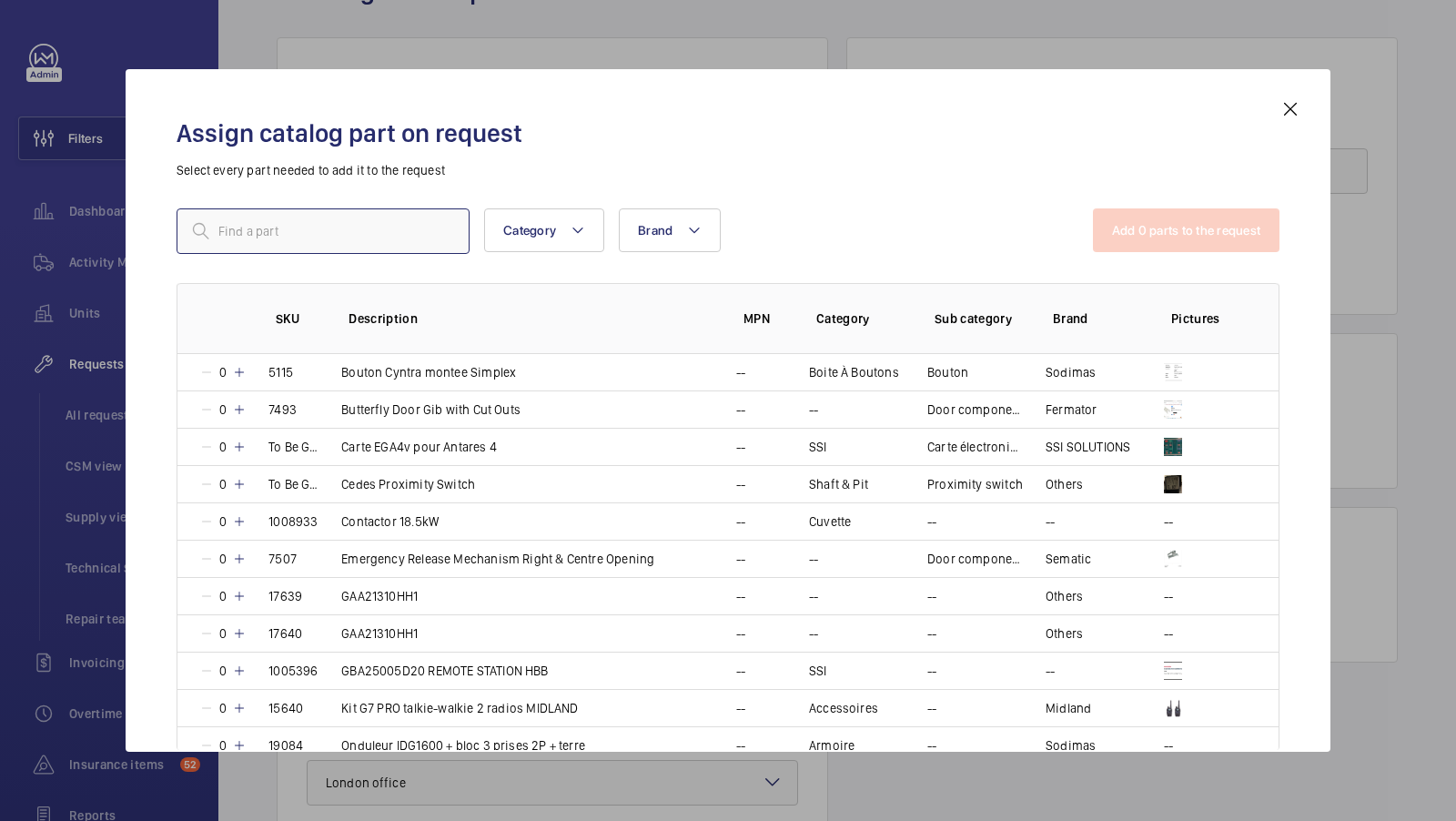
click at [275, 243] on input "text" at bounding box center [322, 230] width 293 height 45
type input "77013"
click at [300, 219] on input "77013" at bounding box center [322, 230] width 293 height 45
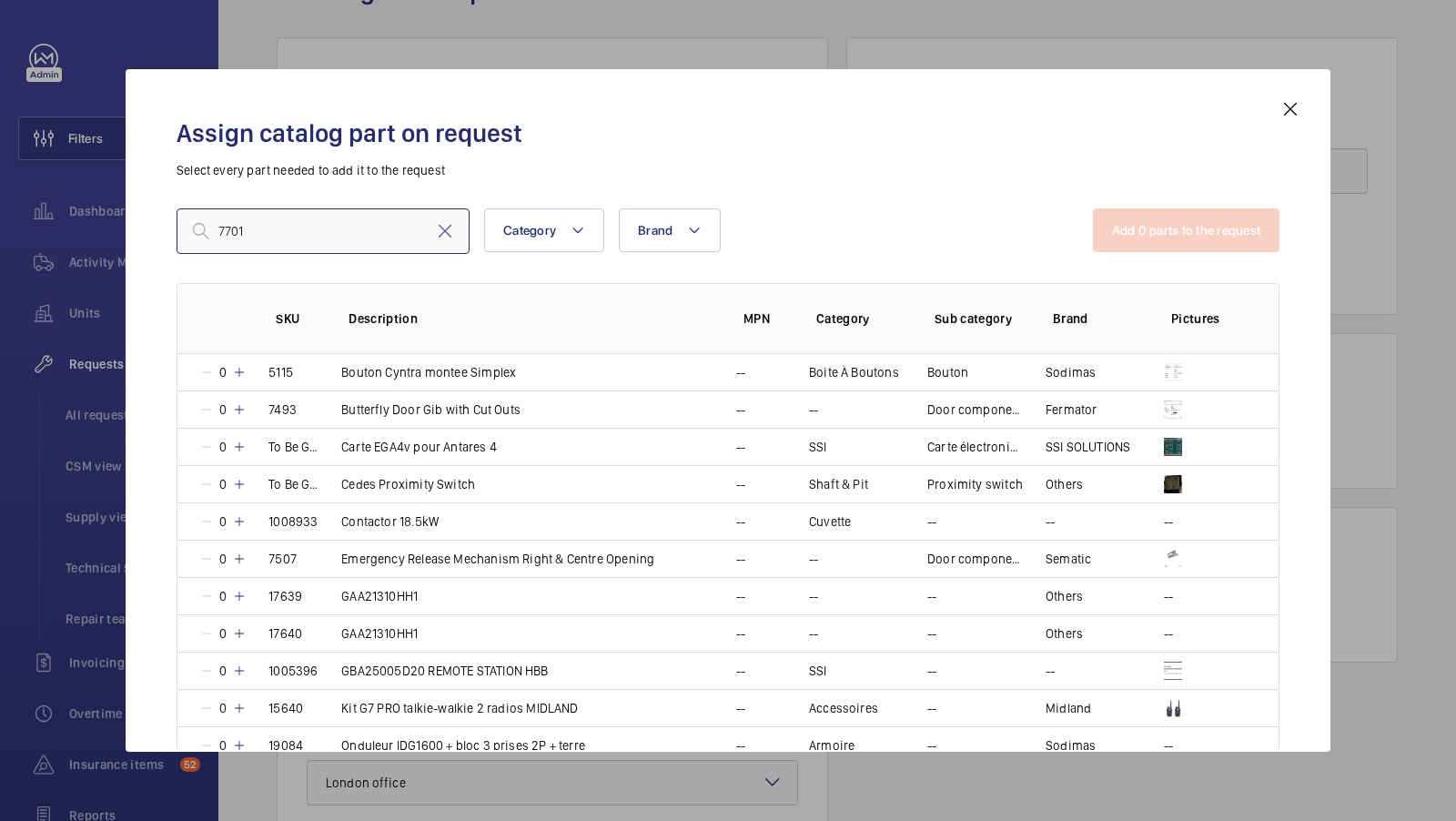
type input "77013"
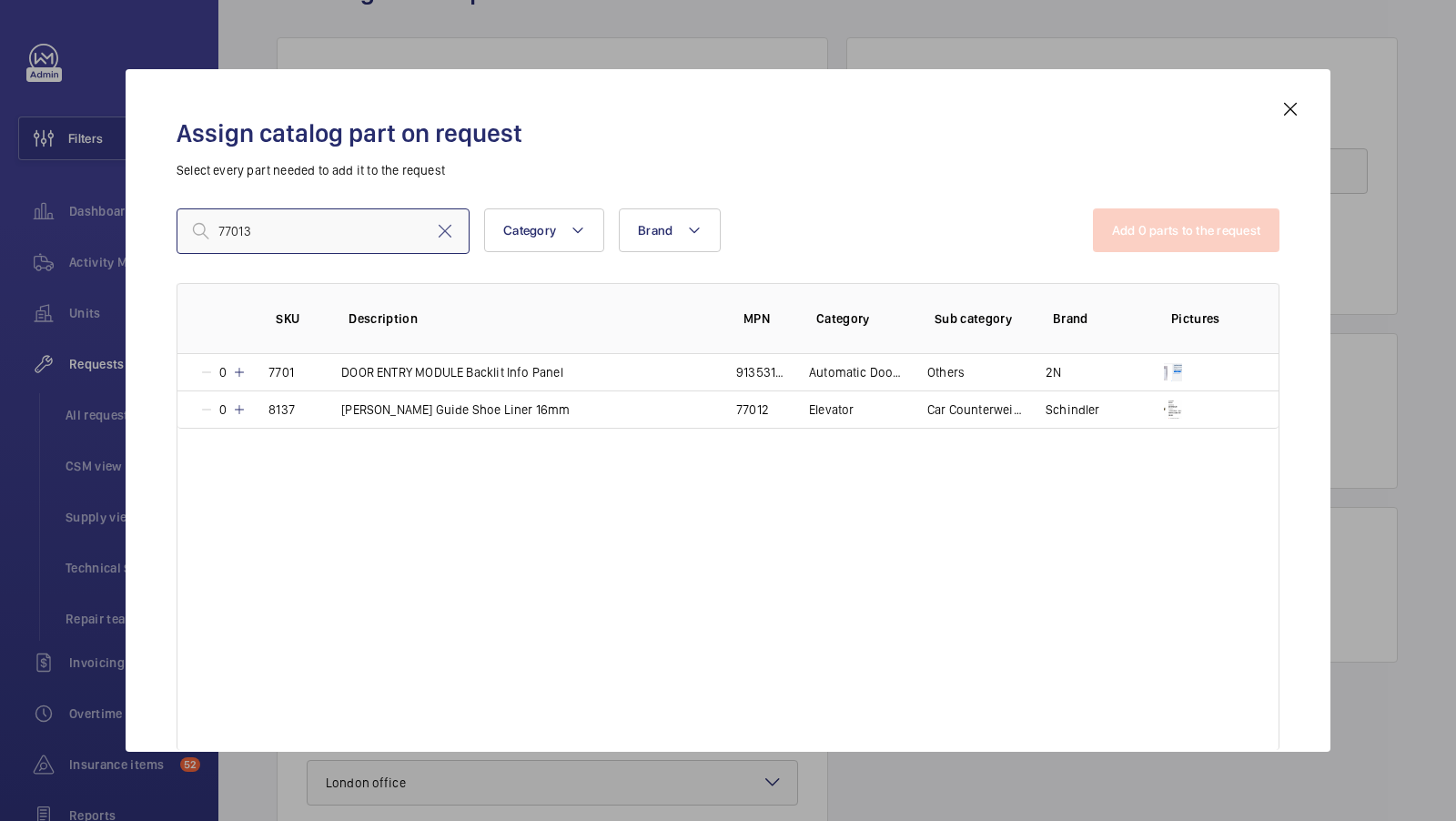
click at [293, 229] on input "77013" at bounding box center [322, 230] width 293 height 45
click at [343, 232] on input "77013" at bounding box center [322, 230] width 293 height 45
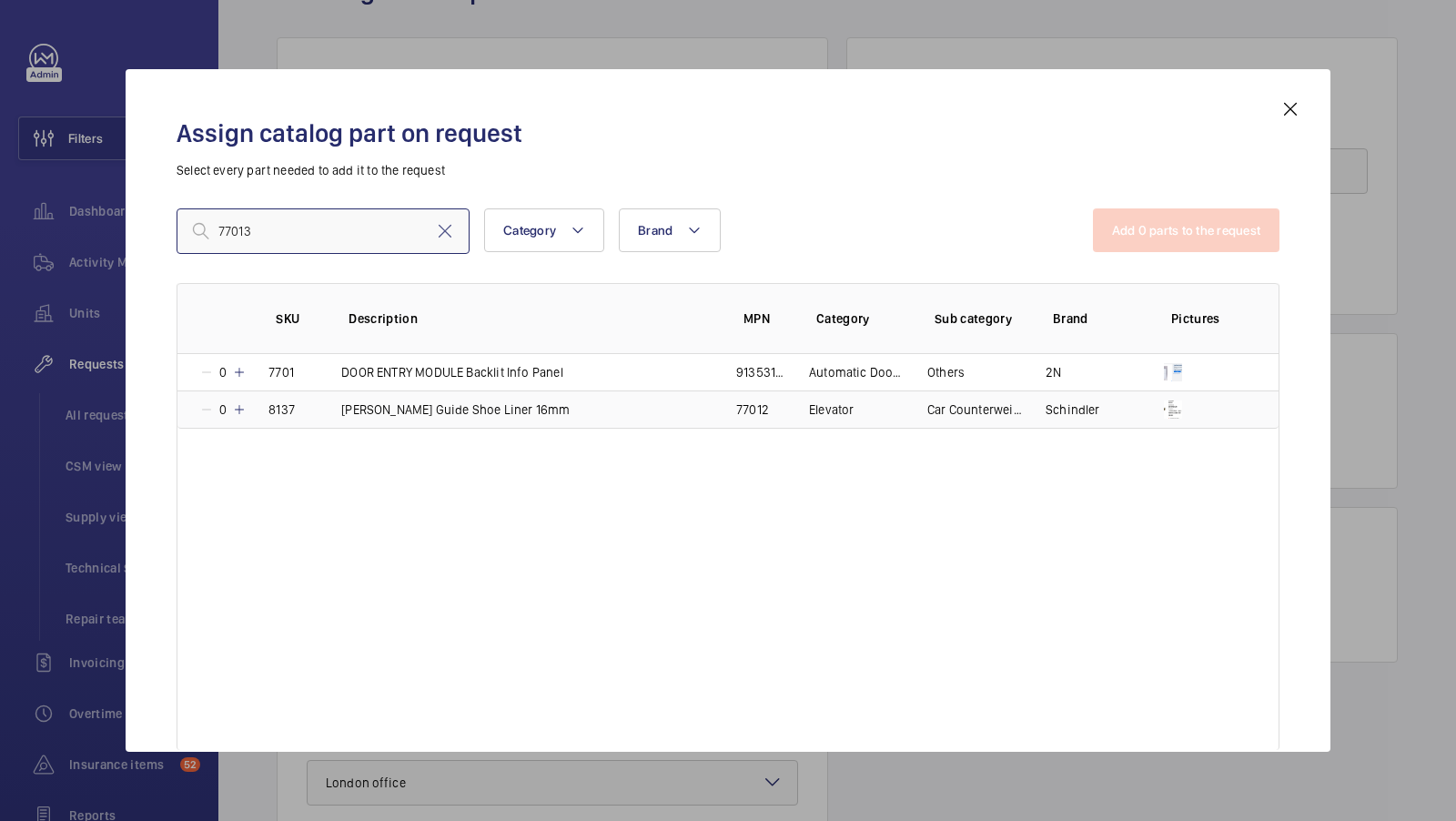
type input "77013"
click at [241, 405] on mat-icon at bounding box center [239, 409] width 14 height 14
click at [241, 405] on mat-icon at bounding box center [236, 409] width 14 height 14
click at [241, 405] on mat-icon at bounding box center [239, 409] width 14 height 14
click at [238, 406] on mat-icon at bounding box center [239, 409] width 14 height 14
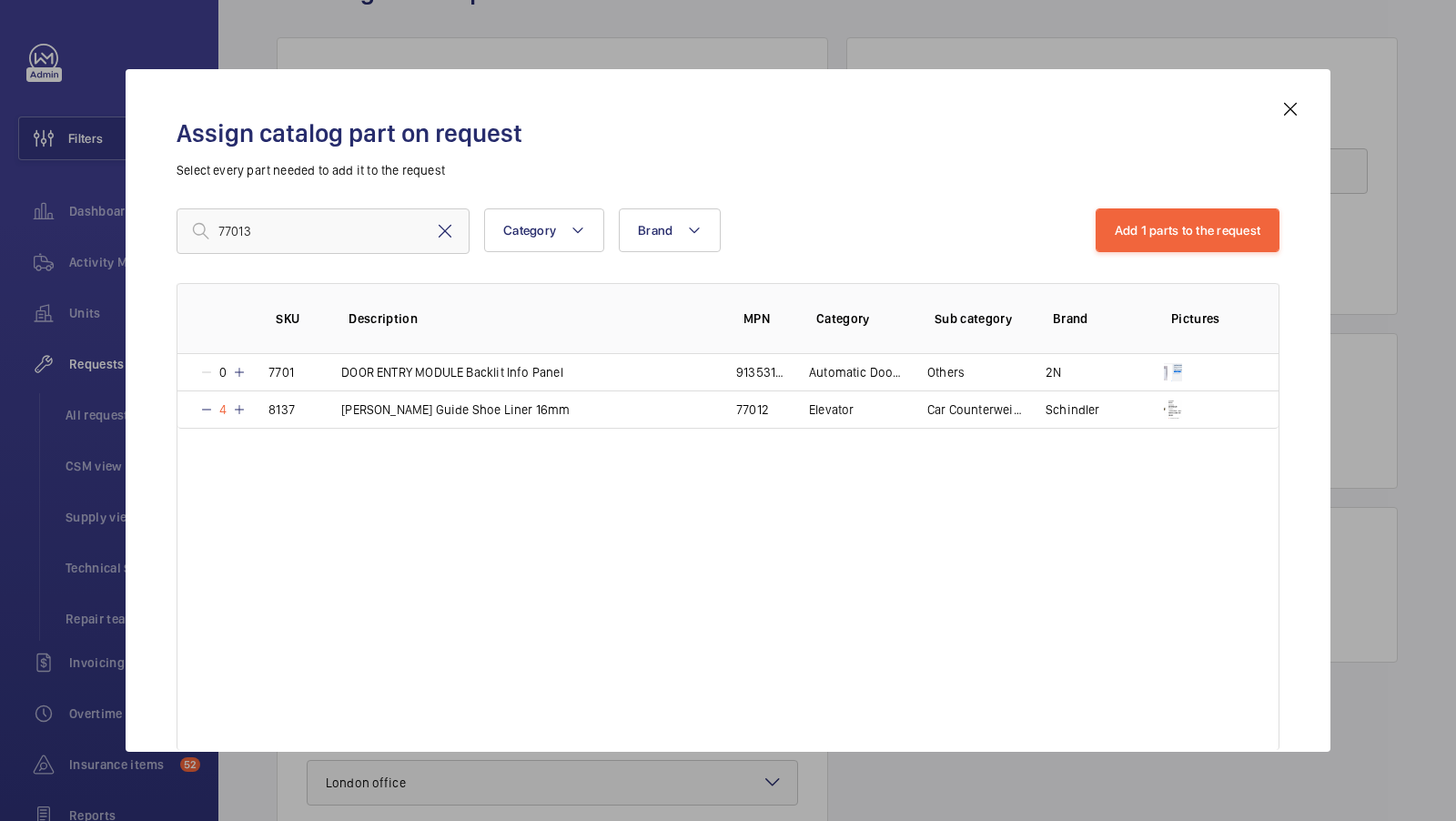
click at [446, 233] on mat-icon at bounding box center [444, 231] width 22 height 22
click at [277, 218] on input "text" at bounding box center [322, 230] width 293 height 45
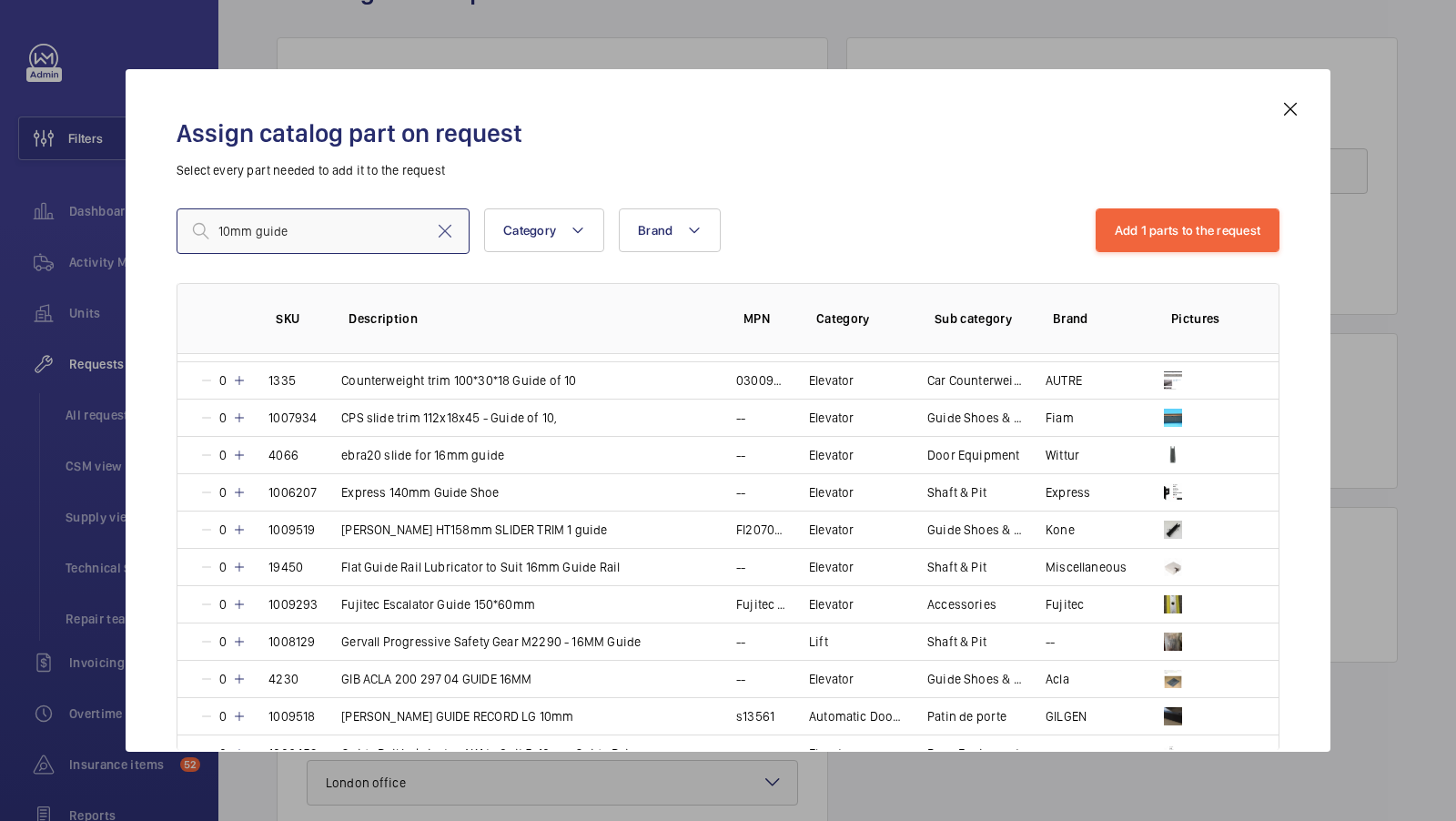
scroll to position [1428, 0]
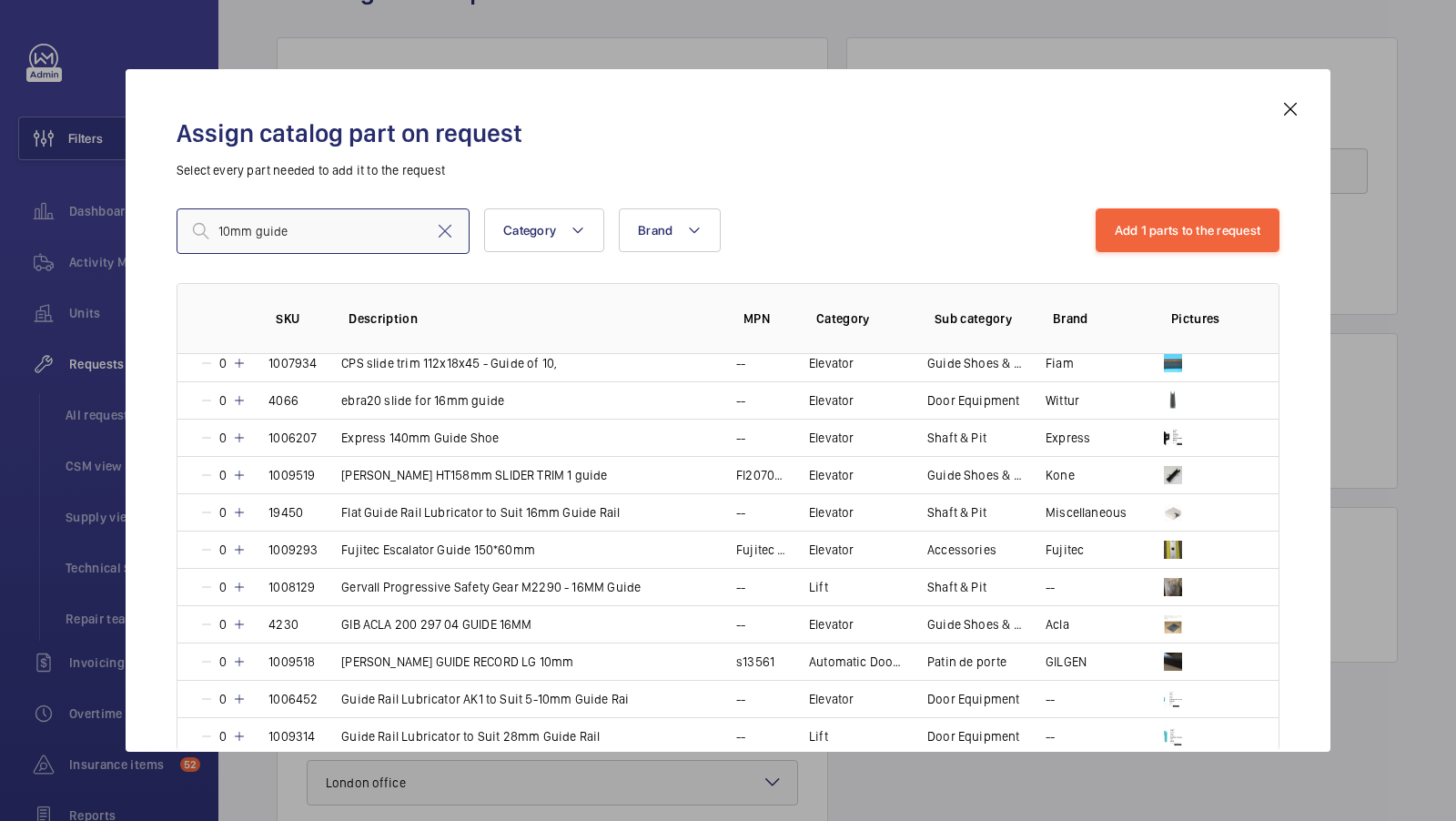
type input "10mm guide"
click at [1290, 107] on mat-icon at bounding box center [1290, 109] width 22 height 22
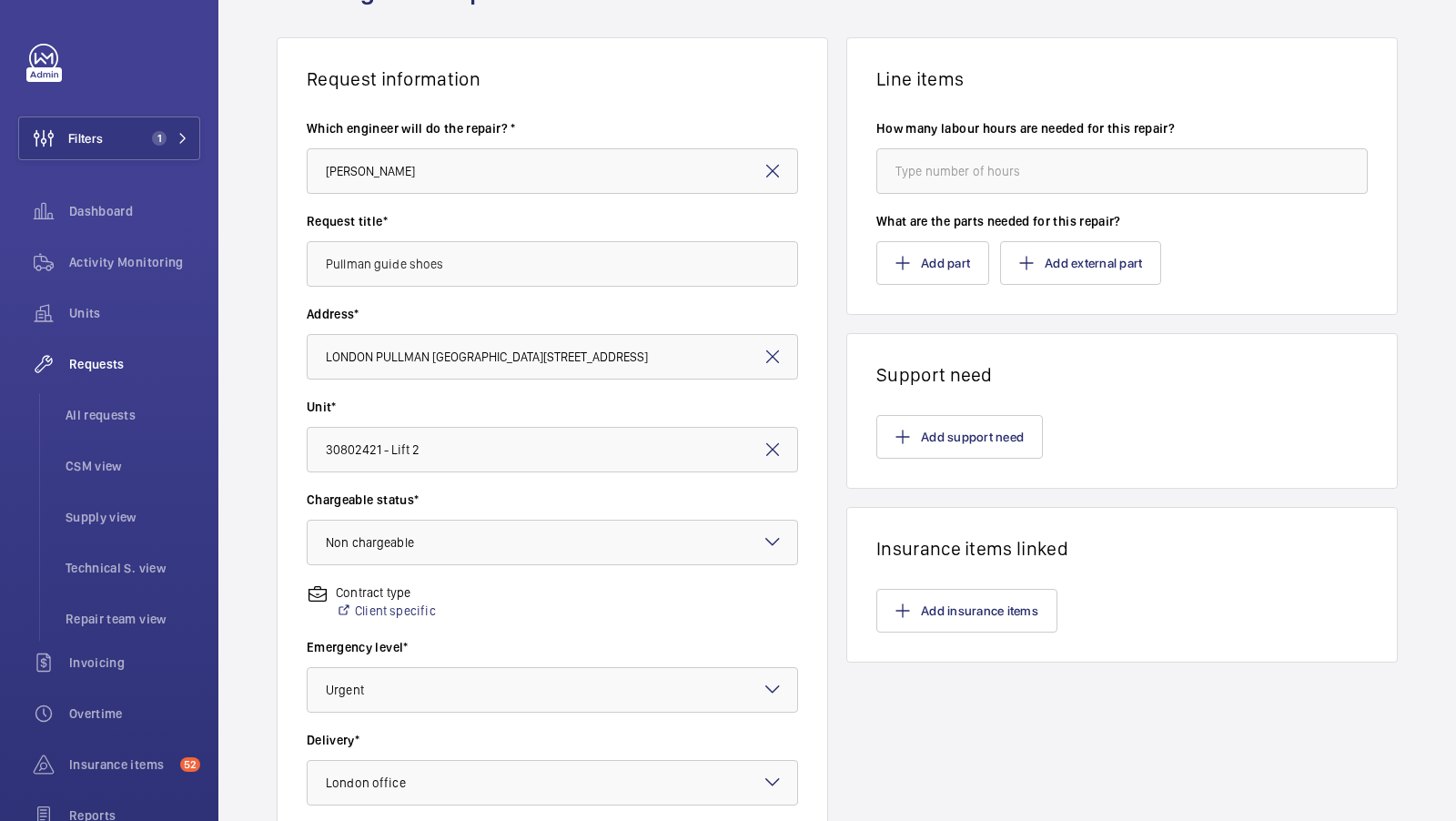
click at [1438, 230] on div "Request information Which engineer will do the repair? * Keith Bishop Request t…" at bounding box center [838, 536] width 1238 height 997
click at [930, 270] on button "Add part" at bounding box center [933, 263] width 113 height 44
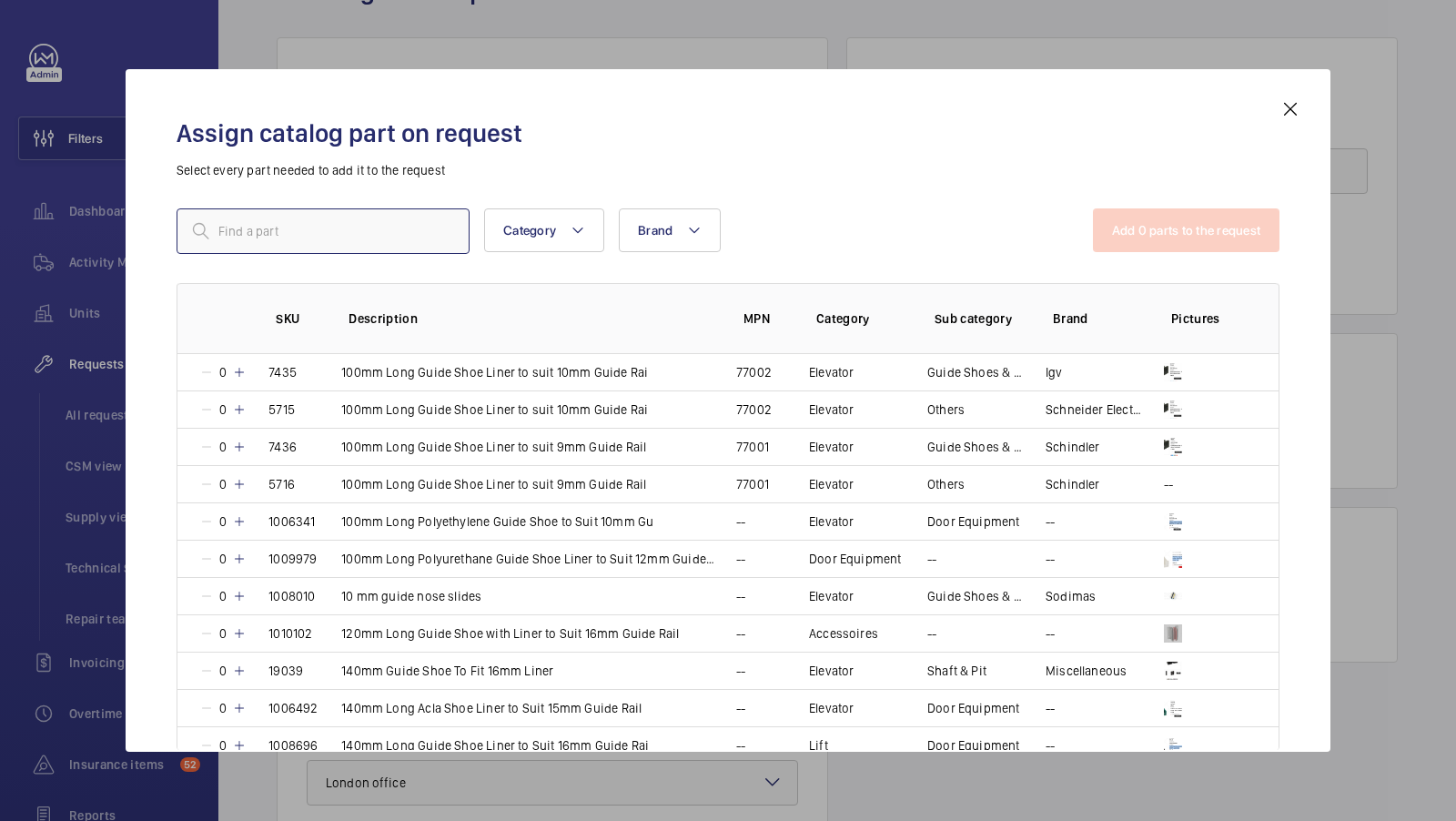
click at [251, 224] on input "text" at bounding box center [322, 230] width 293 height 45
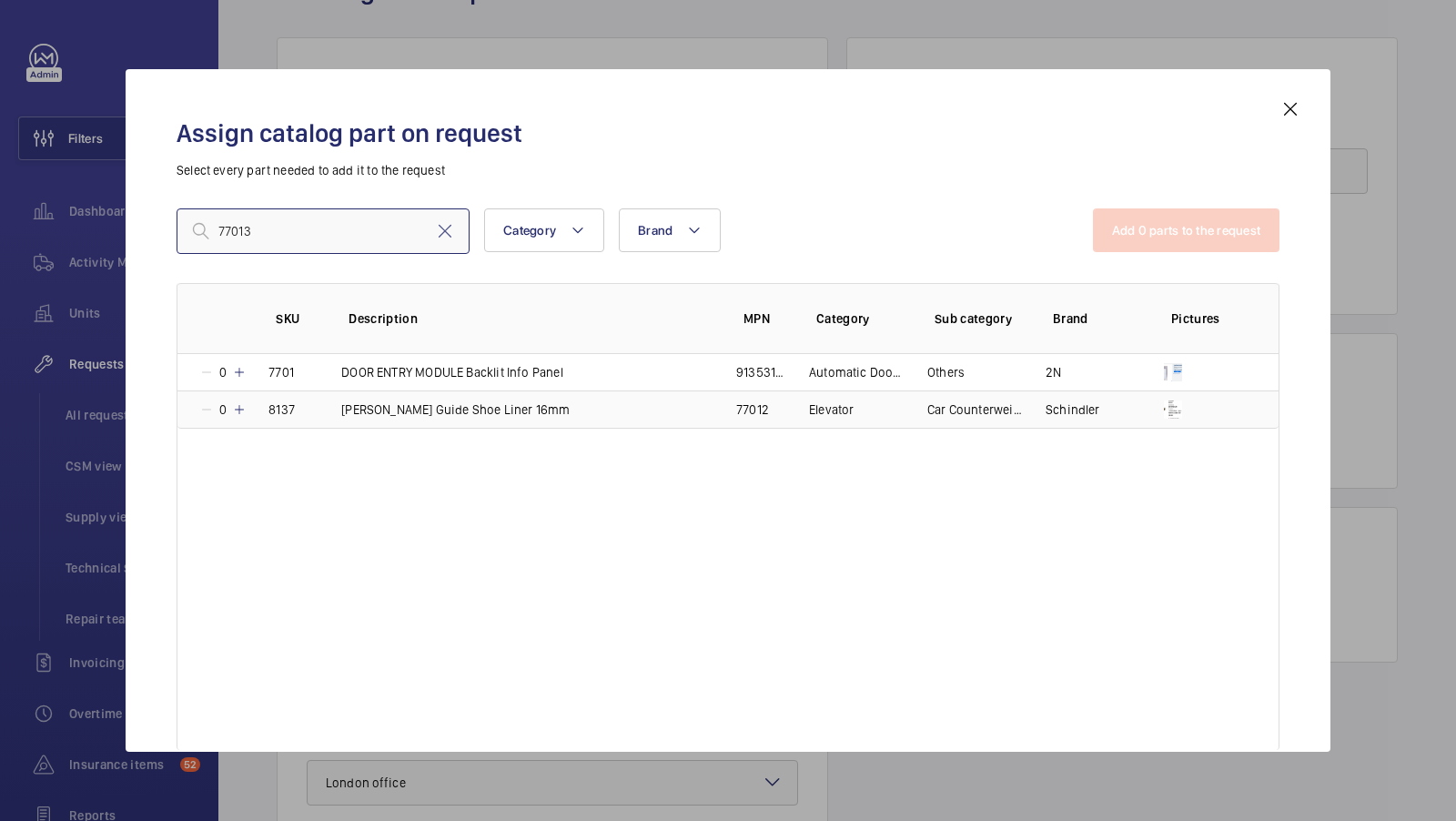
type input "77013"
click at [238, 407] on mat-icon at bounding box center [239, 409] width 14 height 14
click at [238, 407] on mat-icon at bounding box center [236, 409] width 14 height 14
click at [238, 407] on mat-icon at bounding box center [239, 409] width 14 height 14
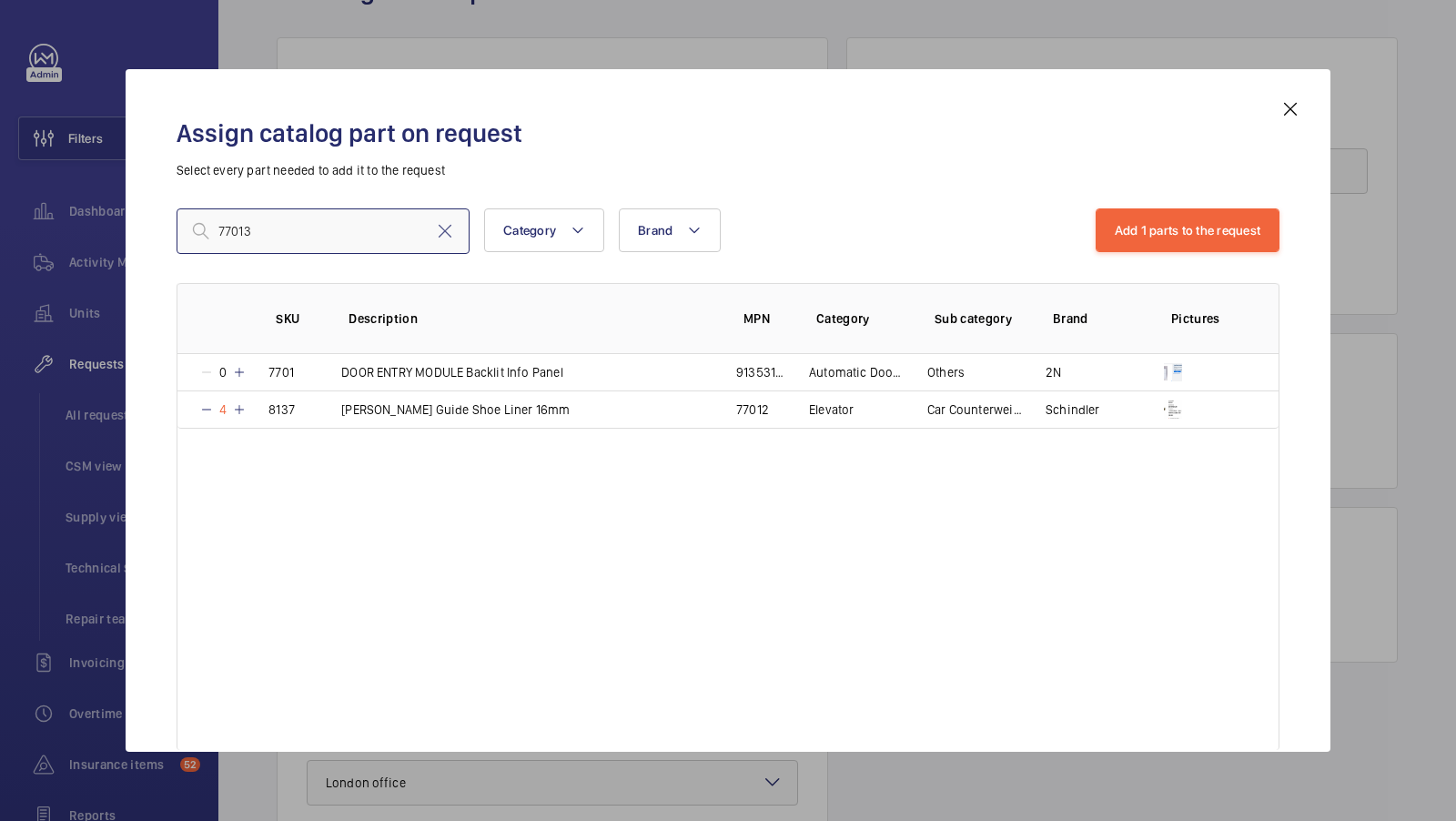
click at [317, 241] on input "77013" at bounding box center [322, 230] width 293 height 45
click at [316, 240] on input "77013" at bounding box center [322, 230] width 293 height 45
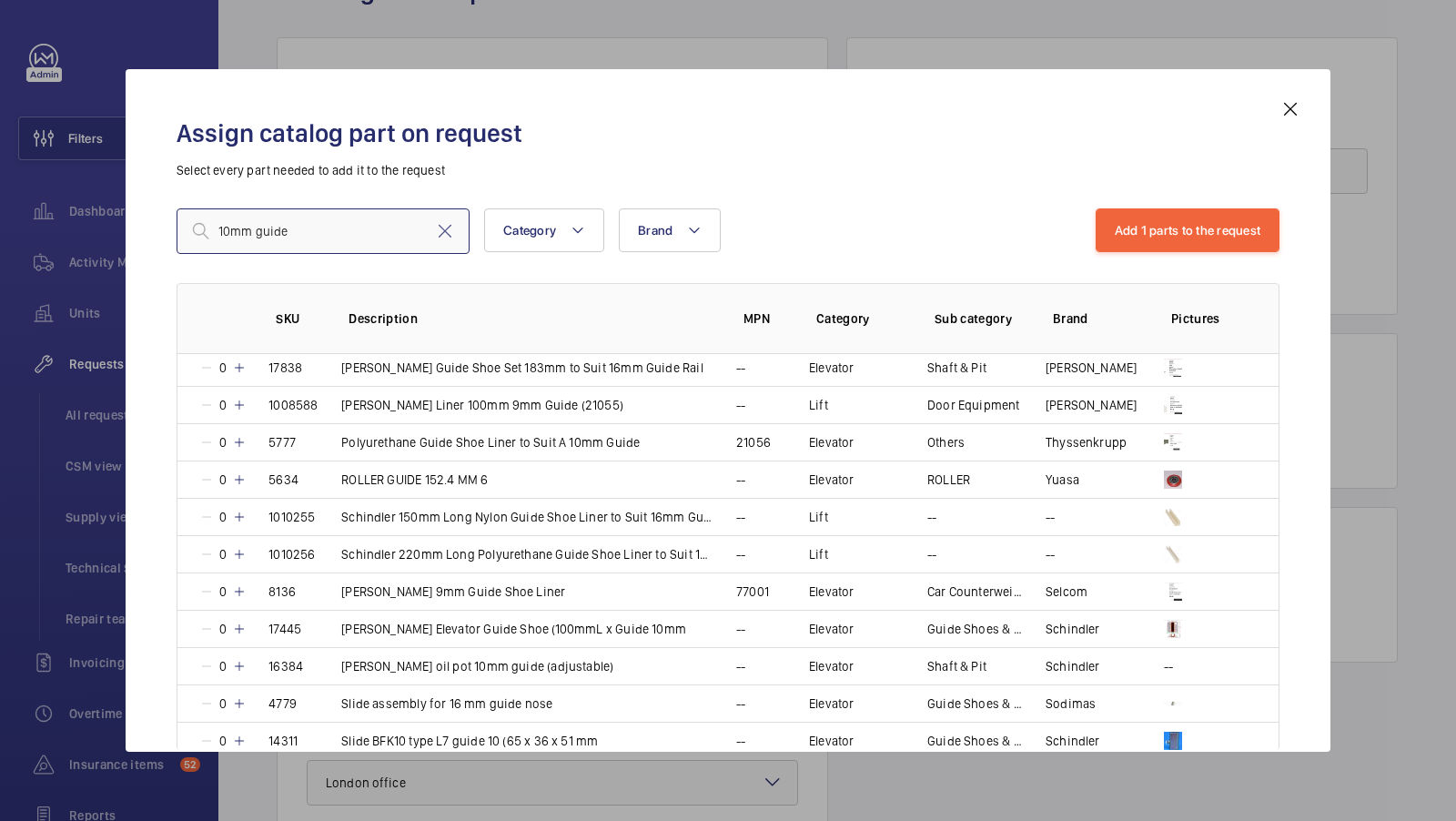
scroll to position [2980, 0]
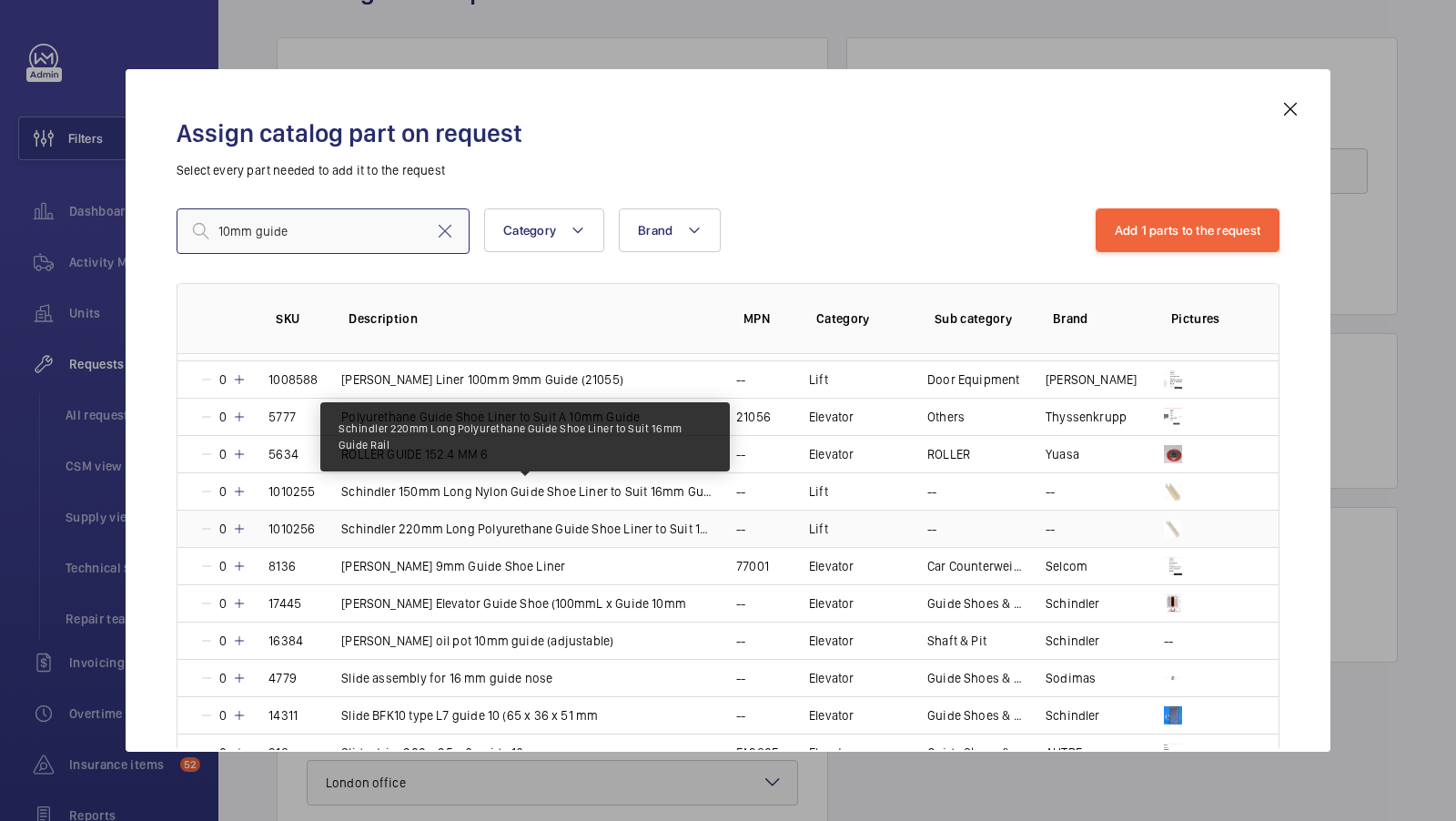
type input "10mm guide"
click at [431, 520] on p "Schindler 220mm Long Polyurethane Guide Shoe Liner to Suit 16mm Guide Rail" at bounding box center [528, 529] width 373 height 18
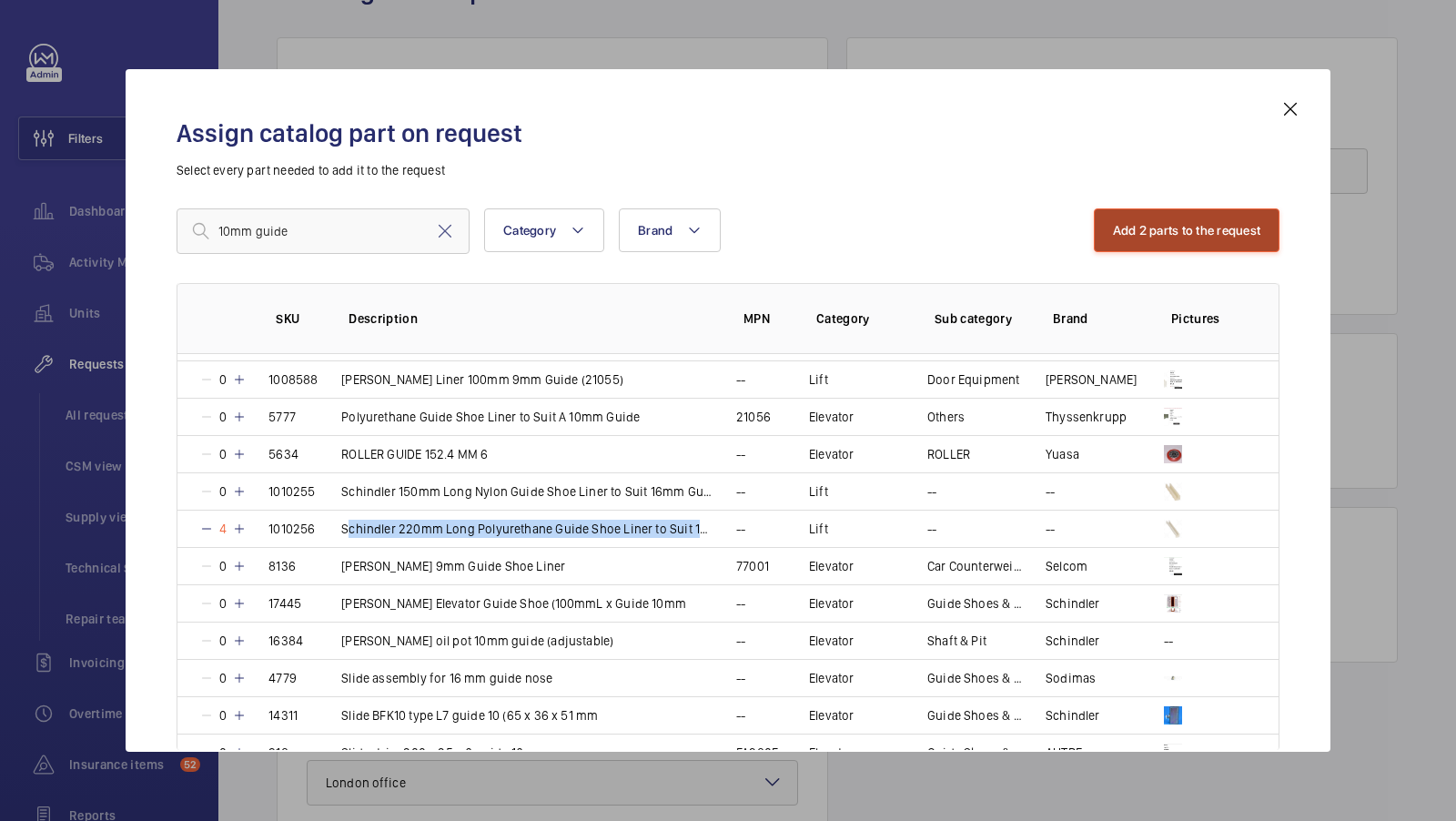
click at [1198, 228] on button "Add 2 parts to the request" at bounding box center [1187, 230] width 186 height 44
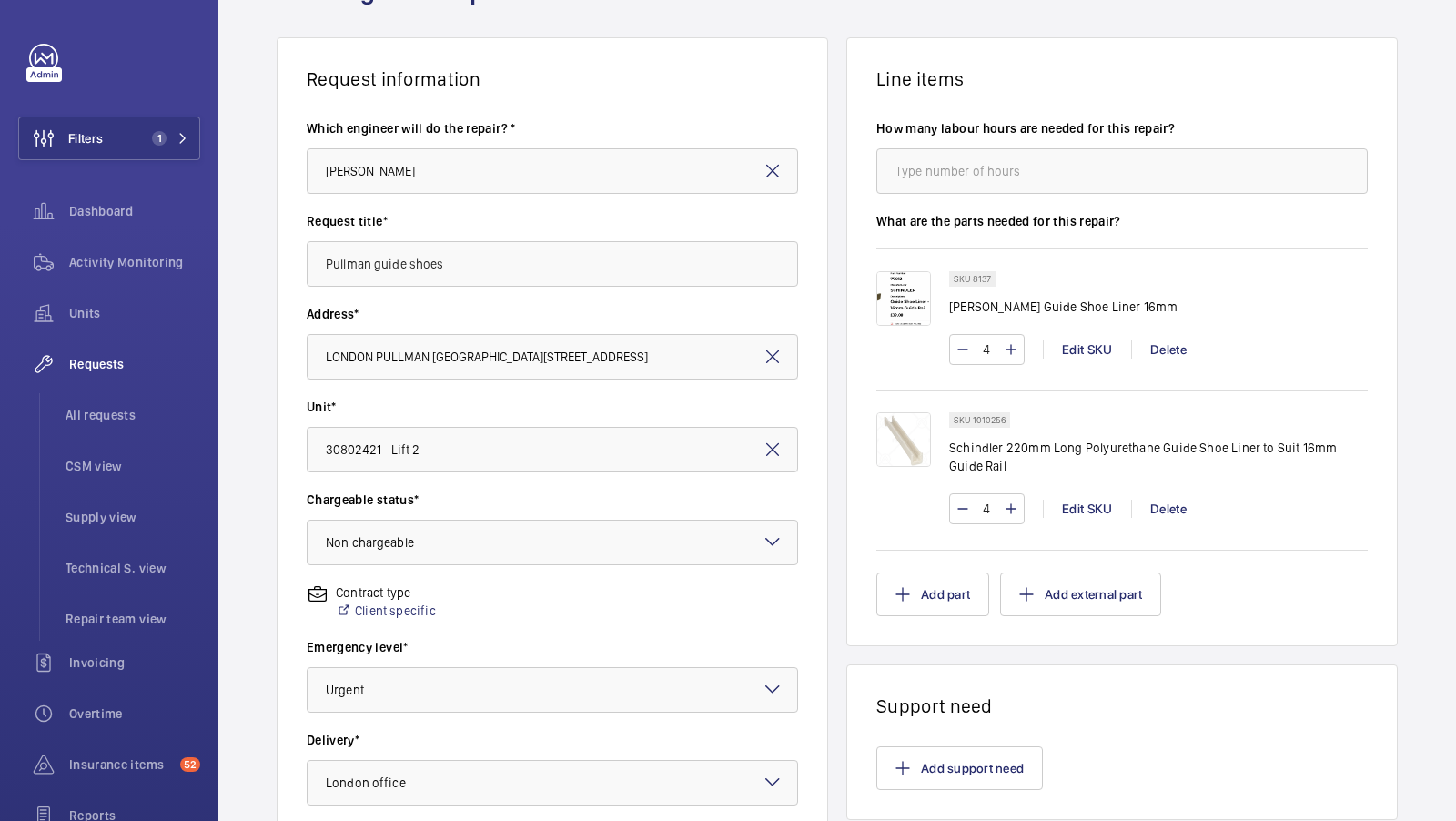
click at [840, 415] on div "Request information Which engineer will do the repair? * Keith Bishop Request t…" at bounding box center [838, 536] width 1238 height 997
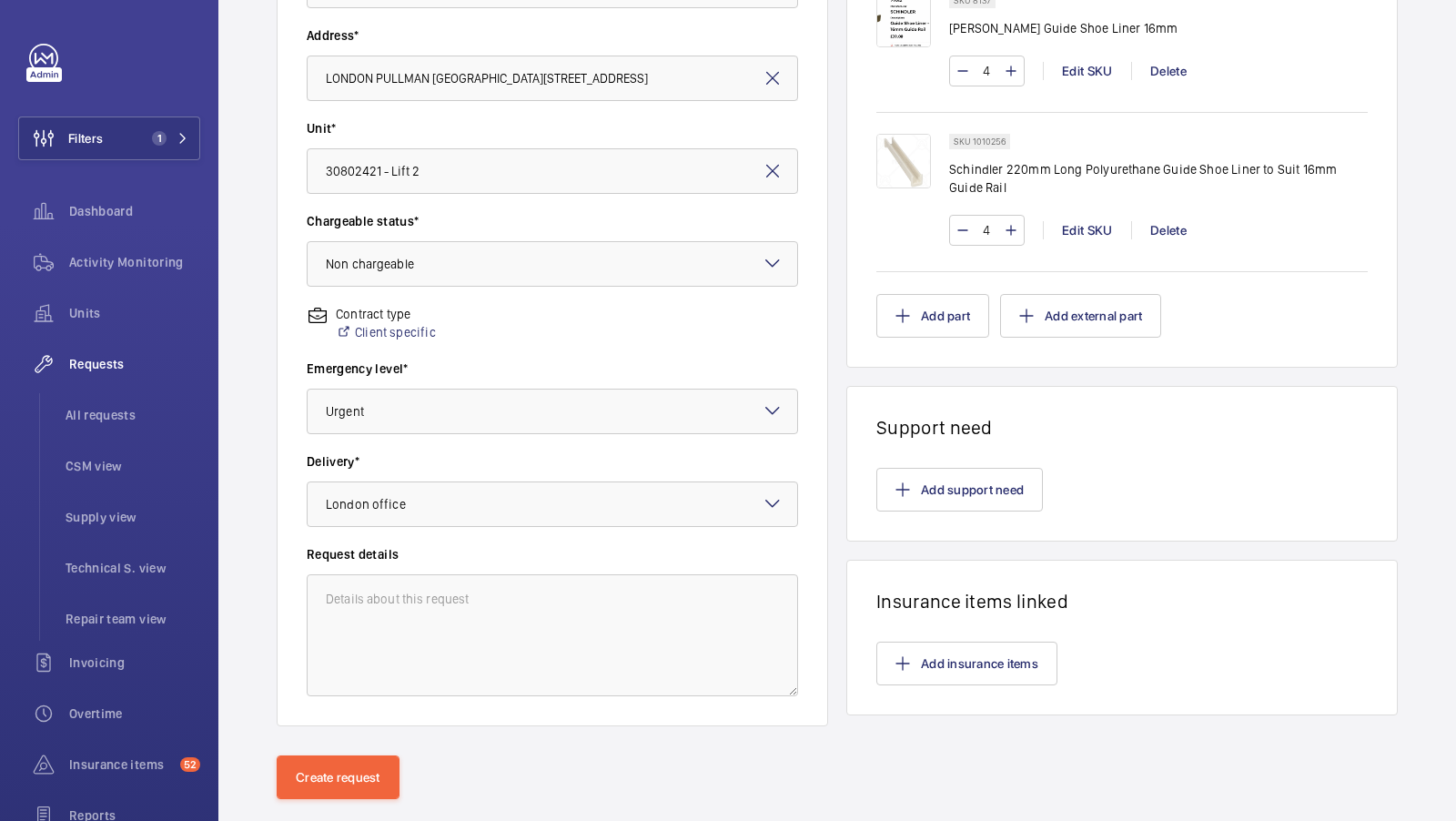
scroll to position [419, 0]
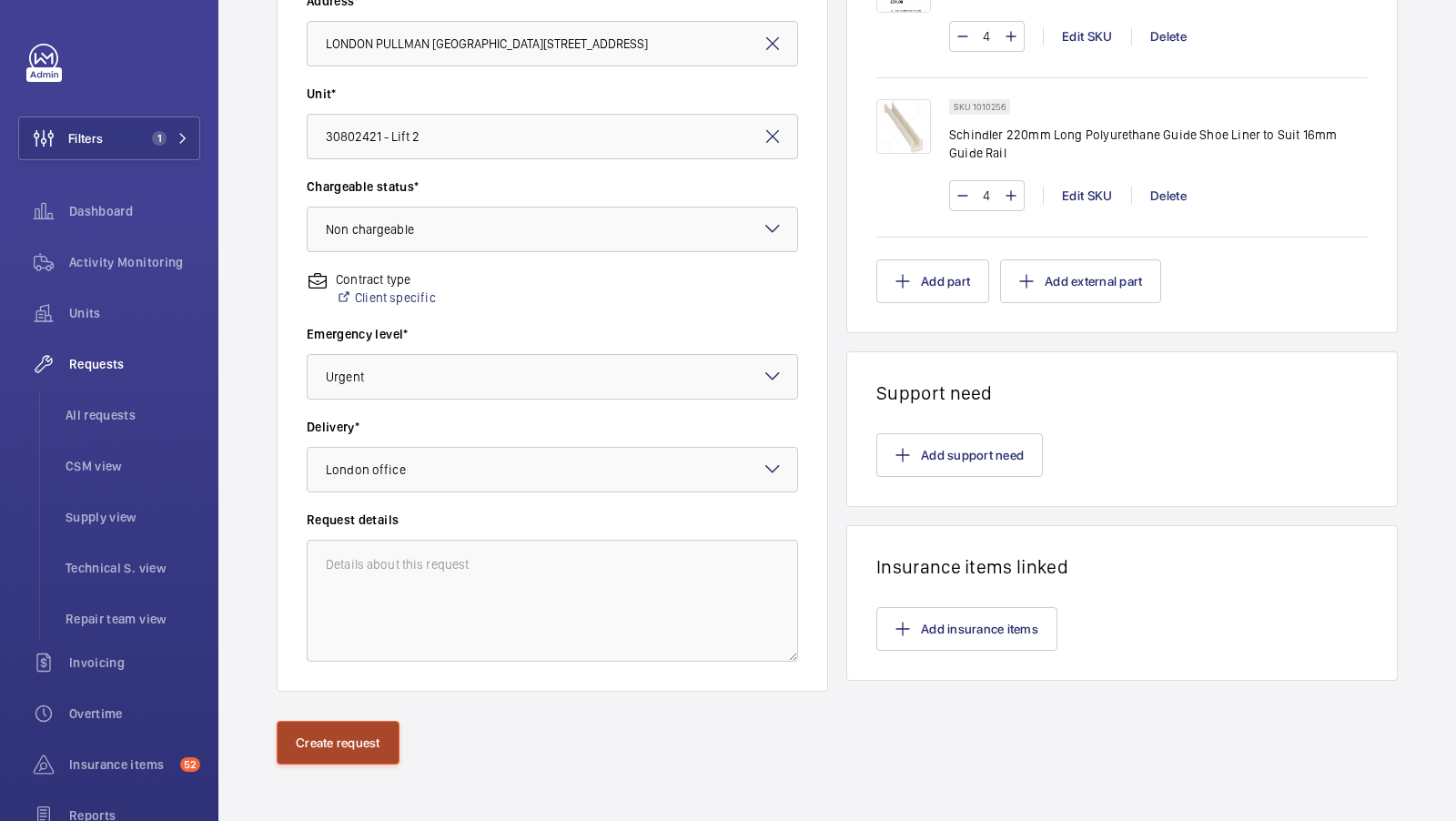
click at [344, 730] on button "Create request" at bounding box center [338, 743] width 123 height 44
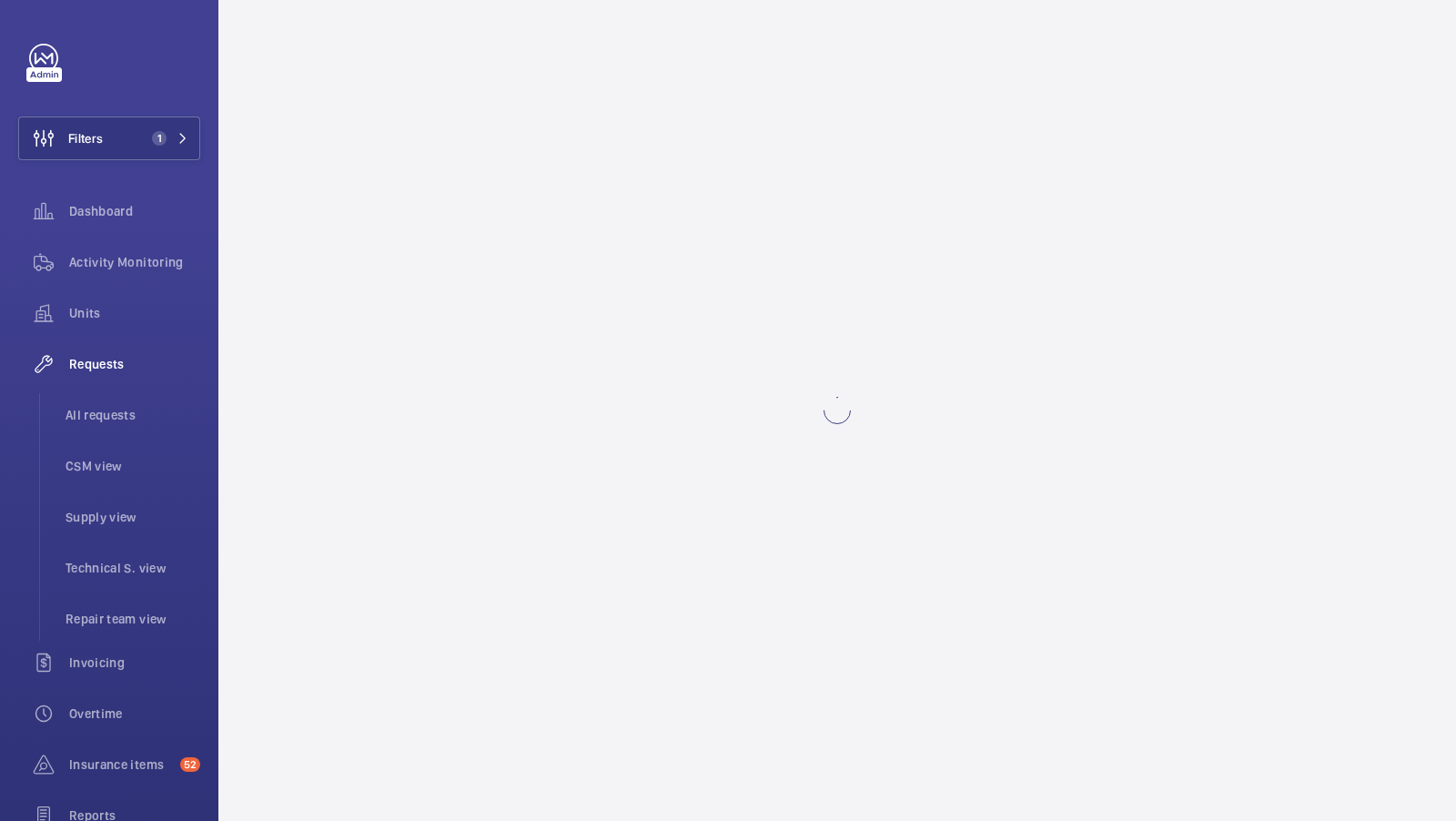
scroll to position [0, 0]
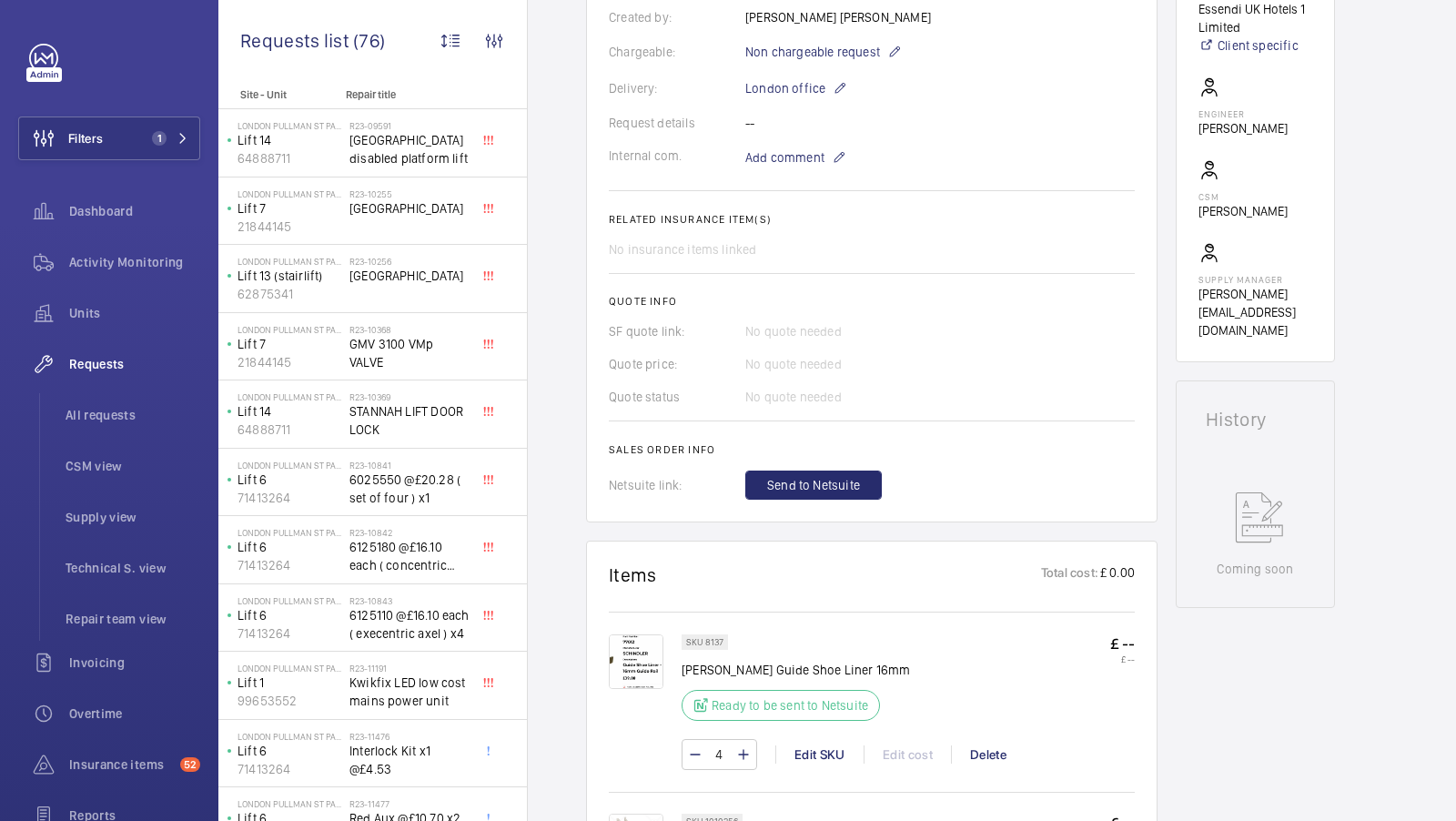
scroll to position [503, 0]
click at [839, 477] on span "Send to Netsuite" at bounding box center [813, 486] width 93 height 18
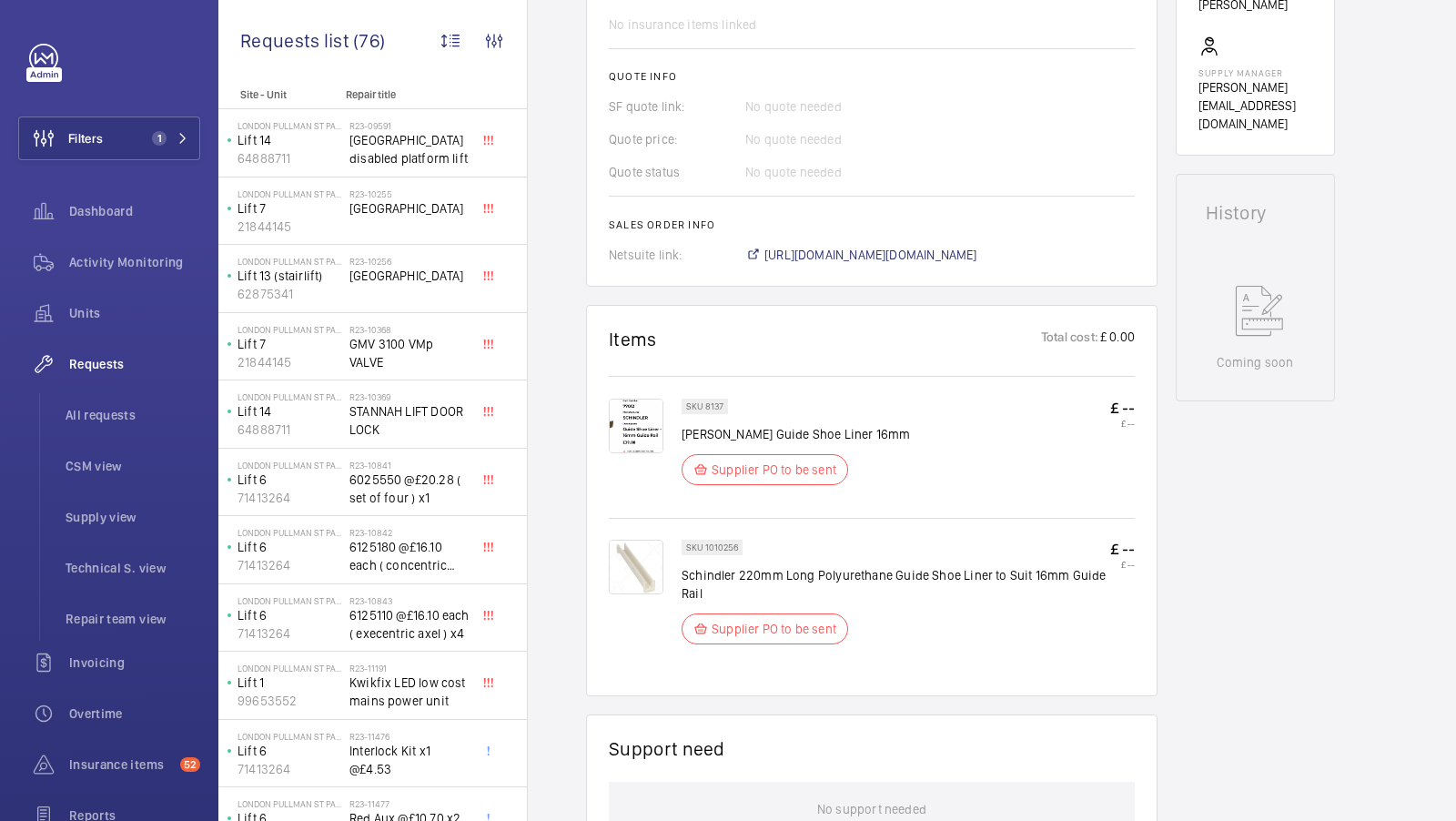
scroll to position [713, 0]
click at [978, 252] on span "https://6461500.app.netsuite.com/app/accounting/transactions/salesord.nl?id=300…" at bounding box center [871, 253] width 213 height 18
